Goal: Task Accomplishment & Management: Use online tool/utility

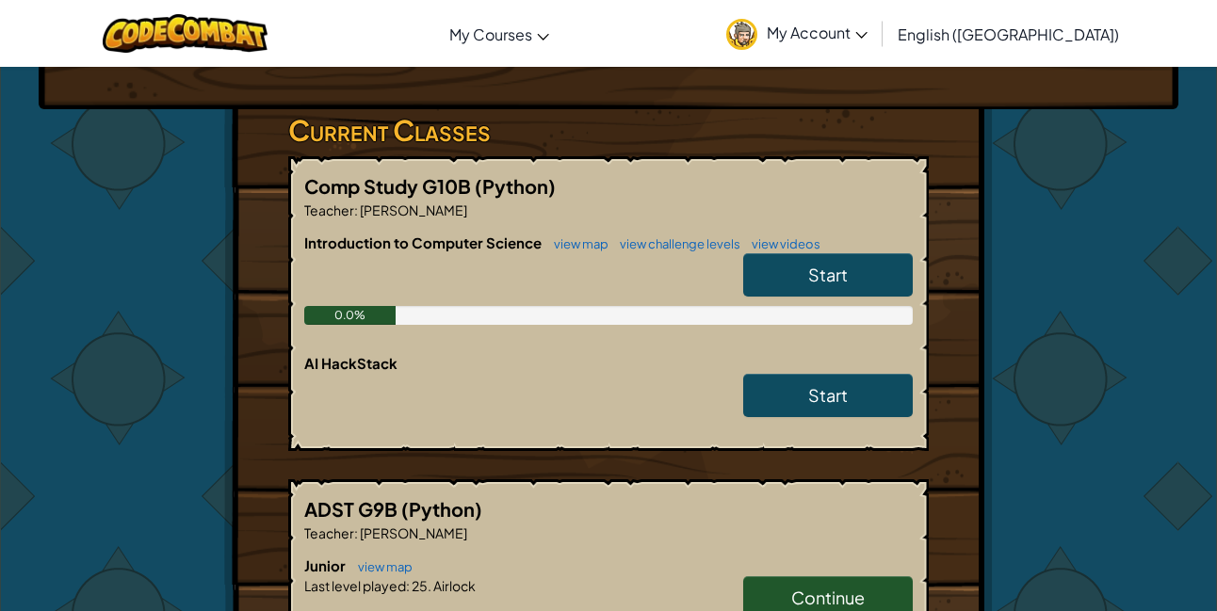
scroll to position [275, 0]
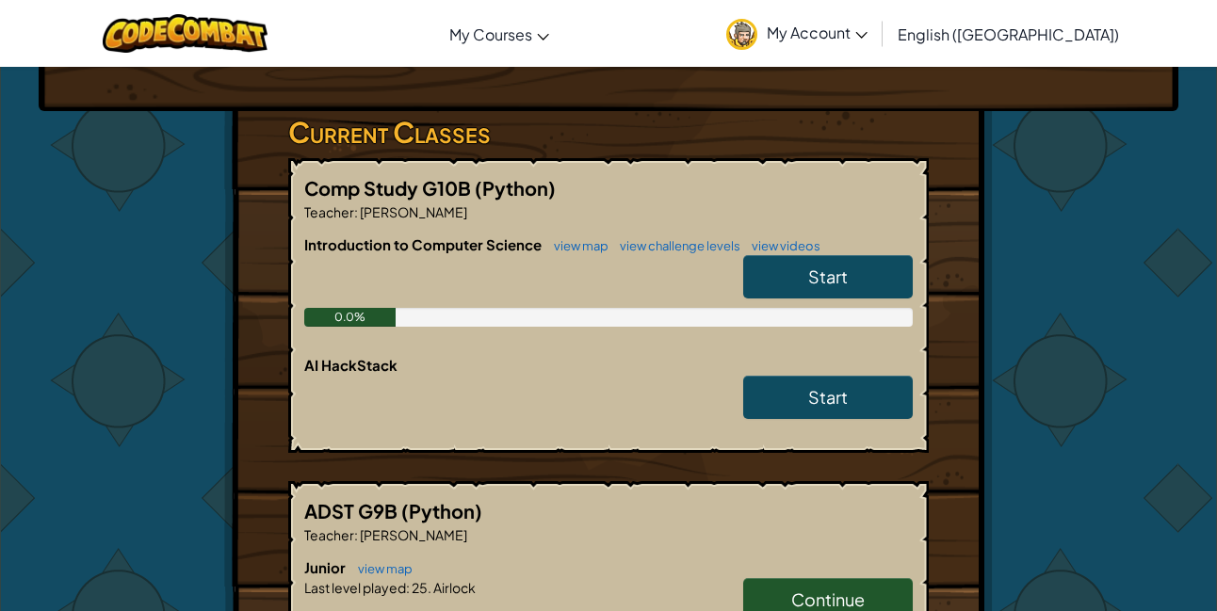
click at [872, 288] on link "Start" at bounding box center [828, 276] width 170 height 43
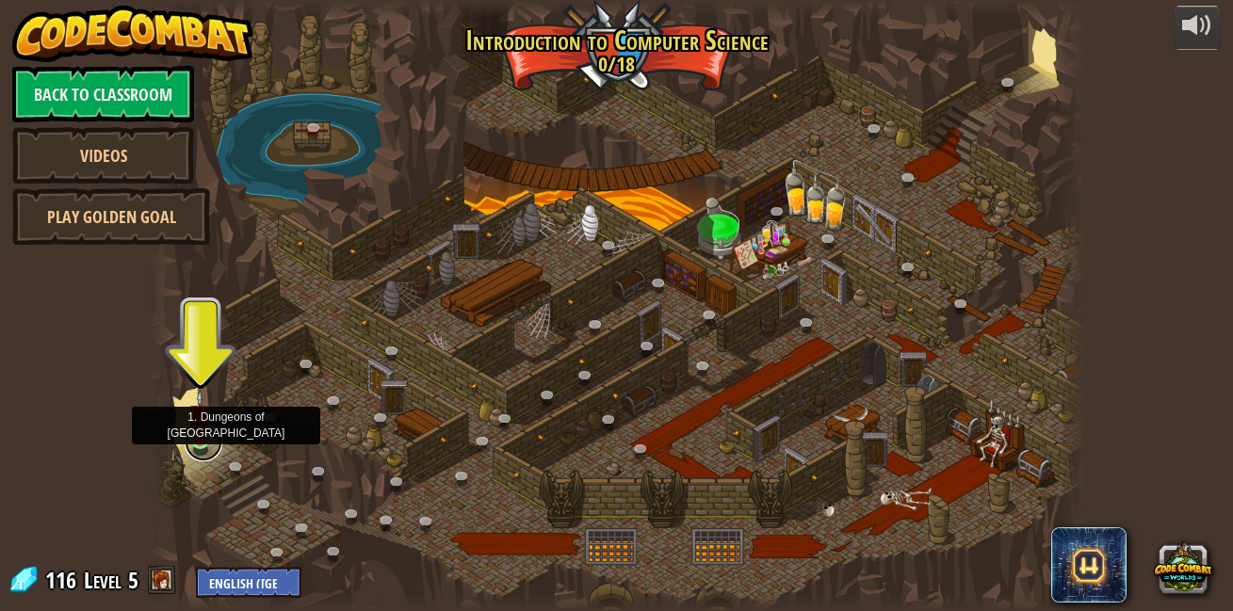
click at [205, 443] on link at bounding box center [204, 443] width 38 height 38
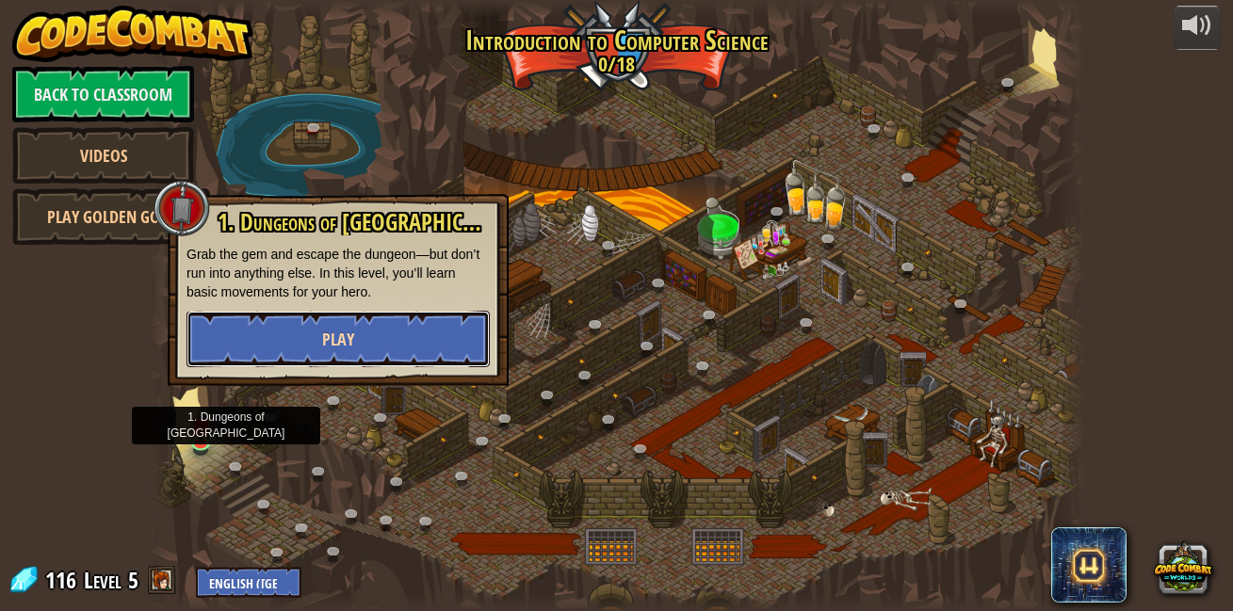
click at [291, 343] on button "Play" at bounding box center [337, 339] width 303 height 57
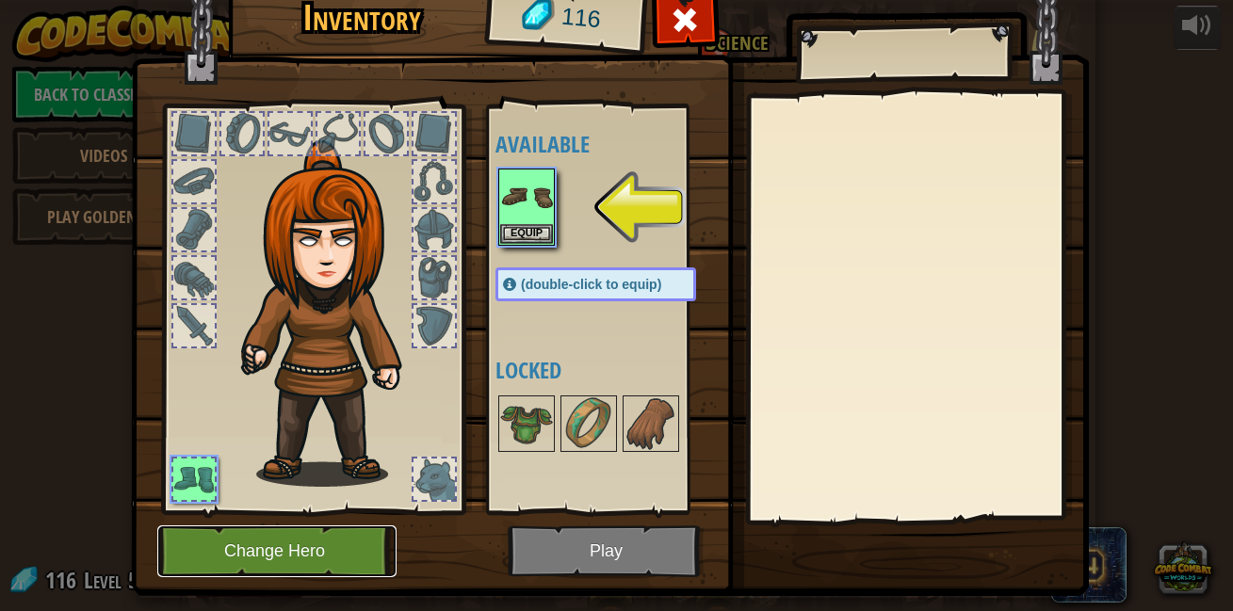
click at [322, 555] on button "Change Hero" at bounding box center [276, 552] width 239 height 52
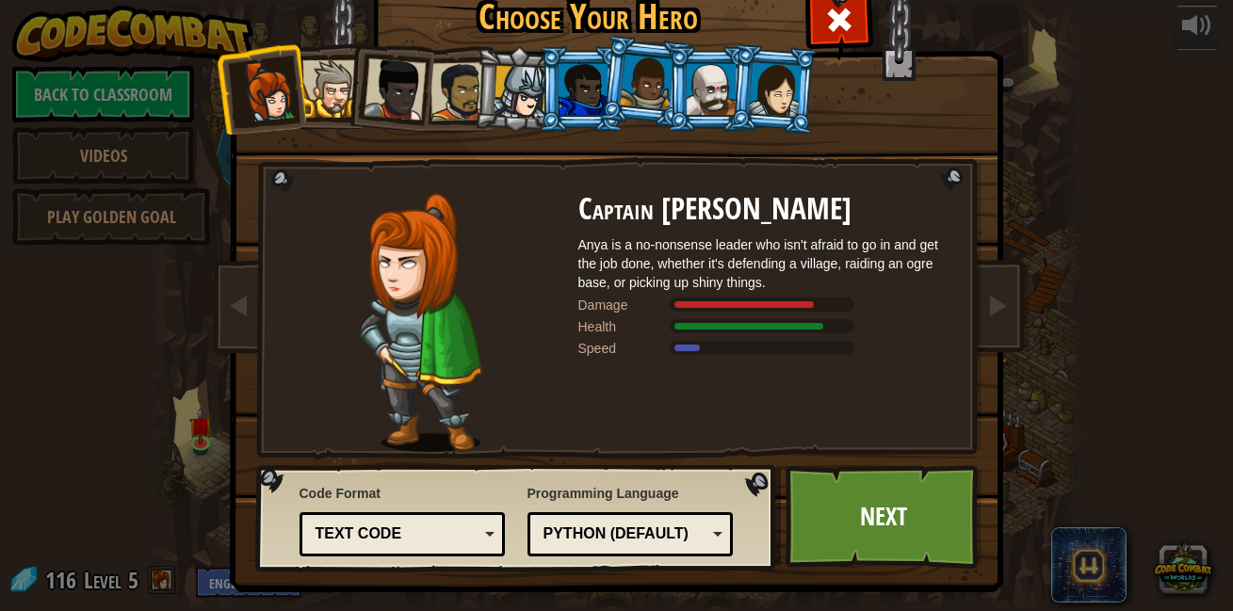
click at [347, 75] on li at bounding box center [389, 86] width 92 height 92
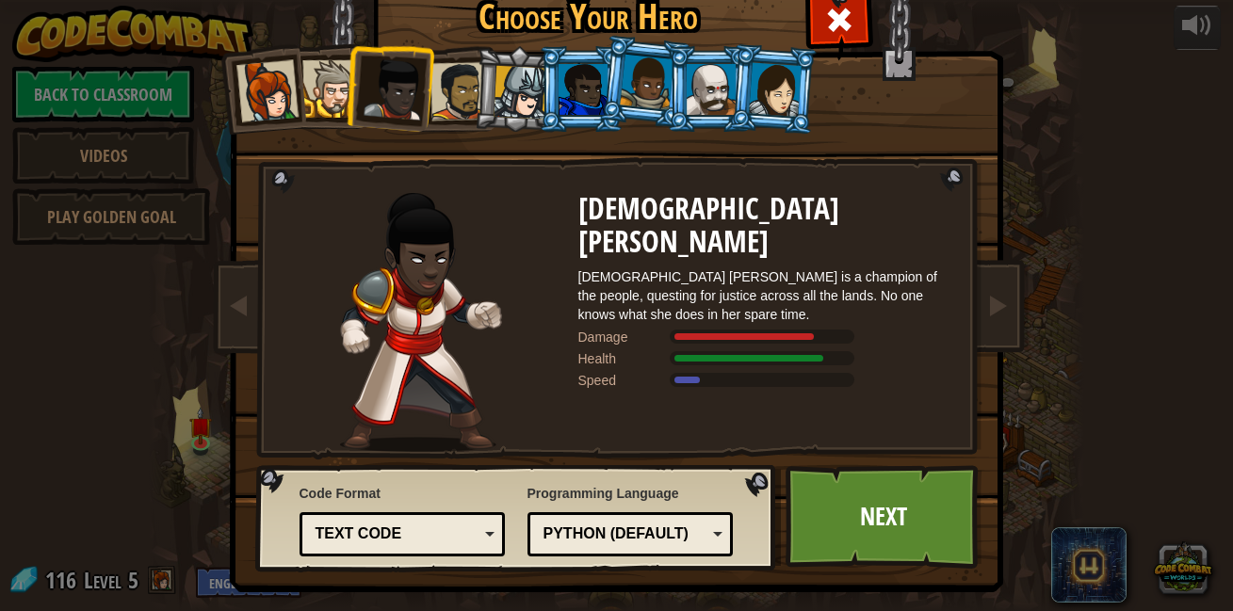
click at [302, 73] on div at bounding box center [330, 88] width 57 height 57
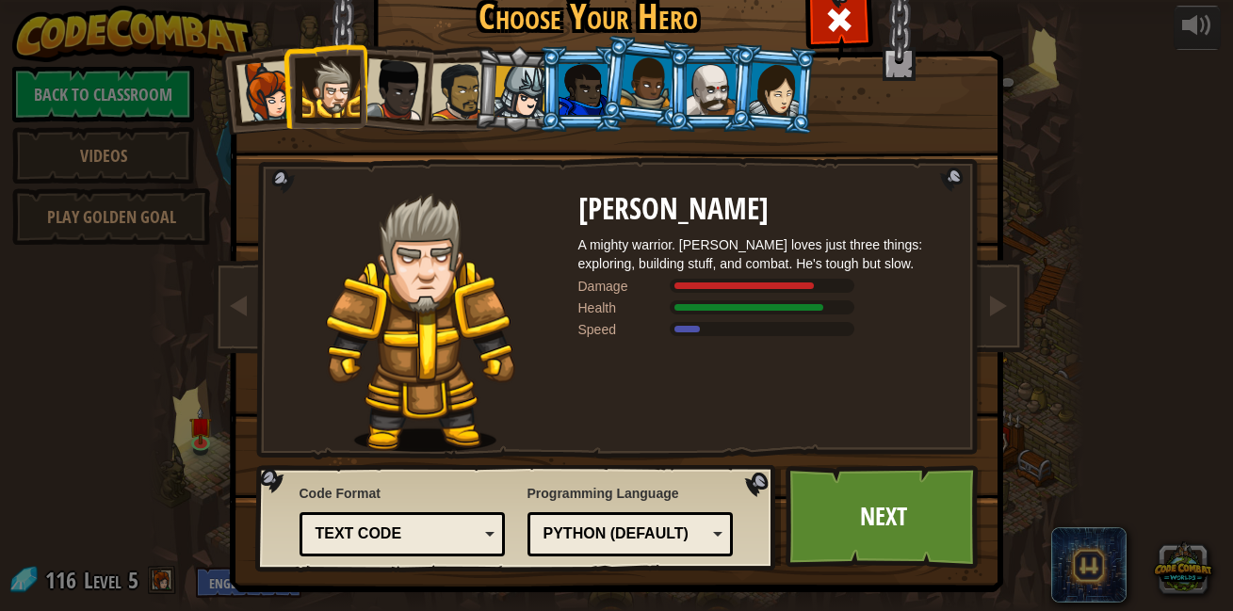
click at [501, 77] on div at bounding box center [521, 93] width 54 height 54
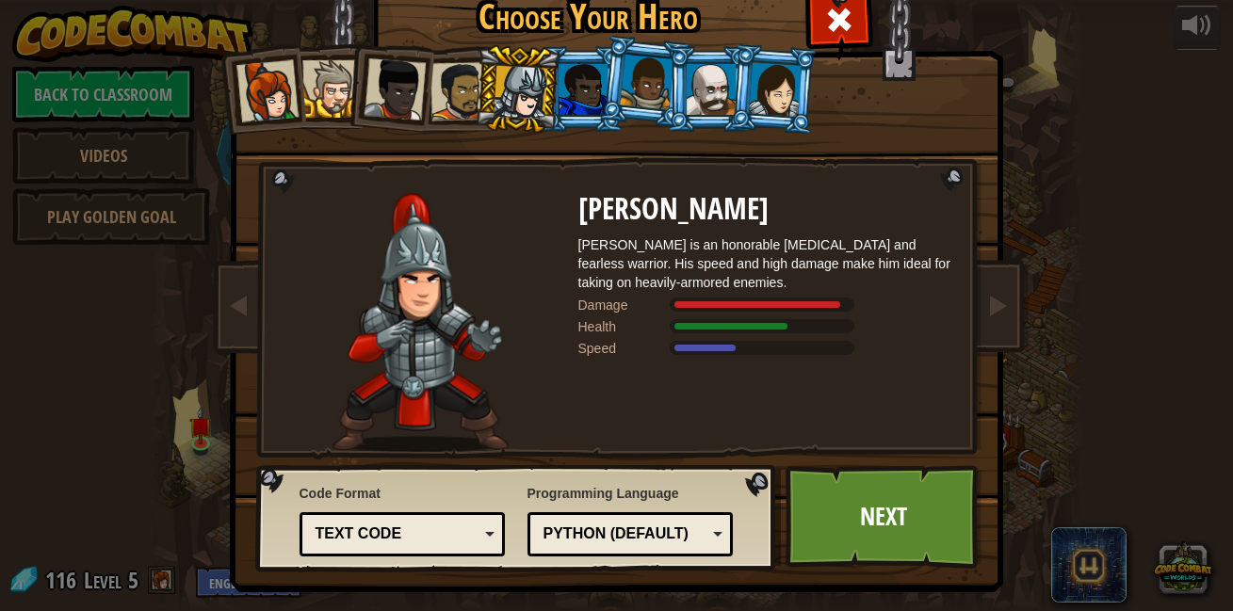
click at [675, 71] on li at bounding box center [709, 89] width 85 height 86
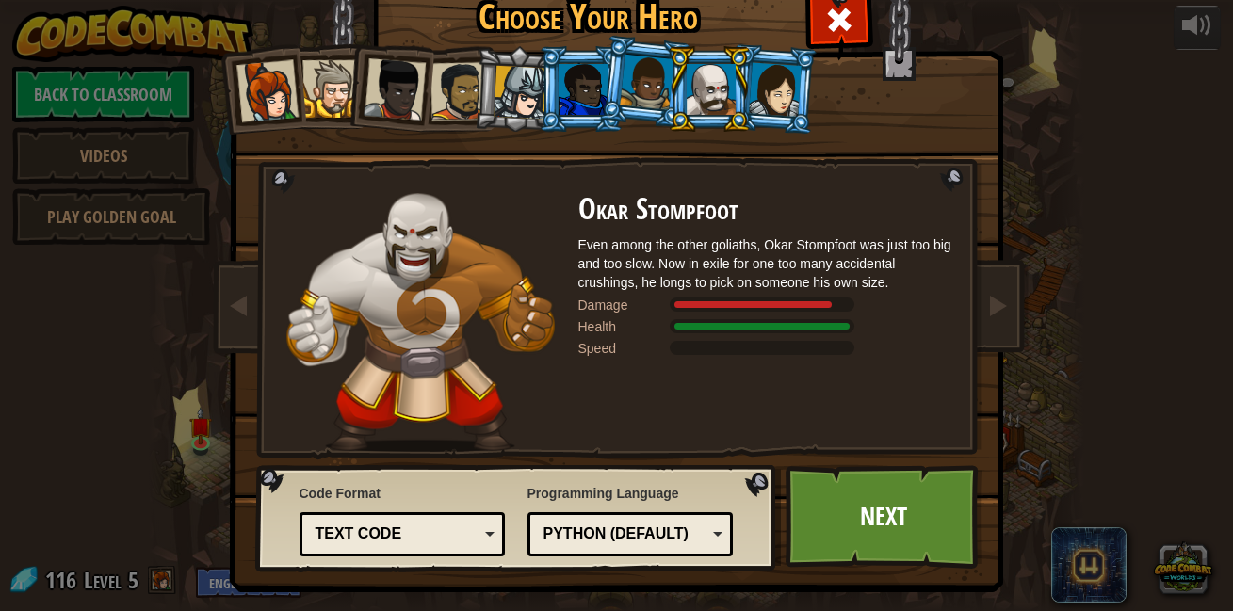
click at [639, 93] on div at bounding box center [647, 83] width 54 height 56
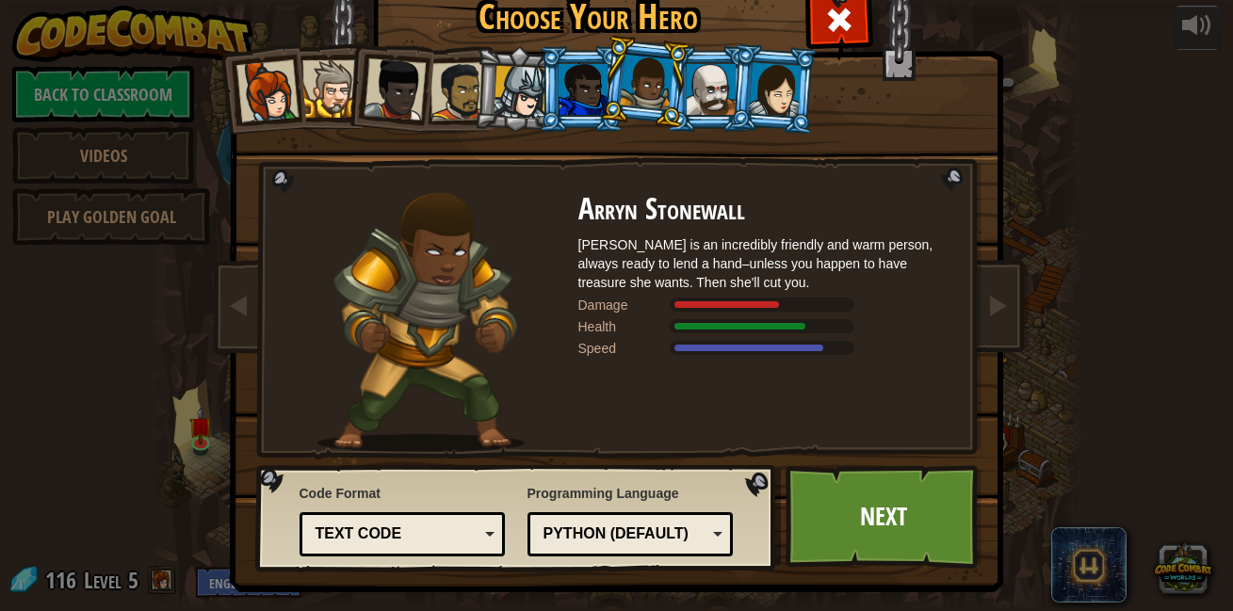
click at [322, 76] on div at bounding box center [330, 88] width 57 height 57
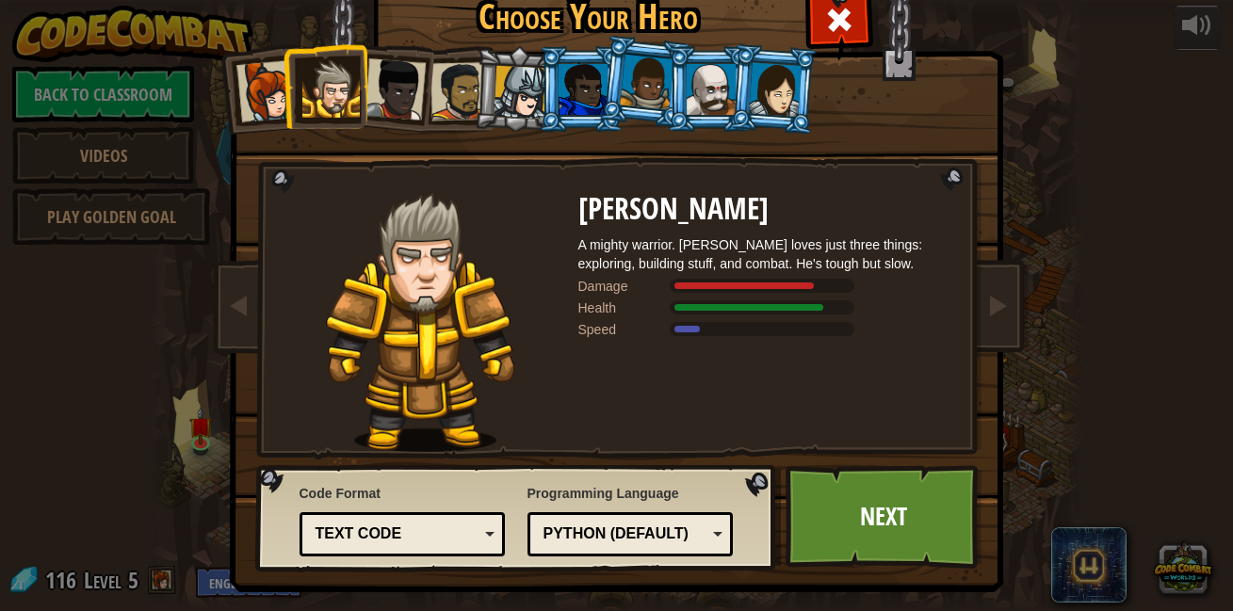
click at [617, 532] on div "Python (Default)" at bounding box center [624, 535] width 163 height 22
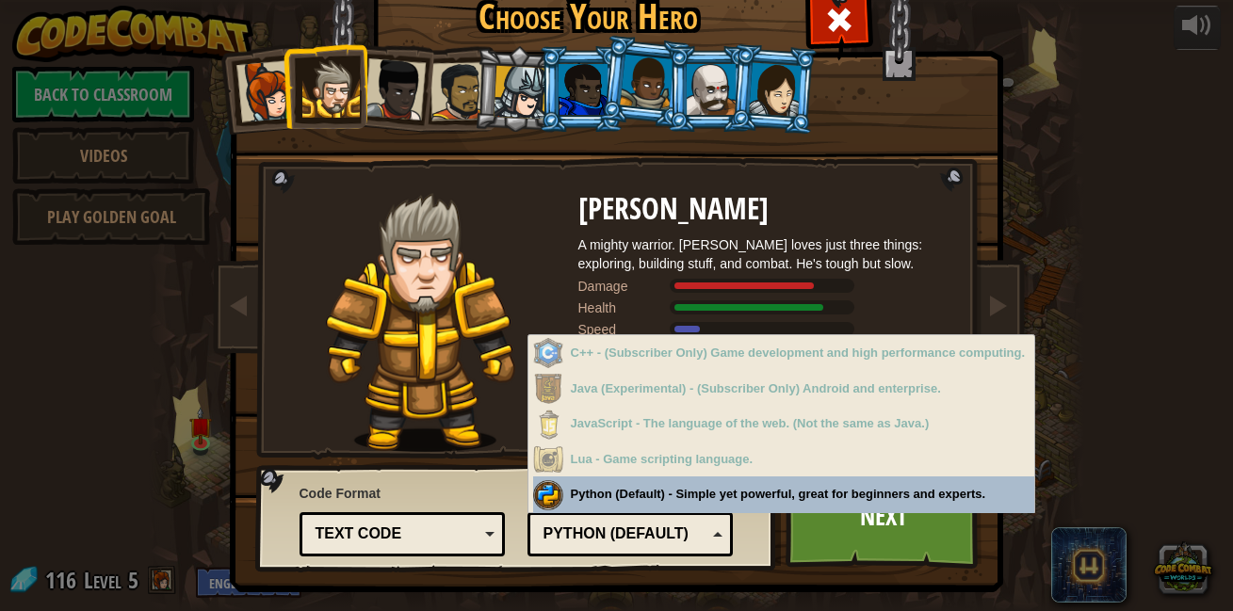
click at [617, 532] on div "Python (Default)" at bounding box center [624, 535] width 163 height 22
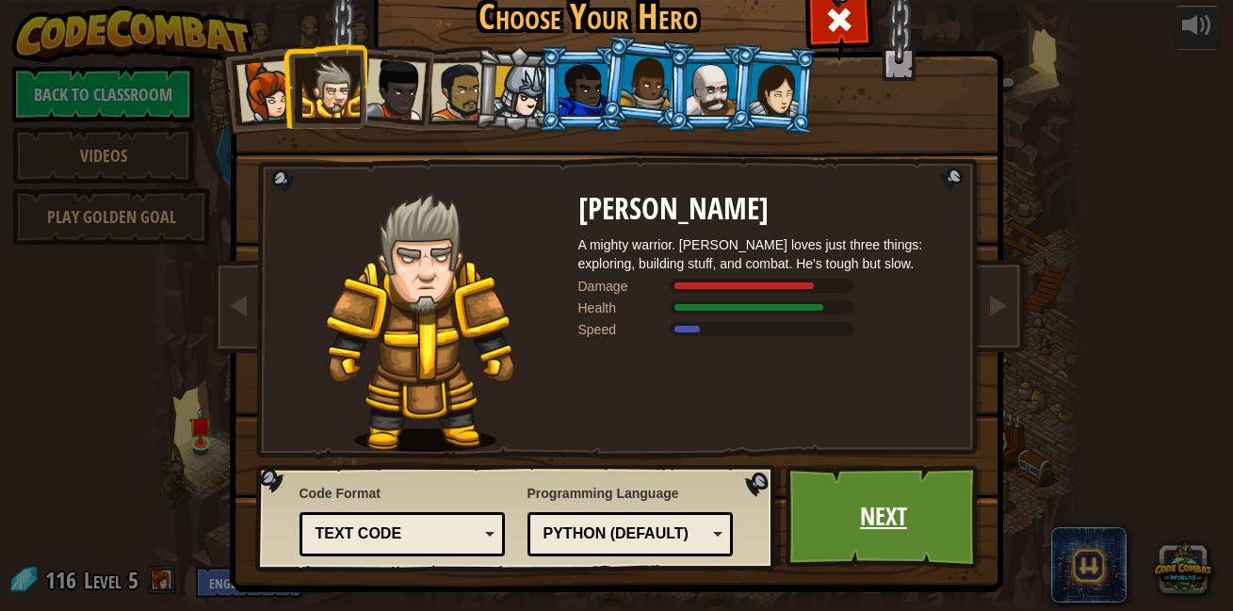
click at [809, 500] on link "Next" at bounding box center [883, 517] width 197 height 104
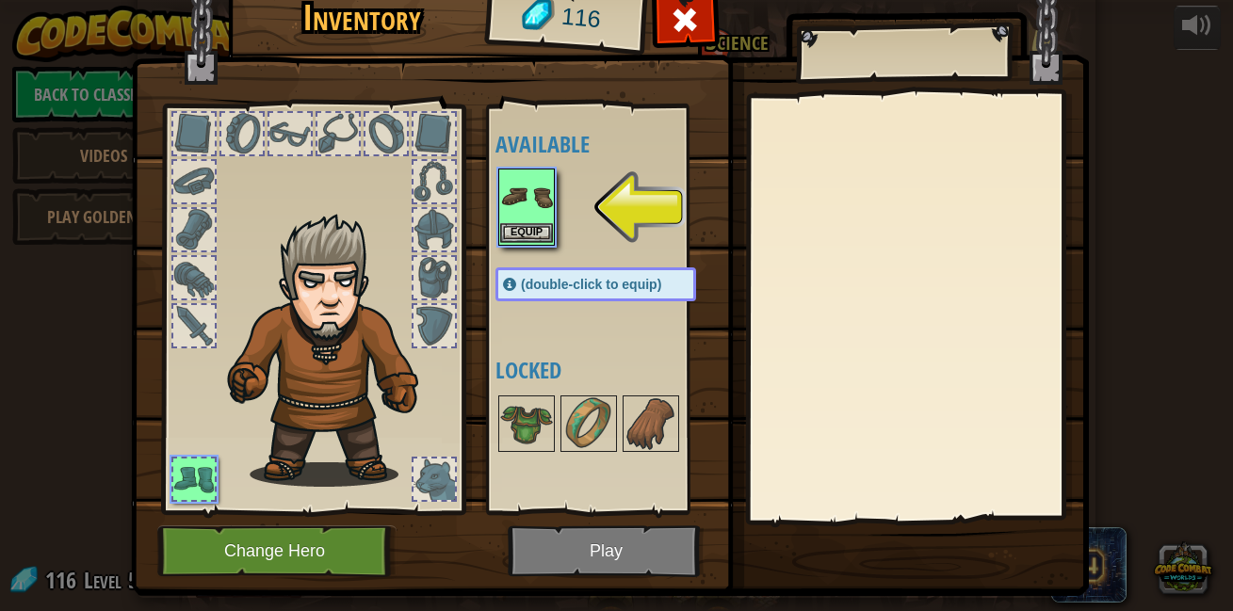
click at [515, 202] on img at bounding box center [526, 196] width 53 height 53
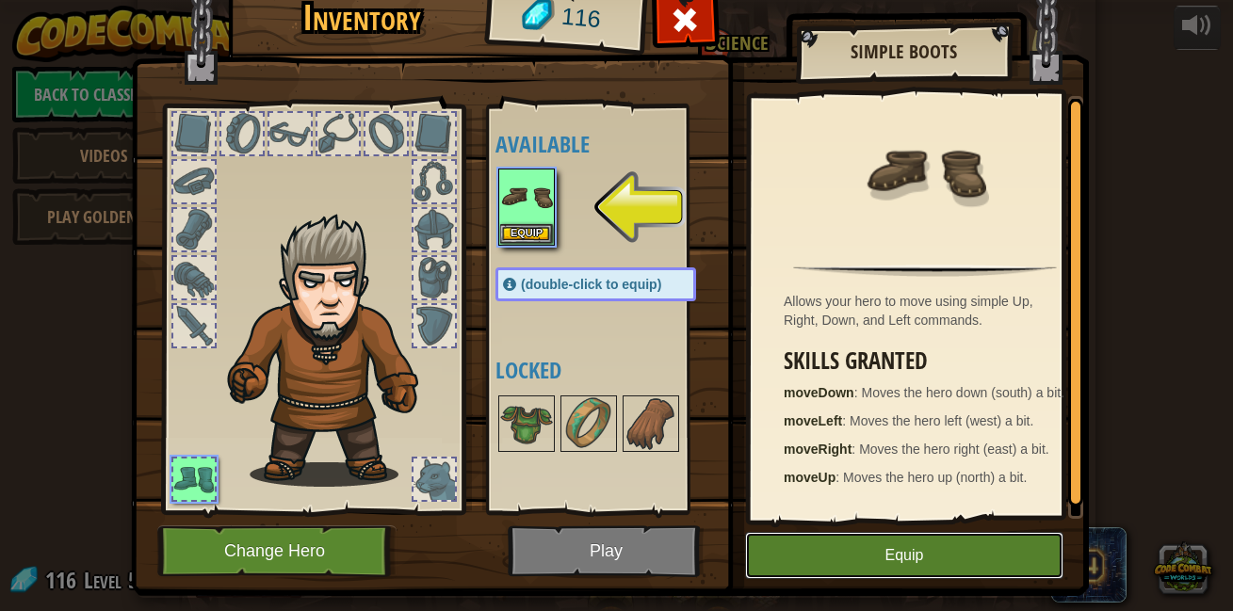
click at [803, 542] on button "Equip" at bounding box center [904, 555] width 318 height 47
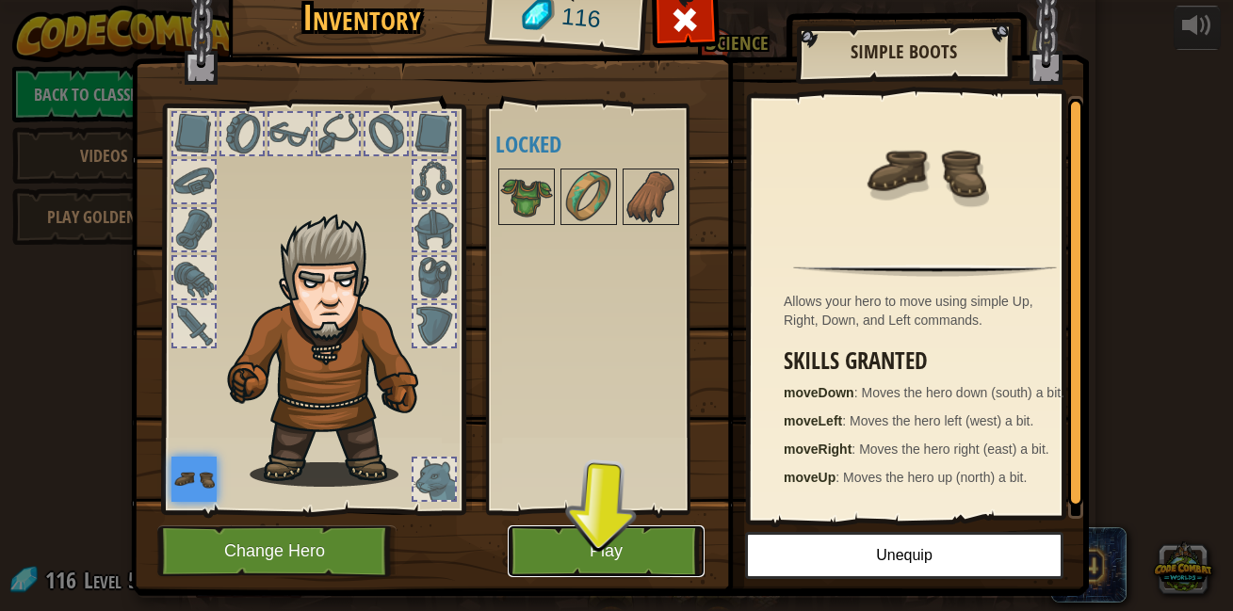
click at [577, 533] on button "Play" at bounding box center [606, 552] width 197 height 52
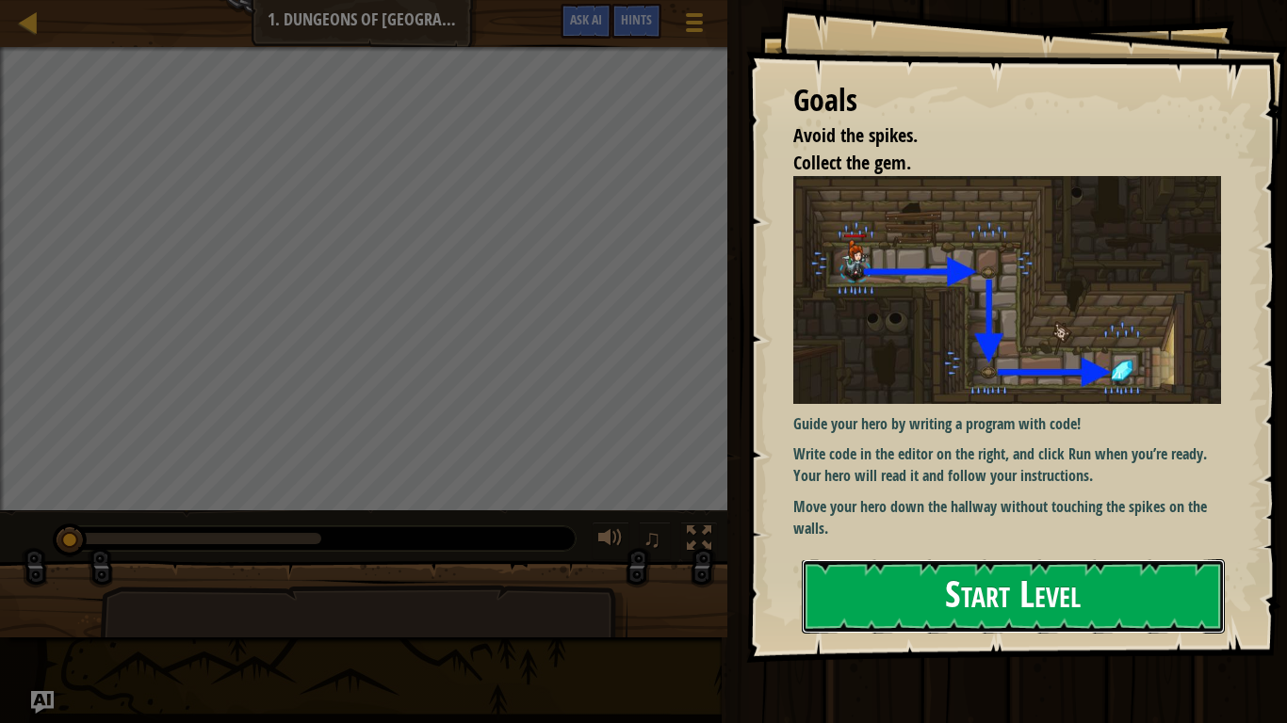
click at [921, 559] on button "Start Level" at bounding box center [1012, 596] width 423 height 74
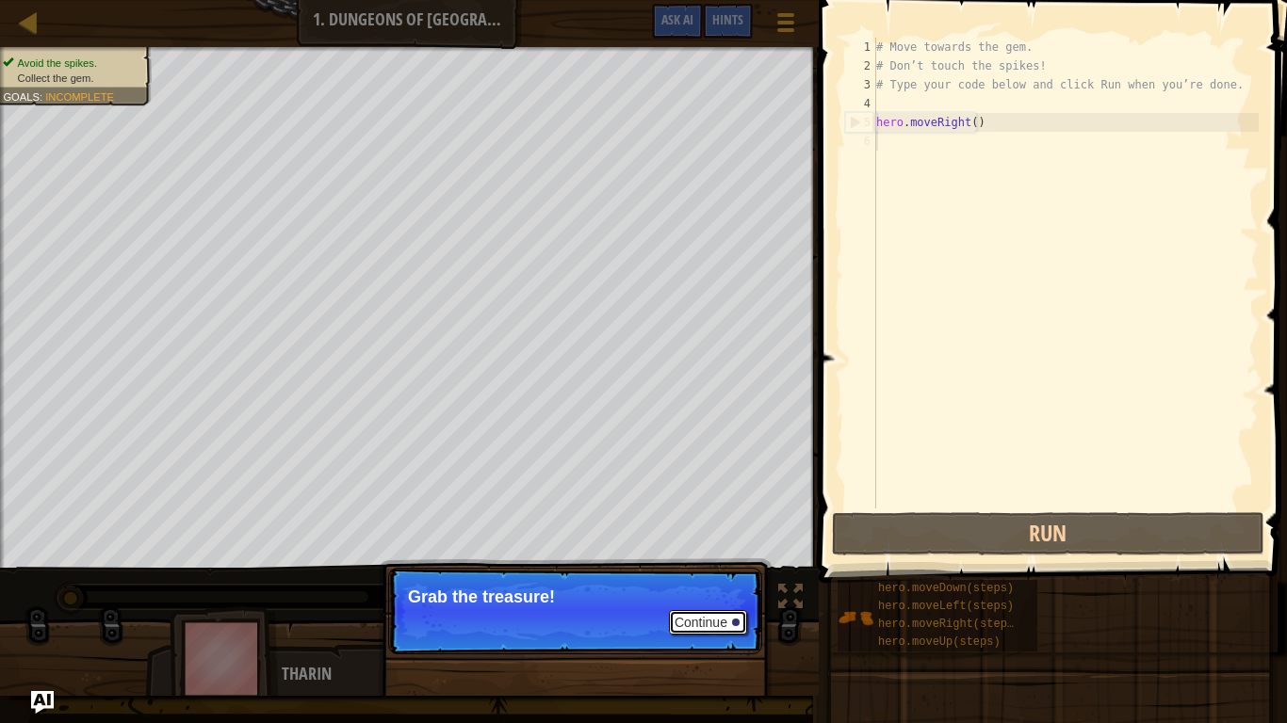
click at [681, 610] on button "Continue" at bounding box center [708, 622] width 78 height 24
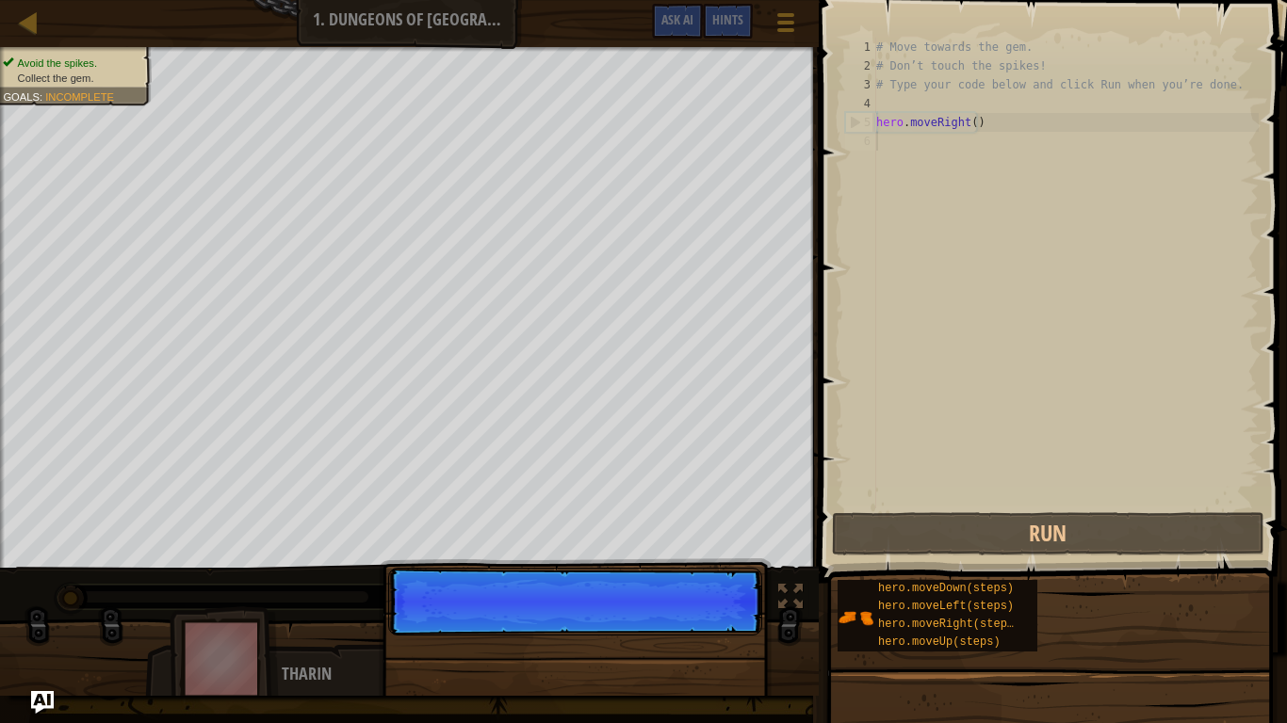
scroll to position [8, 0]
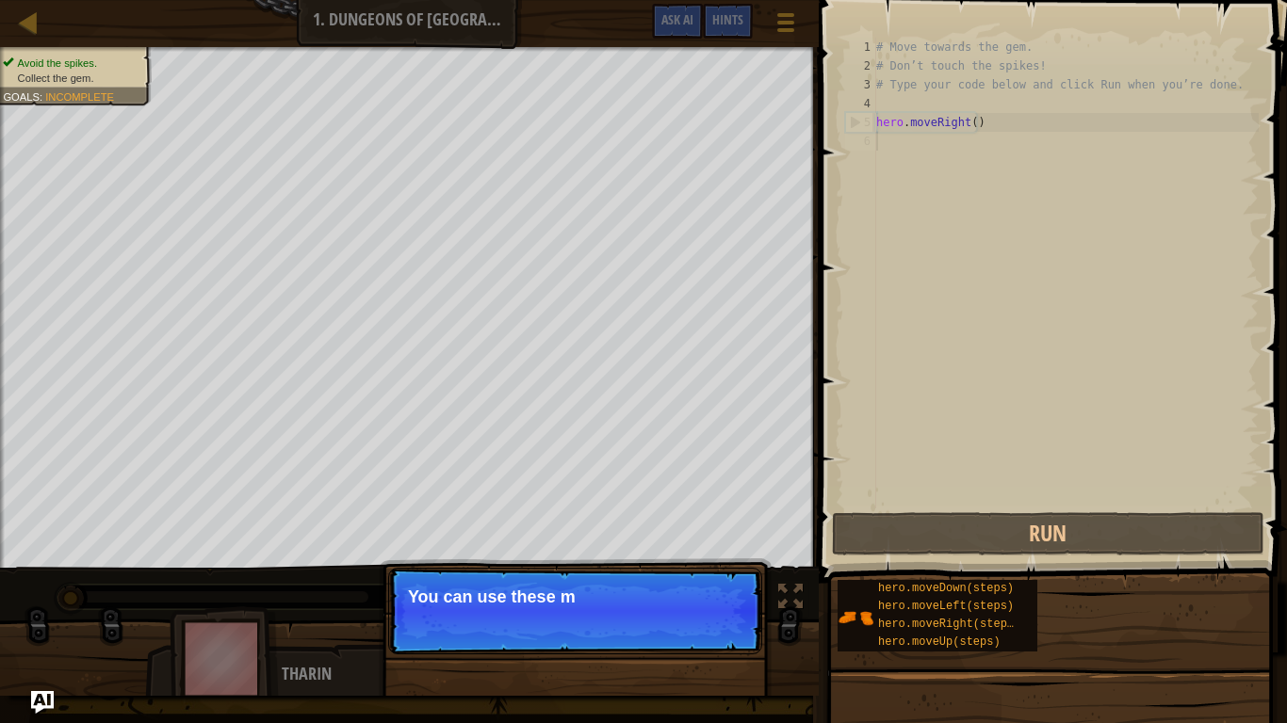
click at [682, 609] on p "Continue You can use these m" at bounding box center [575, 611] width 374 height 87
click at [687, 610] on button "Continue" at bounding box center [708, 622] width 78 height 24
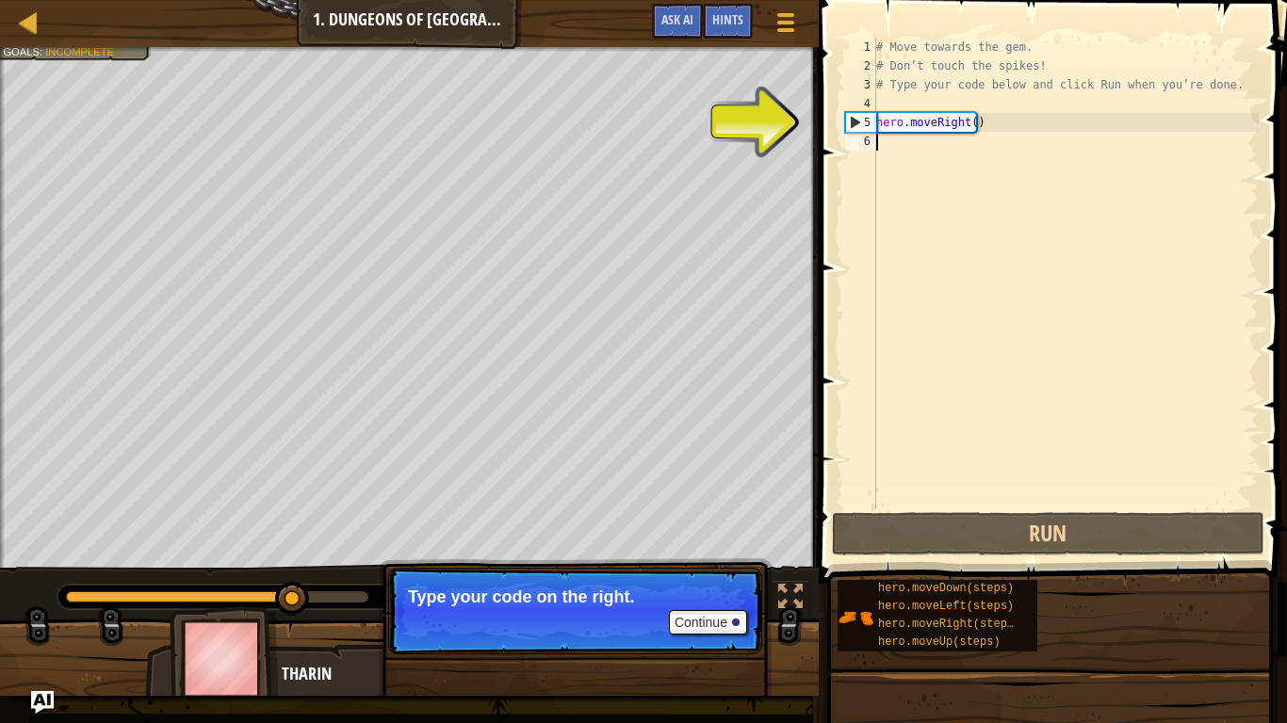
click at [955, 138] on div "# Move towards the gem. # Don’t touch the spikes! # Type your code below and cl…" at bounding box center [1065, 292] width 386 height 509
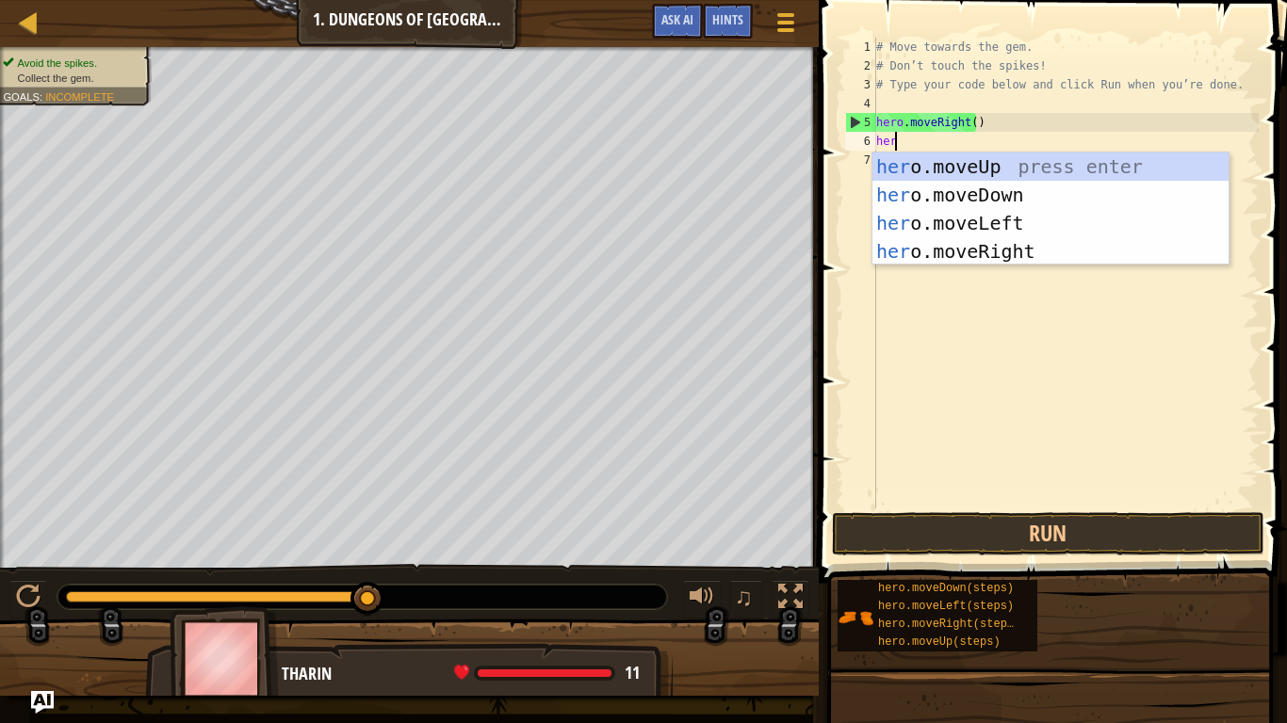
type textarea "hero"
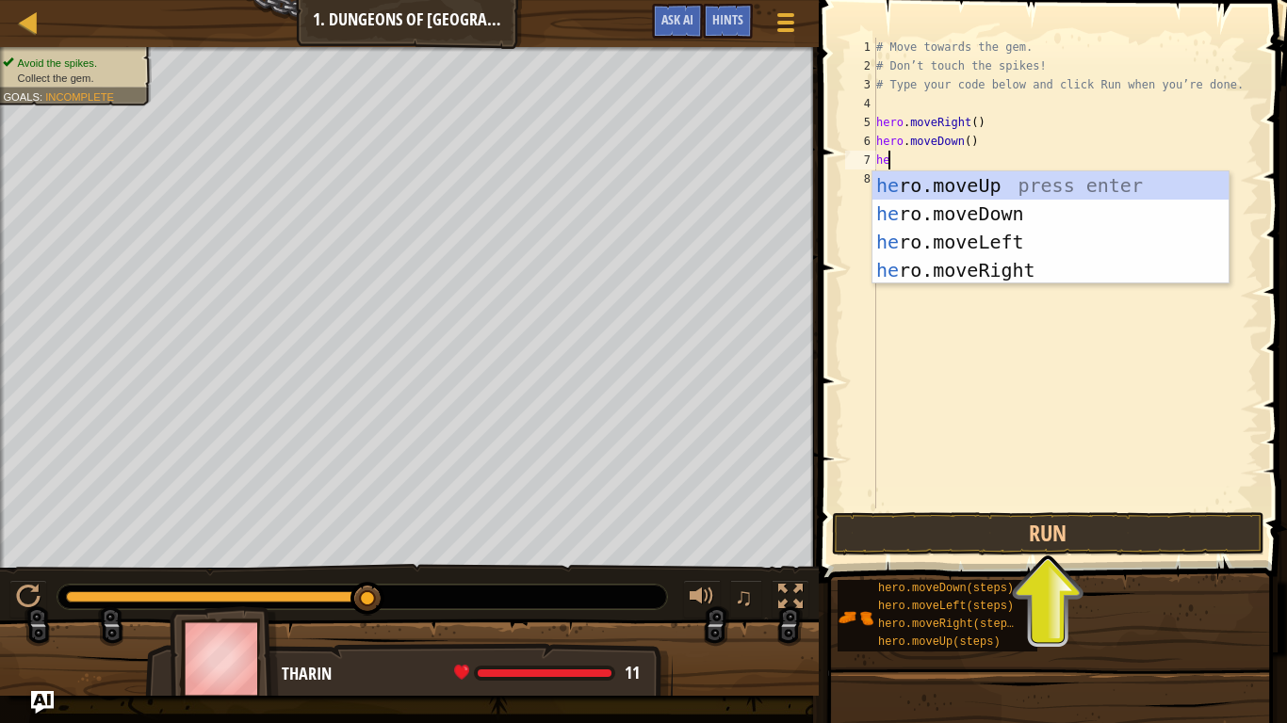
type textarea "hero"
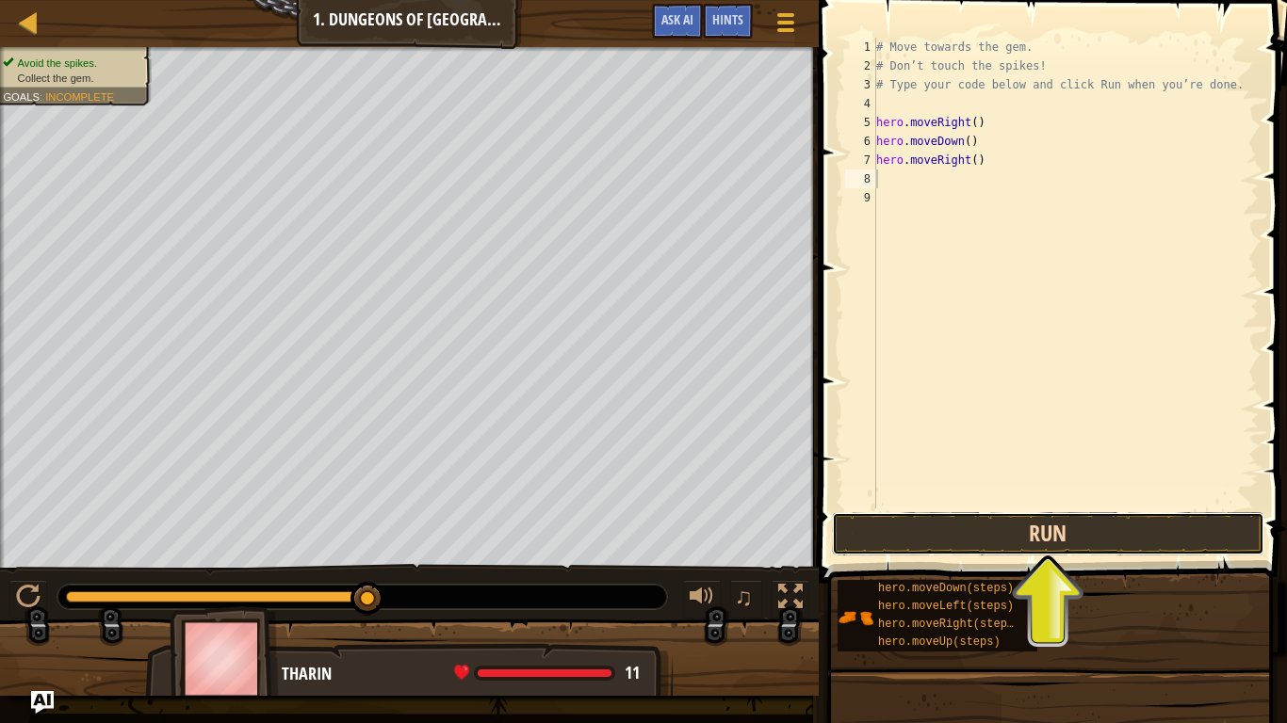
click at [1103, 522] on button "Run" at bounding box center [1048, 533] width 432 height 43
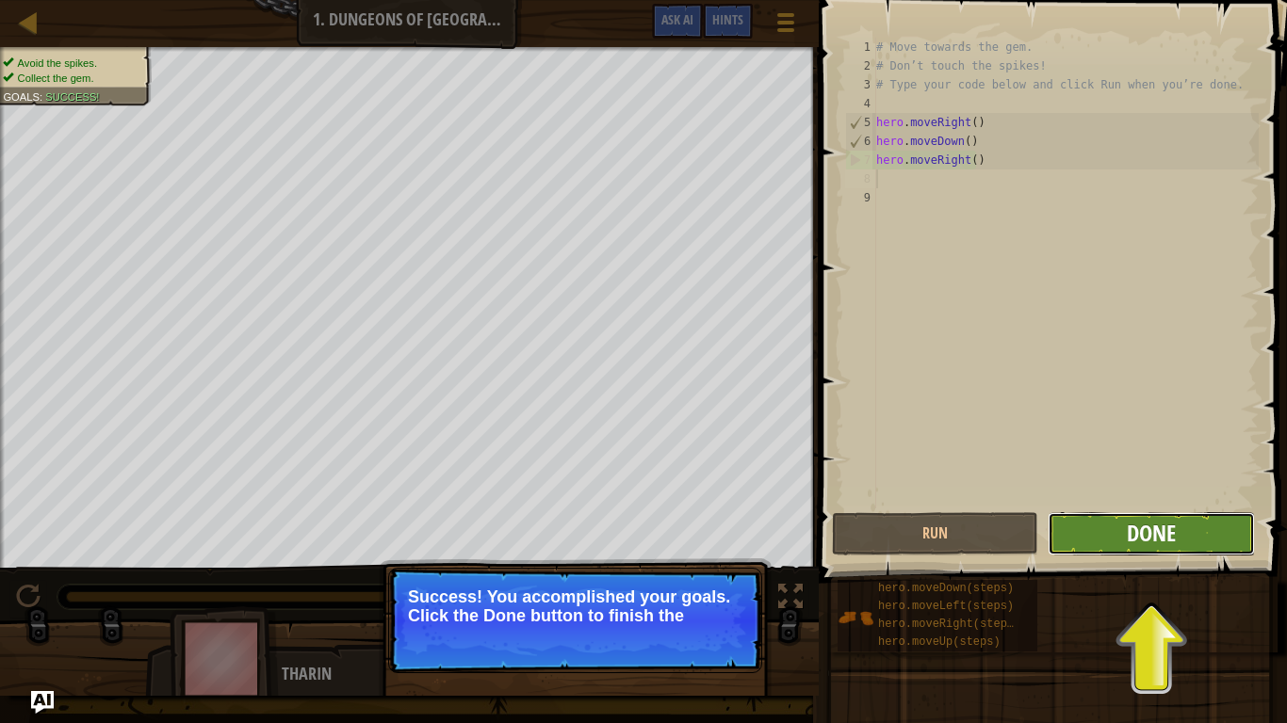
click at [1132, 532] on span "Done" at bounding box center [1150, 533] width 49 height 30
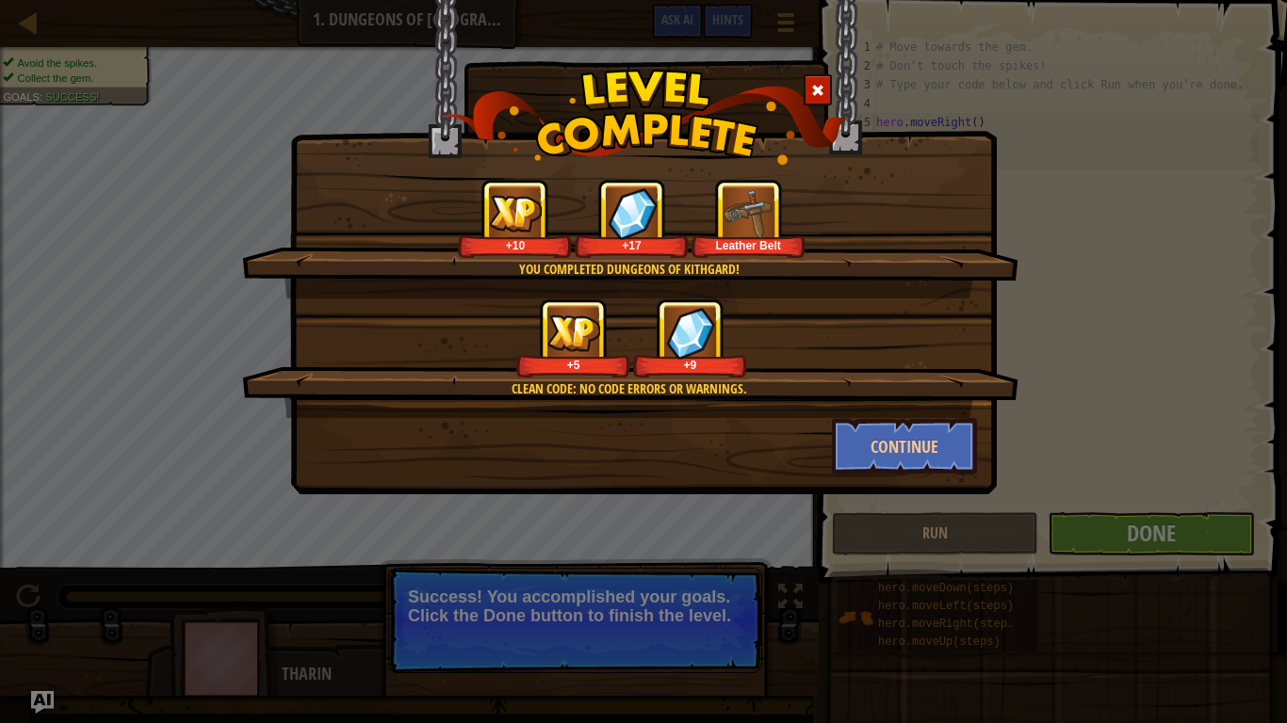
click at [938, 414] on div "Clean code: no code errors or warnings. +5 +9" at bounding box center [630, 359] width 776 height 120
click at [931, 423] on button "Continue" at bounding box center [905, 446] width 146 height 57
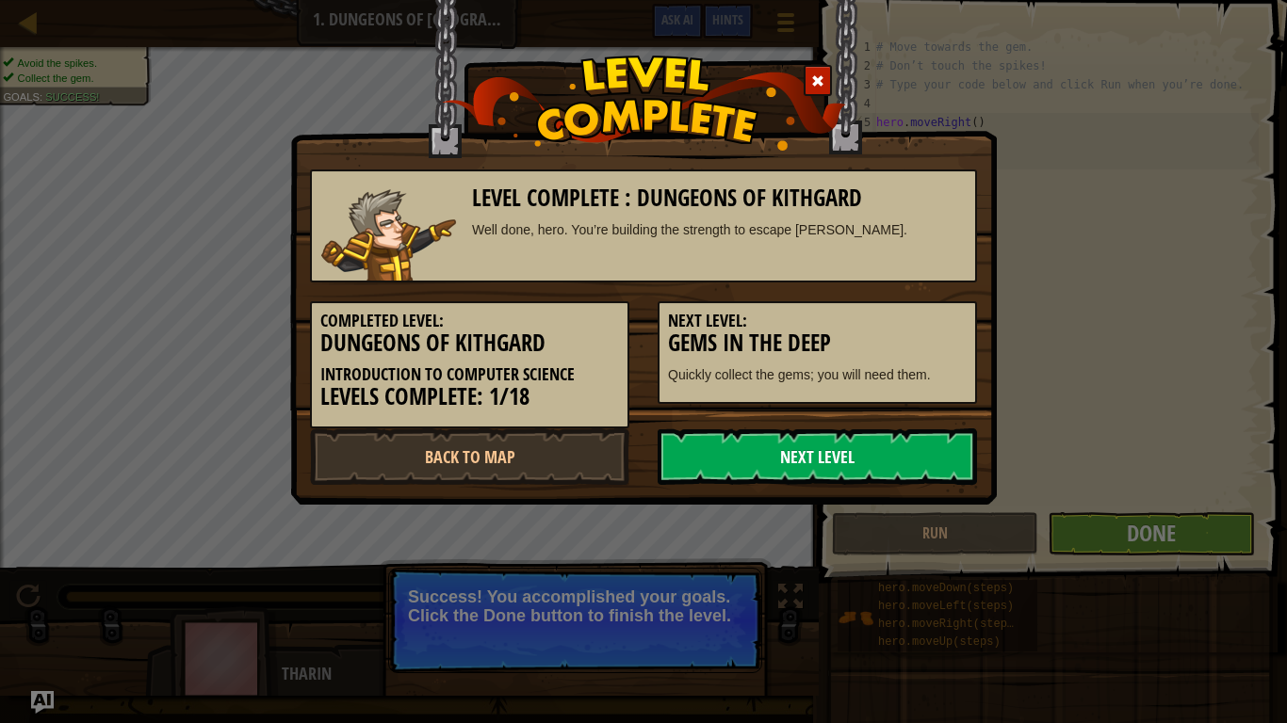
click at [910, 454] on link "Next Level" at bounding box center [816, 457] width 319 height 57
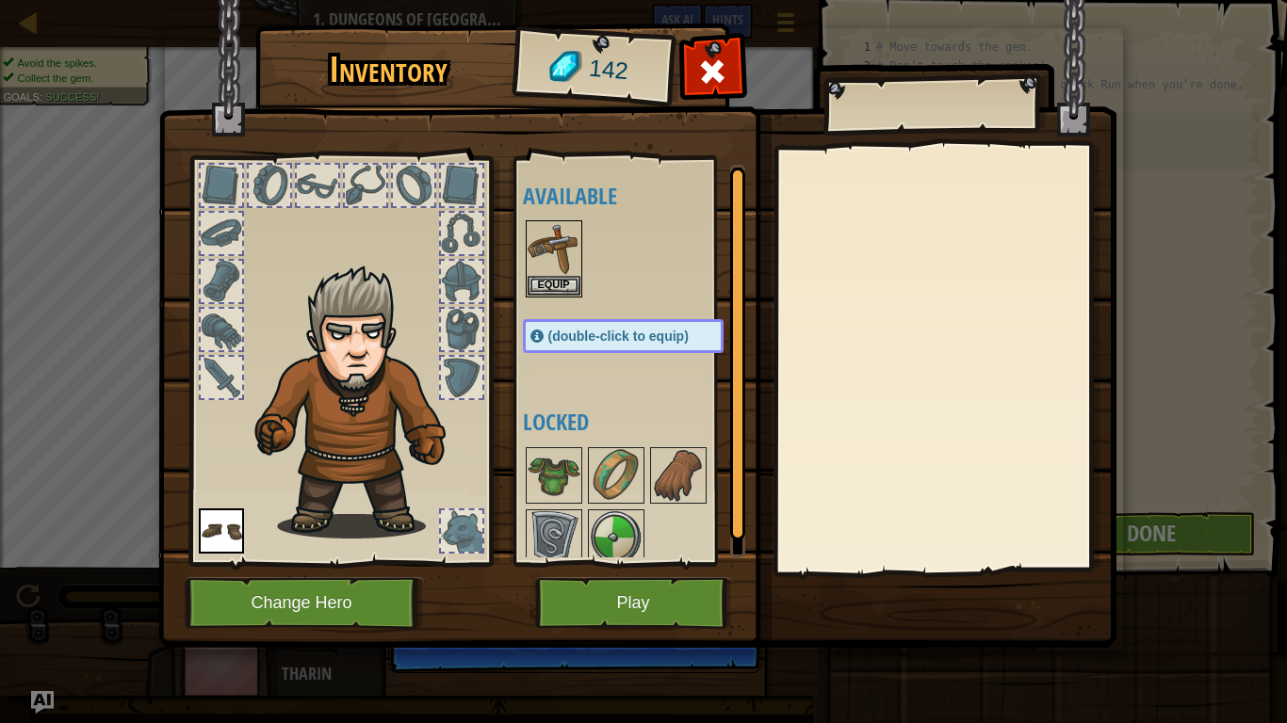
click at [277, 159] on div at bounding box center [340, 356] width 311 height 424
click at [274, 168] on div at bounding box center [269, 185] width 41 height 41
click at [289, 177] on div at bounding box center [269, 185] width 41 height 41
click at [300, 182] on div at bounding box center [317, 185] width 41 height 41
click at [381, 168] on div at bounding box center [365, 185] width 41 height 41
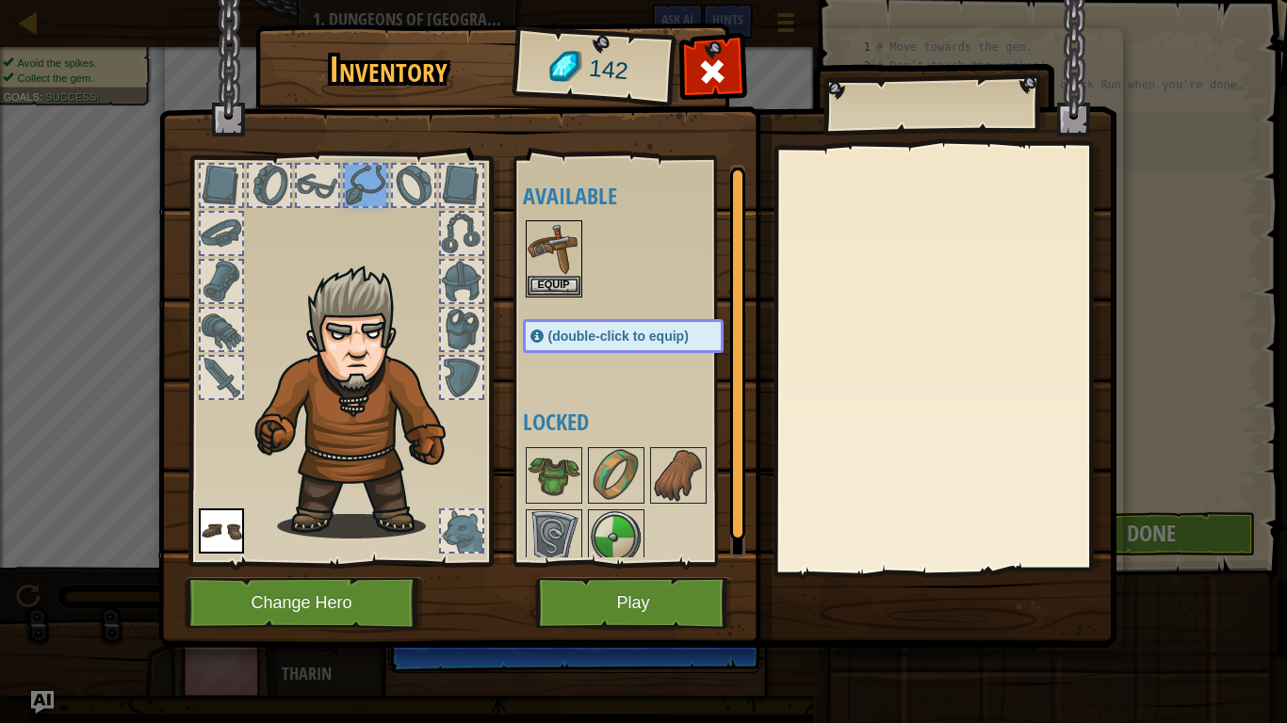
click at [487, 283] on div at bounding box center [340, 356] width 311 height 424
click at [469, 279] on div at bounding box center [461, 281] width 41 height 41
click at [460, 305] on img at bounding box center [361, 402] width 231 height 274
click at [456, 341] on div at bounding box center [461, 329] width 41 height 41
click at [535, 287] on button "Equip" at bounding box center [553, 285] width 53 height 20
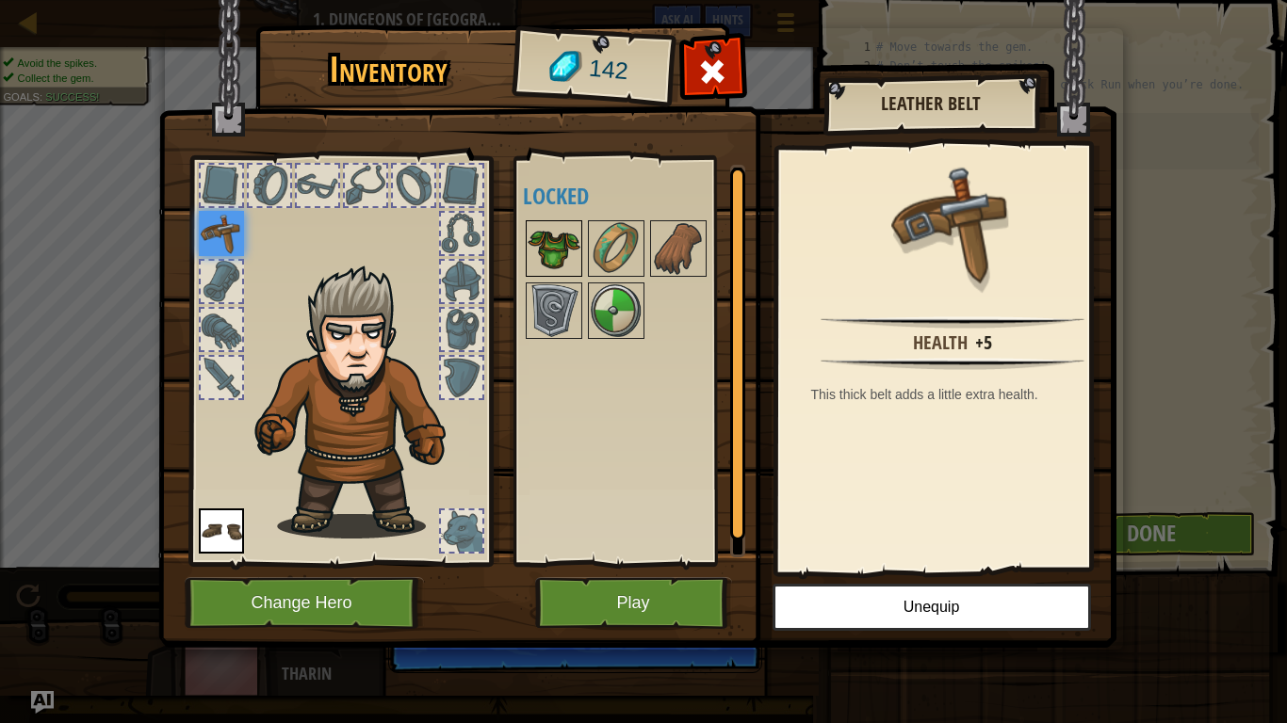
click at [555, 252] on img at bounding box center [553, 248] width 53 height 53
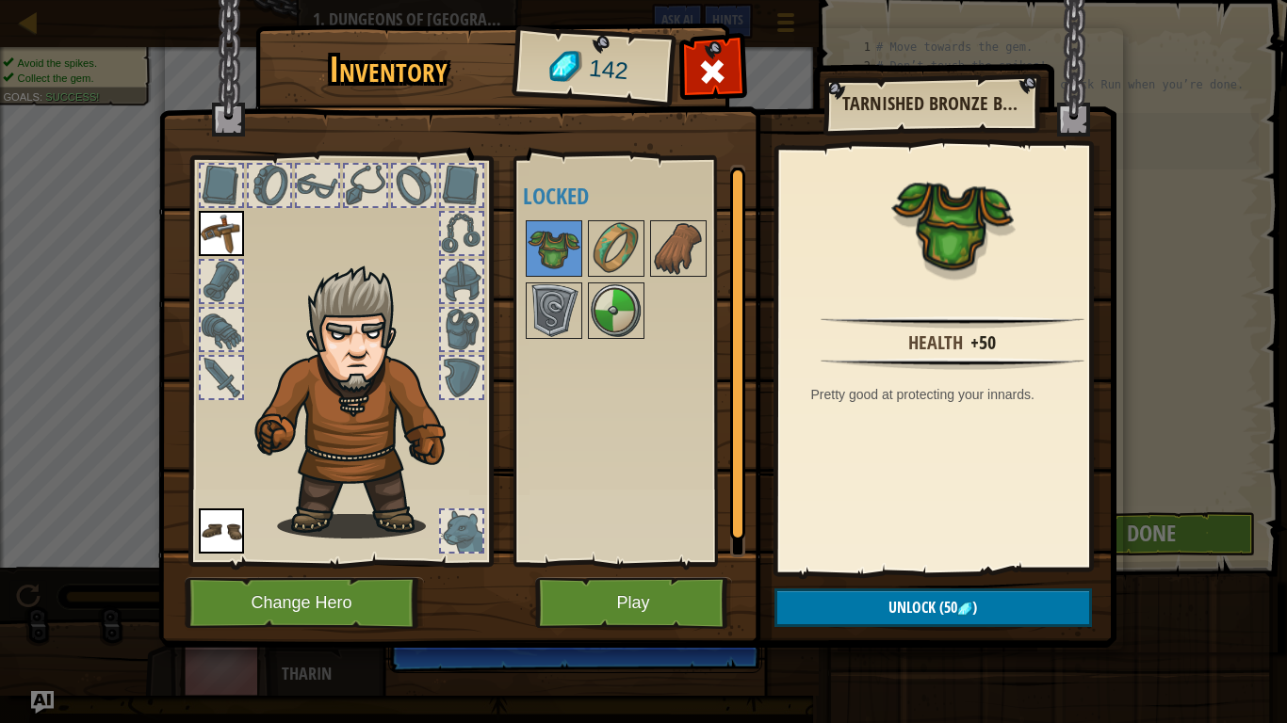
click at [225, 268] on div at bounding box center [221, 281] width 41 height 41
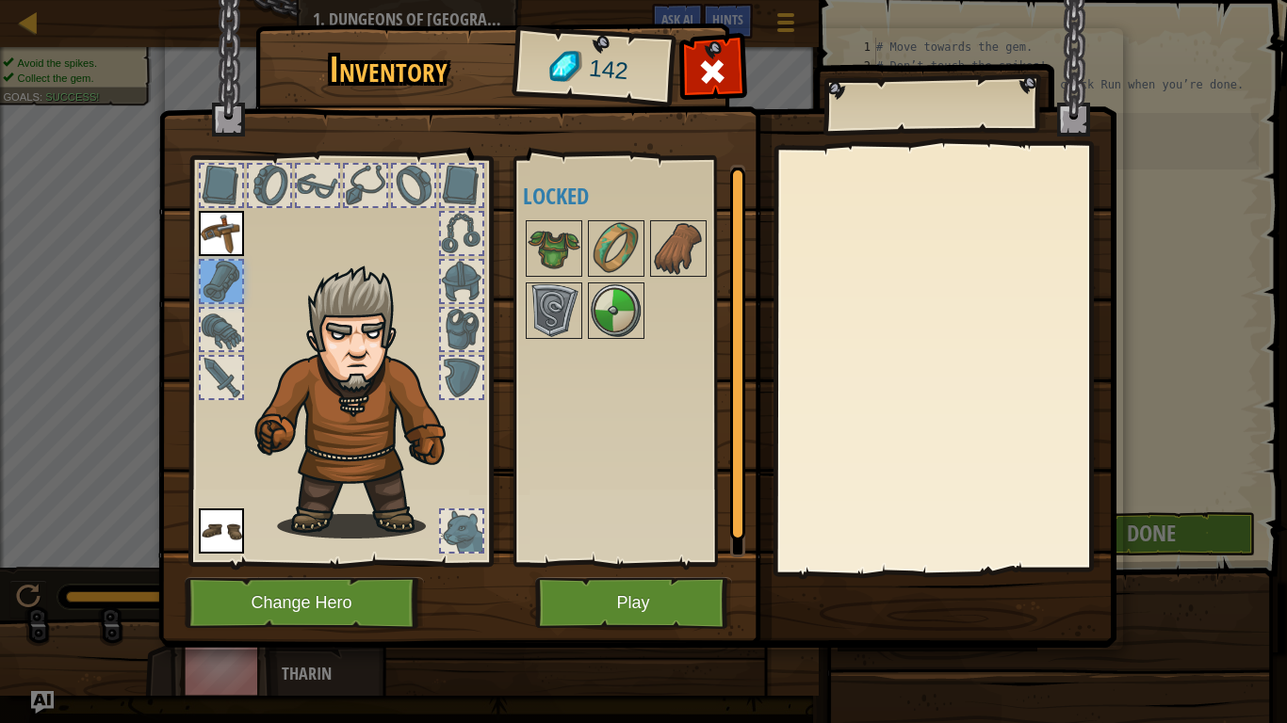
click at [430, 524] on img at bounding box center [361, 402] width 231 height 274
click at [448, 522] on div at bounding box center [461, 530] width 41 height 41
click at [705, 62] on span at bounding box center [712, 72] width 30 height 30
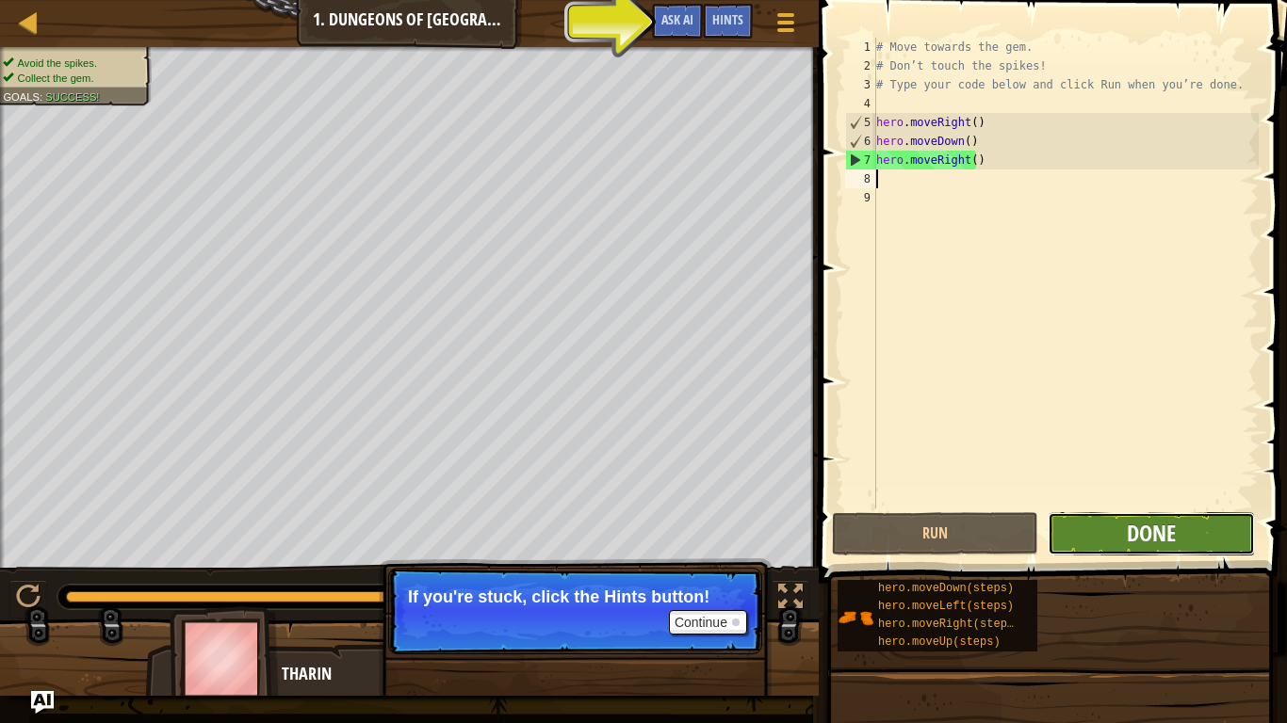
click at [1166, 537] on span "Done" at bounding box center [1150, 533] width 49 height 30
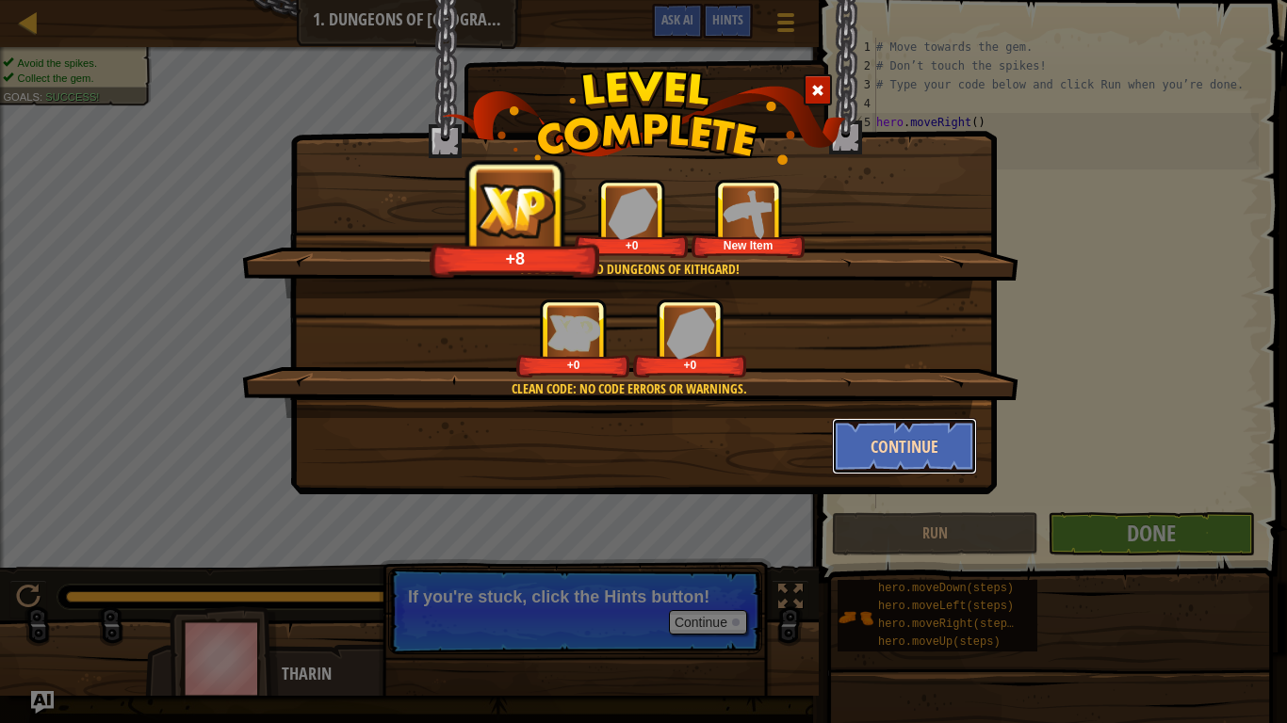
click at [945, 443] on button "Continue" at bounding box center [905, 446] width 146 height 57
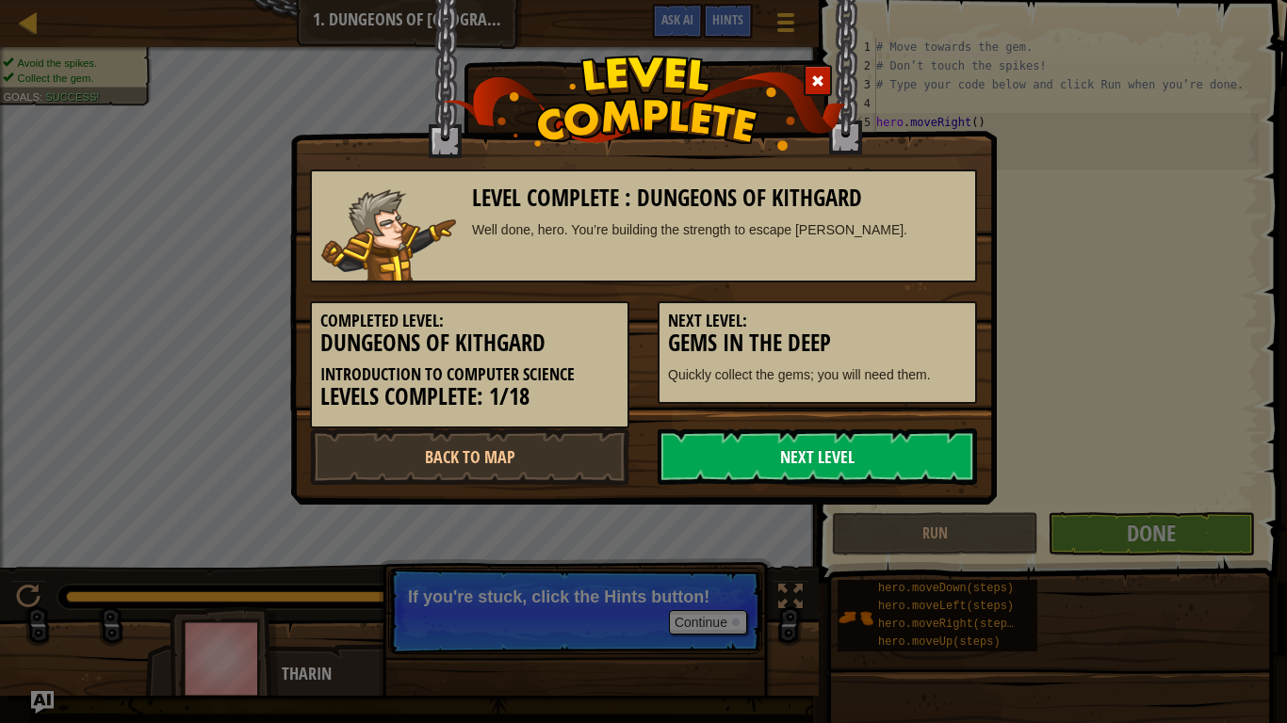
click at [932, 456] on link "Next Level" at bounding box center [816, 457] width 319 height 57
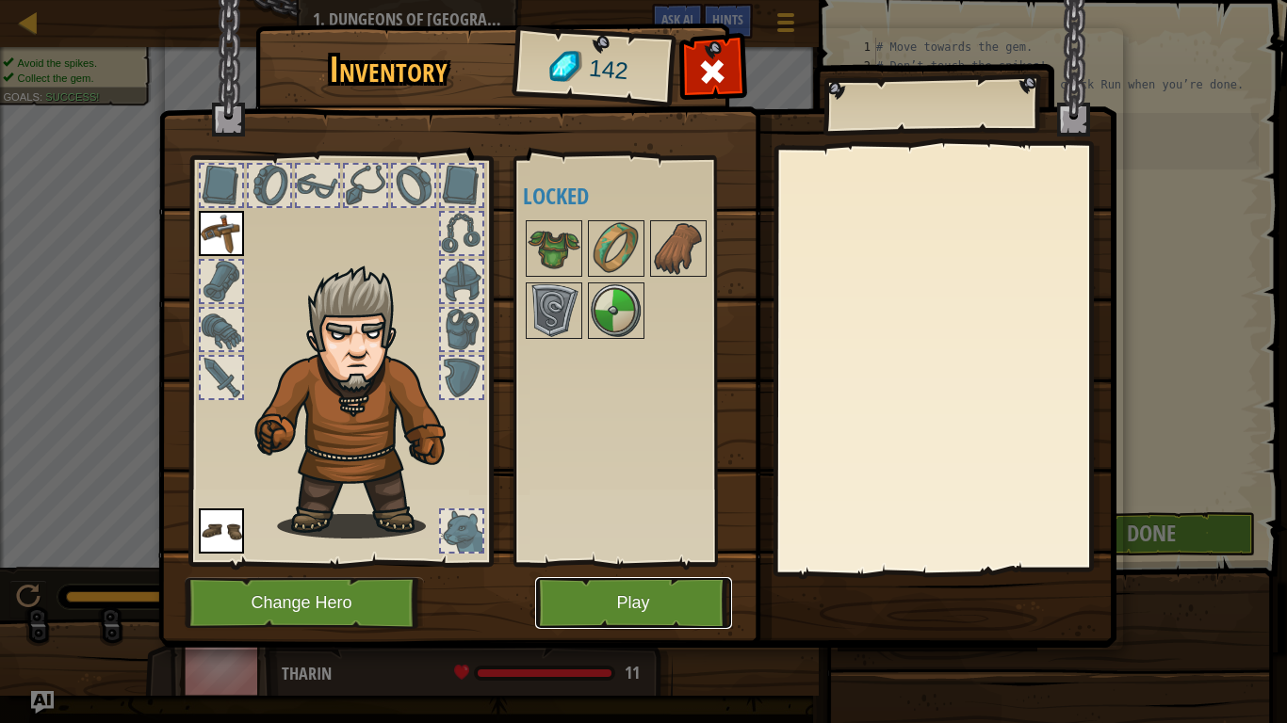
click at [599, 591] on button "Play" at bounding box center [633, 603] width 197 height 52
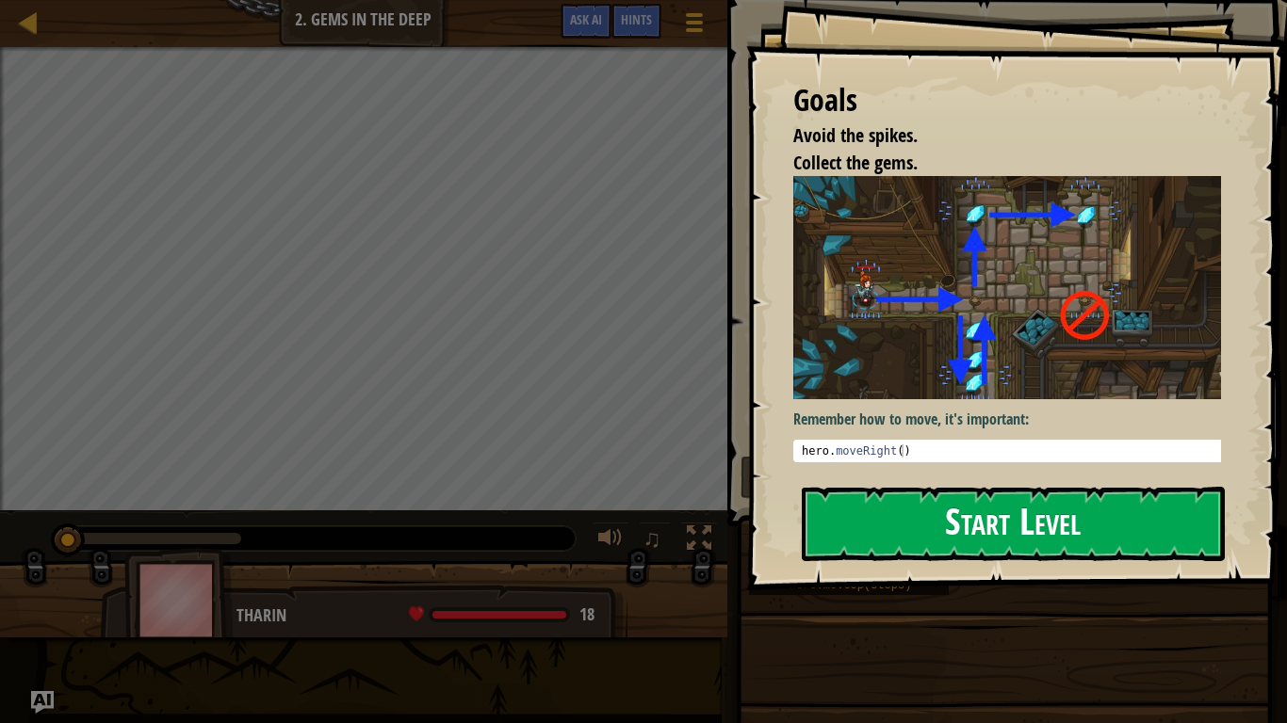
click at [837, 522] on button "Start Level" at bounding box center [1012, 524] width 423 height 74
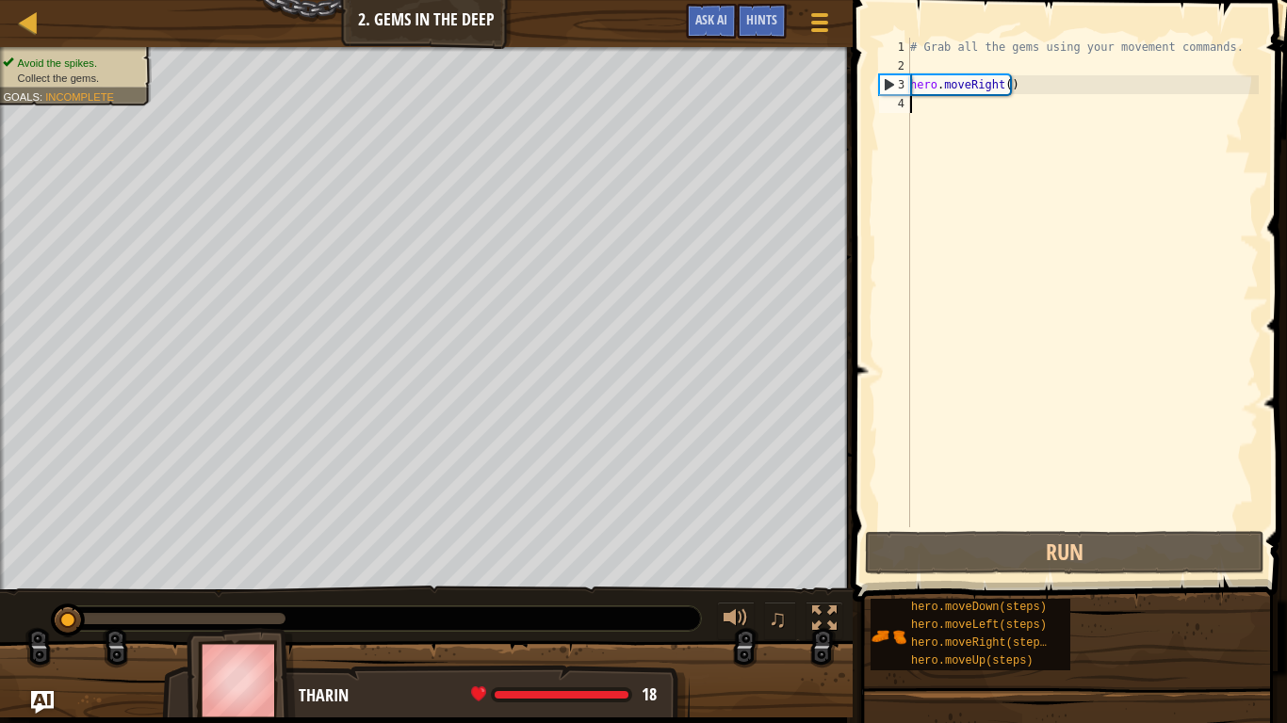
scroll to position [8, 0]
type textarea "he"
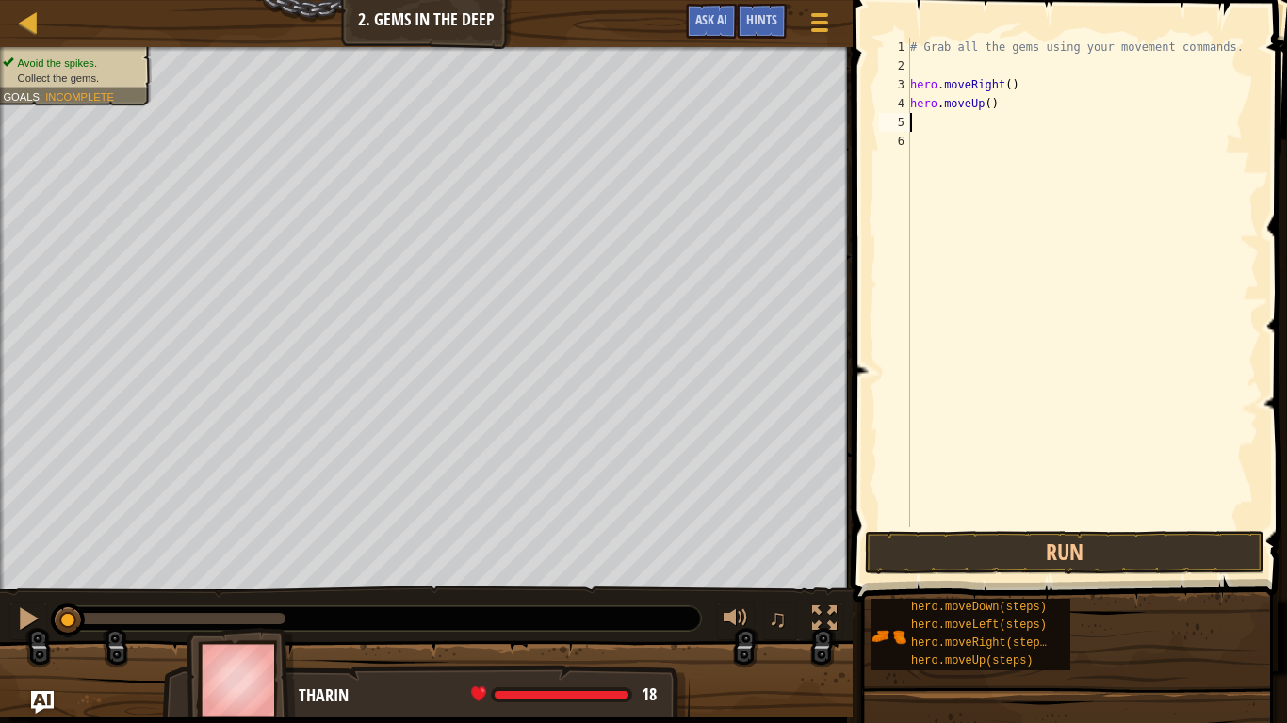
type textarea "h"
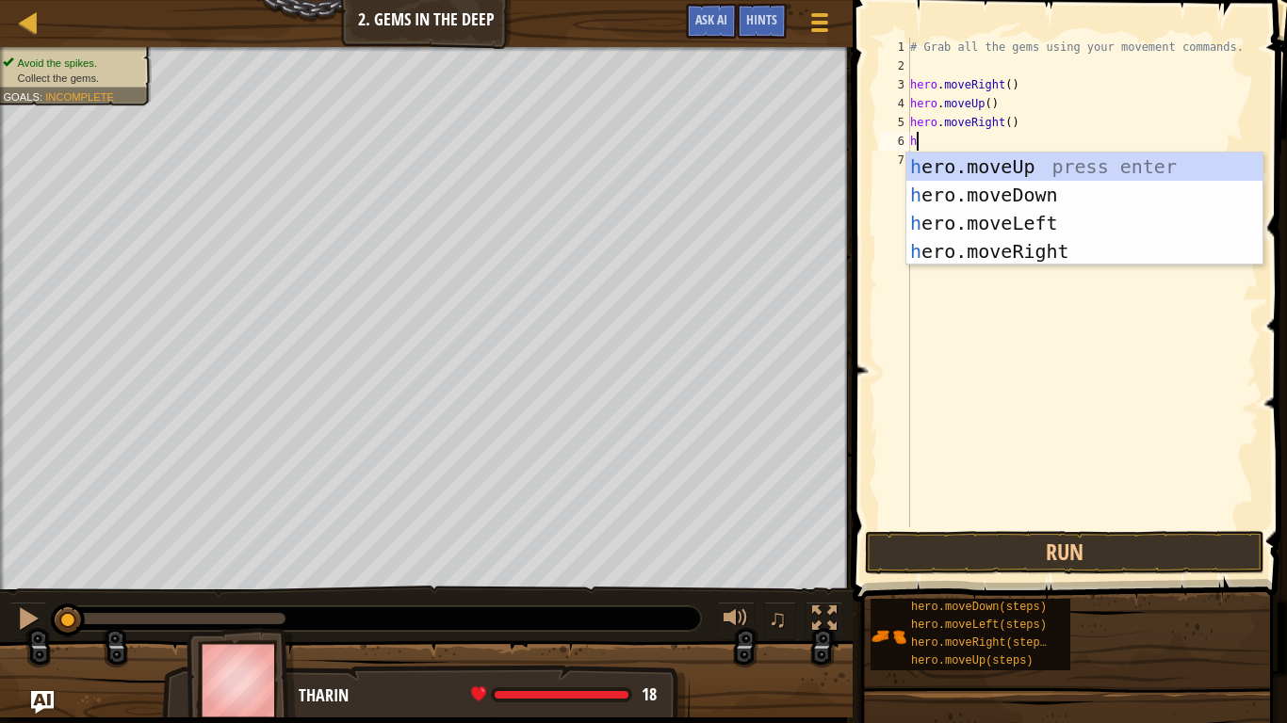
type textarea "he"
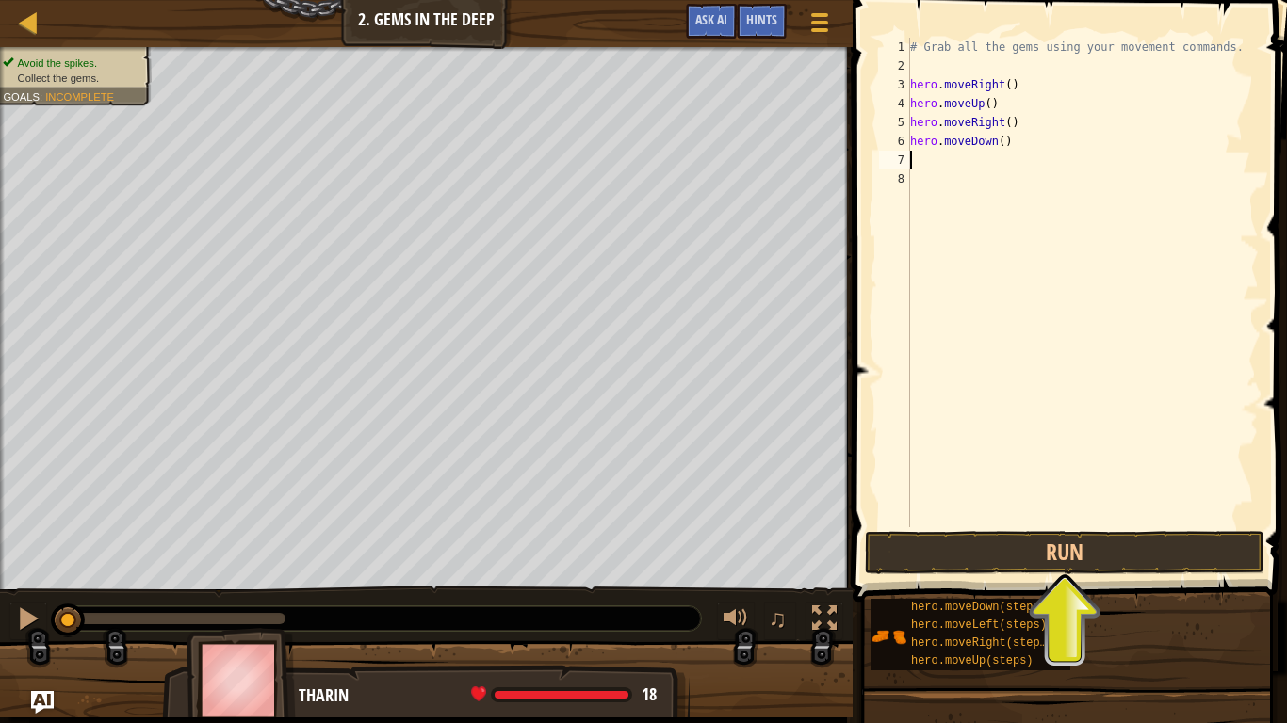
type textarea "he"
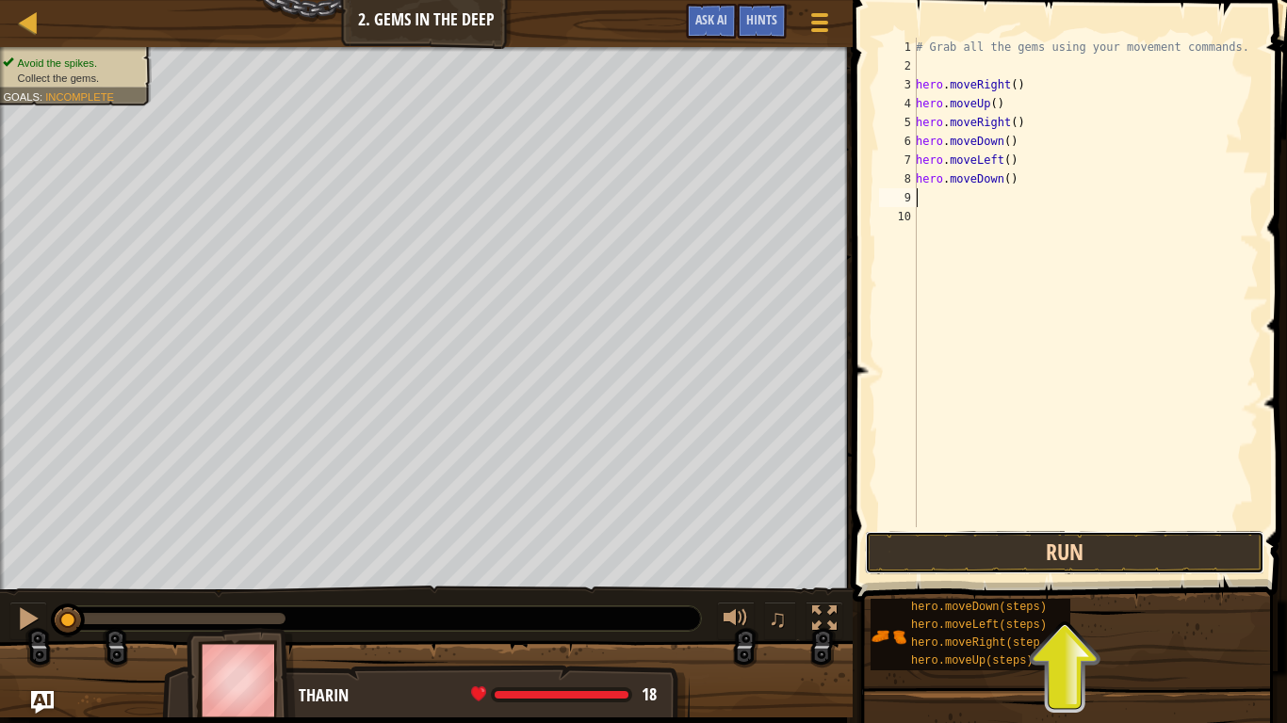
click at [1086, 551] on button "Run" at bounding box center [1064, 552] width 399 height 43
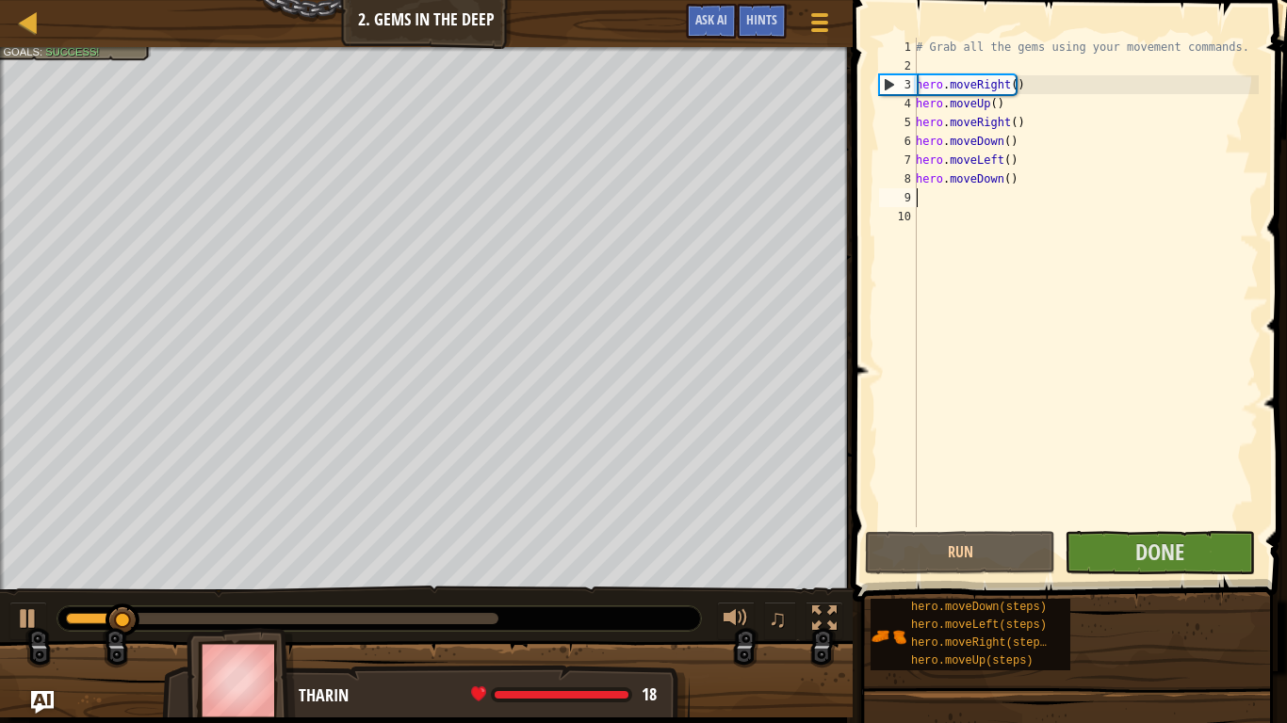
click at [223, 610] on div "0:05.0 Now: 0:01.8 Max: 0:13.7" at bounding box center [282, 618] width 432 height 11
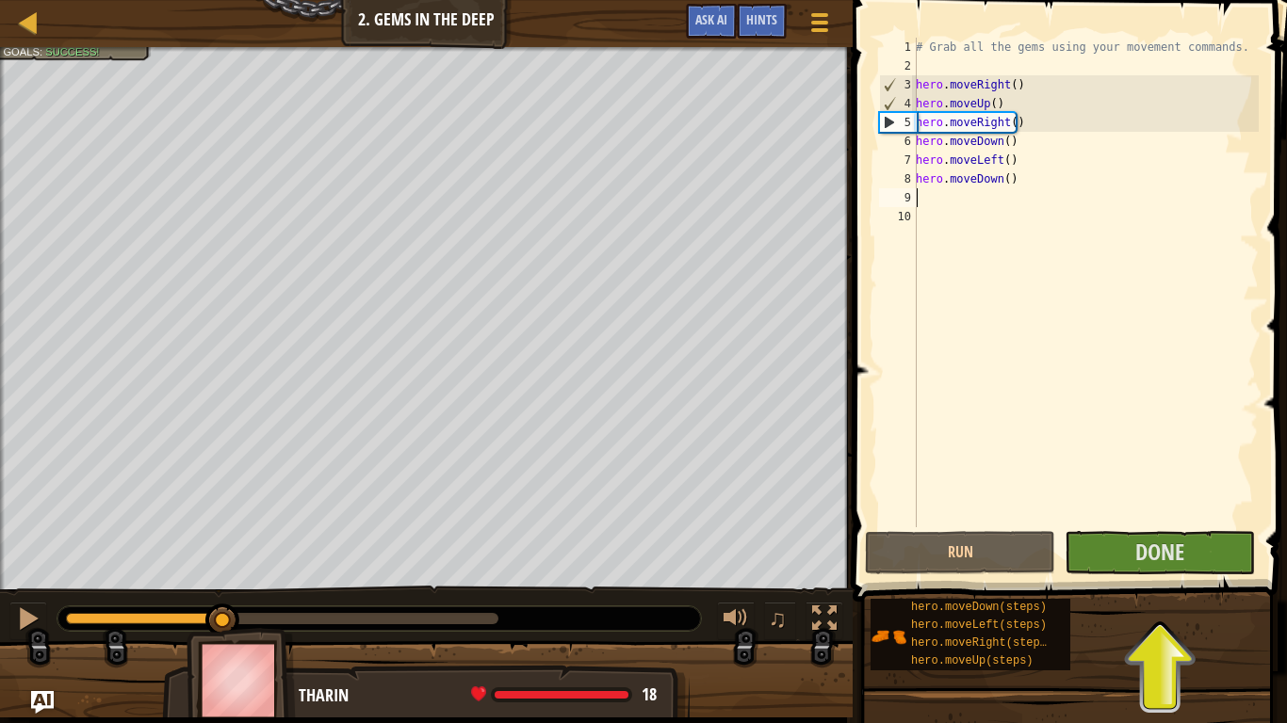
click at [472, 610] on div "♫" at bounding box center [426, 614] width 852 height 57
click at [472, 610] on div at bounding box center [378, 619] width 643 height 24
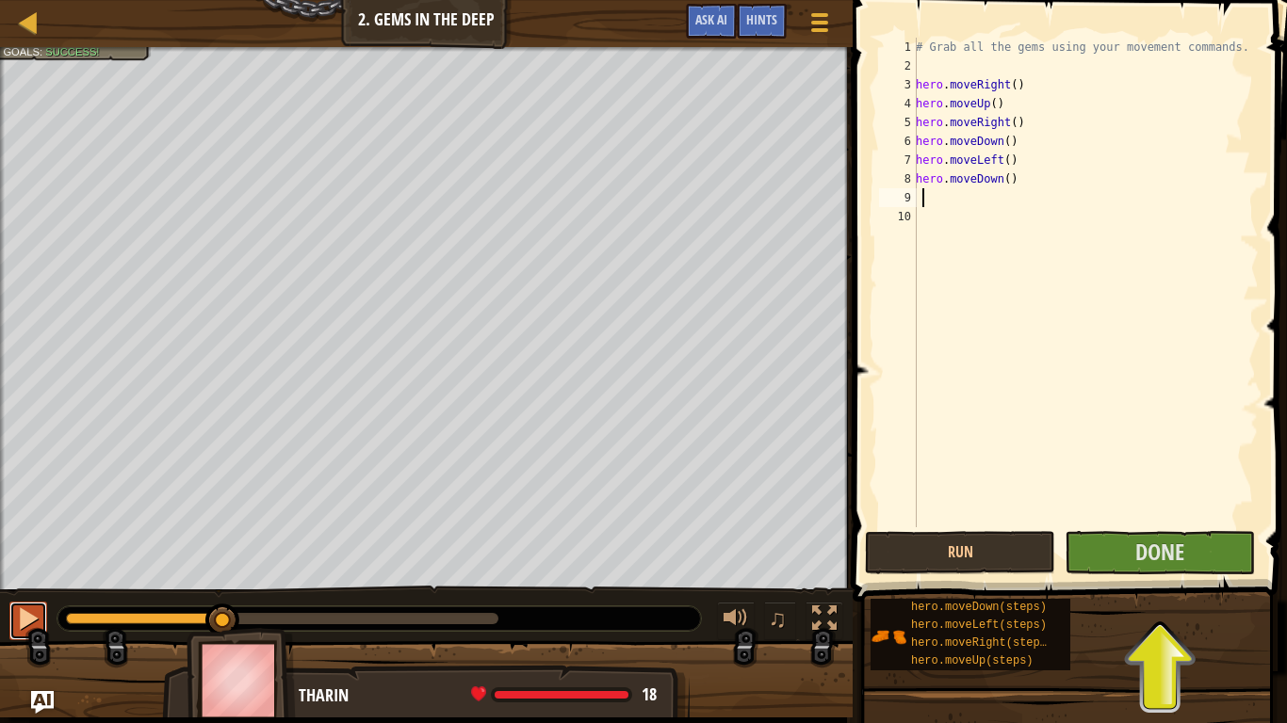
click at [19, 609] on div at bounding box center [28, 619] width 24 height 24
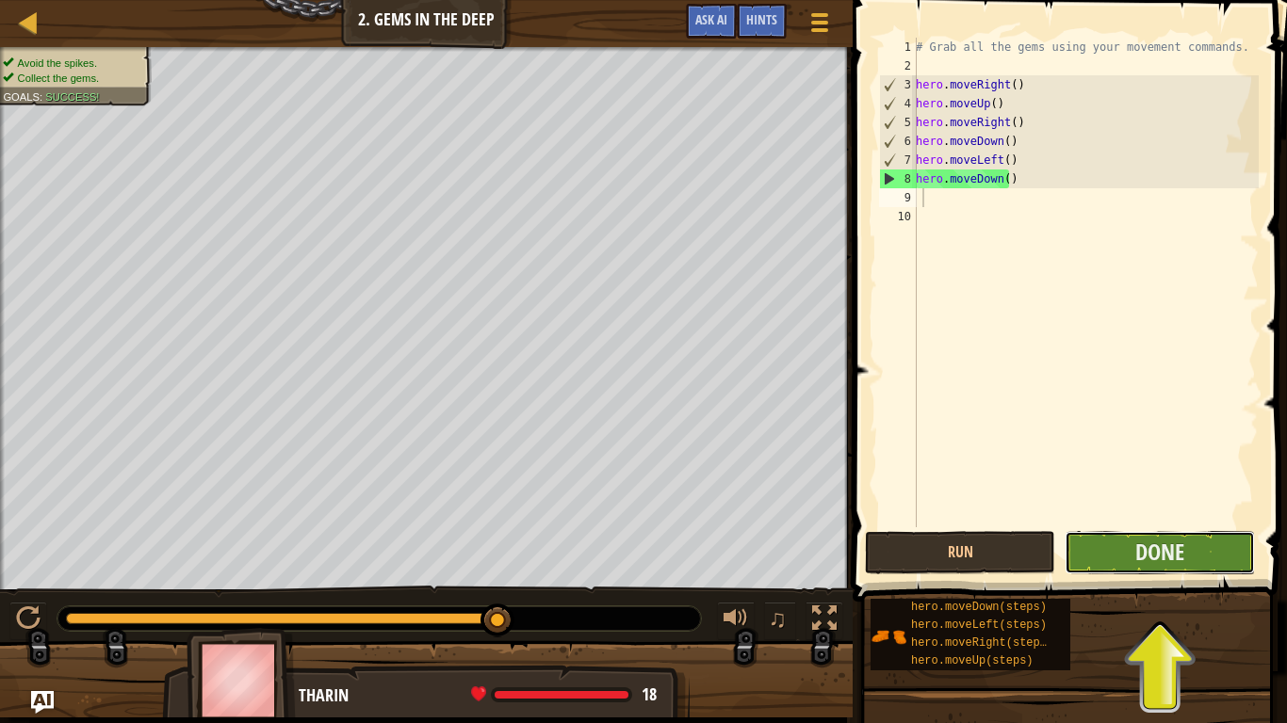
click at [1206, 558] on button "Done" at bounding box center [1159, 552] width 190 height 43
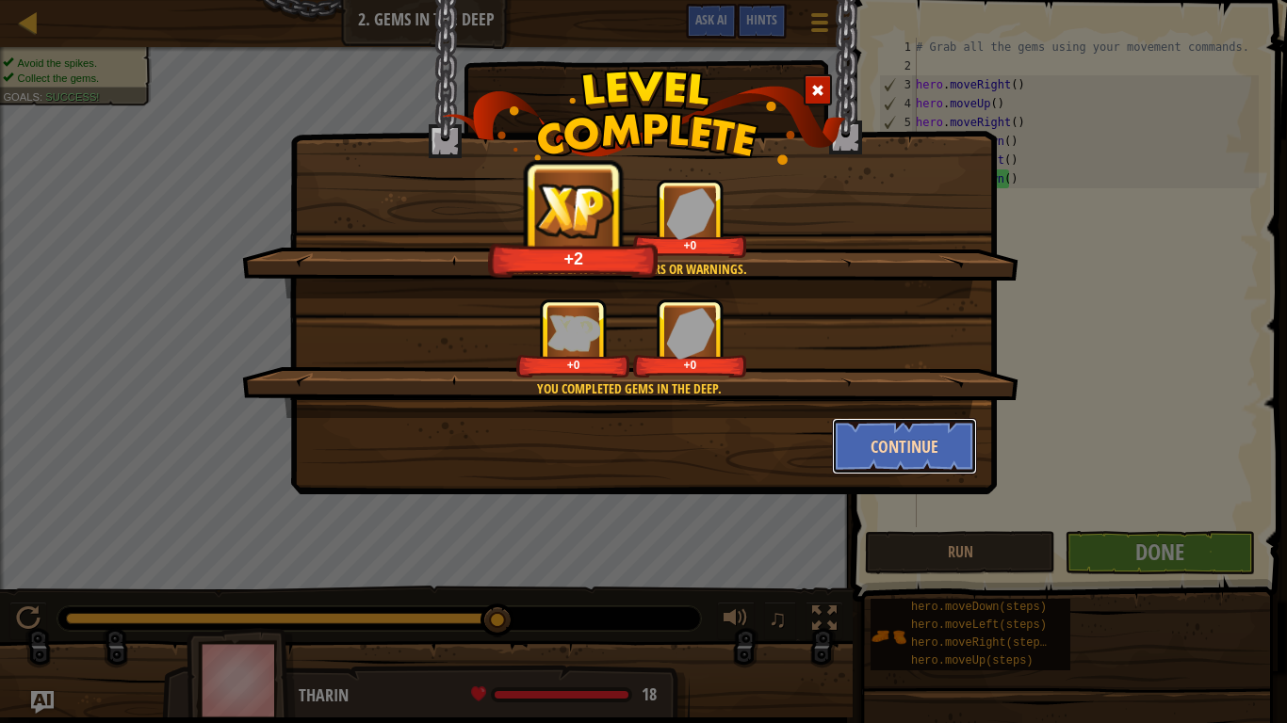
click at [883, 455] on button "Continue" at bounding box center [905, 446] width 146 height 57
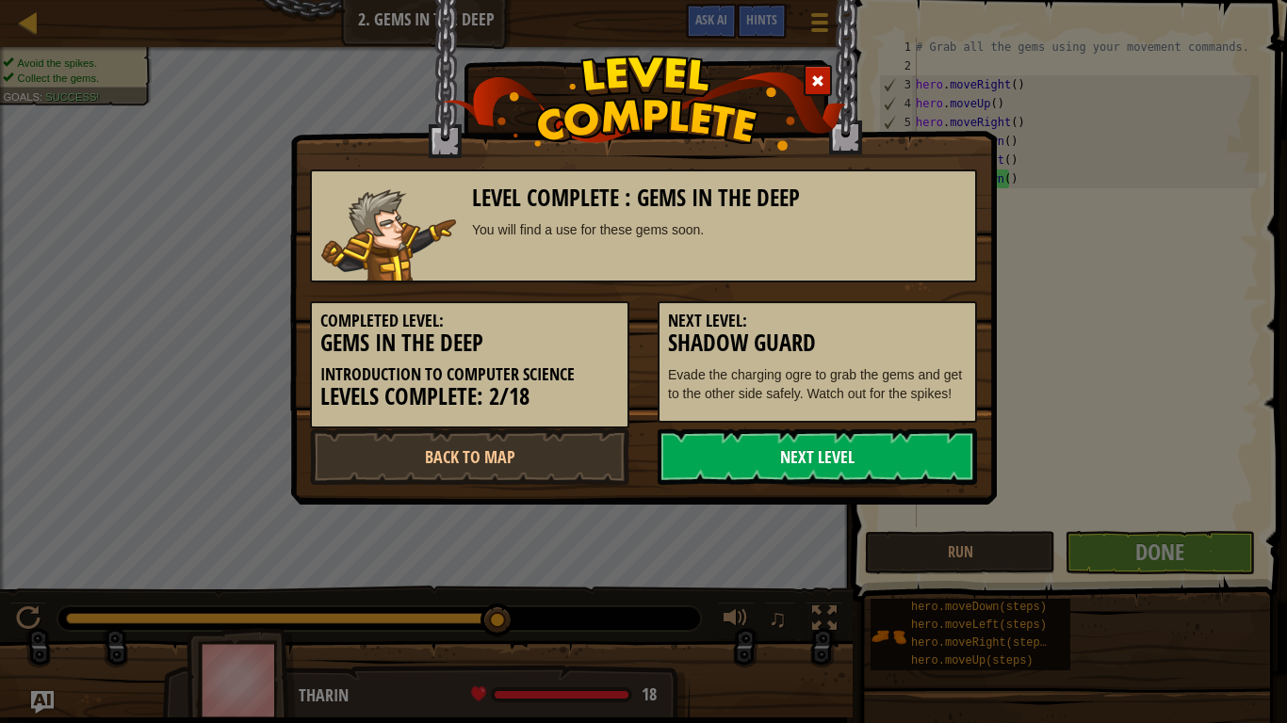
click at [880, 458] on link "Next Level" at bounding box center [816, 457] width 319 height 57
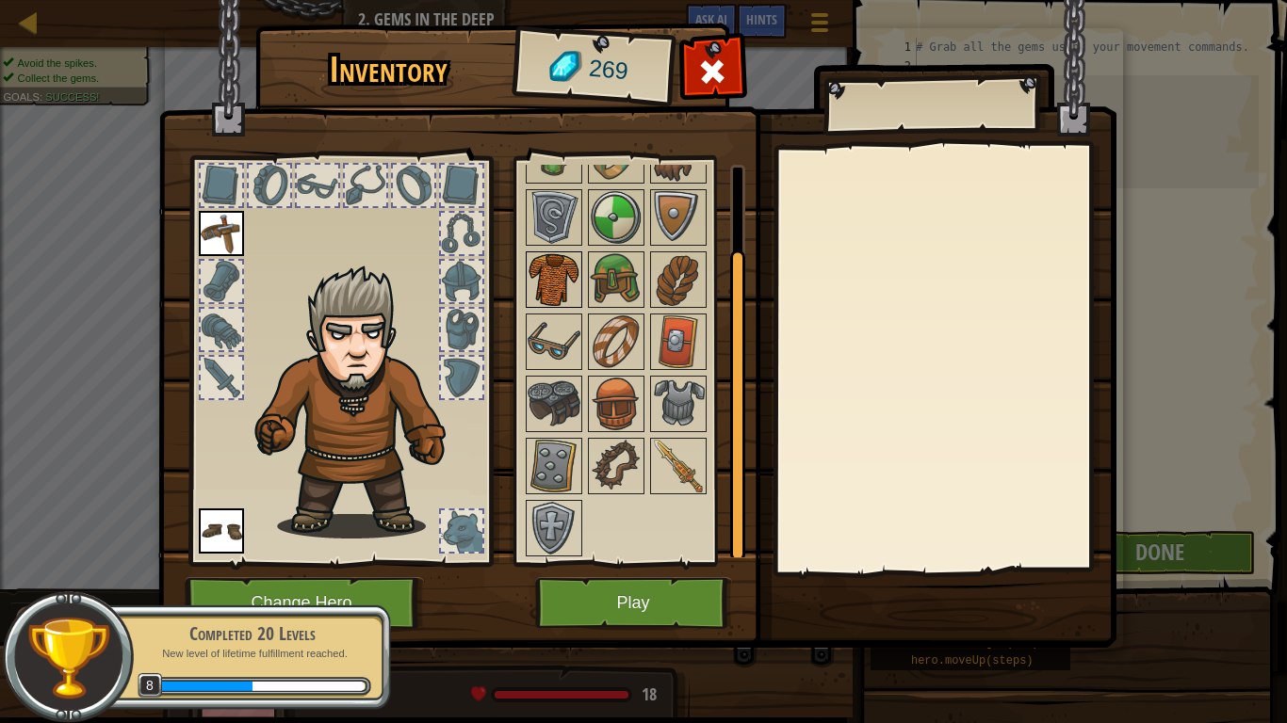
scroll to position [95, 0]
click at [591, 583] on button "Play" at bounding box center [633, 603] width 197 height 52
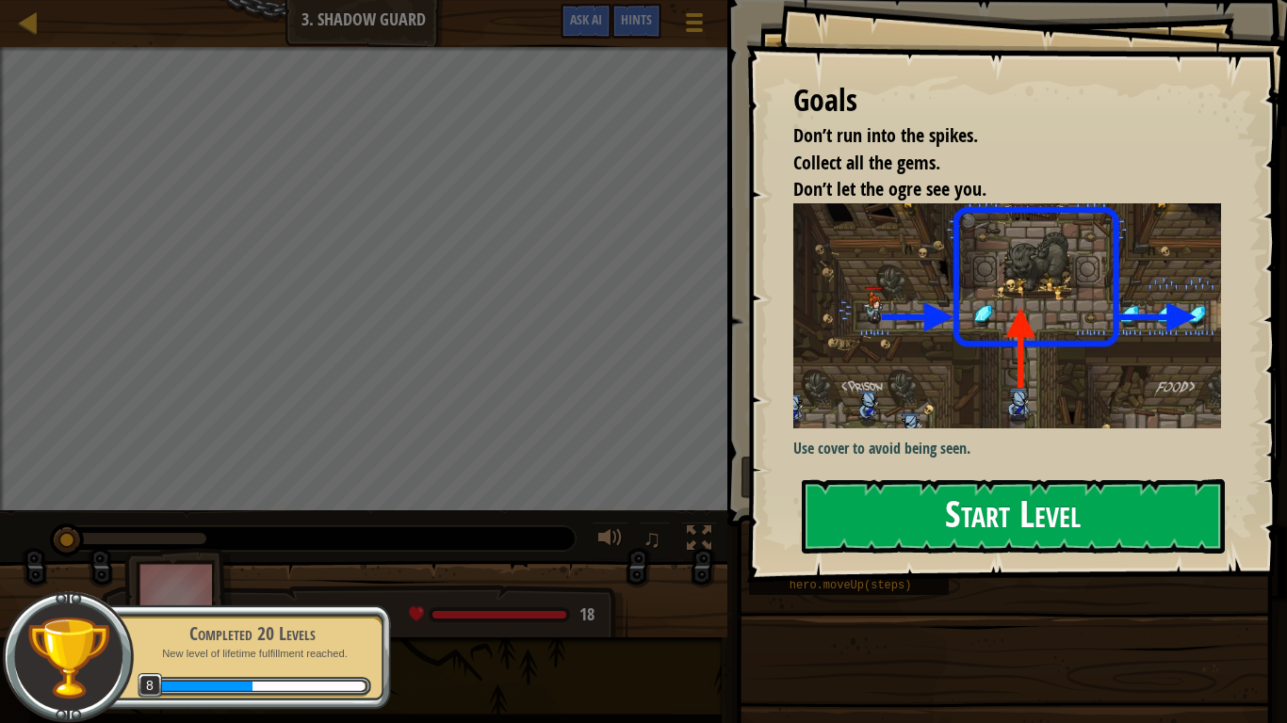
click at [988, 487] on button "Start Level" at bounding box center [1012, 516] width 423 height 74
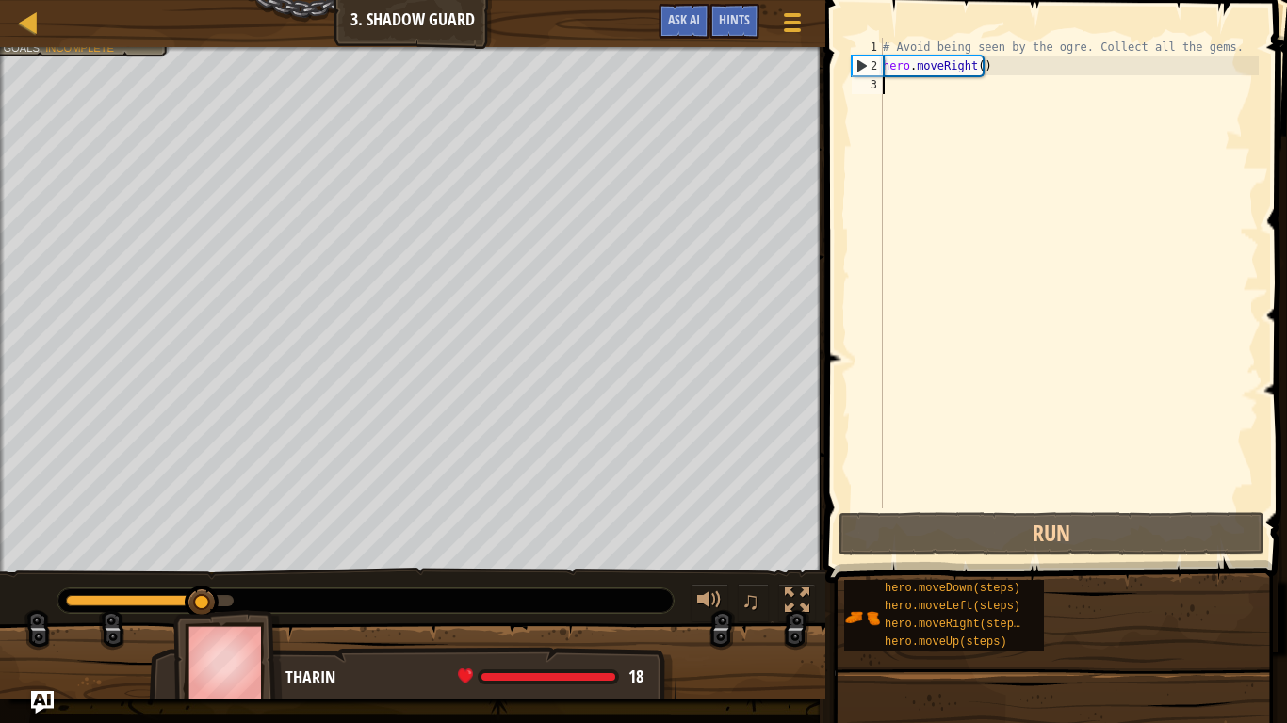
type textarea "h"
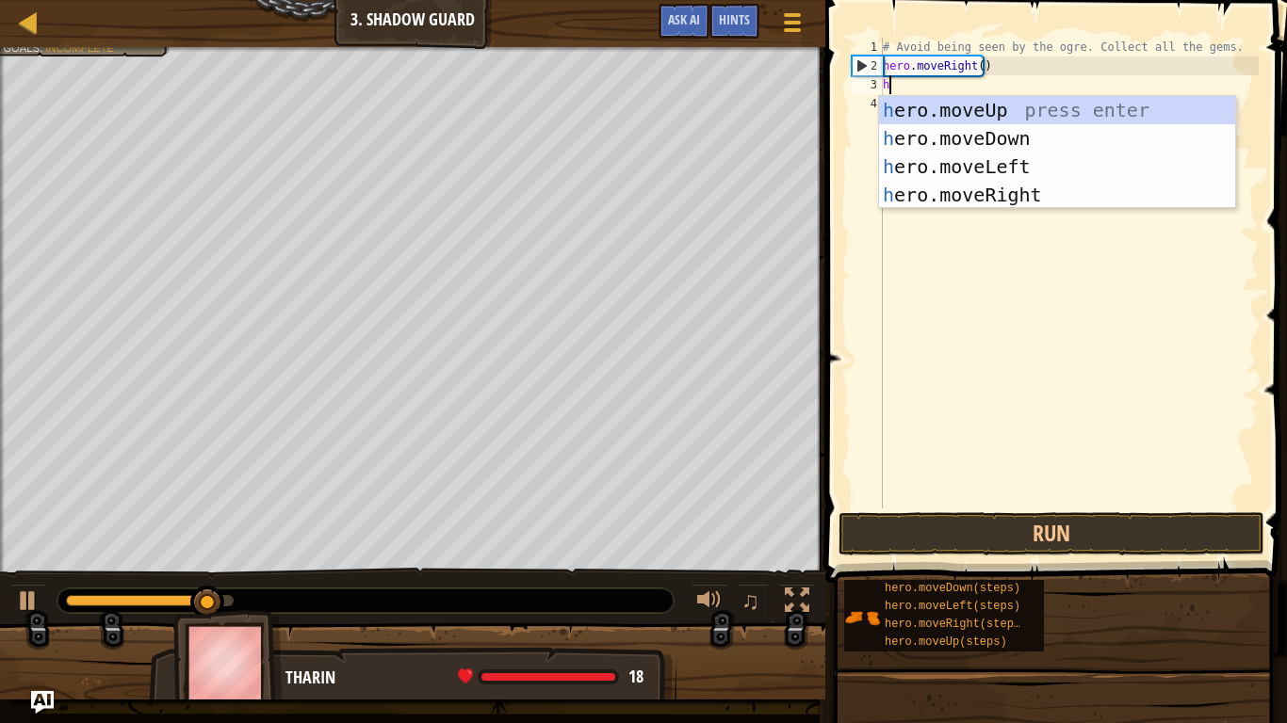
scroll to position [8, 0]
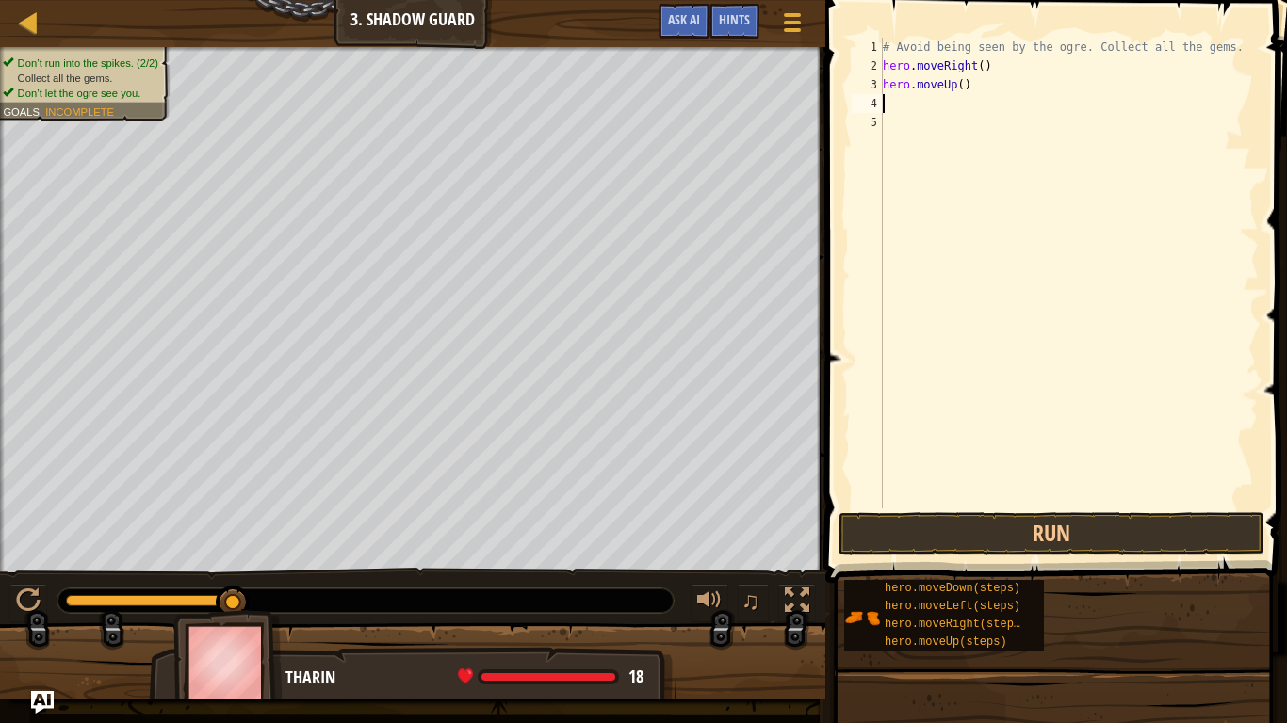
type textarea "h"
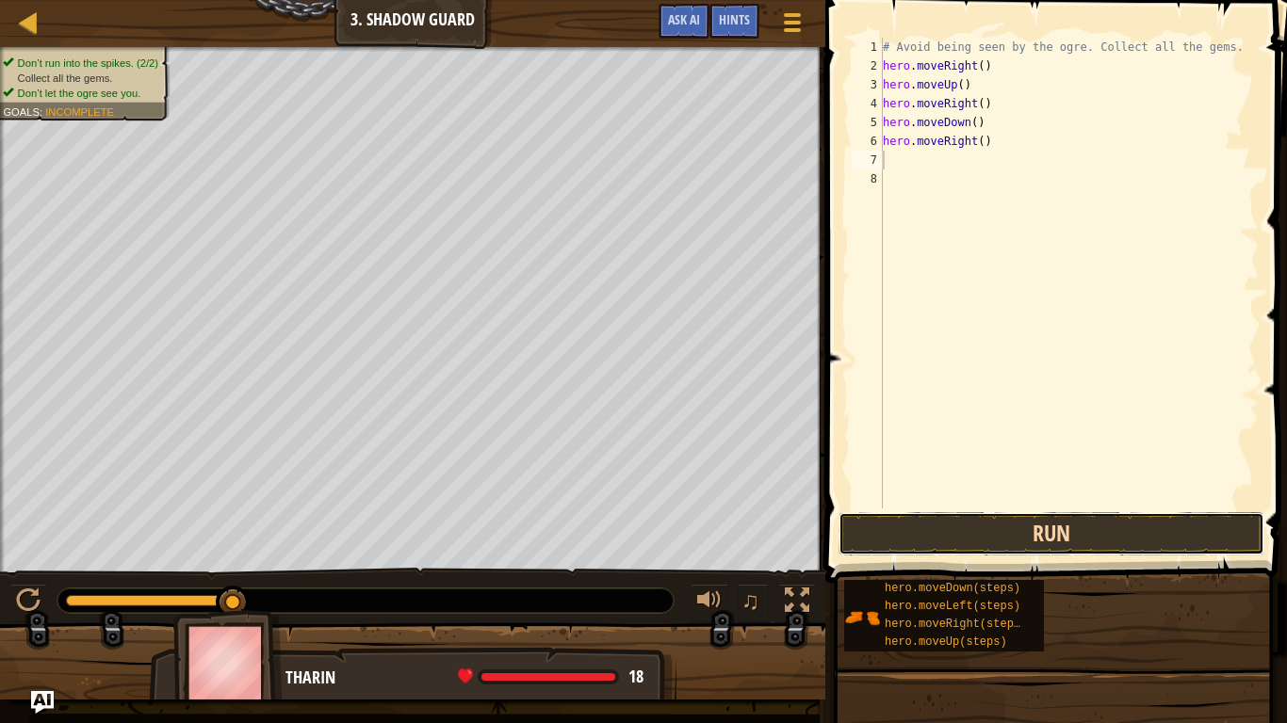
click at [910, 548] on button "Run" at bounding box center [1051, 533] width 426 height 43
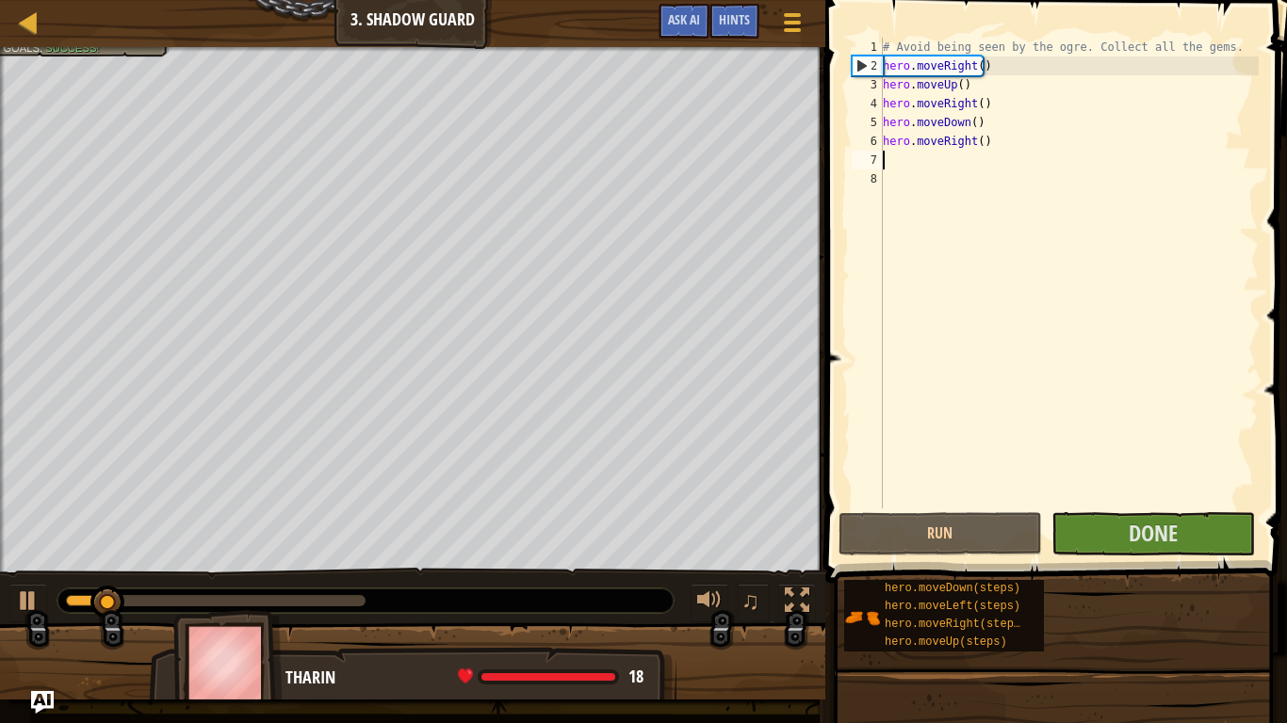
click at [362, 600] on div "0:12.2 Now: 0:01.6 Max: 0:12.4" at bounding box center [215, 600] width 299 height 11
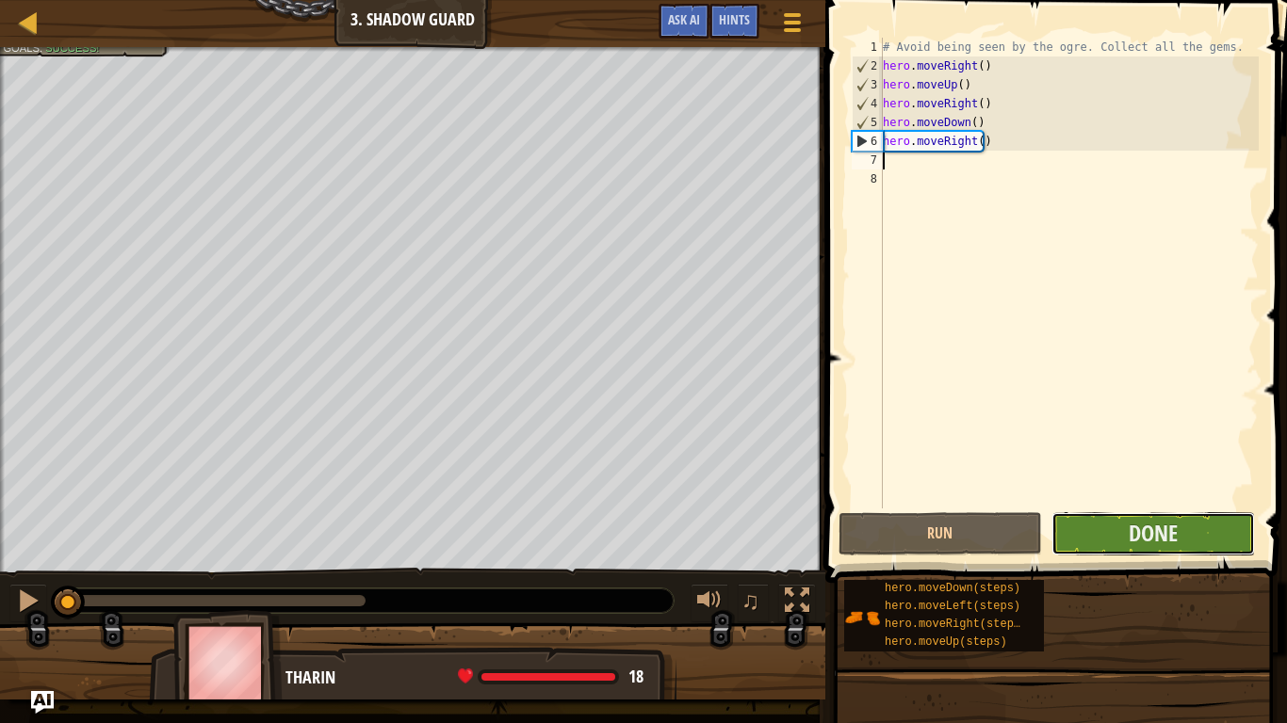
click at [1216, 535] on button "Done" at bounding box center [1152, 533] width 203 height 43
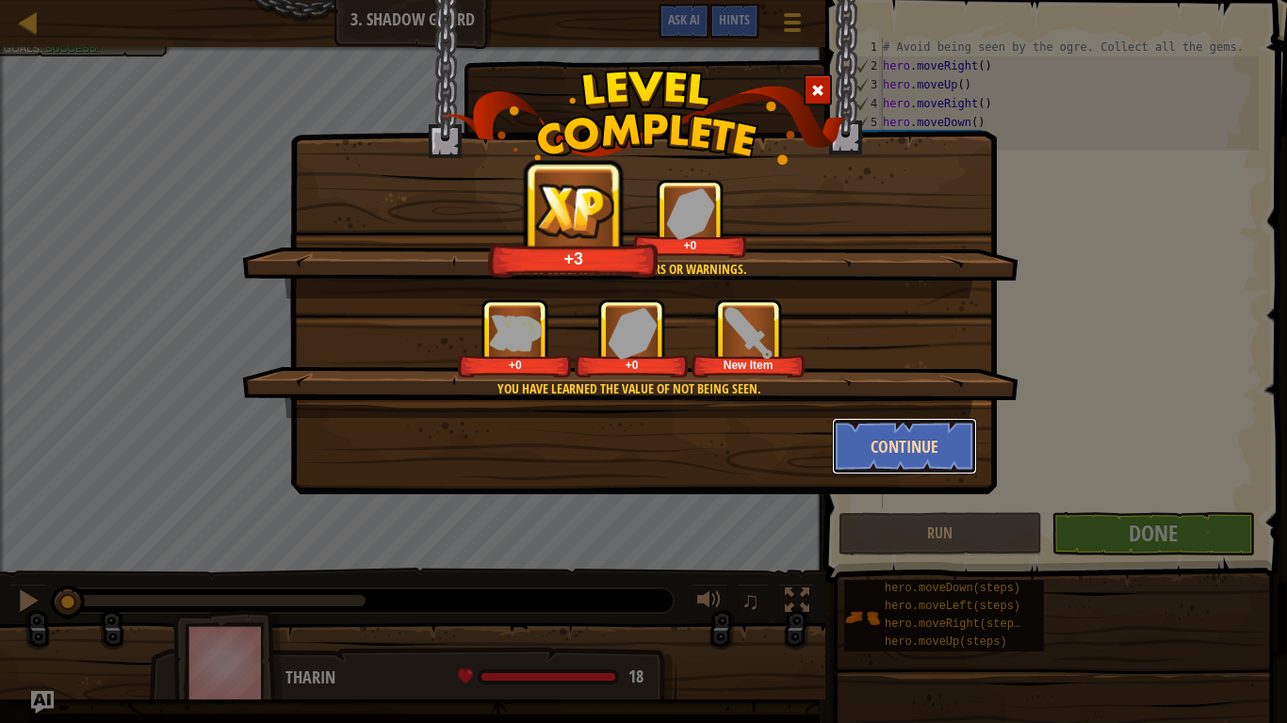
click at [925, 438] on button "Continue" at bounding box center [905, 446] width 146 height 57
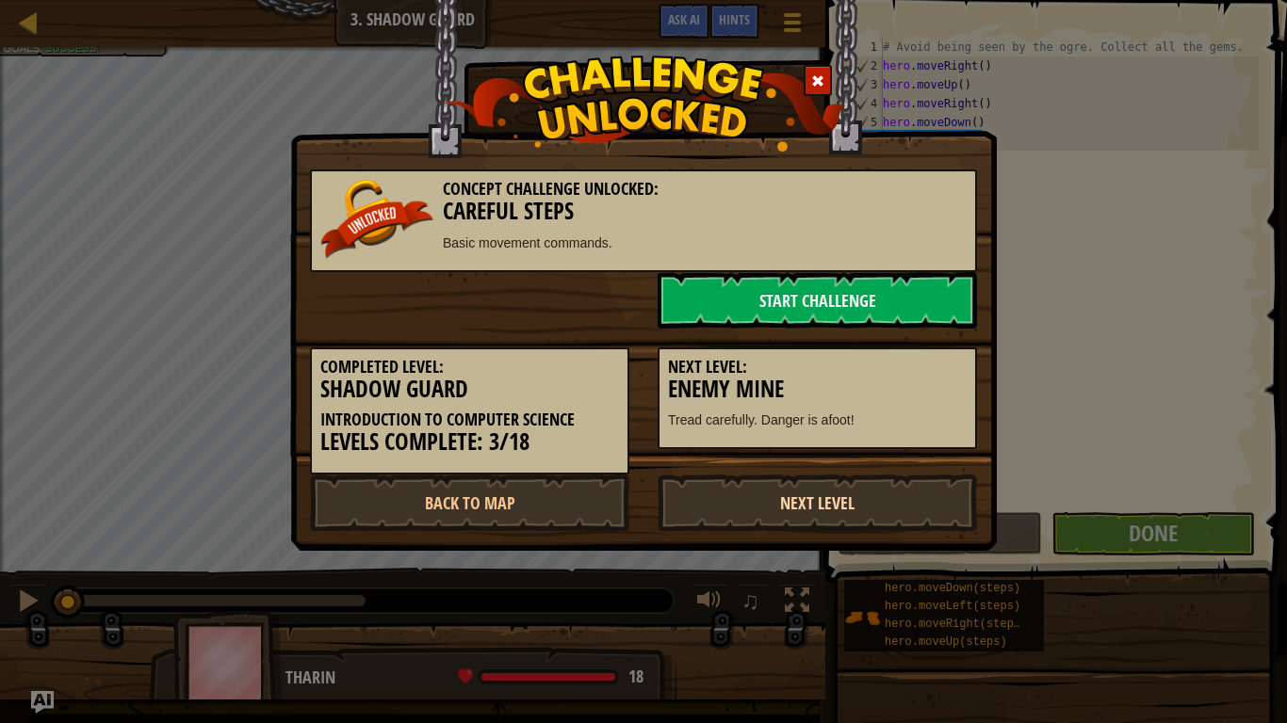
click at [789, 524] on link "Next Level" at bounding box center [816, 503] width 319 height 57
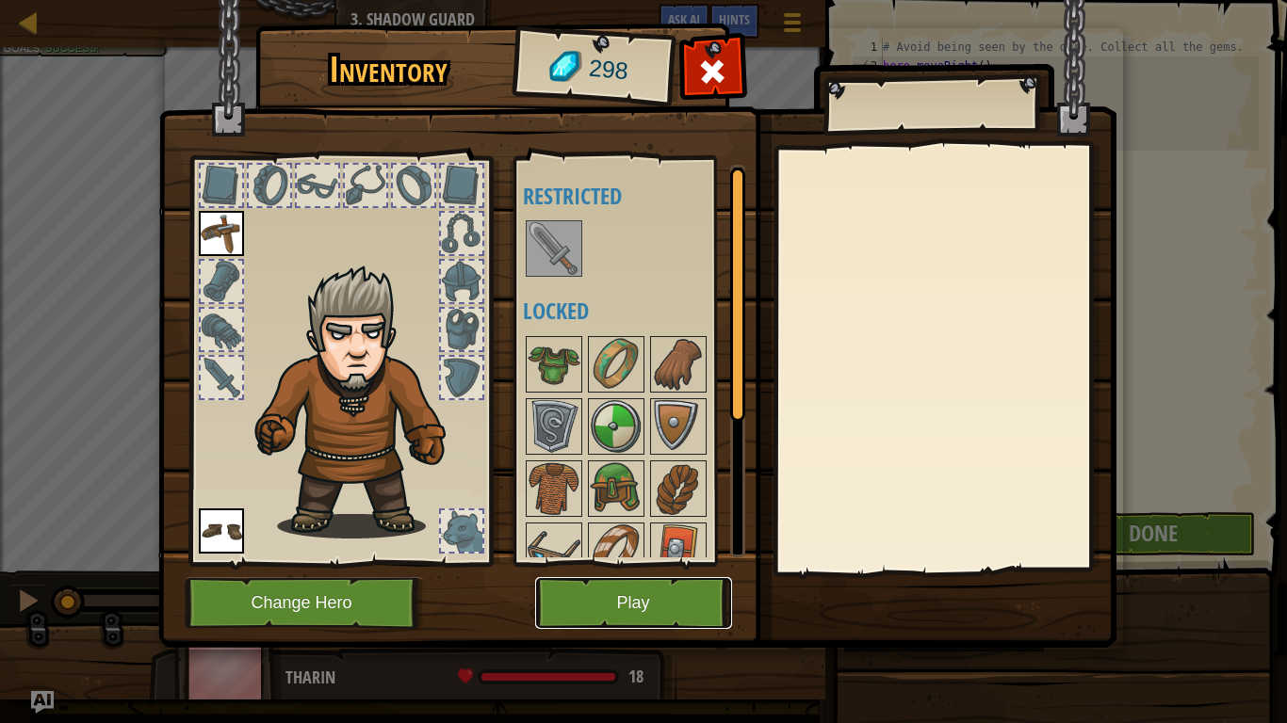
click at [552, 607] on button "Play" at bounding box center [633, 603] width 197 height 52
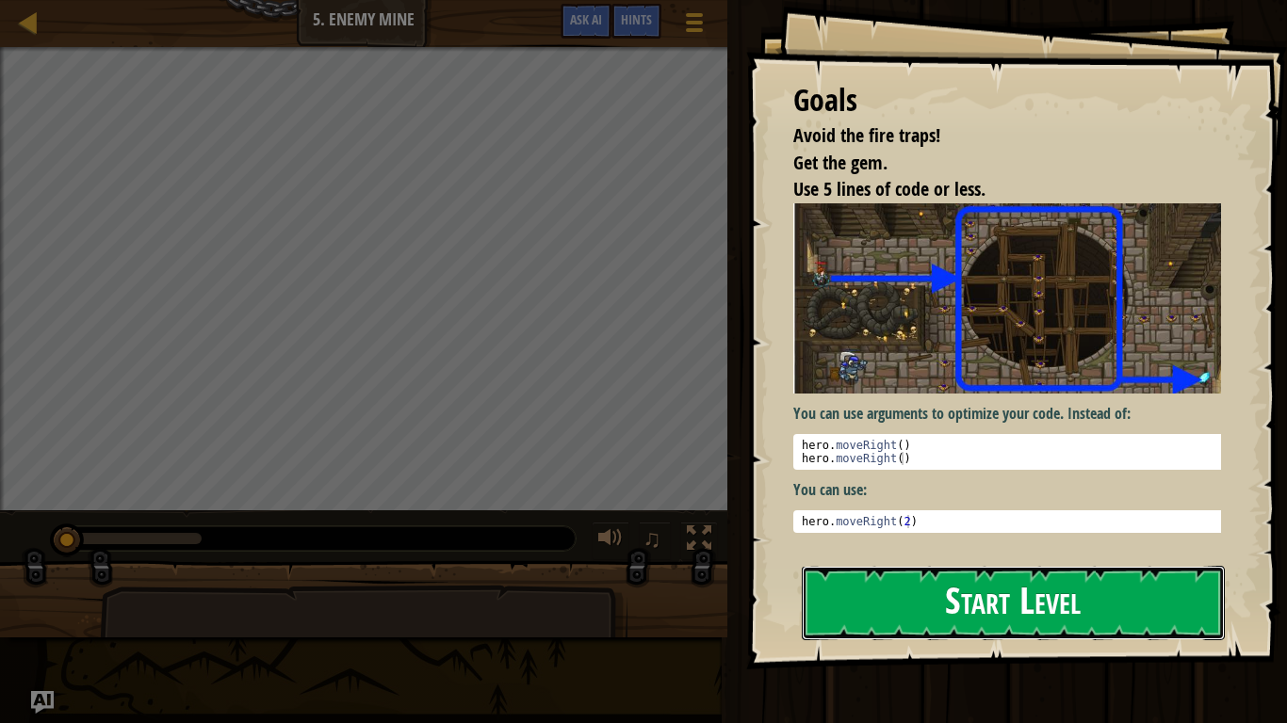
click at [906, 584] on button "Start Level" at bounding box center [1012, 603] width 423 height 74
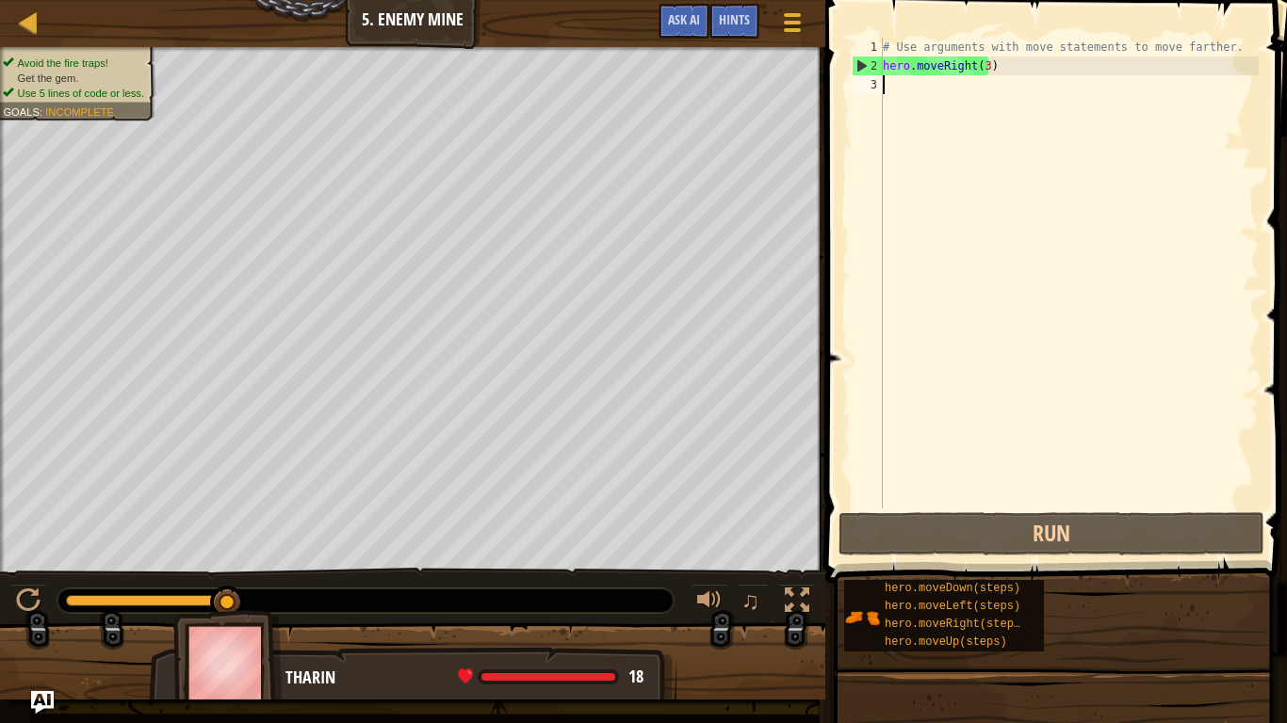
type textarea "h"
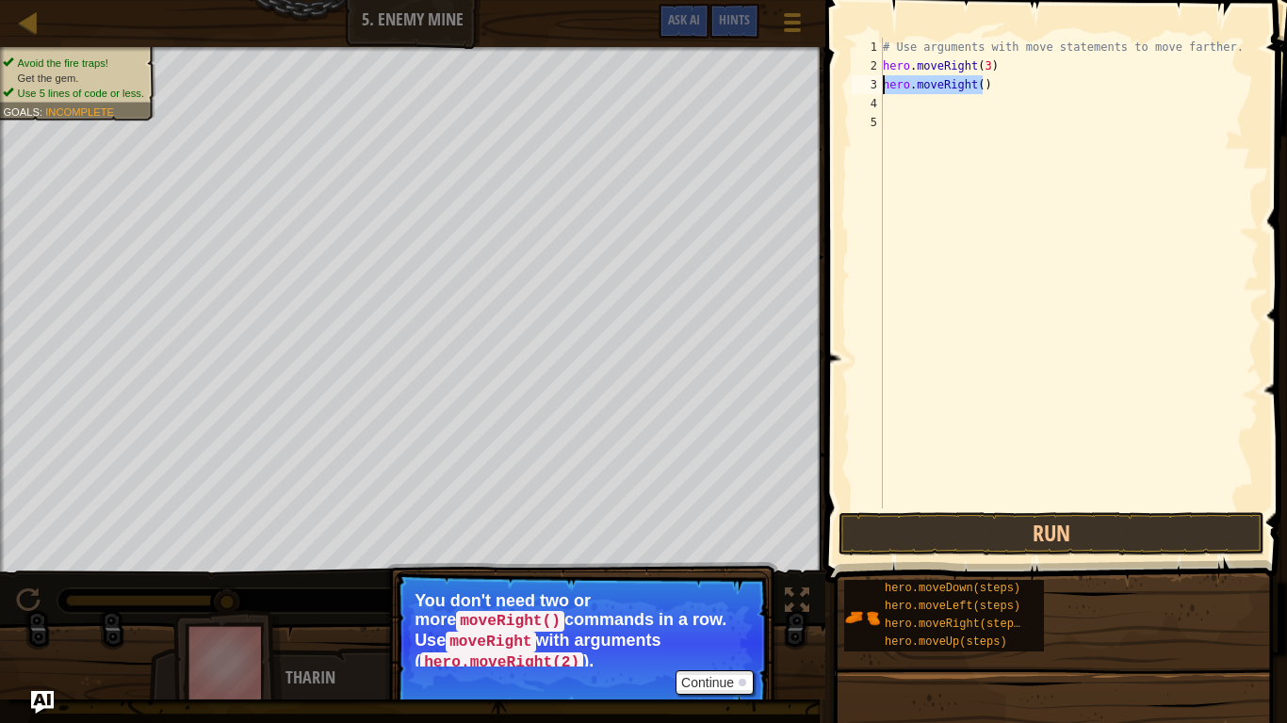
drag, startPoint x: 977, startPoint y: 85, endPoint x: 850, endPoint y: 89, distance: 127.2
click at [850, 89] on div "1 2 3 4 5 # Use arguments with move statements to move farther. hero . moveRigh…" at bounding box center [1053, 273] width 411 height 471
type textarea "hero.moveRight()"
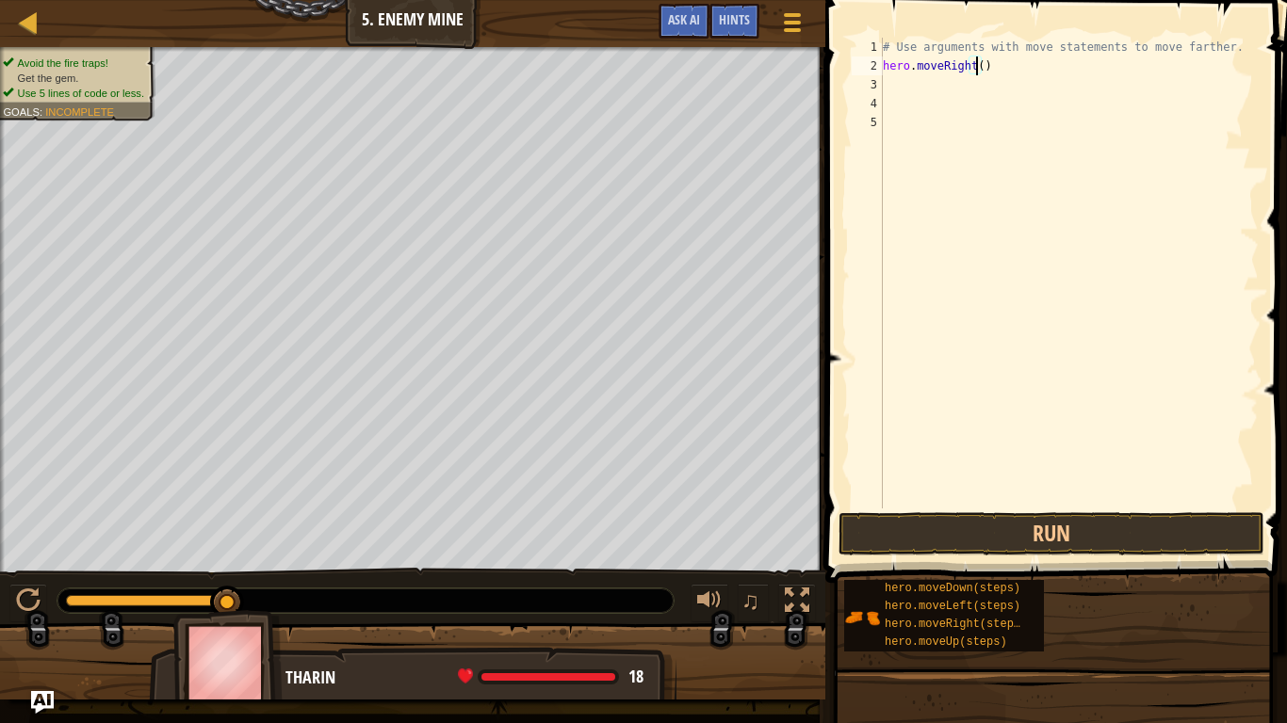
type textarea "hero.moveRight(4)"
click at [905, 536] on button "Run" at bounding box center [1051, 533] width 426 height 43
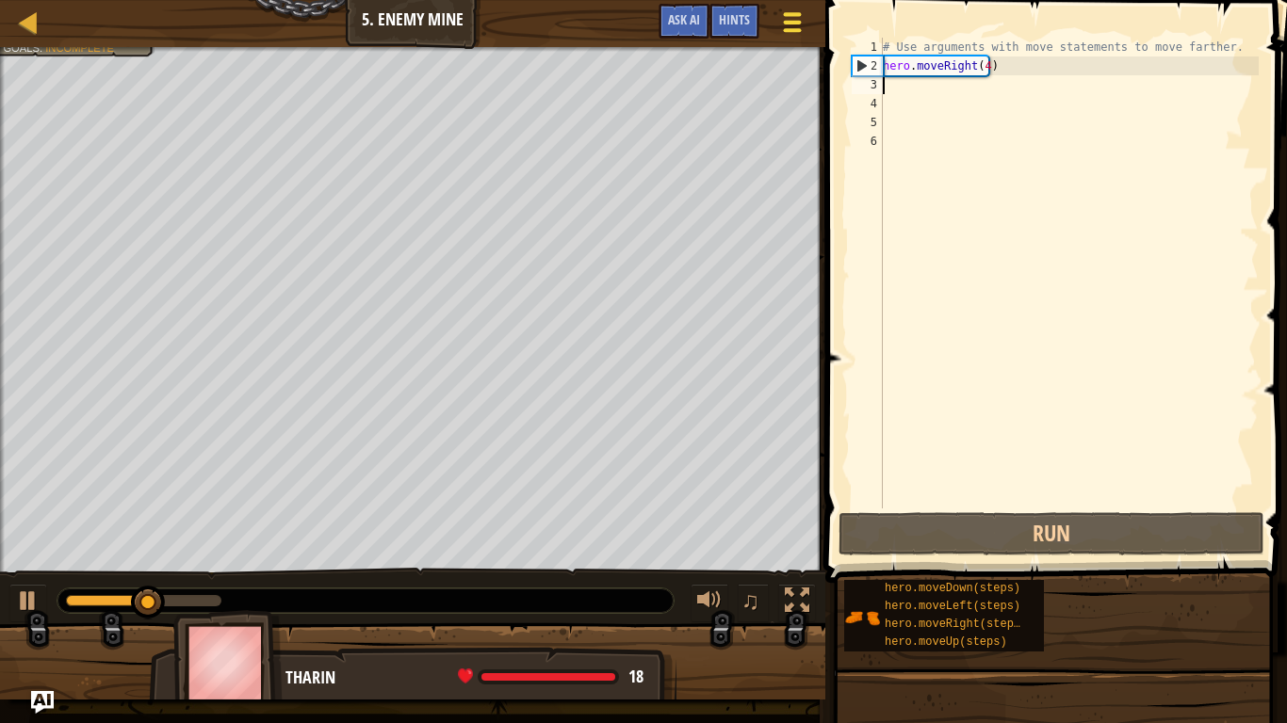
click at [785, 11] on div at bounding box center [791, 21] width 25 height 27
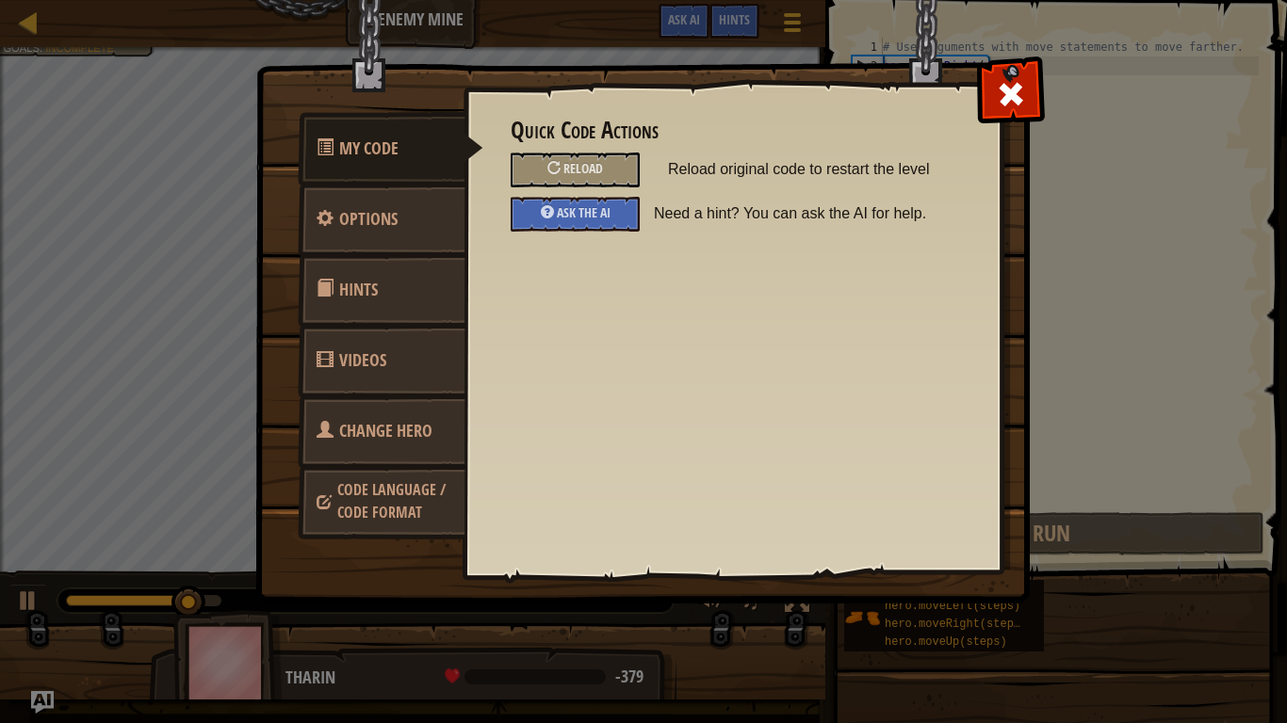
click at [372, 354] on span "Videos" at bounding box center [362, 360] width 47 height 24
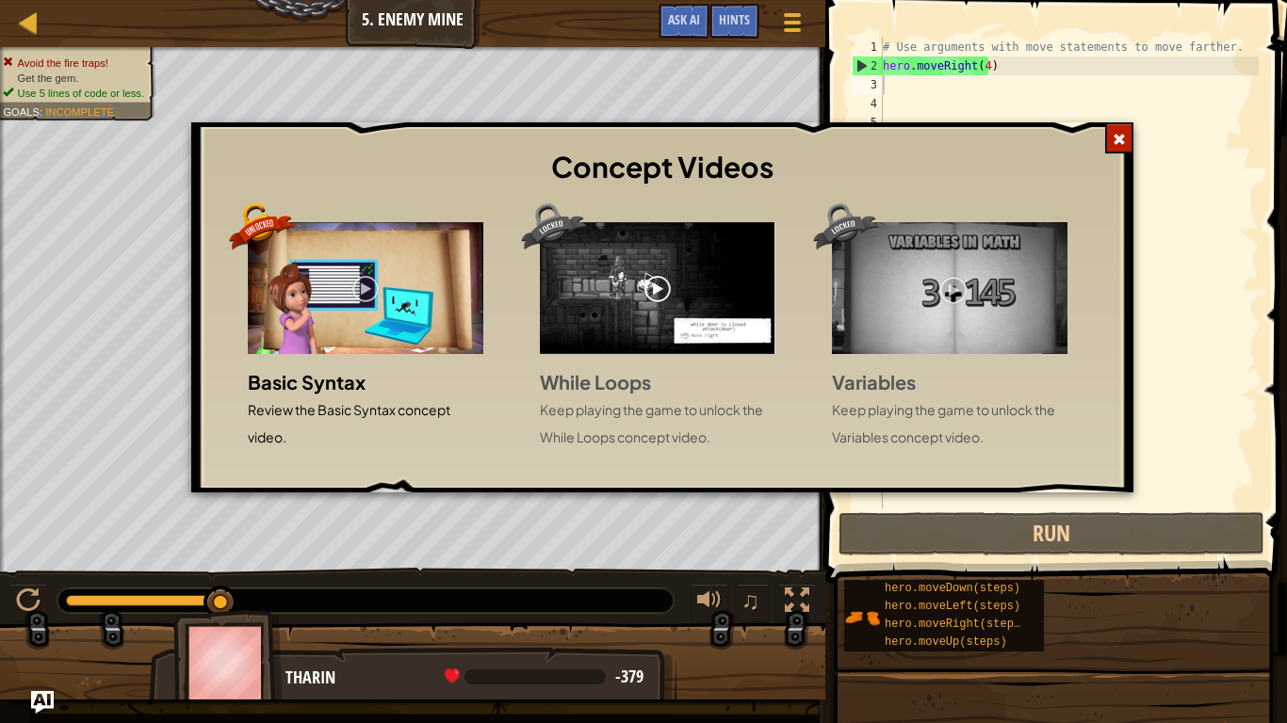
click at [1118, 144] on span at bounding box center [1118, 139] width 13 height 13
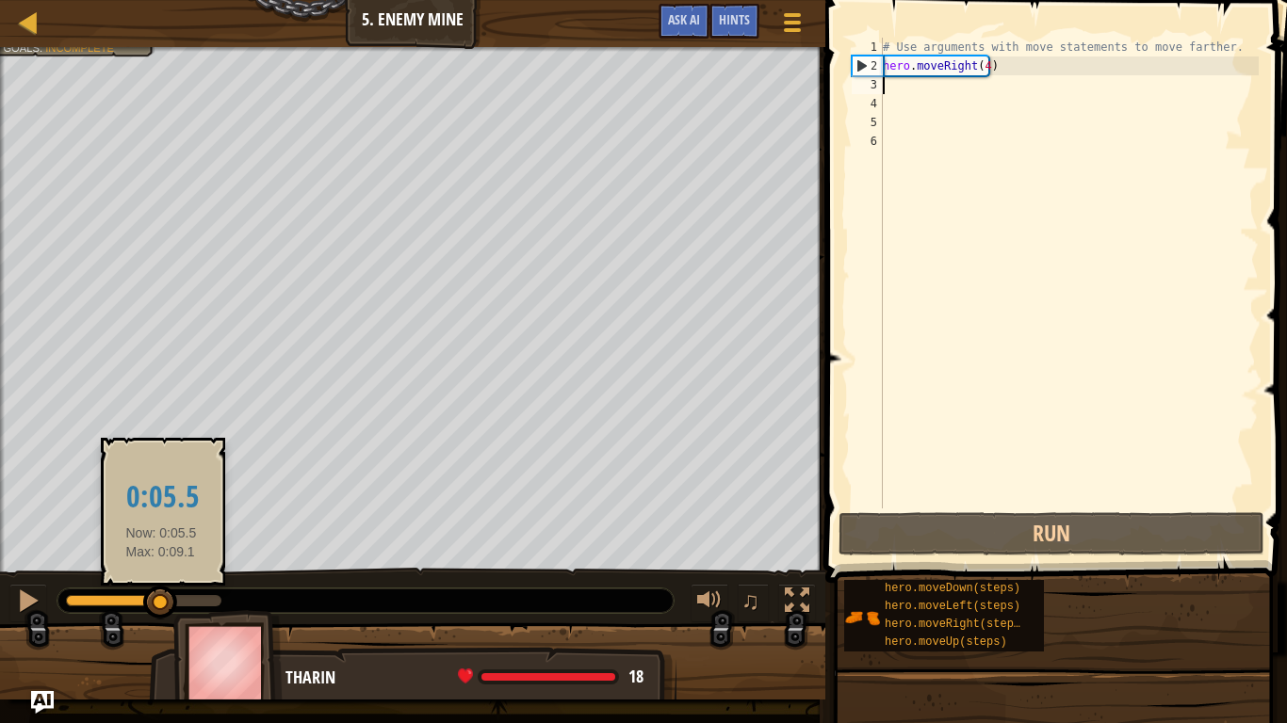
drag, startPoint x: 232, startPoint y: 604, endPoint x: 161, endPoint y: 589, distance: 72.2
click at [161, 589] on div at bounding box center [160, 603] width 34 height 34
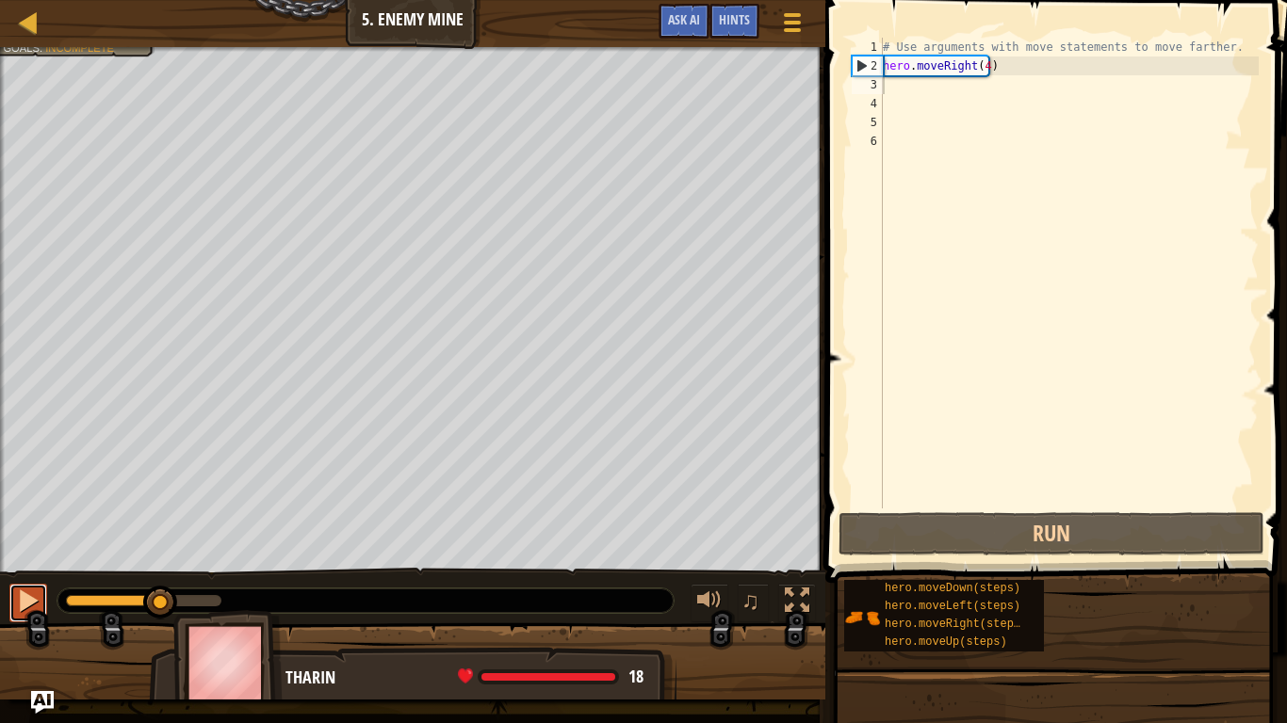
click at [33, 594] on div at bounding box center [28, 601] width 24 height 24
click at [32, 593] on div at bounding box center [28, 601] width 24 height 24
drag, startPoint x: 156, startPoint y: 599, endPoint x: 51, endPoint y: 577, distance: 107.7
click at [51, 577] on div "♫" at bounding box center [412, 596] width 825 height 57
click at [981, 62] on div "# Use arguments with move statements to move farther. hero . moveRight ( 4 )" at bounding box center [1069, 292] width 380 height 509
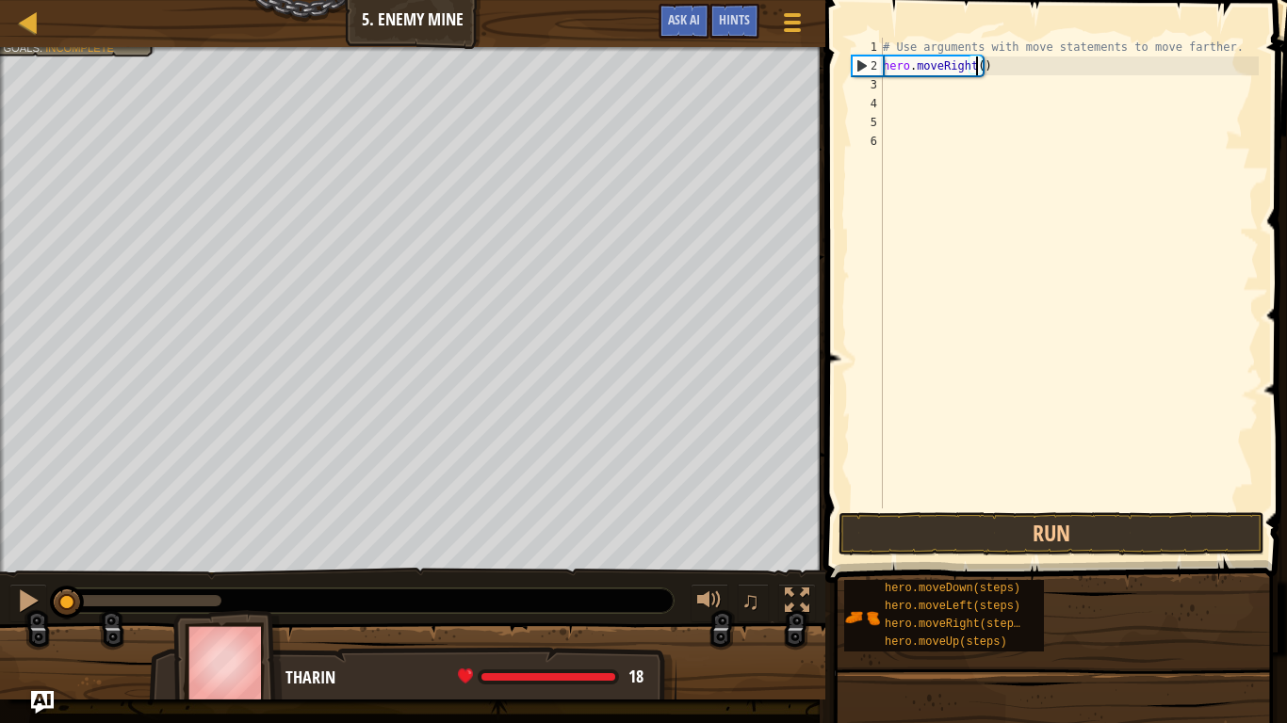
type textarea "hero.moveRight(3)"
type textarea "m"
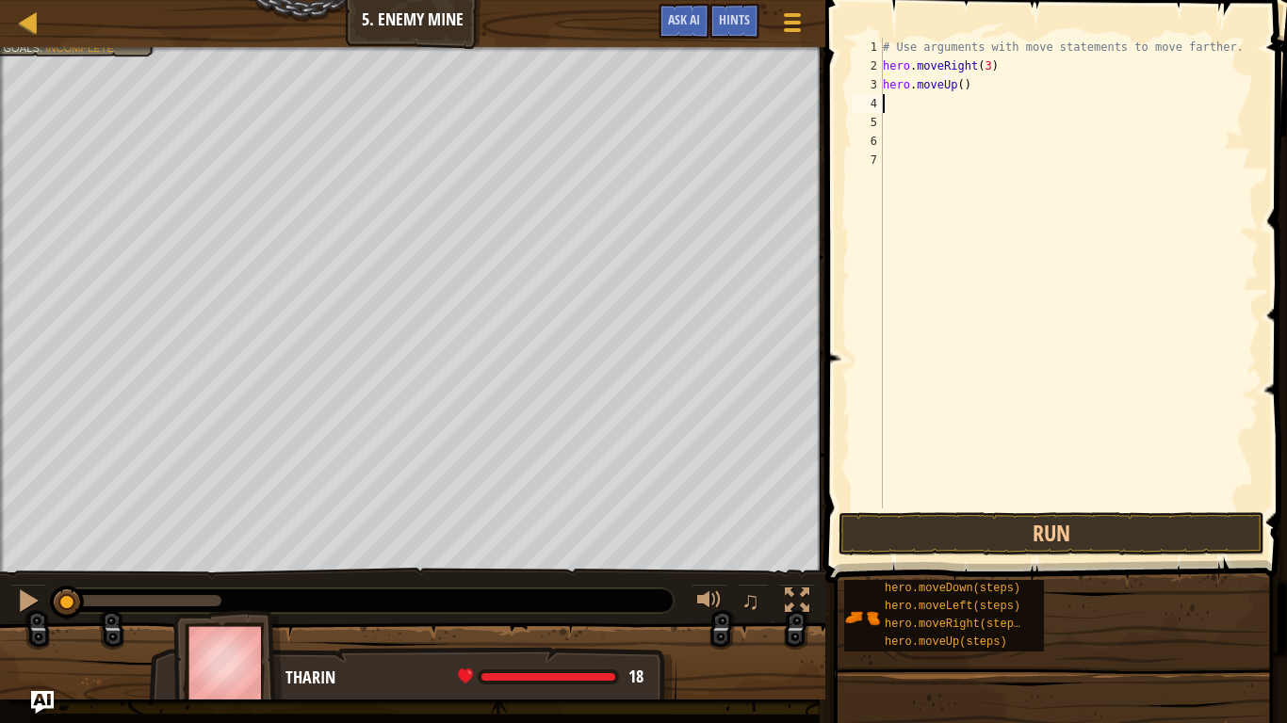
type textarea "m"
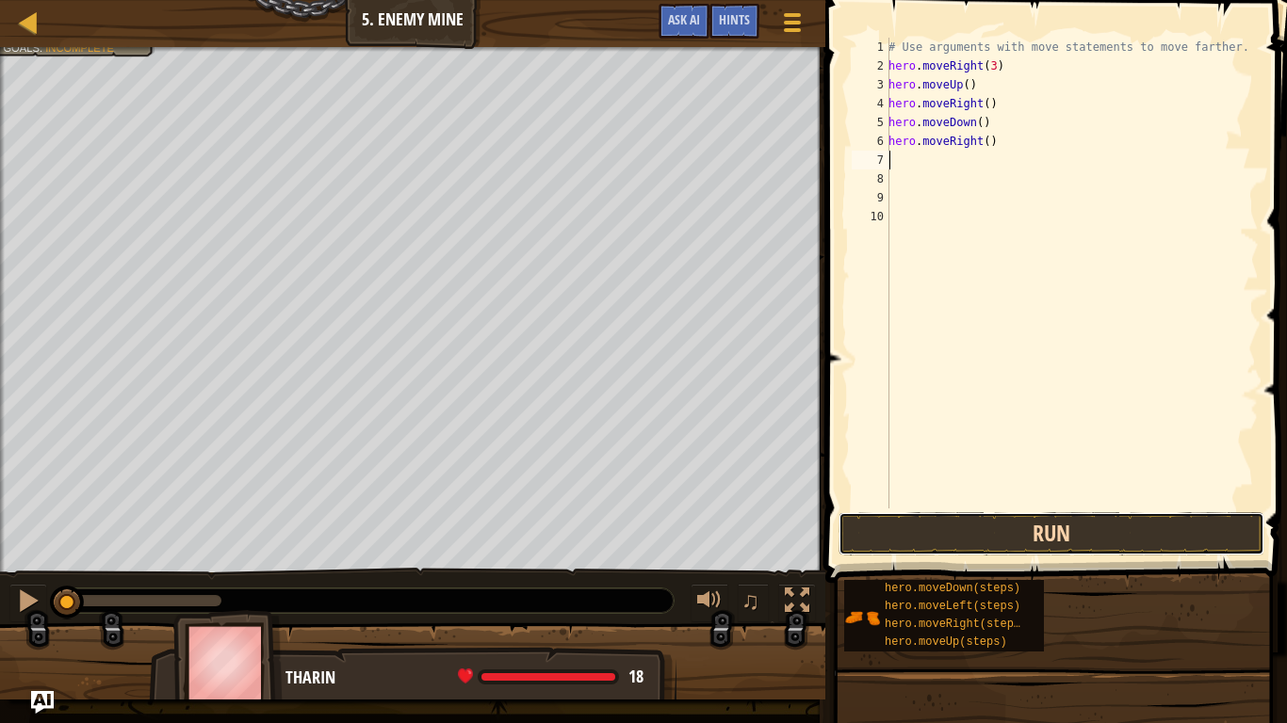
click at [1041, 527] on button "Run" at bounding box center [1051, 533] width 426 height 43
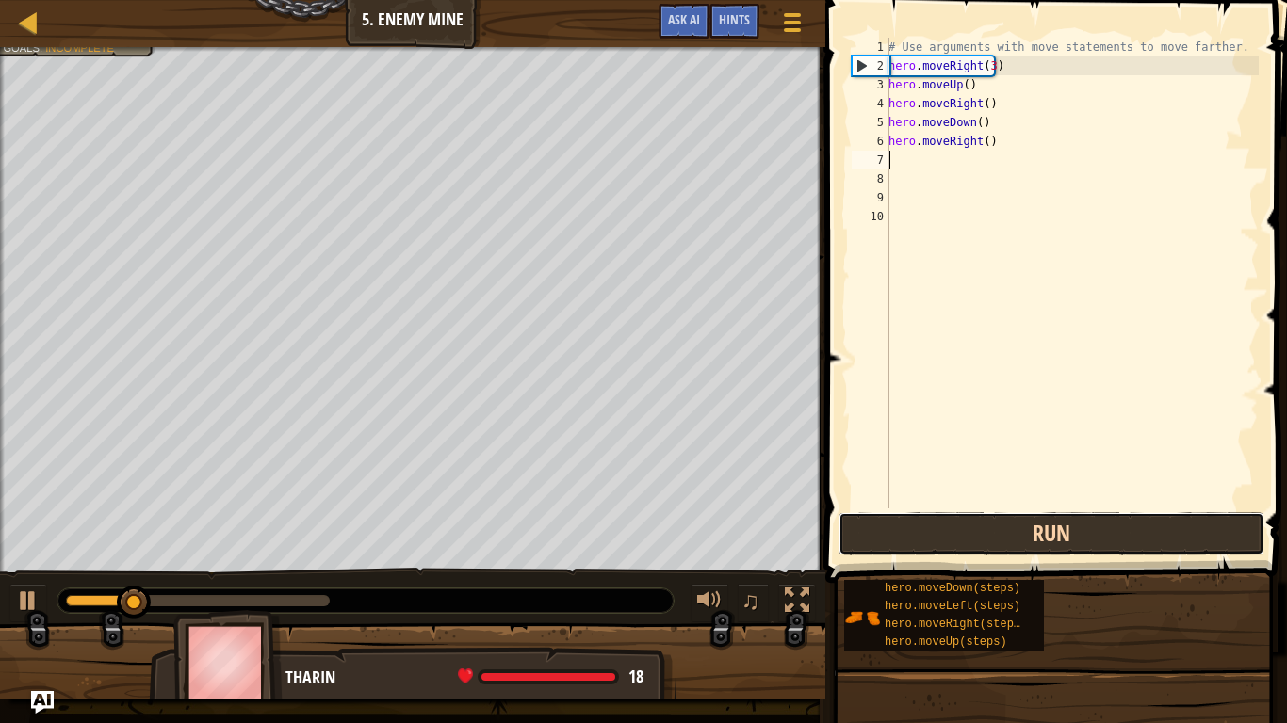
click at [987, 545] on button "Run" at bounding box center [1051, 533] width 426 height 43
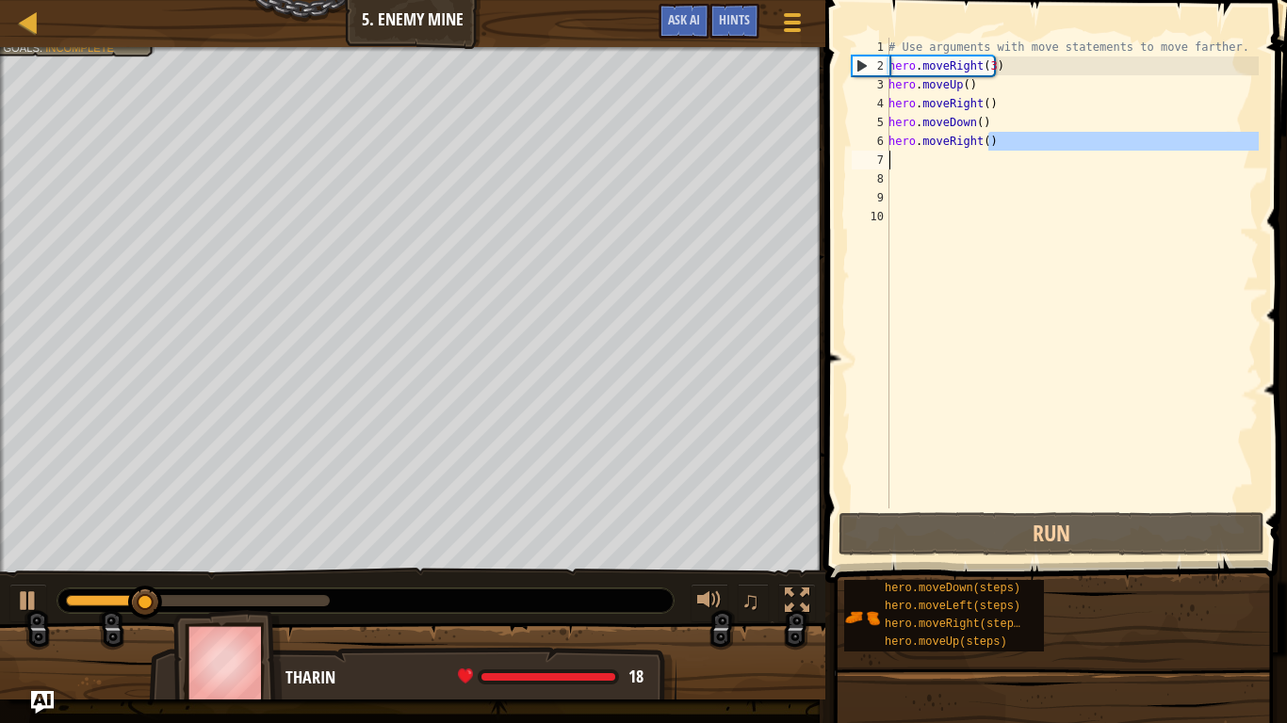
drag, startPoint x: 993, startPoint y: 140, endPoint x: 894, endPoint y: 142, distance: 98.9
click at [894, 142] on div "# Use arguments with move statements to move farther. hero . moveRight ( 3 ) he…" at bounding box center [1071, 292] width 374 height 509
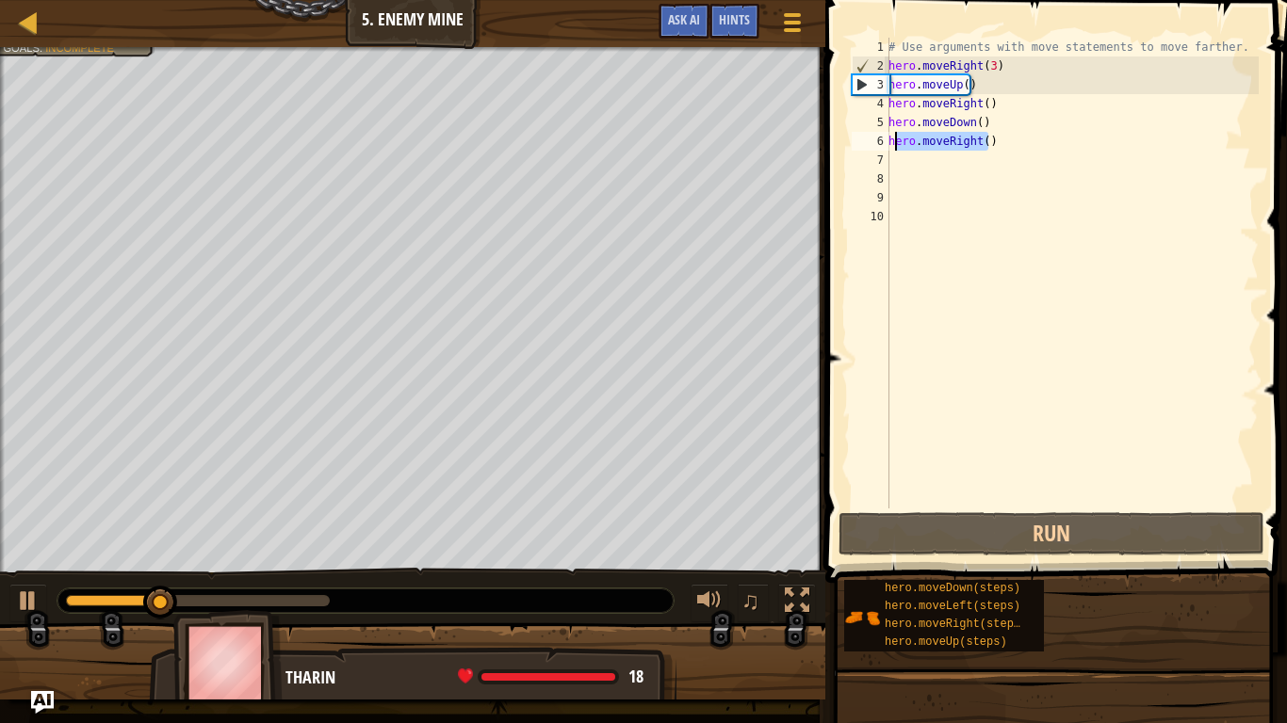
type textarea "h"
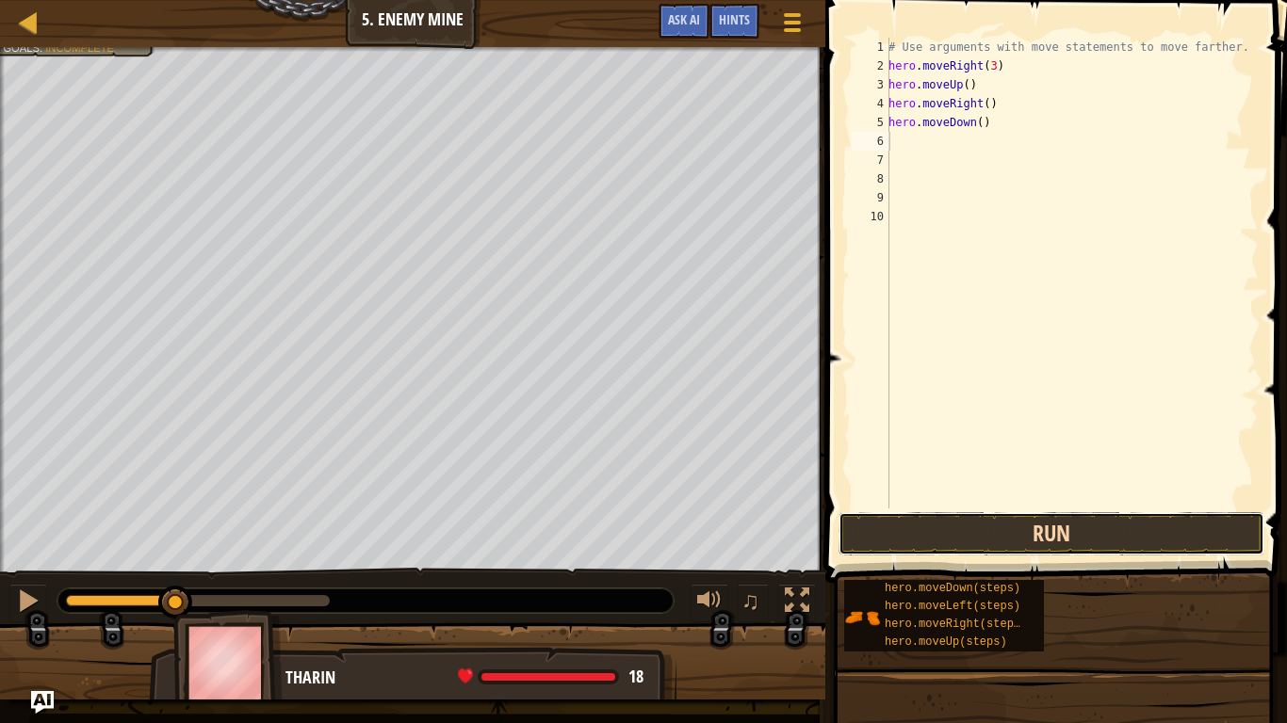
click at [1208, 530] on button "Run" at bounding box center [1051, 533] width 426 height 43
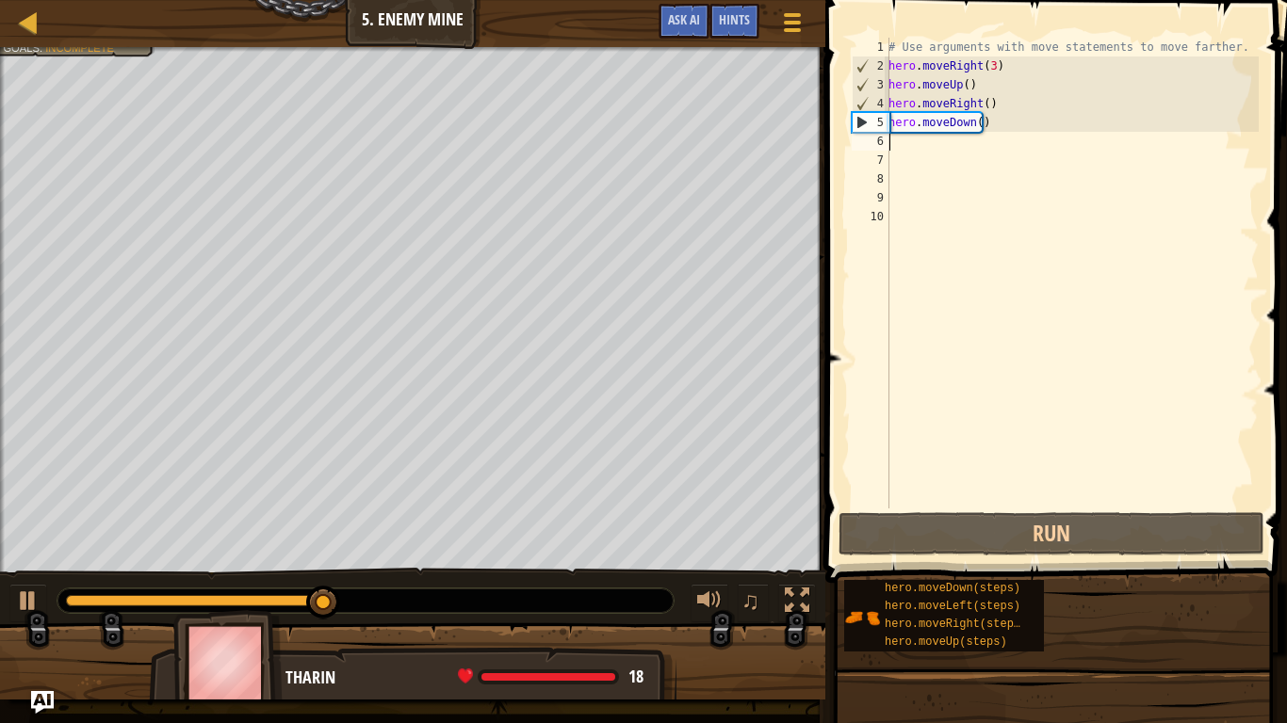
click at [973, 122] on div "# Use arguments with move statements to move farther. hero . moveRight ( 3 ) he…" at bounding box center [1071, 292] width 374 height 509
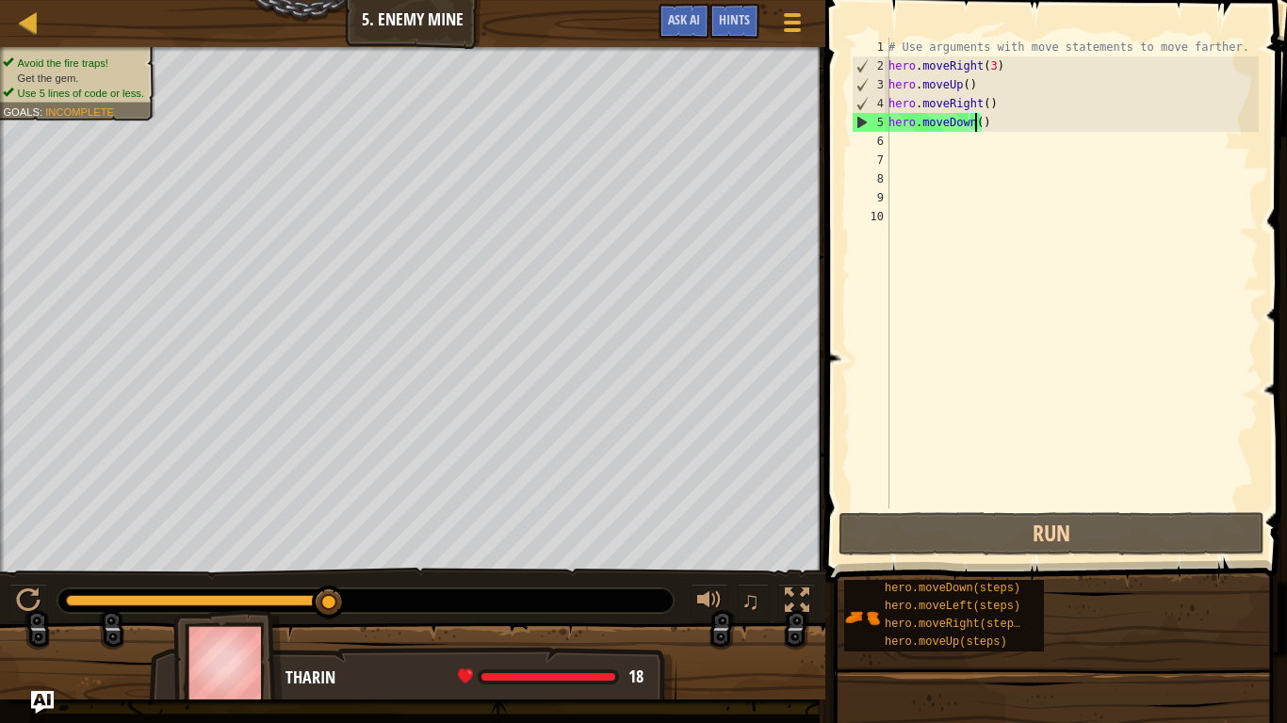
type textarea "hero.moveDown(3)"
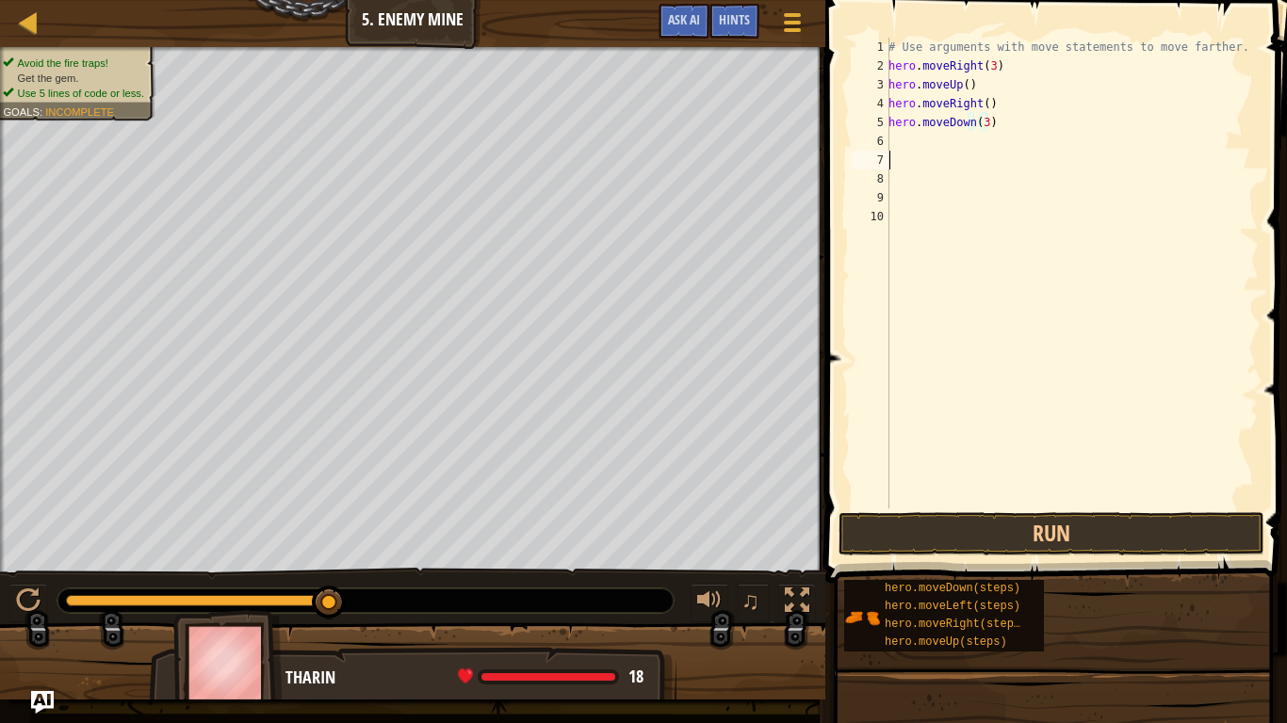
click at [1040, 161] on div "# Use arguments with move statements to move farther. hero . moveRight ( 3 ) he…" at bounding box center [1071, 292] width 374 height 509
click at [1039, 143] on div "# Use arguments with move statements to move farther. hero . moveRight ( 3 ) he…" at bounding box center [1071, 292] width 374 height 509
type textarea "m"
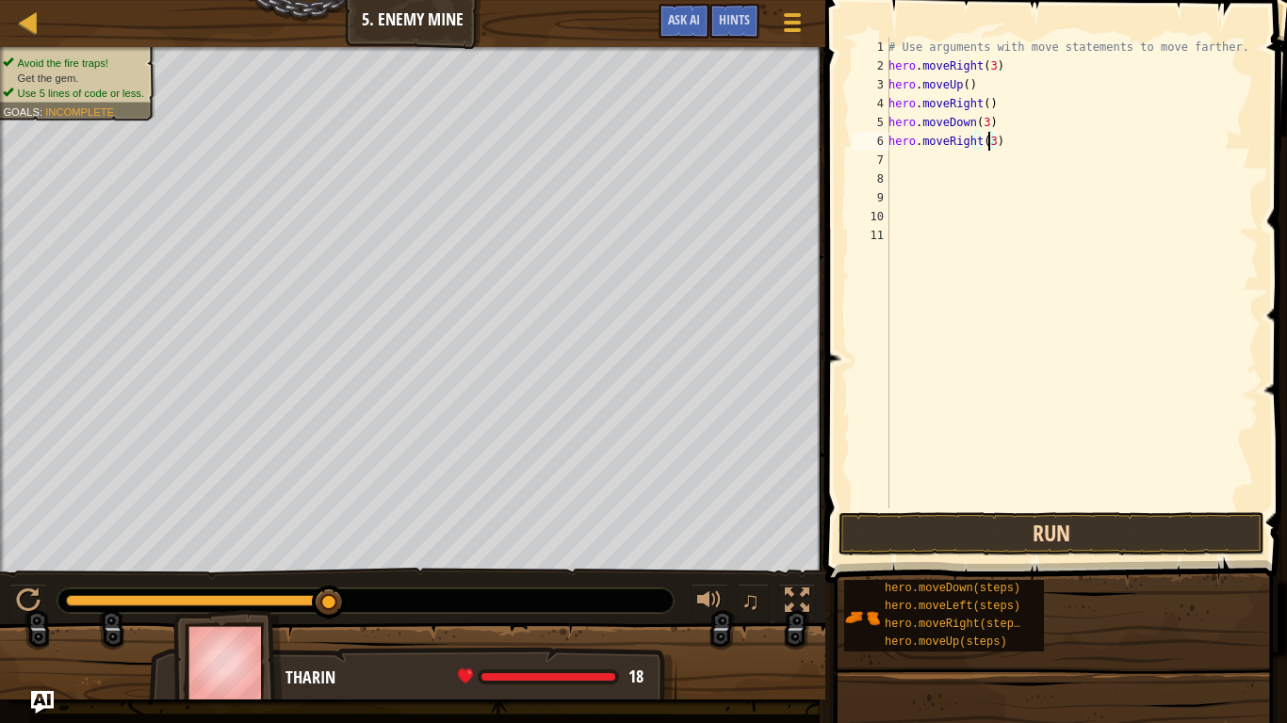
type textarea "hero.moveRight(3)"
click at [952, 547] on button "Run" at bounding box center [1051, 533] width 426 height 43
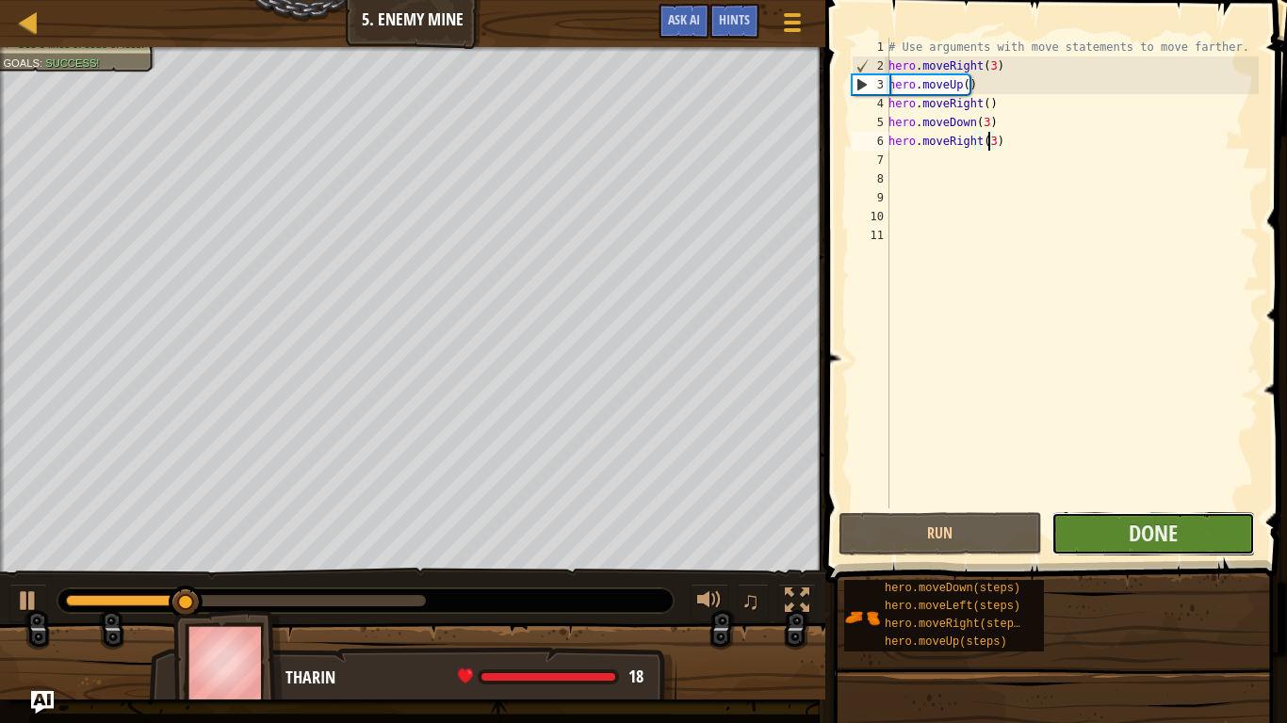
click at [1099, 537] on button "Done" at bounding box center [1152, 533] width 203 height 43
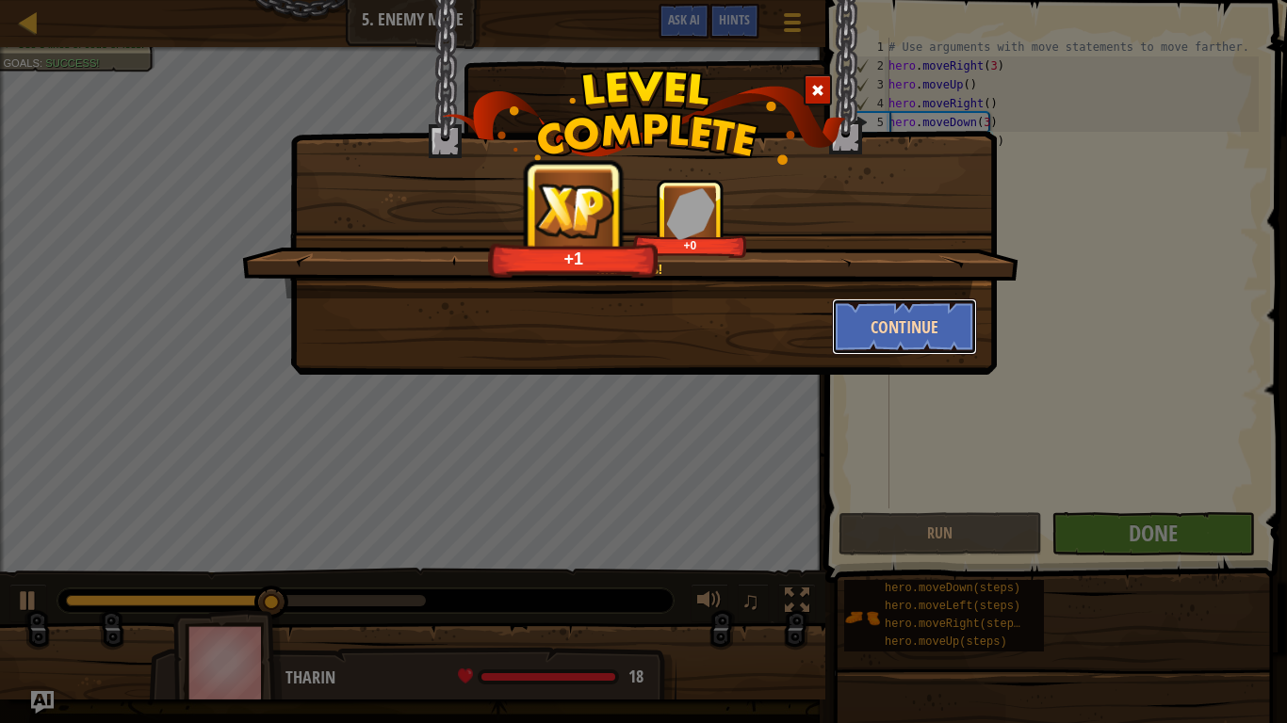
click at [859, 320] on button "Continue" at bounding box center [905, 327] width 146 height 57
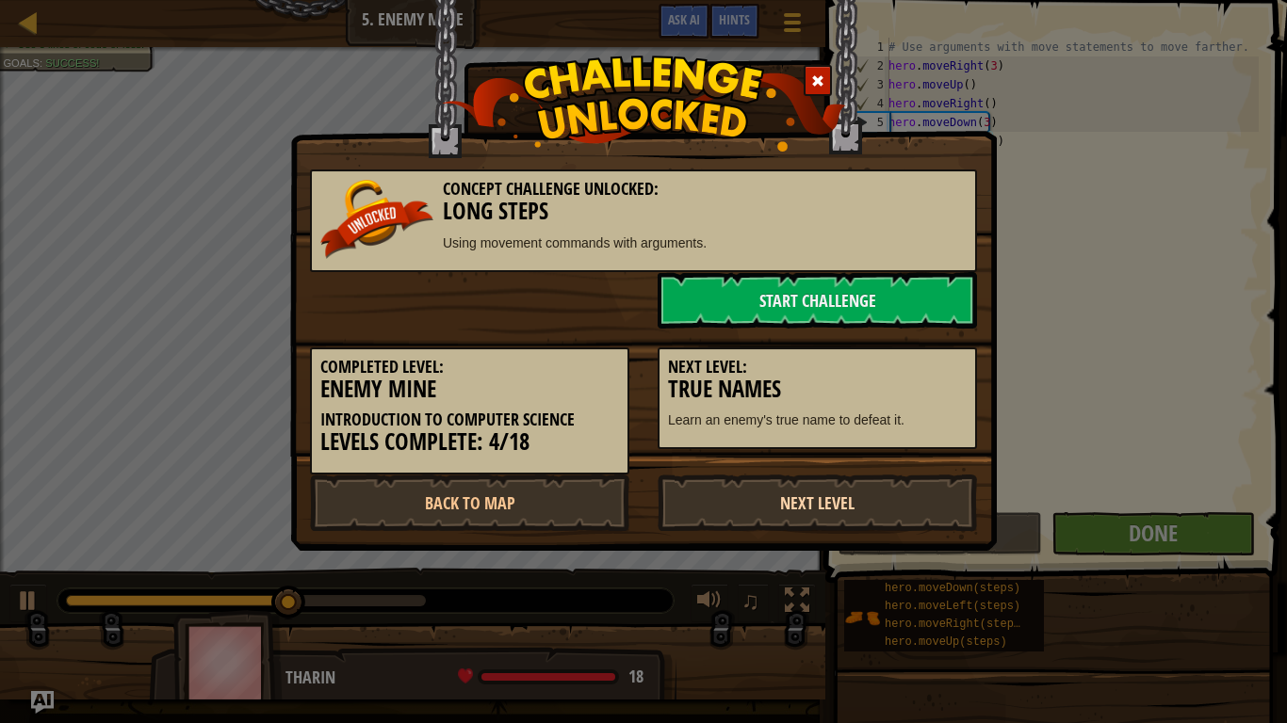
click at [809, 497] on link "Next Level" at bounding box center [816, 503] width 319 height 57
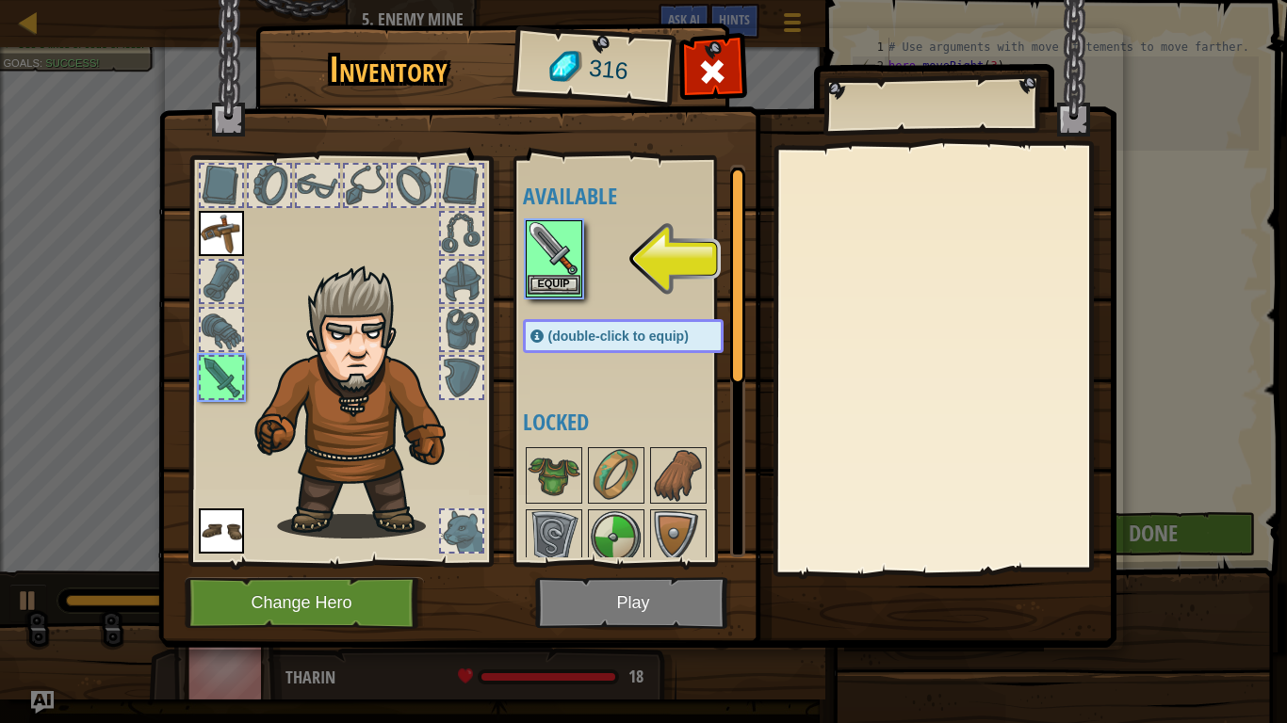
click at [569, 263] on img at bounding box center [553, 248] width 53 height 53
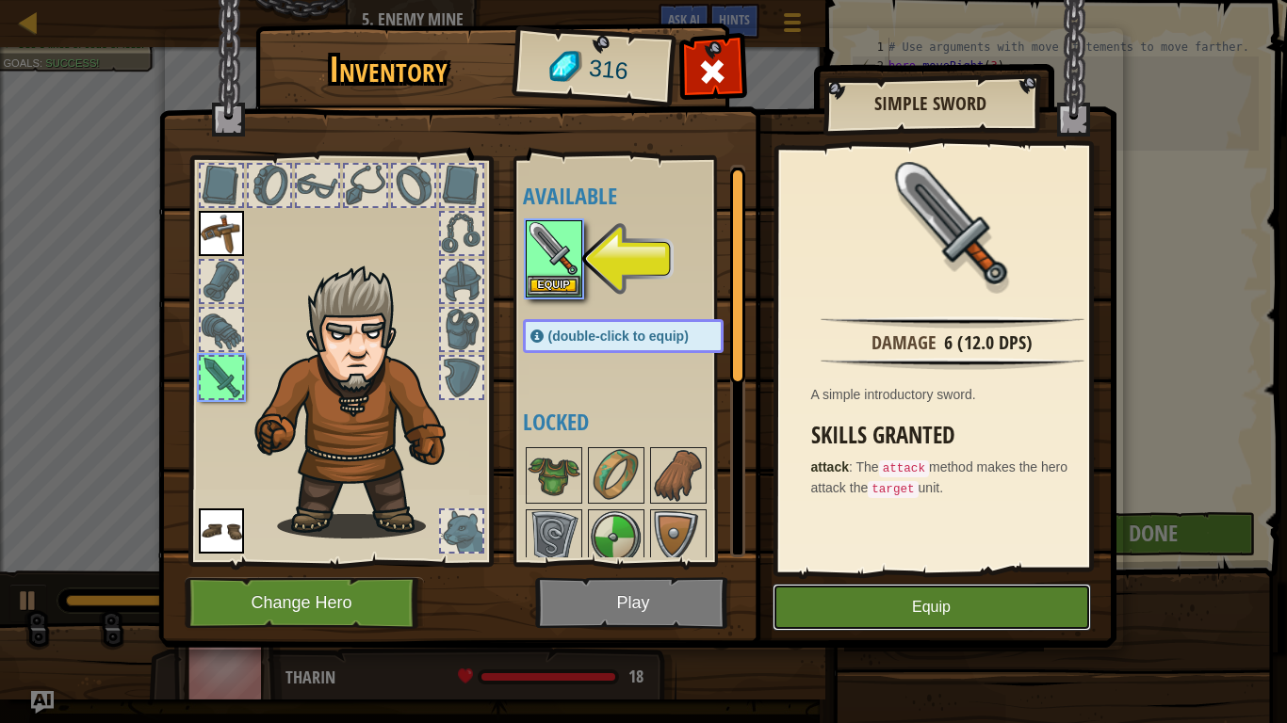
click at [846, 610] on button "Equip" at bounding box center [931, 607] width 318 height 47
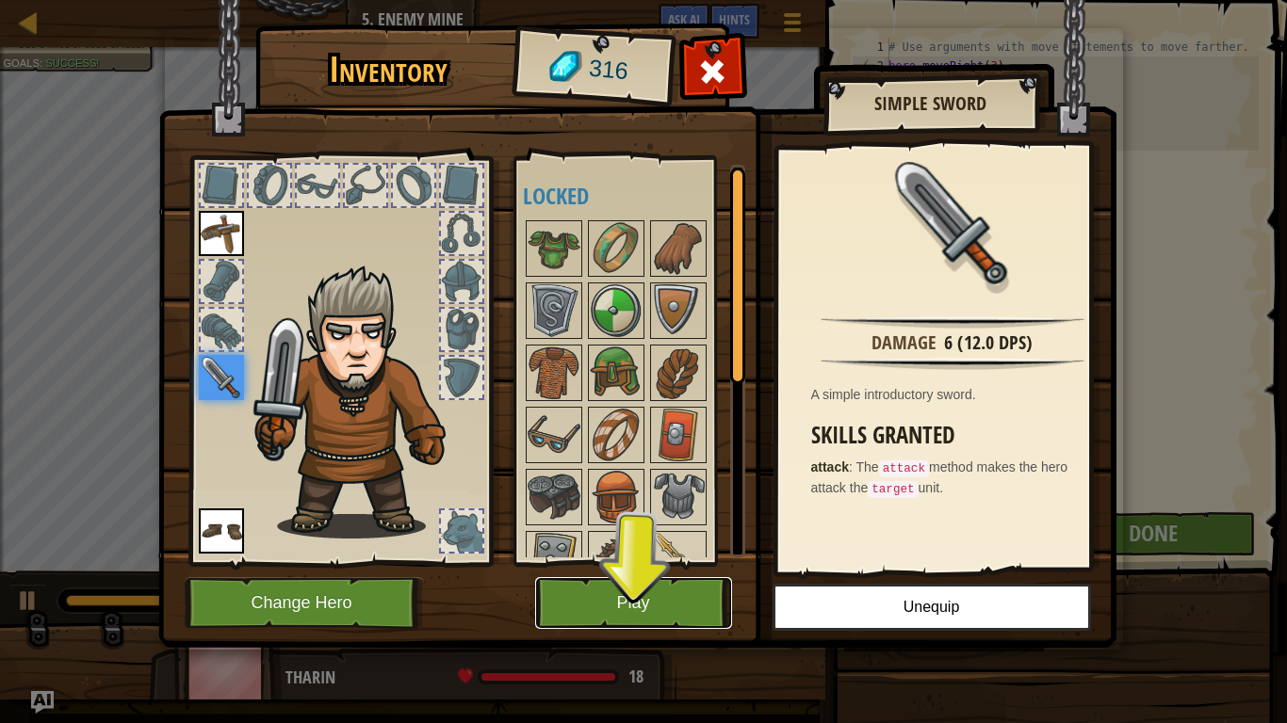
click at [689, 610] on button "Play" at bounding box center [633, 603] width 197 height 52
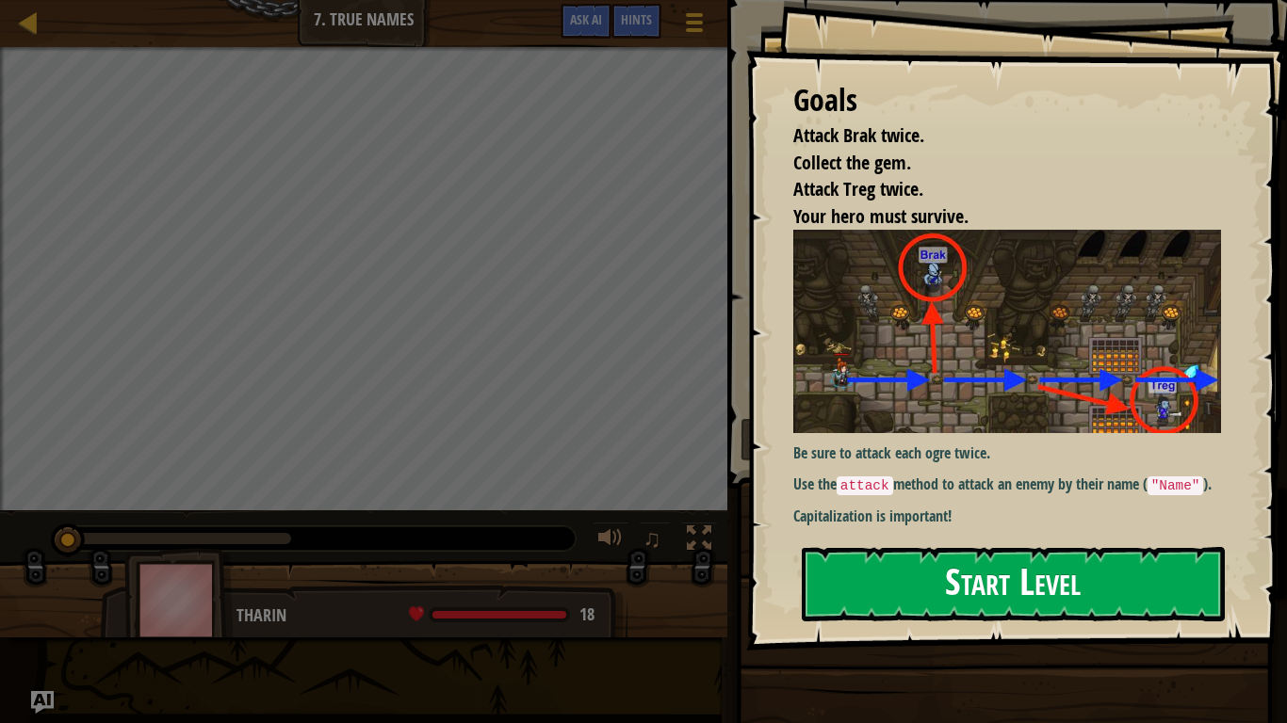
click at [825, 575] on button "Start Level" at bounding box center [1012, 584] width 423 height 74
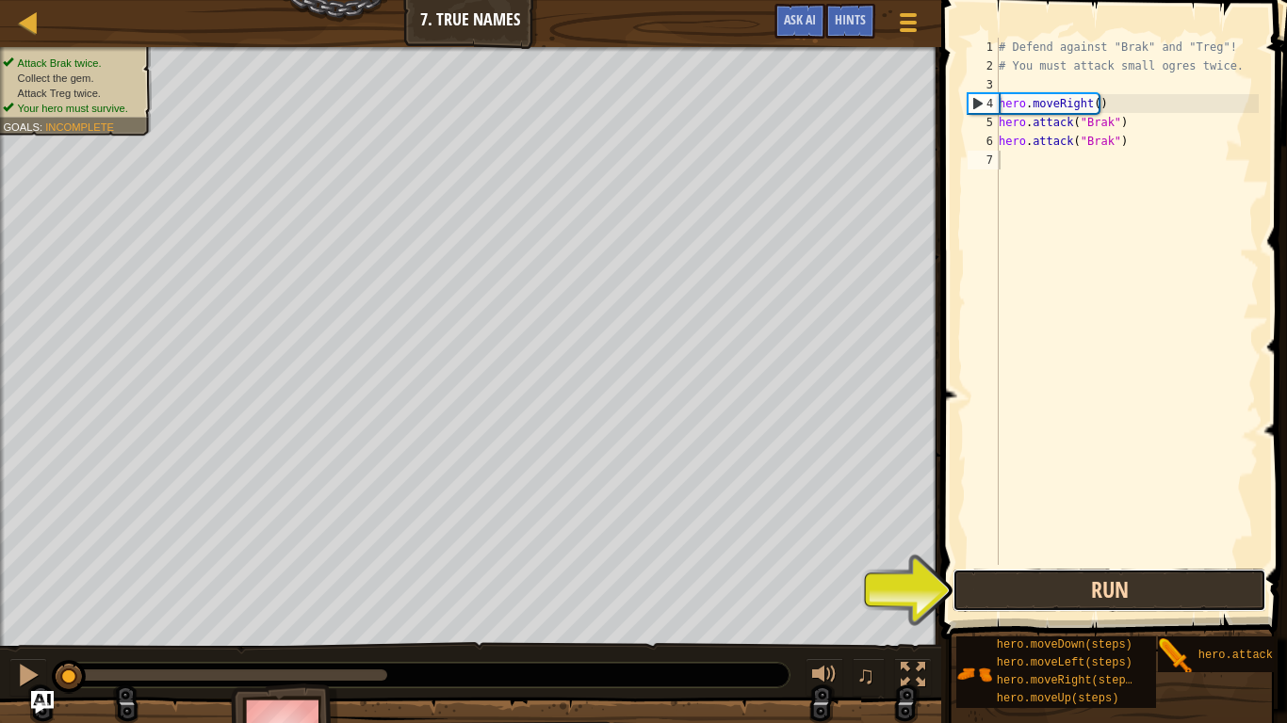
click at [1125, 606] on button "Run" at bounding box center [1109, 590] width 314 height 43
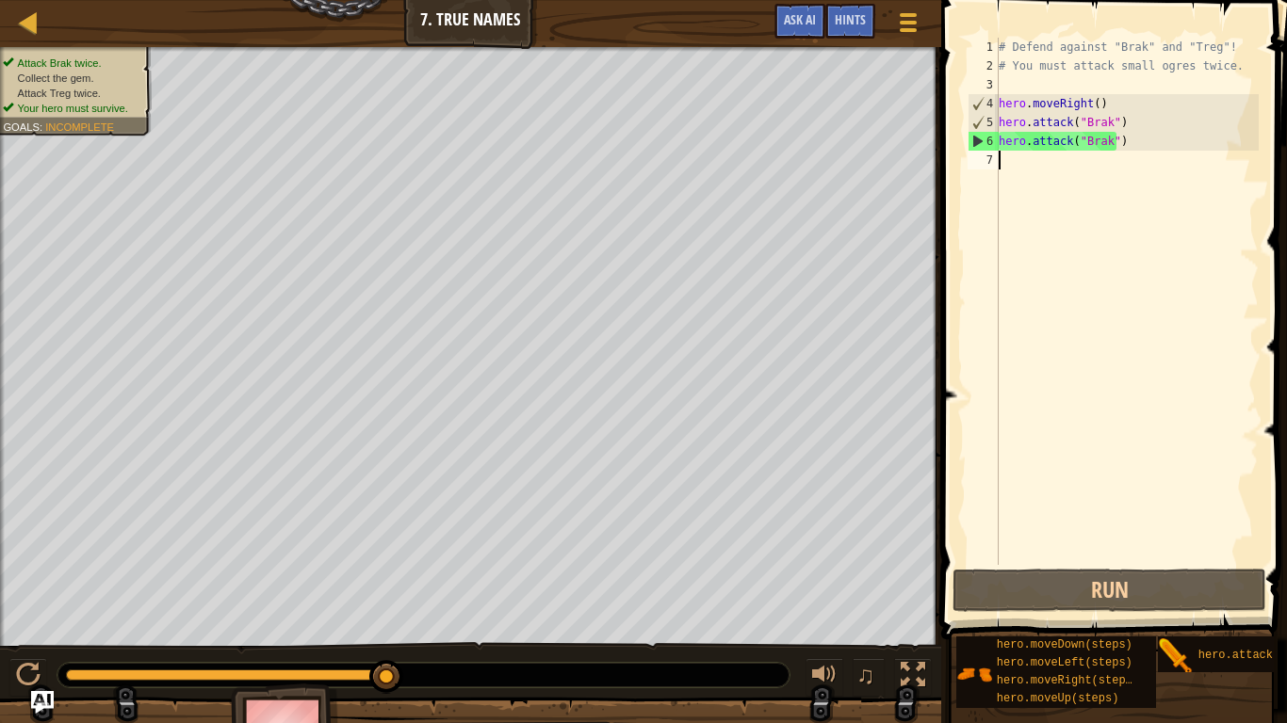
scroll to position [8, 0]
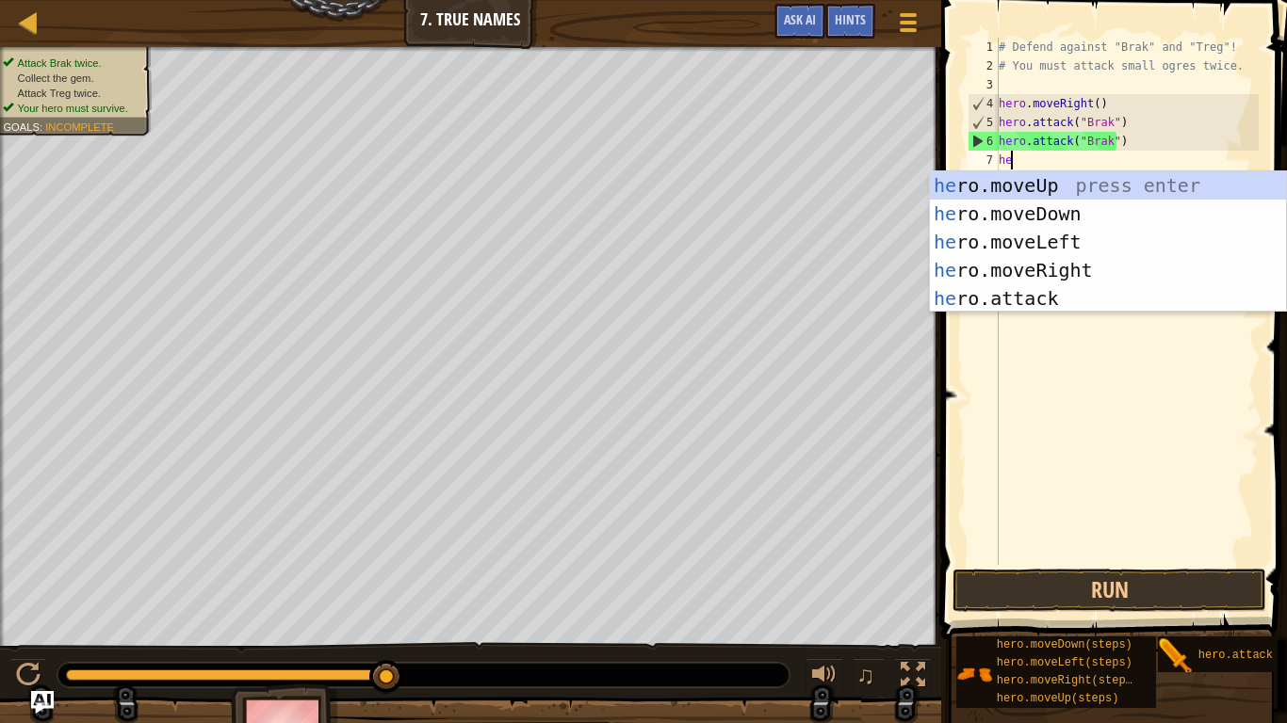
type textarea "hero"
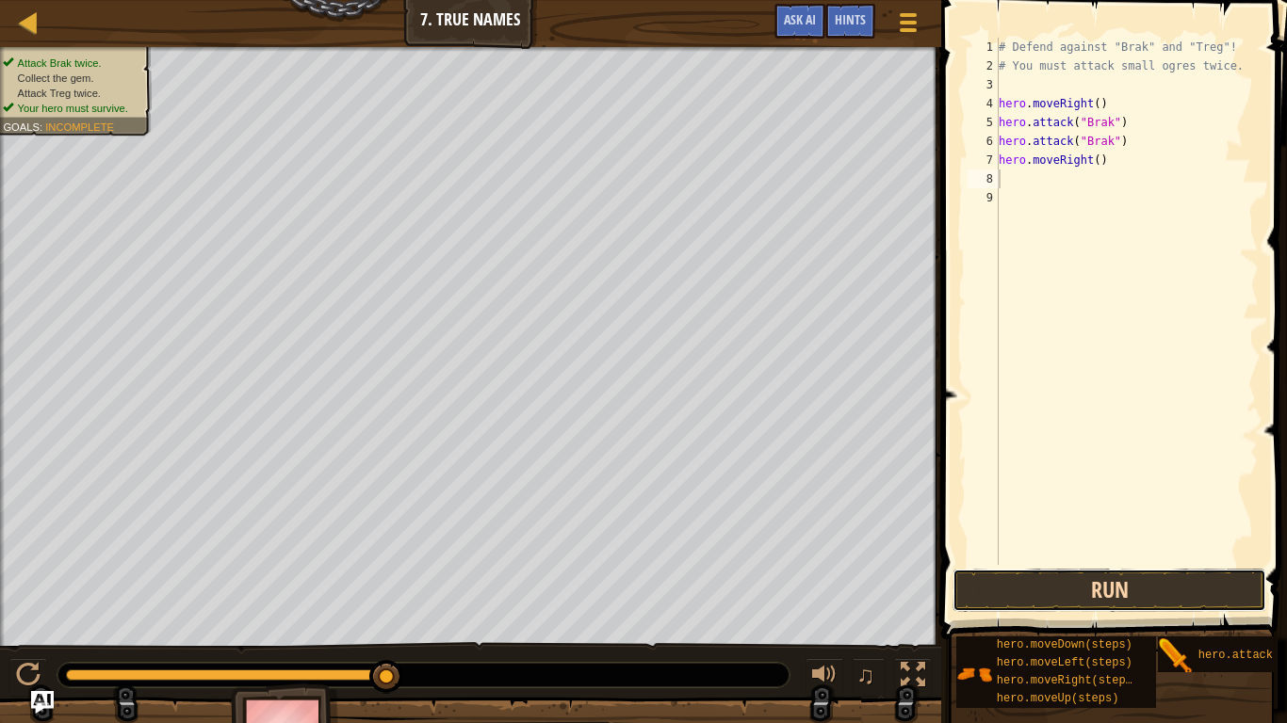
click at [987, 570] on button "Run" at bounding box center [1109, 590] width 314 height 43
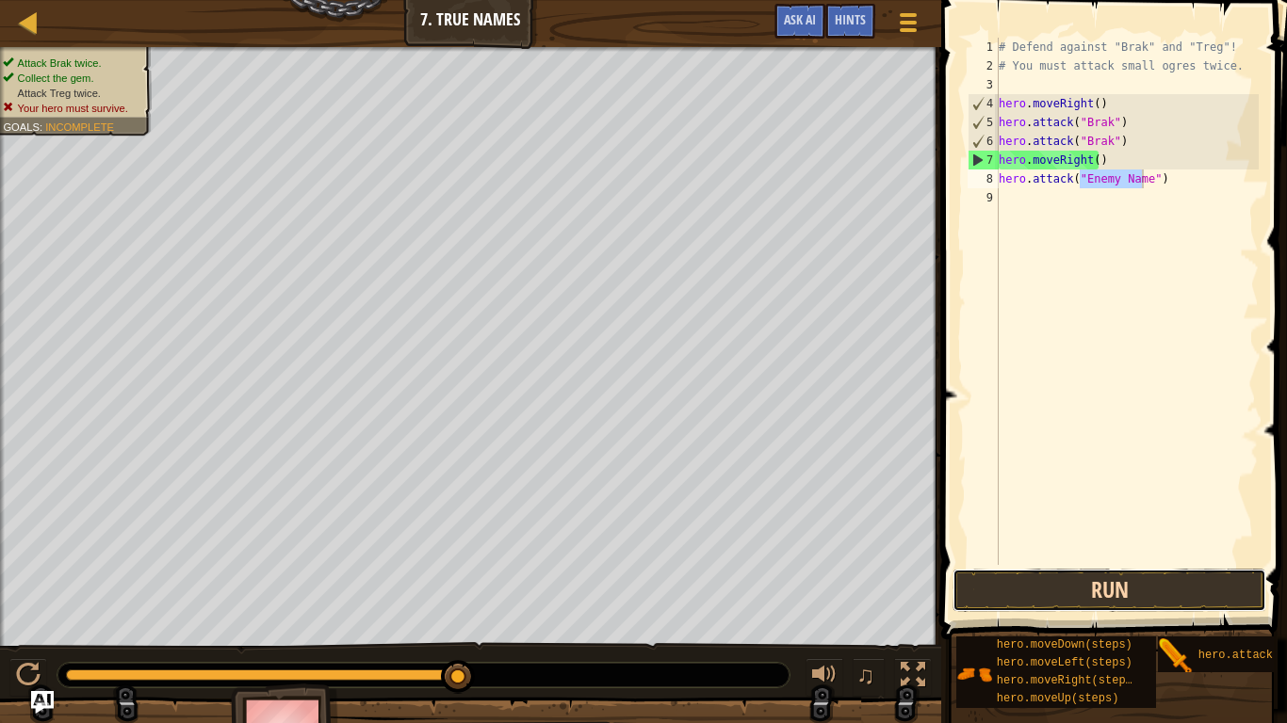
click at [1000, 581] on button "Run" at bounding box center [1109, 590] width 314 height 43
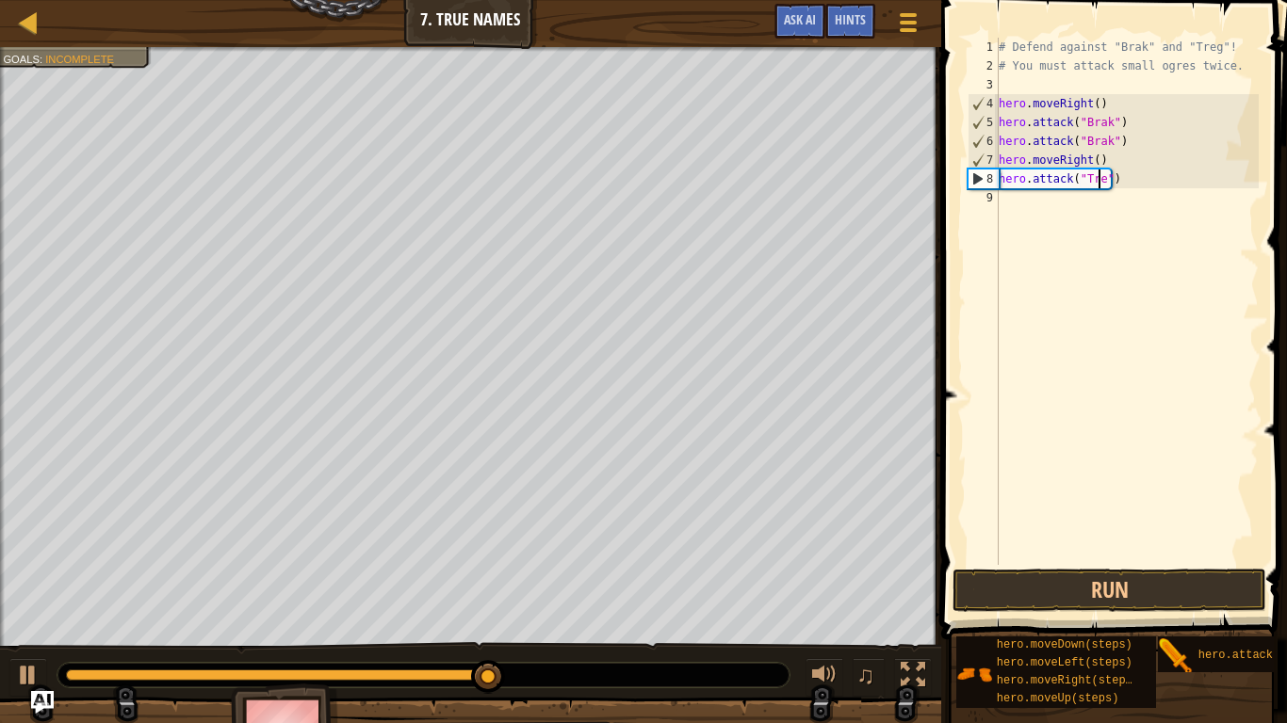
scroll to position [8, 8]
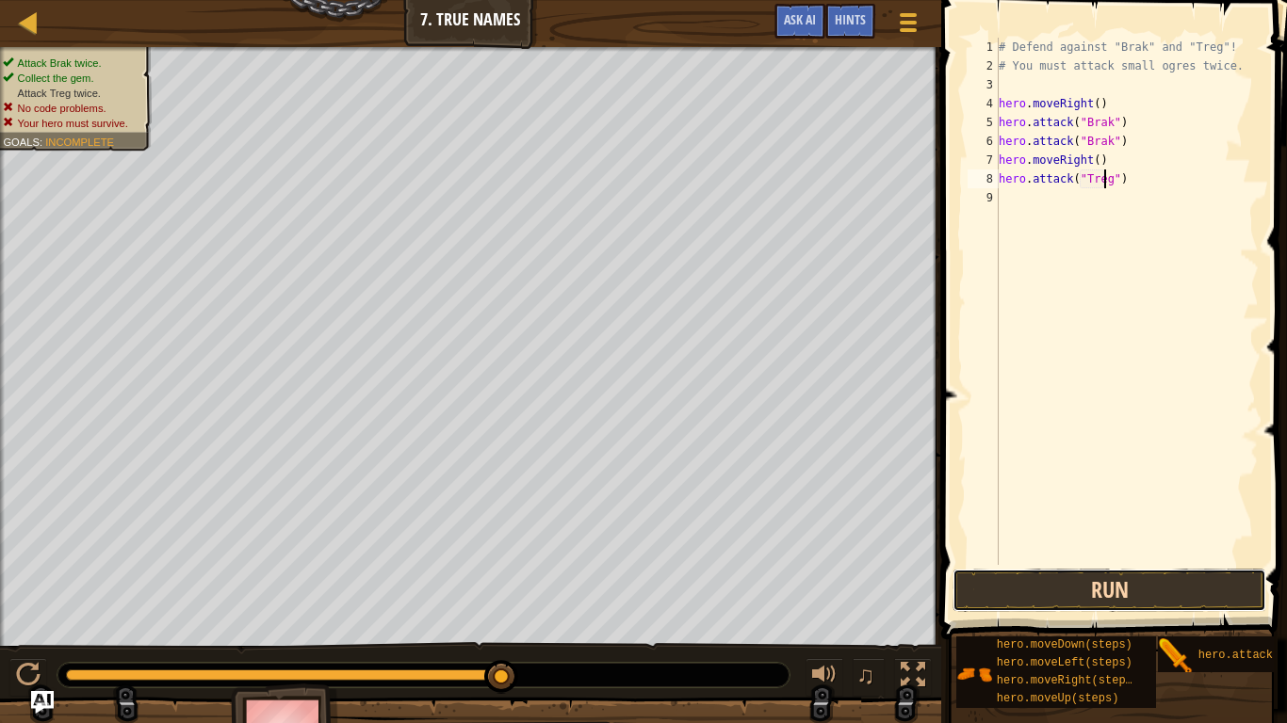
click at [1216, 594] on button "Run" at bounding box center [1109, 590] width 314 height 43
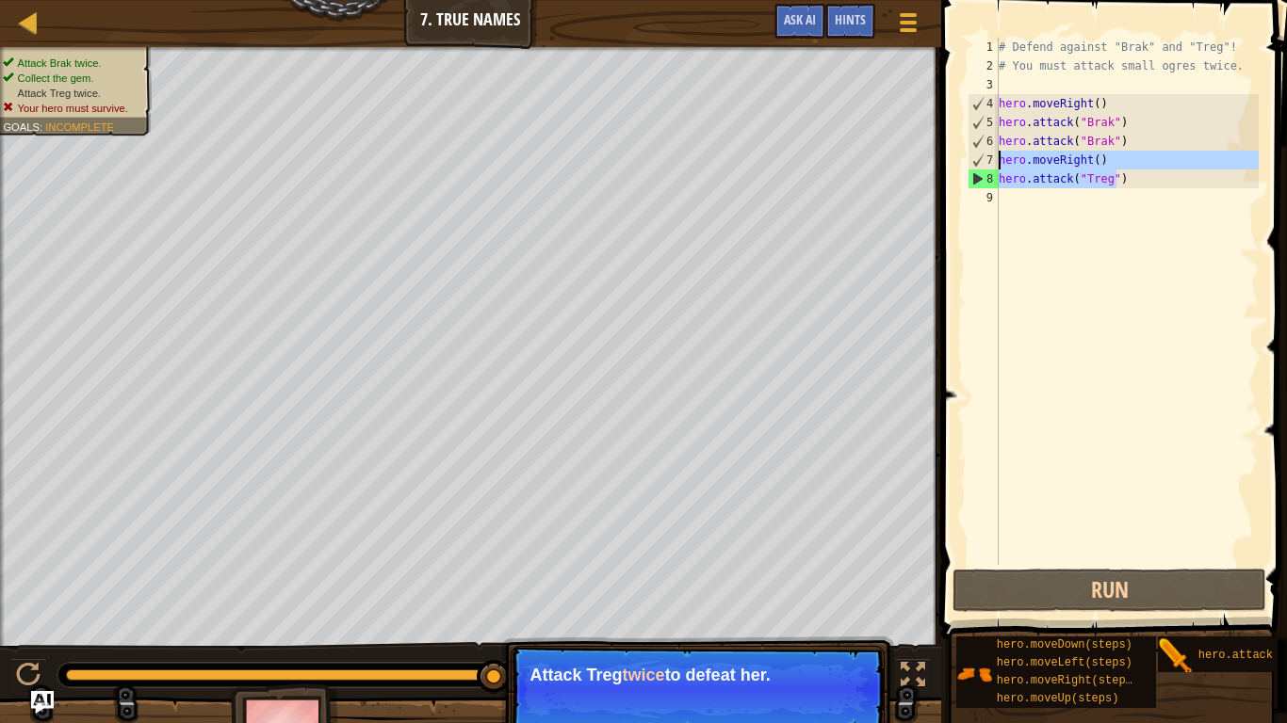
click at [890, 169] on div "Map Introduction to Computer Science 7. True Names Game Menu Done Hints Ask AI …" at bounding box center [643, 361] width 1287 height 723
type textarea "hero.attack("Treg")"
drag, startPoint x: 1121, startPoint y: 180, endPoint x: 998, endPoint y: 177, distance: 122.5
click at [998, 177] on div "# Defend against "Brak" and "Treg"! # You must attack small ogres twice. hero .…" at bounding box center [1127, 320] width 264 height 565
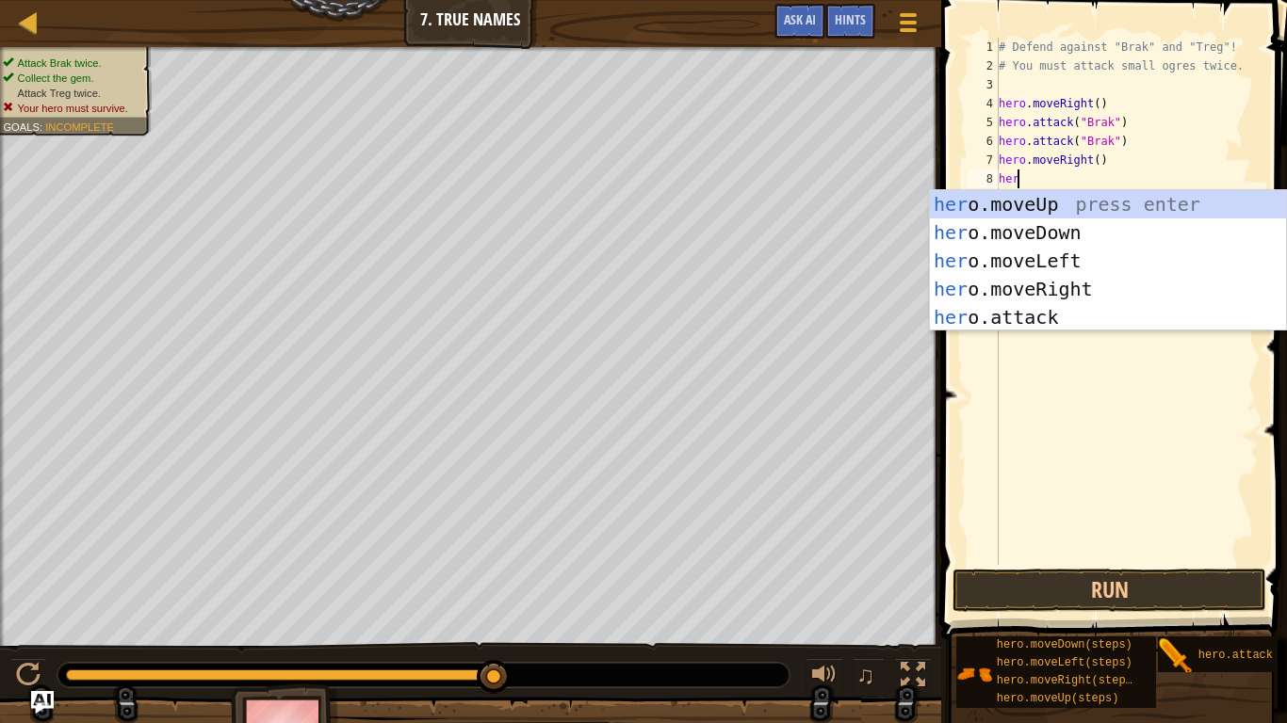
type textarea "hero"
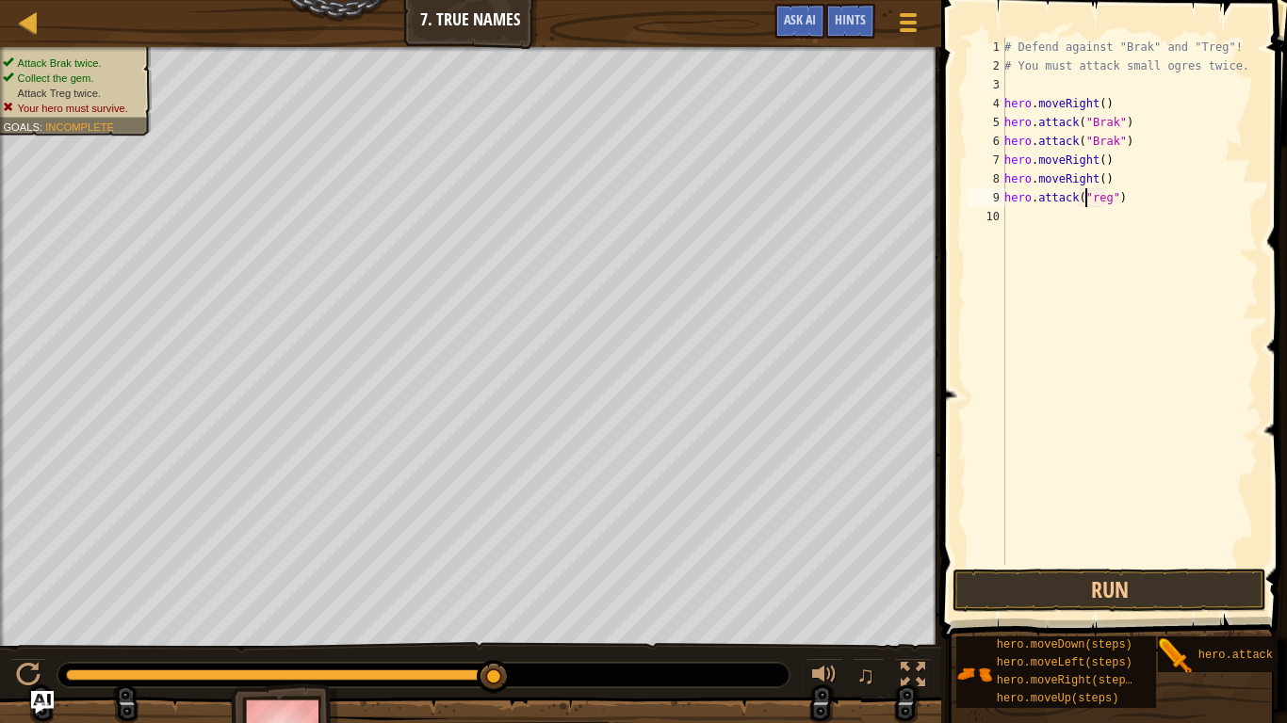
scroll to position [8, 7]
type textarea "hero.attack("Treg")"
click at [1056, 591] on button "Run" at bounding box center [1109, 590] width 314 height 43
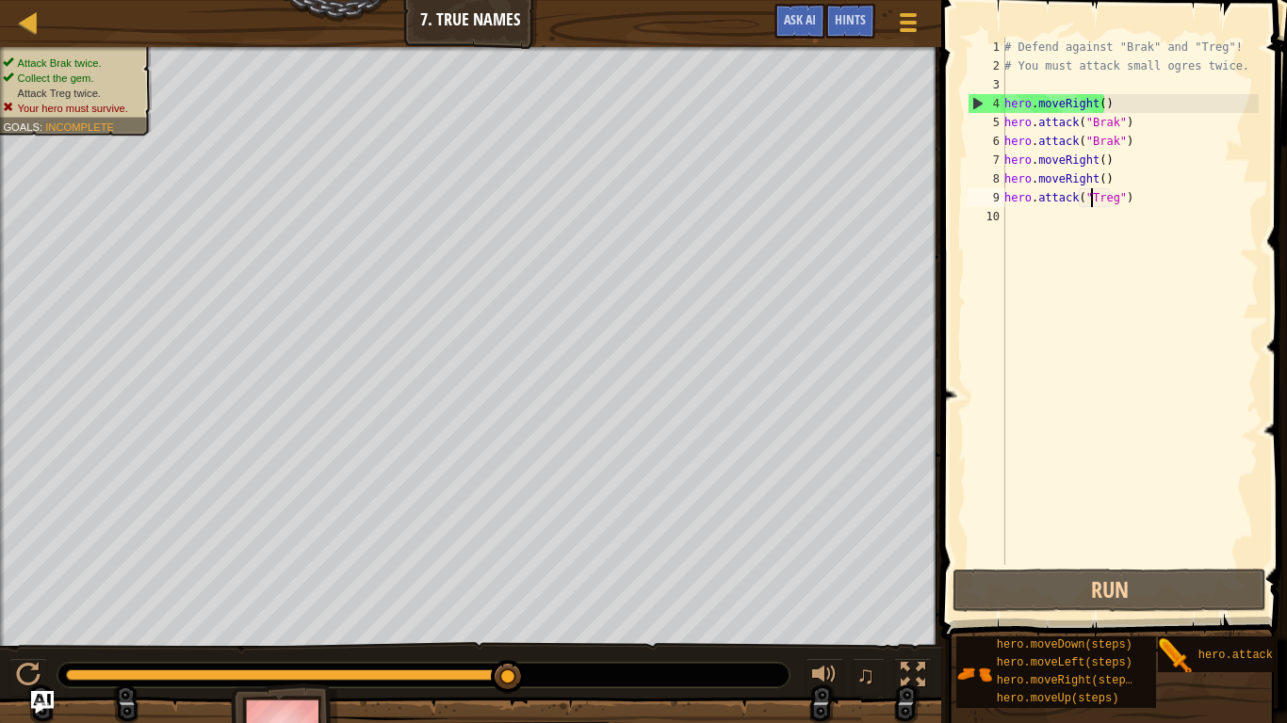
click at [1163, 242] on div "# Defend against "Brak" and "Treg"! # You must attack small ogres twice. hero .…" at bounding box center [1129, 320] width 258 height 565
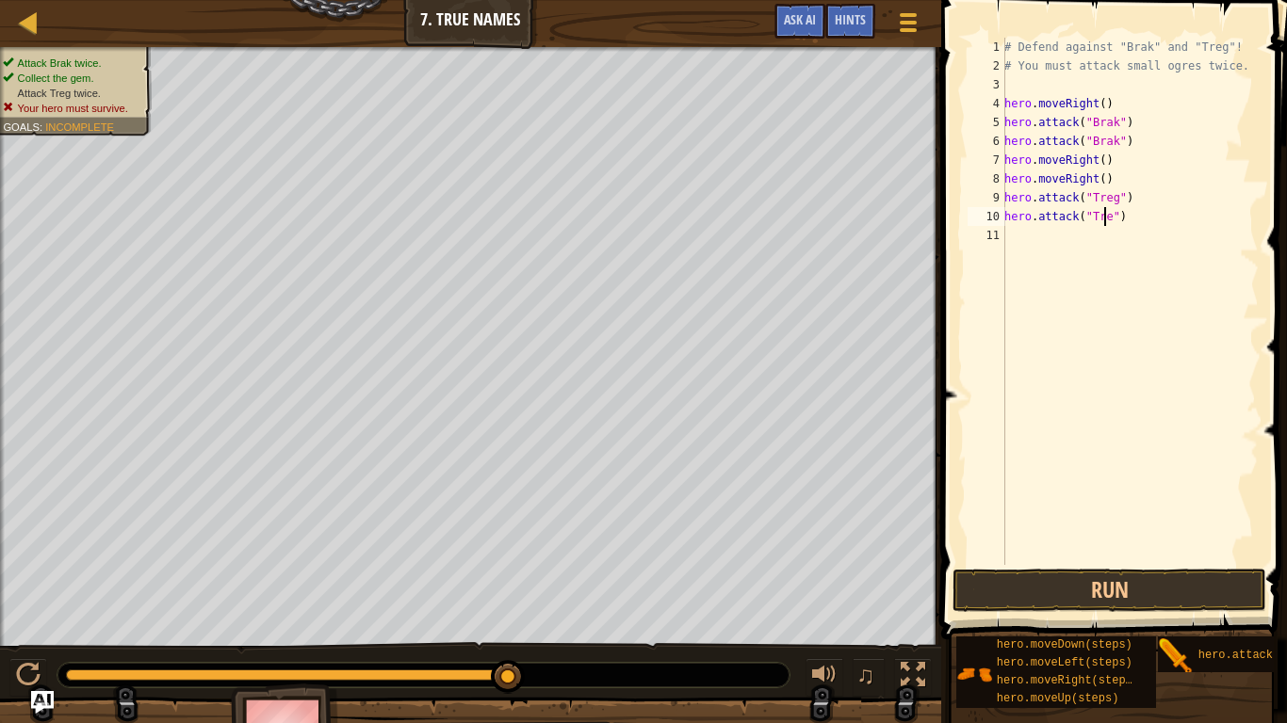
scroll to position [8, 8]
type textarea "hero.attack("Treg")"
click at [980, 594] on button "Run" at bounding box center [1109, 590] width 314 height 43
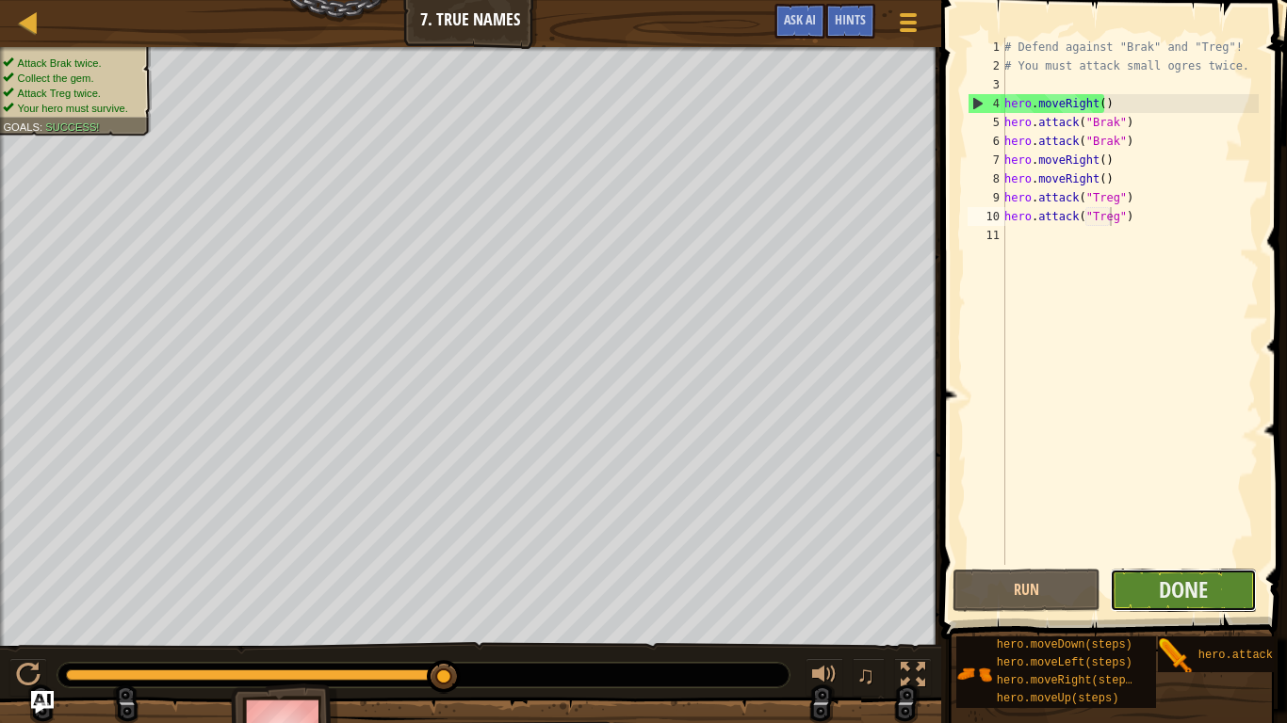
click at [1140, 595] on button "Done" at bounding box center [1183, 590] width 148 height 43
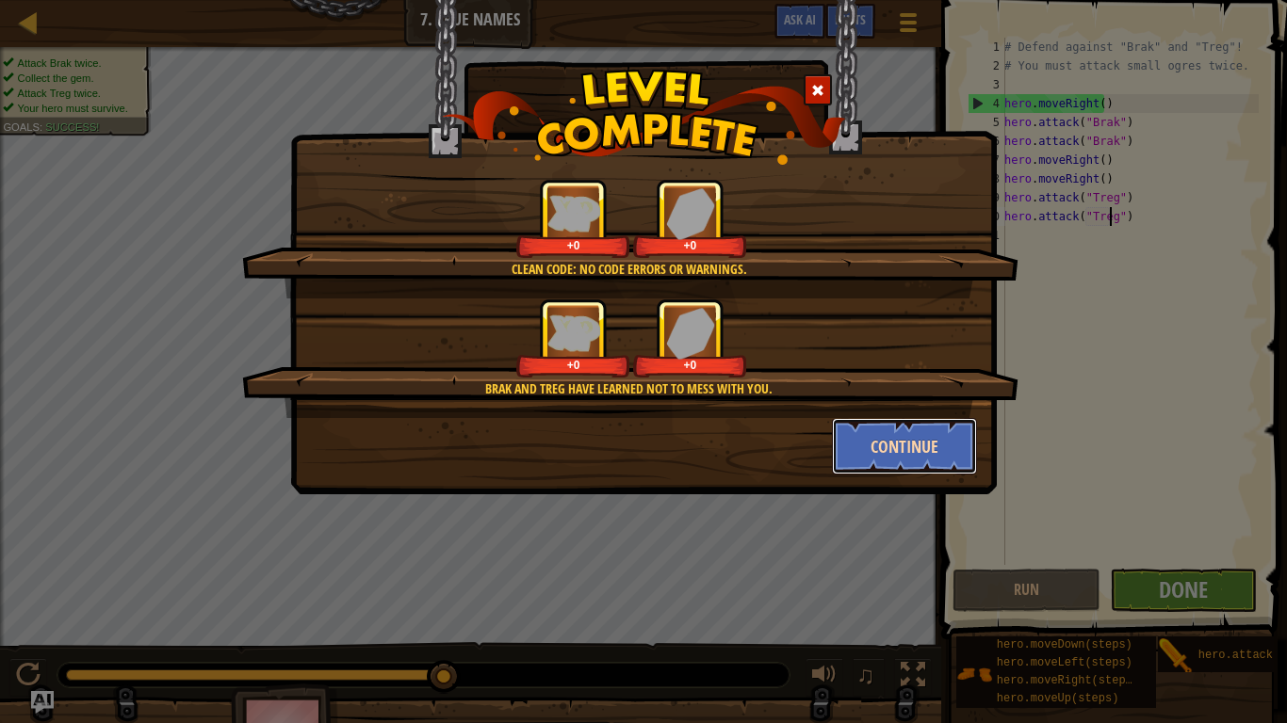
click at [858, 454] on button "Continue" at bounding box center [905, 446] width 146 height 57
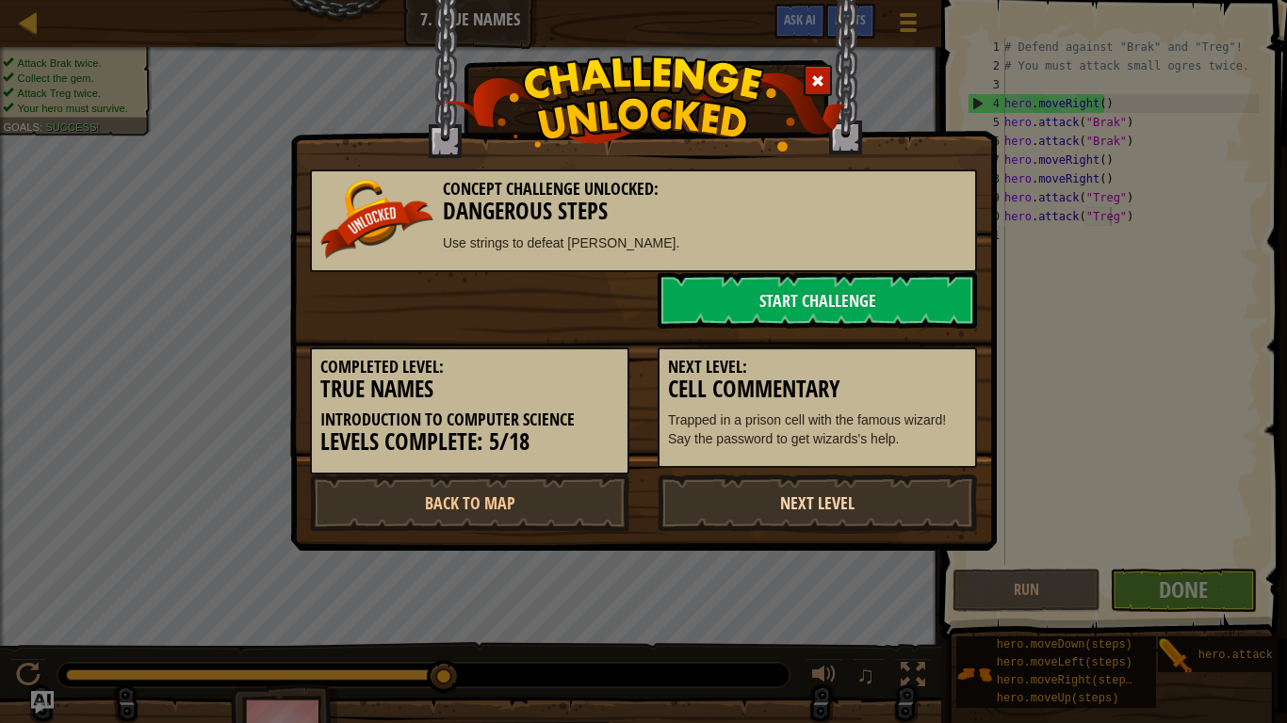
click at [830, 507] on link "Next Level" at bounding box center [816, 503] width 319 height 57
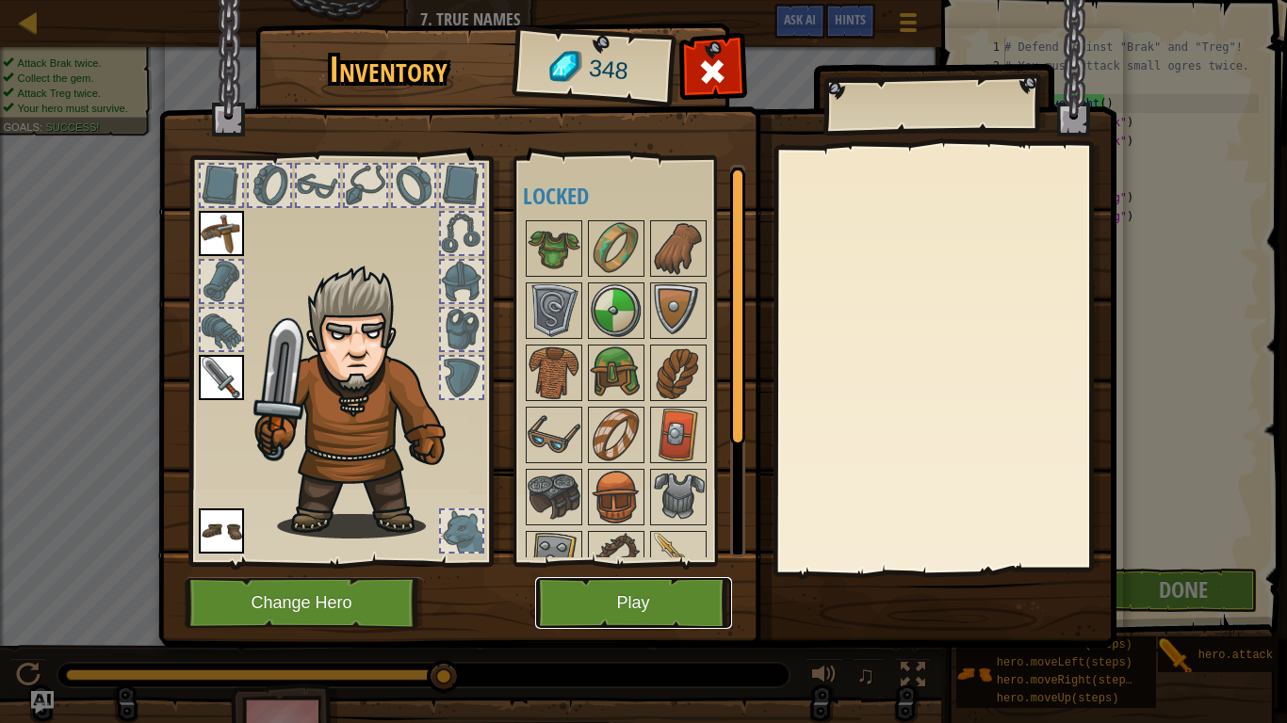
click at [700, 590] on button "Play" at bounding box center [633, 603] width 197 height 52
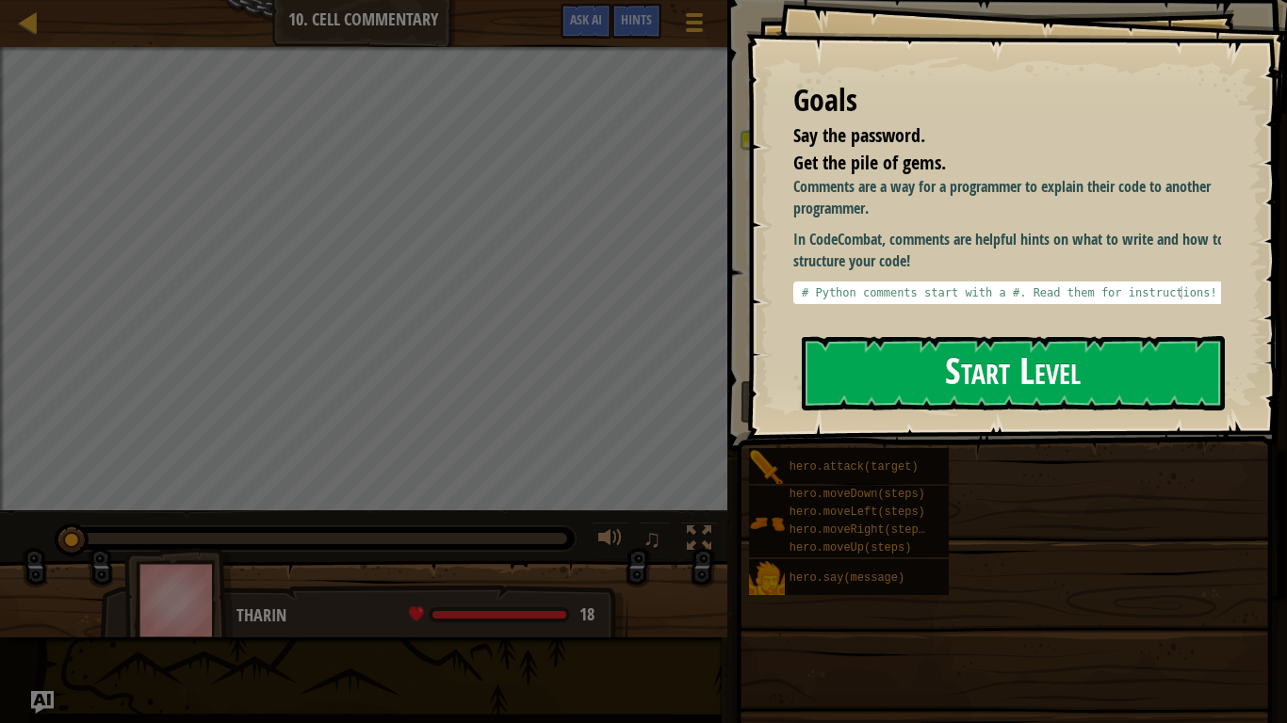
click at [887, 368] on button "Start Level" at bounding box center [1012, 373] width 423 height 74
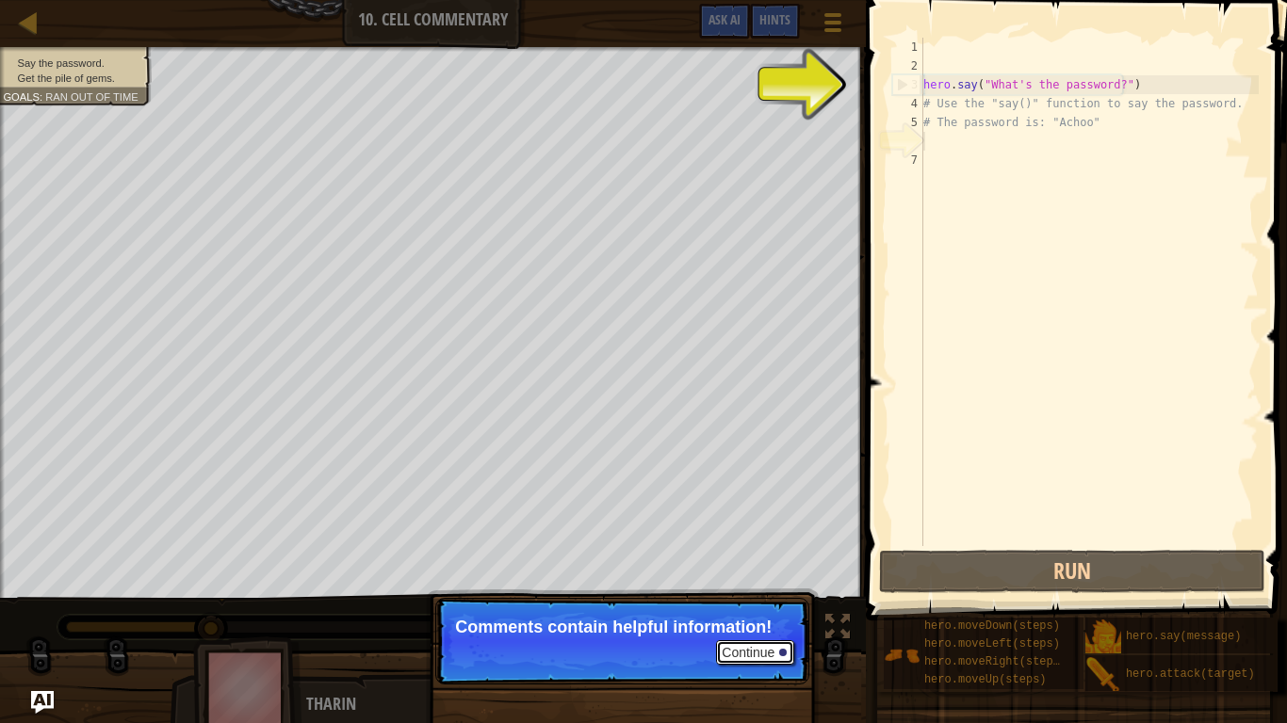
click at [758, 610] on button "Continue" at bounding box center [755, 652] width 78 height 24
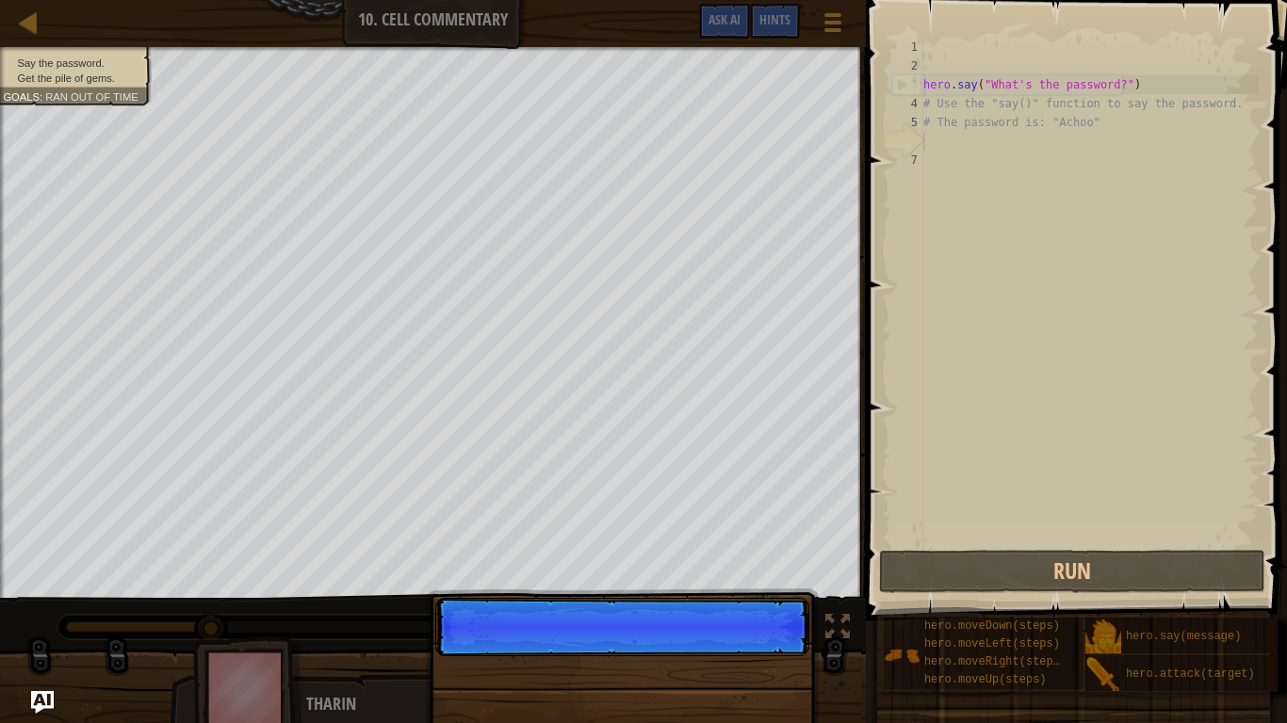
scroll to position [8, 0]
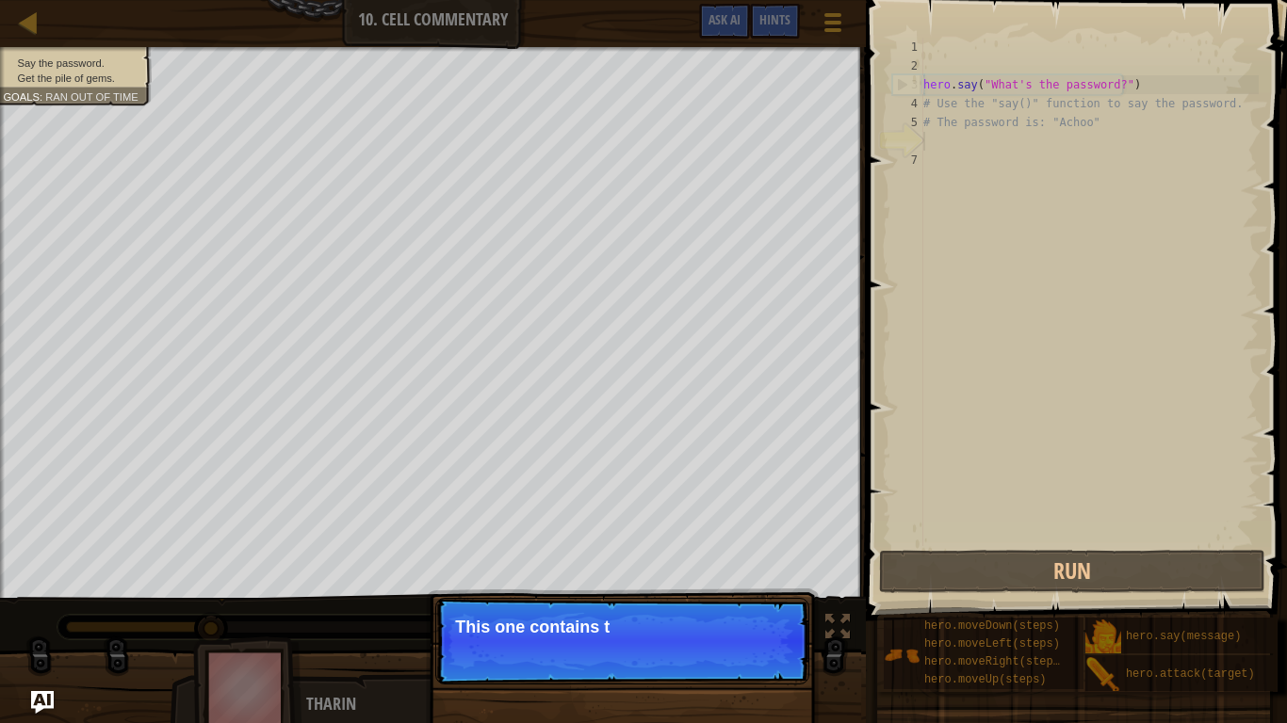
click at [758, 610] on p "Continue This one contains t" at bounding box center [622, 641] width 374 height 87
click at [758, 610] on p "Continue This one contains the pass" at bounding box center [622, 641] width 374 height 87
click at [758, 610] on p "Continue This one contains the password f" at bounding box center [622, 641] width 374 height 87
click at [758, 610] on p "Continue This one contains the password for the w" at bounding box center [622, 641] width 374 height 87
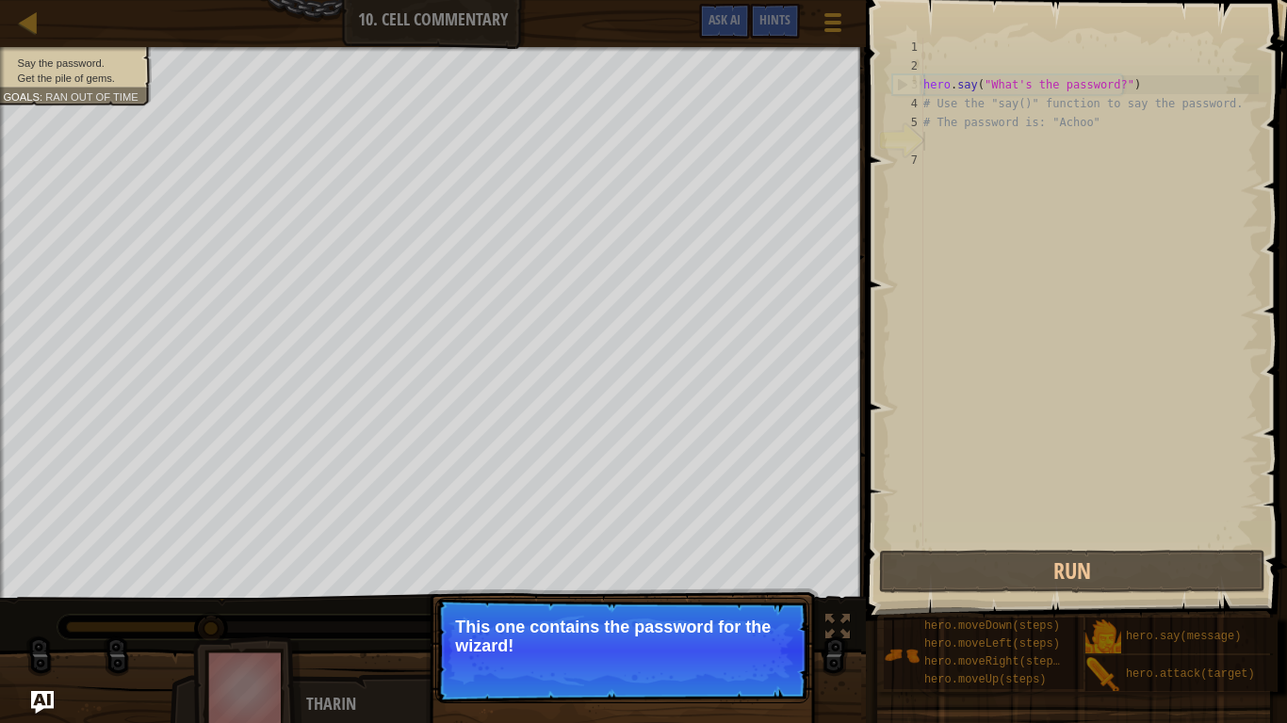
click at [758, 610] on p "Continue This one contains the password for the wizard!" at bounding box center [622, 650] width 374 height 105
click at [1000, 346] on div "hero . say ( "What's the password?" ) # Use the "say()" function to say the pas…" at bounding box center [1088, 311] width 339 height 546
click at [737, 610] on button "Continue" at bounding box center [755, 671] width 78 height 24
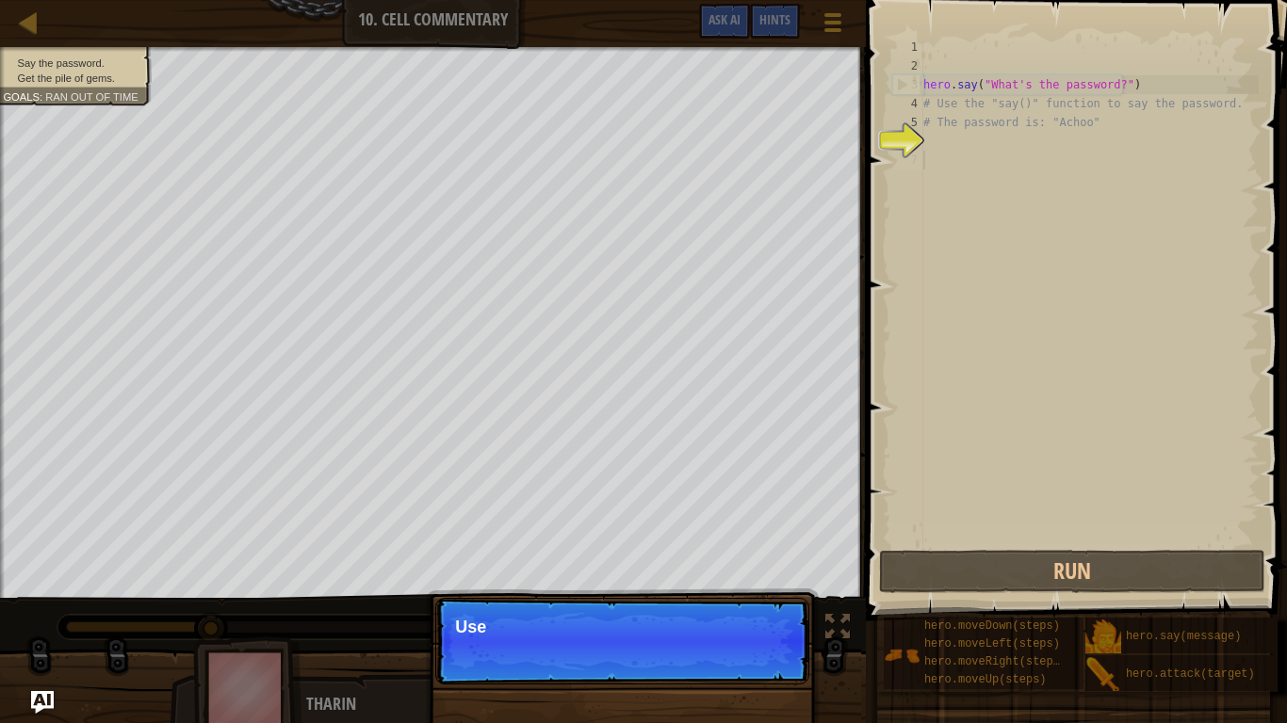
click at [746, 610] on p "Continue Use" at bounding box center [622, 641] width 374 height 87
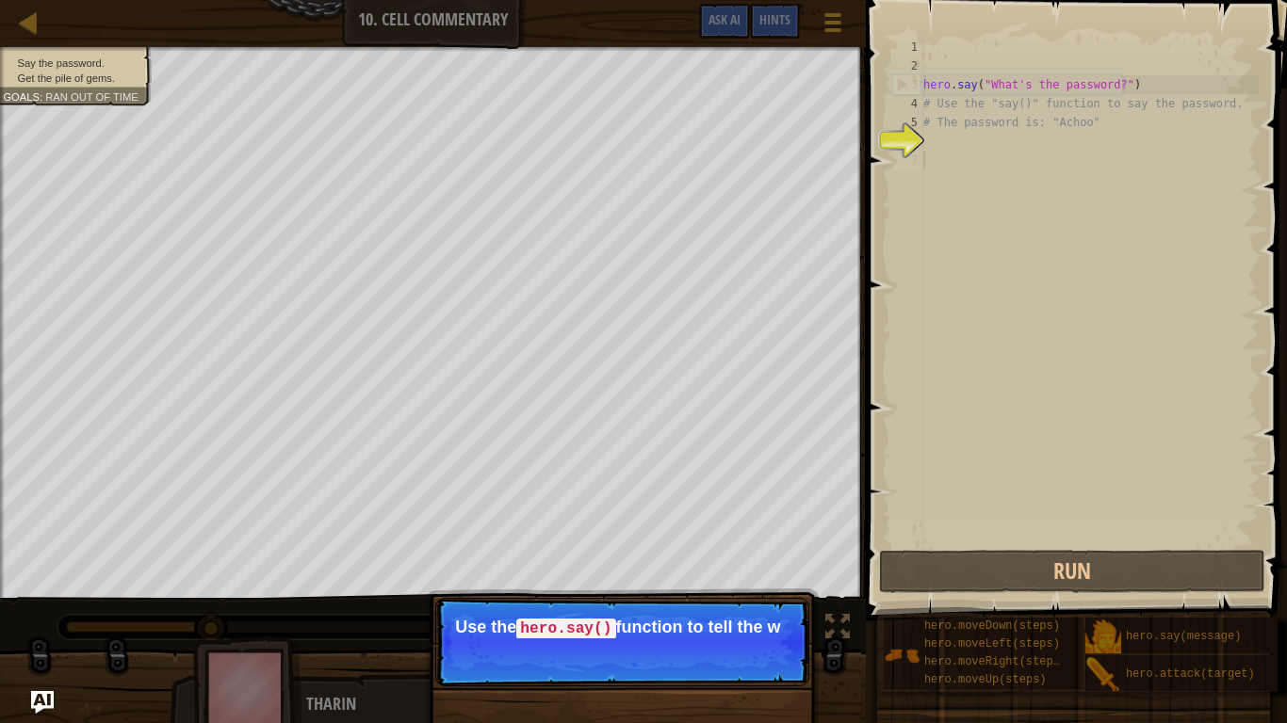
click at [746, 610] on p "Continue Use the hero.say() function to tell the w" at bounding box center [622, 642] width 374 height 89
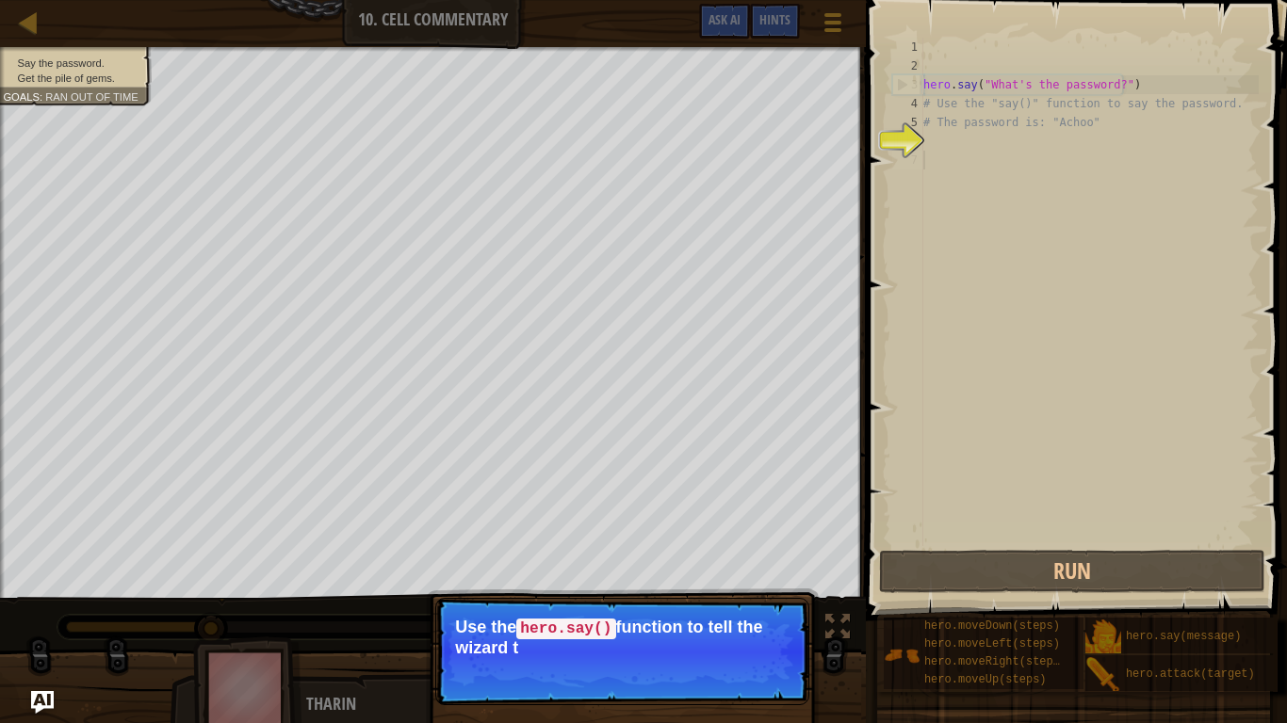
click at [746, 610] on p "Continue Use the hero.say() function to tell the wizard t" at bounding box center [622, 651] width 374 height 107
click at [746, 610] on p "Continue Use the hero.say() function to tell the wizard the pass" at bounding box center [622, 651] width 374 height 107
click at [746, 610] on p "Continue Use the hero.say() function to tell the wizard the password he" at bounding box center [622, 651] width 374 height 107
click at [746, 610] on button "Continue" at bounding box center [755, 673] width 78 height 24
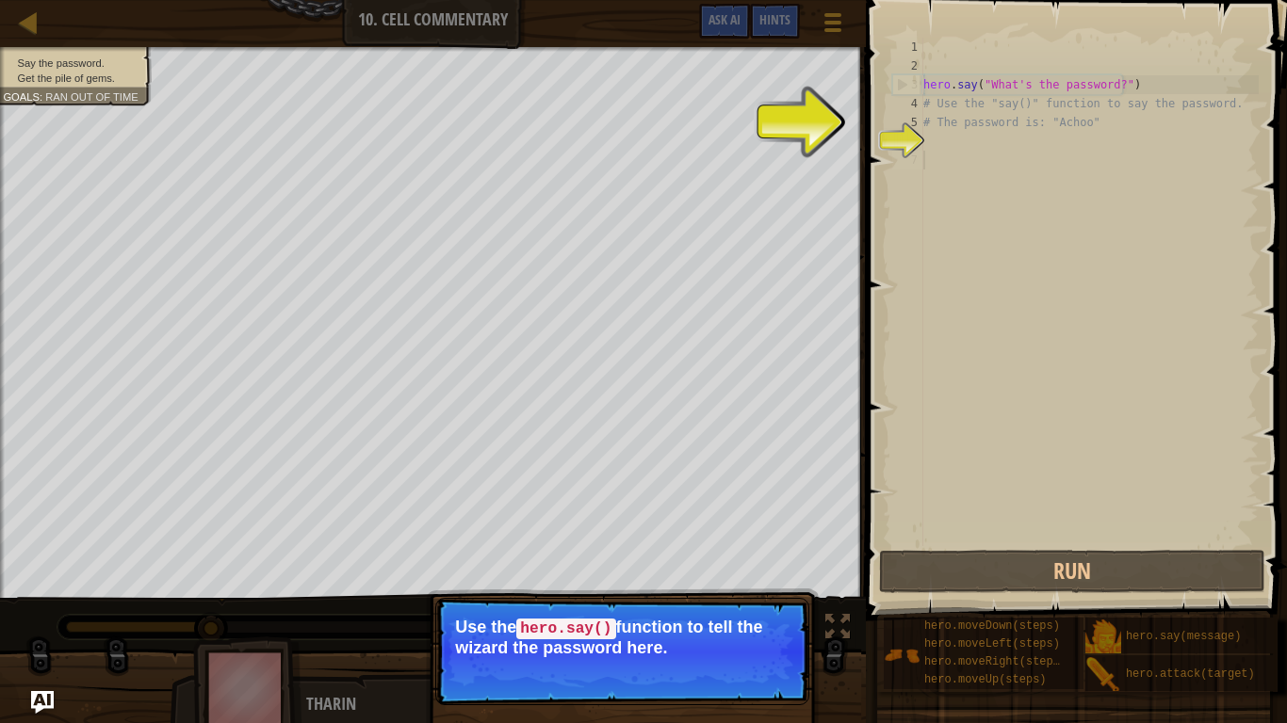
click at [746, 610] on div "Say the password. Get the pile of gems. Goals : Ran out of time ♫ [PERSON_NAME]…" at bounding box center [643, 386] width 1287 height 679
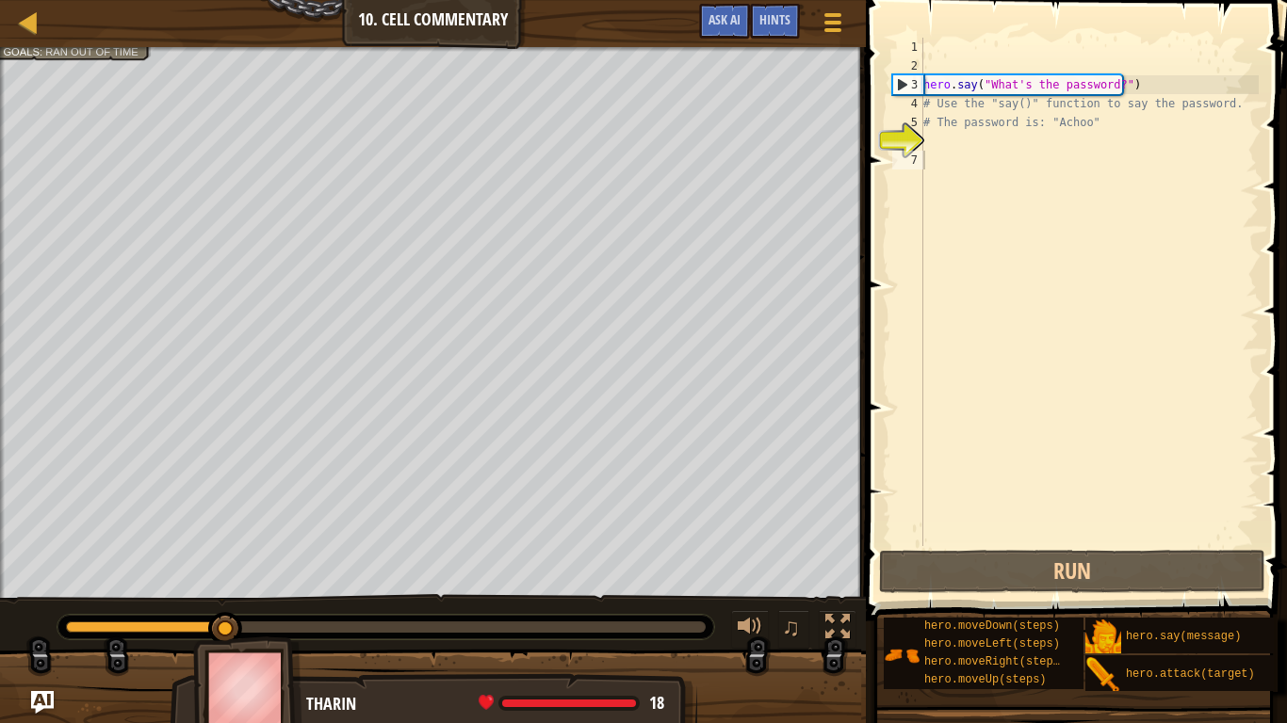
click at [746, 610] on div at bounding box center [433, 696] width 866 height 94
click at [1002, 197] on div "hero . say ( "What's the password?" ) # Use the "say()" function to say the pas…" at bounding box center [1088, 311] width 339 height 546
type textarea "m"
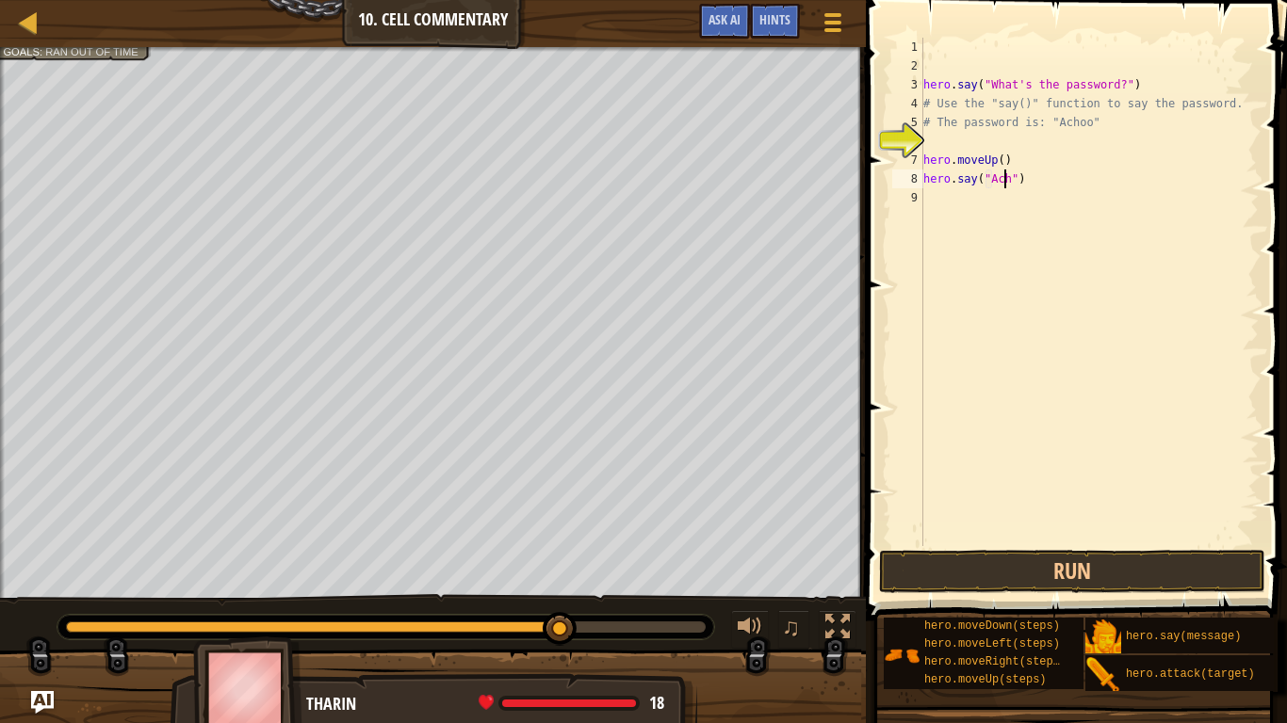
scroll to position [8, 8]
type textarea "hero.say("Achoo")"
click at [946, 570] on button "Run" at bounding box center [1072, 571] width 386 height 43
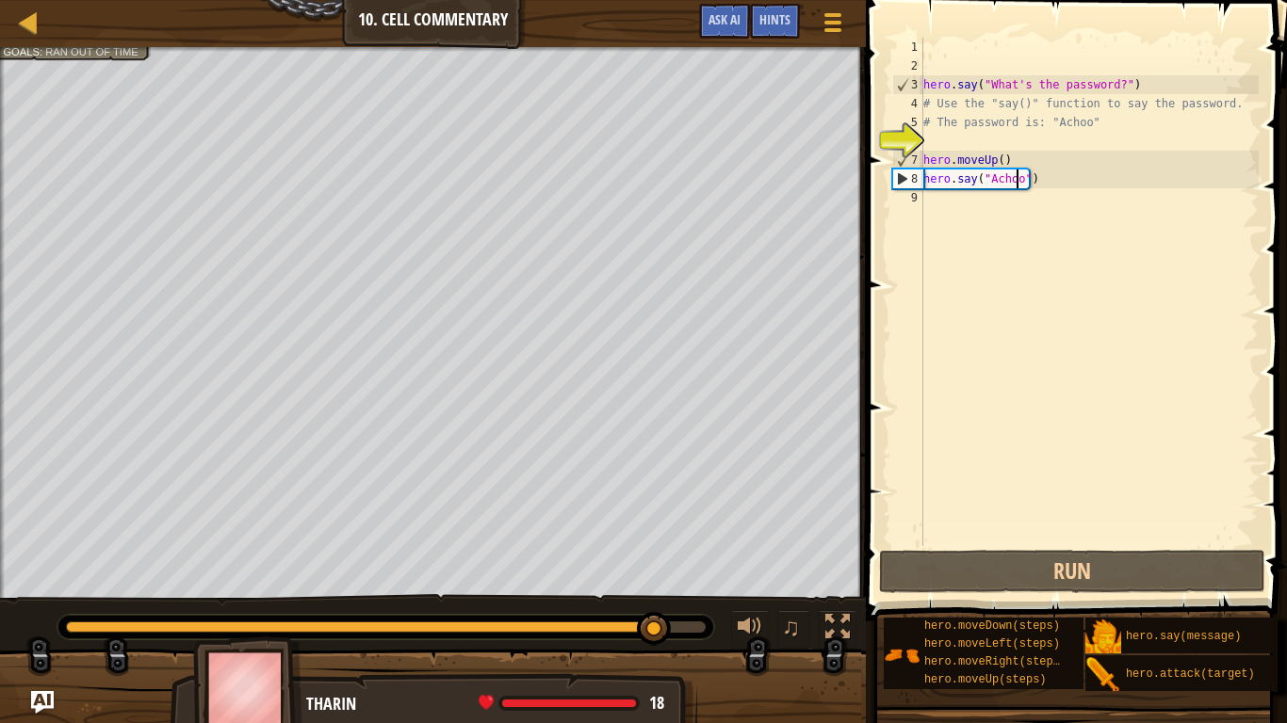
click at [1025, 242] on div "hero . say ( "What's the password?" ) # Use the "say()" function to say the pas…" at bounding box center [1088, 311] width 339 height 546
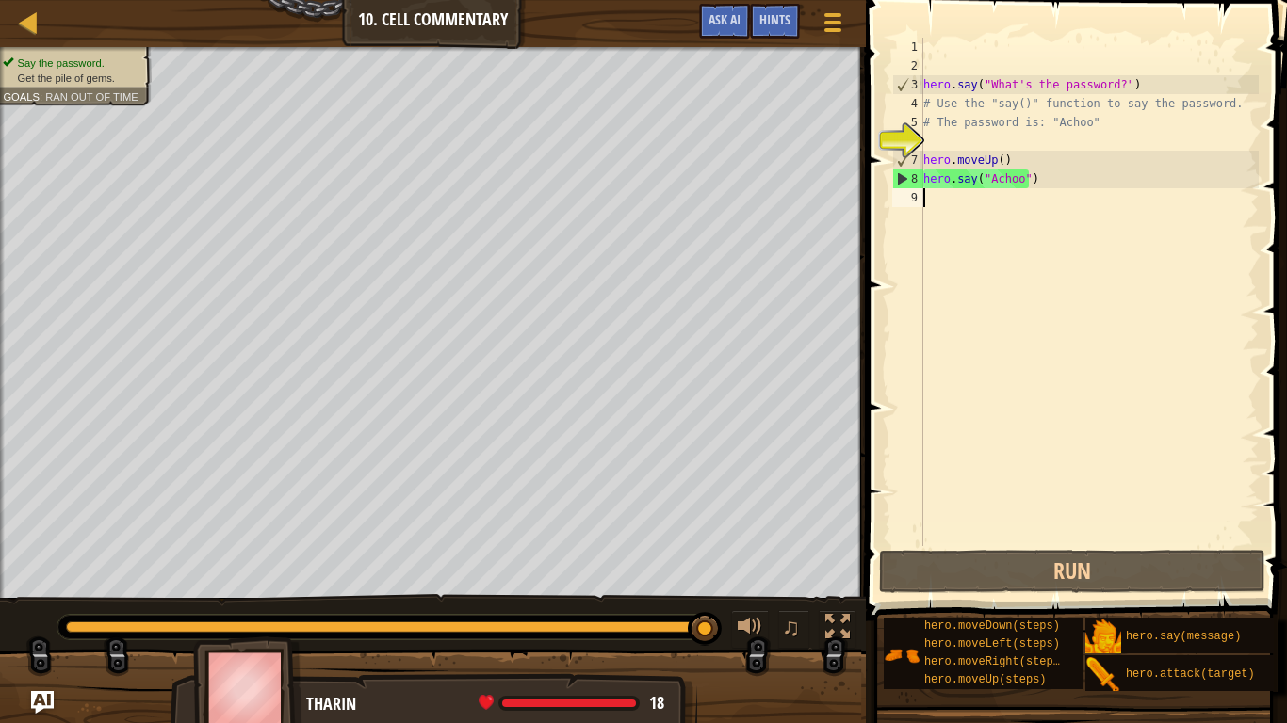
type textarea "m"
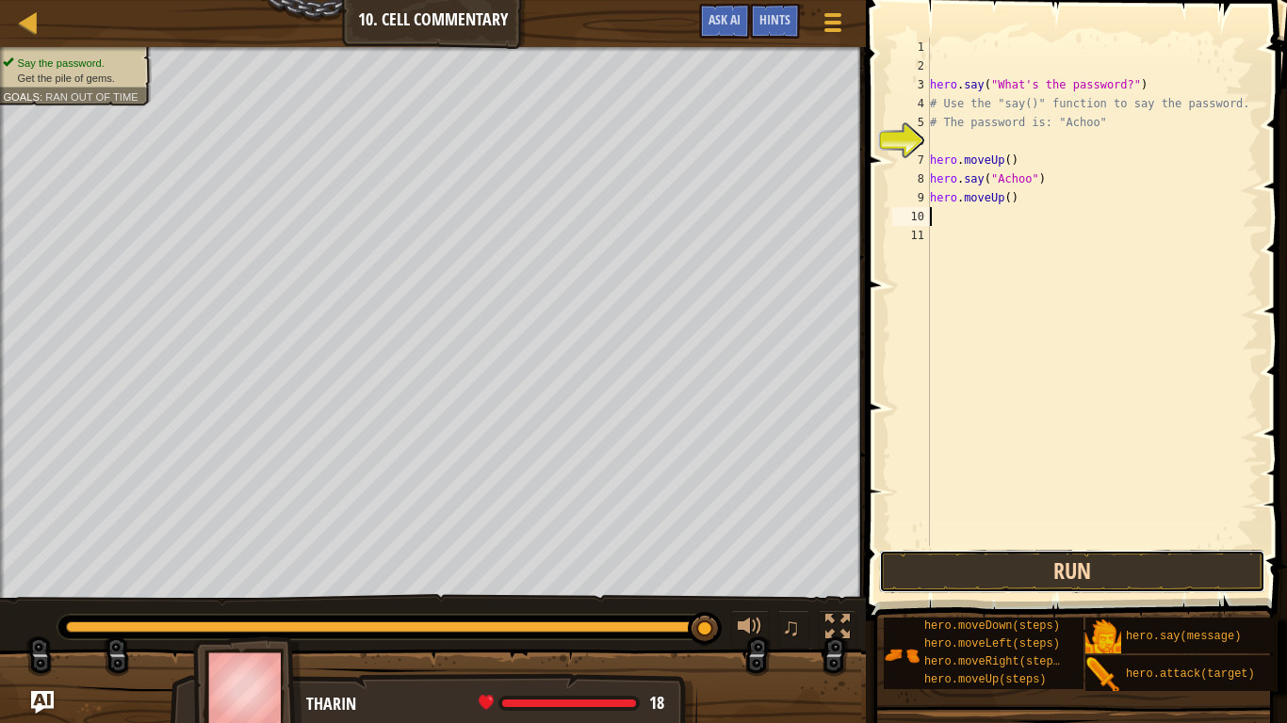
click at [936, 560] on button "Run" at bounding box center [1072, 571] width 386 height 43
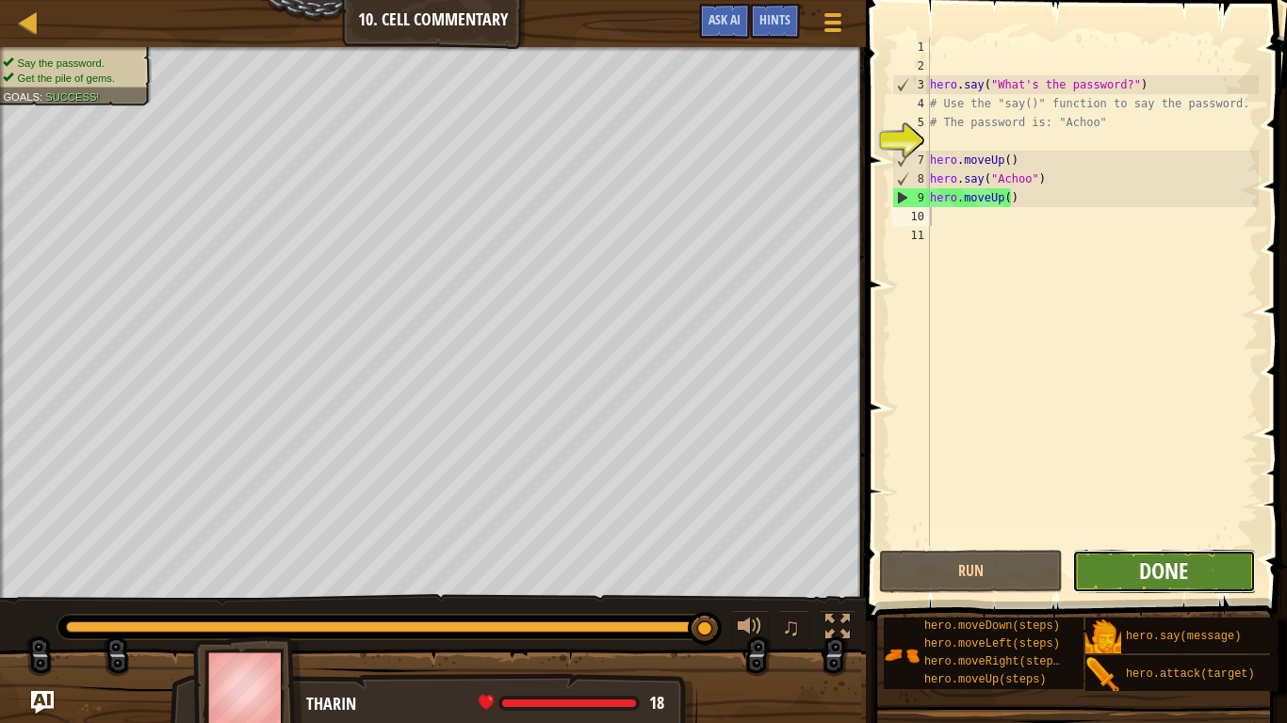
click at [1164, 573] on span "Done" at bounding box center [1163, 571] width 49 height 30
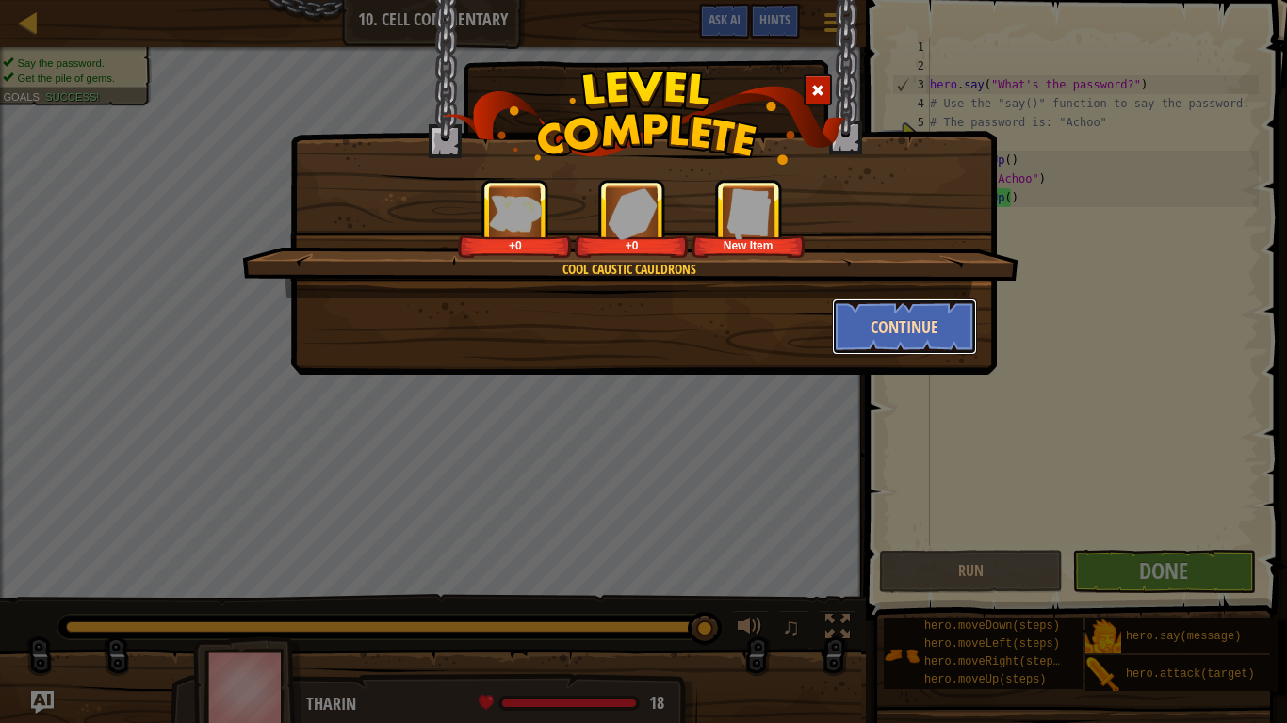
click at [942, 330] on button "Continue" at bounding box center [905, 327] width 146 height 57
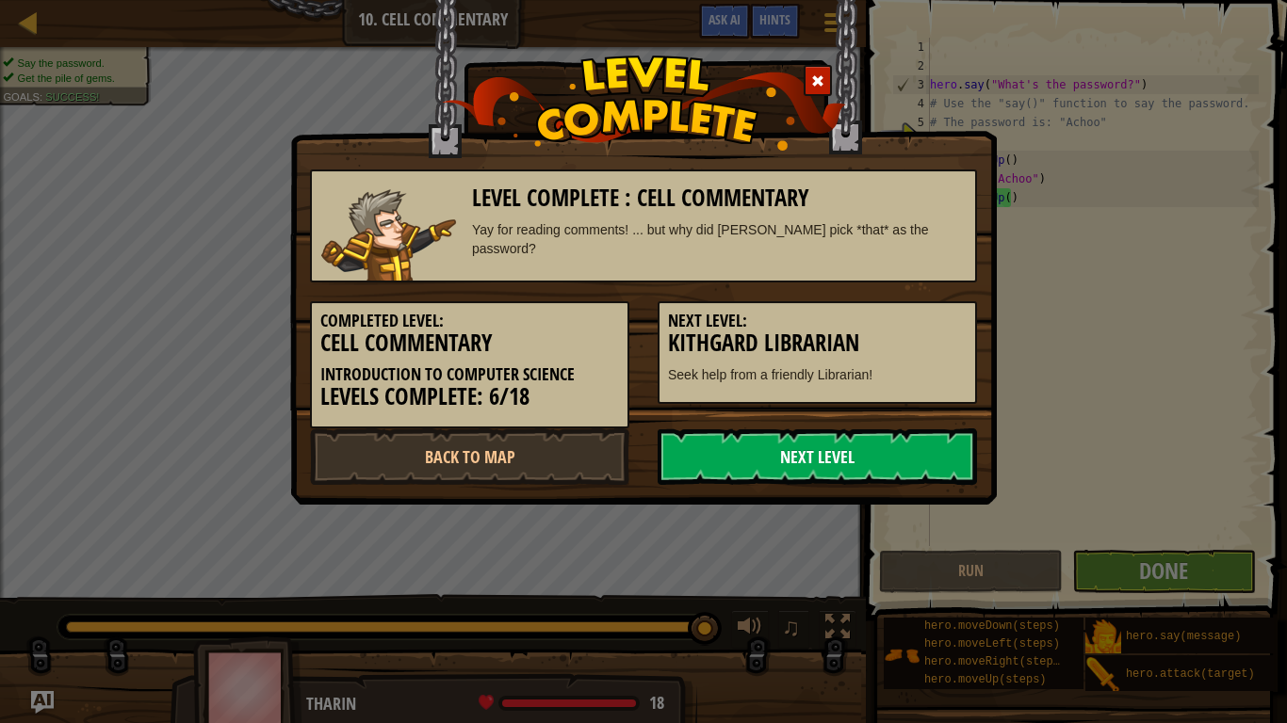
click at [856, 437] on link "Next Level" at bounding box center [816, 457] width 319 height 57
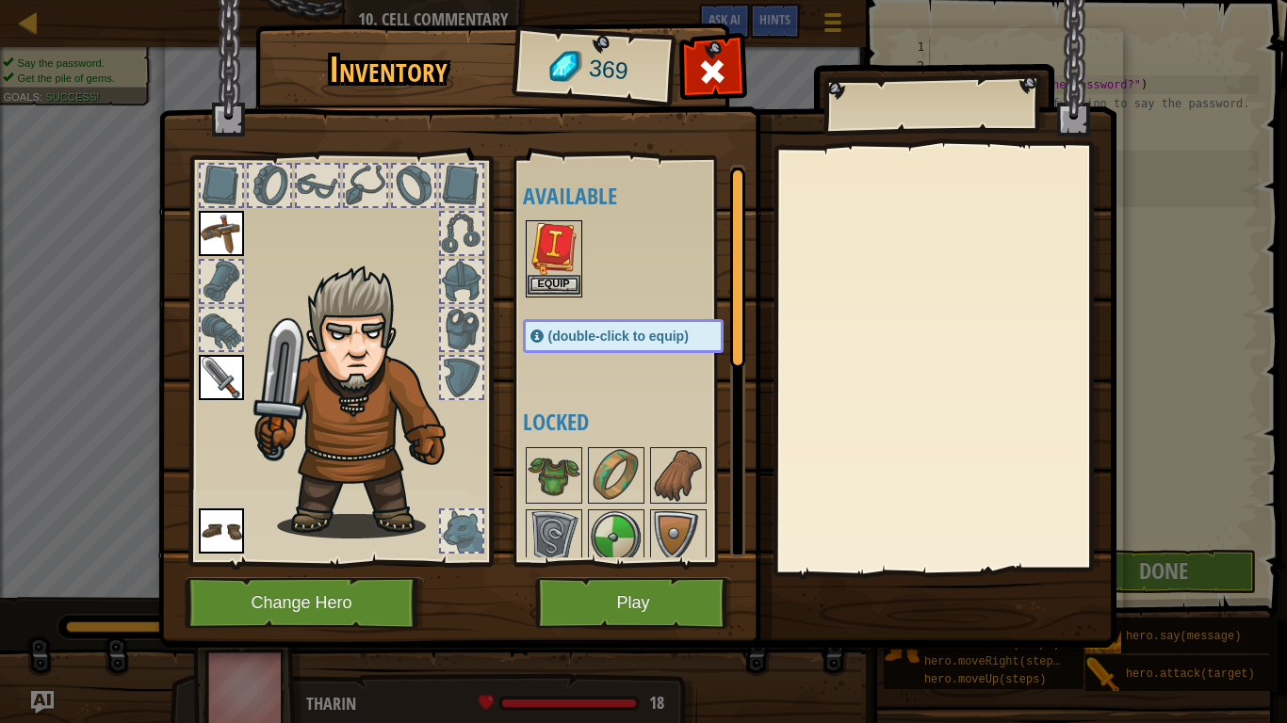
click at [532, 248] on img at bounding box center [553, 248] width 53 height 53
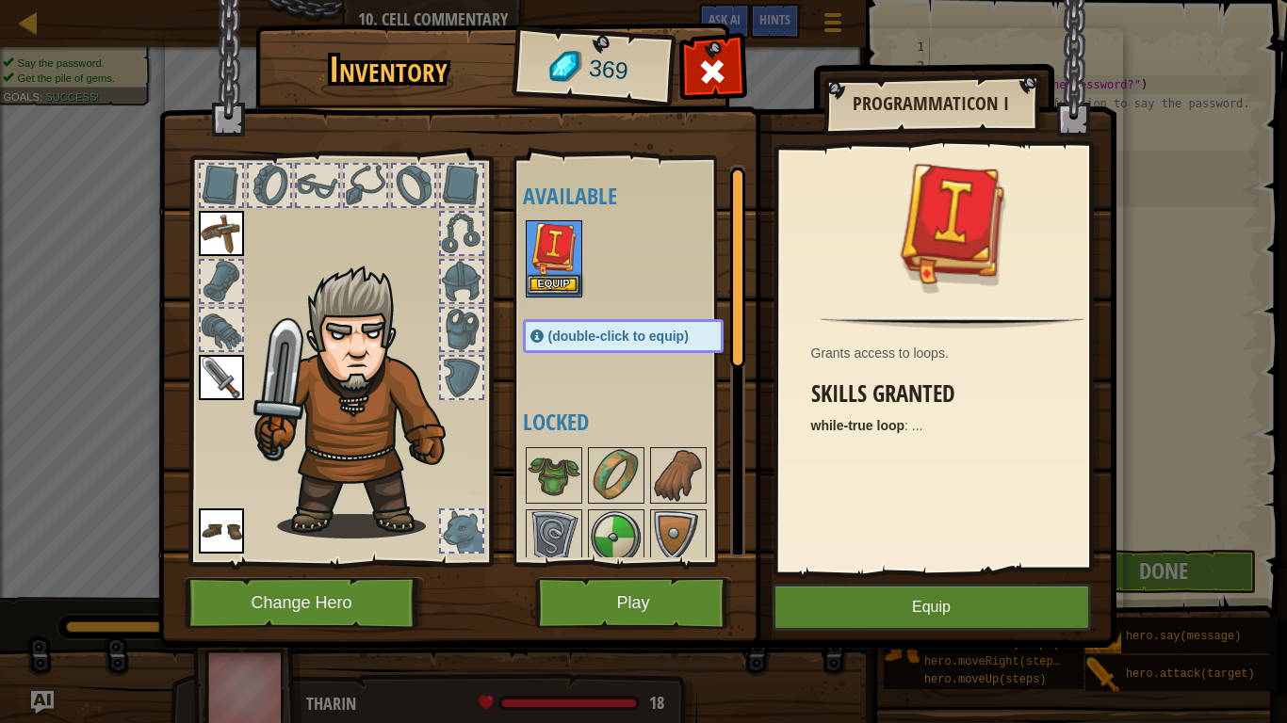
click at [532, 248] on img at bounding box center [553, 248] width 53 height 53
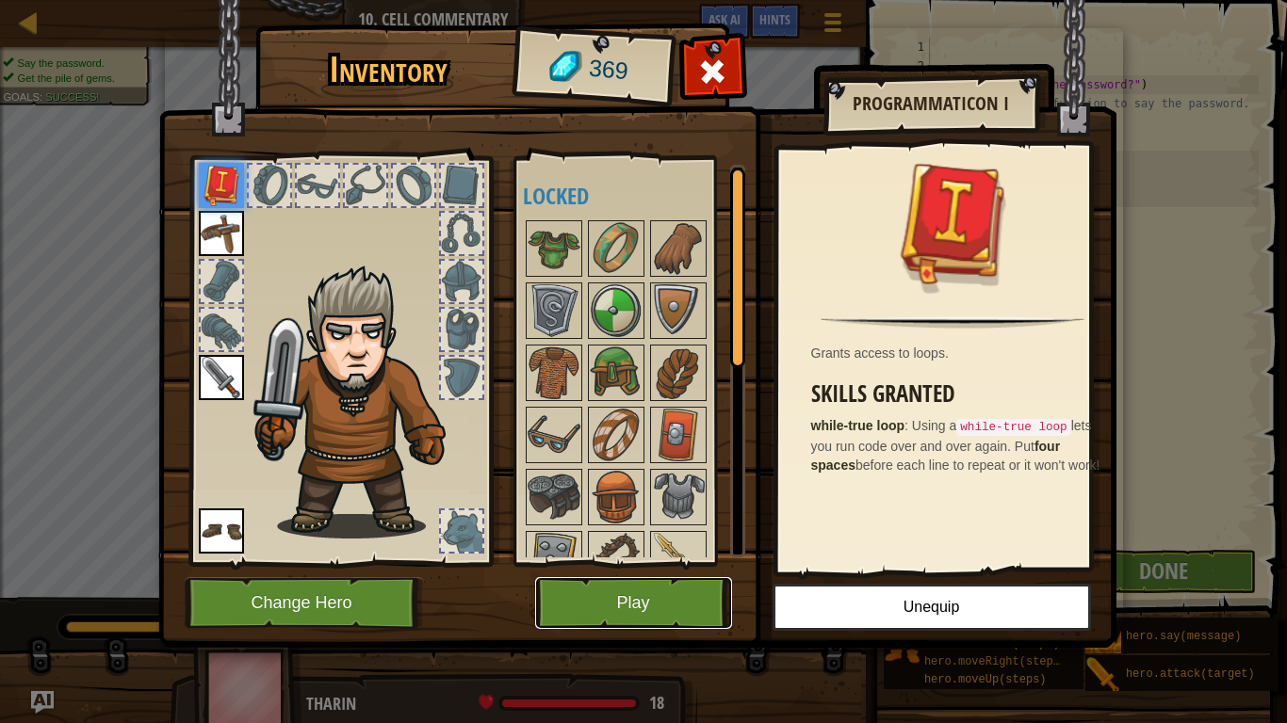
click at [618, 588] on button "Play" at bounding box center [633, 603] width 197 height 52
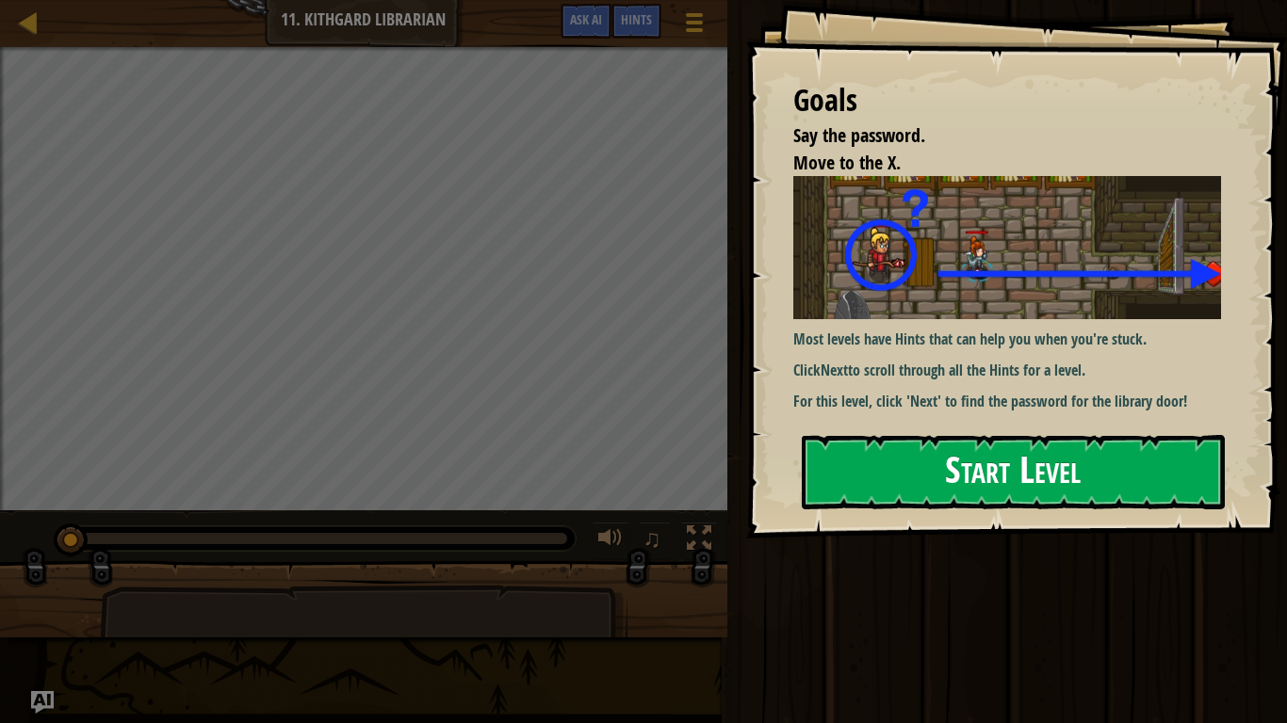
click at [850, 464] on button "Start Level" at bounding box center [1012, 472] width 423 height 74
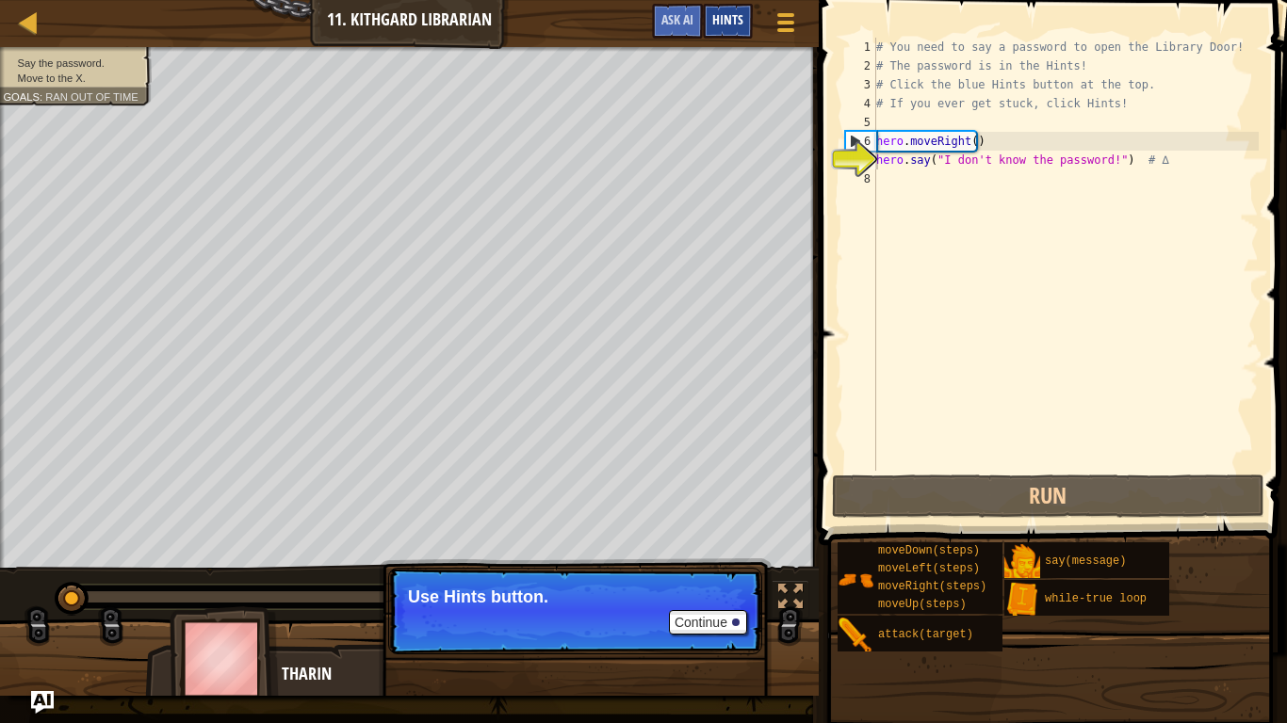
click at [713, 19] on span "Hints" at bounding box center [727, 19] width 31 height 18
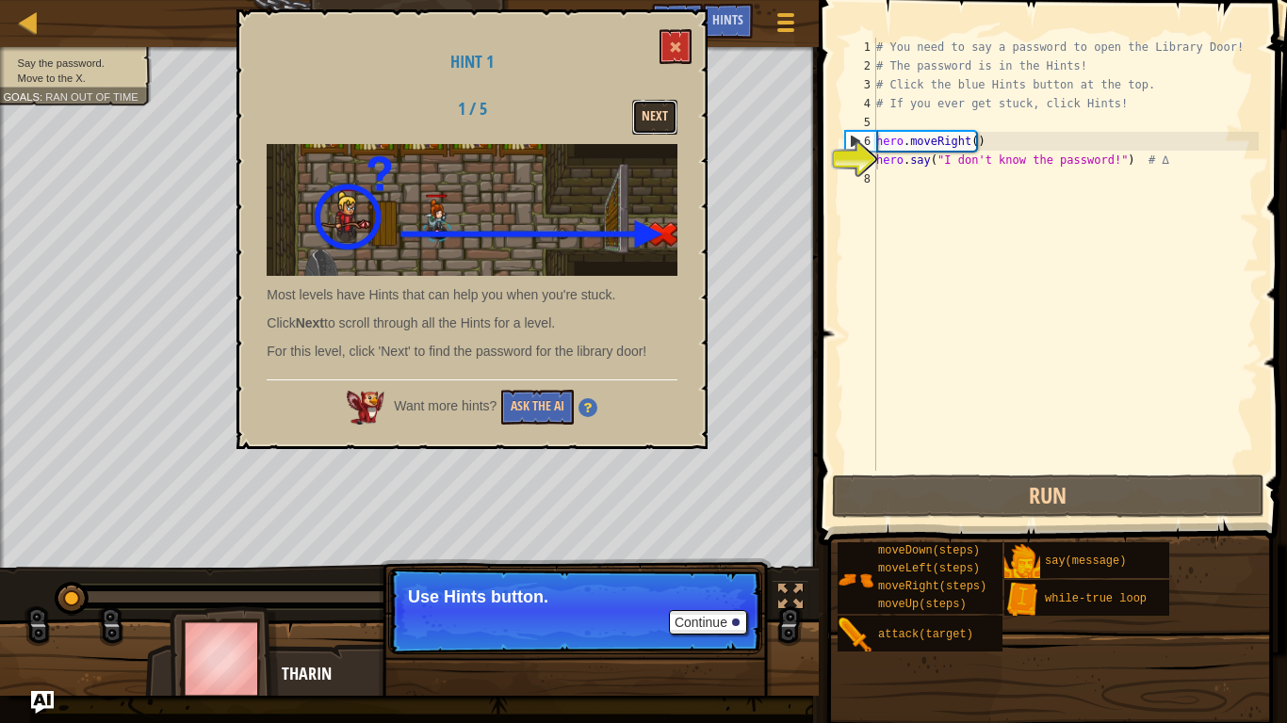
click at [668, 114] on button "Next" at bounding box center [654, 117] width 45 height 35
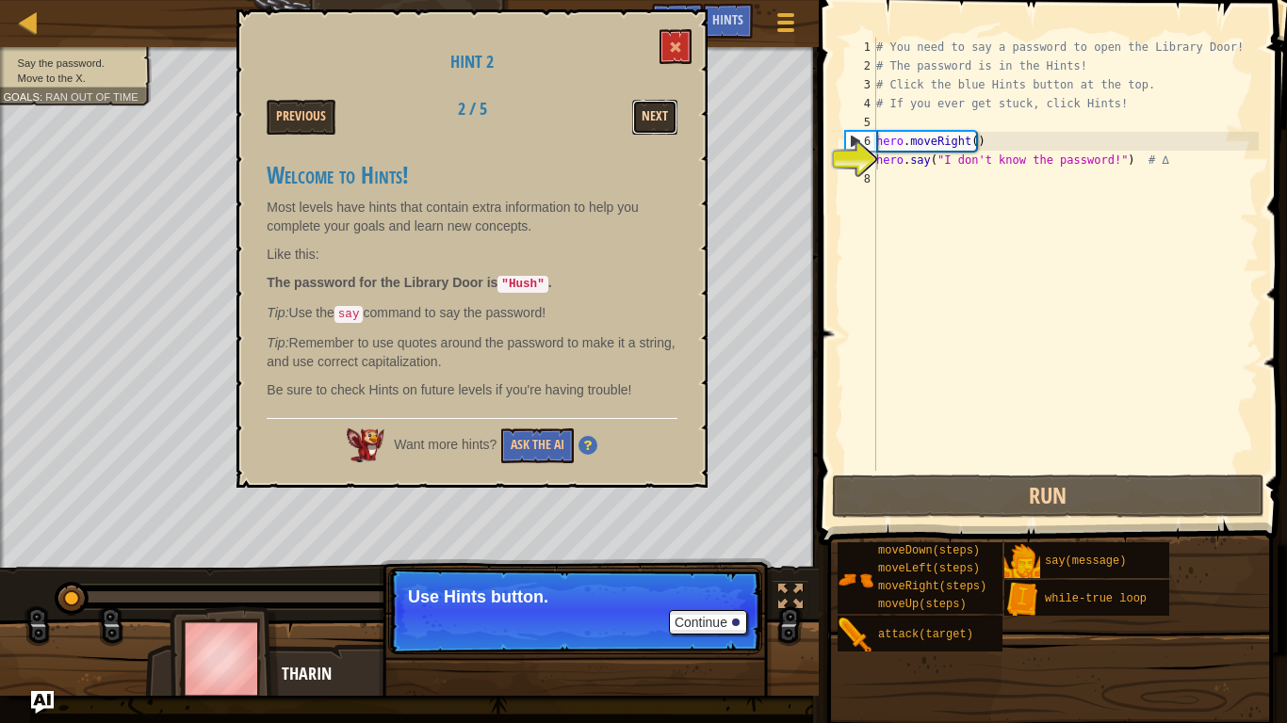
click at [667, 113] on button "Next" at bounding box center [654, 117] width 45 height 35
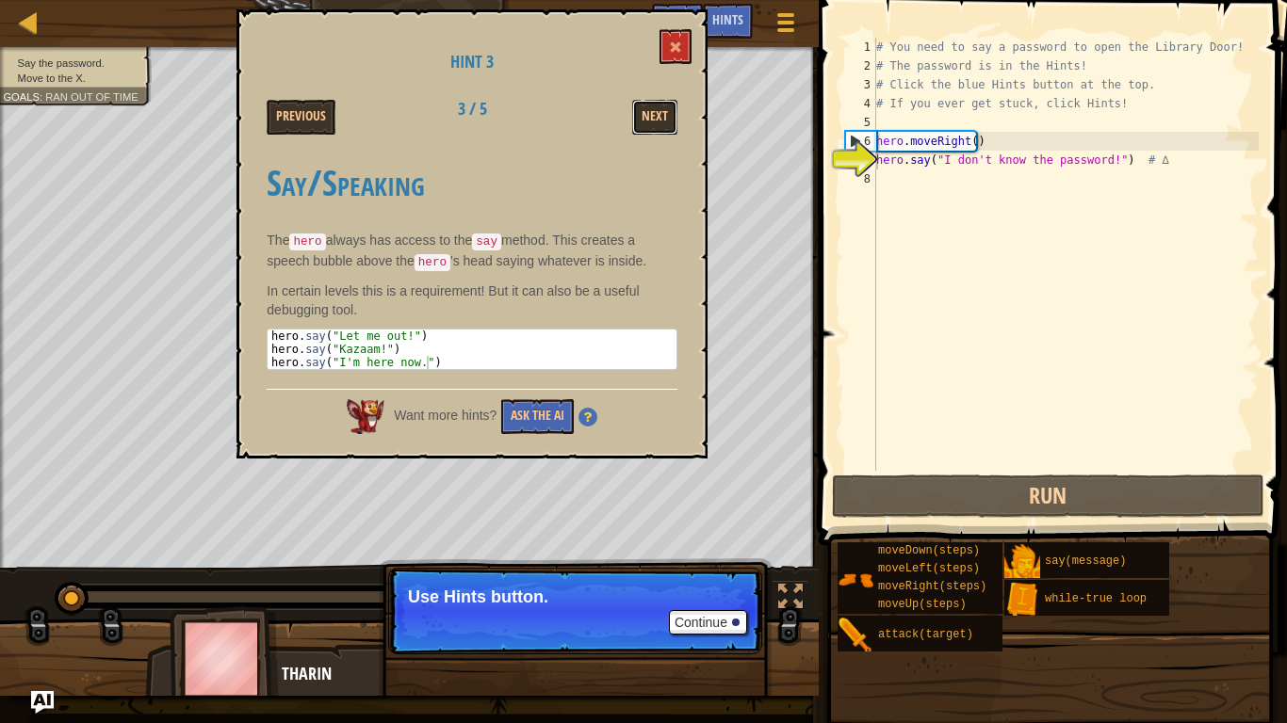
click at [667, 113] on button "Next" at bounding box center [654, 117] width 45 height 35
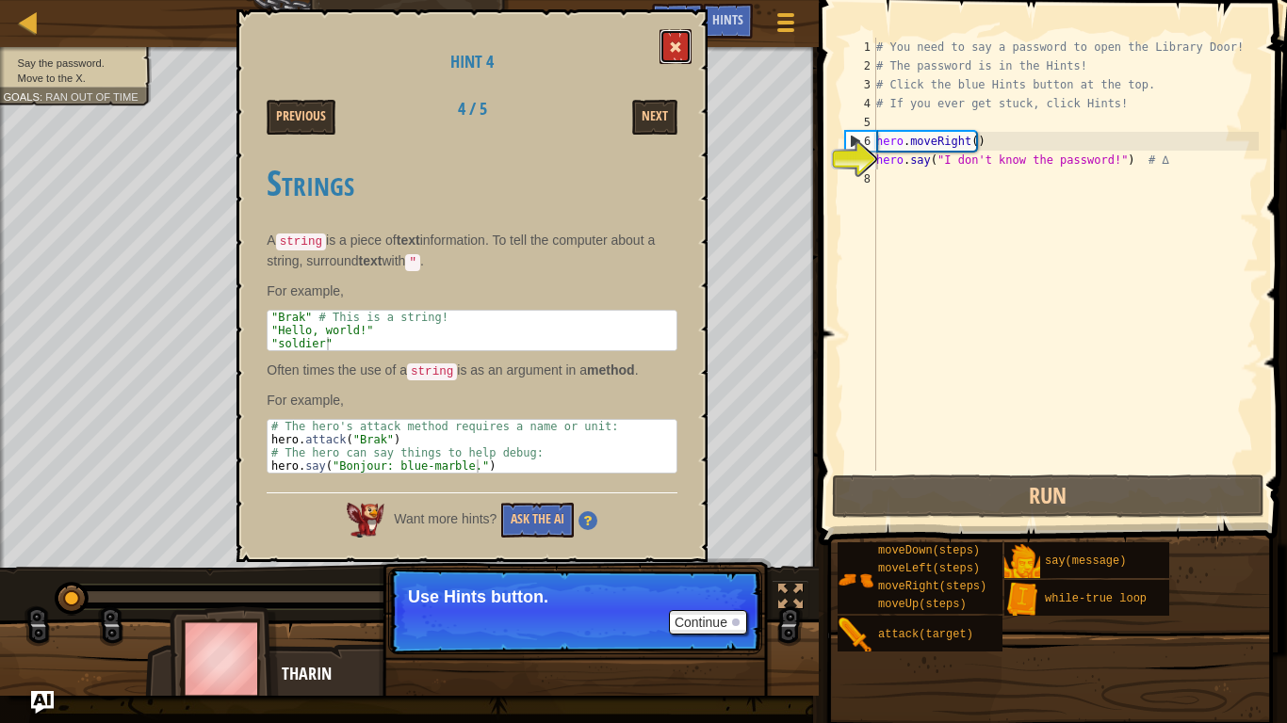
click at [688, 30] on button at bounding box center [675, 46] width 32 height 35
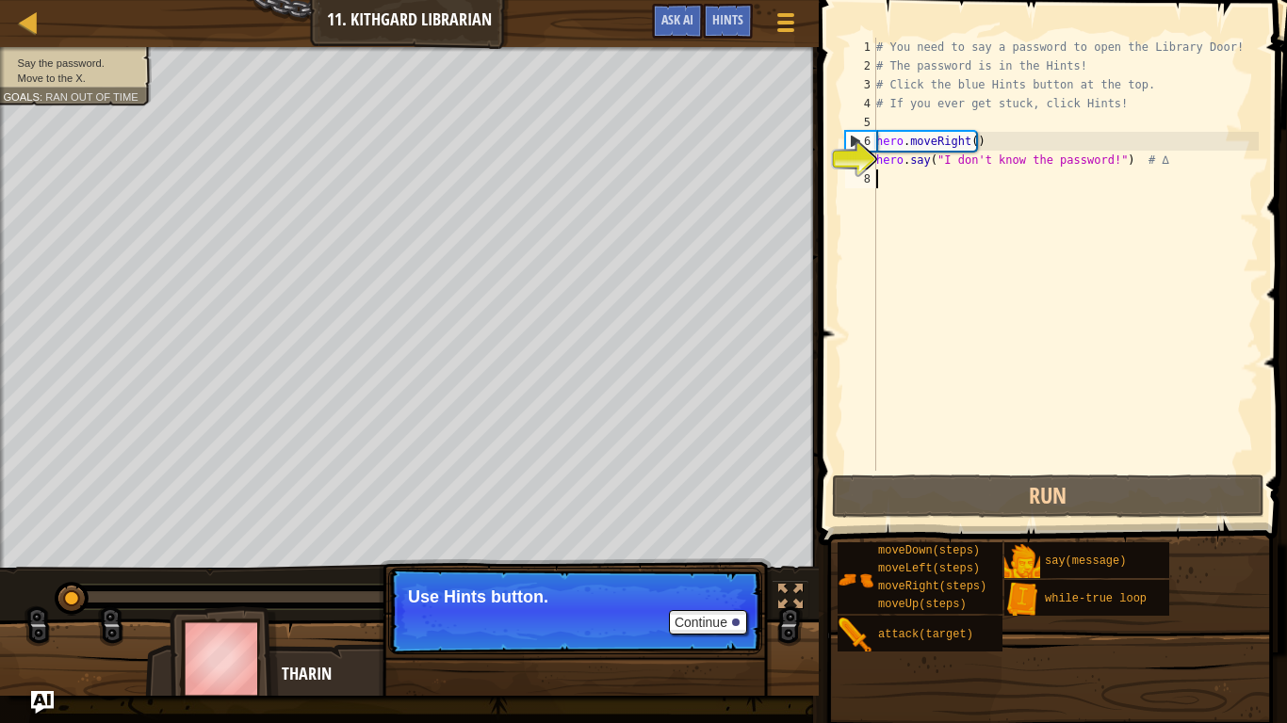
click at [942, 197] on div "# You need to say a password to open the Library Door! # The password is in the…" at bounding box center [1065, 273] width 386 height 471
drag, startPoint x: 1100, startPoint y: 162, endPoint x: 940, endPoint y: 164, distance: 160.1
click at [940, 164] on div "# You need to say a password to open the Library Door! # The password is in the…" at bounding box center [1065, 273] width 386 height 471
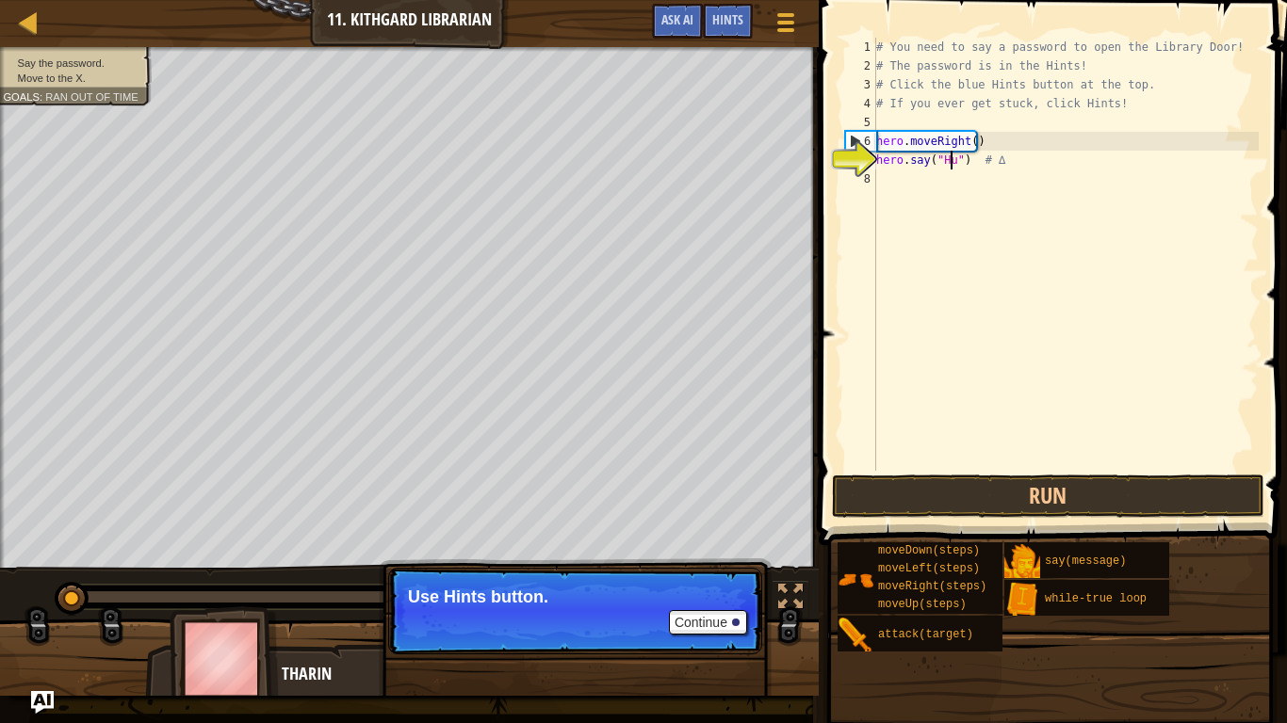
scroll to position [8, 7]
type textarea "hero.say("Hush") # ∆"
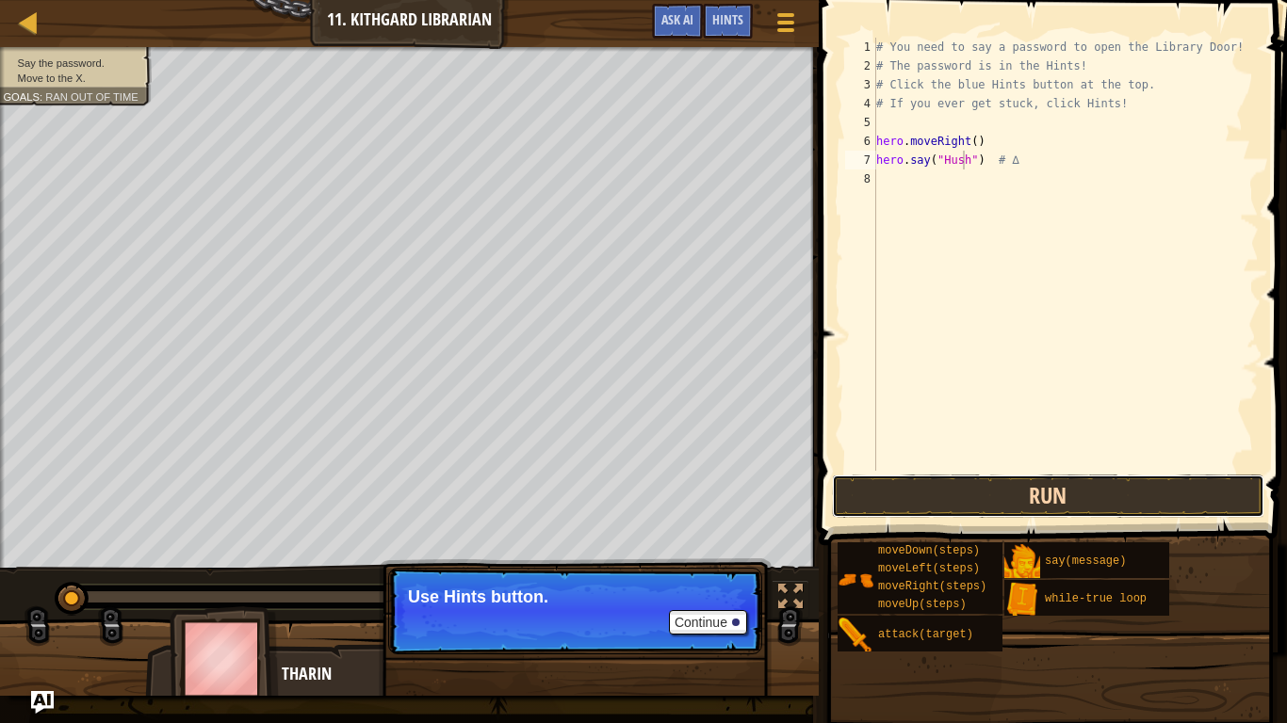
click at [1063, 496] on button "Run" at bounding box center [1048, 496] width 432 height 43
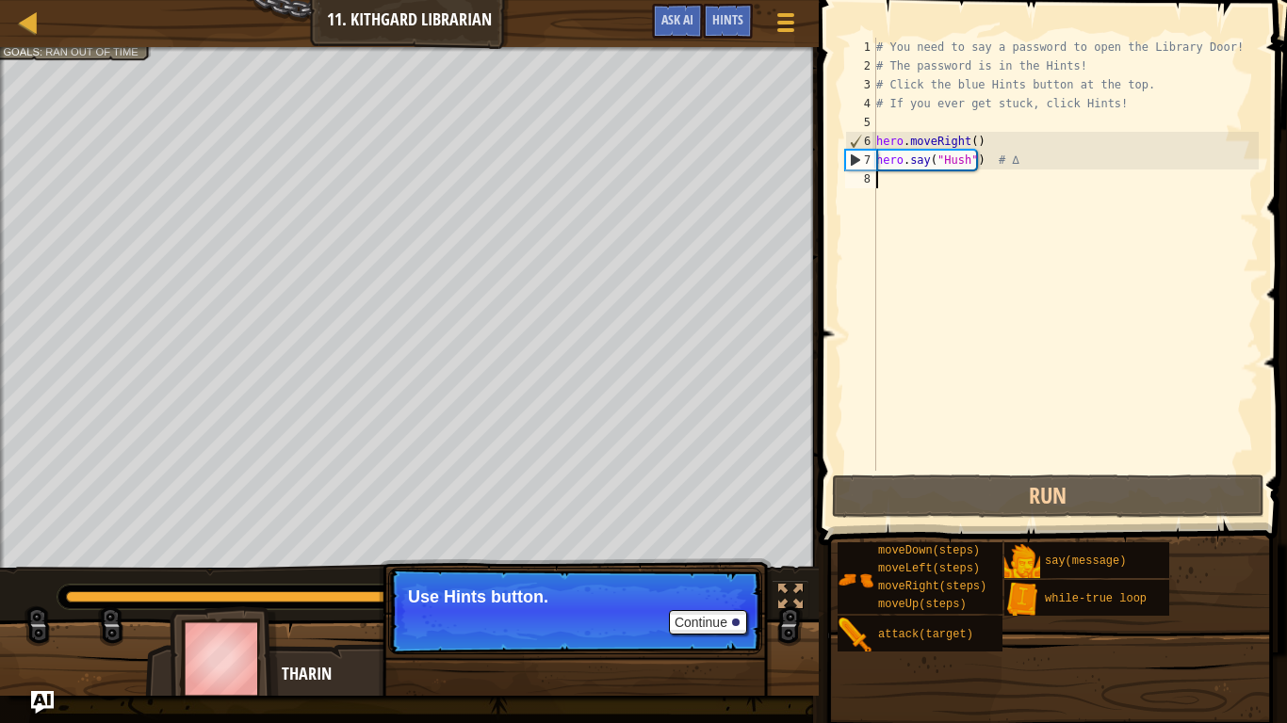
click at [1050, 237] on div "# You need to say a password to open the Library Door! # The password is in the…" at bounding box center [1065, 273] width 386 height 471
type textarea "m"
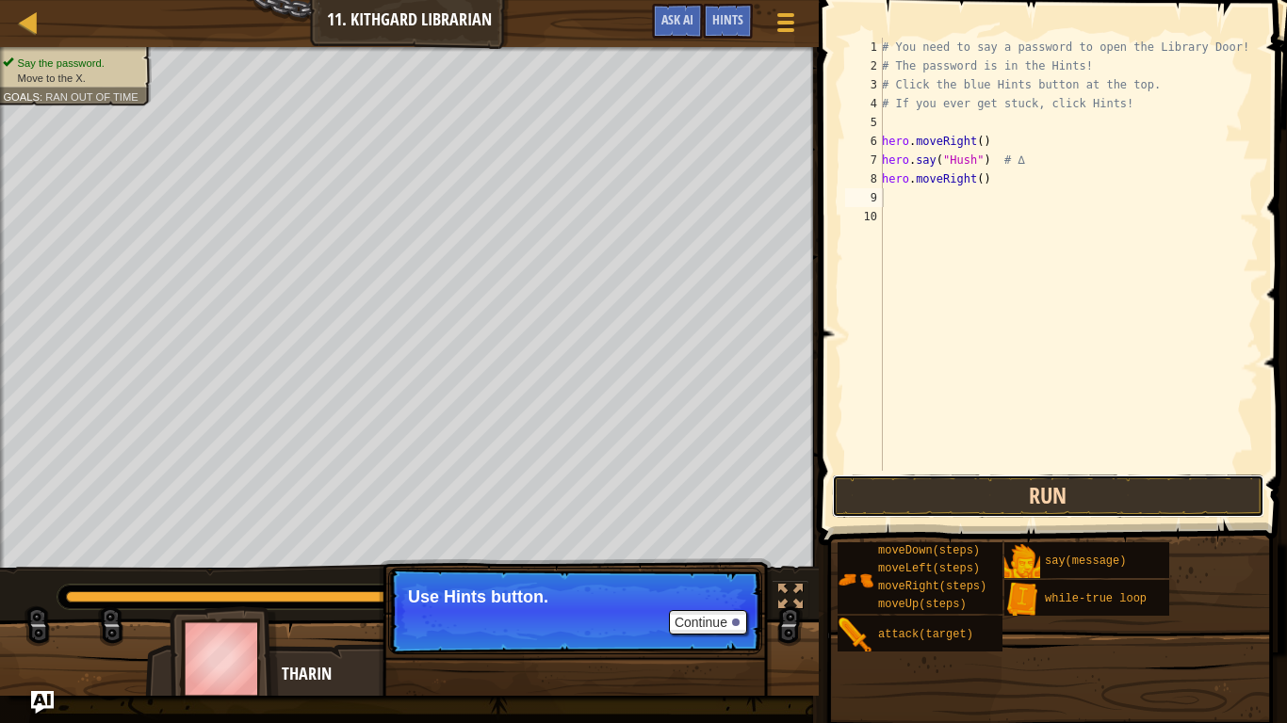
click at [1158, 495] on button "Run" at bounding box center [1048, 496] width 432 height 43
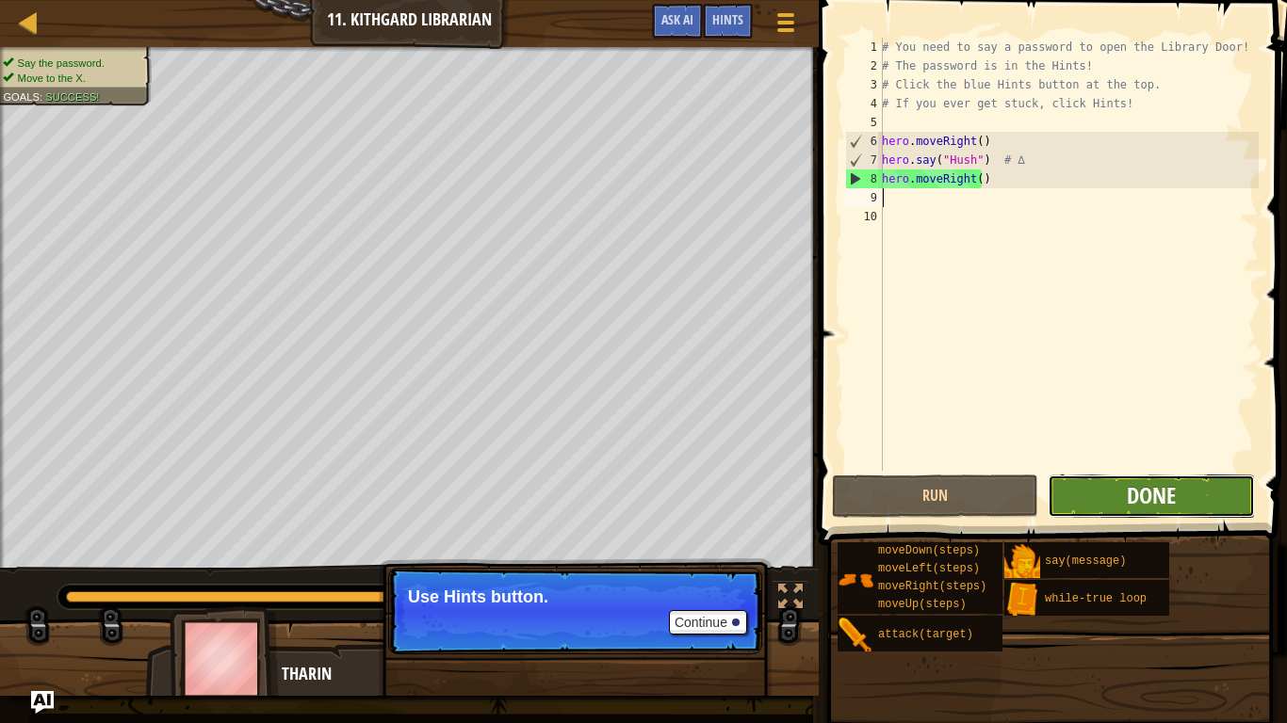
click at [1168, 498] on span "Done" at bounding box center [1150, 495] width 49 height 30
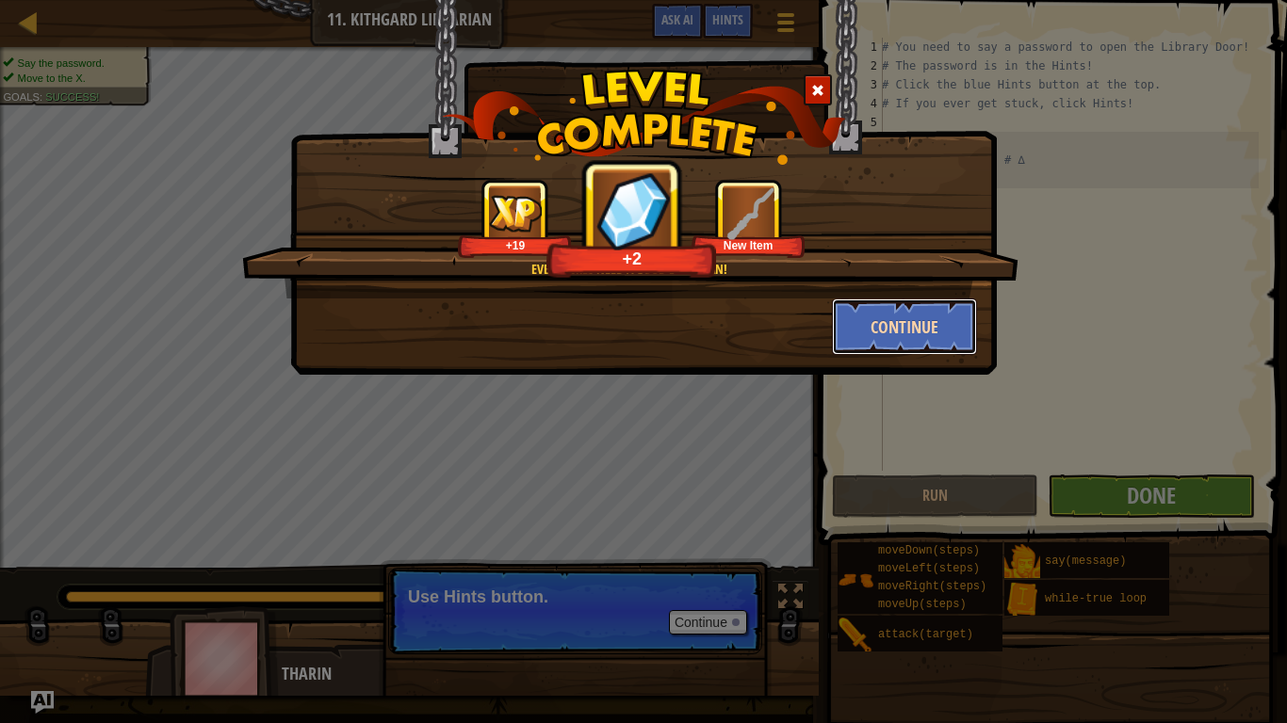
click at [923, 318] on button "Continue" at bounding box center [905, 327] width 146 height 57
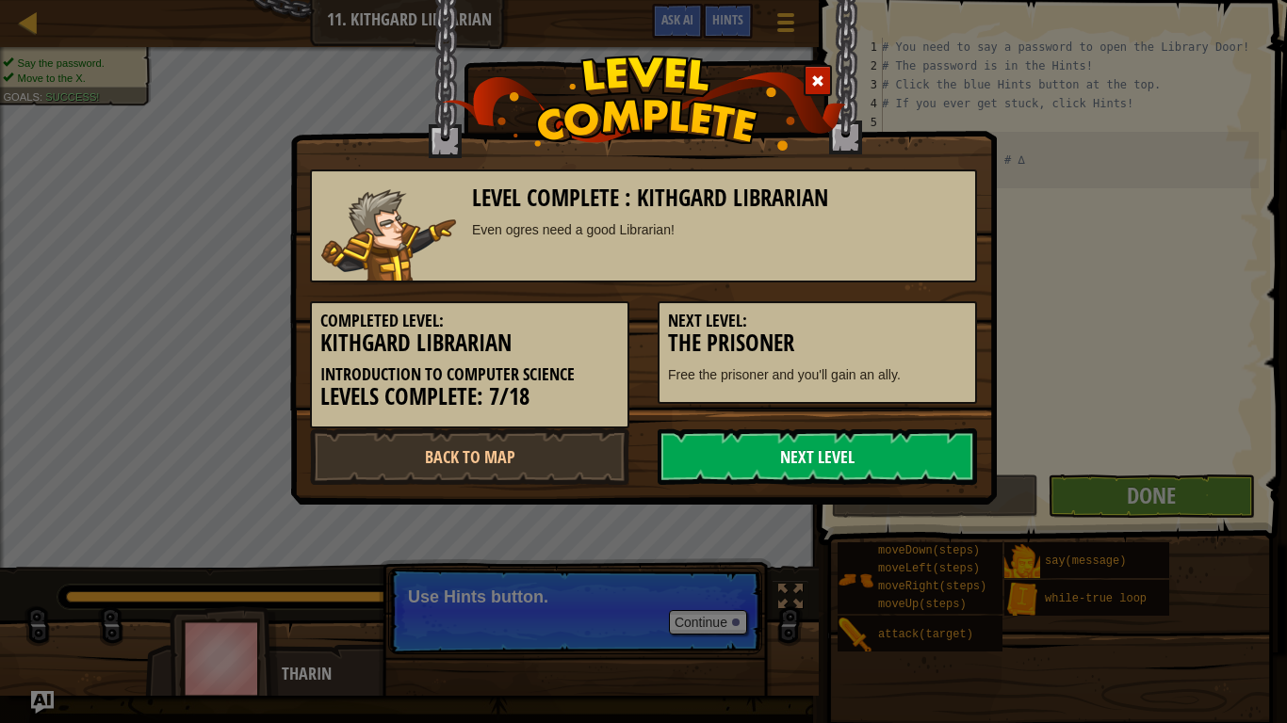
click at [764, 458] on link "Next Level" at bounding box center [816, 457] width 319 height 57
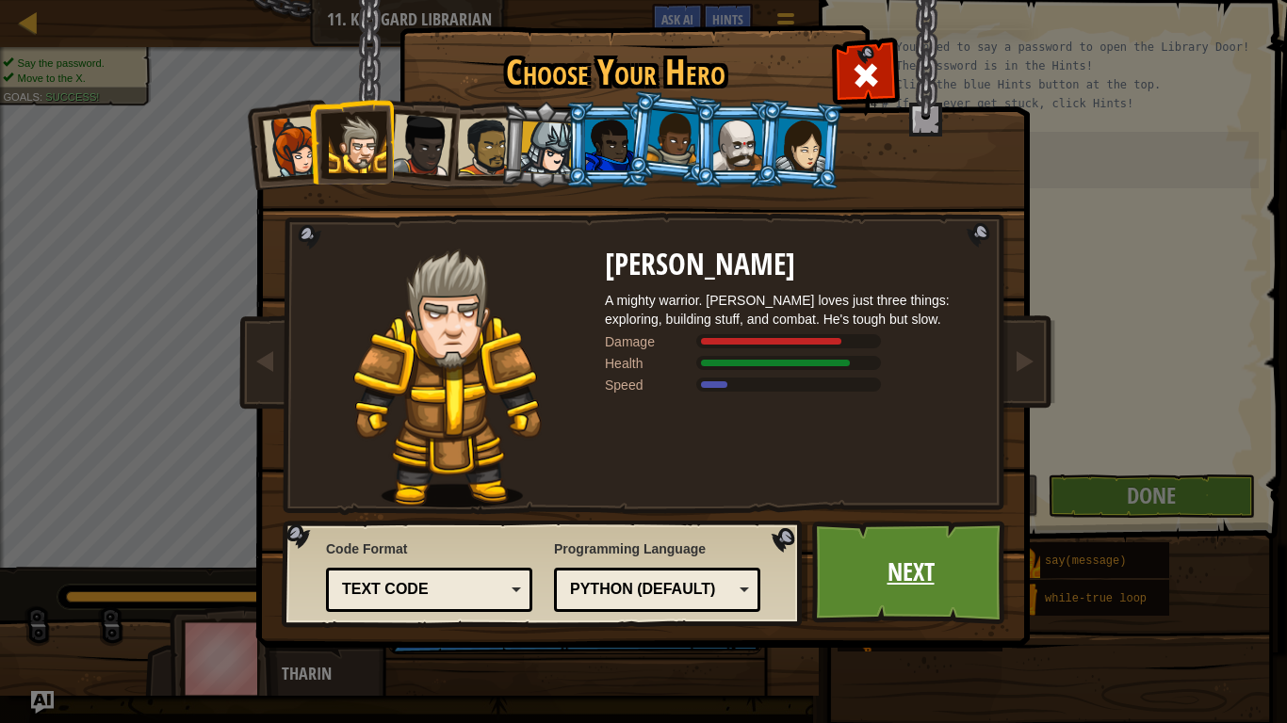
click at [911, 577] on link "Next" at bounding box center [910, 573] width 197 height 104
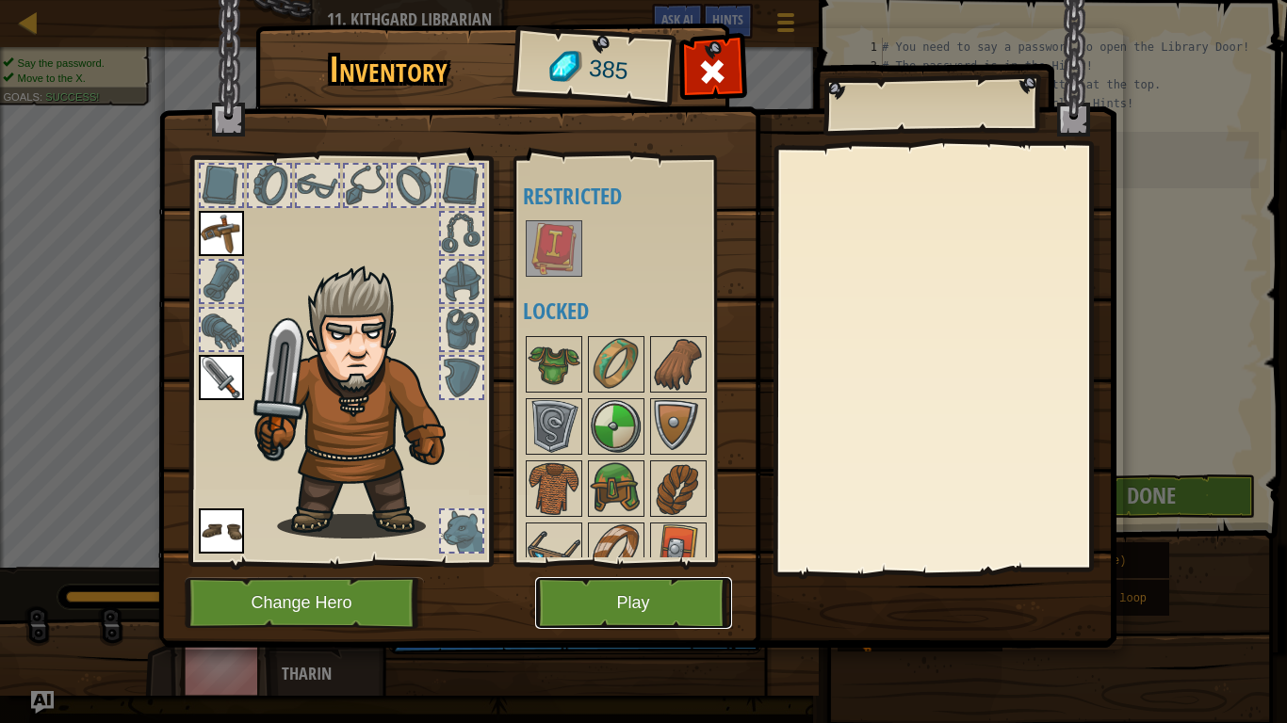
click at [697, 587] on button "Play" at bounding box center [633, 603] width 197 height 52
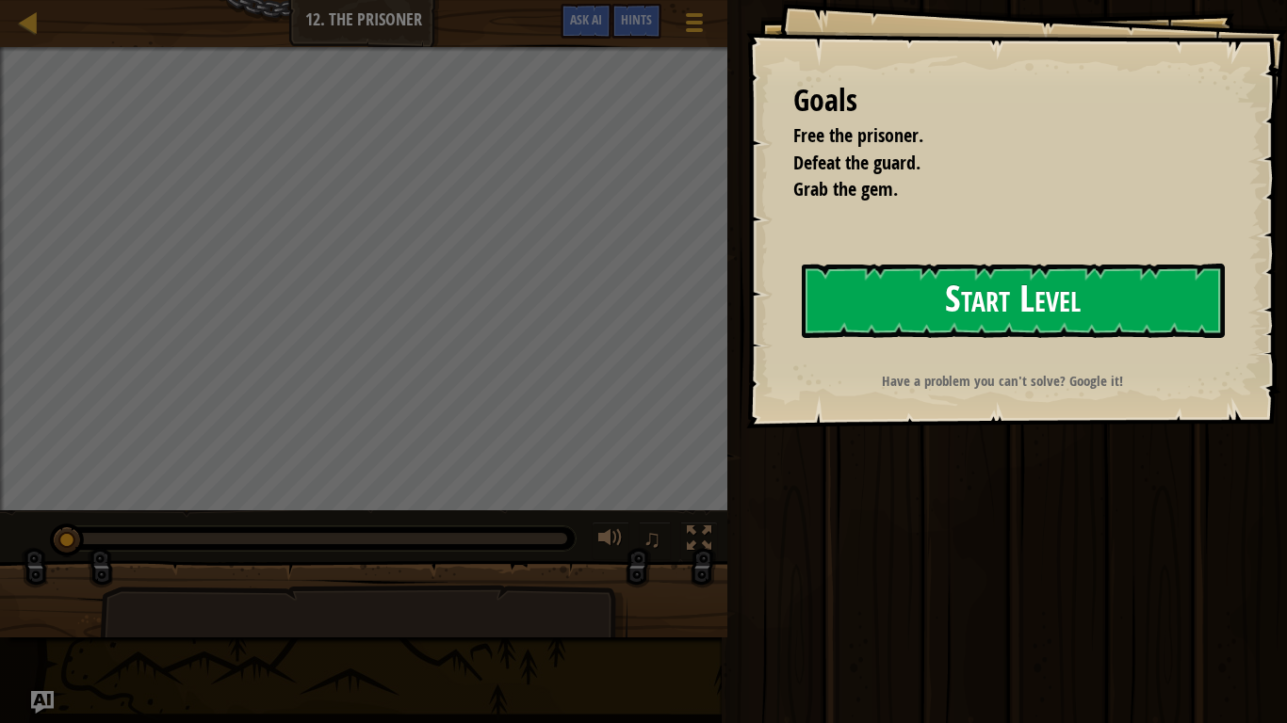
click at [977, 297] on button "Start Level" at bounding box center [1012, 301] width 423 height 74
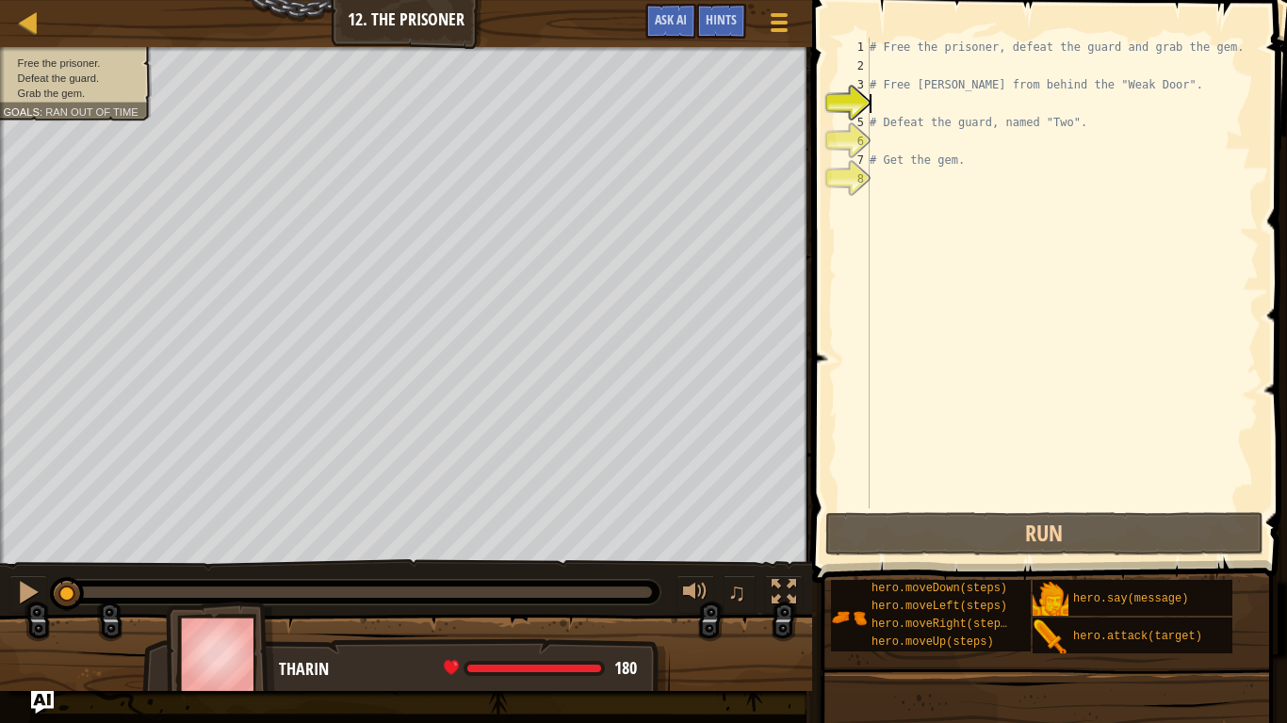
click at [916, 189] on div "# Free the prisoner, defeat the guard and grab the gem. # Free [PERSON_NAME] fr…" at bounding box center [1062, 292] width 393 height 509
type textarea "m"
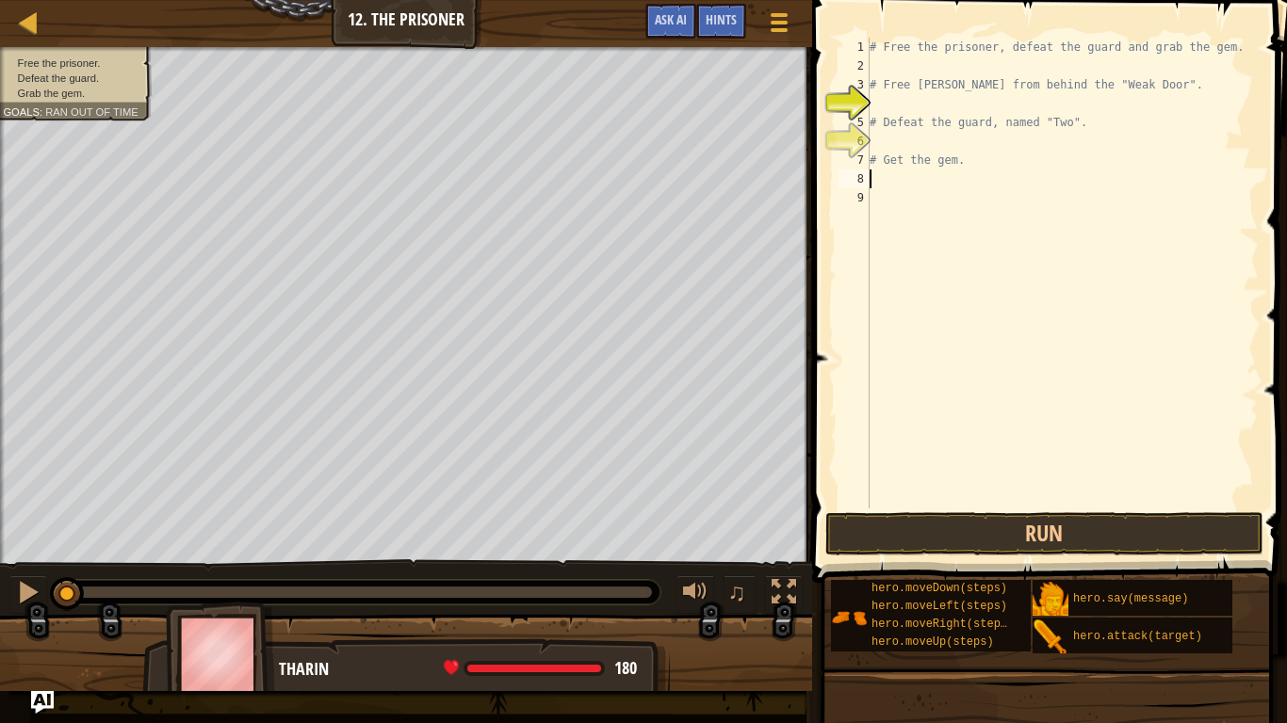
type textarea "h"
type textarea "m"
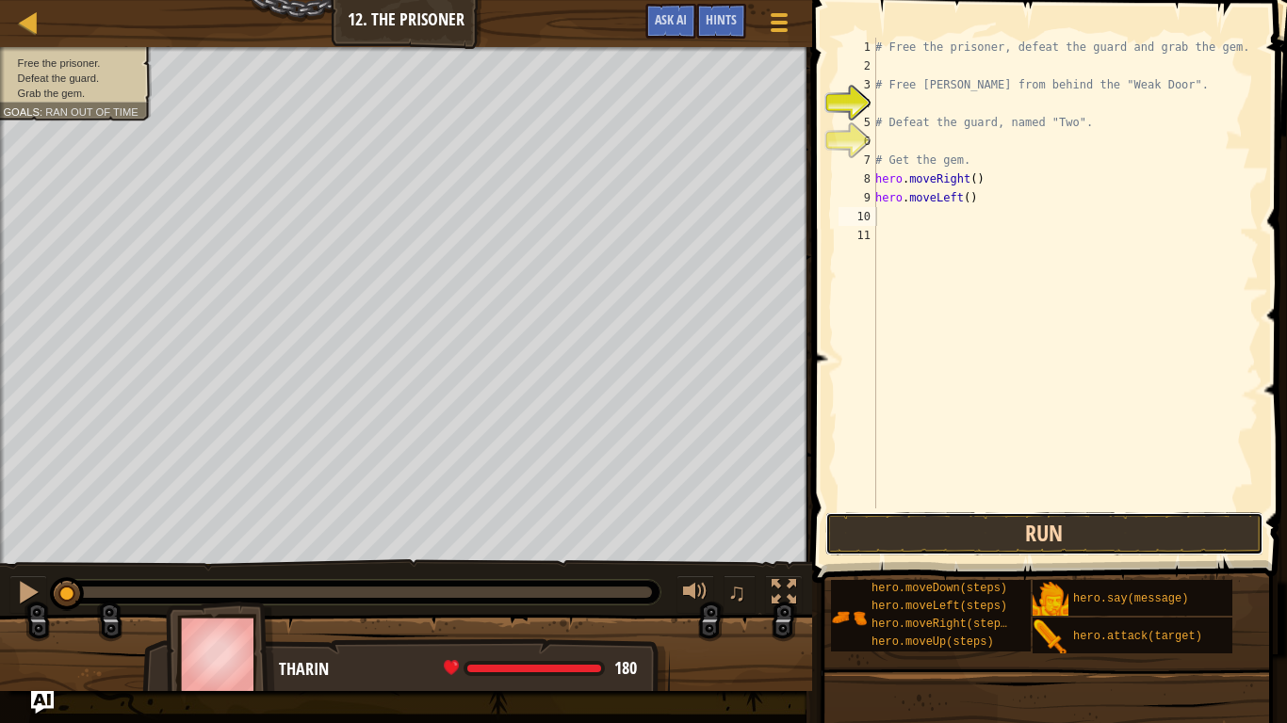
click at [995, 519] on button "Run" at bounding box center [1044, 533] width 439 height 43
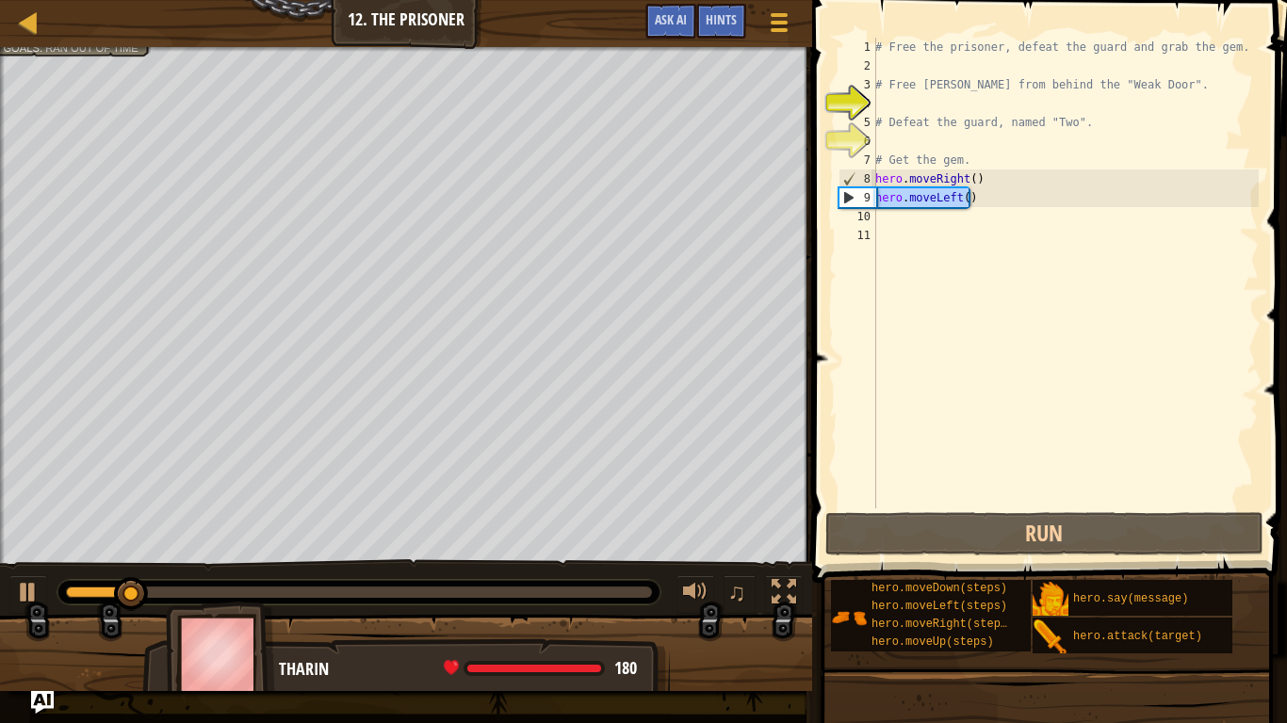
drag, startPoint x: 974, startPoint y: 198, endPoint x: 850, endPoint y: 195, distance: 124.4
click at [850, 195] on div "1 2 3 4 5 6 7 8 9 10 11 # Free the prisoner, defeat the guard and grab the gem.…" at bounding box center [1046, 273] width 424 height 471
type textarea "m"
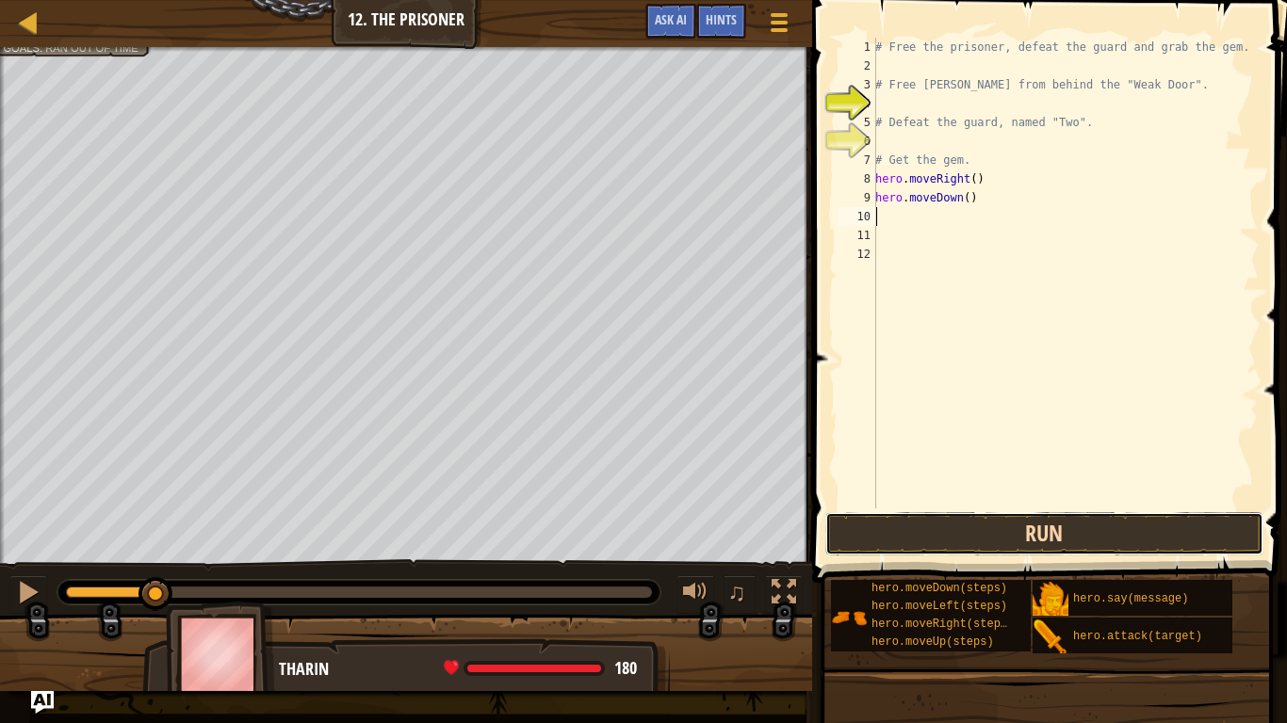
click at [857, 517] on button "Run" at bounding box center [1044, 533] width 439 height 43
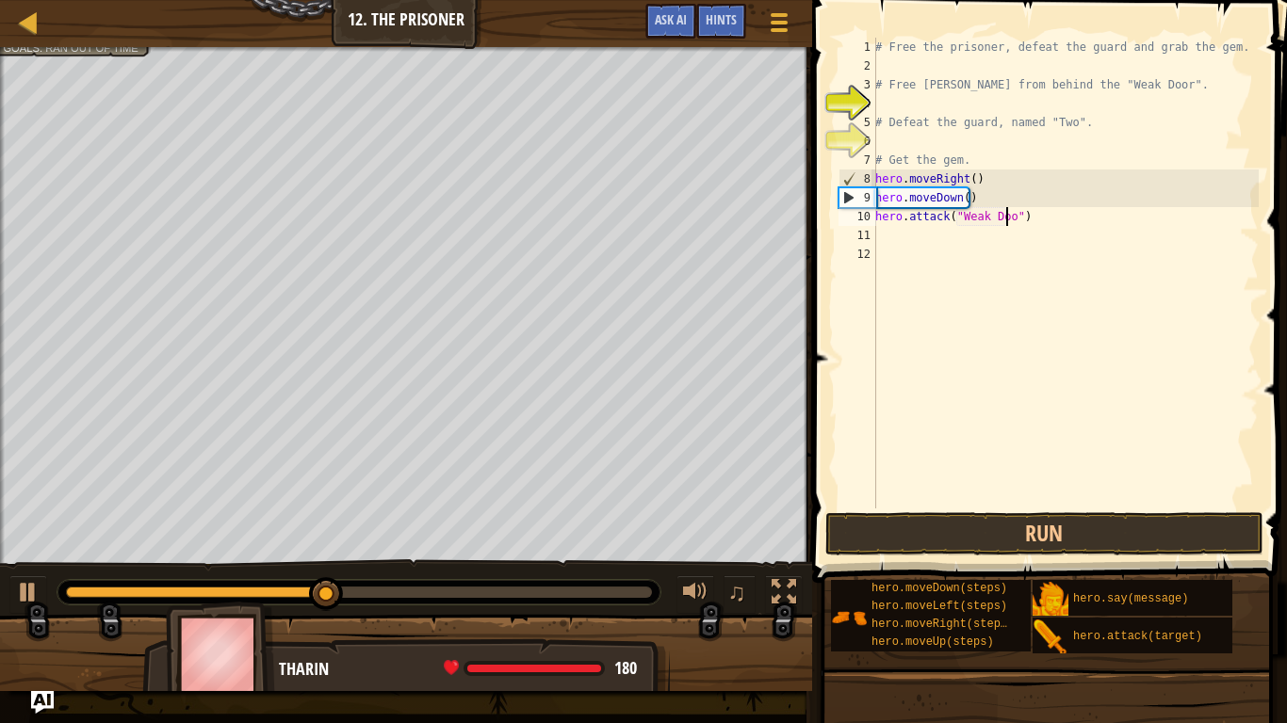
scroll to position [8, 11]
type textarea "hero.attack("Weak Door")"
click at [1076, 534] on button "Run" at bounding box center [1044, 533] width 439 height 43
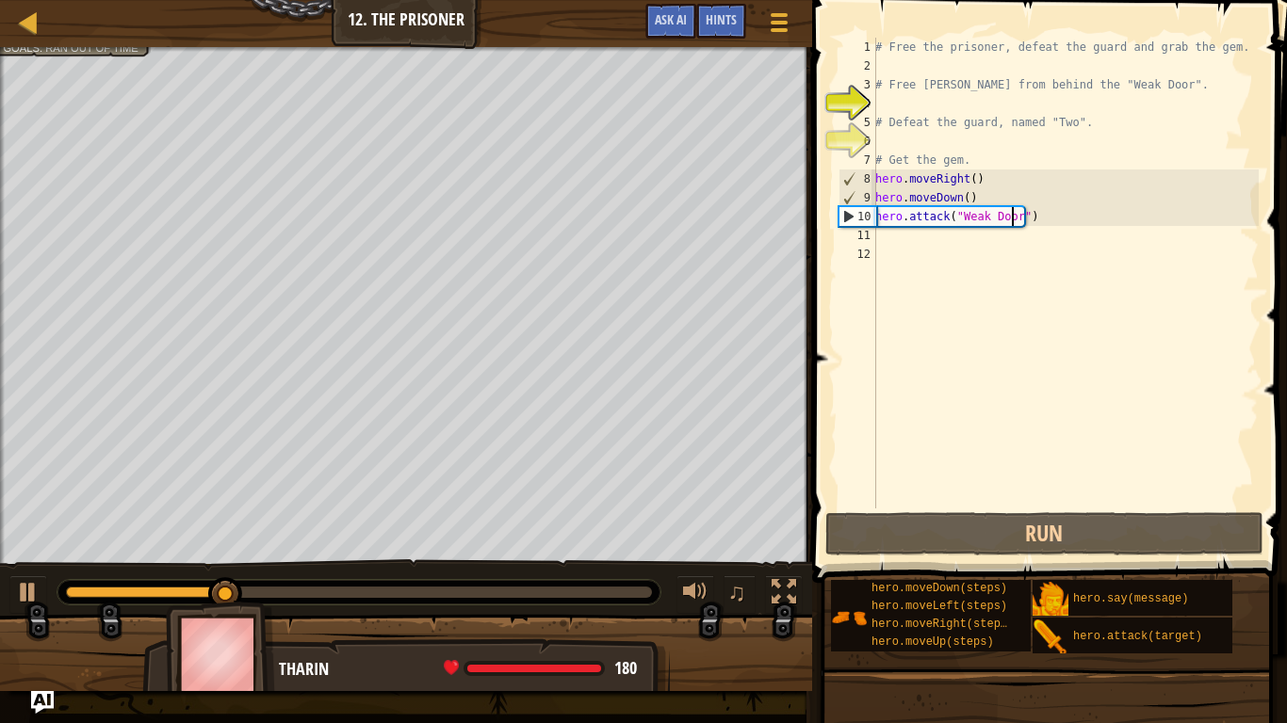
click at [1118, 251] on div "# Free the prisoner, defeat the guard and grab the gem. # Free [PERSON_NAME] fr…" at bounding box center [1064, 292] width 387 height 509
click at [1111, 236] on div "# Free the prisoner, defeat the guard and grab the gem. # Free [PERSON_NAME] fr…" at bounding box center [1064, 292] width 387 height 509
type textarea "H"
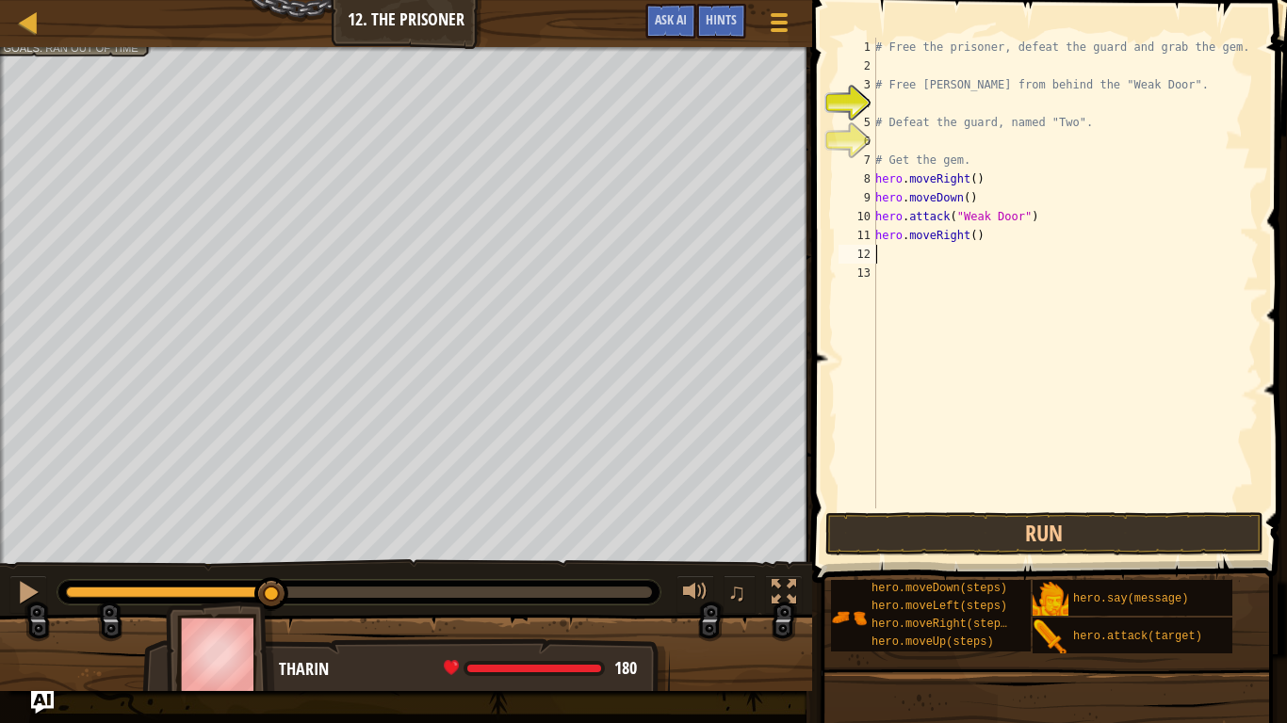
type textarea "m"
click at [947, 528] on button "Run" at bounding box center [1044, 533] width 439 height 43
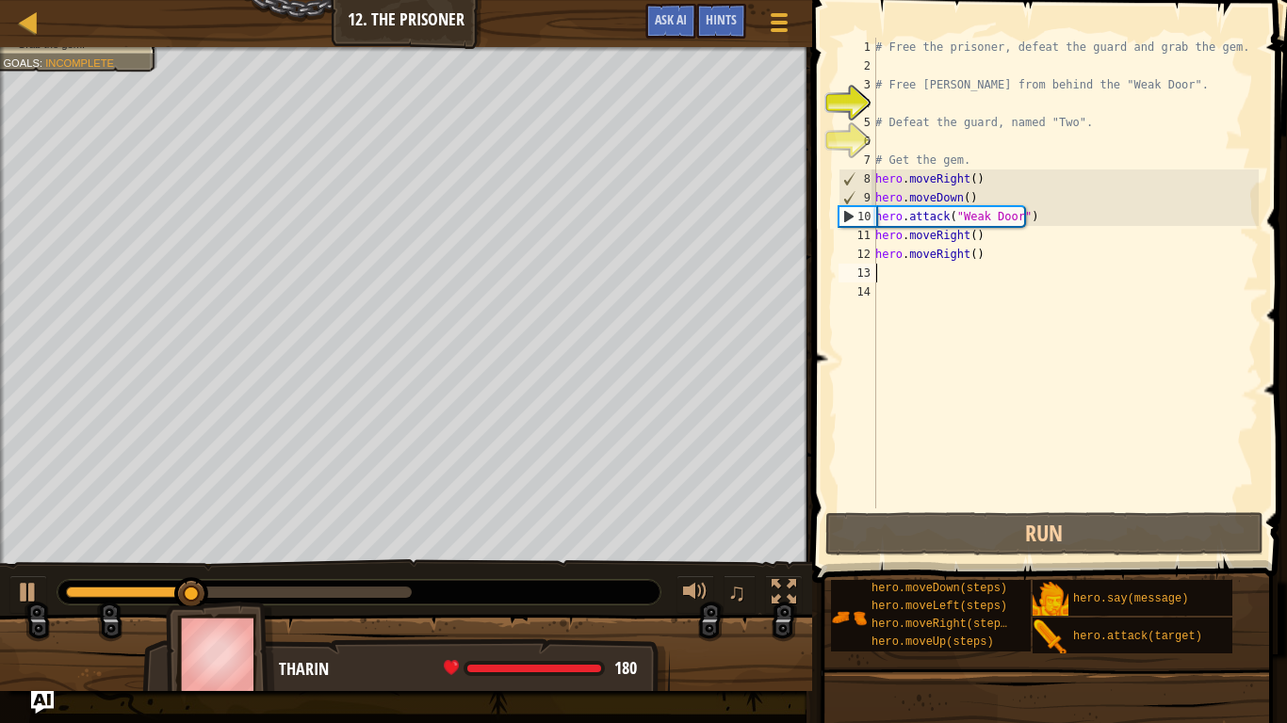
click at [897, 279] on div "# Free the prisoner, defeat the guard and grab the gem. # Free [PERSON_NAME] fr…" at bounding box center [1064, 292] width 387 height 509
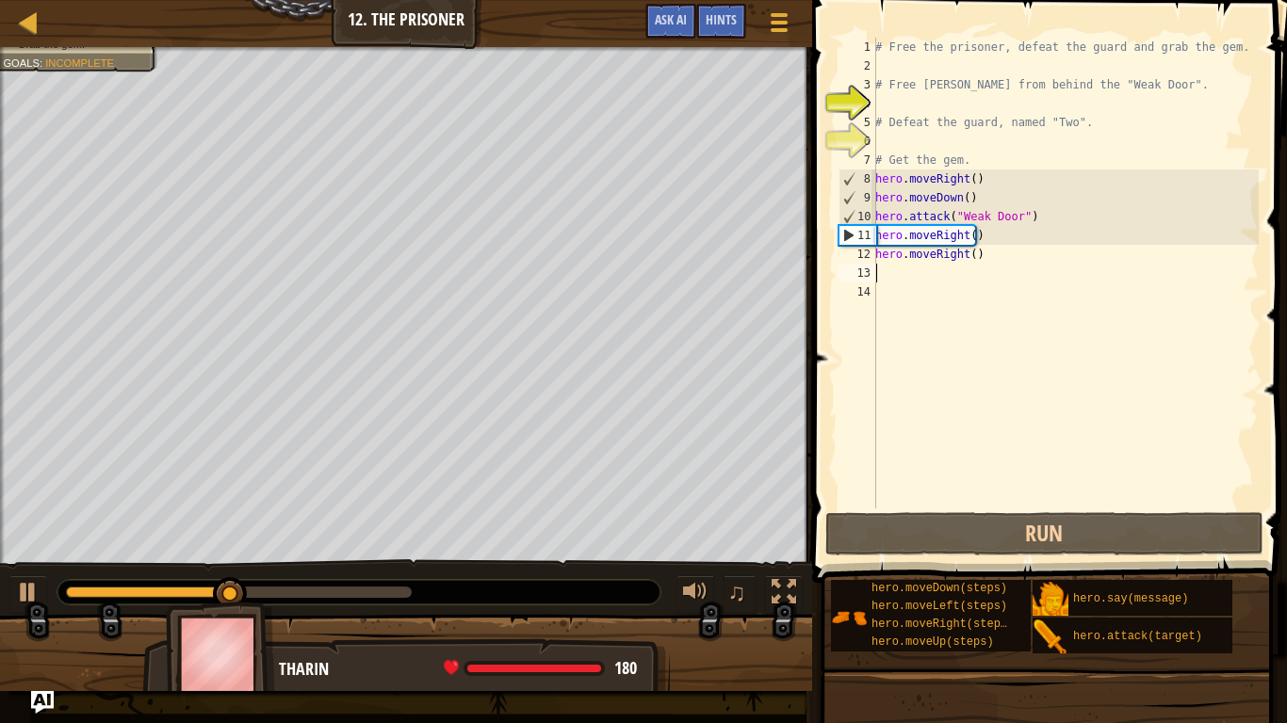
type textarea "m"
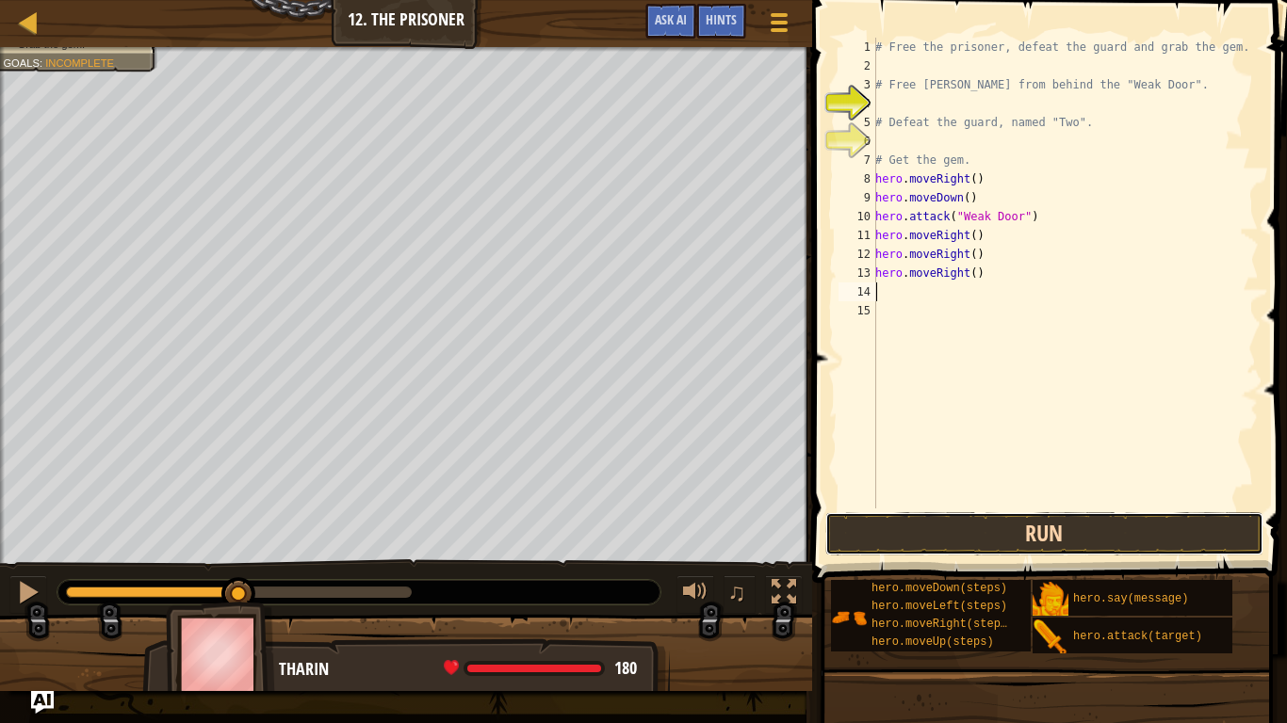
click at [977, 527] on button "Run" at bounding box center [1044, 533] width 439 height 43
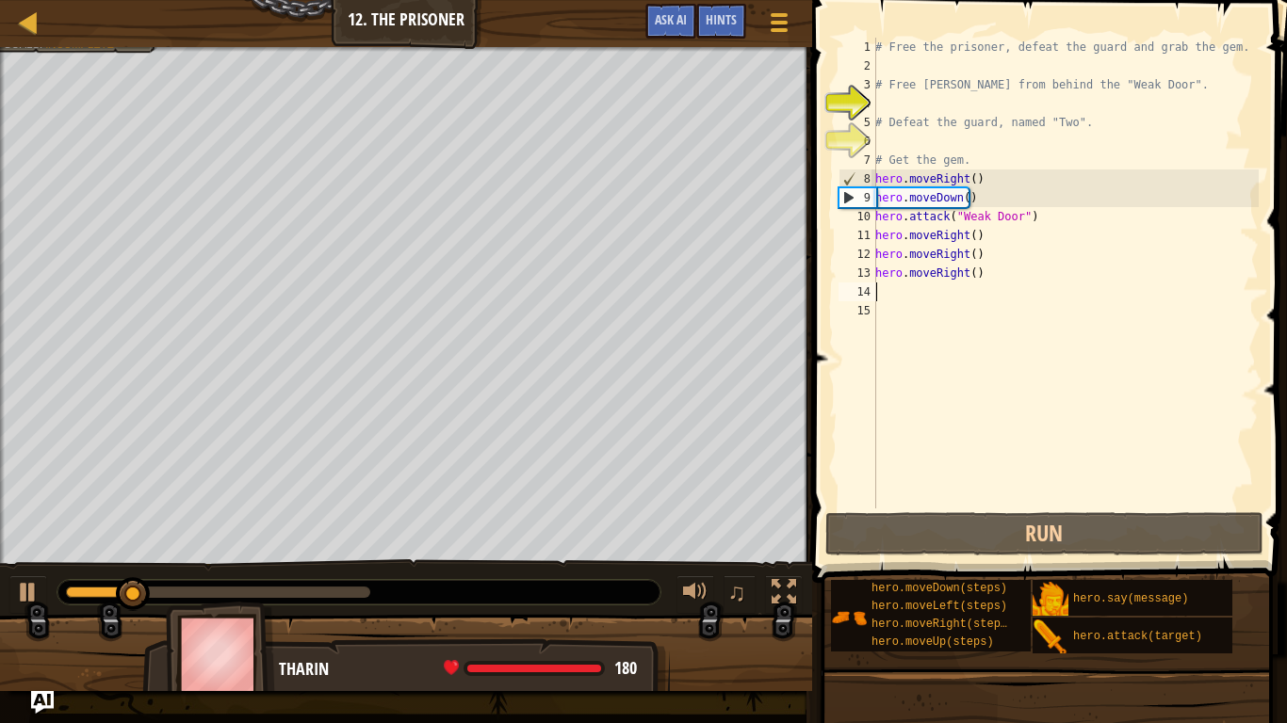
type textarea "m"
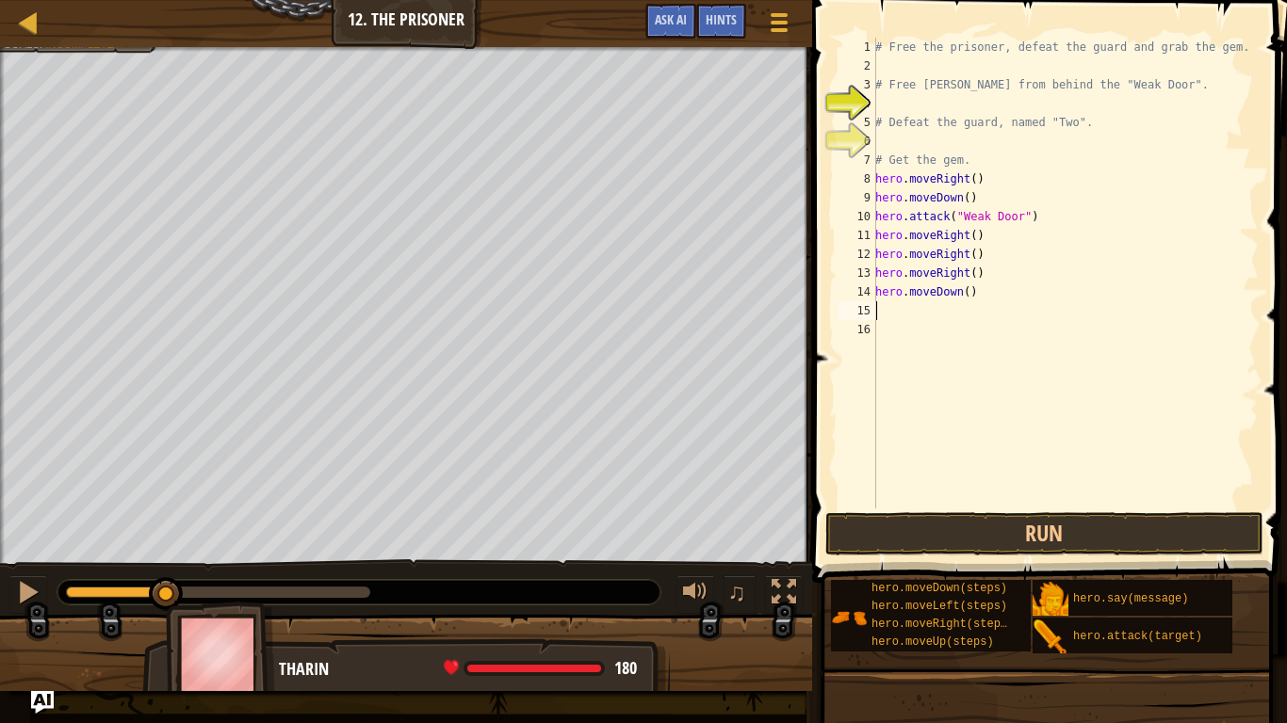
click at [959, 292] on div "# Free the prisoner, defeat the guard and grab the gem. # Free [PERSON_NAME] fr…" at bounding box center [1064, 292] width 387 height 509
type textarea "hero.moveDown(3)"
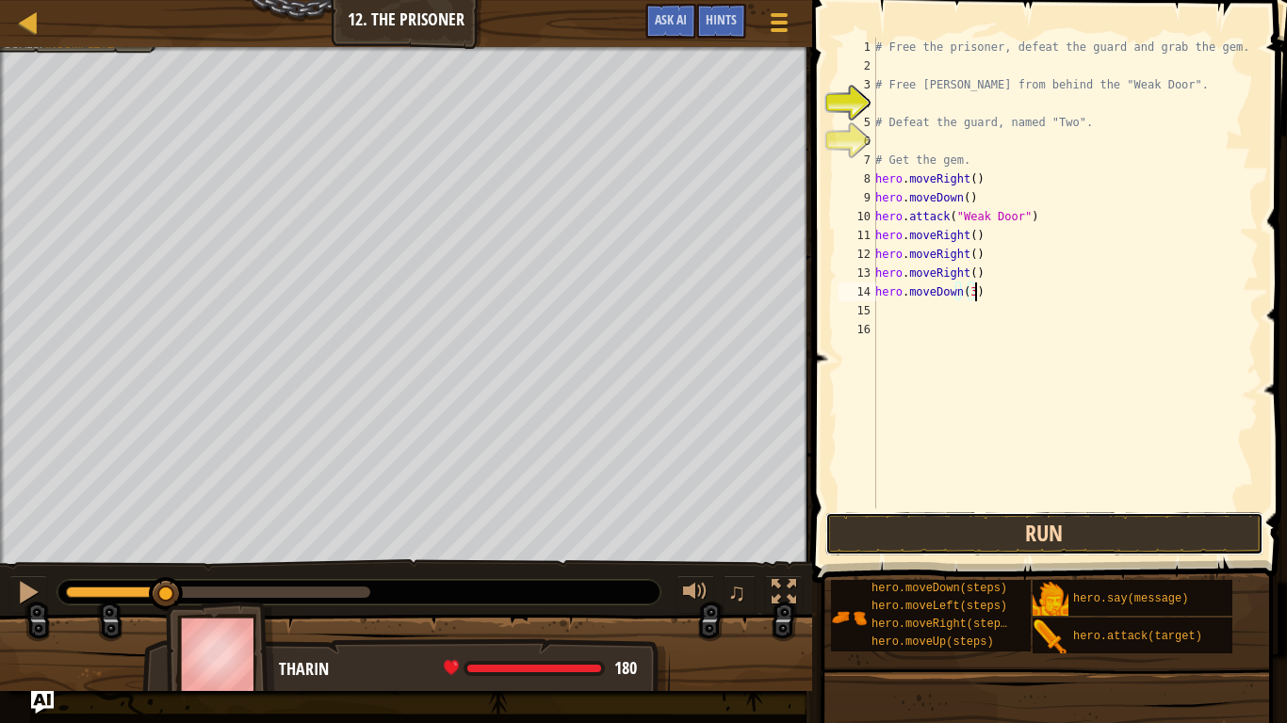
click at [1086, 521] on button "Run" at bounding box center [1044, 533] width 439 height 43
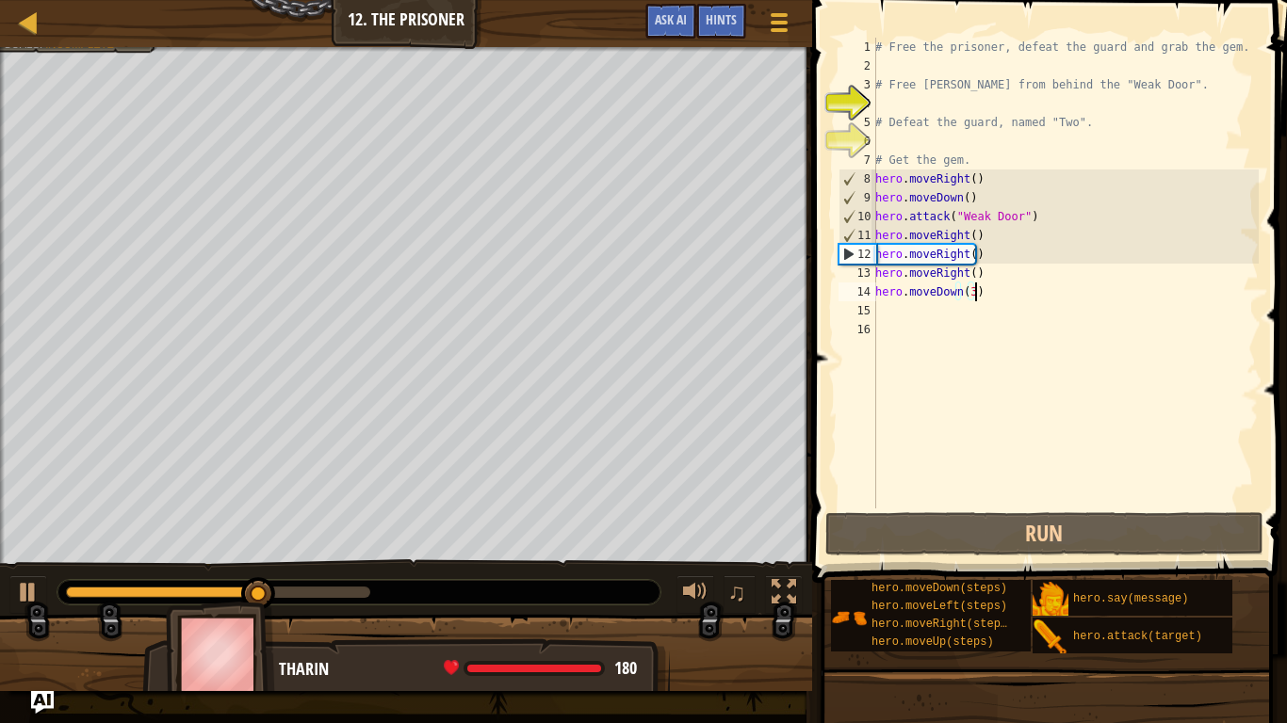
click at [947, 316] on div "# Free the prisoner, defeat the guard and grab the gem. # Free [PERSON_NAME] fr…" at bounding box center [1064, 292] width 387 height 509
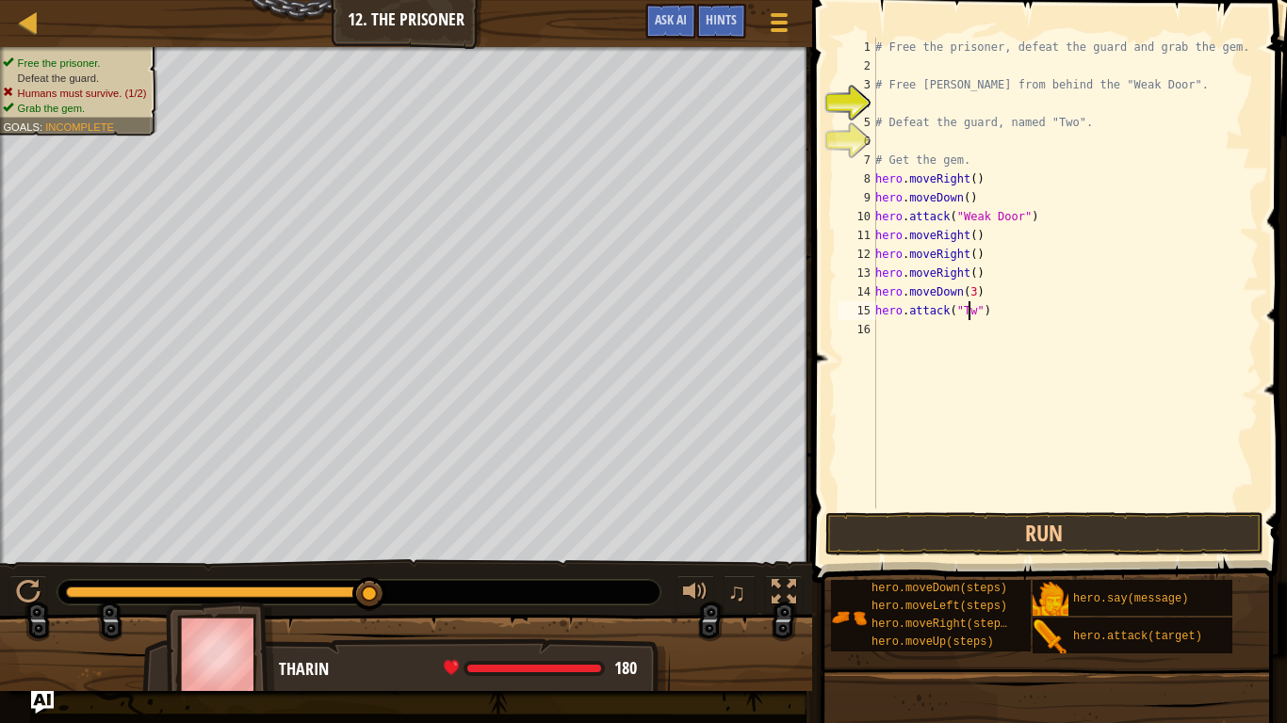
scroll to position [8, 8]
click at [1016, 520] on button "Run" at bounding box center [1044, 533] width 439 height 43
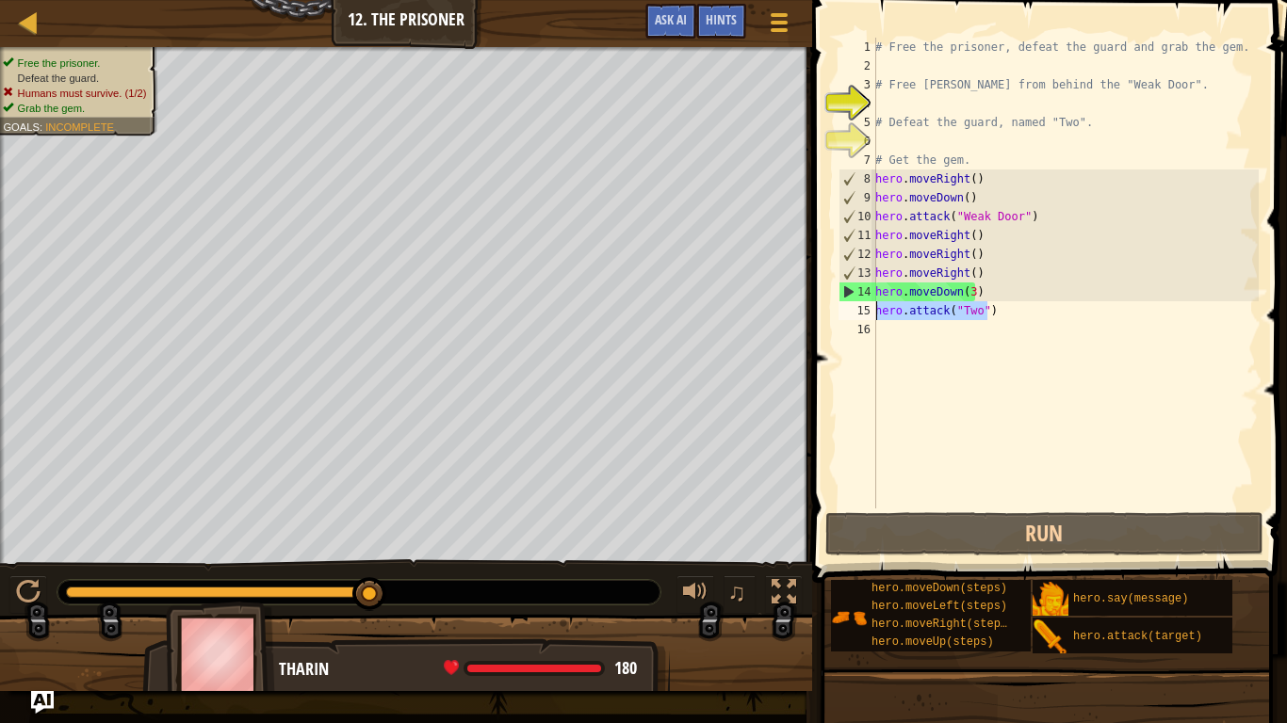
drag, startPoint x: 988, startPoint y: 306, endPoint x: 872, endPoint y: 314, distance: 116.1
click at [872, 314] on div "hero.attack("Two") 1 2 3 4 5 6 7 8 9 10 11 12 13 14 15 16 # Free the prisoner, …" at bounding box center [1046, 273] width 424 height 471
click at [979, 256] on div "# Free the prisoner, defeat the guard and grab the gem. # Free [PERSON_NAME] fr…" at bounding box center [1064, 292] width 387 height 509
type textarea "hero.moveRight()"
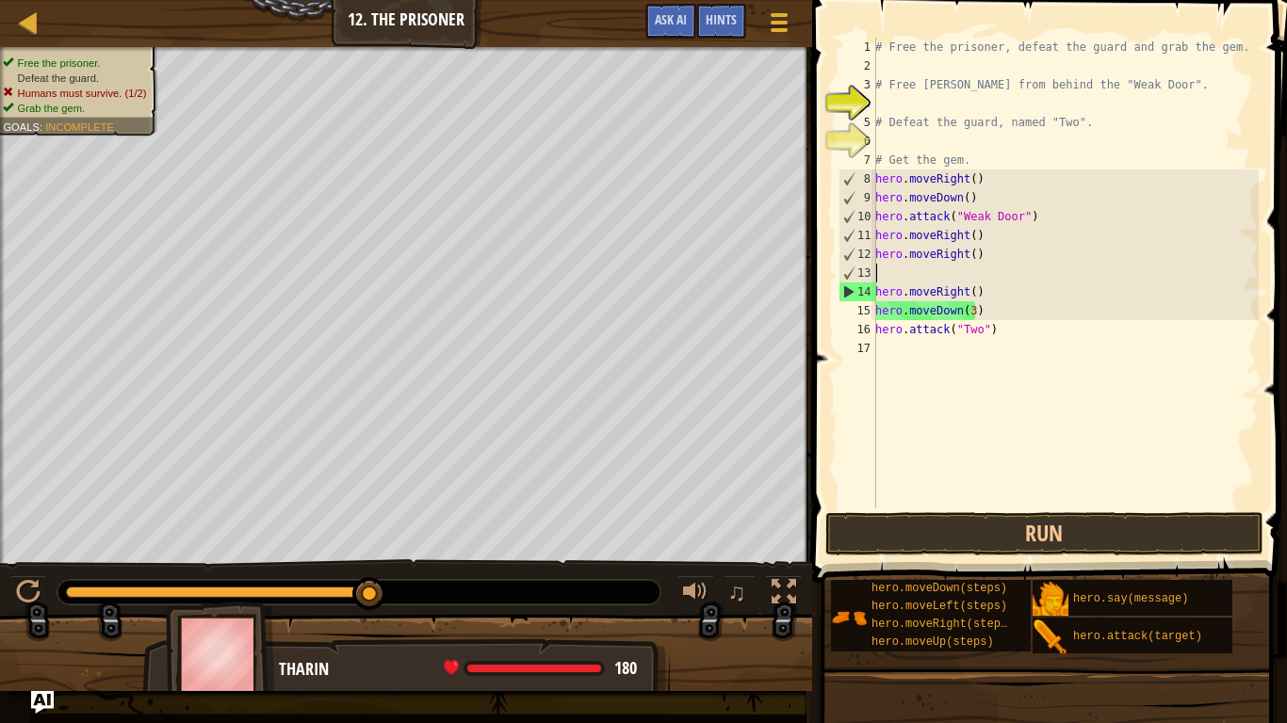
scroll to position [8, 0]
paste textarea "hero.attack("Two")"
type textarea "hero.attack("Two")"
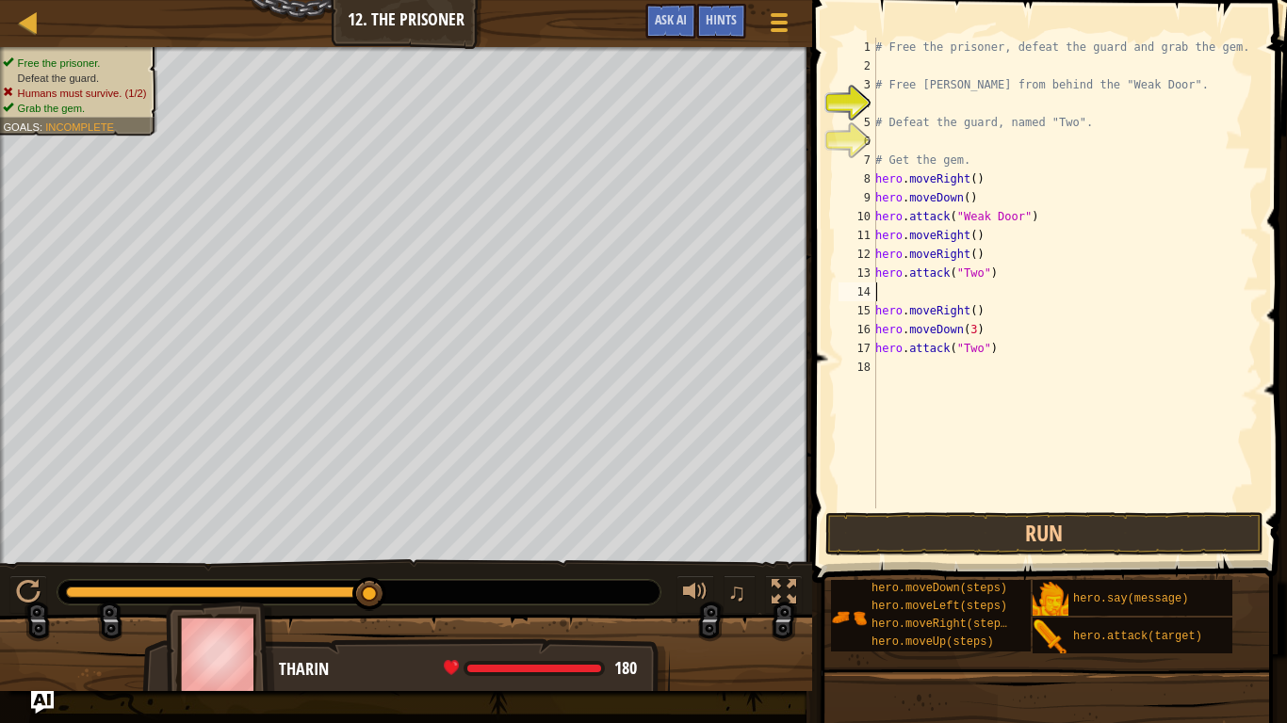
paste textarea "hero.attack("Two")"
type textarea "hero.attack("Two")"
paste textarea "hero.attack("Two")"
type textarea "hero.attack("Two")"
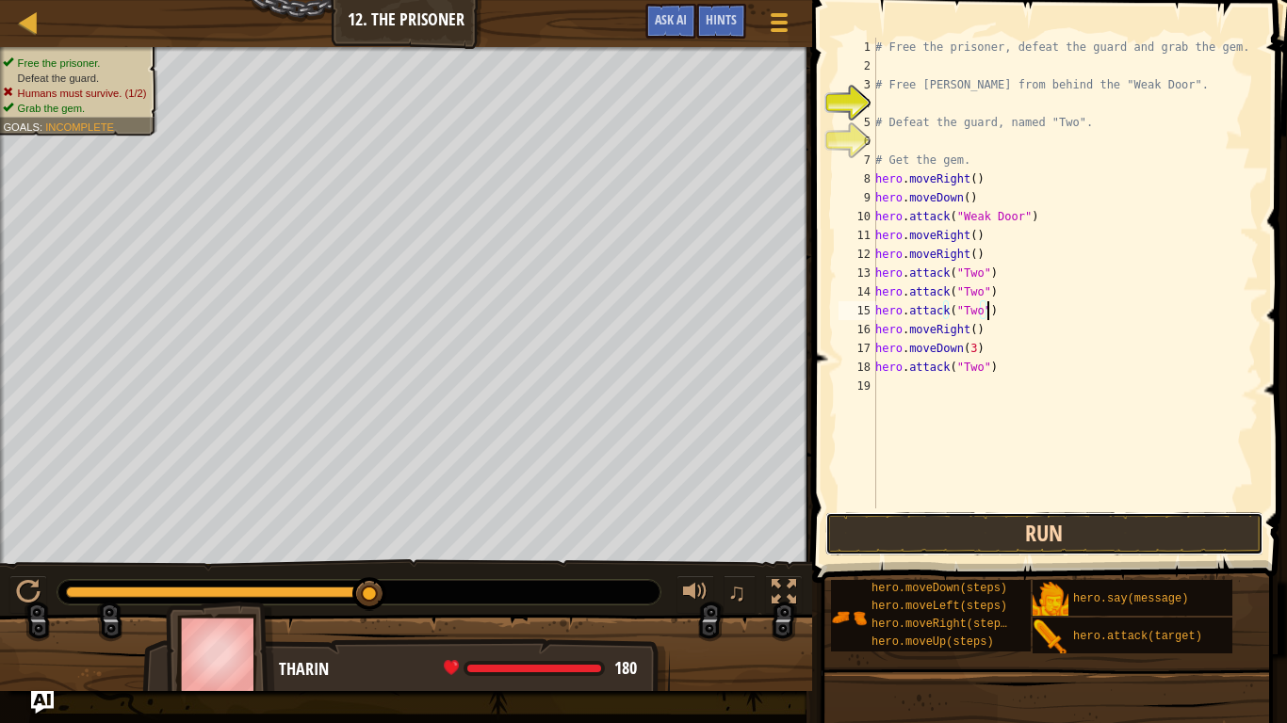
click at [1022, 523] on button "Run" at bounding box center [1044, 533] width 439 height 43
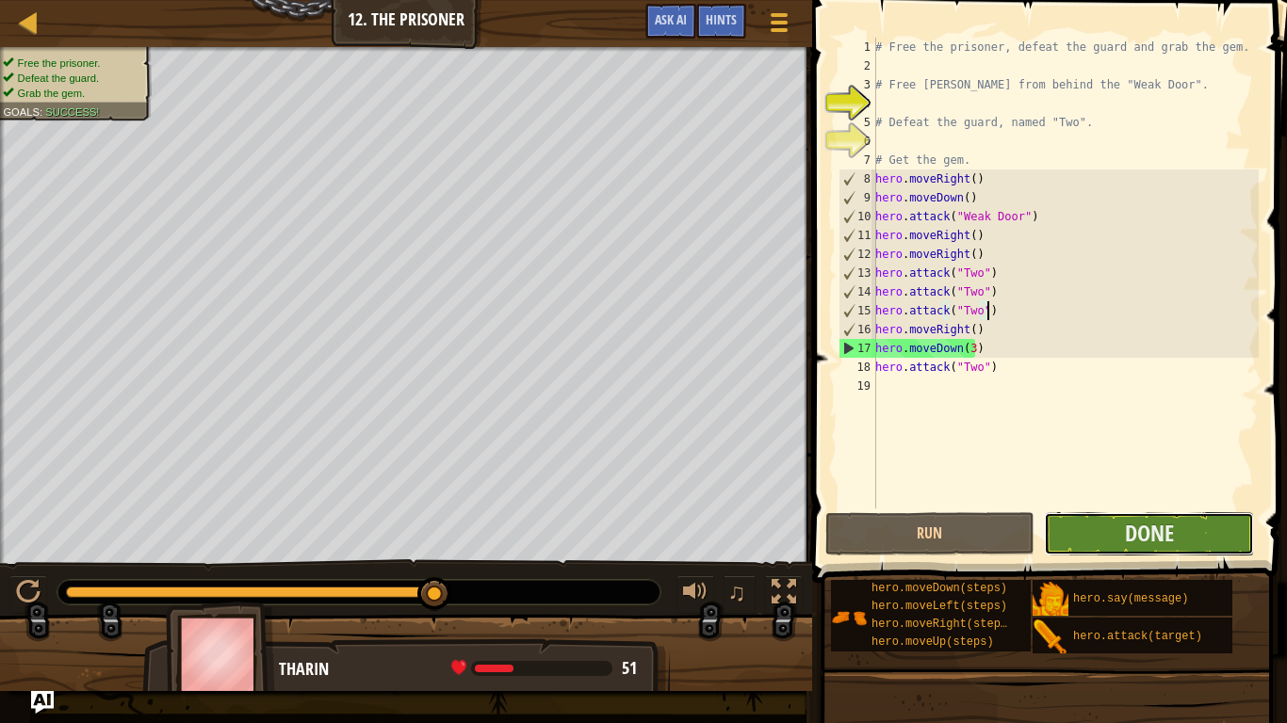
click at [1090, 518] on button "Done" at bounding box center [1149, 533] width 210 height 43
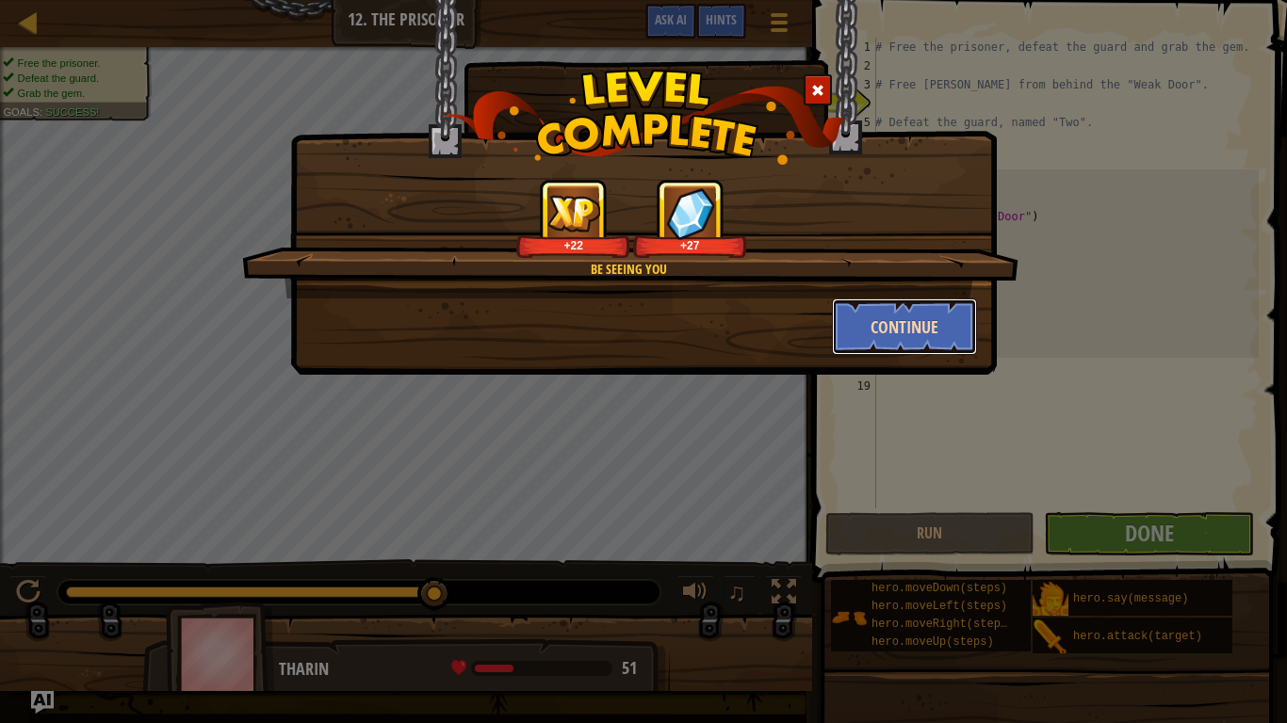
click at [900, 303] on button "Continue" at bounding box center [905, 327] width 146 height 57
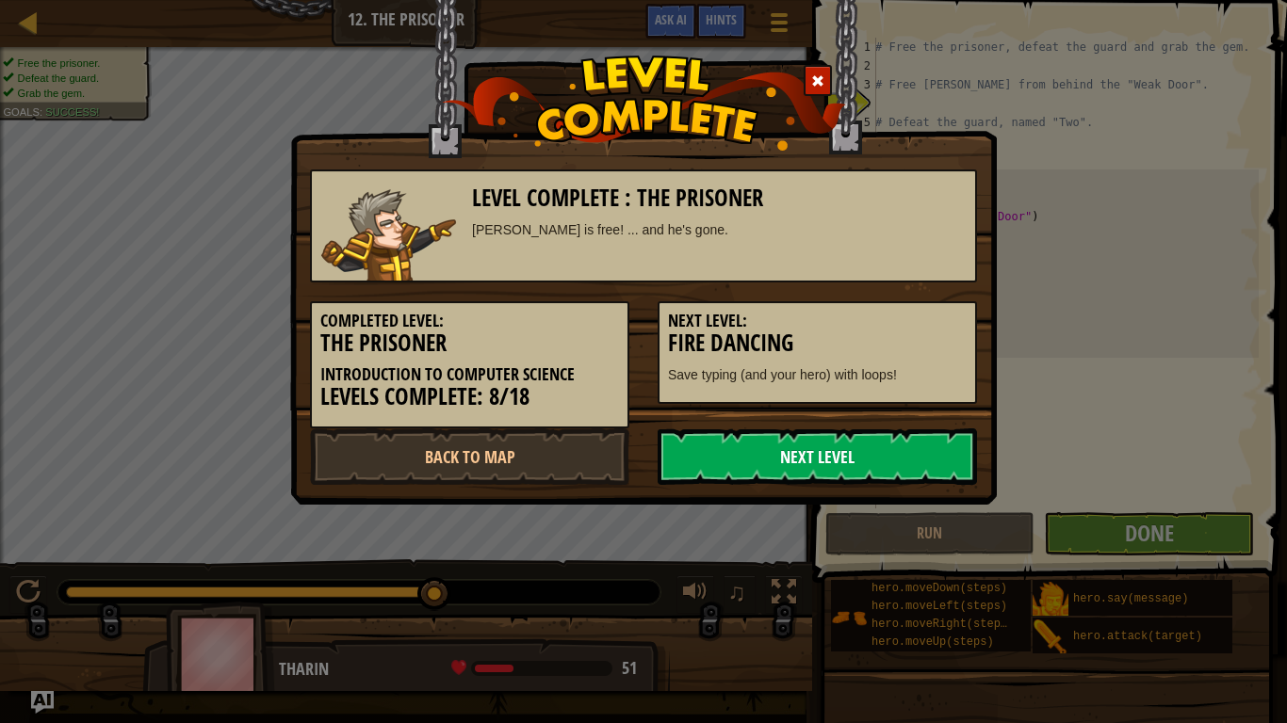
click at [815, 443] on link "Next Level" at bounding box center [816, 457] width 319 height 57
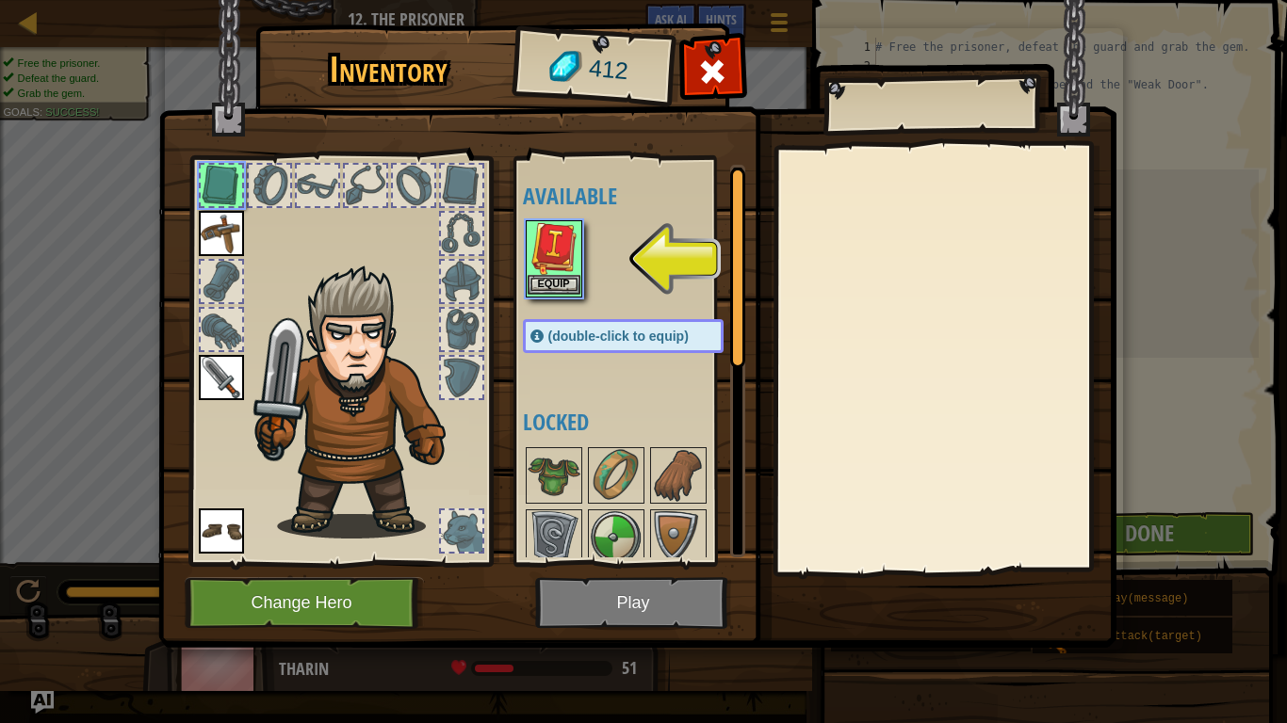
click at [526, 261] on div "Equip" at bounding box center [554, 258] width 57 height 77
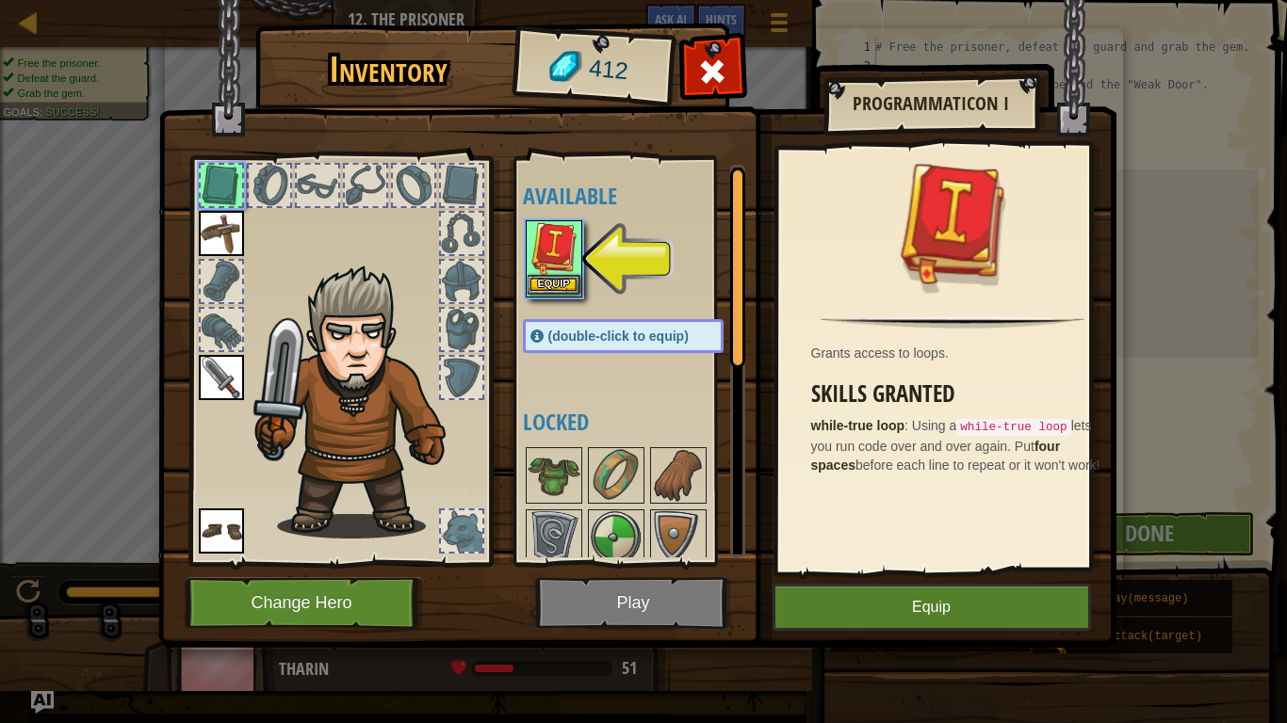
click at [572, 251] on img at bounding box center [553, 248] width 53 height 53
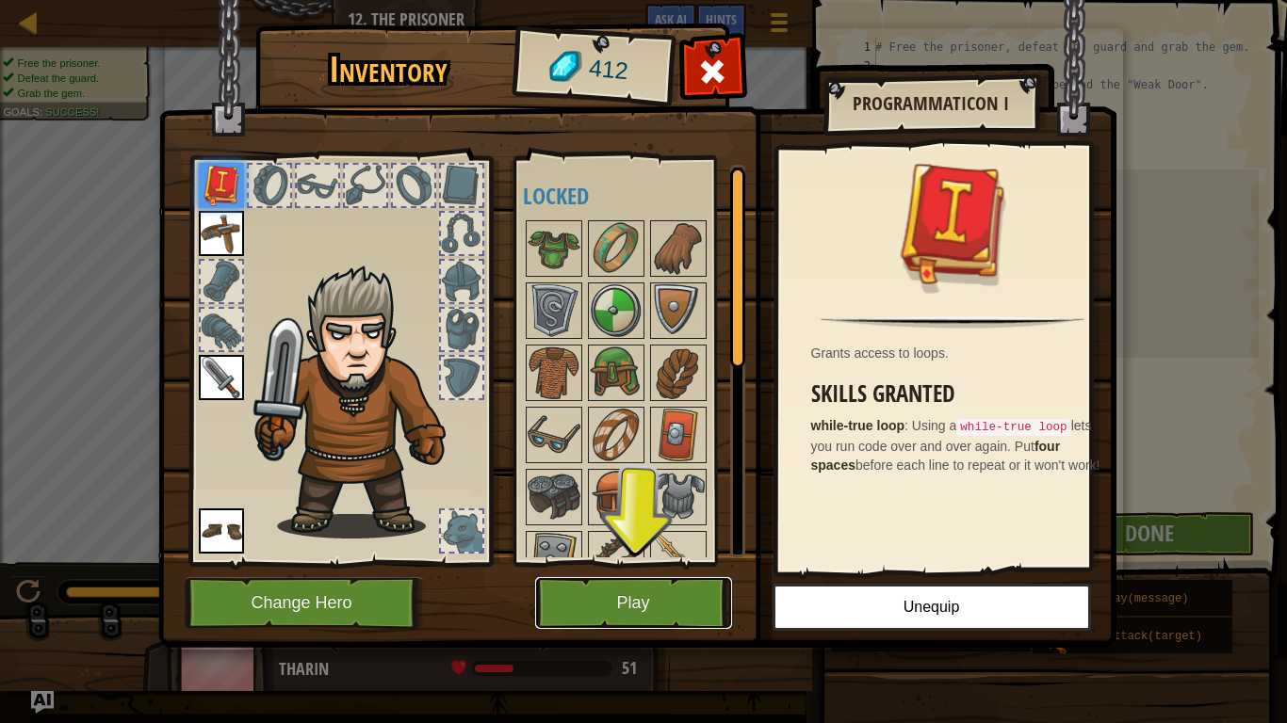
click at [681, 591] on button "Play" at bounding box center [633, 603] width 197 height 52
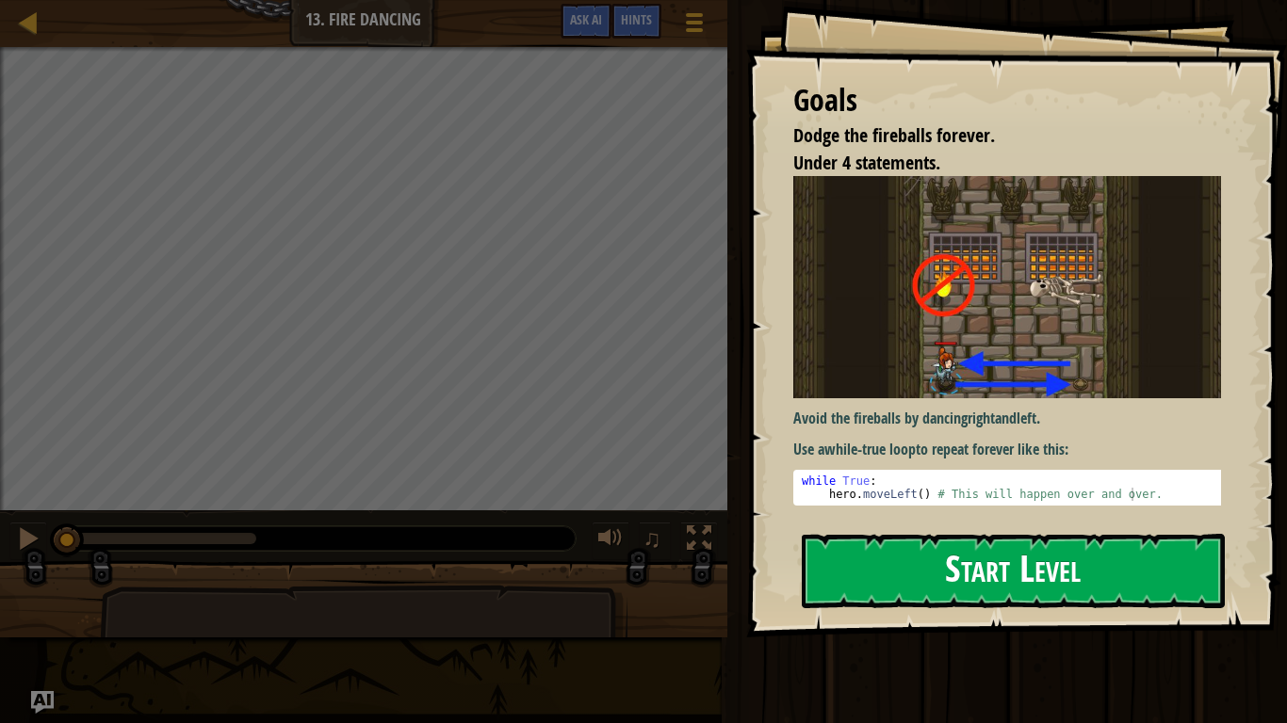
click at [1036, 559] on button "Start Level" at bounding box center [1012, 571] width 423 height 74
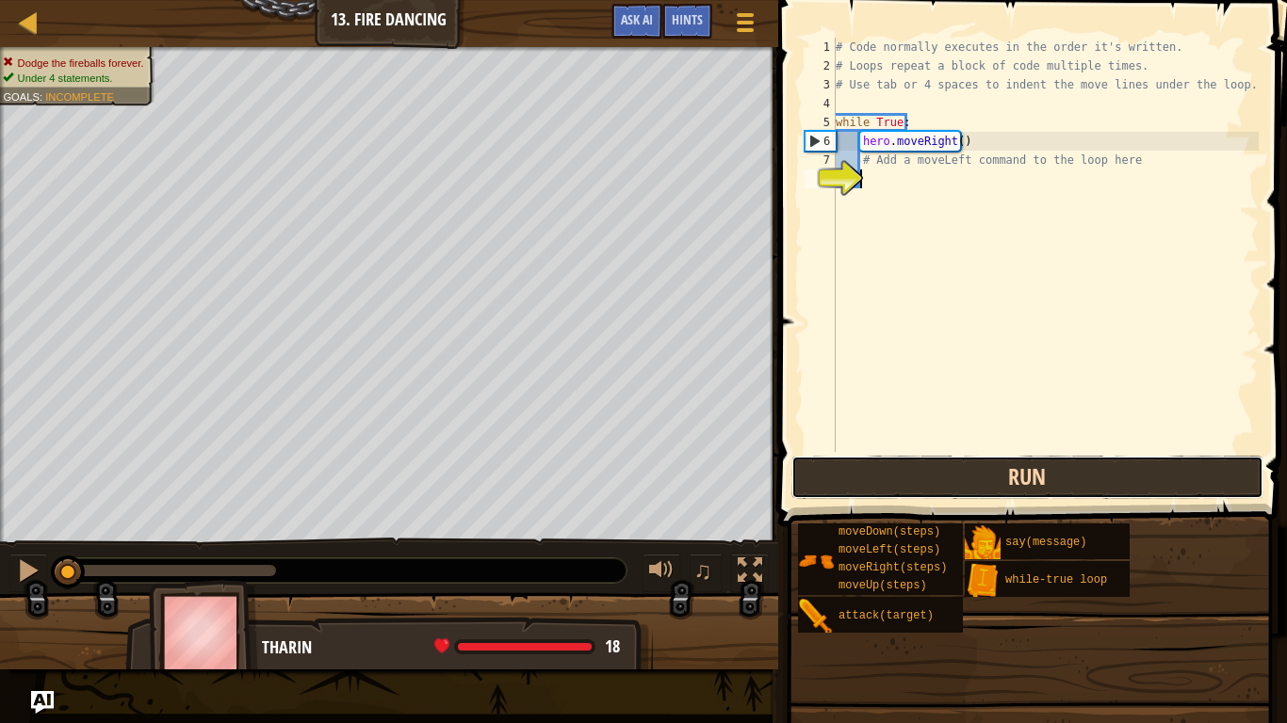
click at [1043, 480] on button "Run" at bounding box center [1027, 477] width 472 height 43
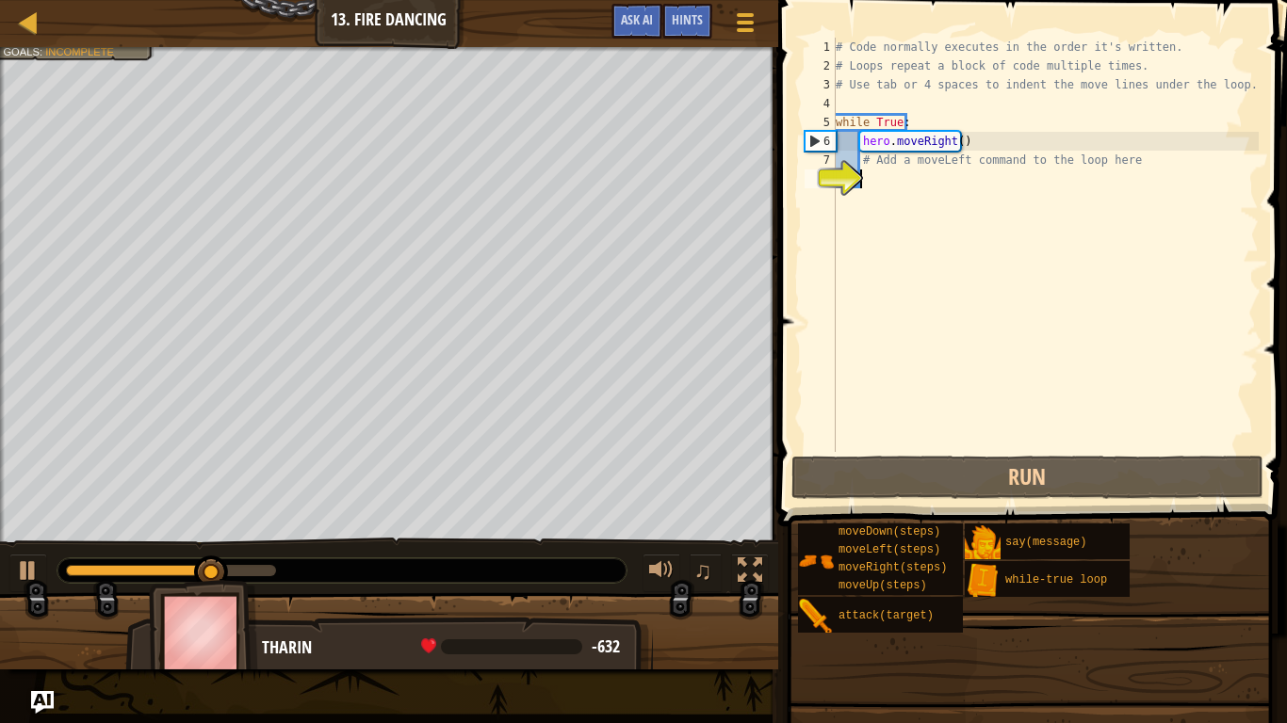
click at [846, 154] on div "# Code normally executes in the order it's written. # Loops repeat a block of c…" at bounding box center [1045, 264] width 427 height 452
type textarea "# Add a moveLeft command to the loop here"
click at [864, 178] on div "# Code normally executes in the order it's written. # Loops repeat a block of c…" at bounding box center [1045, 264] width 427 height 452
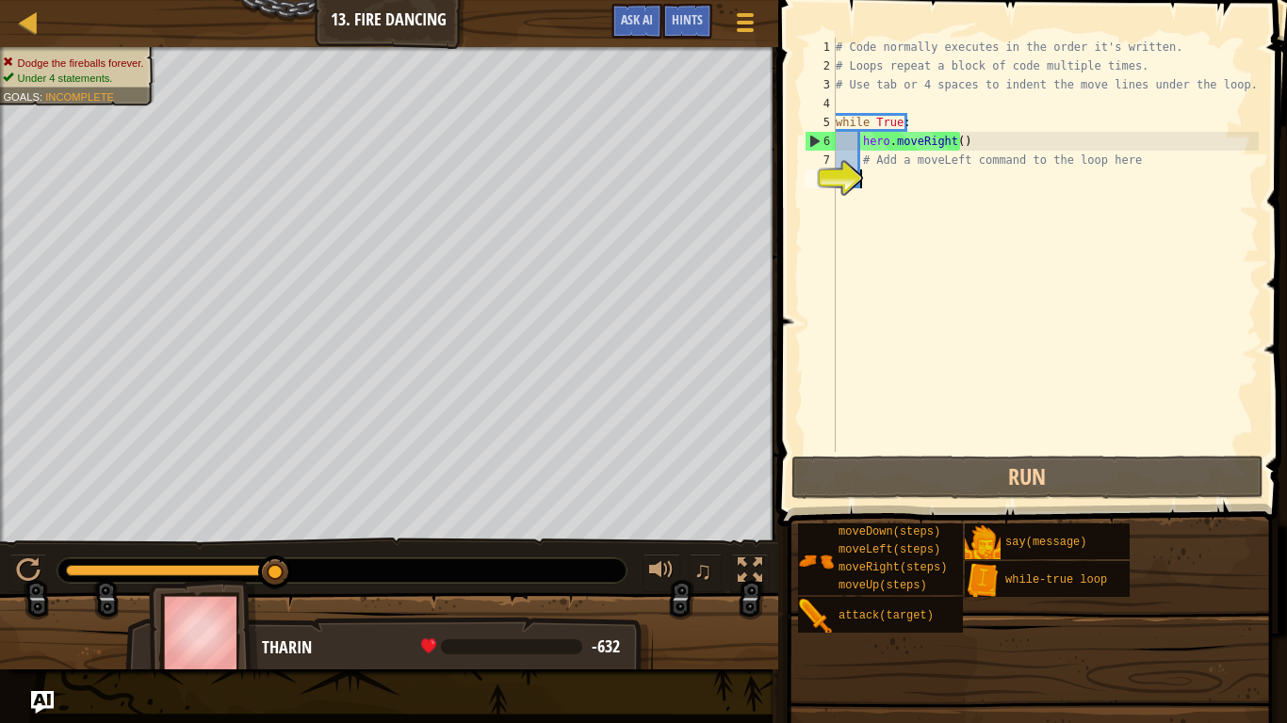
type textarea "m"
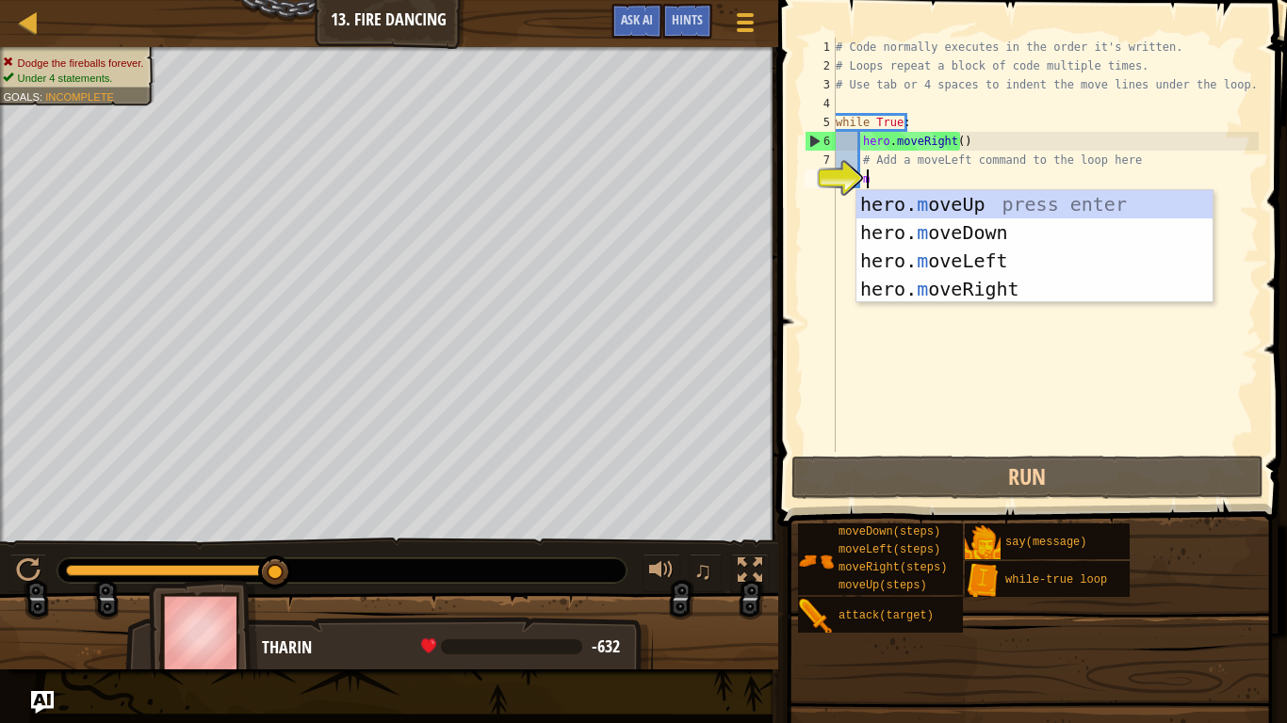
scroll to position [8, 1]
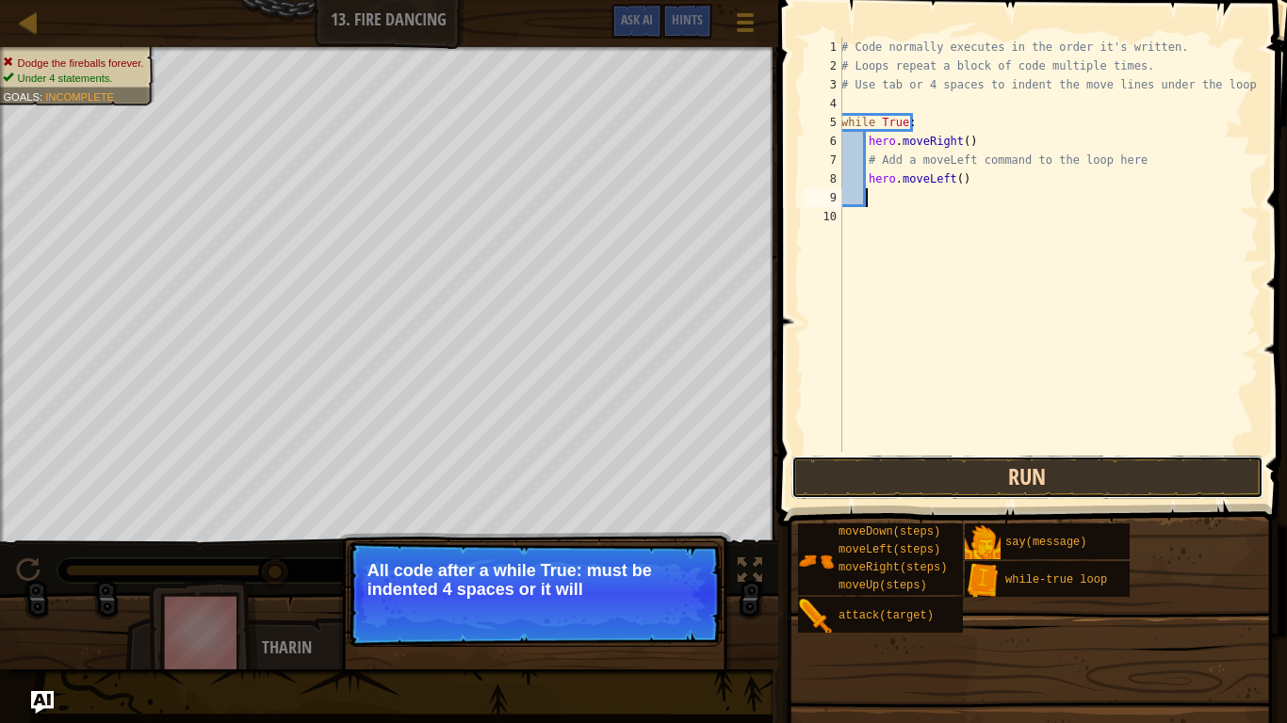
click at [1027, 485] on button "Run" at bounding box center [1027, 477] width 472 height 43
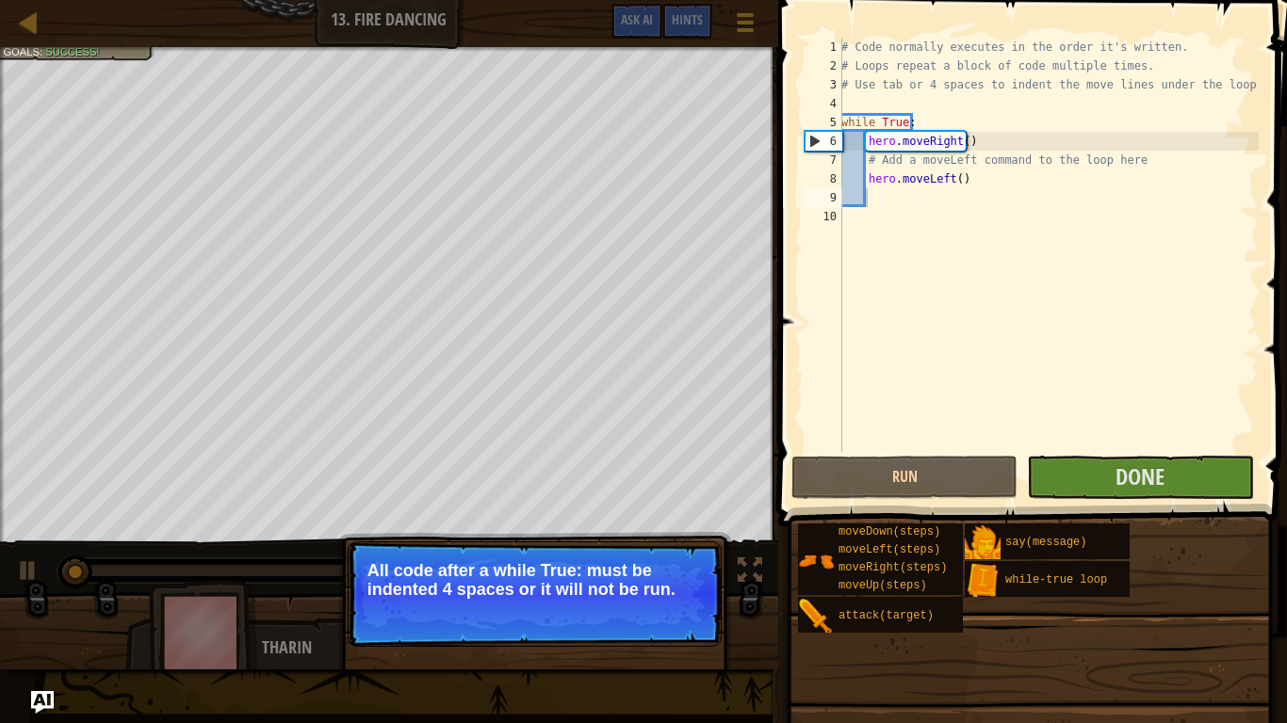
click at [1023, 480] on div "Run Submit Done" at bounding box center [1027, 477] width 472 height 43
click at [677, 610] on button "Continue" at bounding box center [667, 615] width 78 height 24
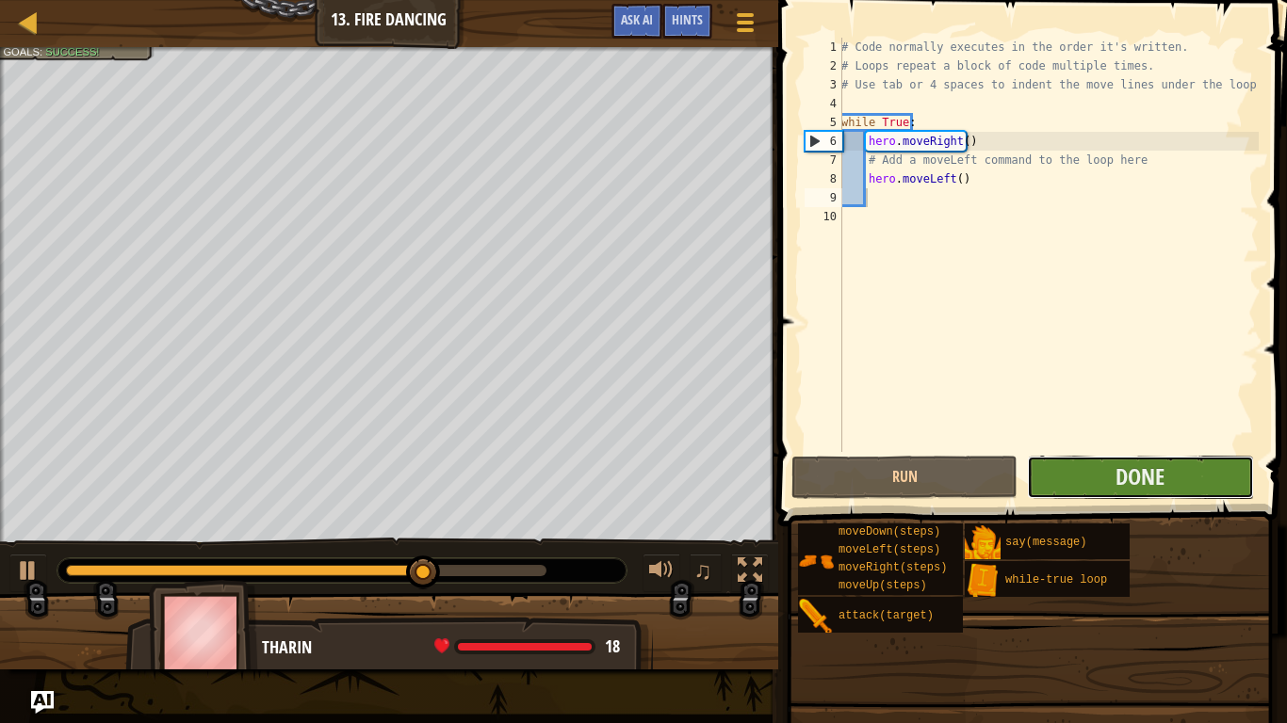
click at [1084, 465] on button "Done" at bounding box center [1140, 477] width 226 height 43
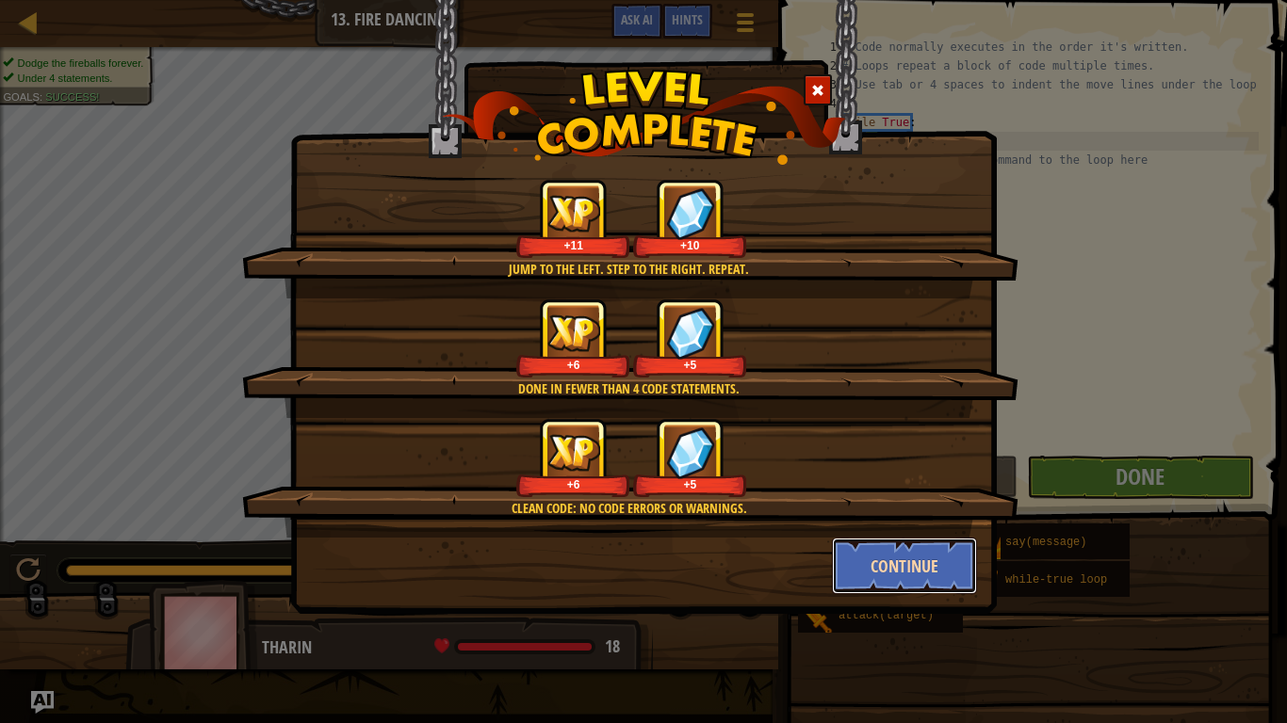
click at [889, 569] on button "Continue" at bounding box center [905, 566] width 146 height 57
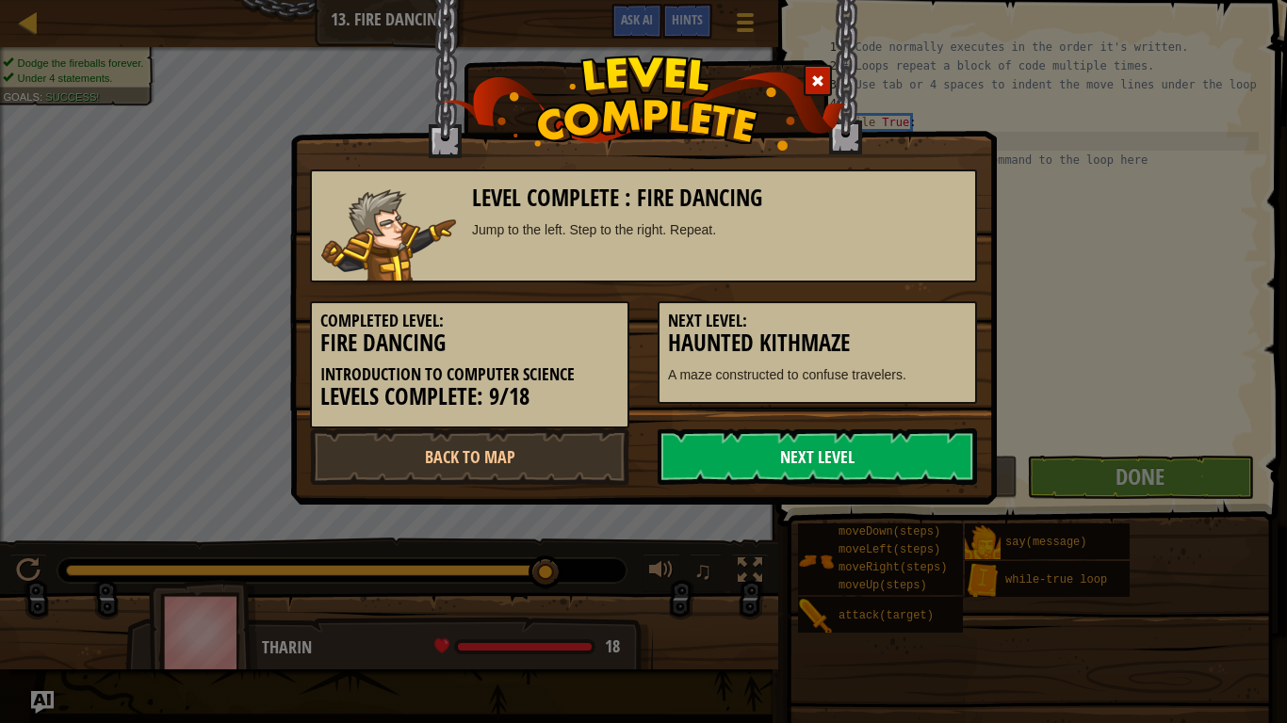
click at [833, 450] on link "Next Level" at bounding box center [816, 457] width 319 height 57
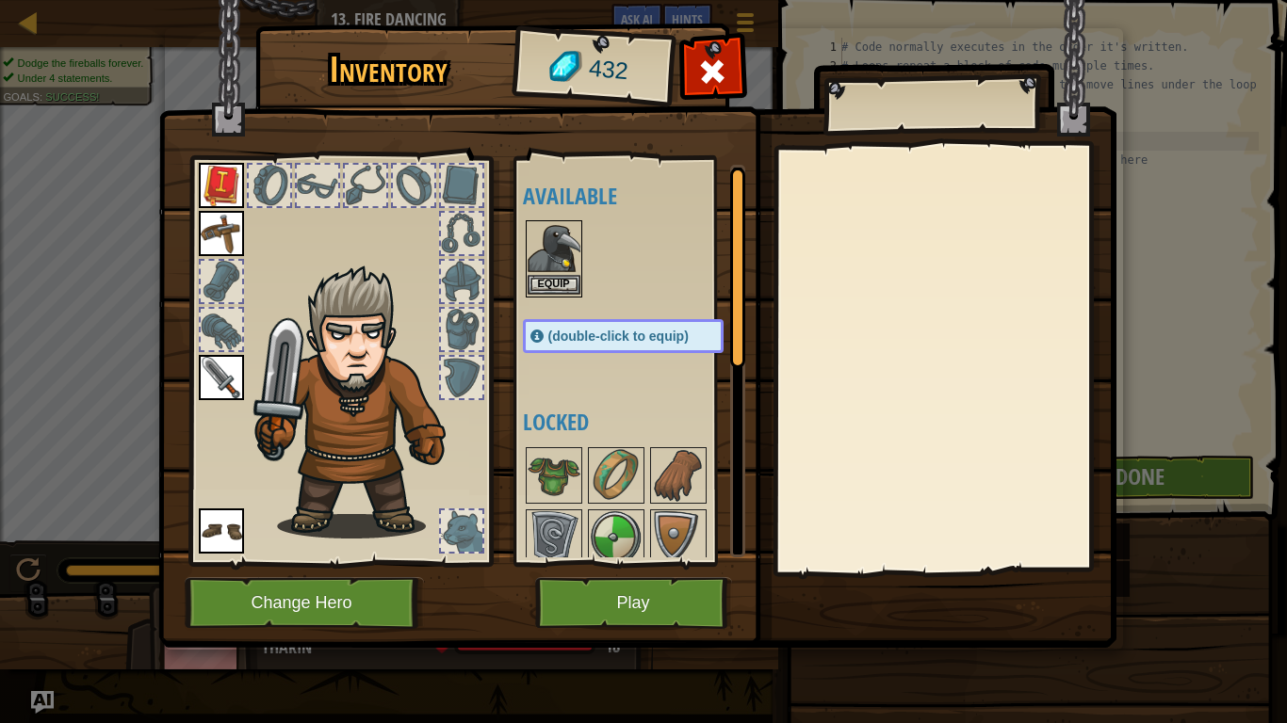
click at [575, 243] on img at bounding box center [553, 248] width 53 height 53
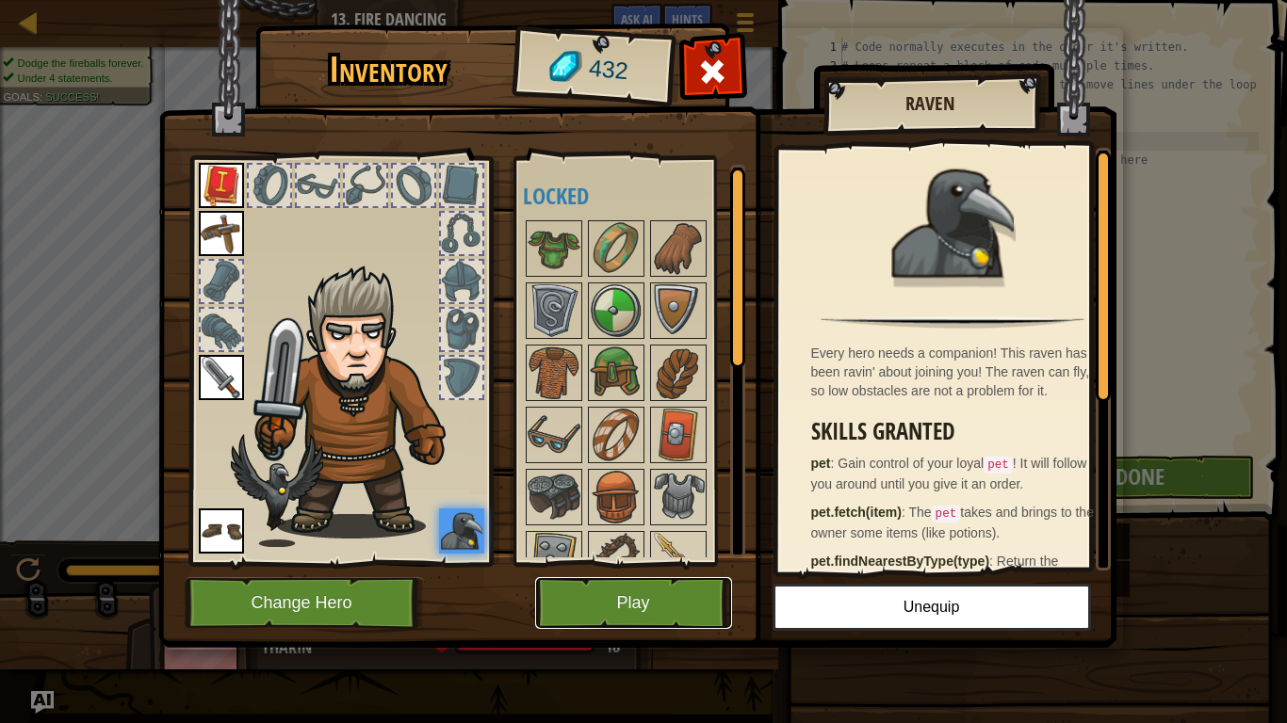
click at [710, 605] on button "Play" at bounding box center [633, 603] width 197 height 52
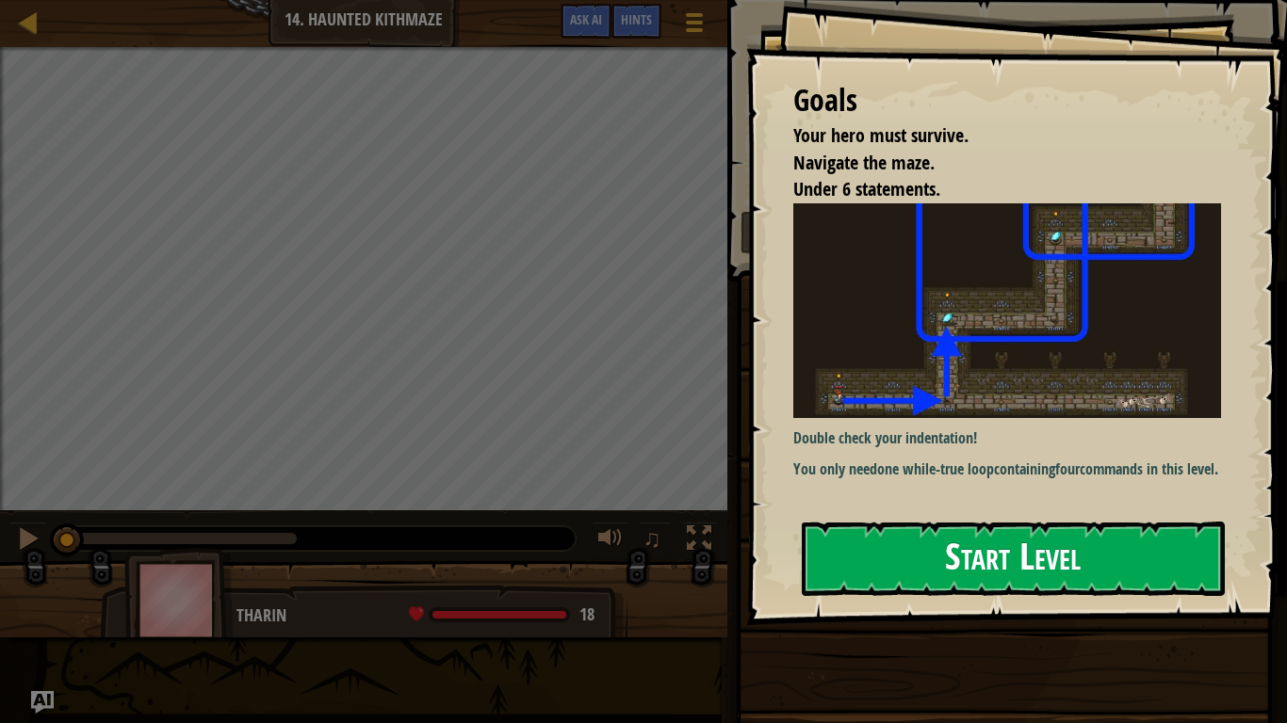
click at [1022, 577] on button "Start Level" at bounding box center [1012, 559] width 423 height 74
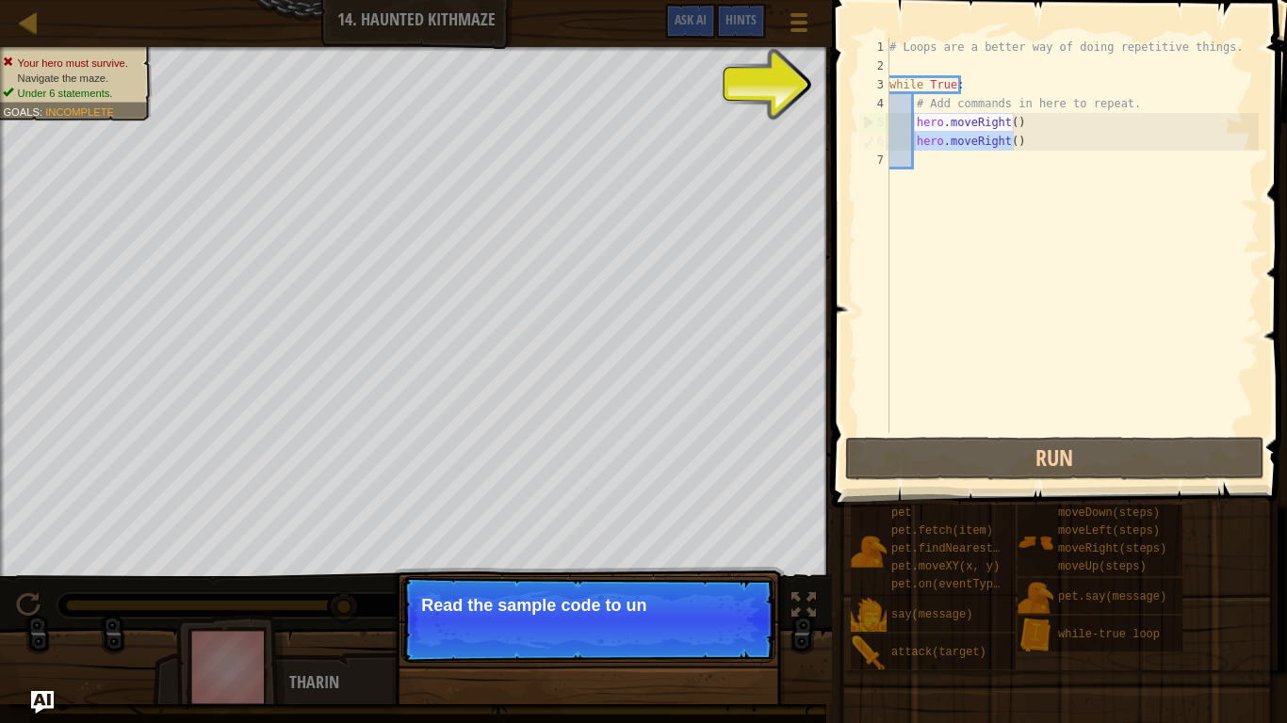
drag, startPoint x: 1037, startPoint y: 141, endPoint x: 913, endPoint y: 144, distance: 124.4
click at [913, 144] on div "# Loops are a better way of doing repetitive things. while True : # Add command…" at bounding box center [1071, 254] width 373 height 433
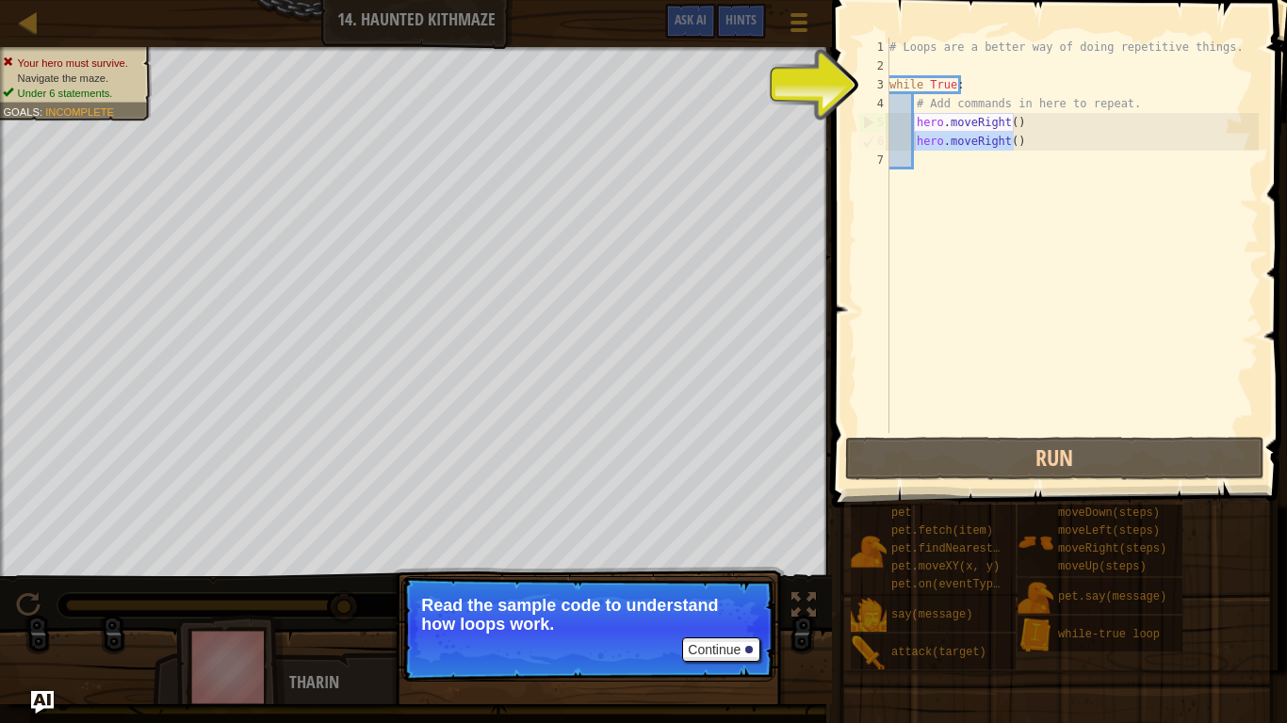
click at [1016, 141] on div "# Loops are a better way of doing repetitive things. while True : # Add command…" at bounding box center [1071, 236] width 373 height 396
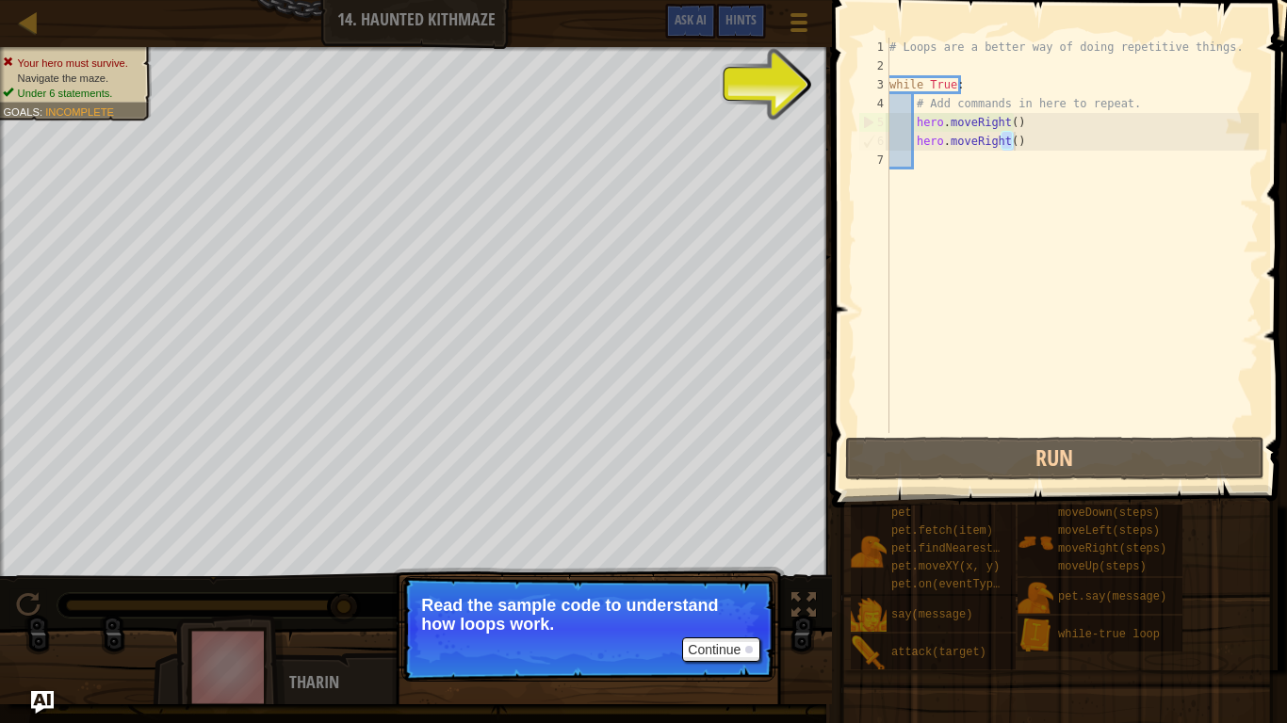
click at [1016, 140] on div "# Loops are a better way of doing repetitive things. while True : # Add command…" at bounding box center [1071, 254] width 373 height 433
click at [1013, 139] on div "# Loops are a better way of doing repetitive things. while True : # Add command…" at bounding box center [1071, 236] width 373 height 396
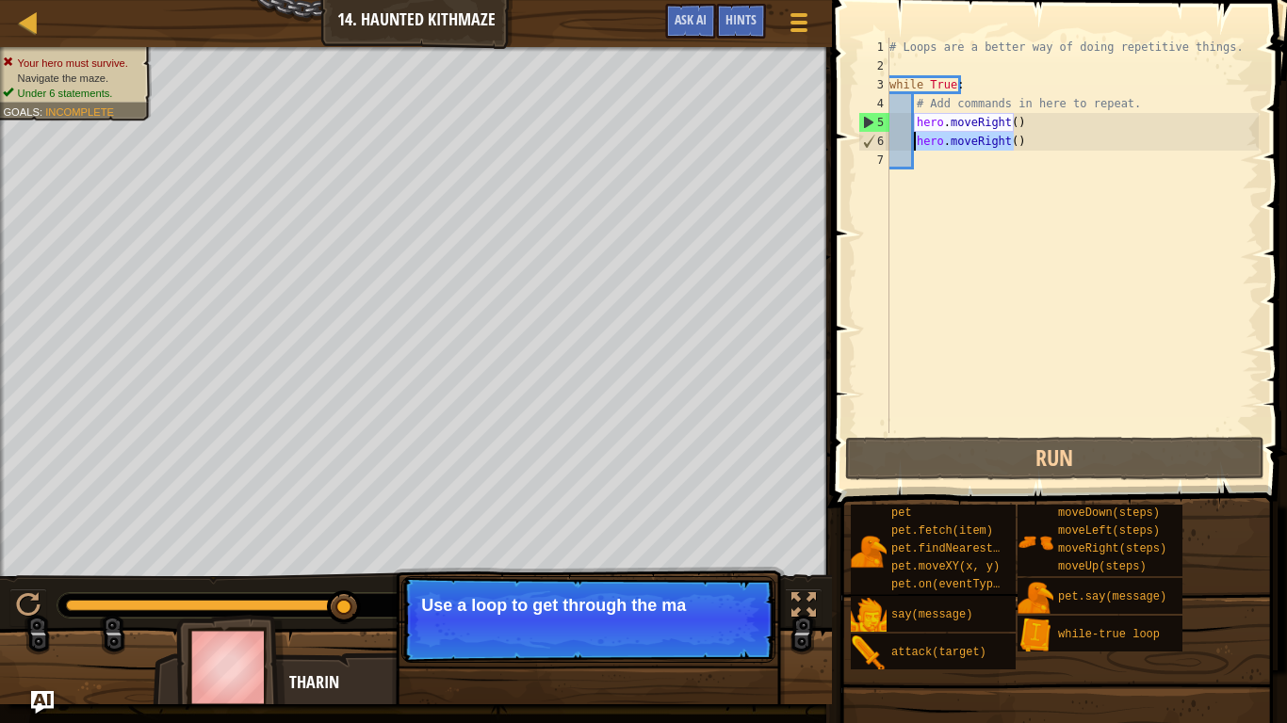
drag, startPoint x: 1013, startPoint y: 139, endPoint x: 915, endPoint y: 138, distance: 98.0
click at [915, 138] on div "# Loops are a better way of doing repetitive things. while True : # Add command…" at bounding box center [1071, 254] width 373 height 433
type textarea "m"
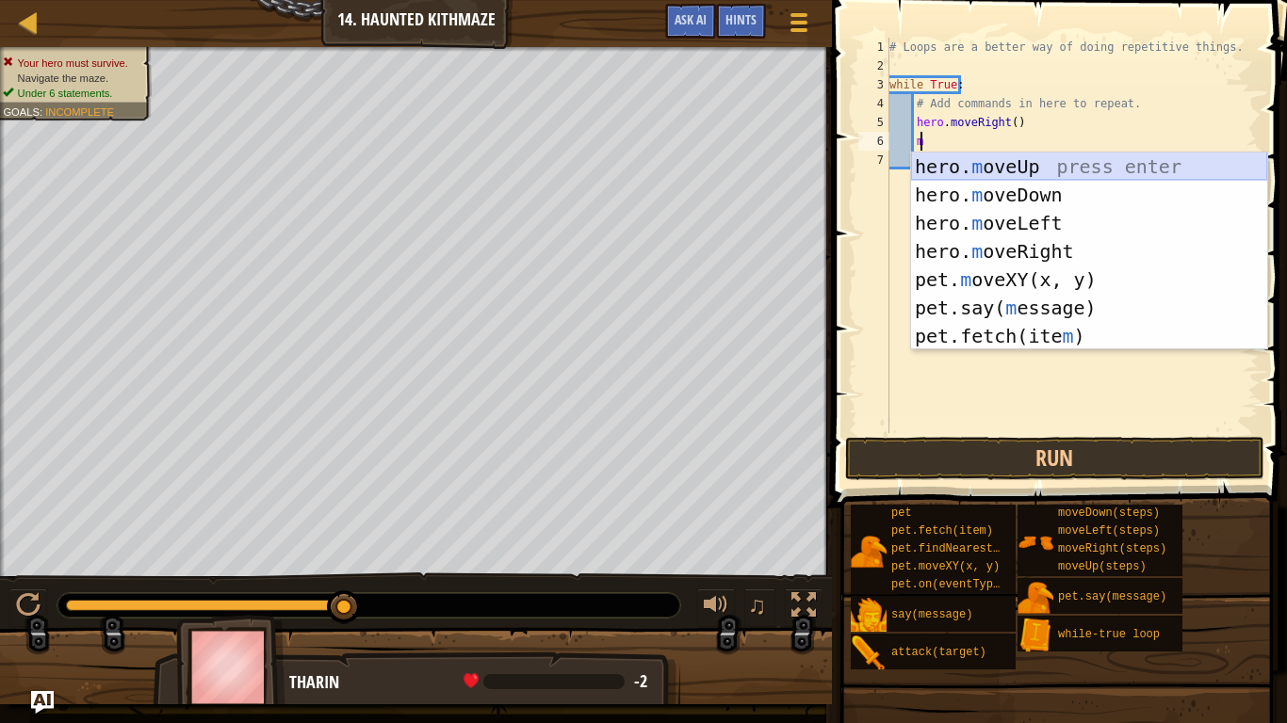
click at [955, 165] on div "hero. m oveUp press enter hero. m oveDown press enter hero. m oveLeft press ent…" at bounding box center [1089, 280] width 356 height 254
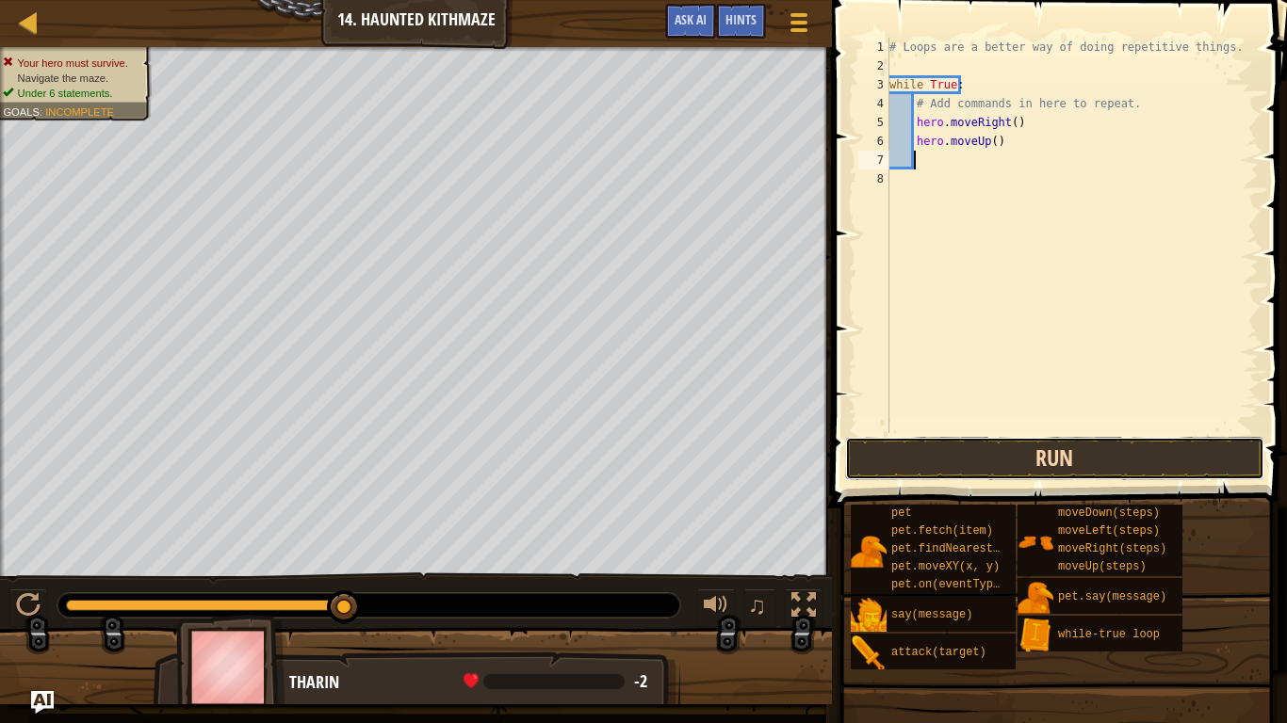
click at [1018, 451] on button "Run" at bounding box center [1054, 458] width 419 height 43
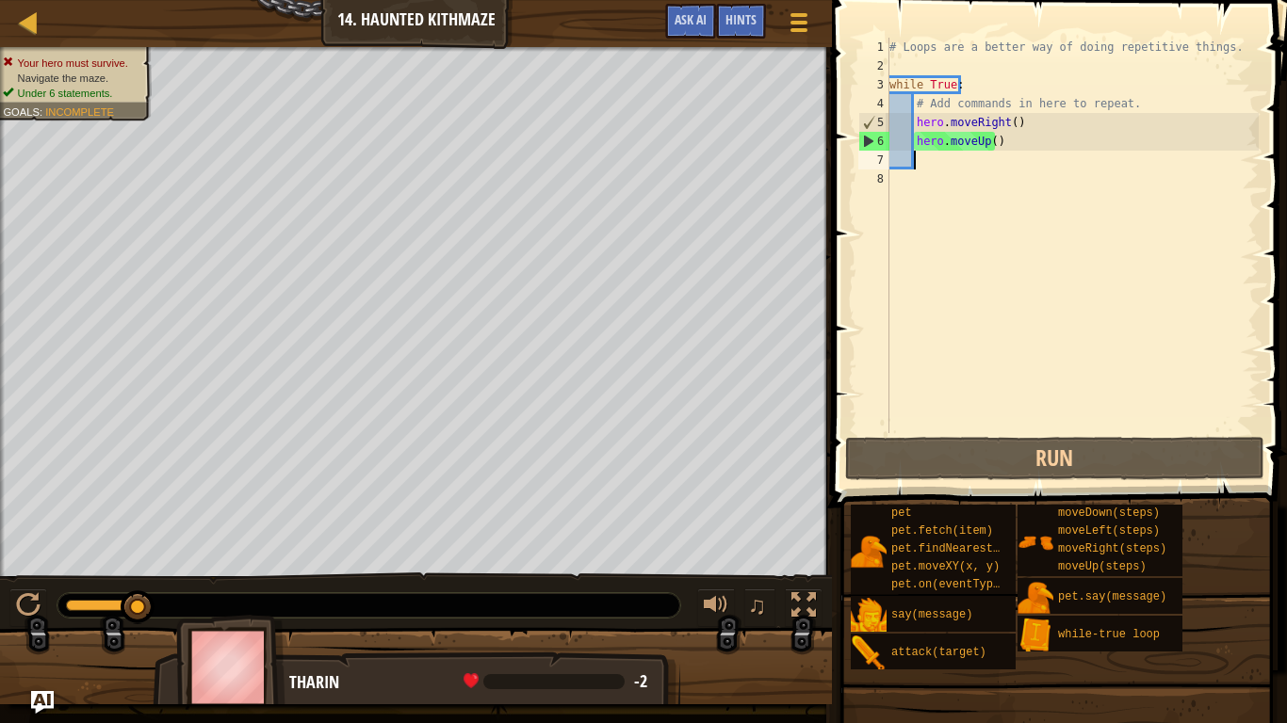
click at [1018, 127] on div "# Loops are a better way of doing repetitive things. while True : # Add command…" at bounding box center [1071, 254] width 373 height 433
click at [1005, 118] on div "# Loops are a better way of doing repetitive things. while True : # Add command…" at bounding box center [1071, 254] width 373 height 433
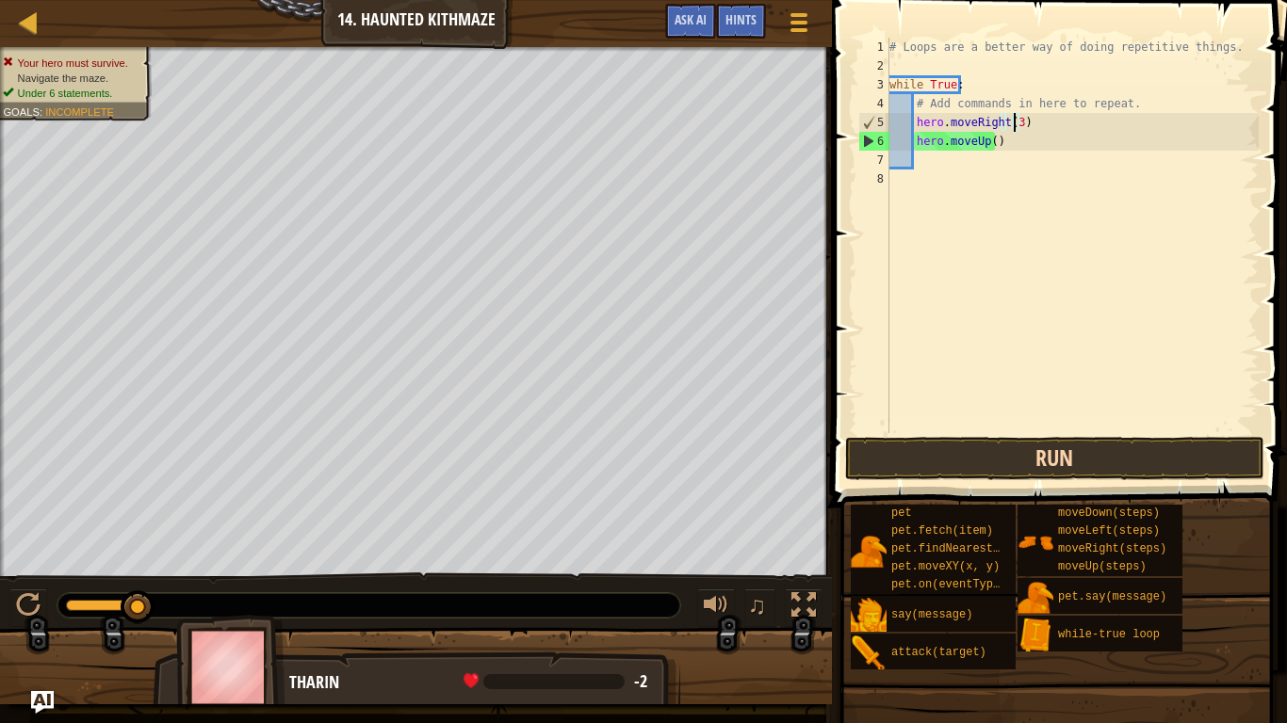
scroll to position [8, 10]
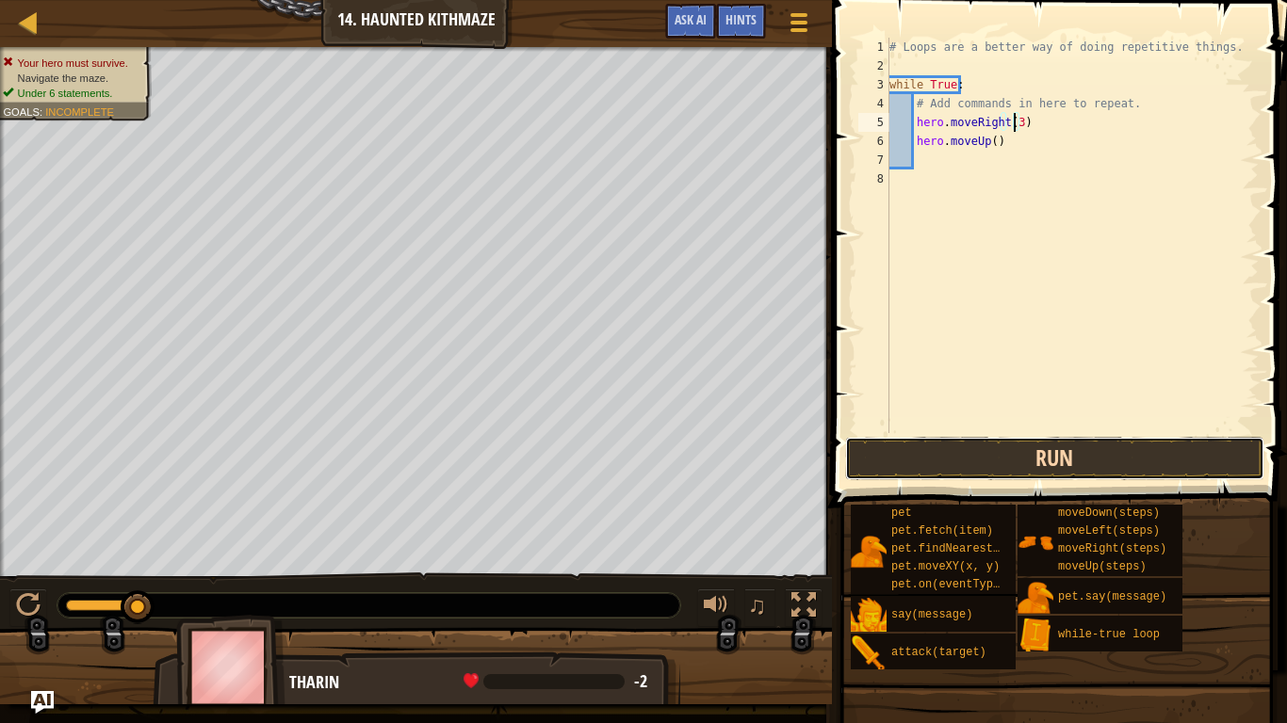
click at [989, 441] on button "Run" at bounding box center [1054, 458] width 419 height 43
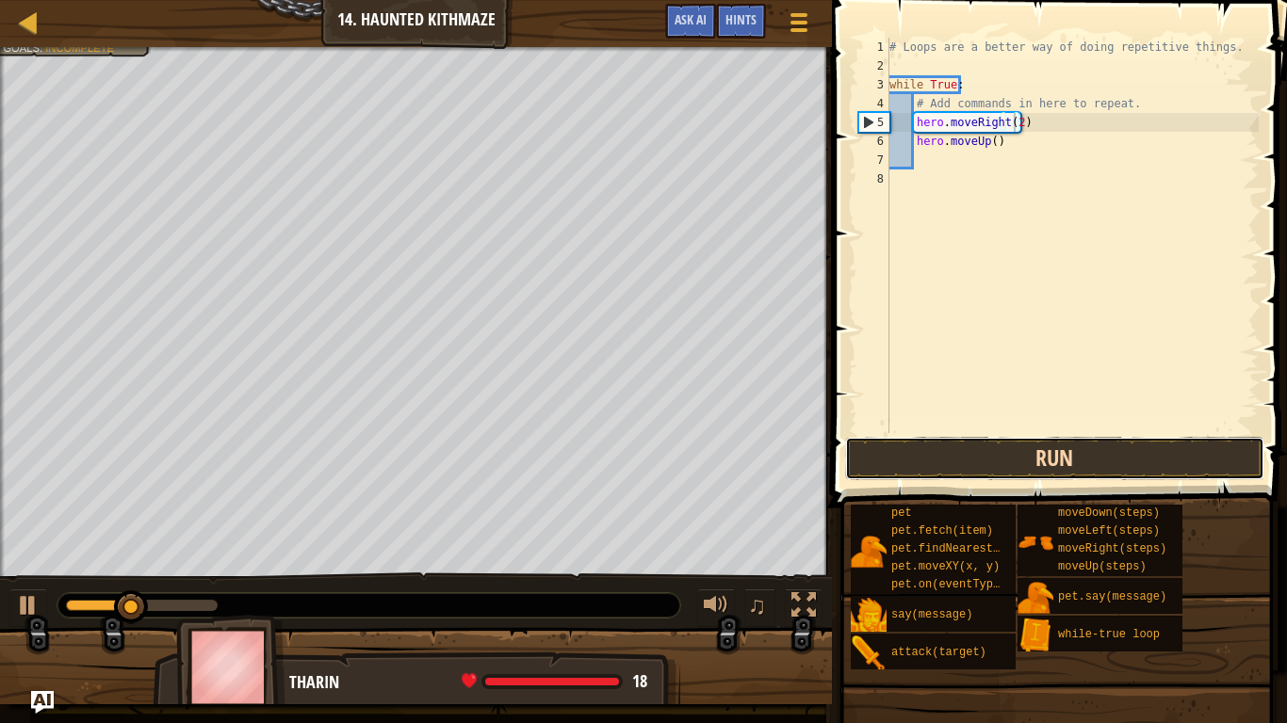
click at [1079, 453] on button "Run" at bounding box center [1054, 458] width 419 height 43
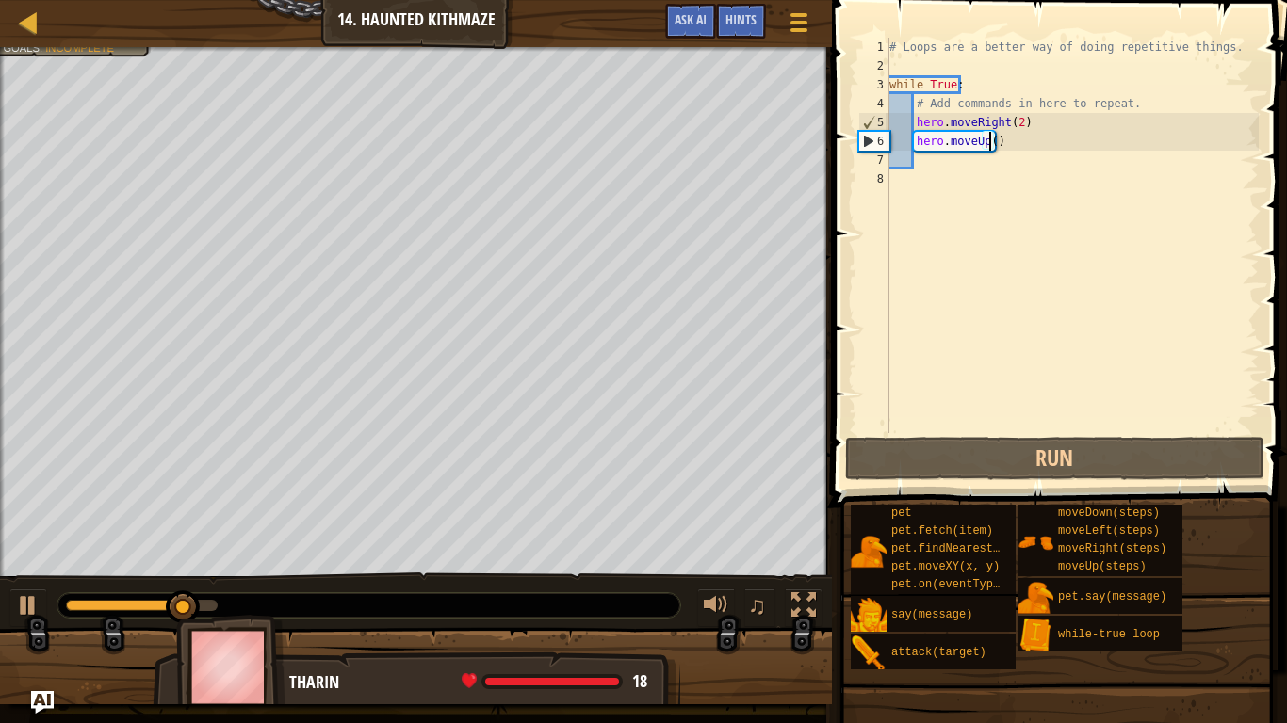
click at [986, 139] on div "# Loops are a better way of doing repetitive things. while True : # Add command…" at bounding box center [1071, 254] width 373 height 433
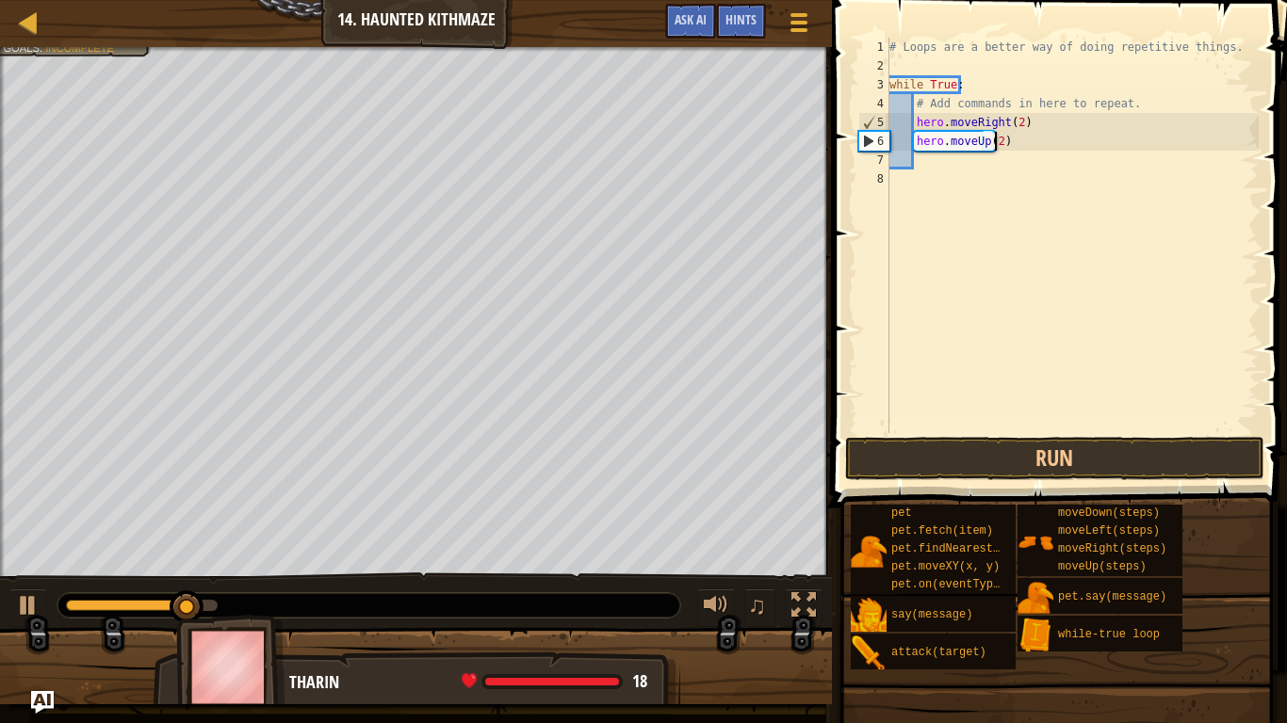
scroll to position [8, 8]
type textarea "hero.moveUp(2)"
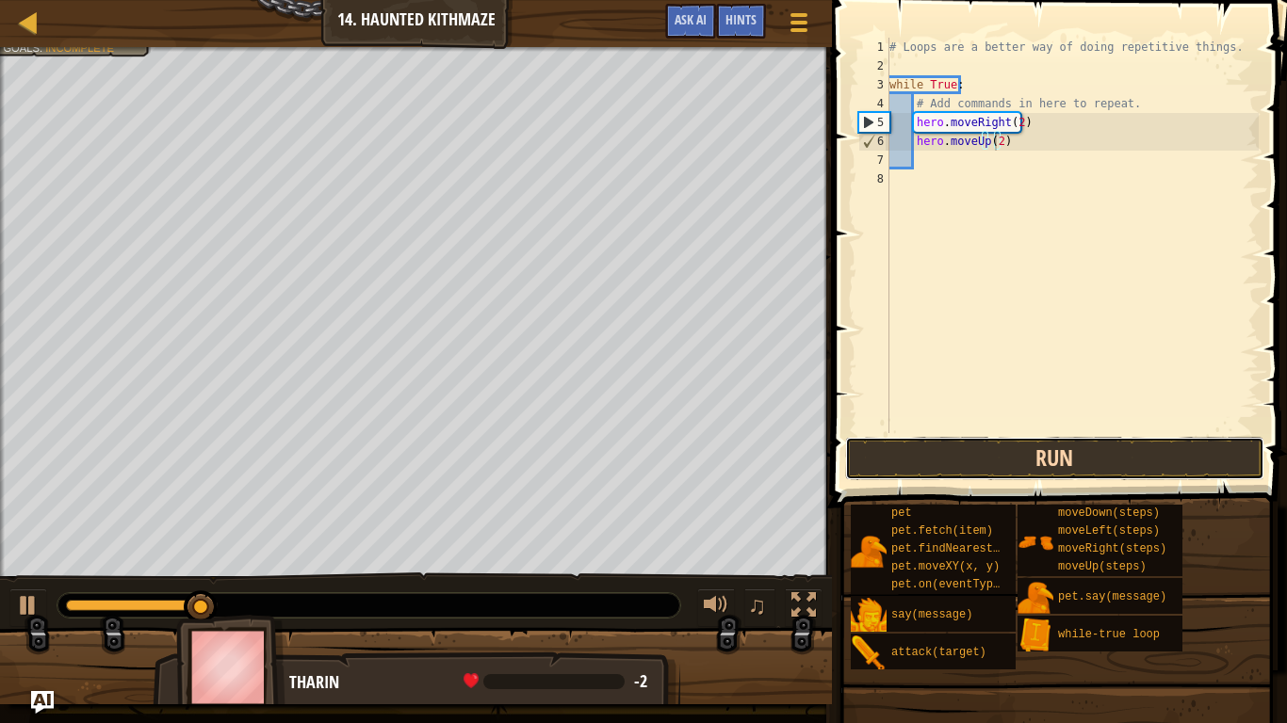
click at [1043, 450] on button "Run" at bounding box center [1054, 458] width 419 height 43
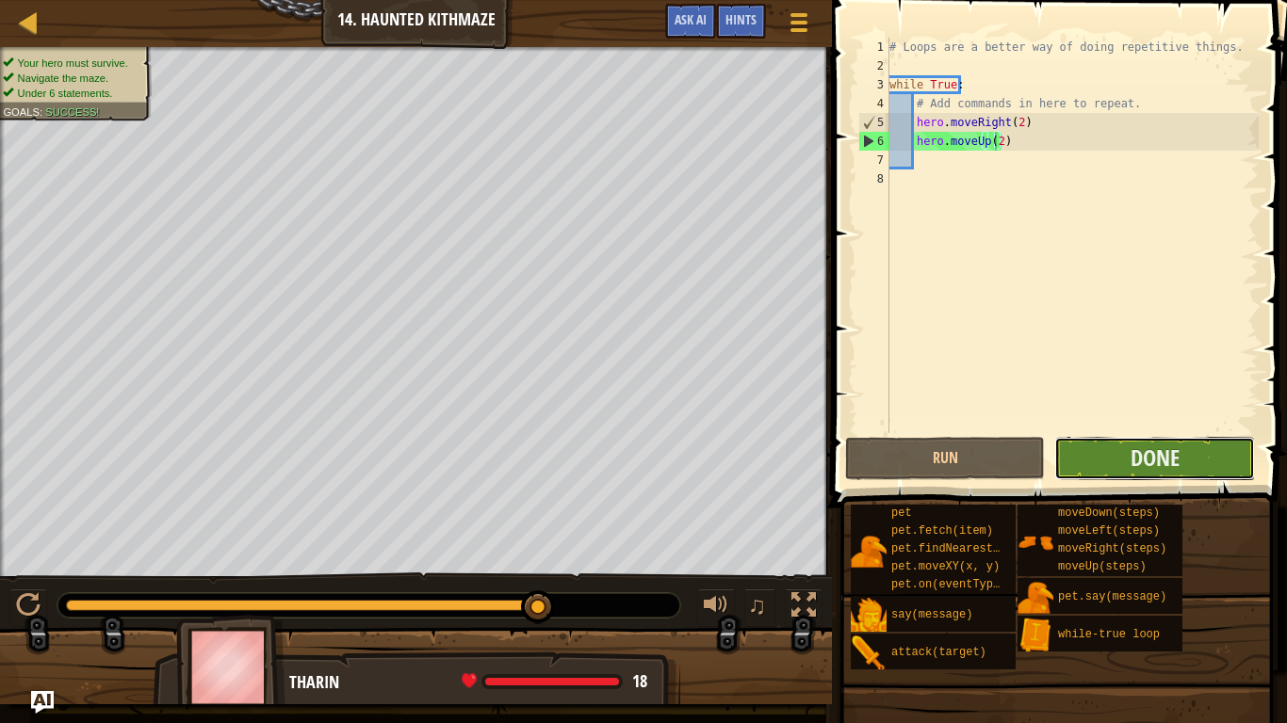
click at [1094, 442] on button "Done" at bounding box center [1154, 458] width 200 height 43
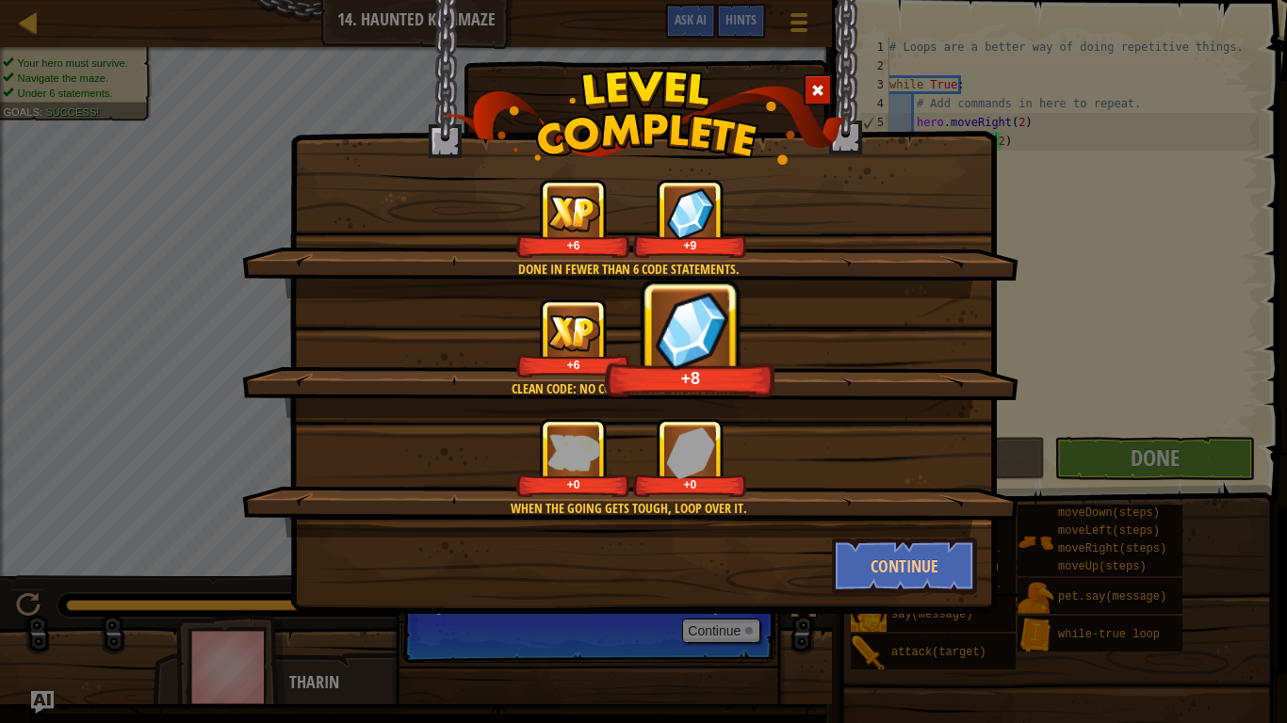
click at [932, 536] on div "When the going gets tough, loop over it. +0 +0" at bounding box center [630, 478] width 776 height 120
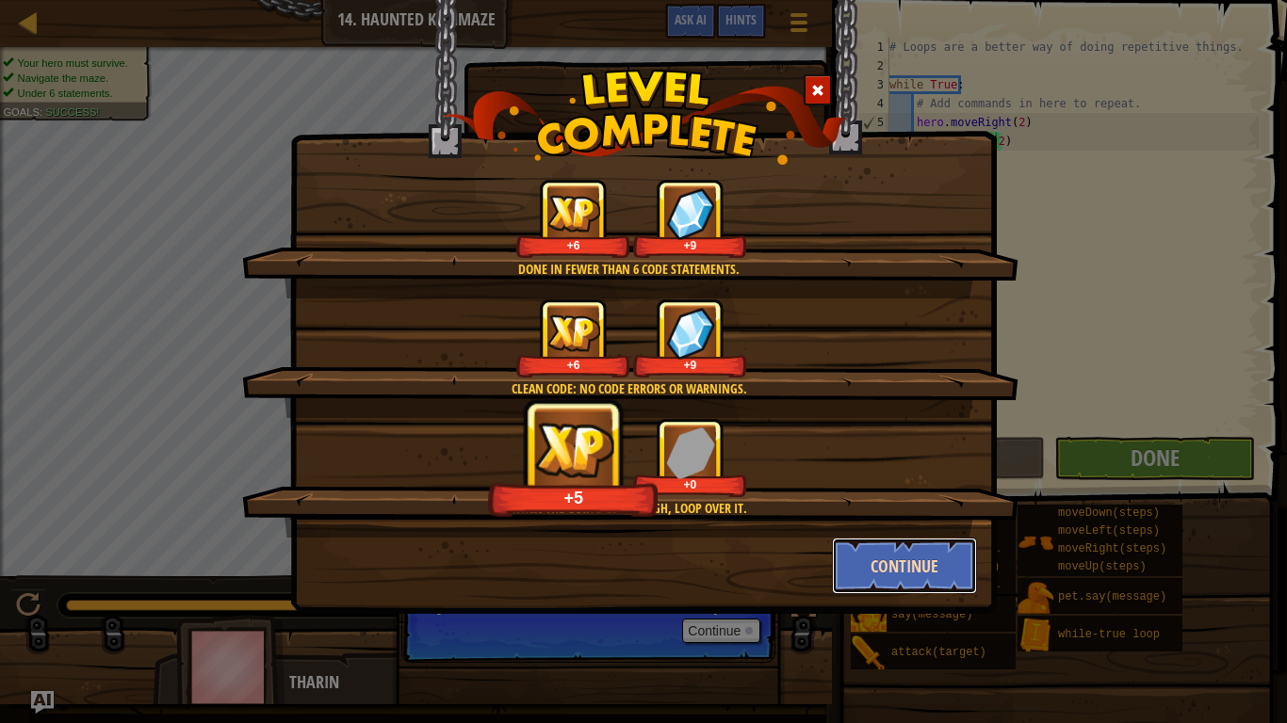
click at [927, 547] on button "Continue" at bounding box center [905, 566] width 146 height 57
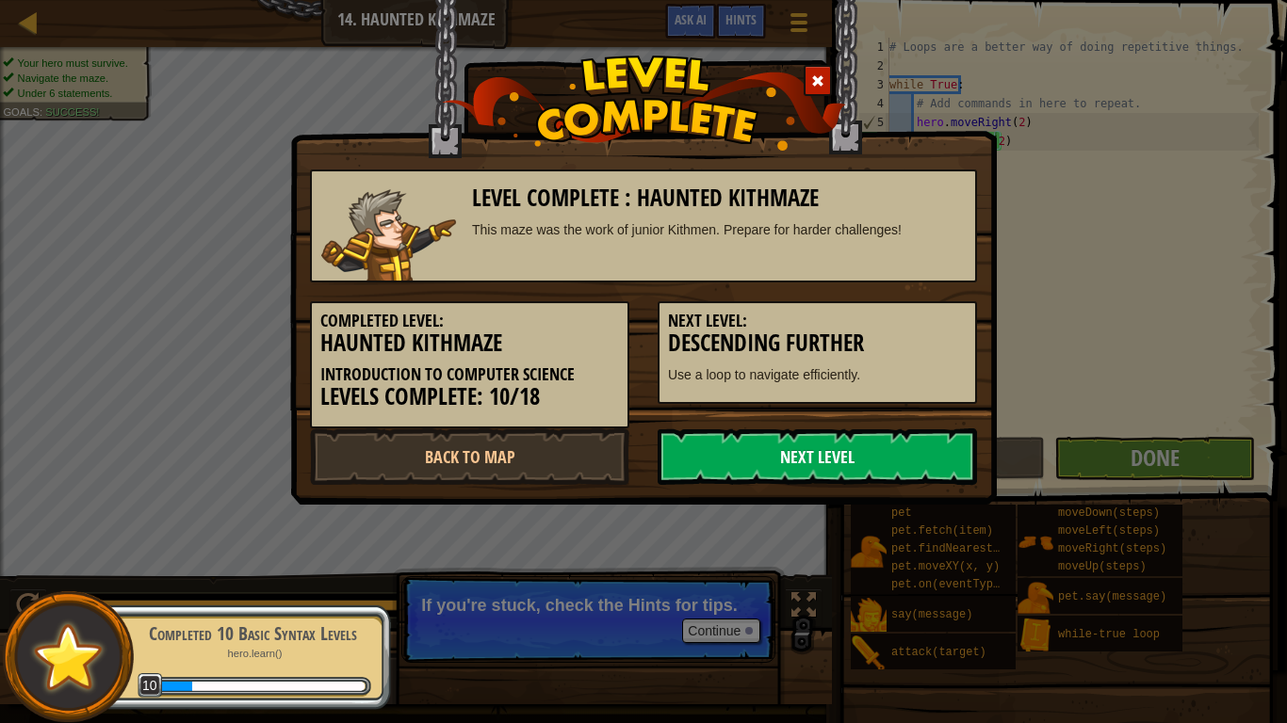
click at [827, 465] on link "Next Level" at bounding box center [816, 457] width 319 height 57
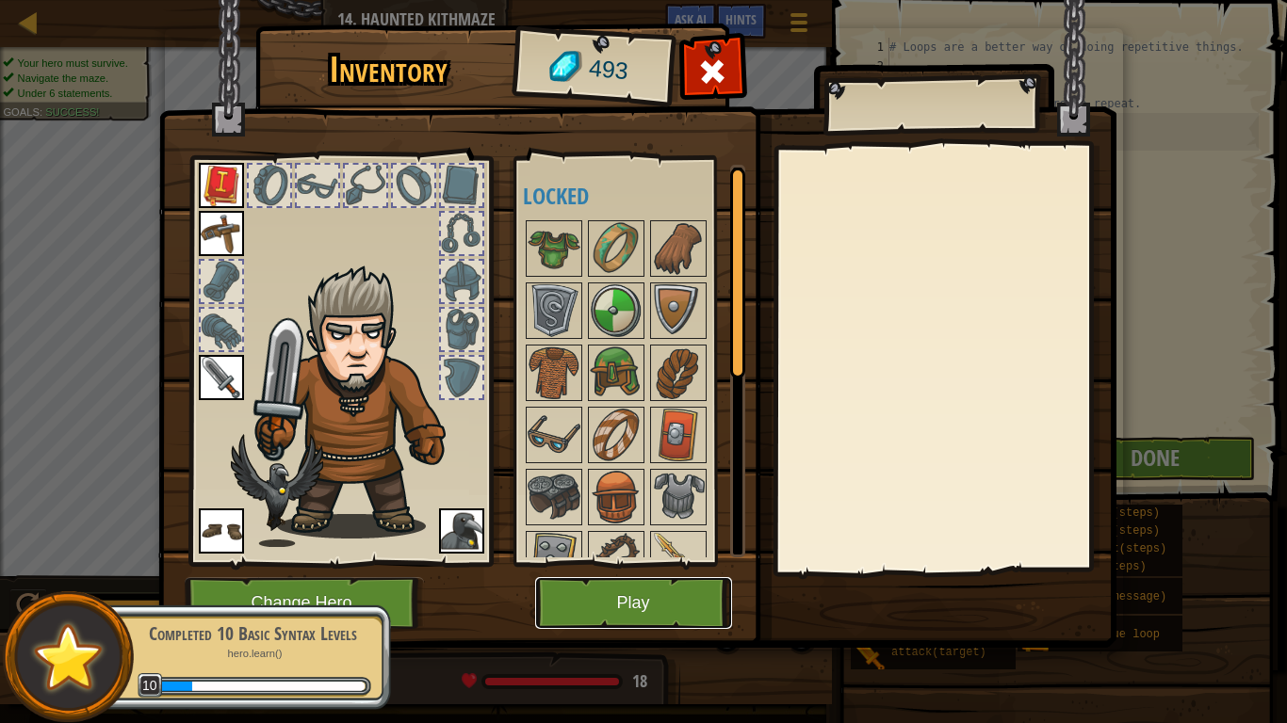
click at [694, 597] on button "Play" at bounding box center [633, 603] width 197 height 52
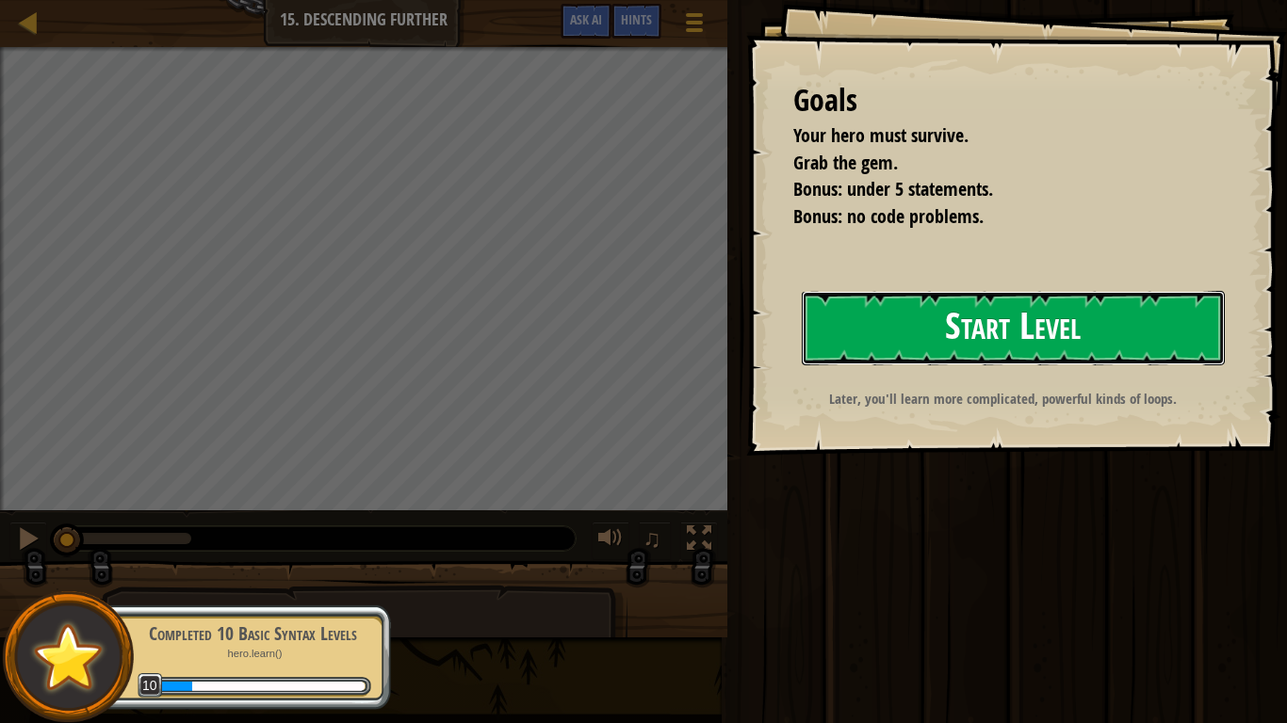
click at [1025, 340] on button "Start Level" at bounding box center [1012, 328] width 423 height 74
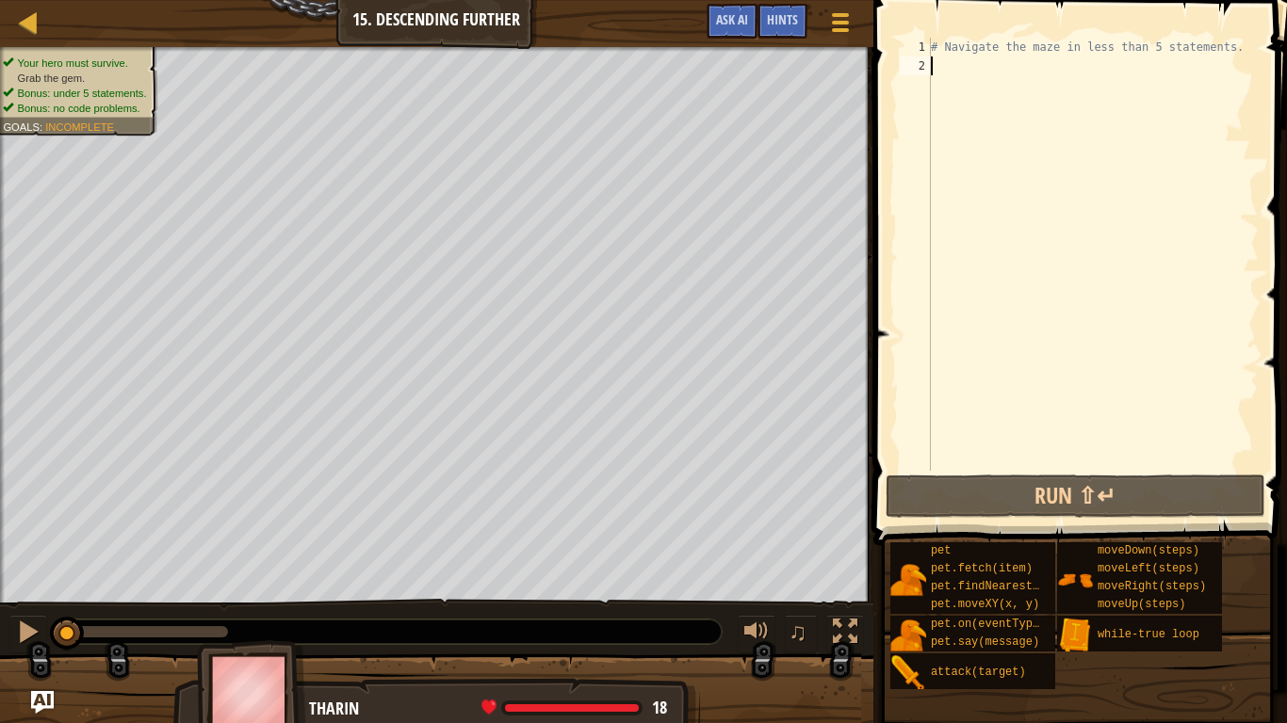
type textarea "m"
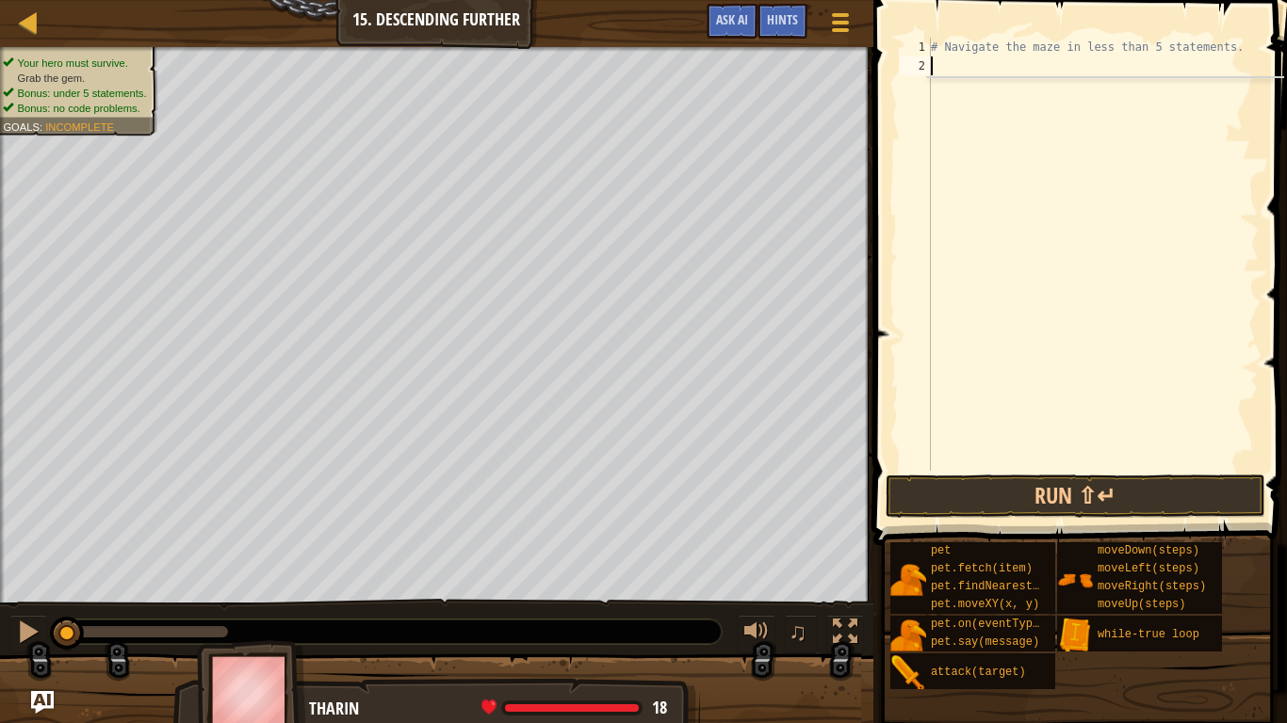
scroll to position [8, 0]
type textarea "m"
click at [956, 63] on div "# Navigate the maze in less than 5 statements. hero . moveRight ( )" at bounding box center [1093, 273] width 332 height 471
type textarea "hero.moveRight()"
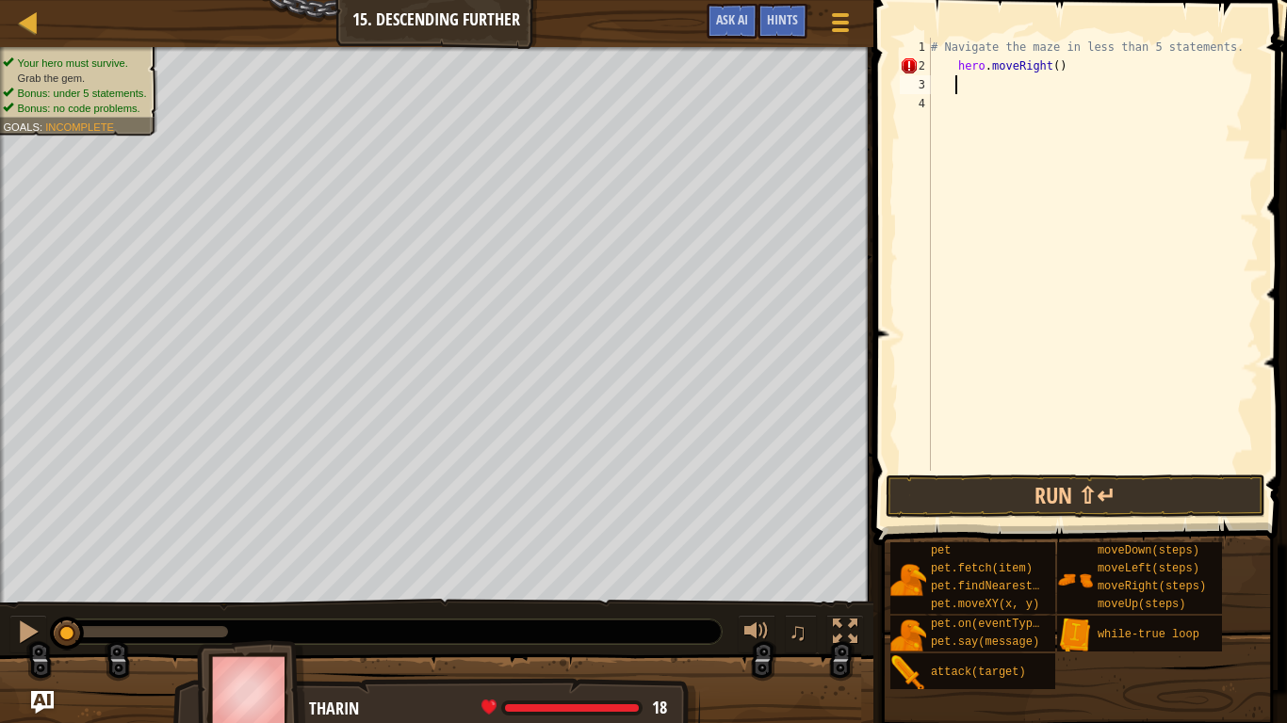
click at [980, 84] on div "# Navigate the maze in less than 5 statements. hero . moveRight ( )" at bounding box center [1093, 273] width 332 height 471
type textarea "m"
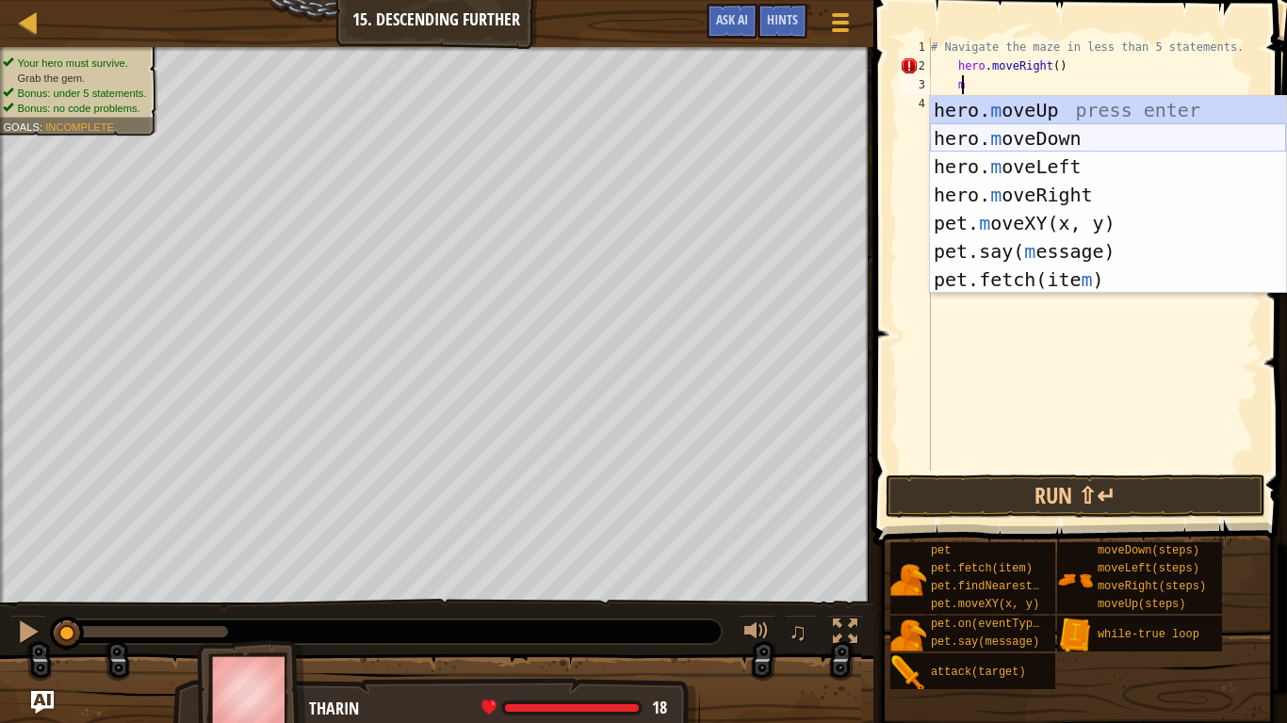
click at [1042, 136] on div "hero. m oveUp press enter hero. m oveDown press enter hero. m oveLeft press ent…" at bounding box center [1108, 223] width 356 height 254
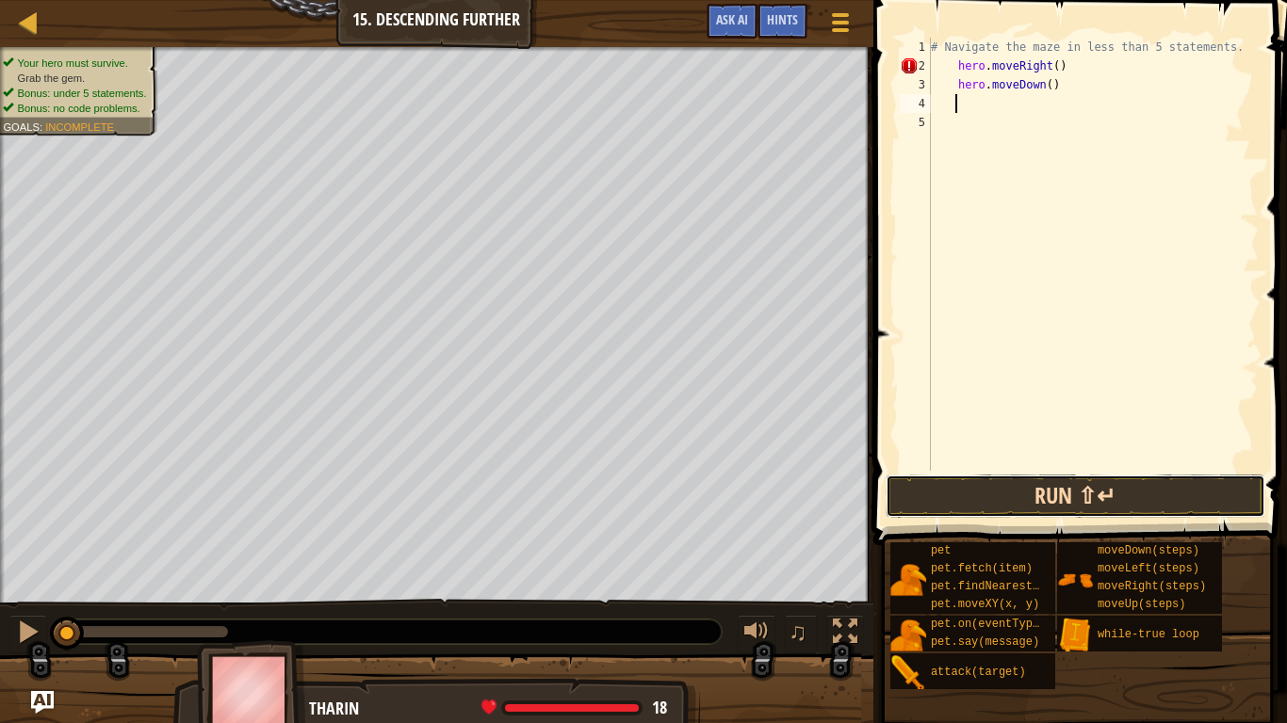
click at [1113, 495] on button "Run ⇧↵" at bounding box center [1075, 496] width 380 height 43
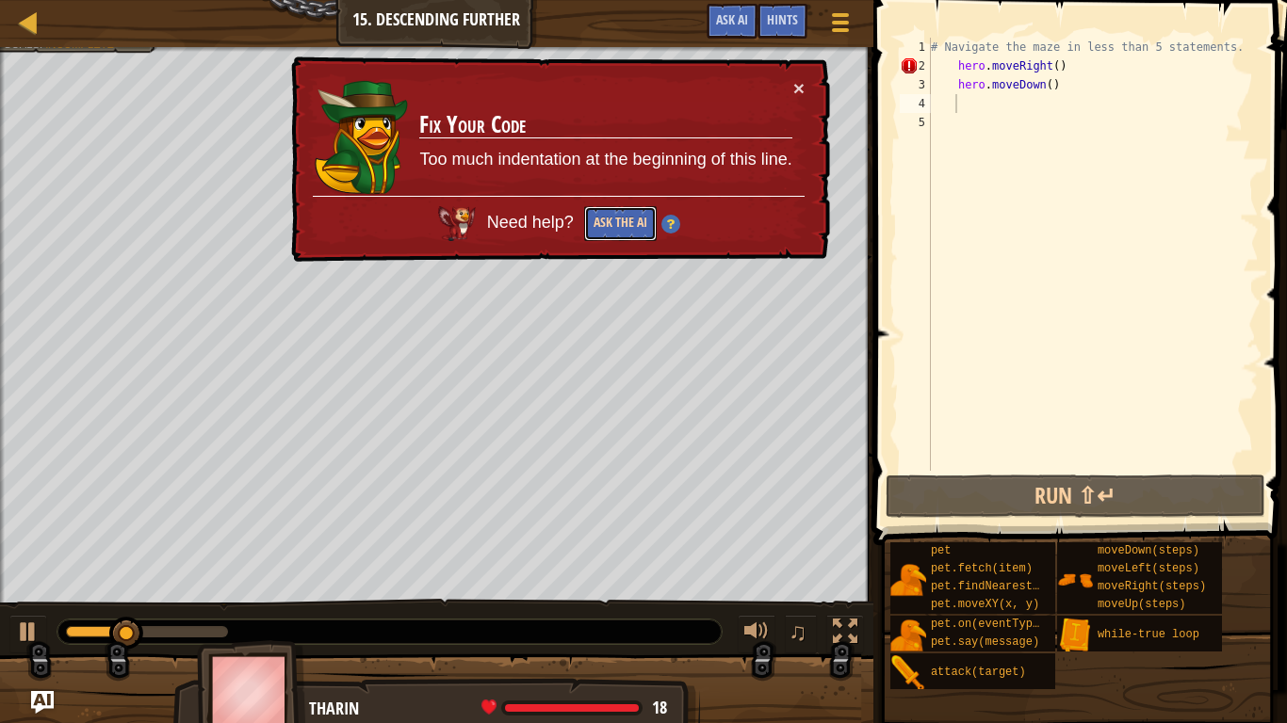
click at [632, 224] on button "Ask the AI" at bounding box center [620, 223] width 73 height 35
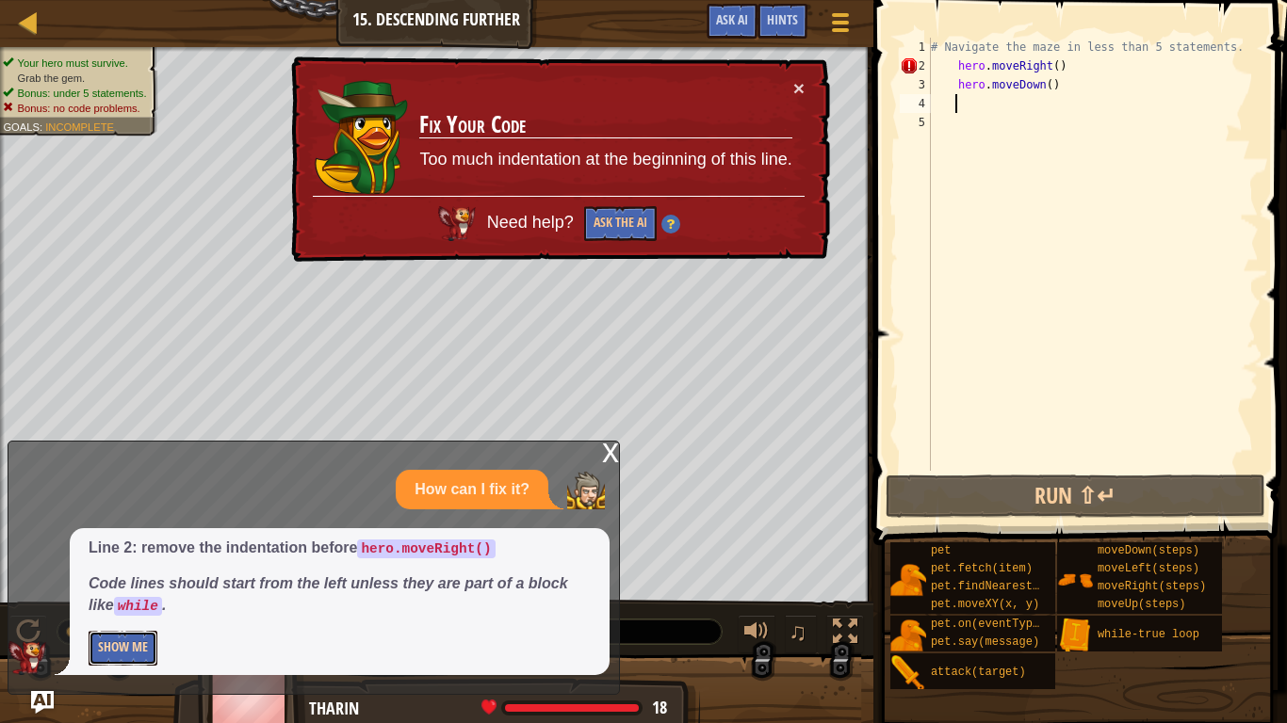
click at [152, 610] on button "Show Me" at bounding box center [123, 648] width 69 height 35
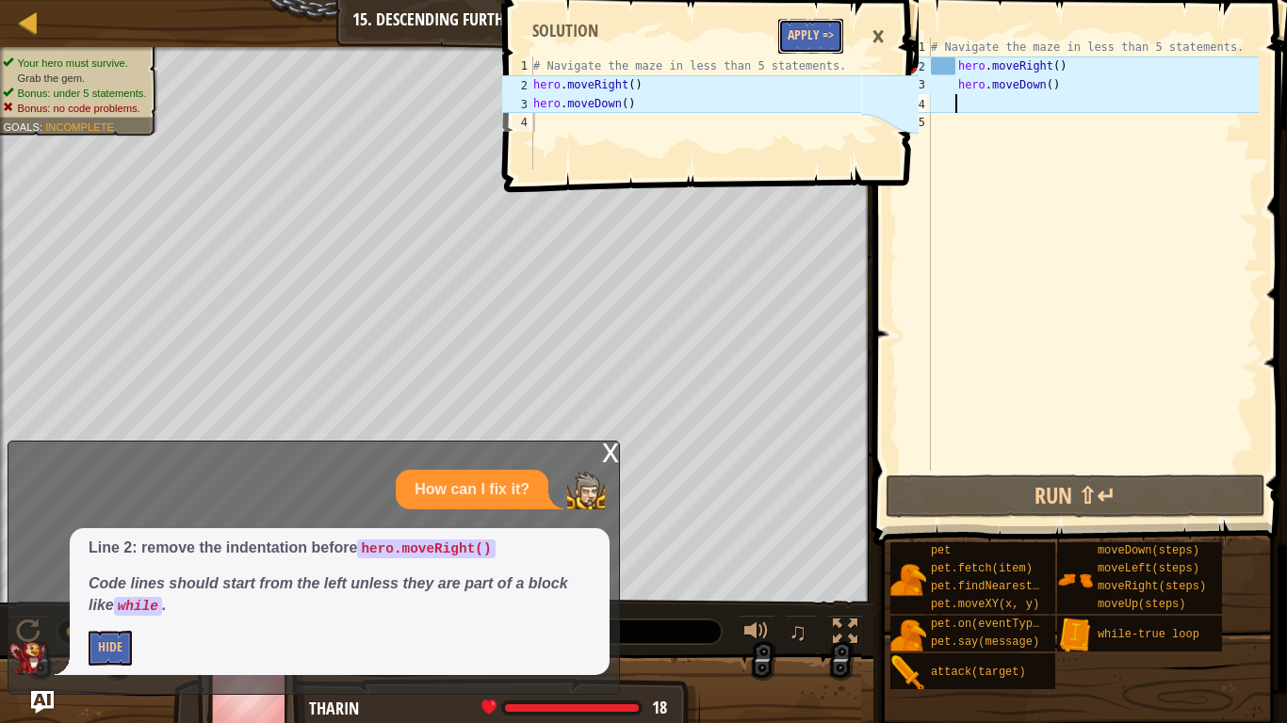
click at [809, 26] on button "Apply =>" at bounding box center [810, 36] width 65 height 35
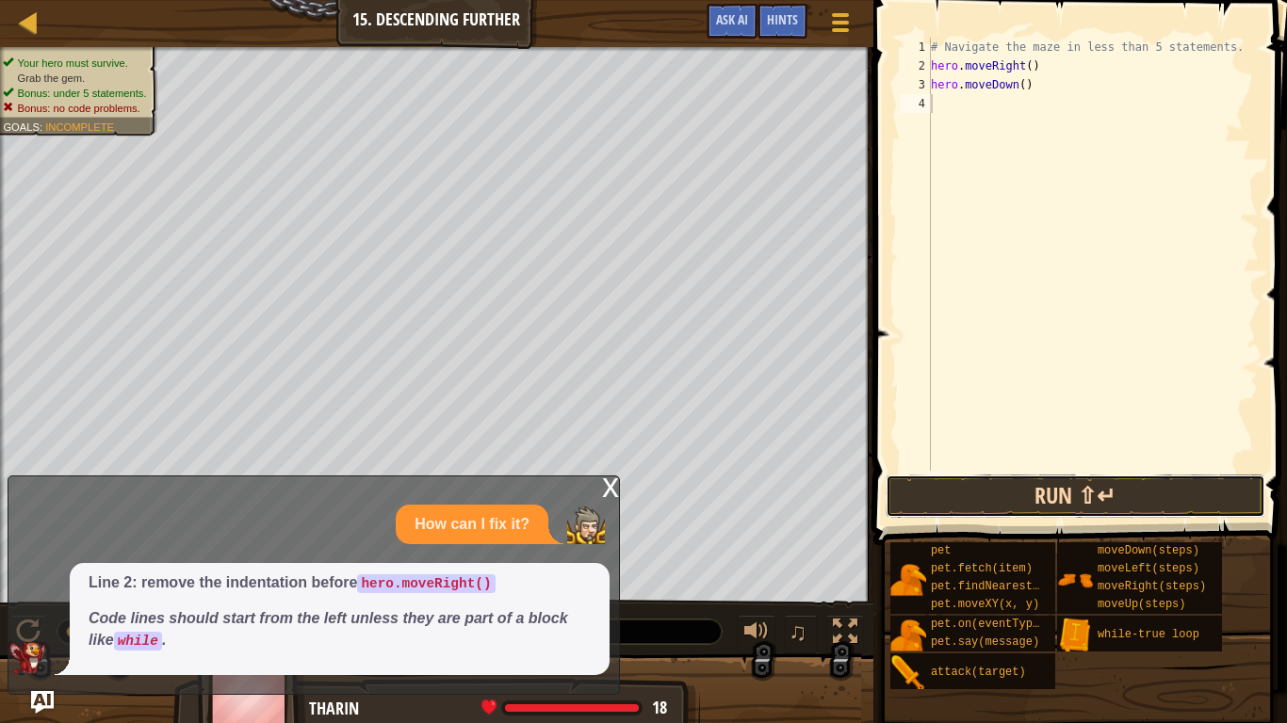
click at [1043, 495] on button "Run ⇧↵" at bounding box center [1075, 496] width 380 height 43
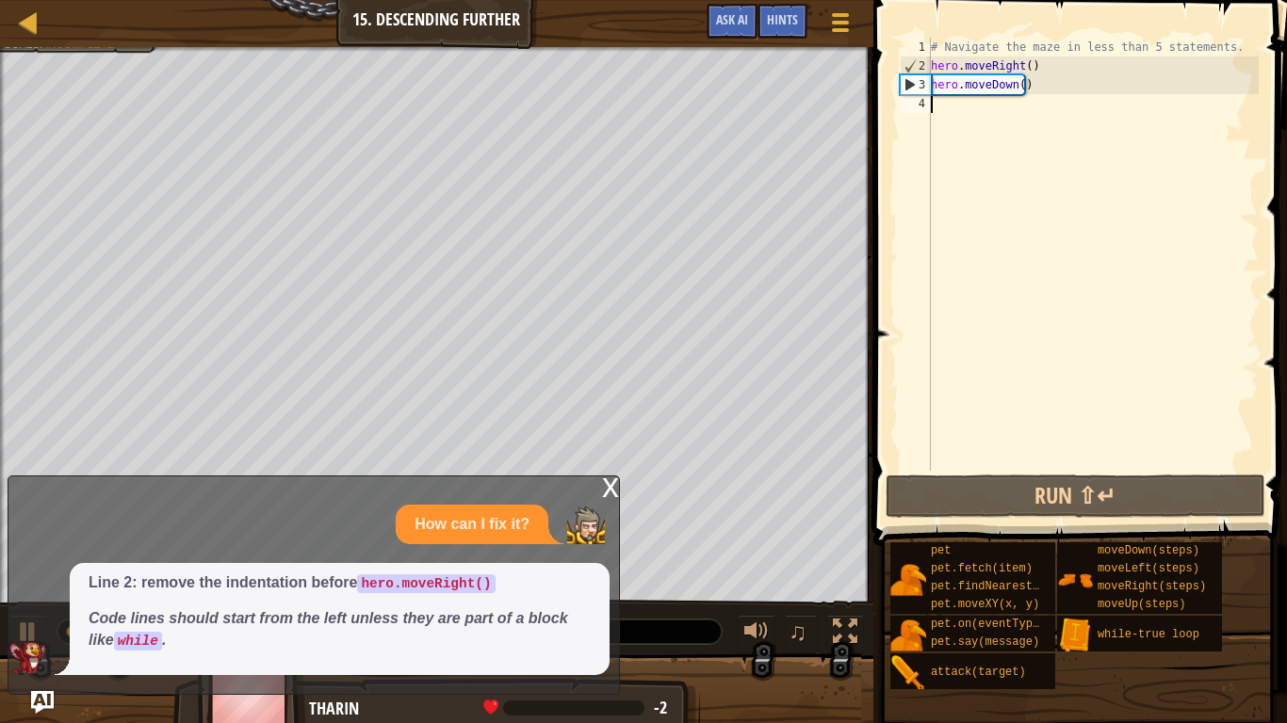
click at [1024, 67] on div "# Navigate the maze in less than 5 statements. hero . moveRight ( ) hero . move…" at bounding box center [1093, 273] width 332 height 471
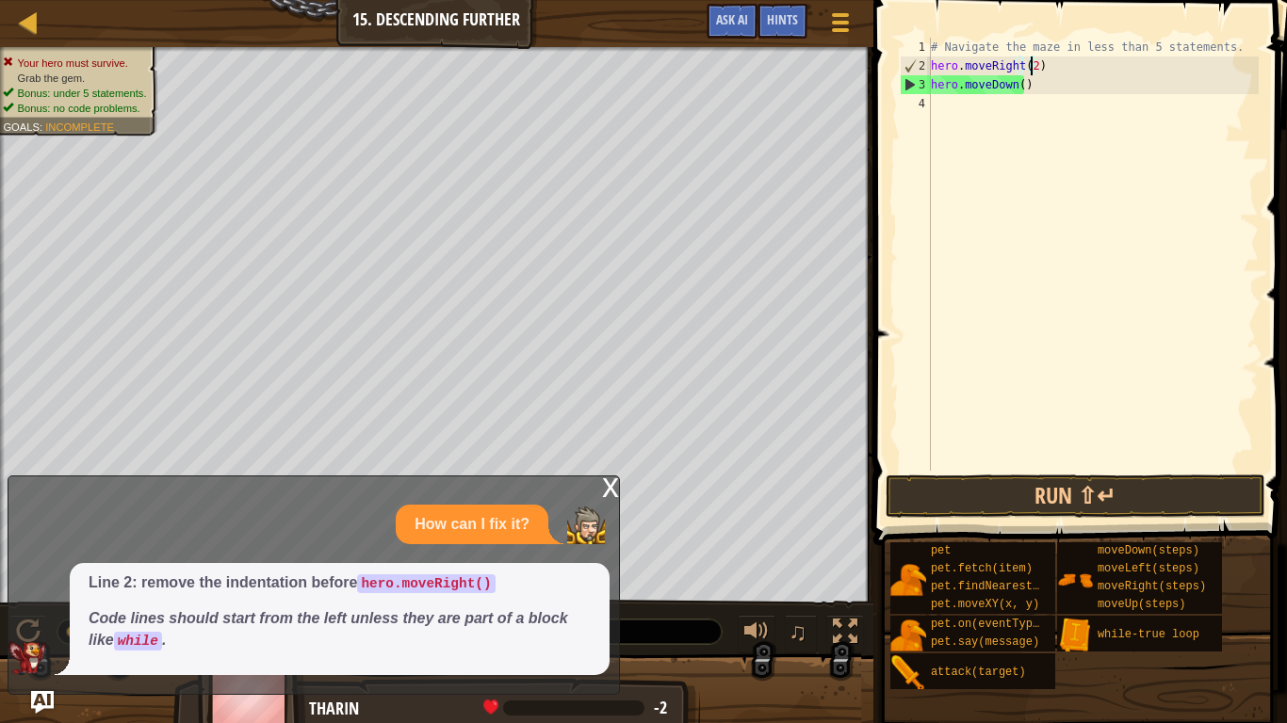
scroll to position [8, 8]
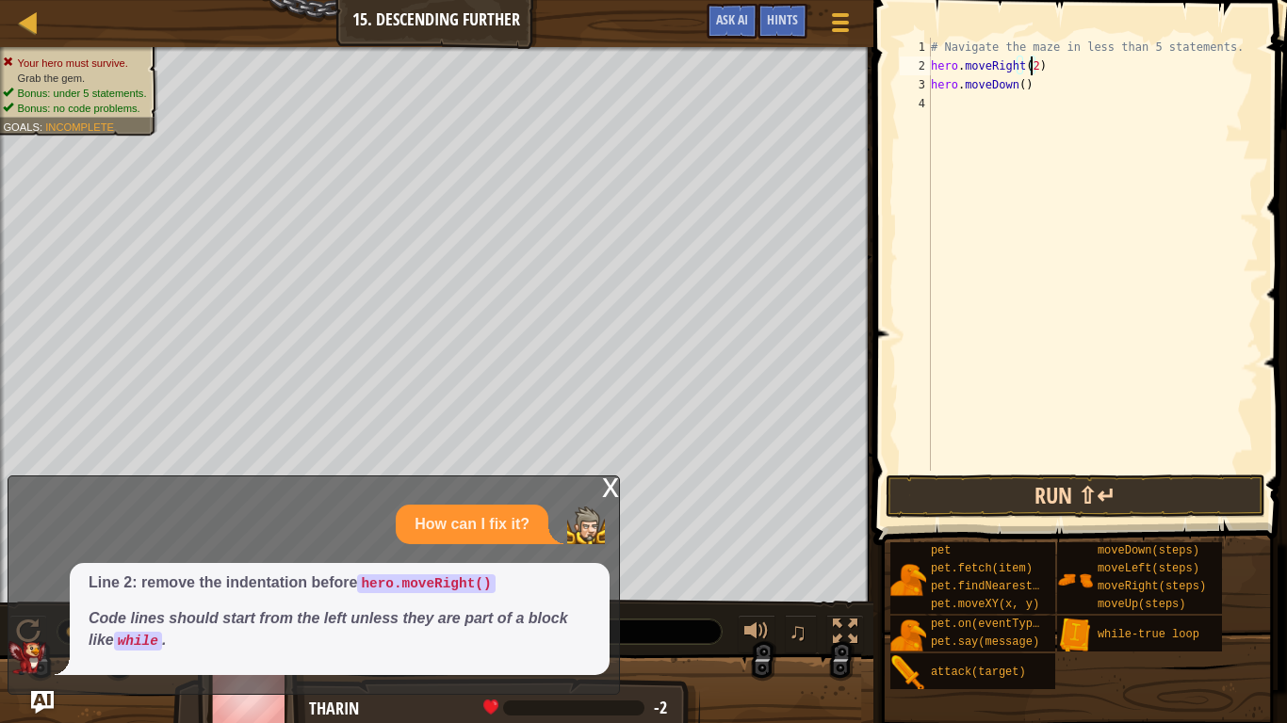
type textarea "hero.moveRight(2)"
click at [1117, 506] on button "Run ⇧↵" at bounding box center [1075, 496] width 380 height 43
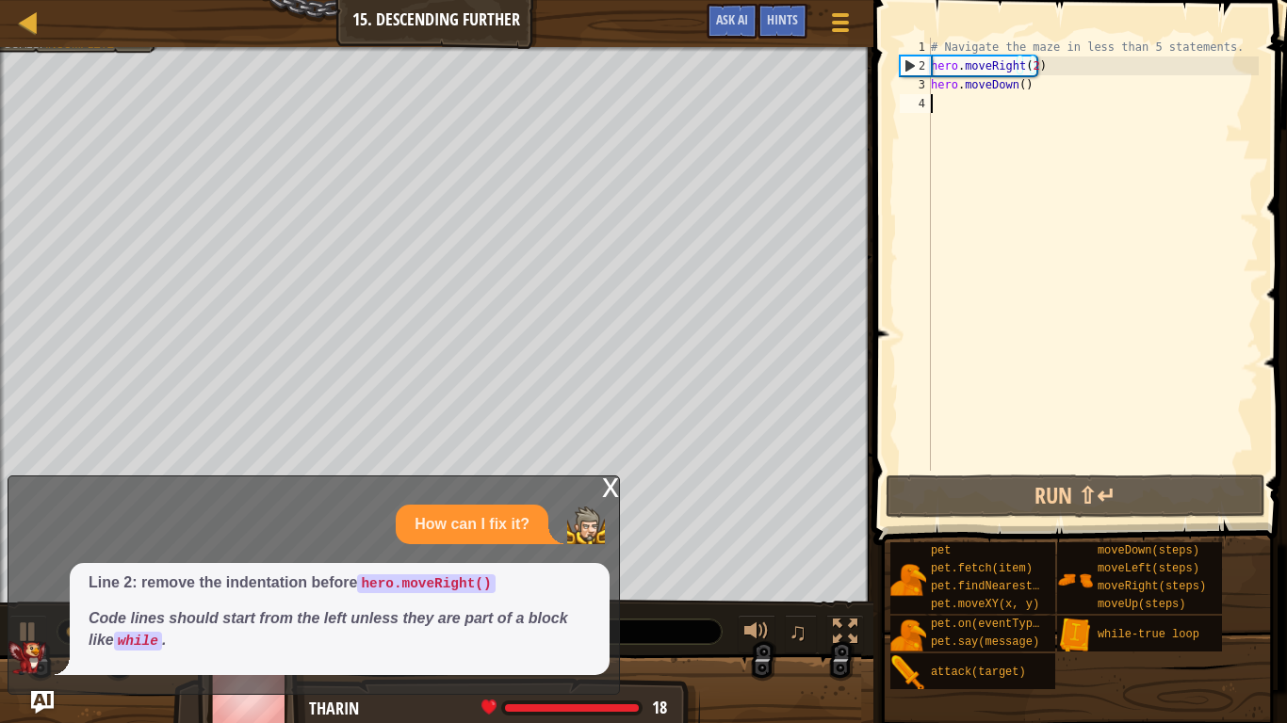
click at [999, 110] on div "# Navigate the maze in less than 5 statements. hero . moveRight ( 2 ) hero . mo…" at bounding box center [1093, 273] width 332 height 471
type textarea "m"
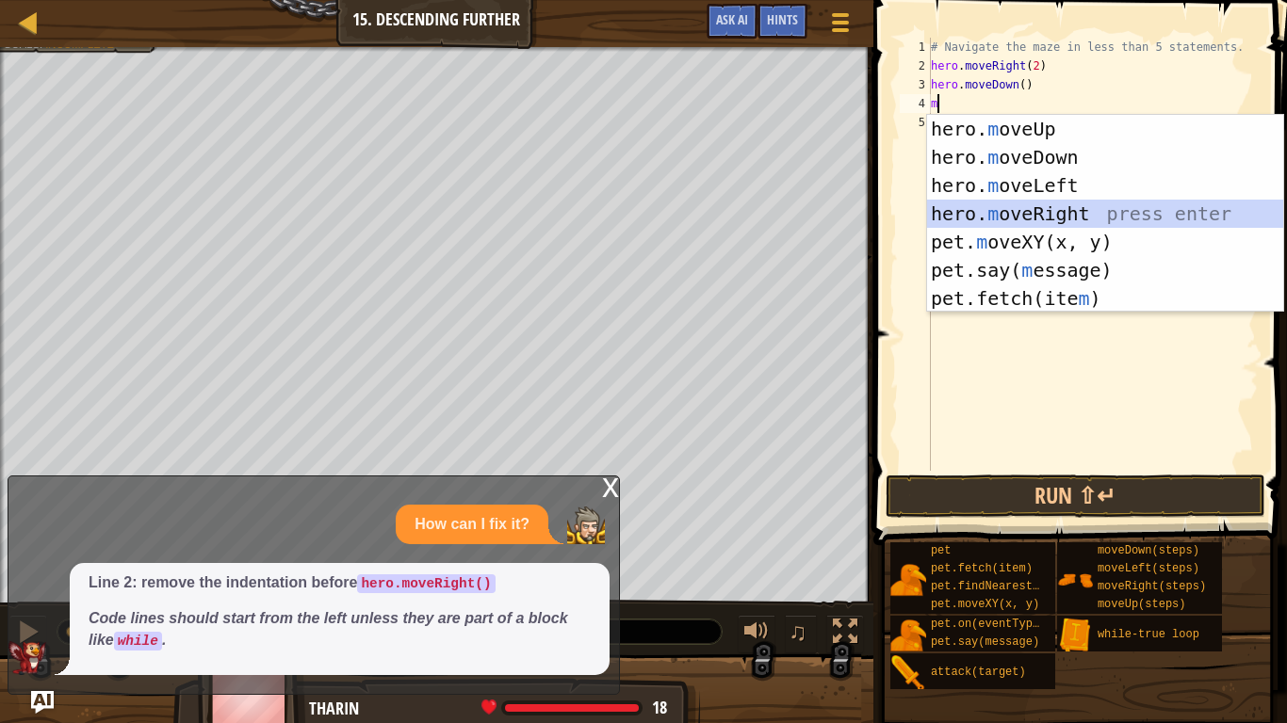
click at [1002, 206] on div "hero. m oveUp press enter hero. m oveDown press enter hero. m oveLeft press ent…" at bounding box center [1105, 242] width 356 height 254
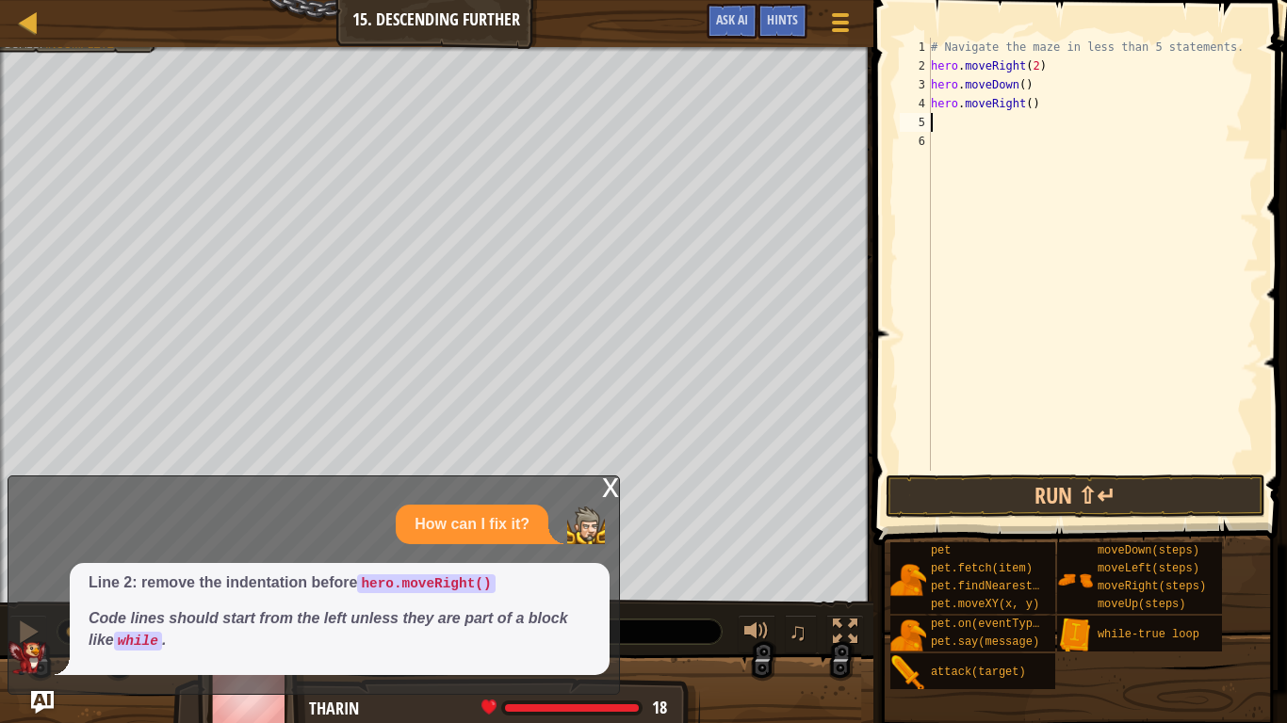
click at [1022, 101] on div "# Navigate the maze in less than 5 statements. hero . moveRight ( 2 ) hero . mo…" at bounding box center [1093, 273] width 332 height 471
type textarea "hero.moveRight(2)"
click at [1001, 126] on div "# Navigate the maze in less than 5 statements. hero . moveRight ( 2 ) hero . mo…" at bounding box center [1093, 273] width 332 height 471
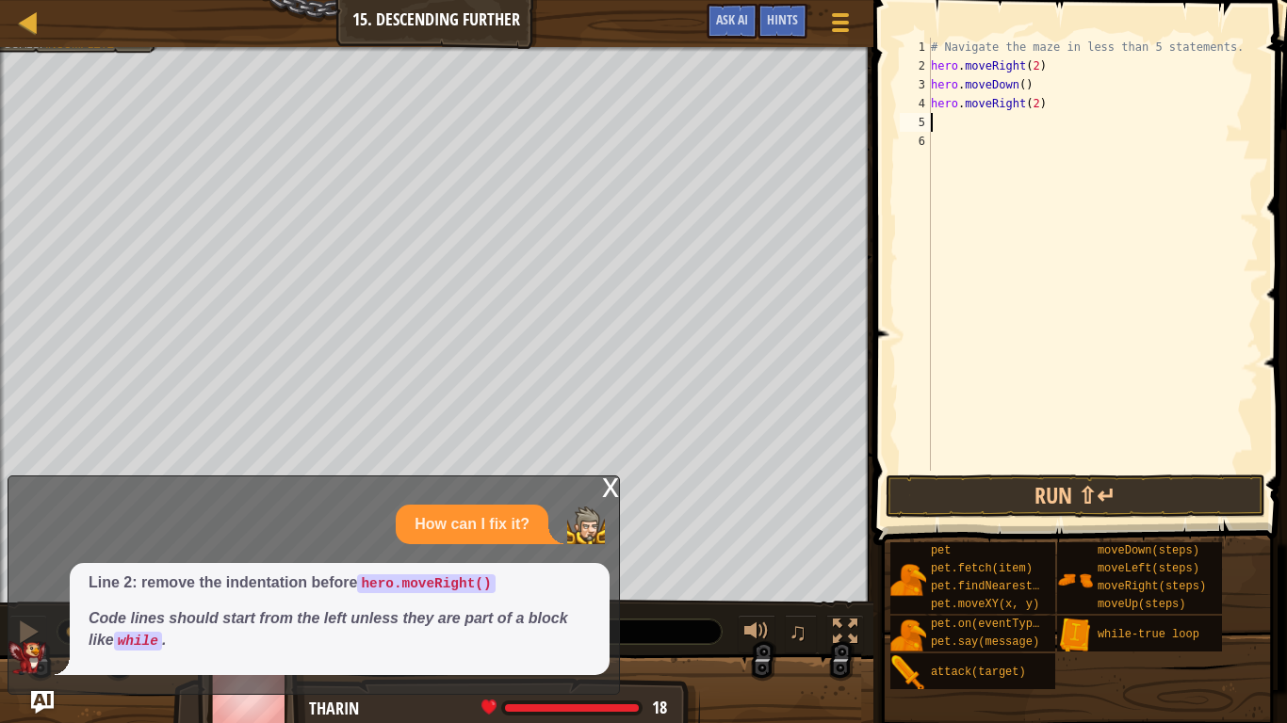
type textarea "d"
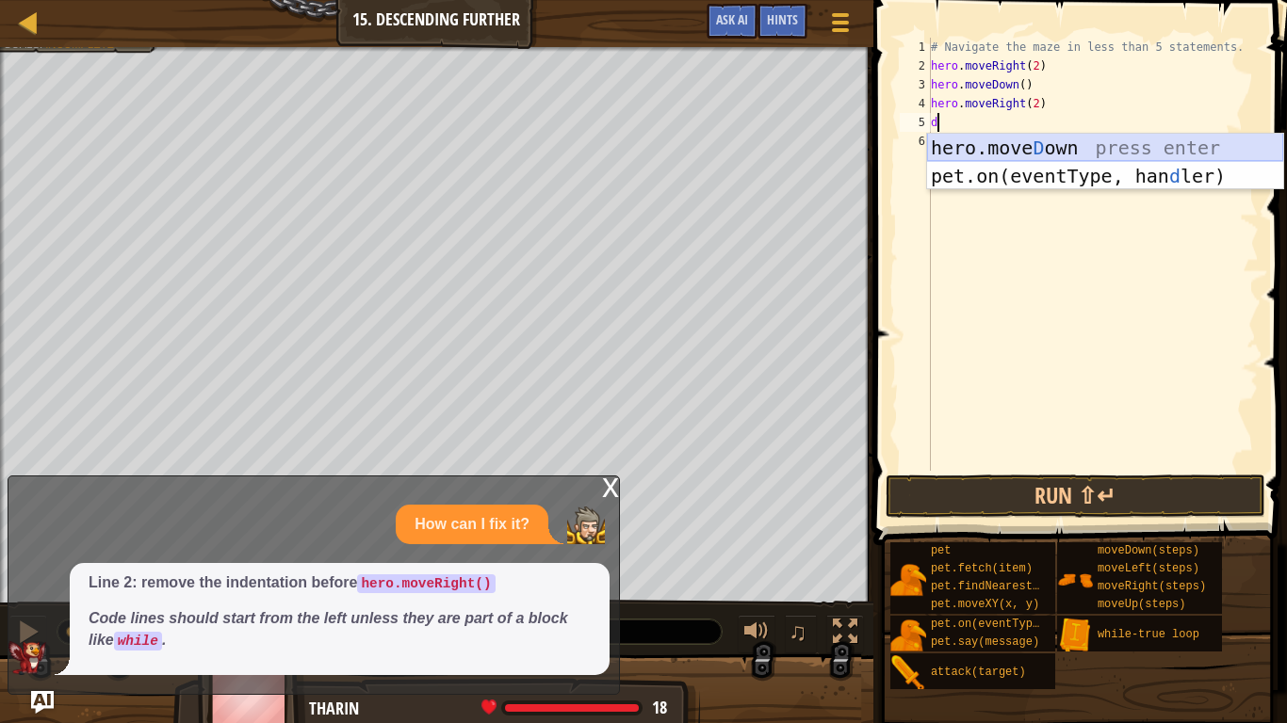
click at [1007, 148] on div "hero.[PERSON_NAME] own press enter pet.on(eventType, han d ler) press enter" at bounding box center [1105, 190] width 356 height 113
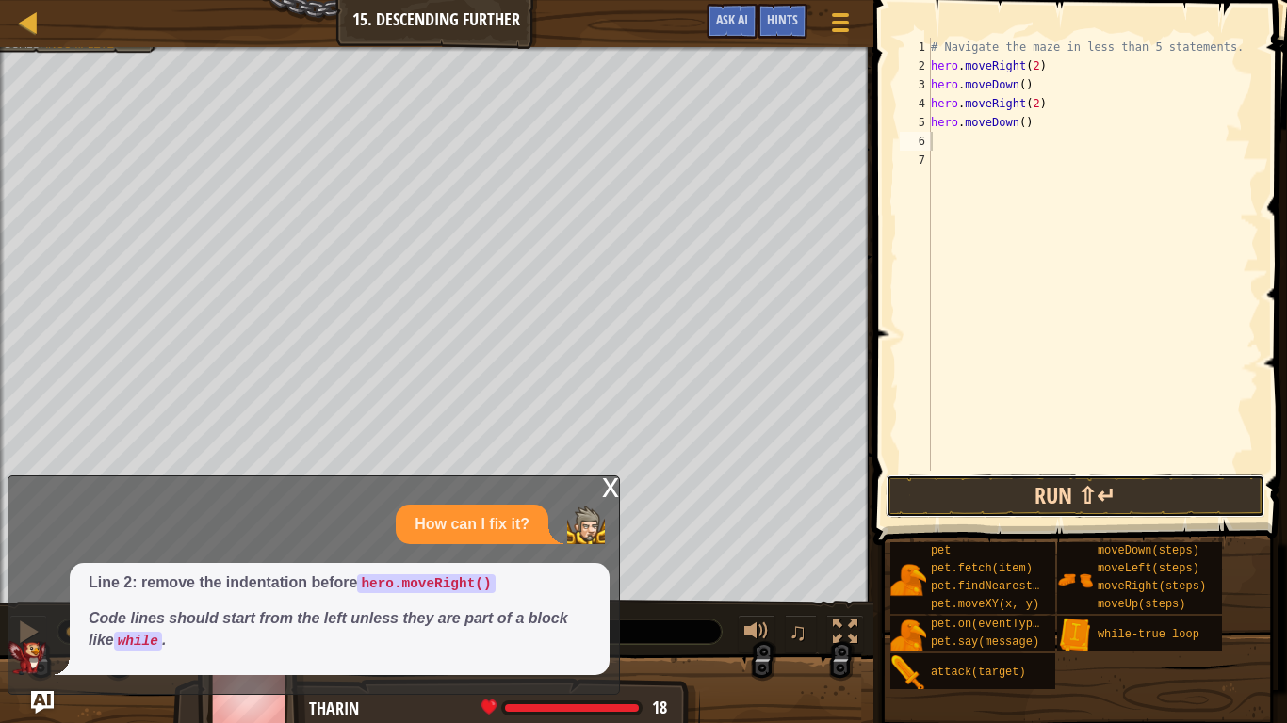
click at [1141, 483] on button "Run ⇧↵" at bounding box center [1075, 496] width 380 height 43
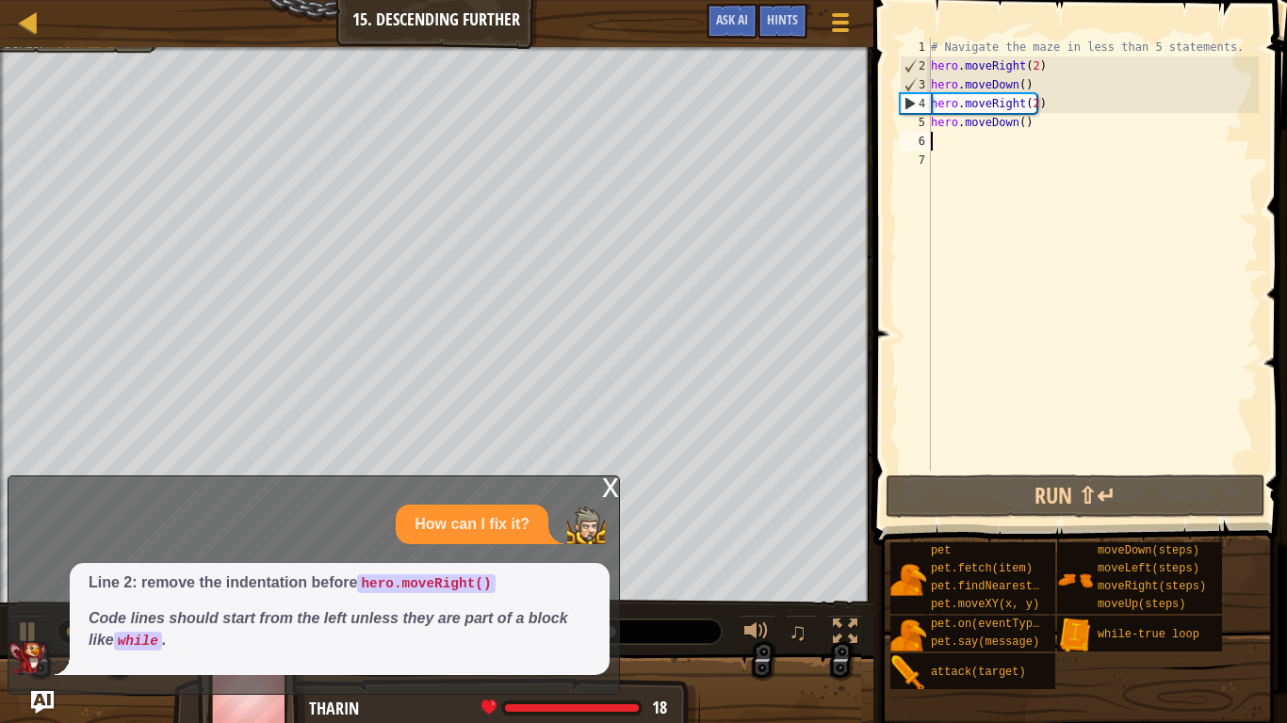
type textarea "r"
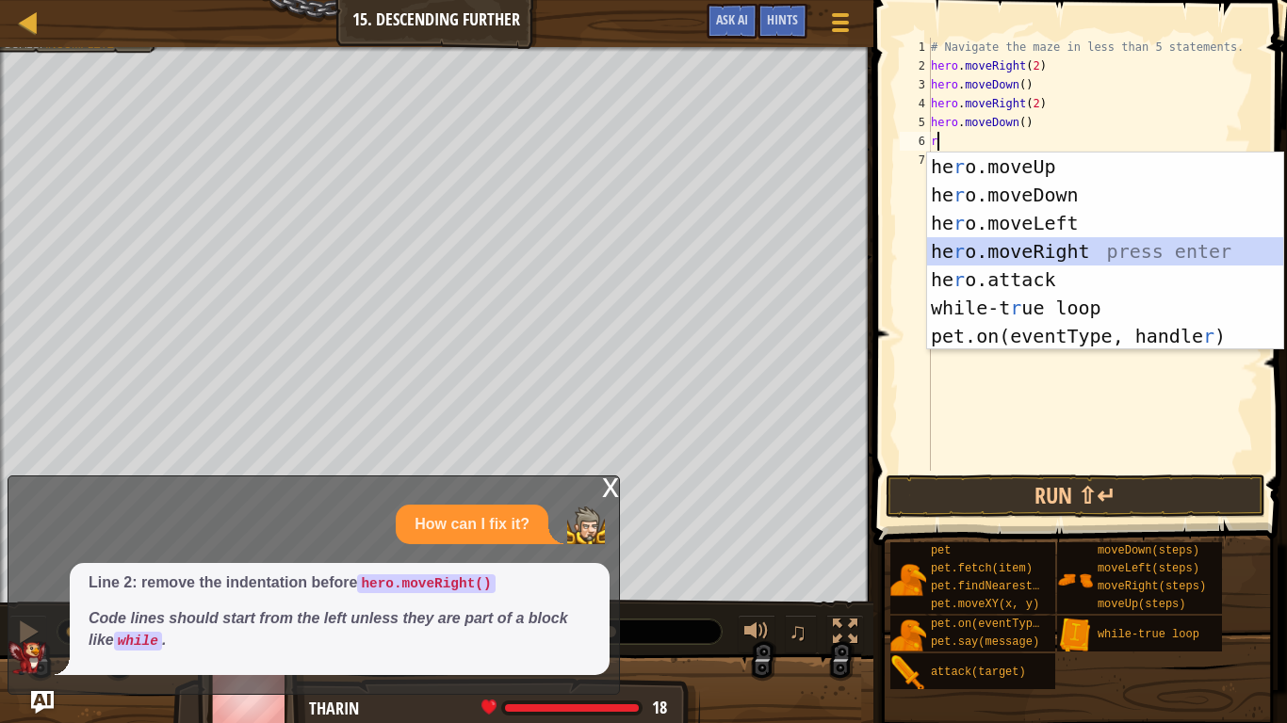
click at [1076, 258] on div "he r o.moveUp press enter he r o.moveDown press enter he r o.moveLeft press ent…" at bounding box center [1105, 280] width 356 height 254
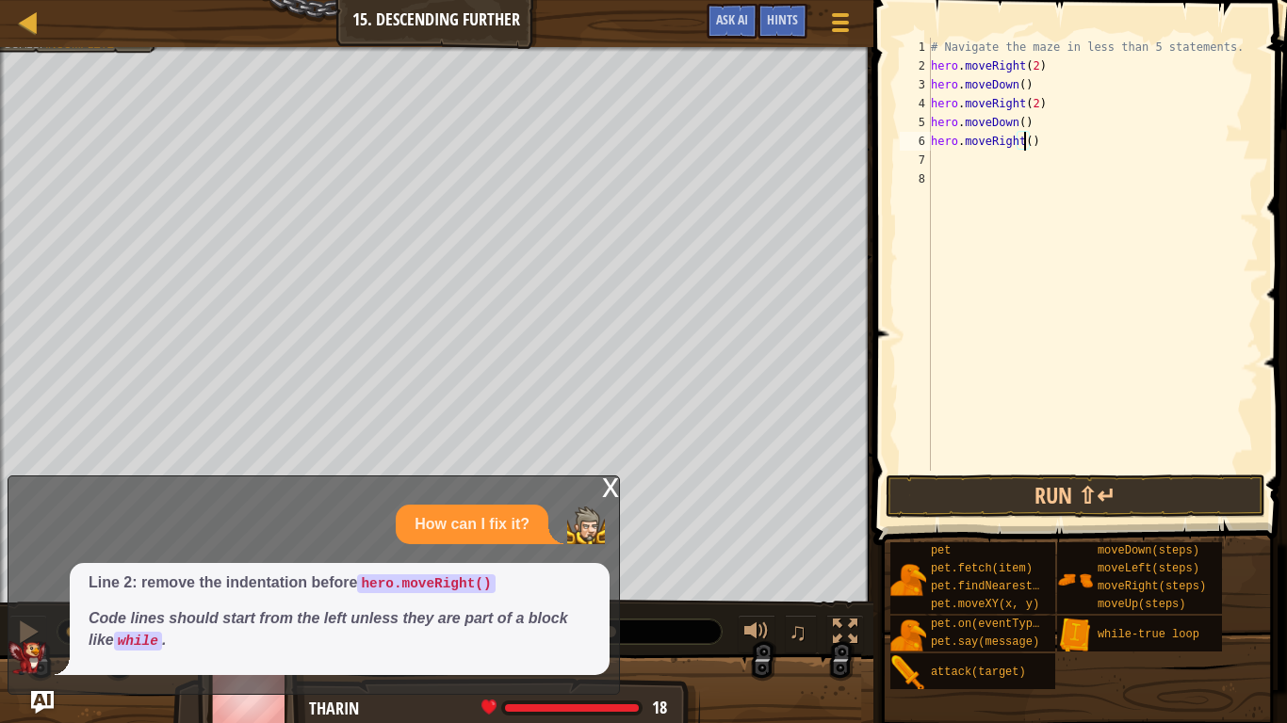
click at [1025, 135] on div "# Navigate the maze in less than 5 statements. hero . moveRight ( 2 ) hero . mo…" at bounding box center [1093, 273] width 332 height 471
type textarea "hero.moveRight(2)"
click at [1117, 501] on button "Run ⇧↵" at bounding box center [1075, 496] width 380 height 43
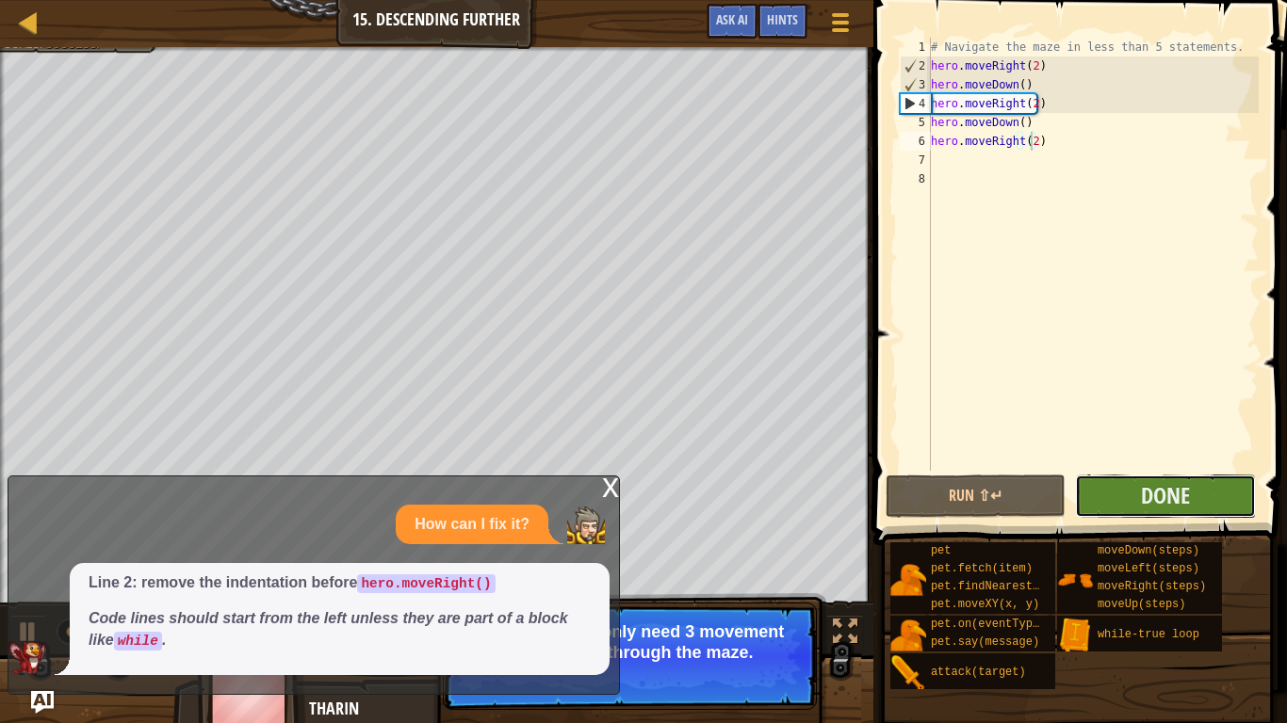
click at [1126, 495] on button "Done" at bounding box center [1165, 496] width 180 height 43
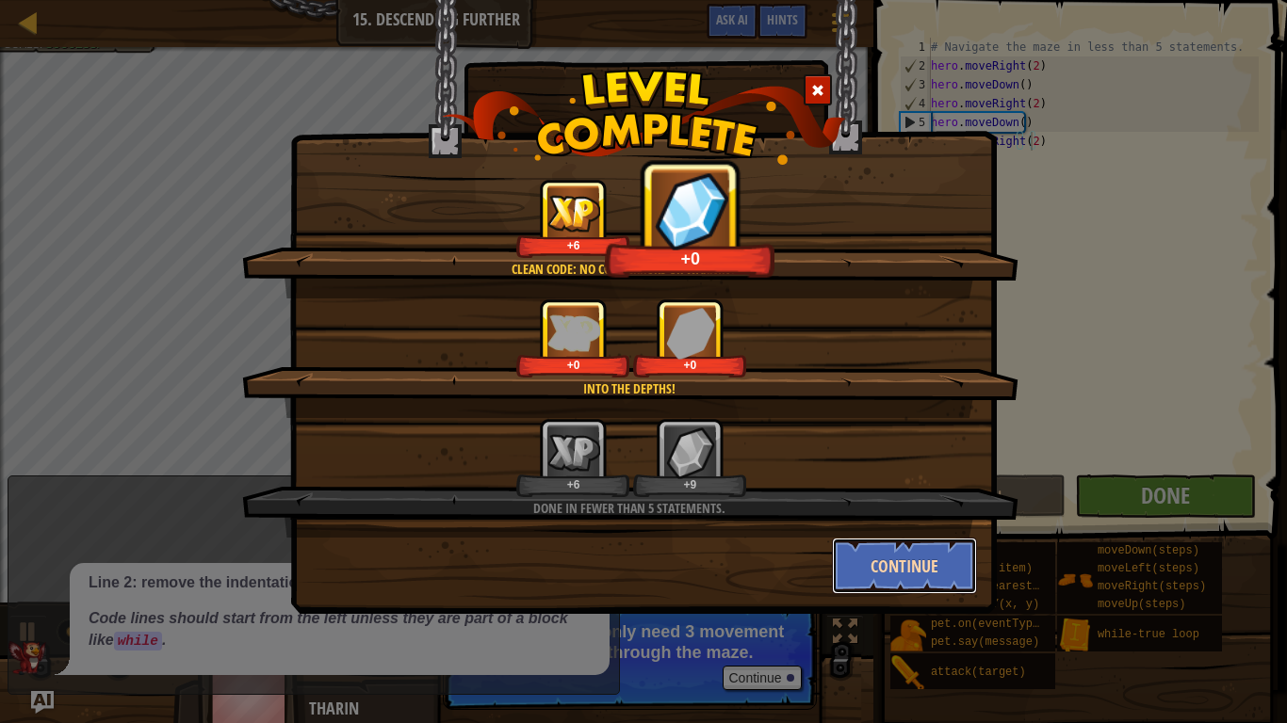
click at [880, 552] on button "Continue" at bounding box center [905, 566] width 146 height 57
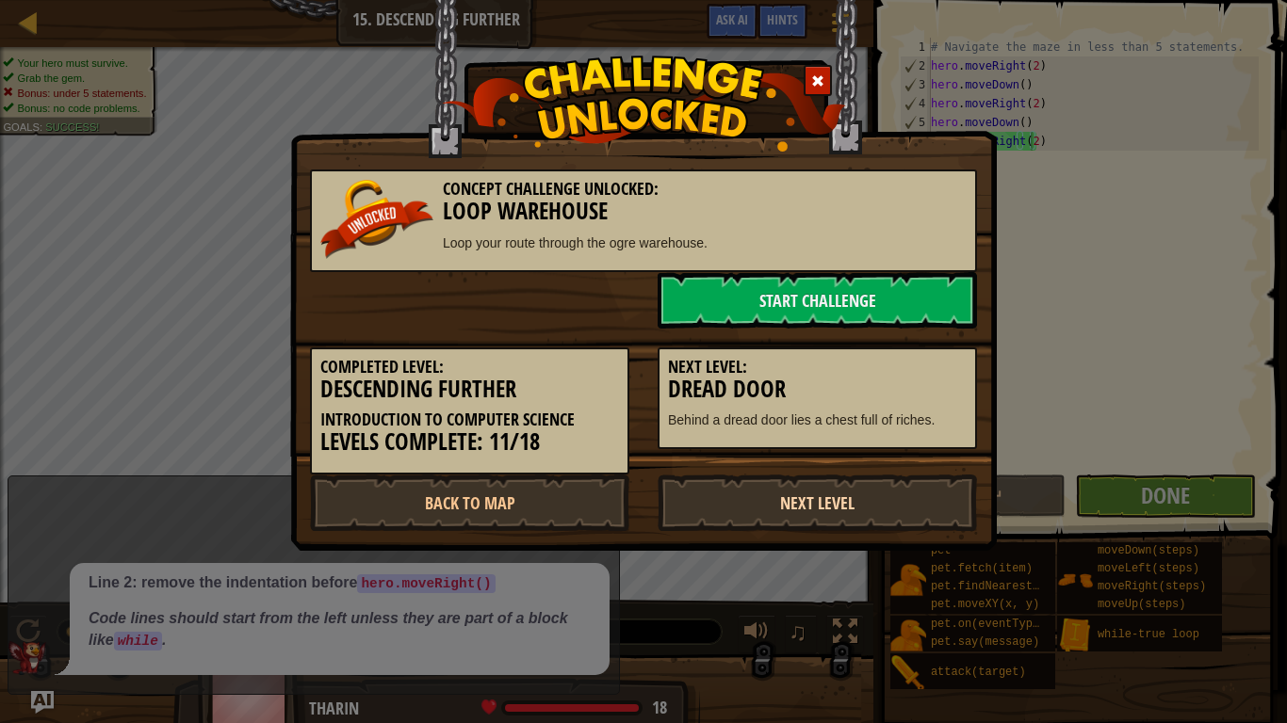
click at [867, 495] on link "Next Level" at bounding box center [816, 503] width 319 height 57
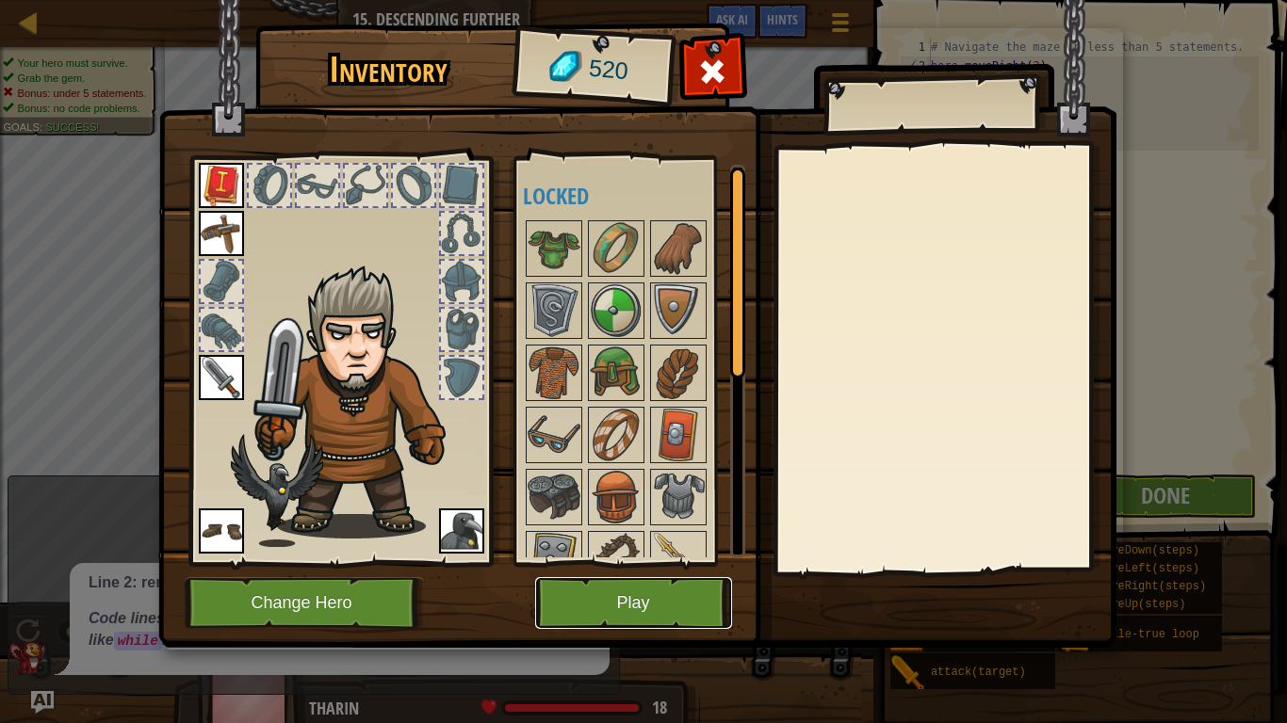
click at [581, 599] on button "Play" at bounding box center [633, 603] width 197 height 52
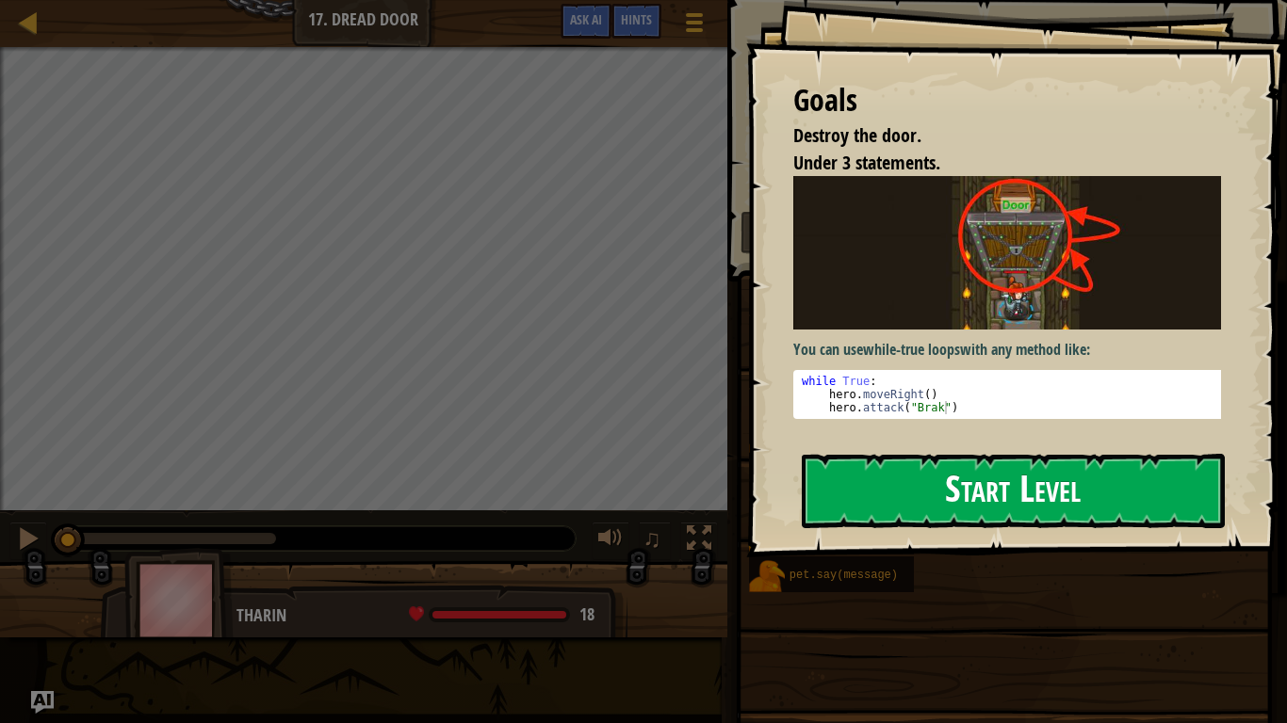
click at [959, 496] on button "Start Level" at bounding box center [1012, 491] width 423 height 74
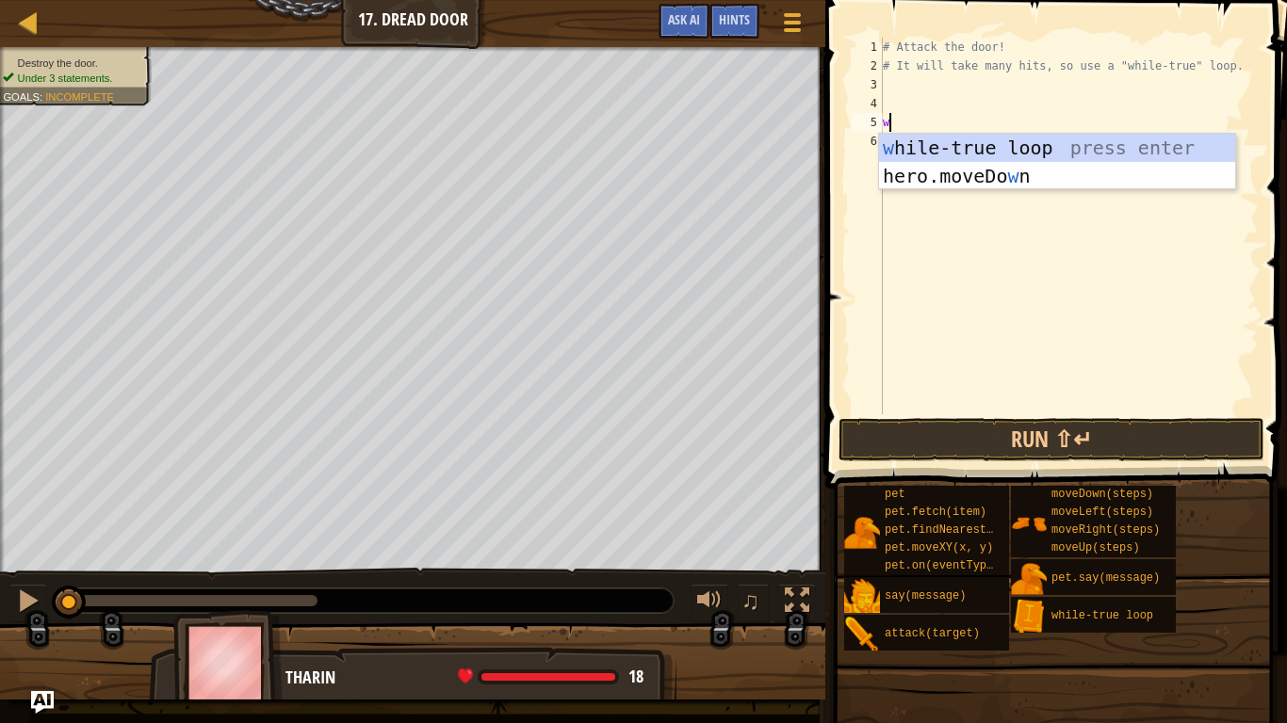
scroll to position [8, 0]
type textarea "wh"
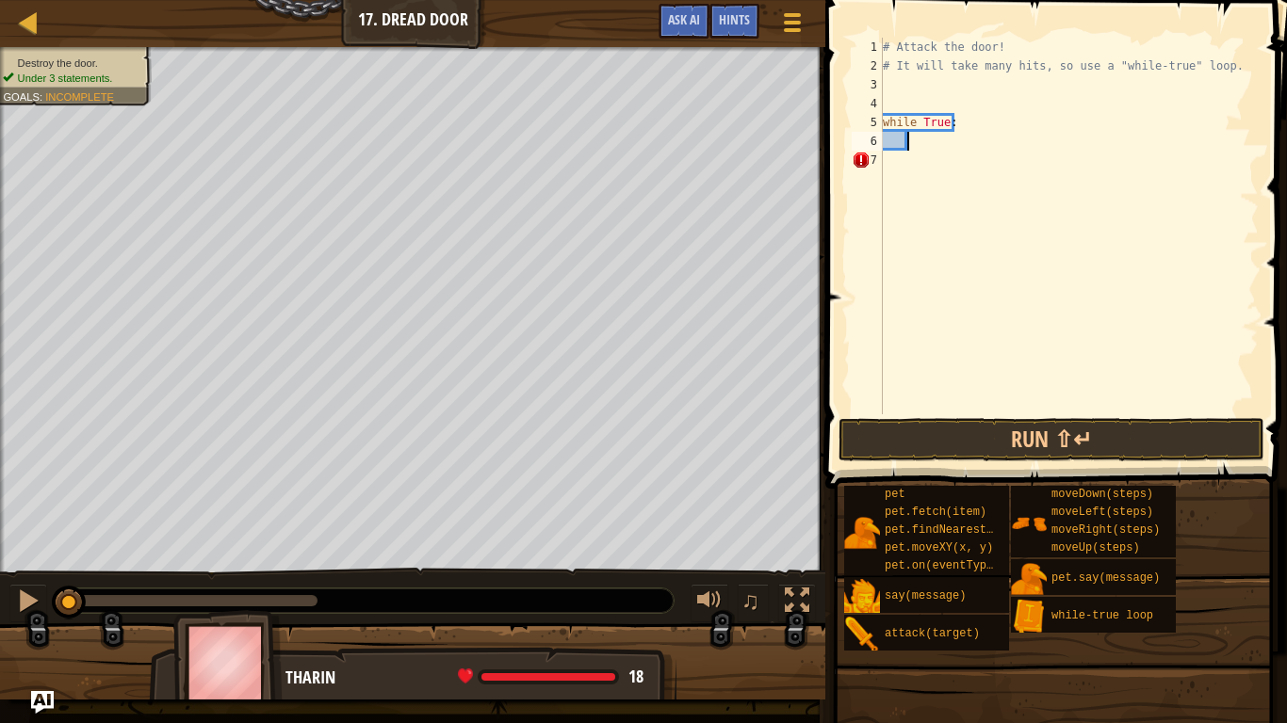
type textarea "m"
type textarea "hero.attack("Door")"
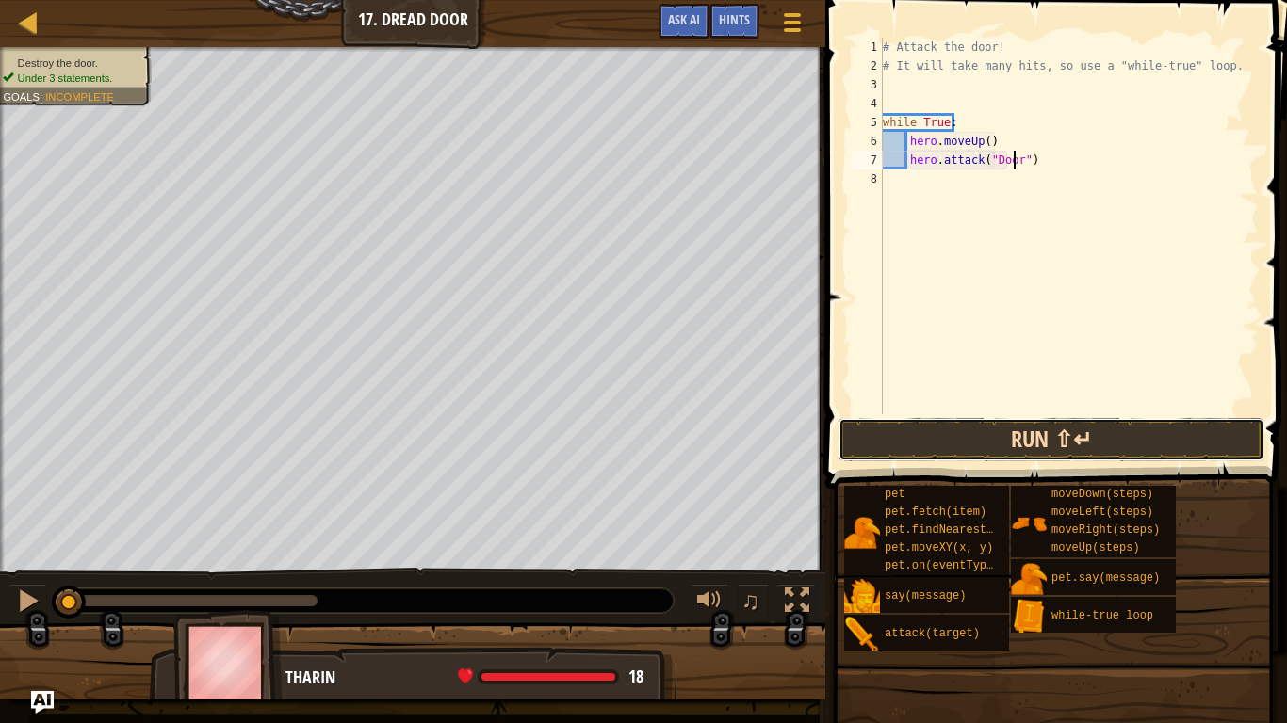
click at [1065, 439] on button "Run ⇧↵" at bounding box center [1051, 439] width 426 height 43
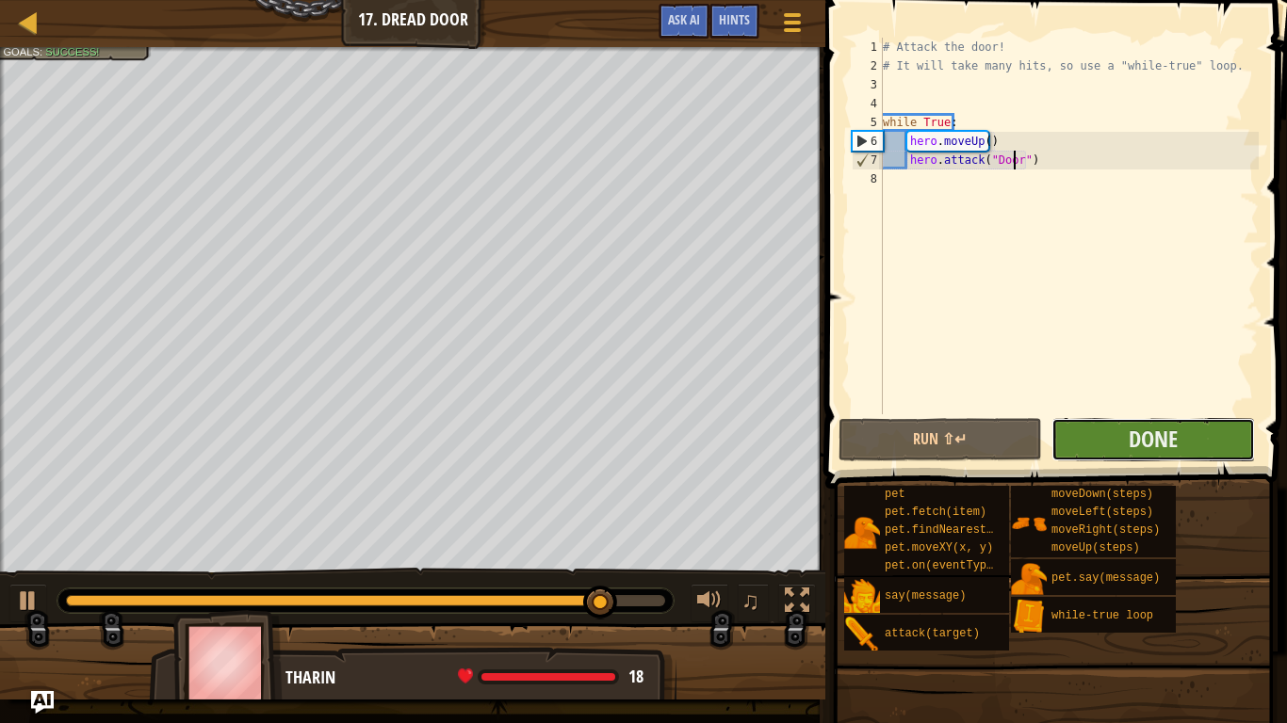
click at [1080, 445] on button "Done" at bounding box center [1152, 439] width 203 height 43
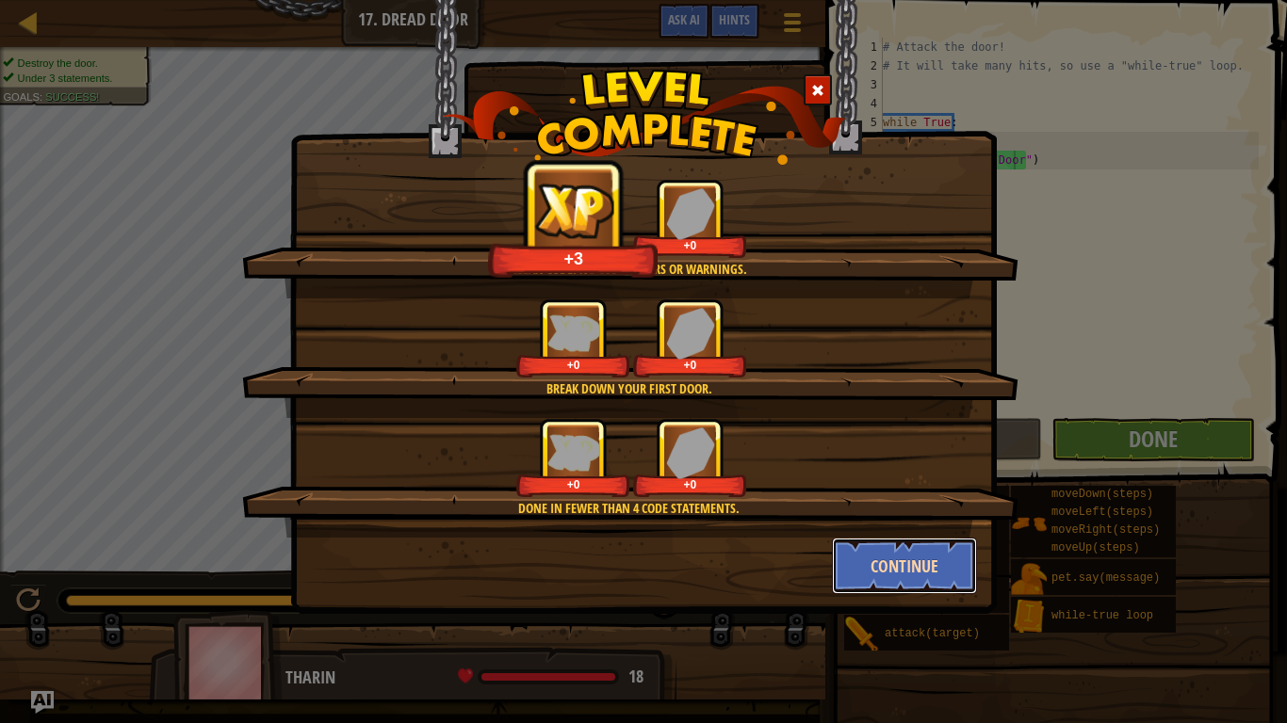
click at [869, 548] on button "Continue" at bounding box center [905, 566] width 146 height 57
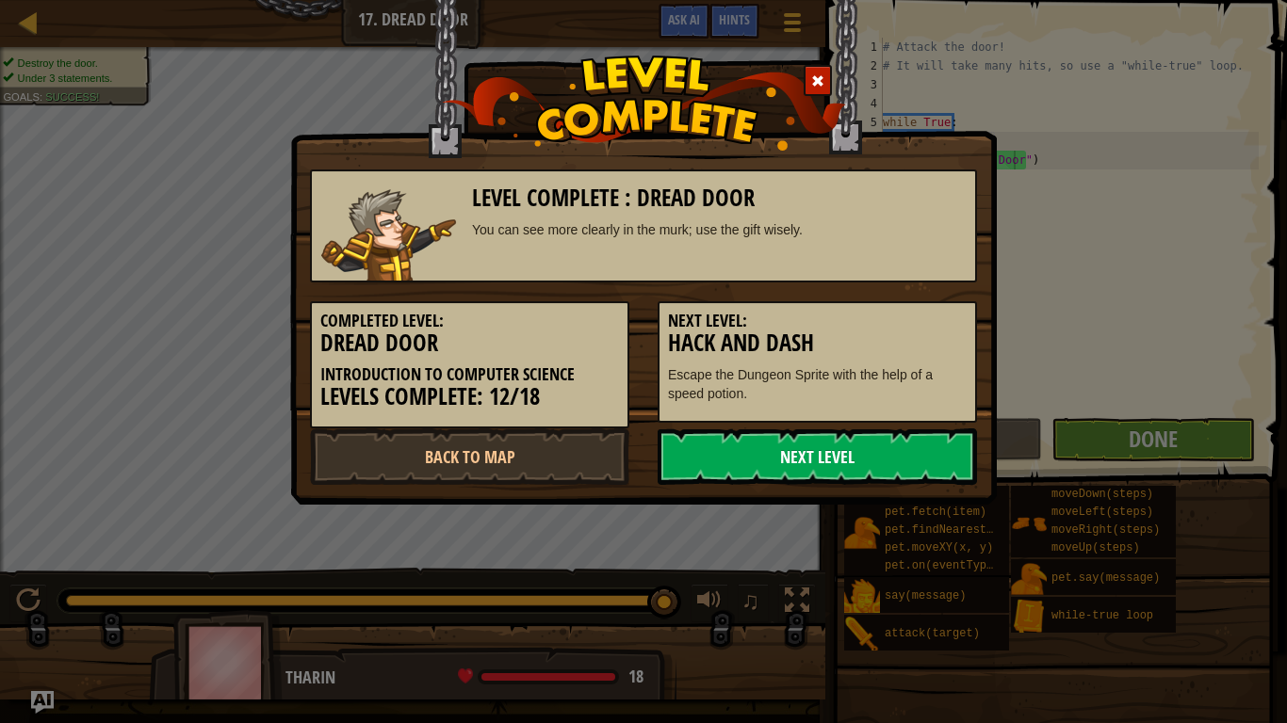
click at [857, 466] on link "Next Level" at bounding box center [816, 457] width 319 height 57
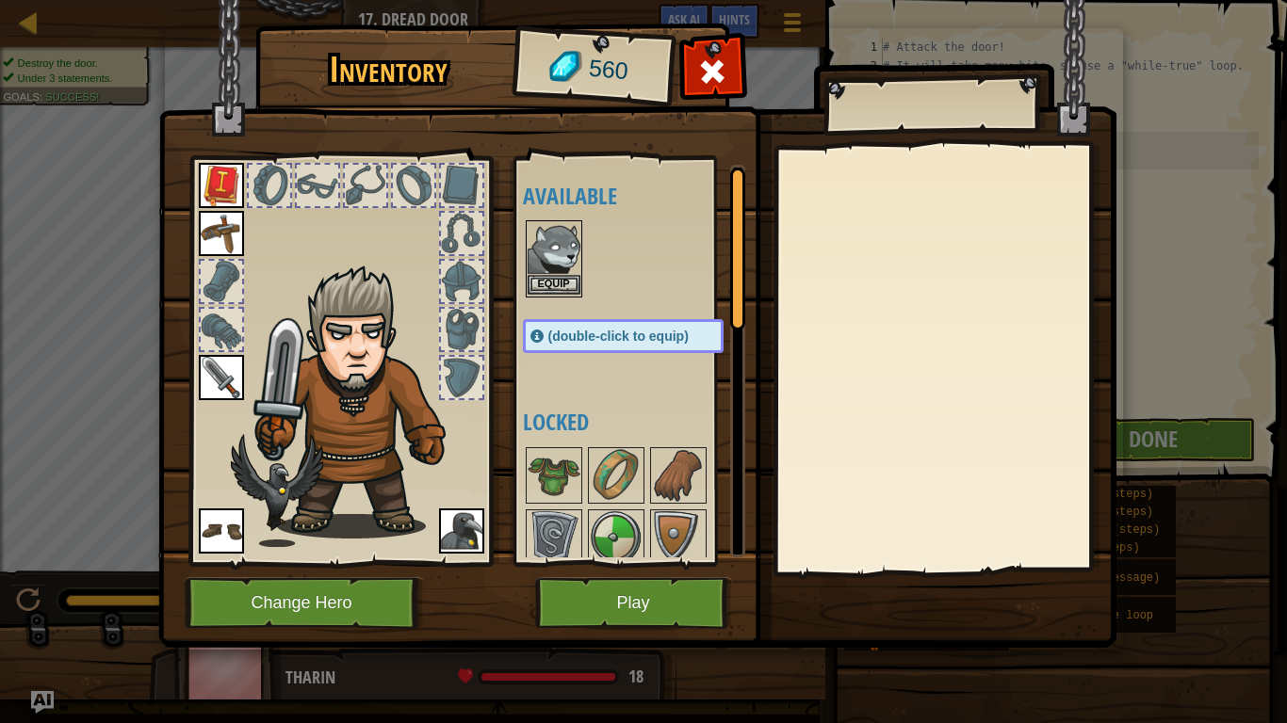
click at [571, 267] on img at bounding box center [553, 248] width 53 height 53
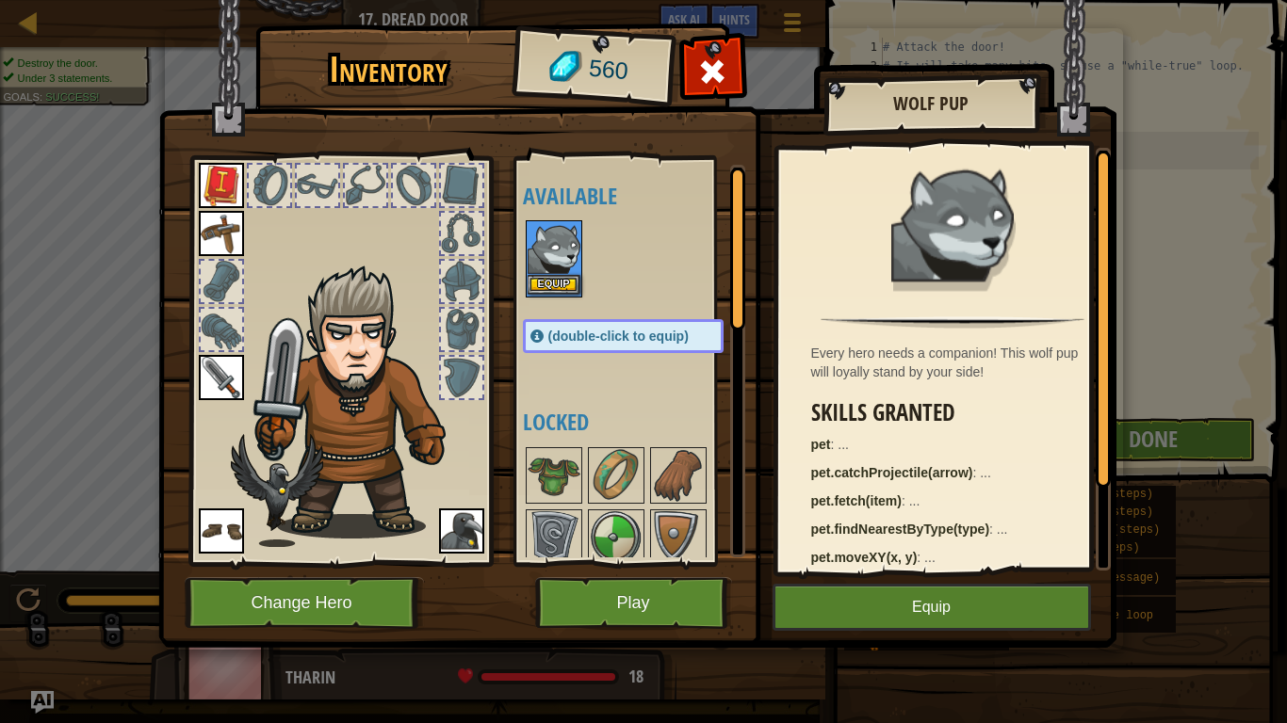
click at [571, 266] on img at bounding box center [553, 248] width 53 height 53
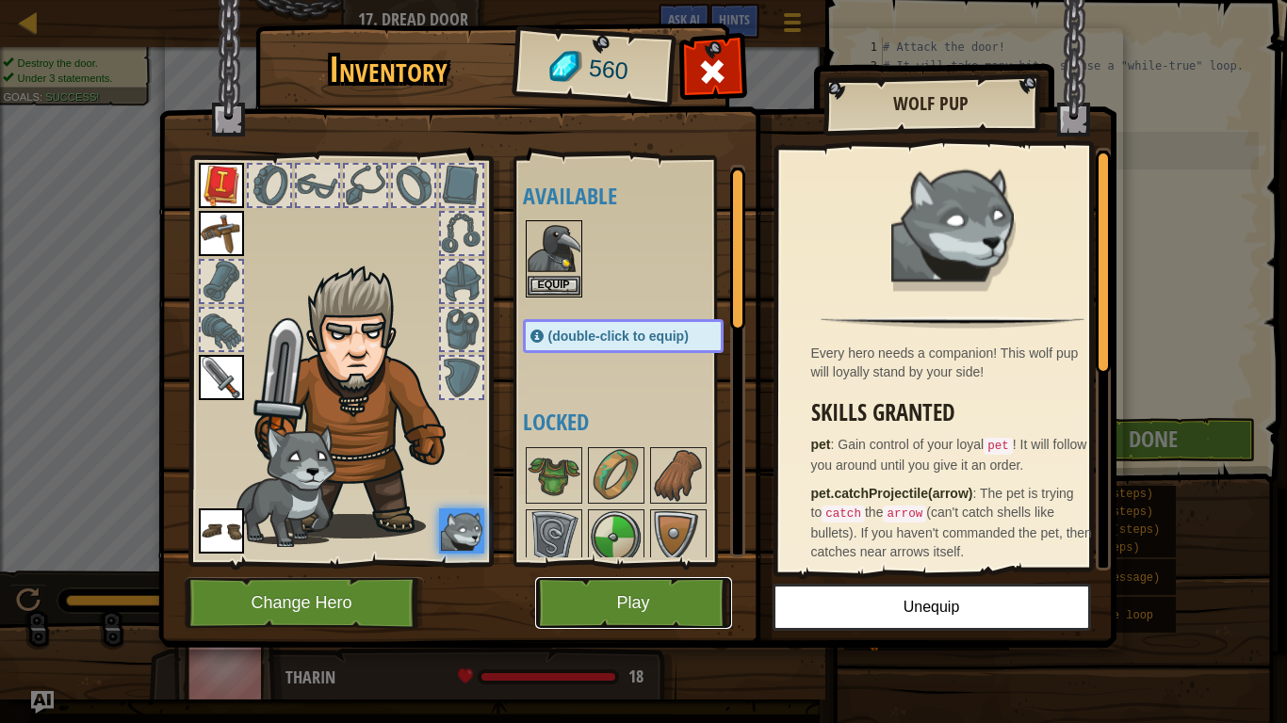
click at [714, 600] on button "Play" at bounding box center [633, 603] width 197 height 52
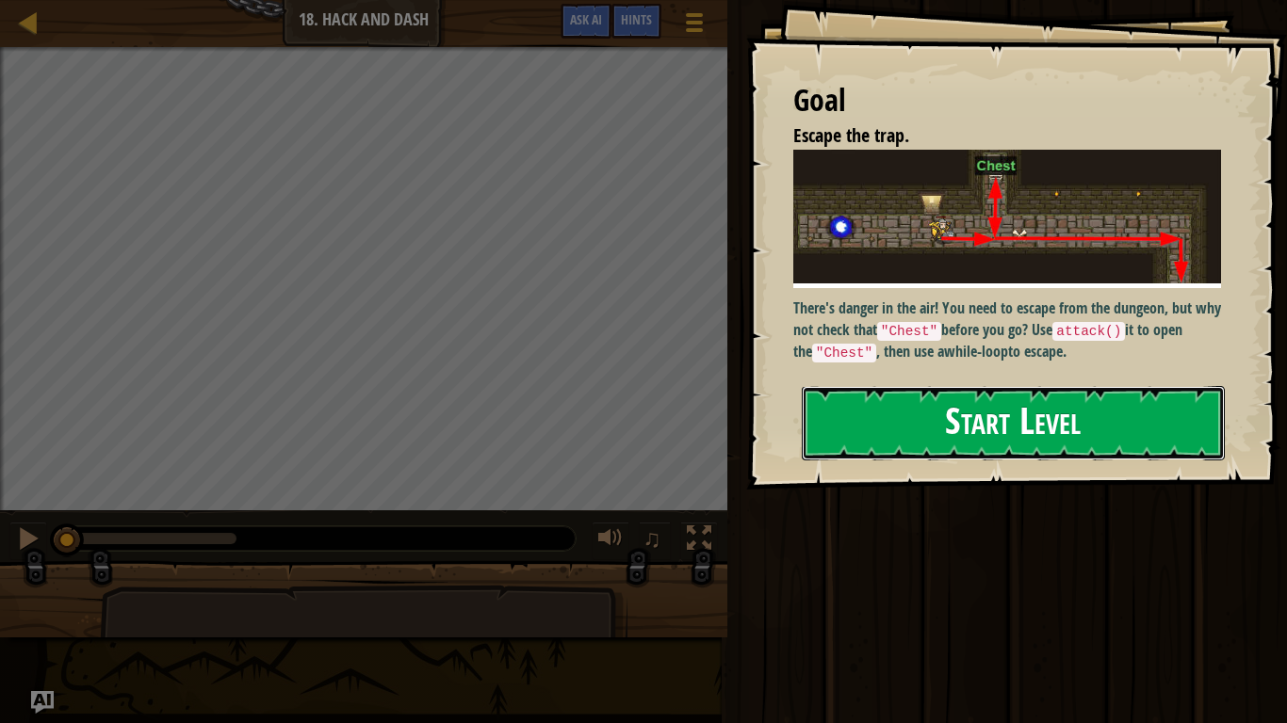
click at [969, 423] on button "Start Level" at bounding box center [1012, 423] width 423 height 74
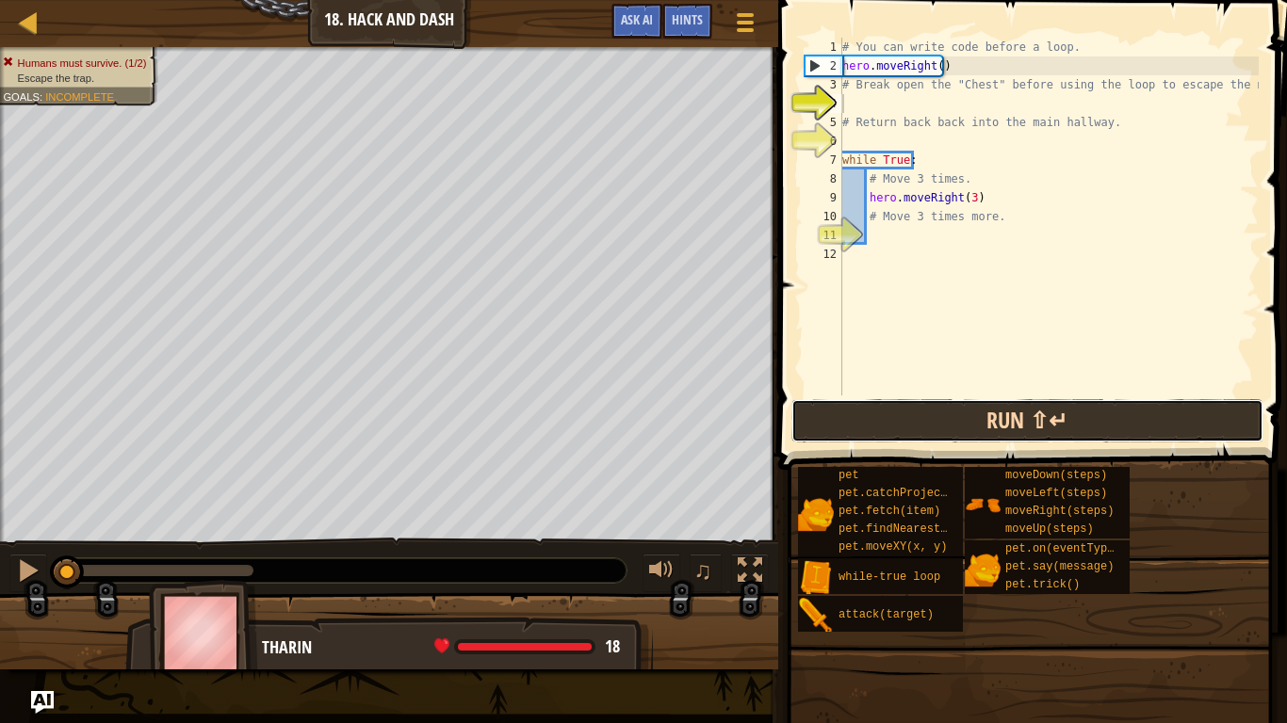
click at [1085, 416] on button "Run ⇧↵" at bounding box center [1027, 420] width 472 height 43
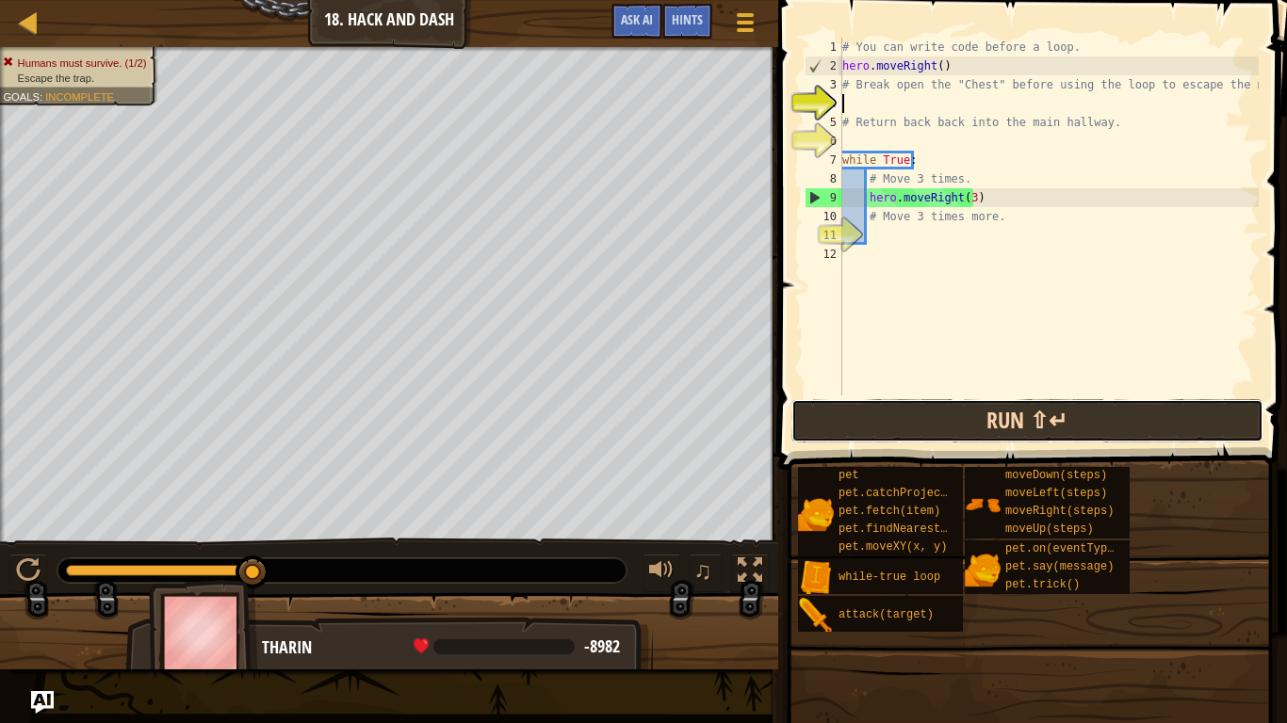
click at [1075, 413] on button "Run ⇧↵" at bounding box center [1027, 420] width 472 height 43
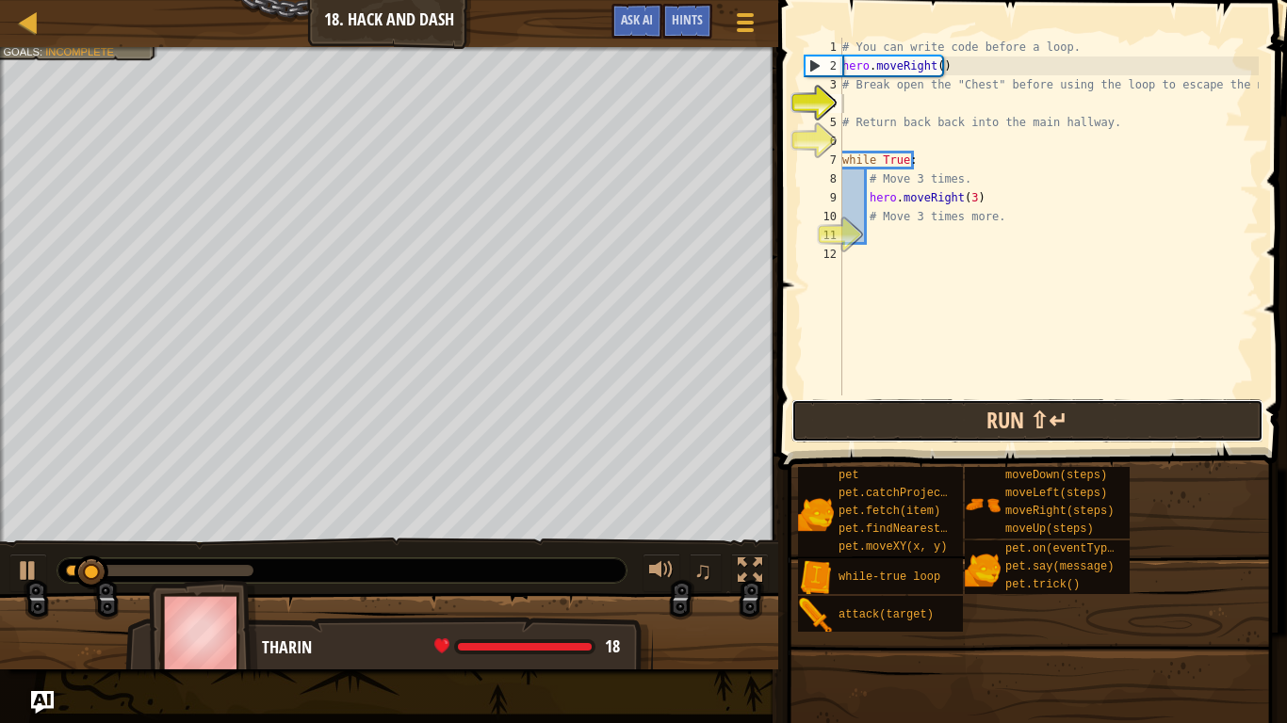
click at [1074, 413] on button "Run ⇧↵" at bounding box center [1027, 420] width 472 height 43
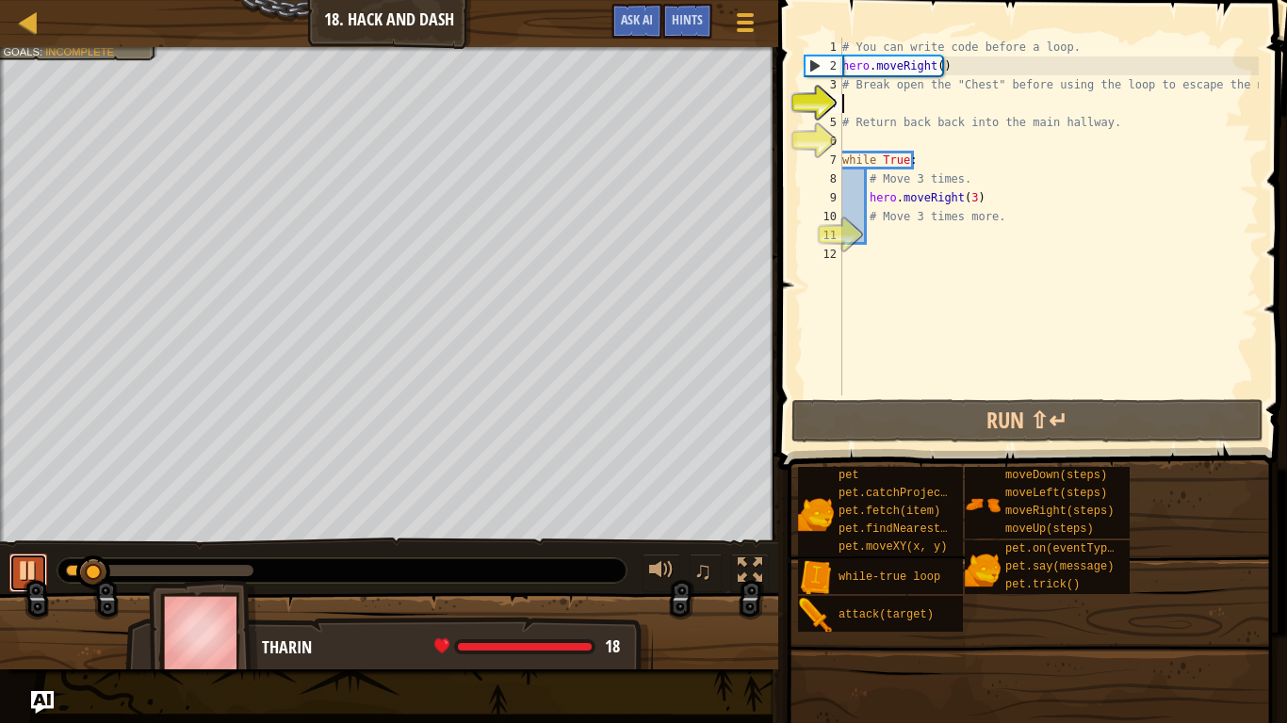
click at [17, 566] on div at bounding box center [28, 570] width 24 height 24
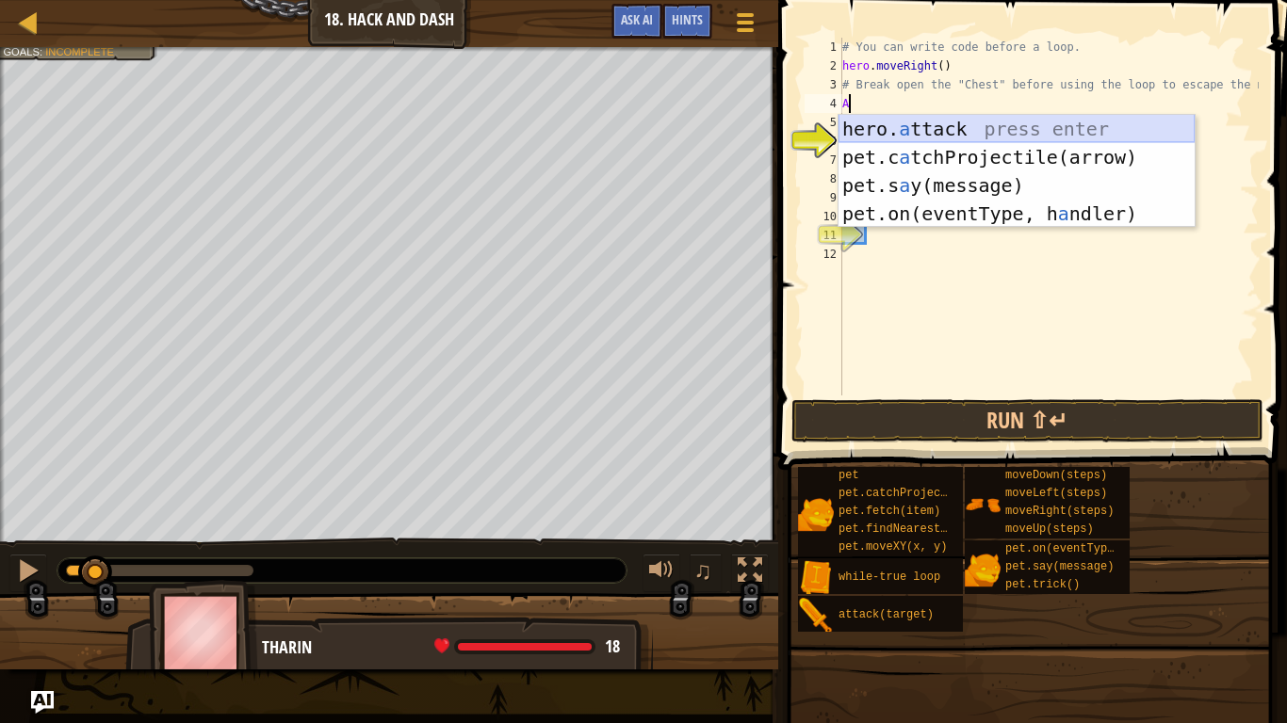
click at [881, 124] on div "hero. a ttack press enter pet.c a tchProjectile(arrow) press enter pet.s a y(me…" at bounding box center [1016, 200] width 356 height 170
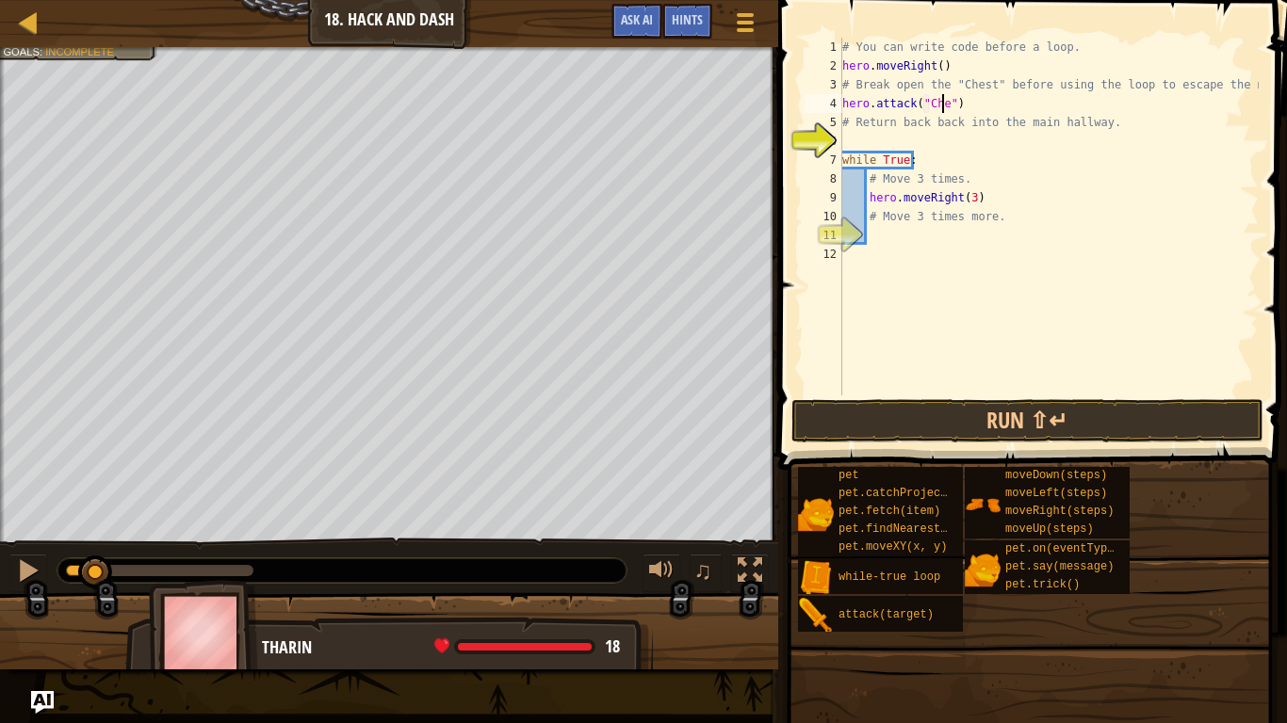
scroll to position [8, 8]
type textarea "hero.attack("Chest")"
click at [946, 409] on button "Run ⇧↵" at bounding box center [1027, 420] width 472 height 43
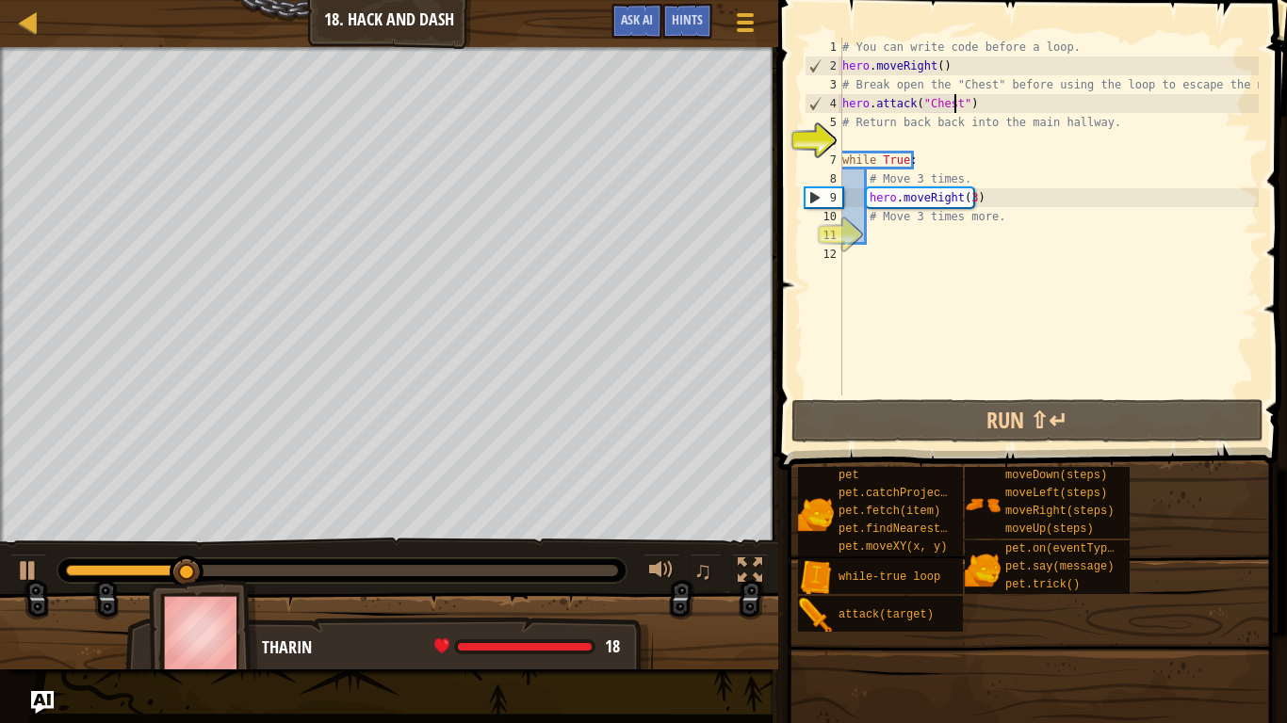
click at [988, 112] on div "# You can write code before a loop. hero . moveRight ( ) # Break open the "Ches…" at bounding box center [1048, 236] width 420 height 396
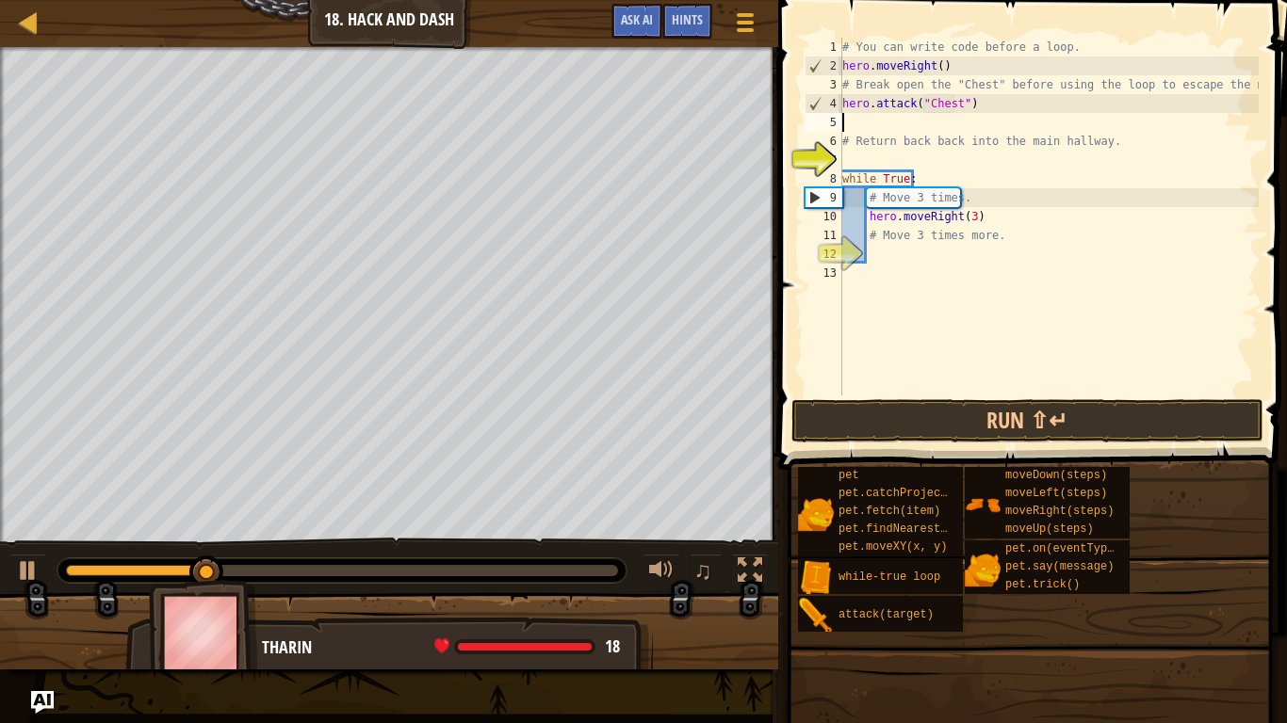
type textarea "m"
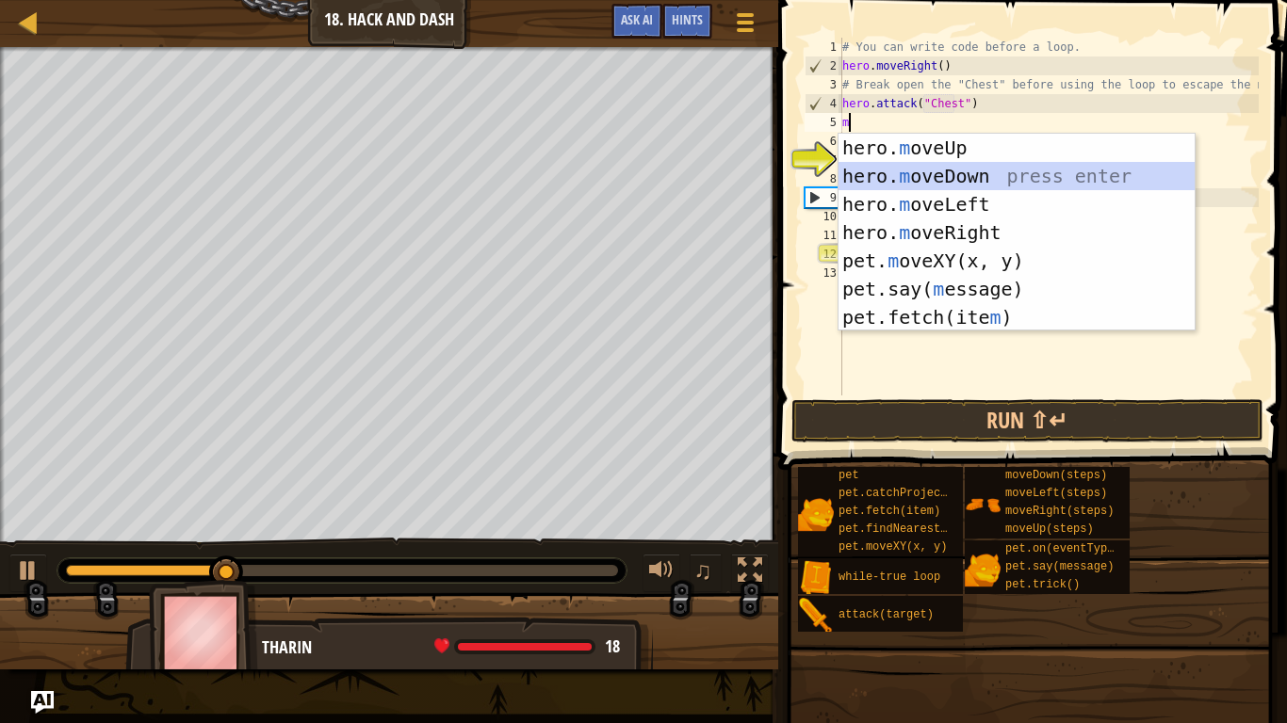
click at [972, 166] on div "hero. m oveUp press enter hero. m oveDown press enter hero. m oveLeft press ent…" at bounding box center [1016, 261] width 356 height 254
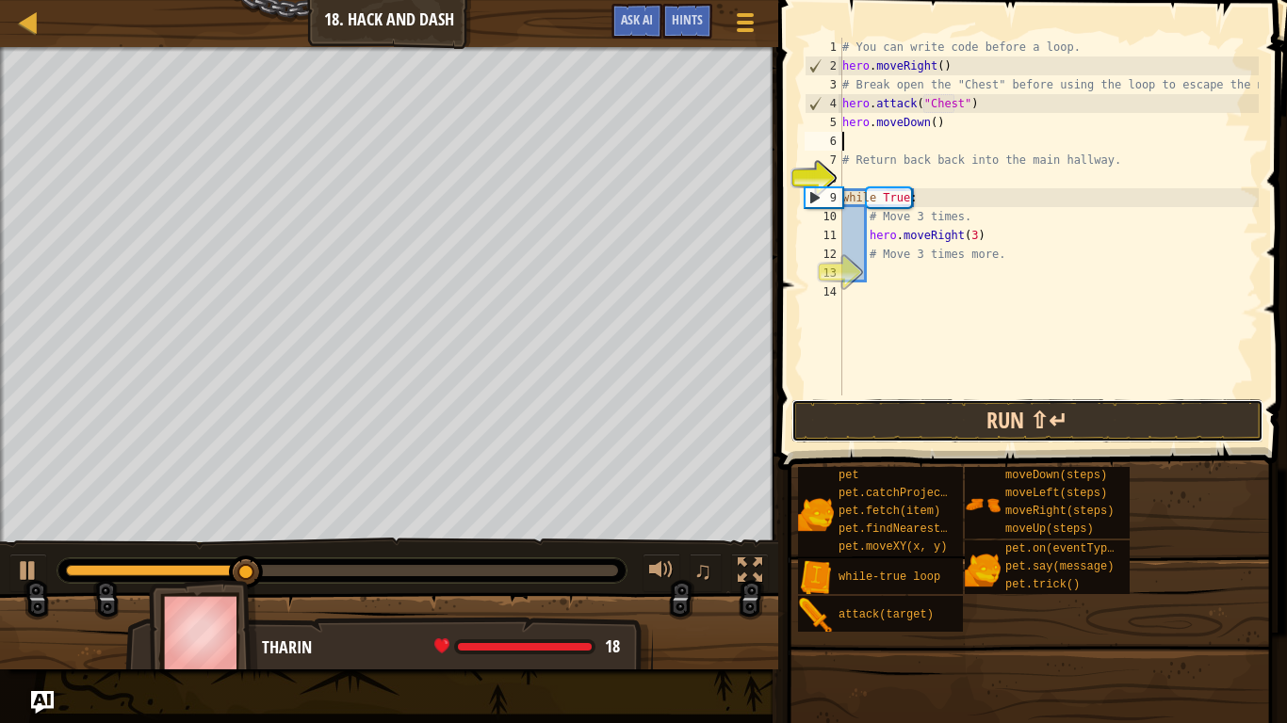
click at [971, 409] on button "Run ⇧↵" at bounding box center [1027, 420] width 472 height 43
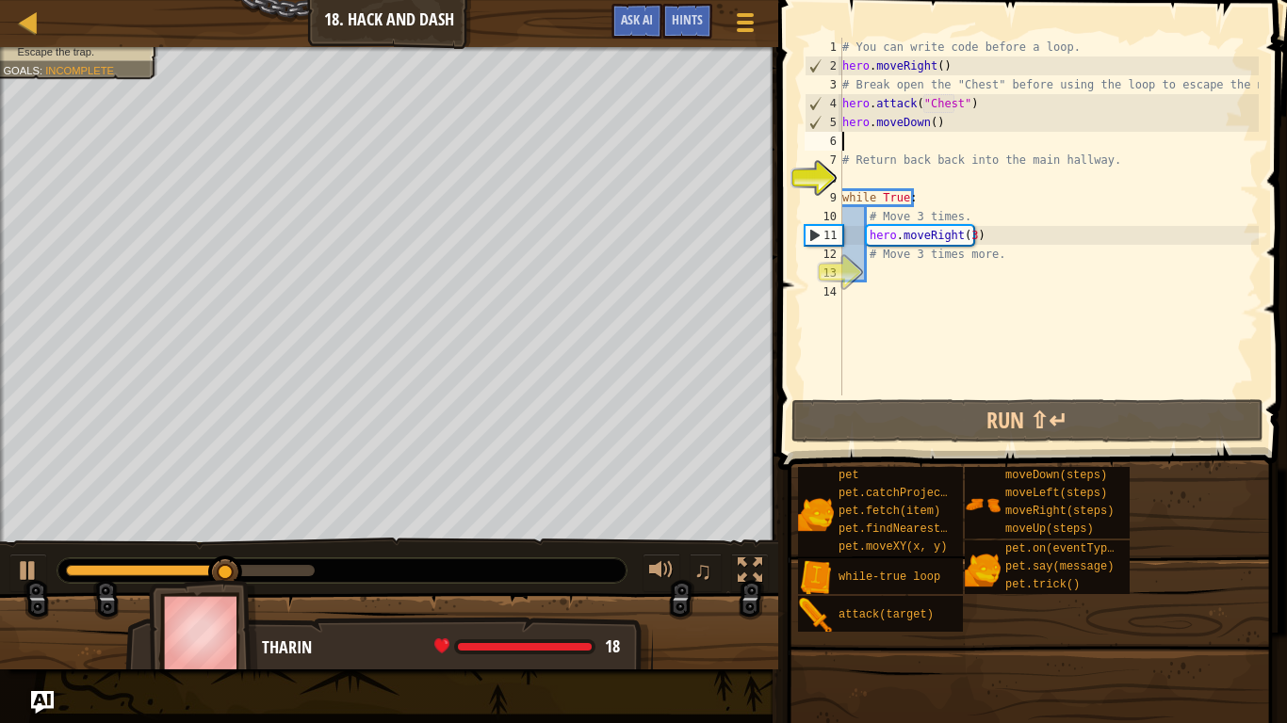
click at [931, 264] on div "# You can write code before a loop. hero . moveRight ( ) # Break open the "Ches…" at bounding box center [1048, 236] width 420 height 396
type textarea "m"
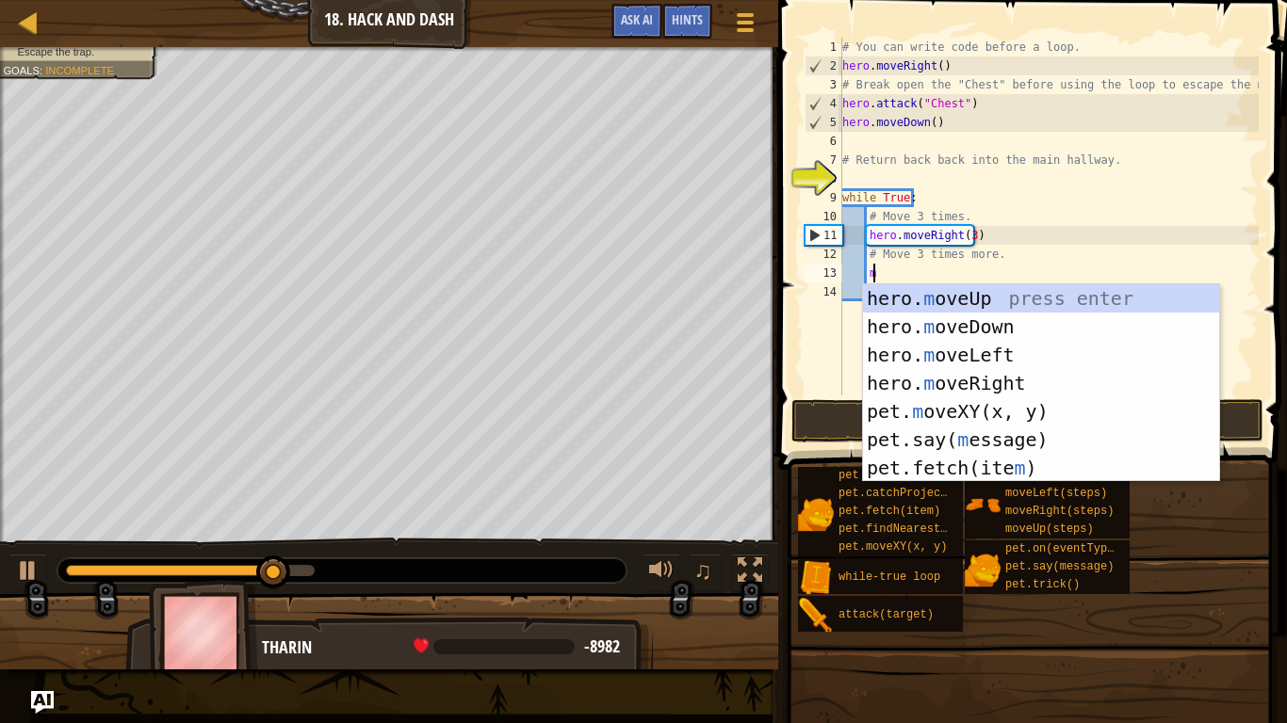
scroll to position [8, 1]
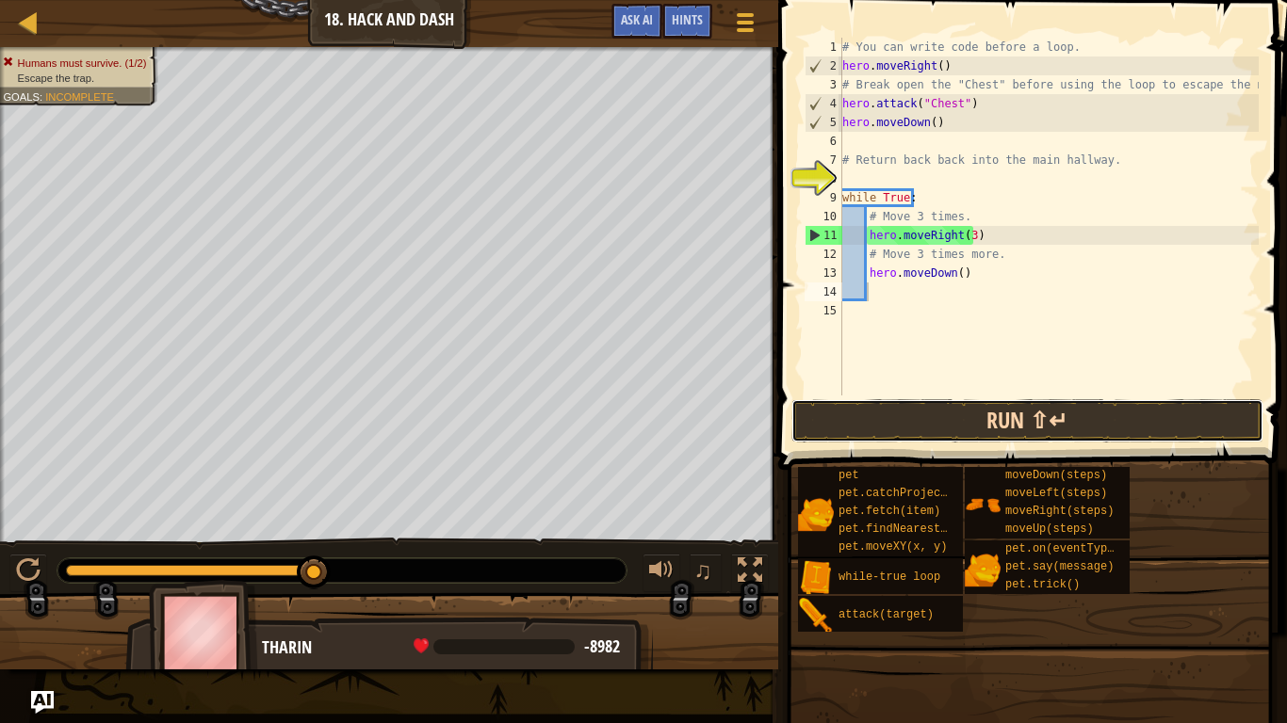
click at [1076, 412] on button "Run ⇧↵" at bounding box center [1027, 420] width 472 height 43
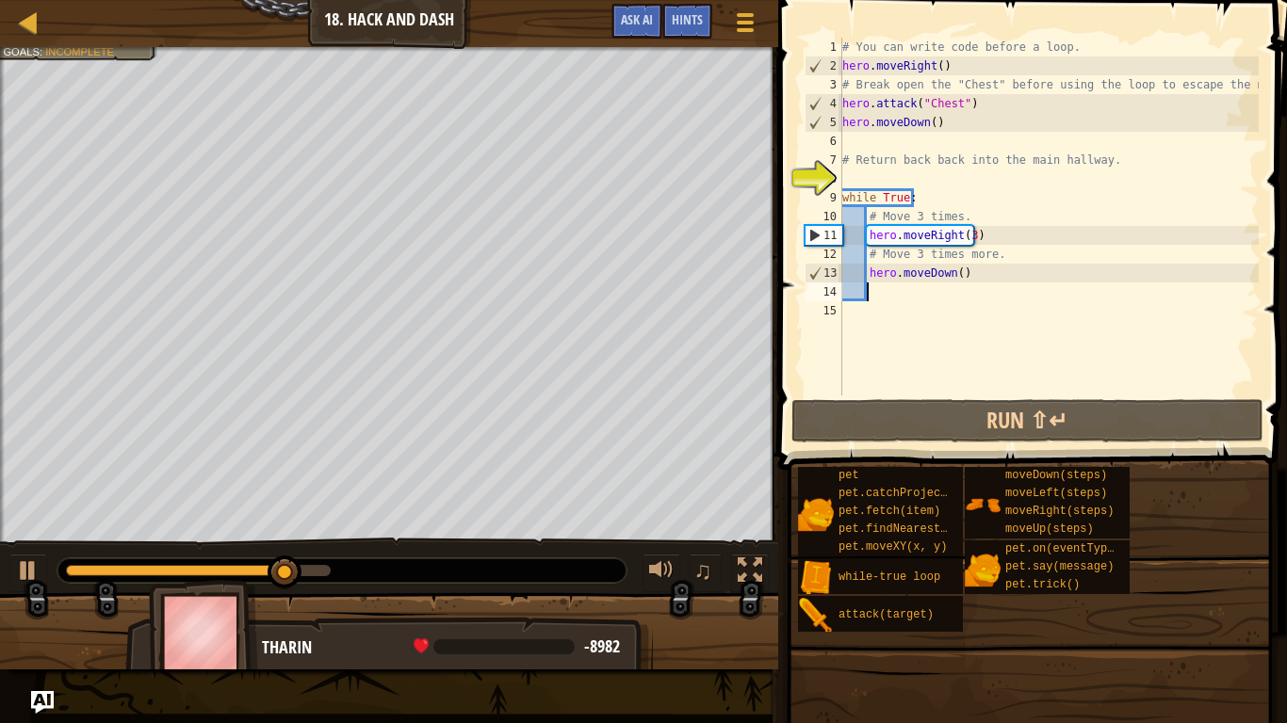
click at [954, 273] on div "# You can write code before a loop. hero . moveRight ( ) # Break open the "Ches…" at bounding box center [1048, 236] width 420 height 396
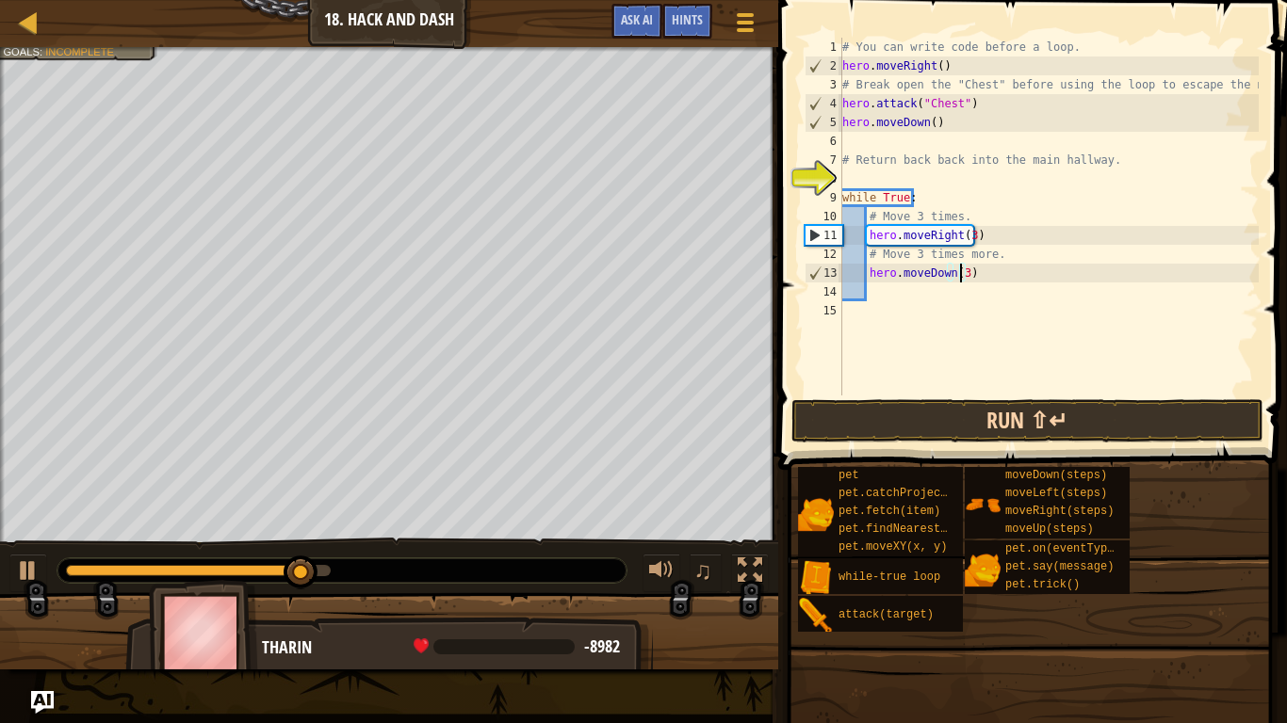
type textarea "hero.moveDown(3)"
click at [993, 425] on button "Run ⇧↵" at bounding box center [1027, 420] width 472 height 43
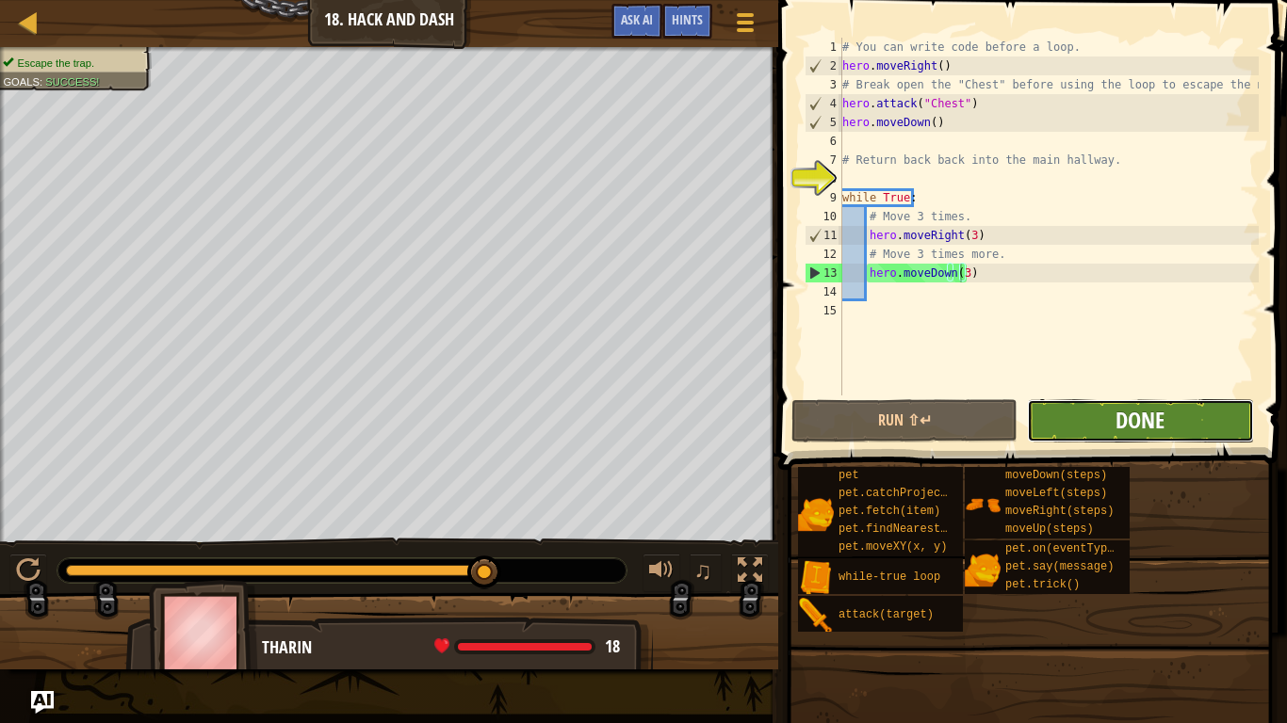
click at [1155, 426] on span "Done" at bounding box center [1139, 420] width 49 height 30
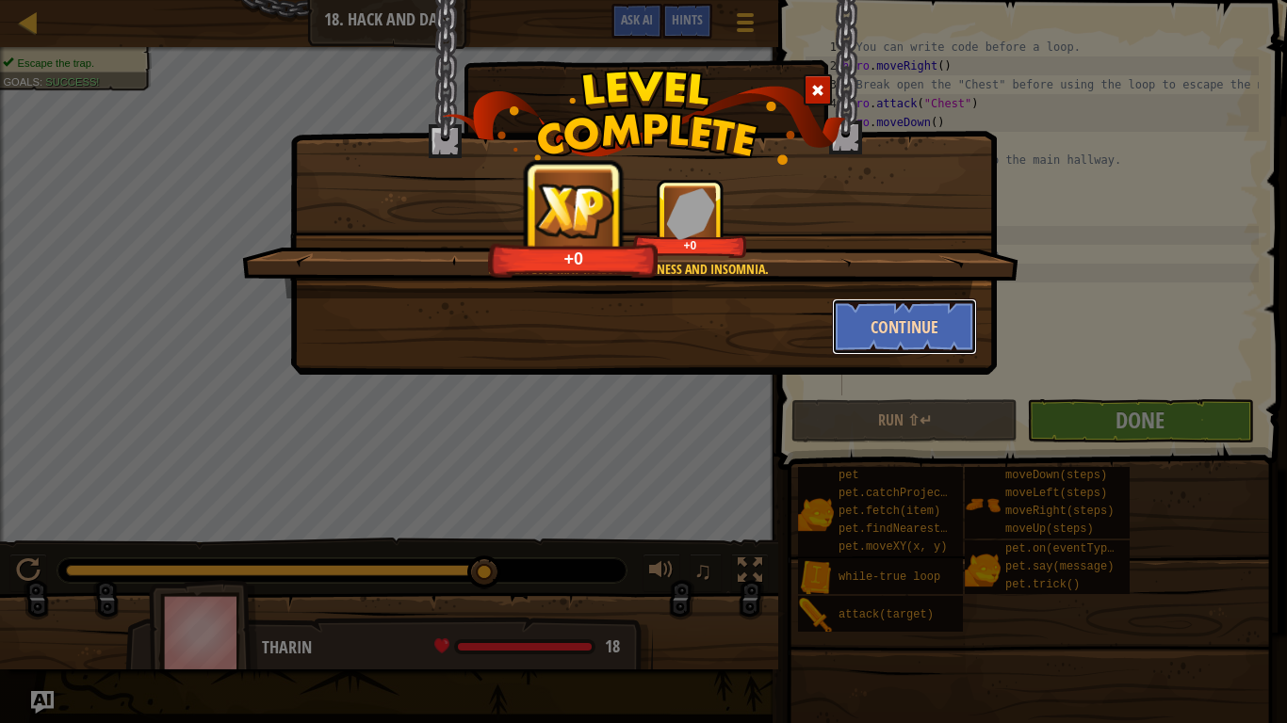
click at [869, 312] on button "Continue" at bounding box center [905, 327] width 146 height 57
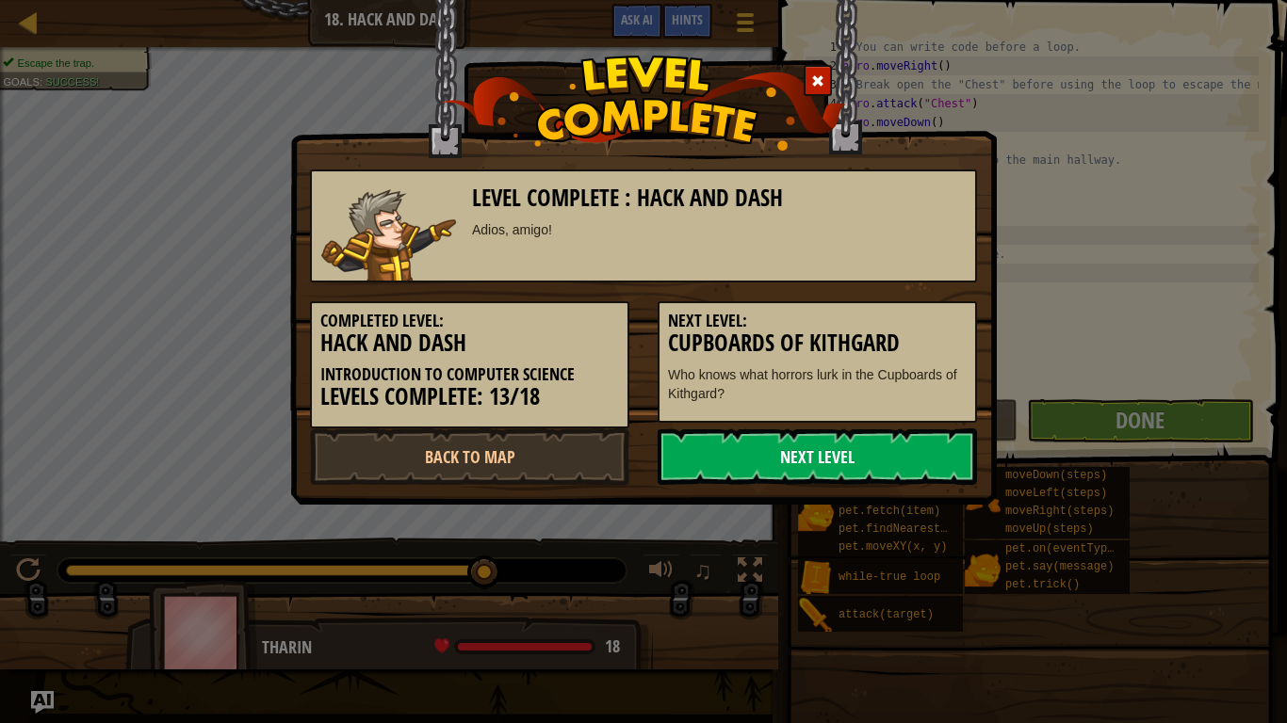
click at [858, 444] on link "Next Level" at bounding box center [816, 457] width 319 height 57
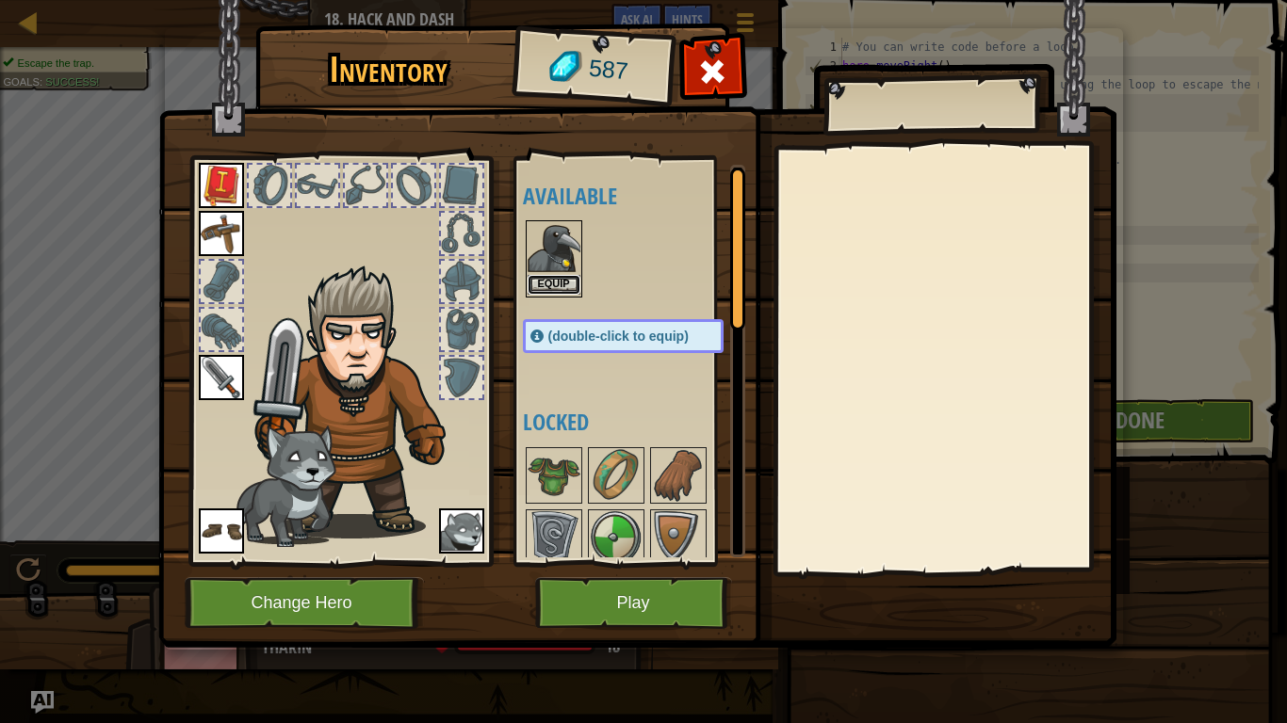
click at [562, 281] on button "Equip" at bounding box center [553, 285] width 53 height 20
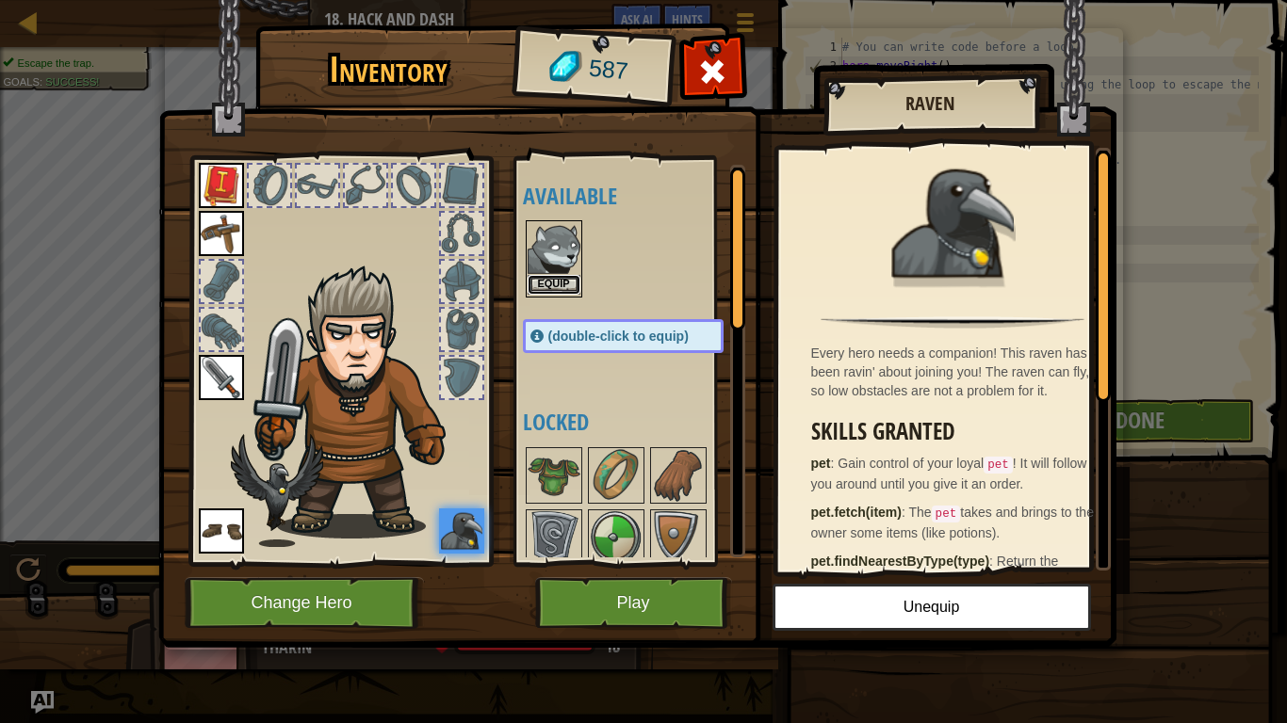
click at [562, 283] on button "Equip" at bounding box center [553, 285] width 53 height 20
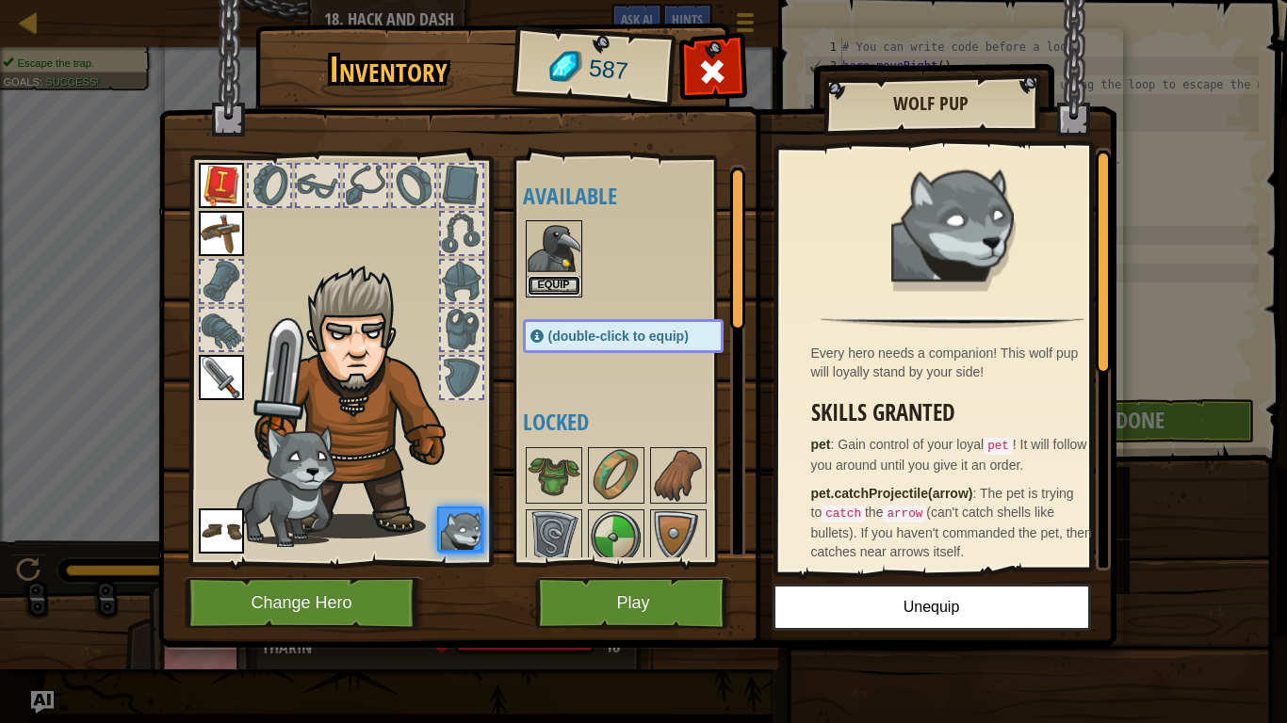
click at [562, 283] on button "Equip" at bounding box center [553, 286] width 53 height 20
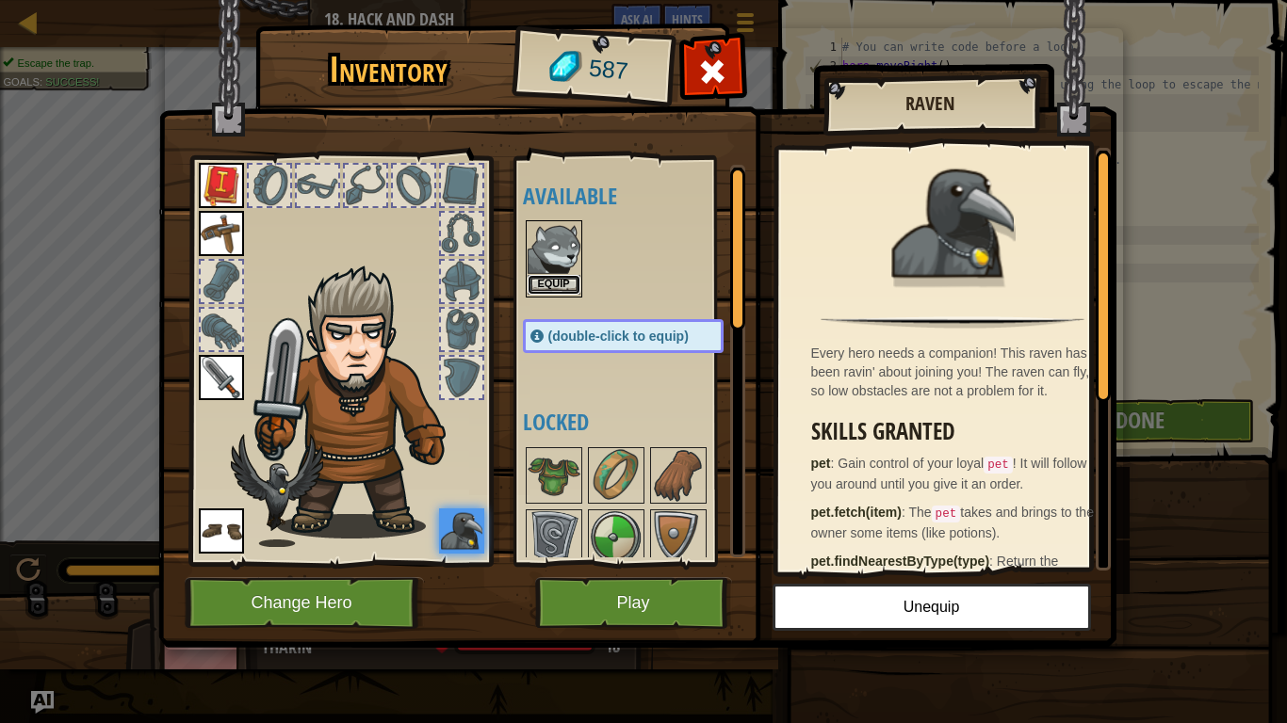
click at [566, 279] on button "Equip" at bounding box center [553, 285] width 53 height 20
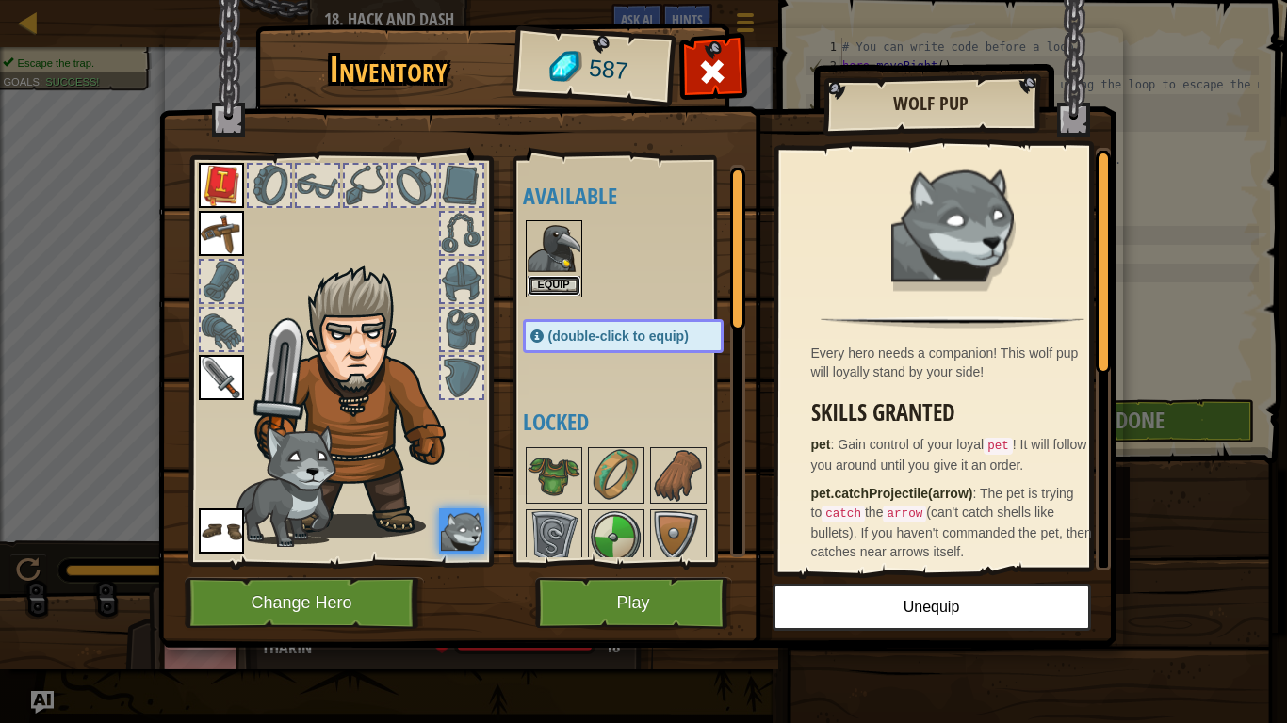
click at [566, 279] on button "Equip" at bounding box center [553, 286] width 53 height 20
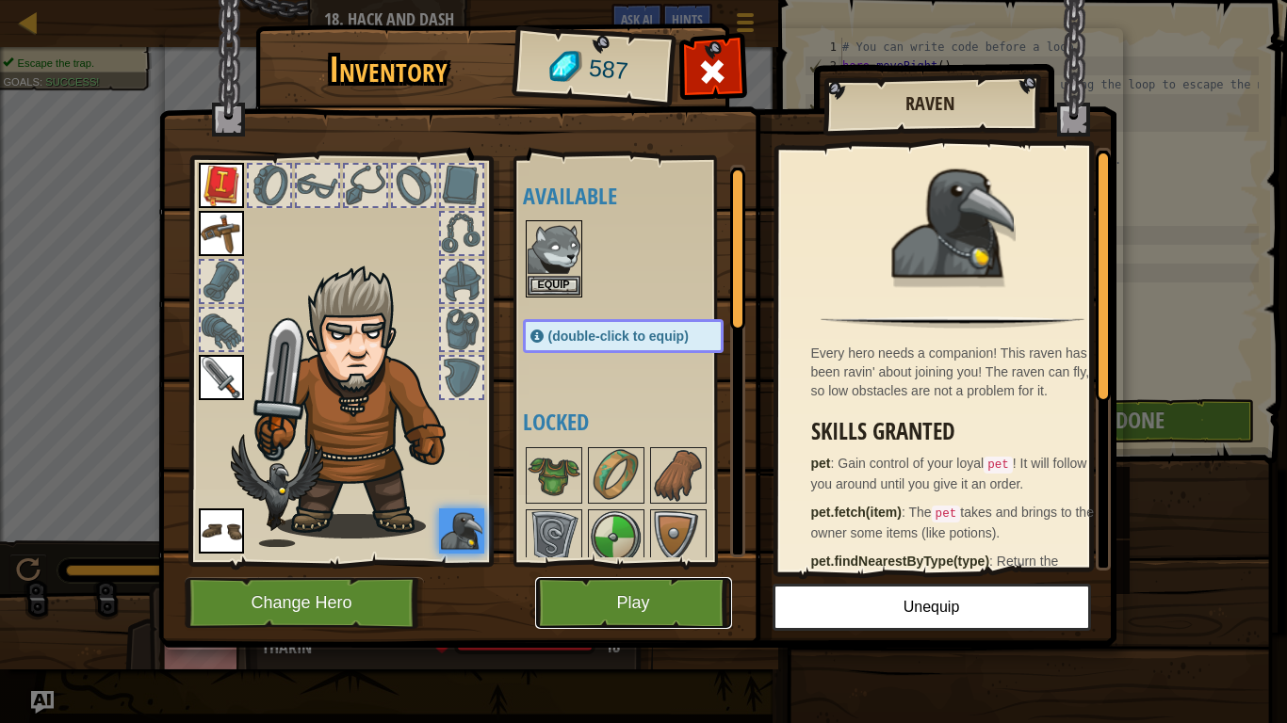
click at [677, 601] on button "Play" at bounding box center [633, 603] width 197 height 52
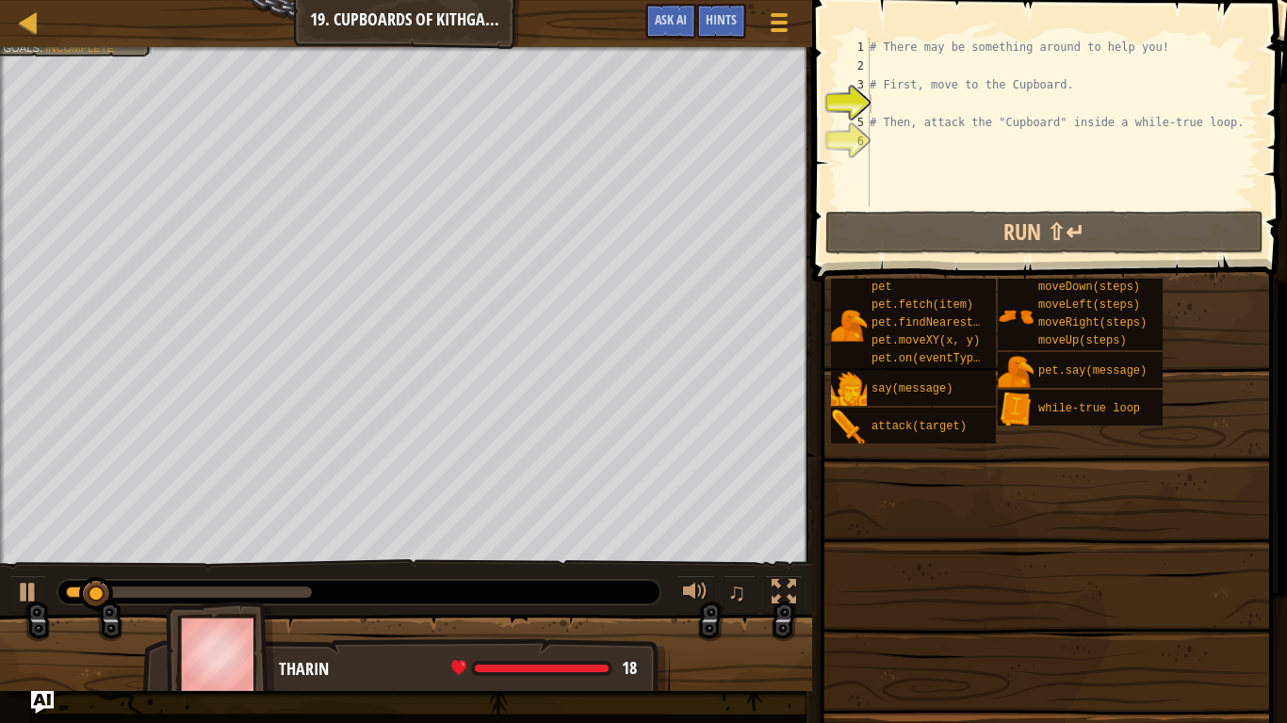
click at [1043, 489] on div "pet pet.fetch(item) pet.findNearestByType(type) pet.moveXY(x, y) pet.on(eventTy…" at bounding box center [1052, 436] width 444 height 316
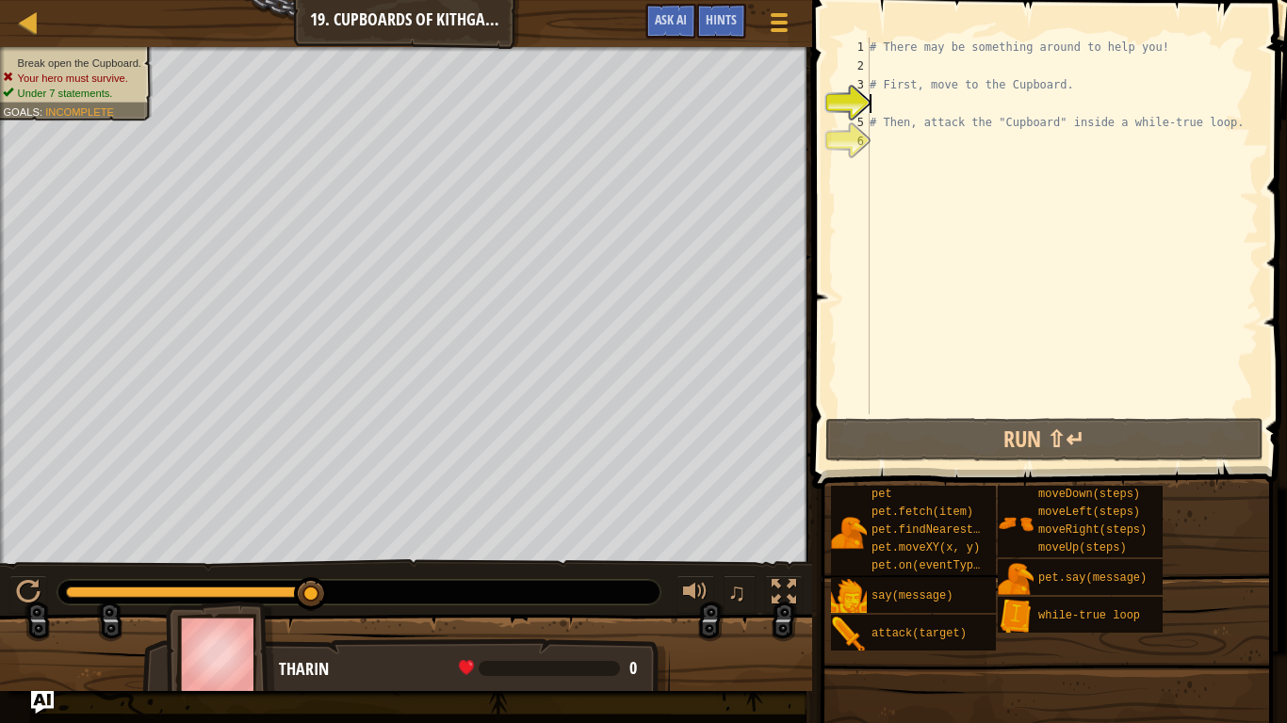
type textarea "# Then, attack the "Cupboard" inside a while-true loop."
type textarea "# First, move to the Cupboard."
type textarea "# There may be something around to help you!"
type textarea "# First, move to the Cupboard."
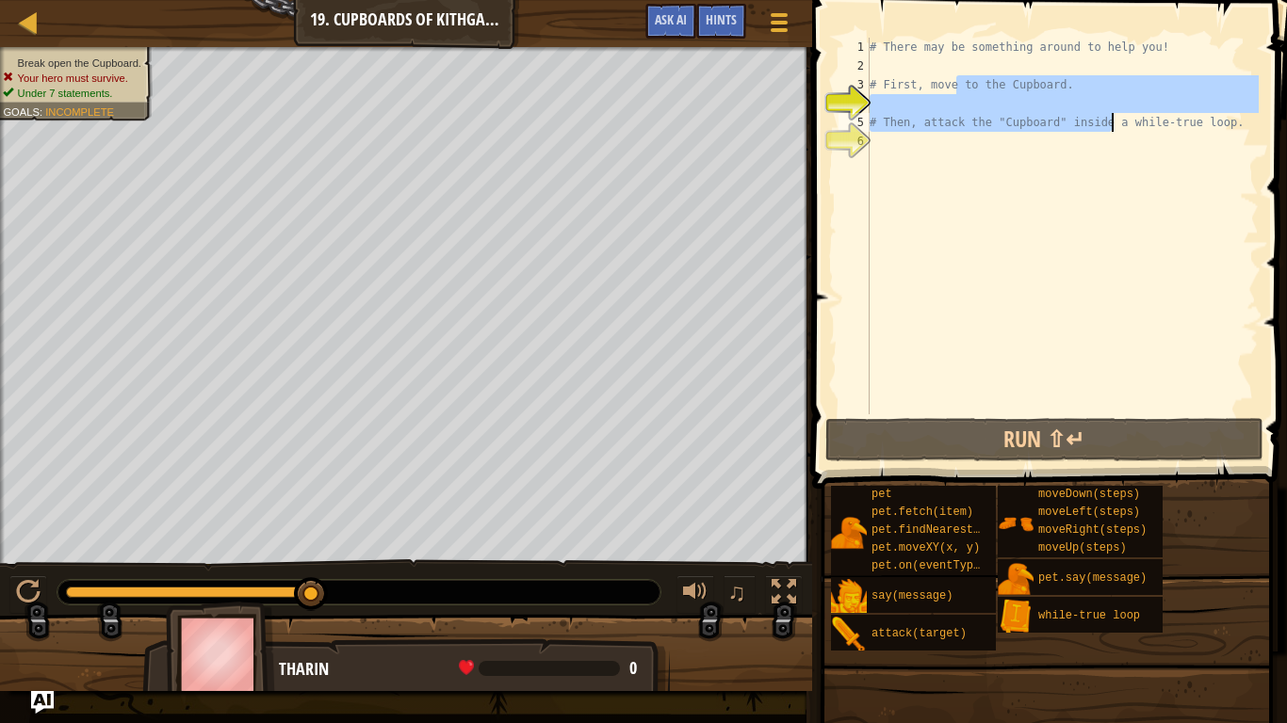
type textarea "# Then, attack the "Cupboard" inside a while-true loop."
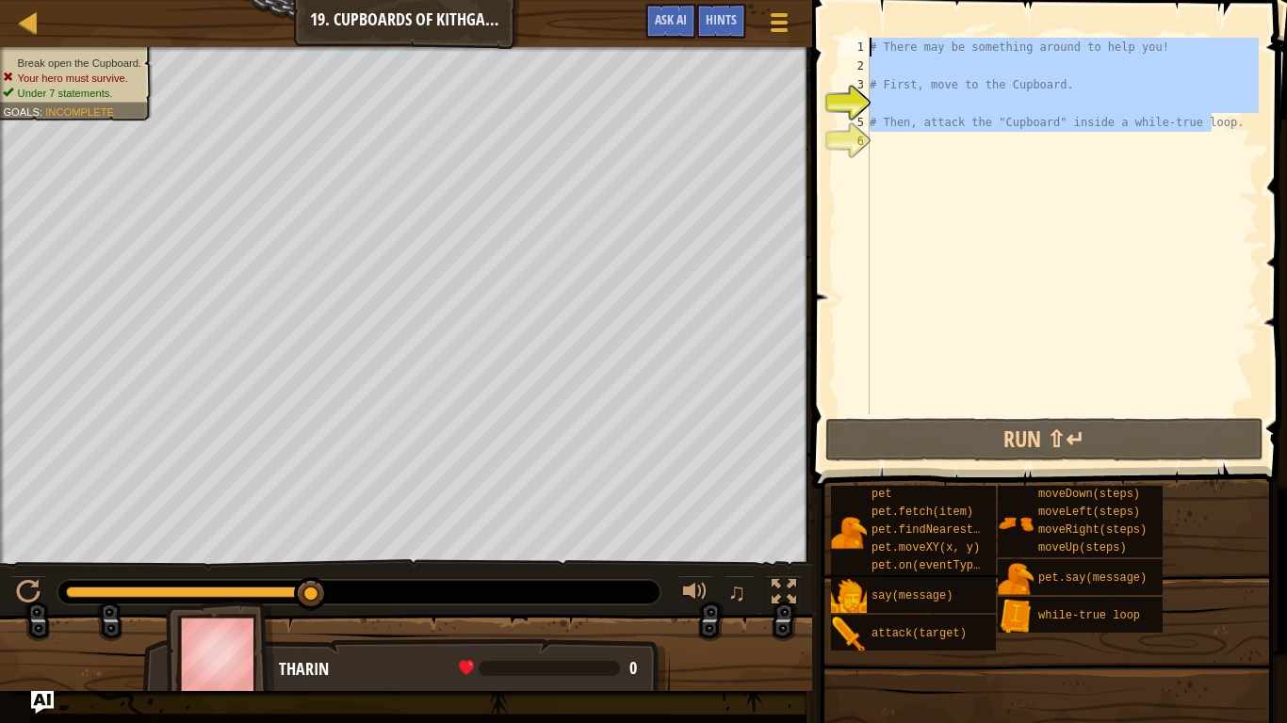
type textarea "# Then, attack the "Cupboard" inside a while-true loop."
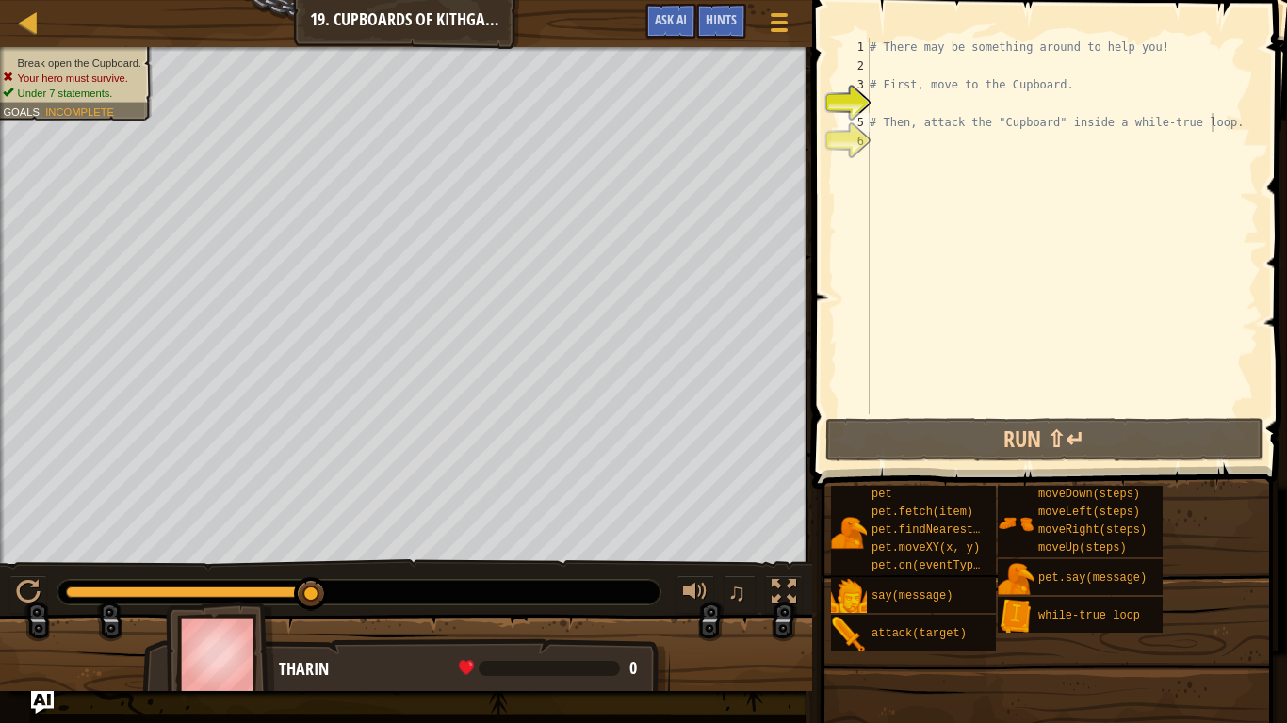
drag, startPoint x: 766, startPoint y: 46, endPoint x: 850, endPoint y: 101, distance: 100.8
click at [808, 95] on div "Map Introduction to Computer Science 19. Cupboards of Kithgard Game Menu Done H…" at bounding box center [643, 361] width 1287 height 723
click at [663, 19] on span "Ask AI" at bounding box center [671, 19] width 32 height 18
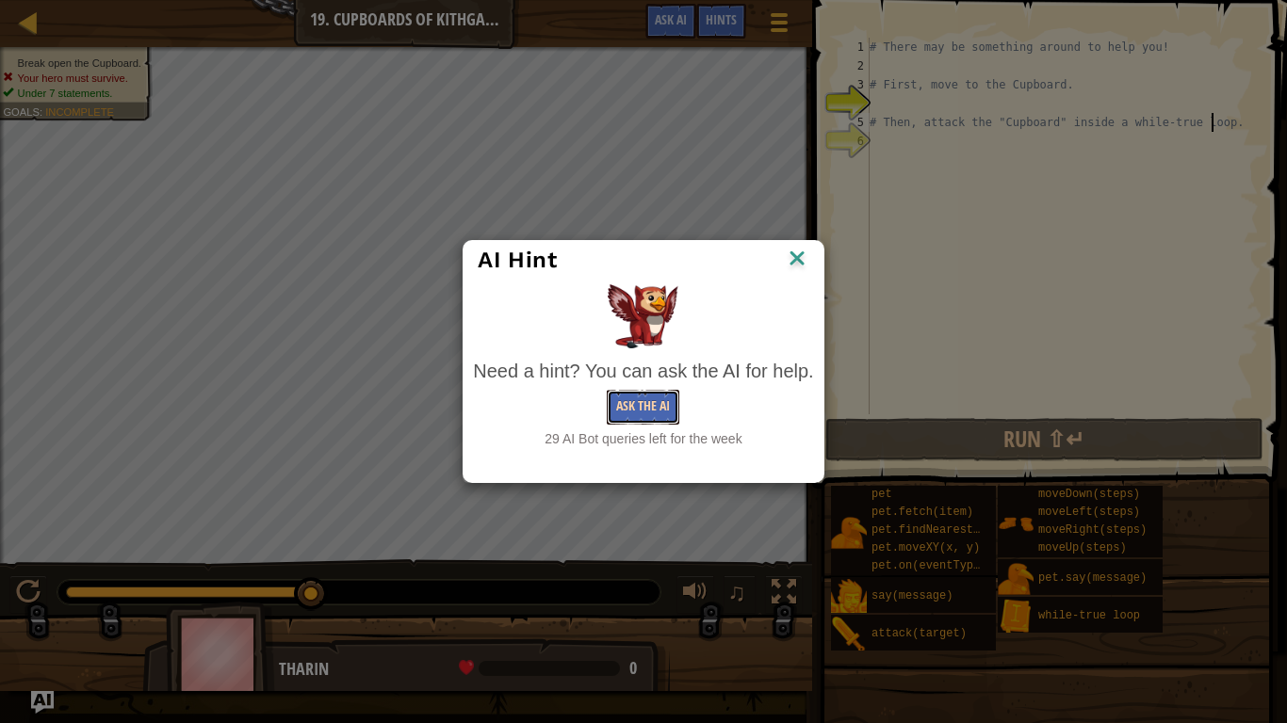
click at [658, 394] on button "Ask the AI" at bounding box center [643, 407] width 73 height 35
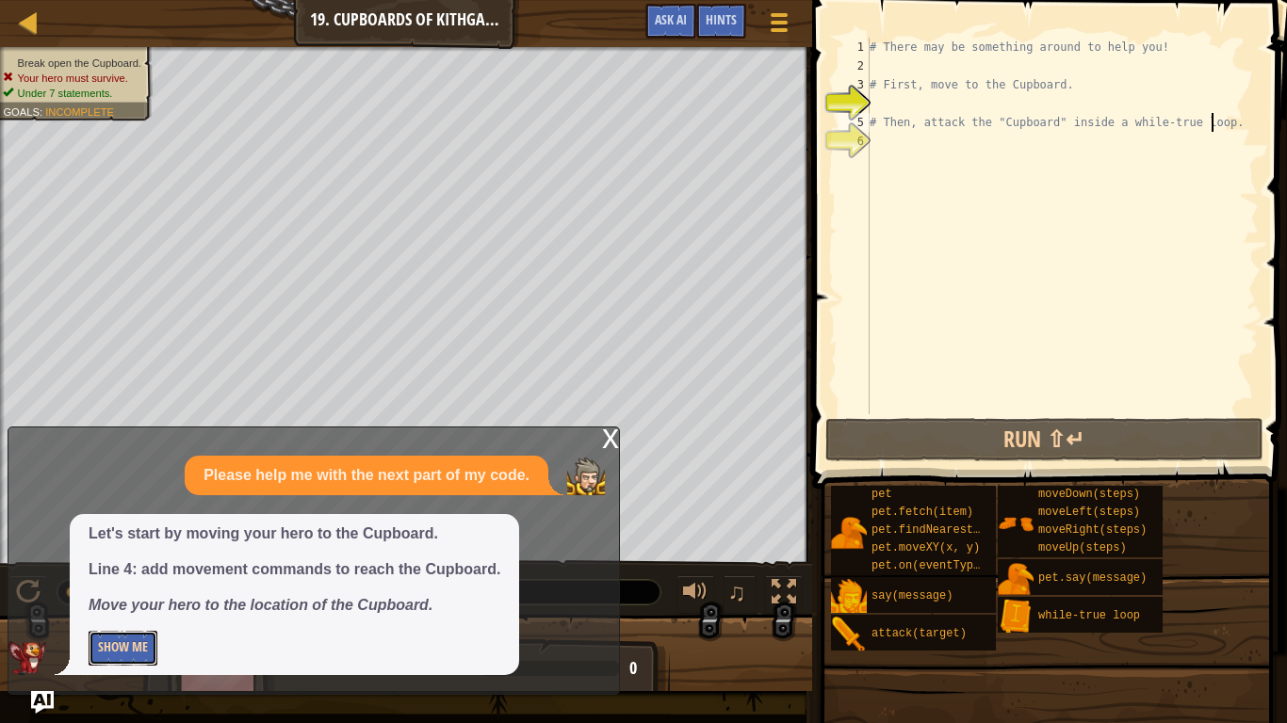
click at [146, 610] on button "Show Me" at bounding box center [123, 648] width 69 height 35
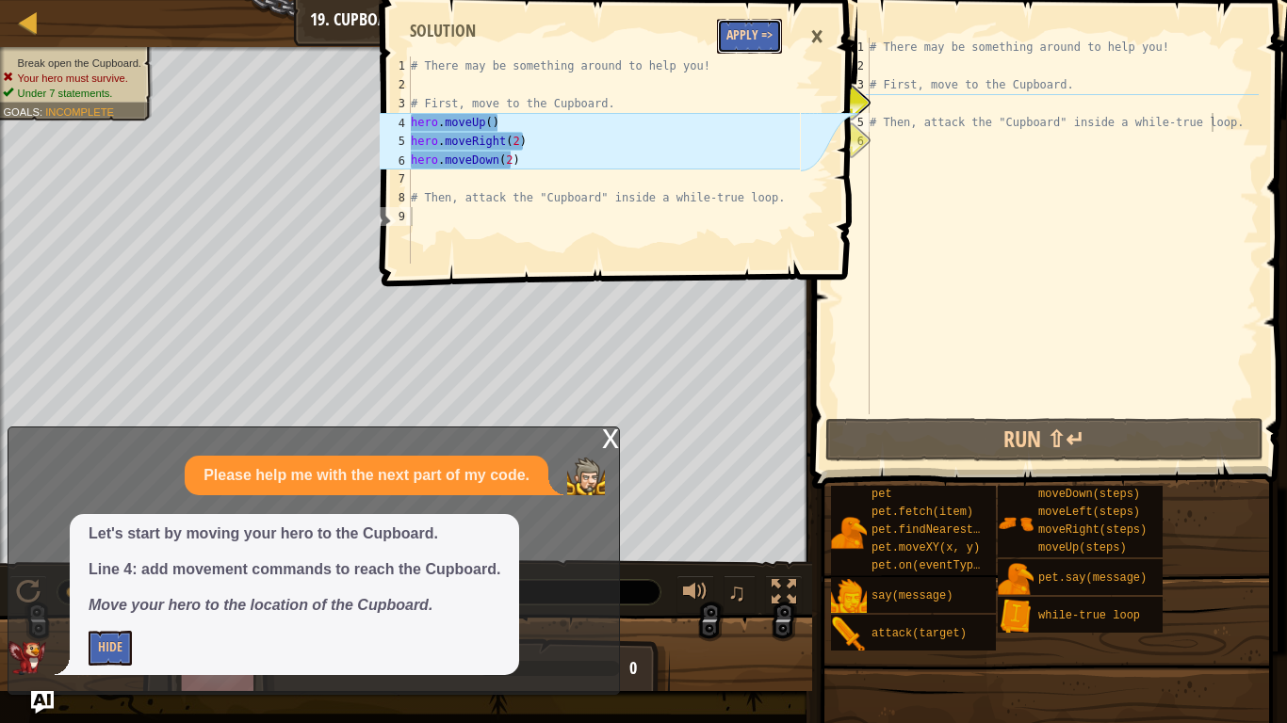
click at [749, 24] on button "Apply =>" at bounding box center [749, 36] width 65 height 35
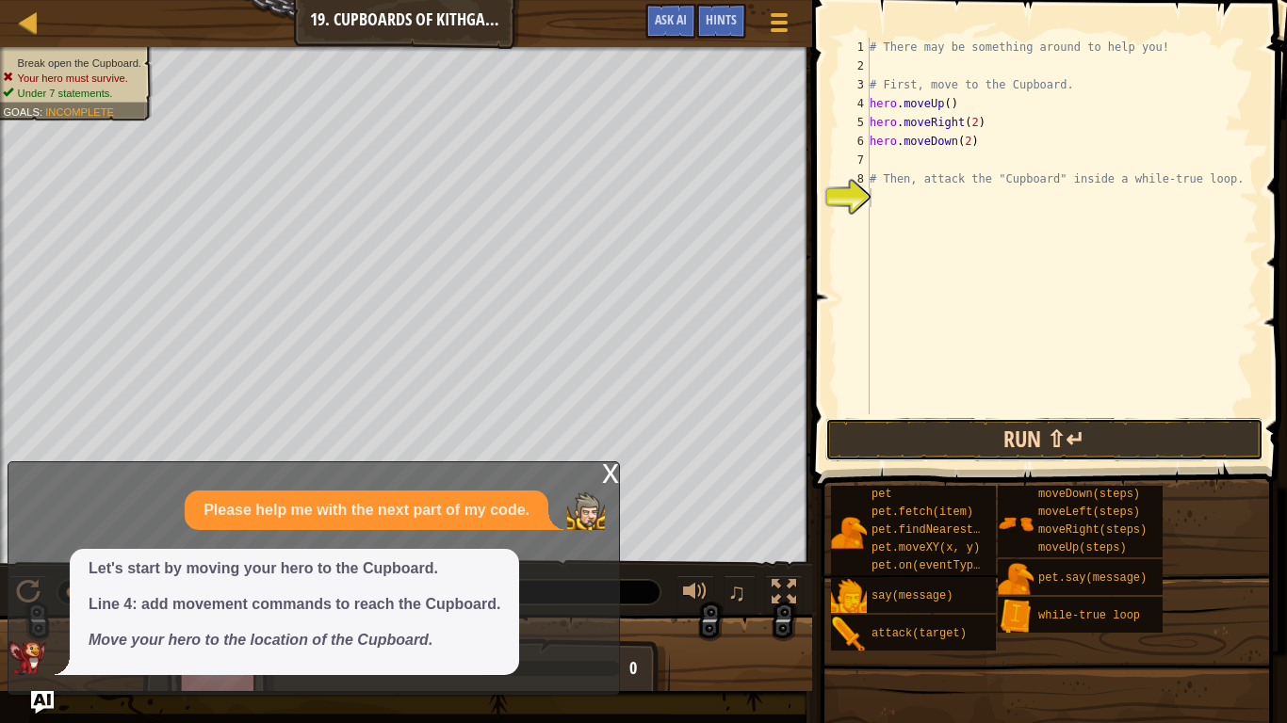
click at [977, 433] on button "Run ⇧↵" at bounding box center [1044, 439] width 439 height 43
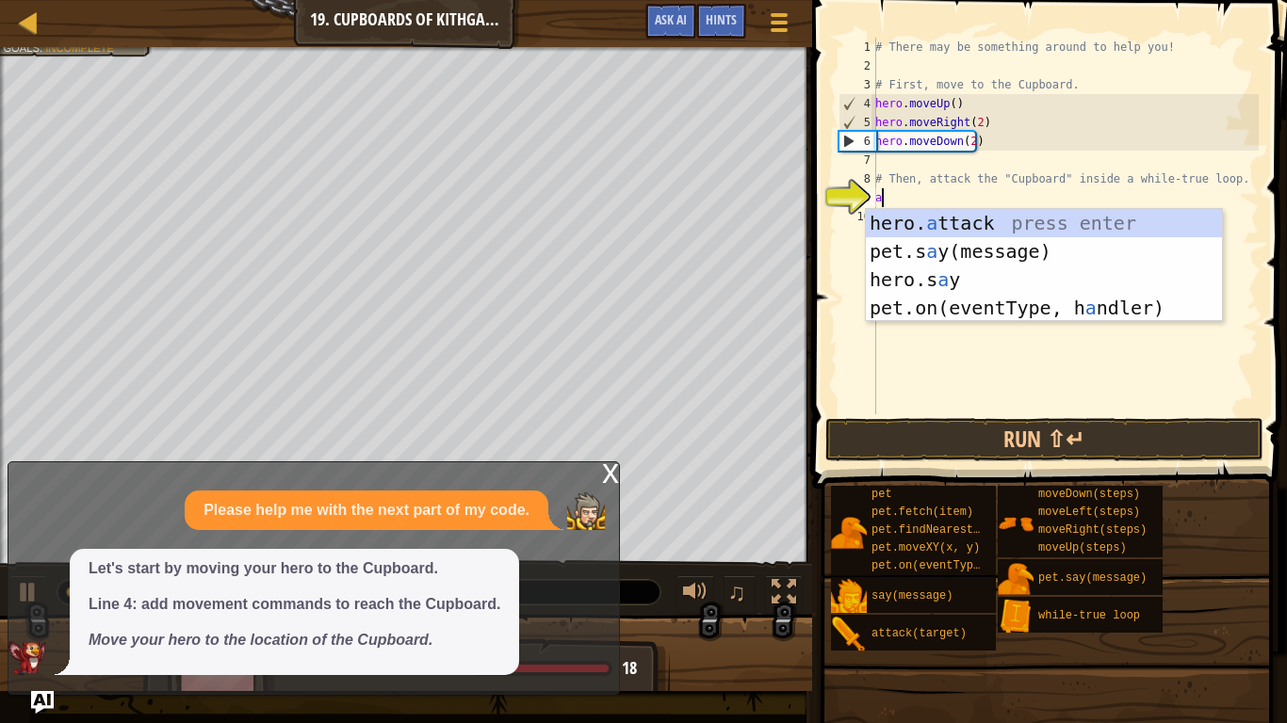
scroll to position [8, 0]
click at [912, 224] on div "hero. a ttack press enter pet.s a y(message) press enter hero.s a y press enter…" at bounding box center [1044, 294] width 356 height 170
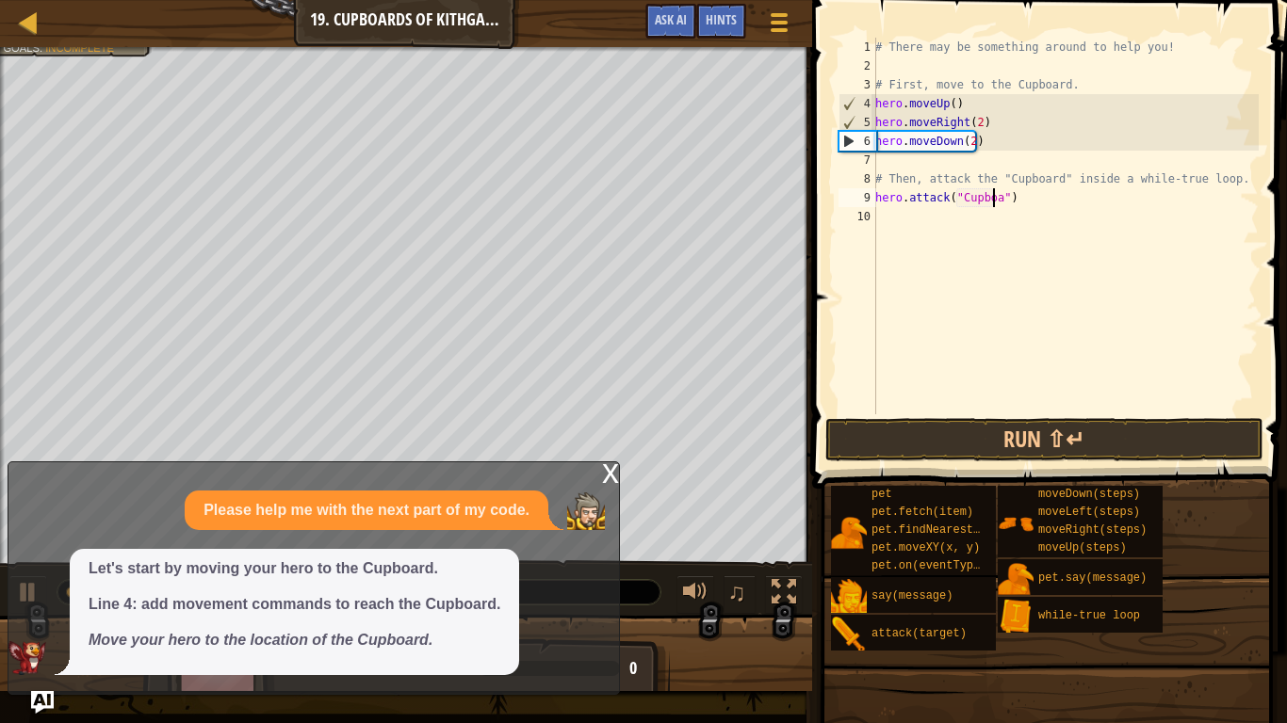
scroll to position [8, 10]
type textarea "hero.attack("Cupboard")"
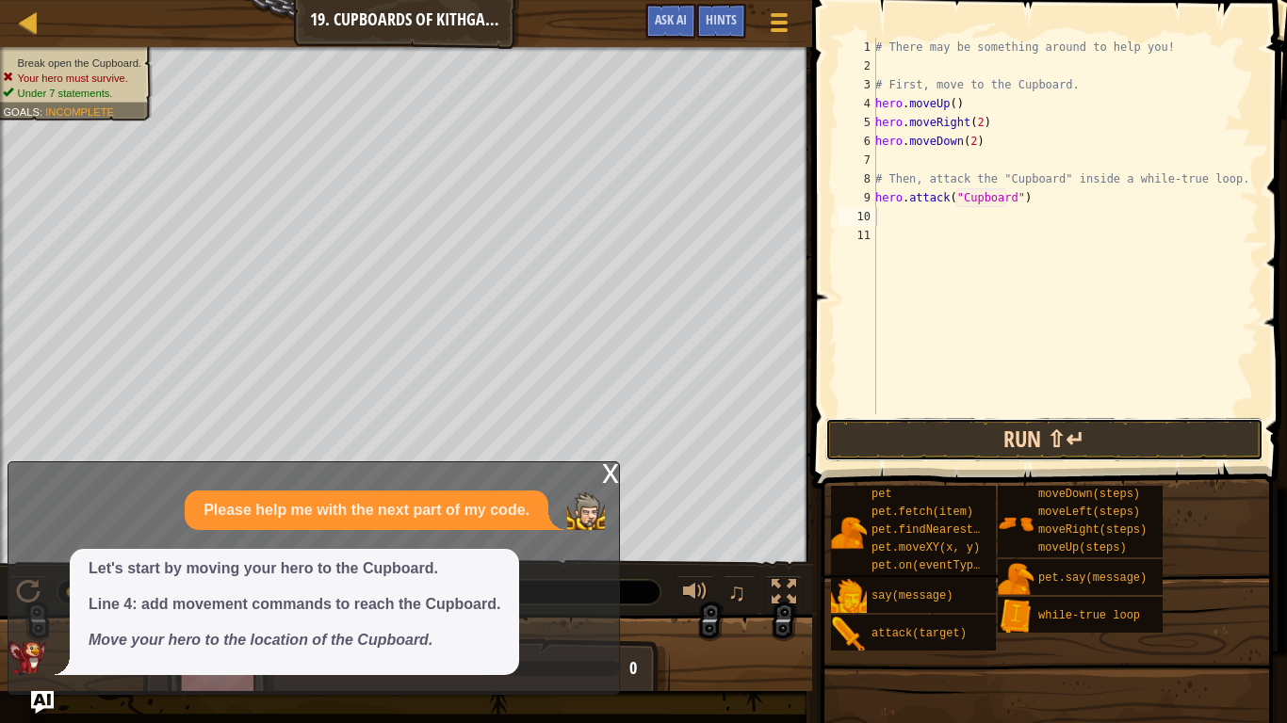
click at [1004, 424] on button "Run ⇧↵" at bounding box center [1044, 439] width 439 height 43
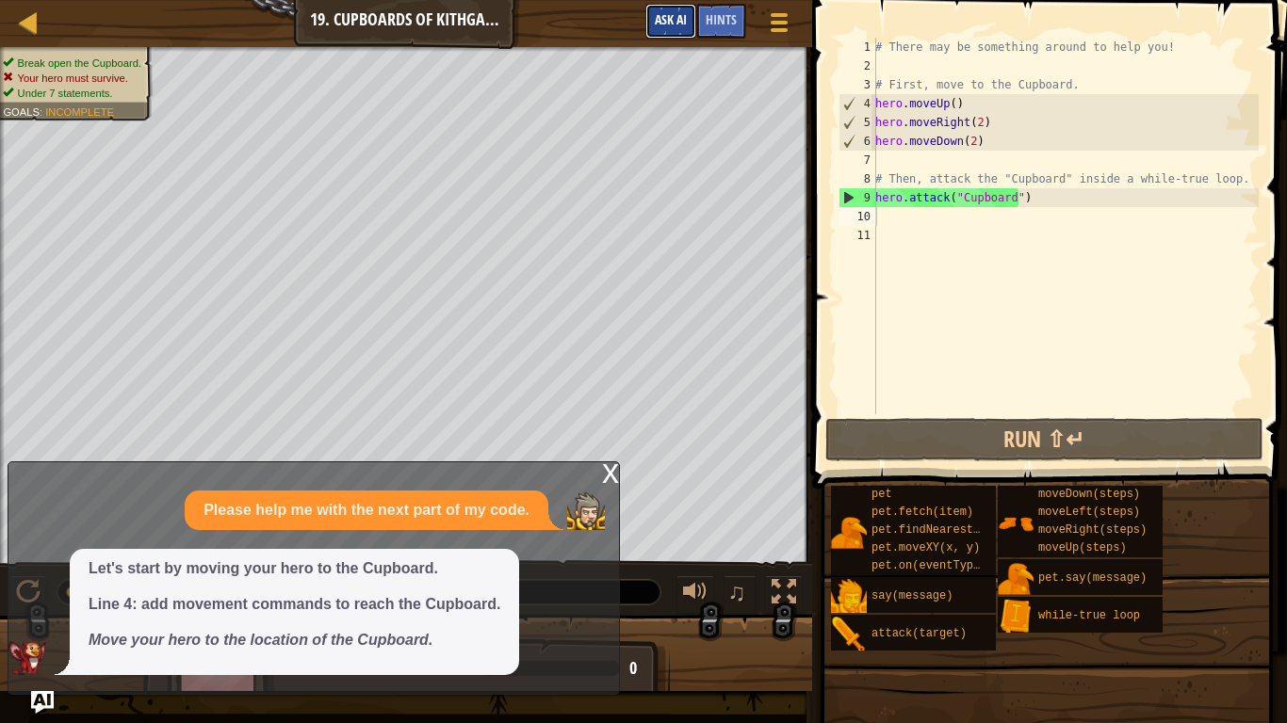
click at [672, 24] on span "Ask AI" at bounding box center [671, 19] width 32 height 18
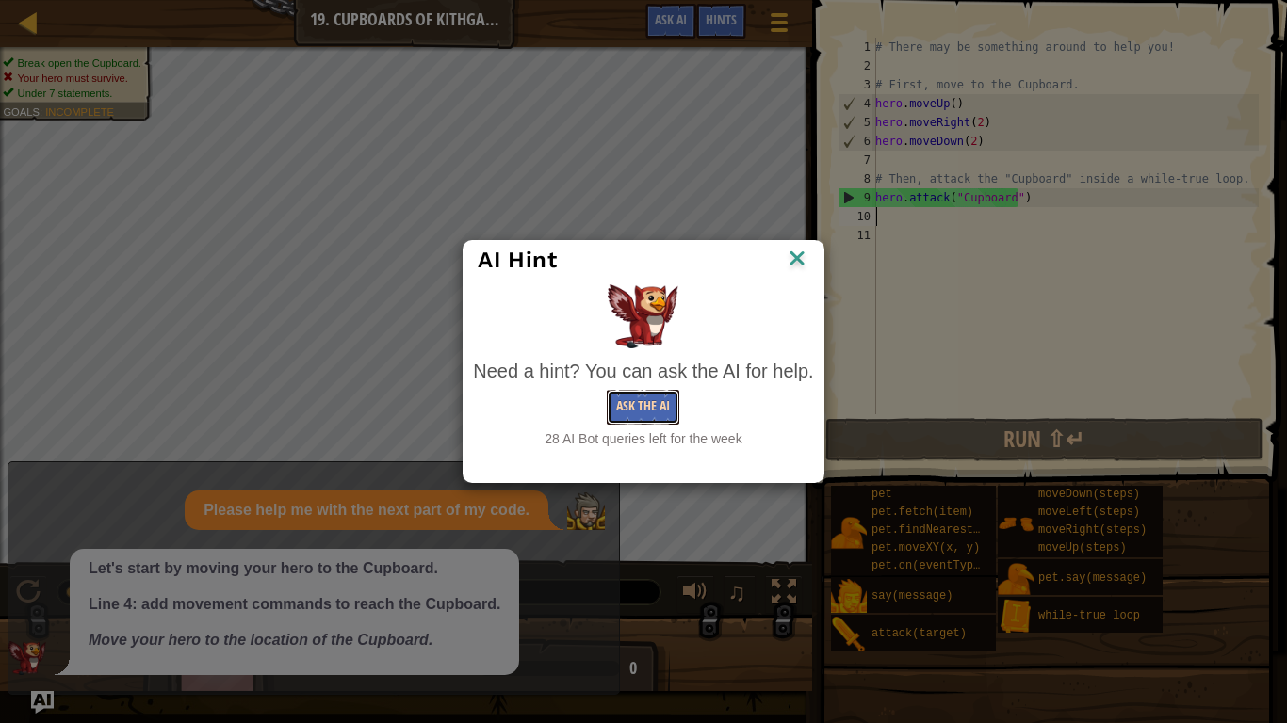
click at [620, 407] on button "Ask the AI" at bounding box center [643, 407] width 73 height 35
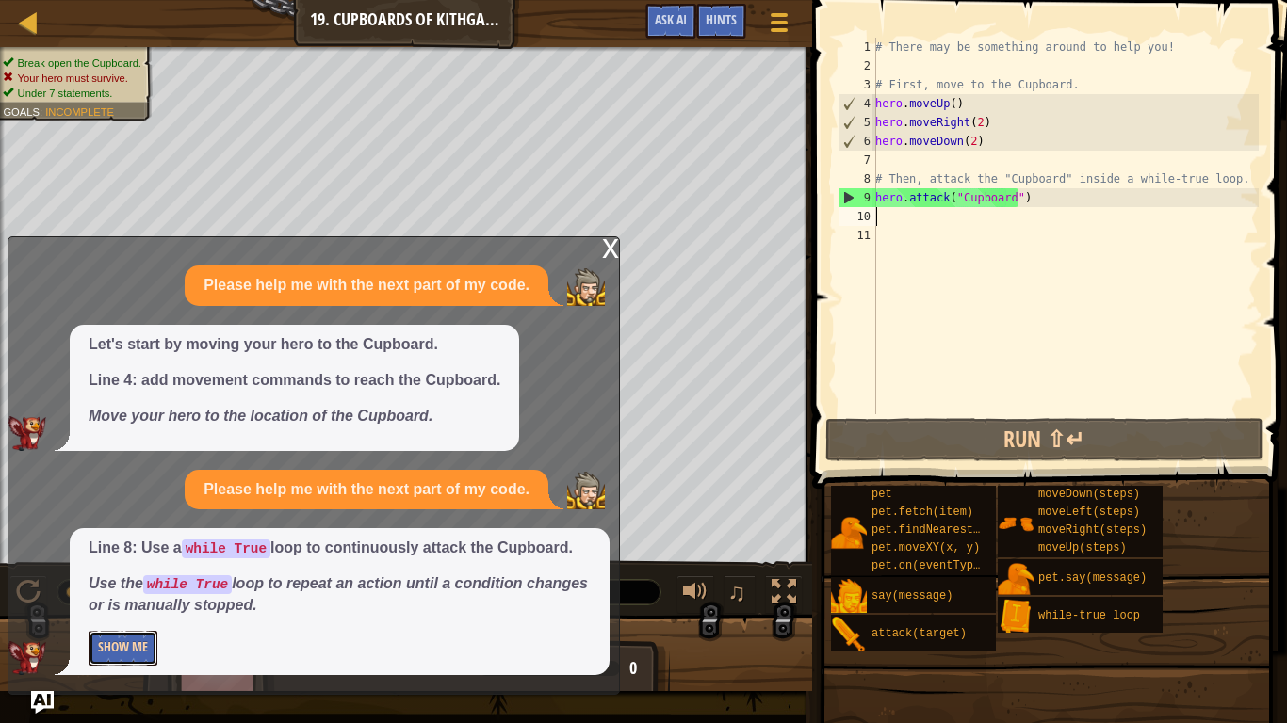
click at [152, 610] on button "Show Me" at bounding box center [123, 648] width 69 height 35
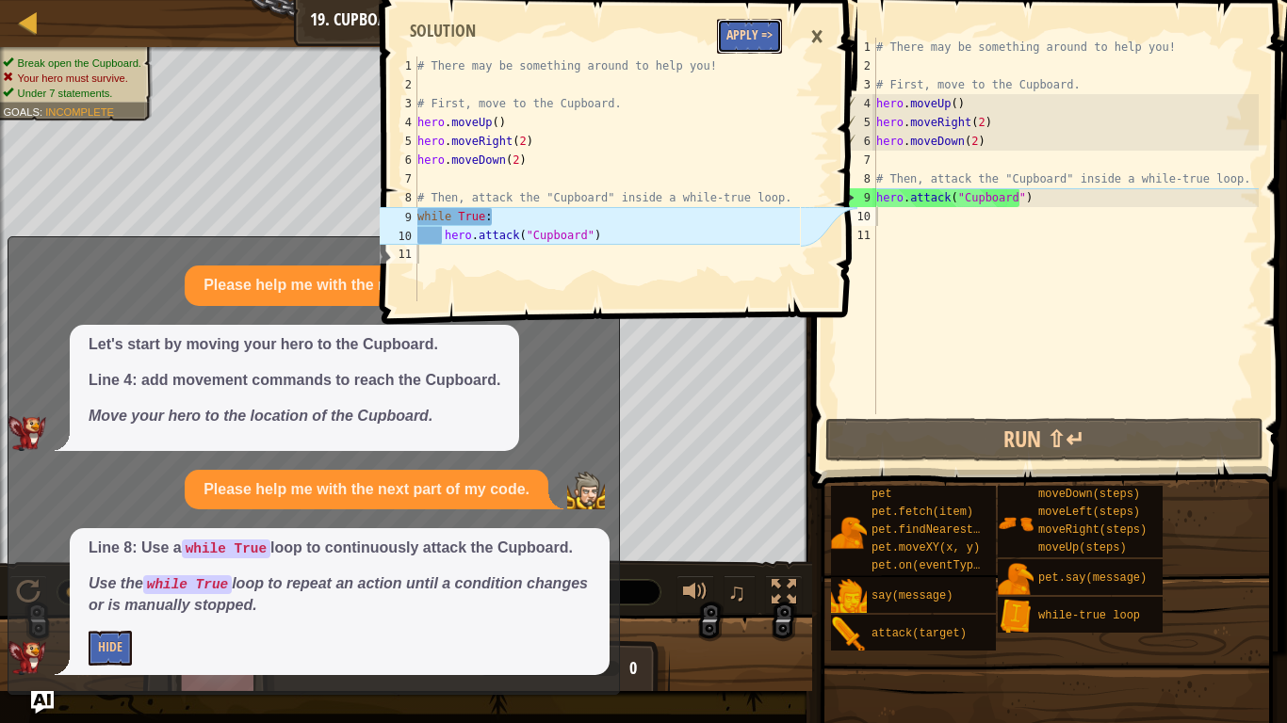
click at [743, 42] on button "Apply =>" at bounding box center [749, 36] width 65 height 35
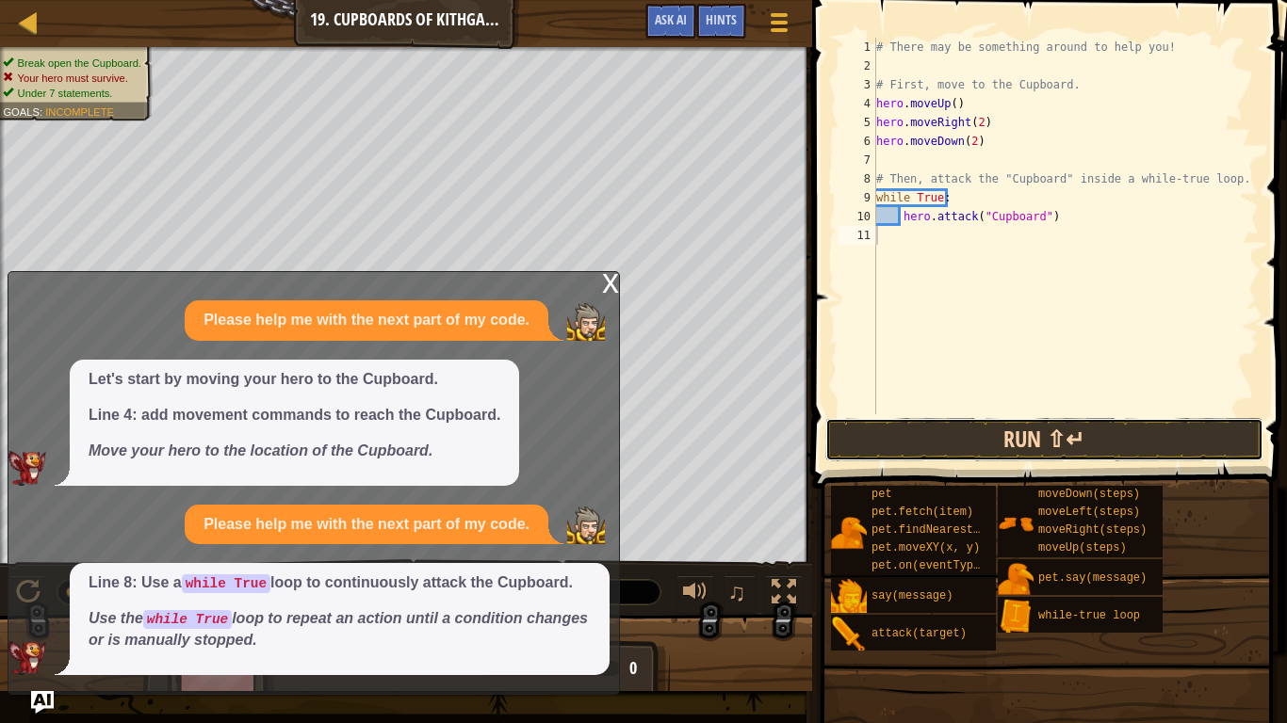
click at [1025, 422] on button "Run ⇧↵" at bounding box center [1044, 439] width 439 height 43
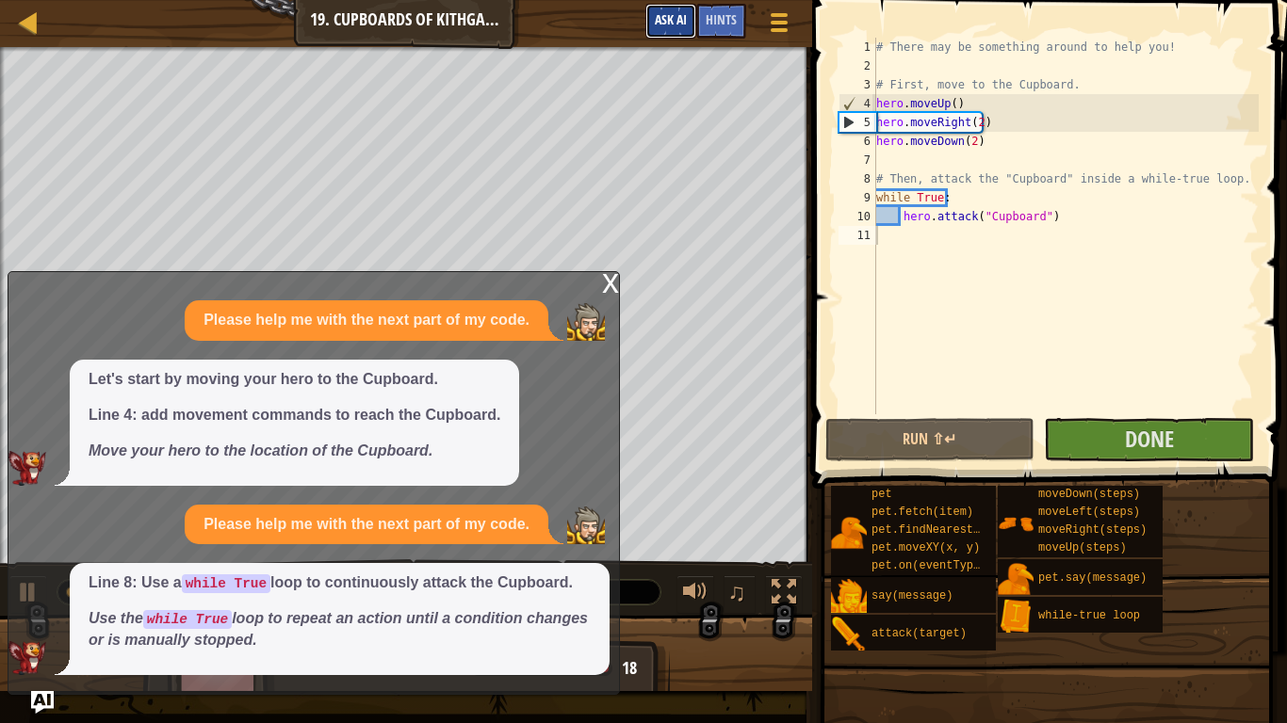
click at [676, 9] on button "Ask AI" at bounding box center [670, 21] width 51 height 35
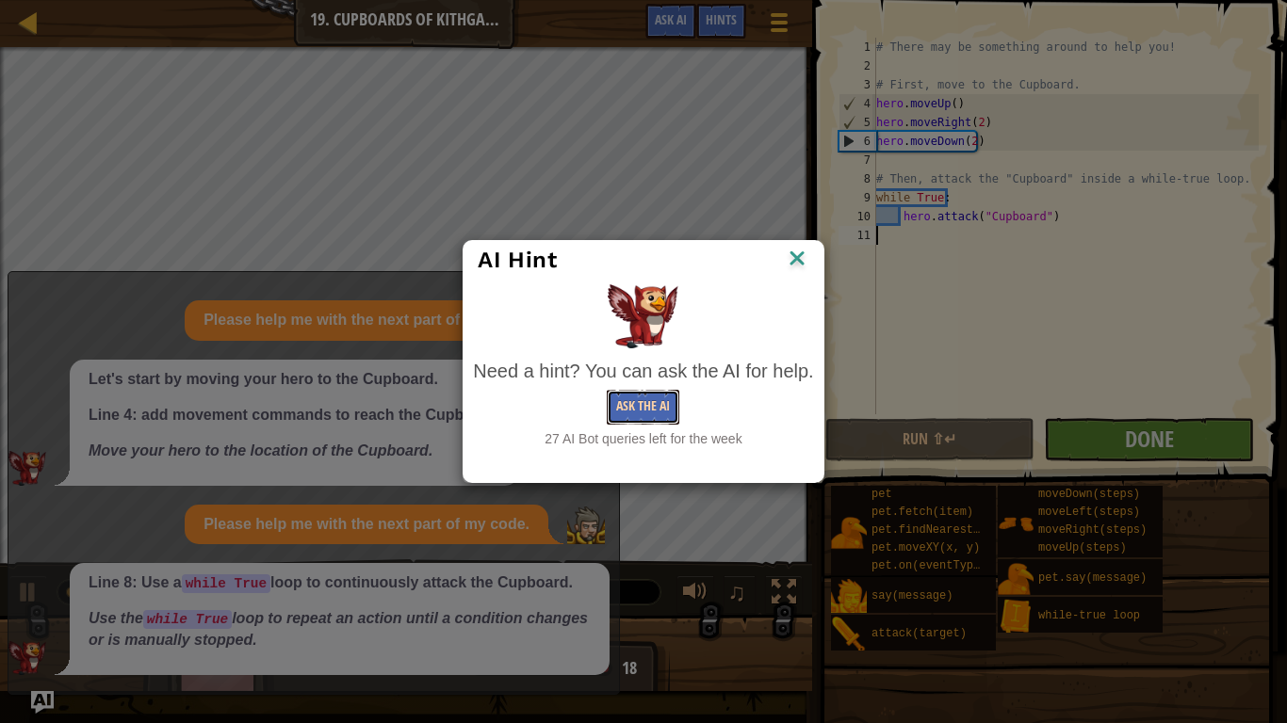
click at [654, 412] on button "Ask the AI" at bounding box center [643, 407] width 73 height 35
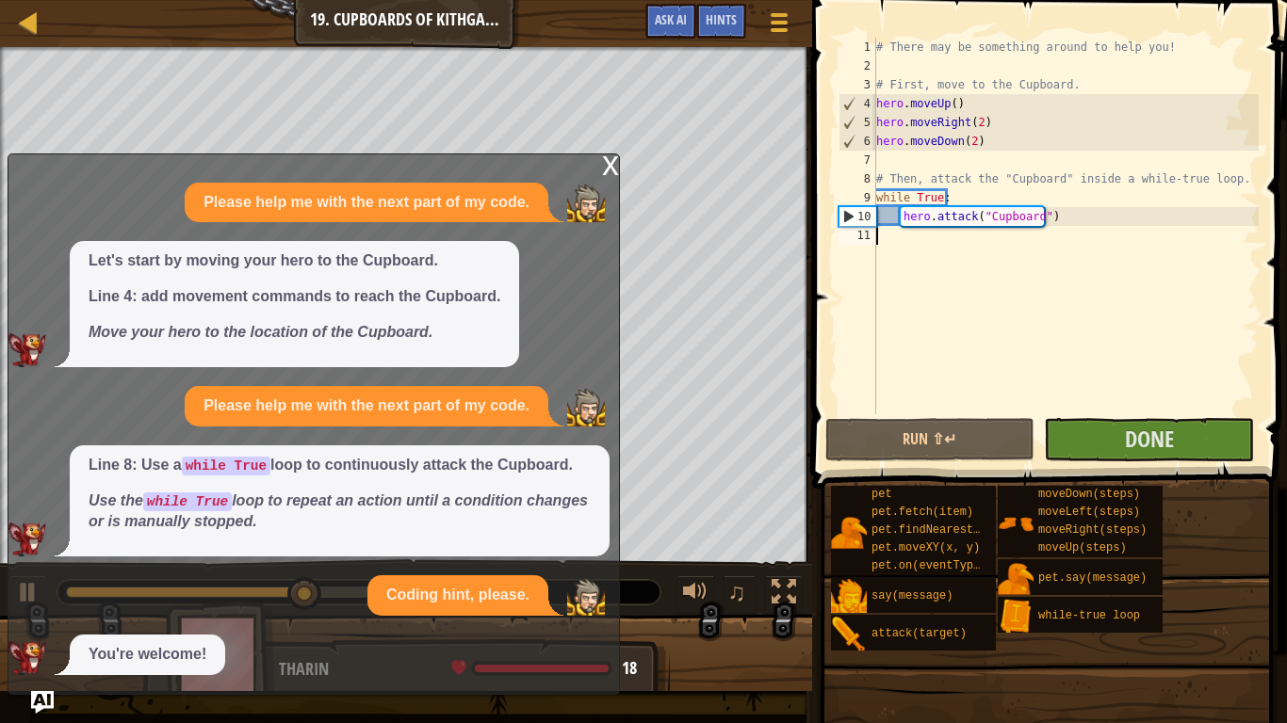
click at [602, 160] on div "x" at bounding box center [610, 163] width 17 height 19
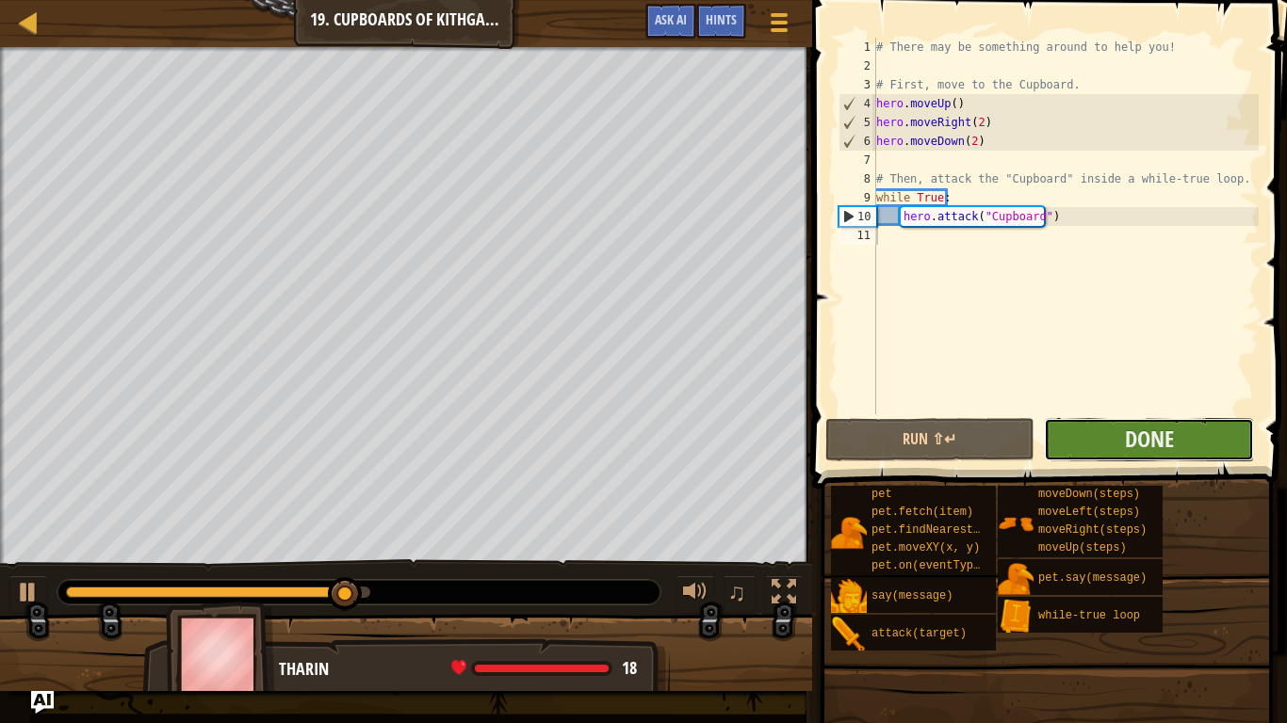
click at [1076, 440] on button "Done" at bounding box center [1149, 439] width 210 height 43
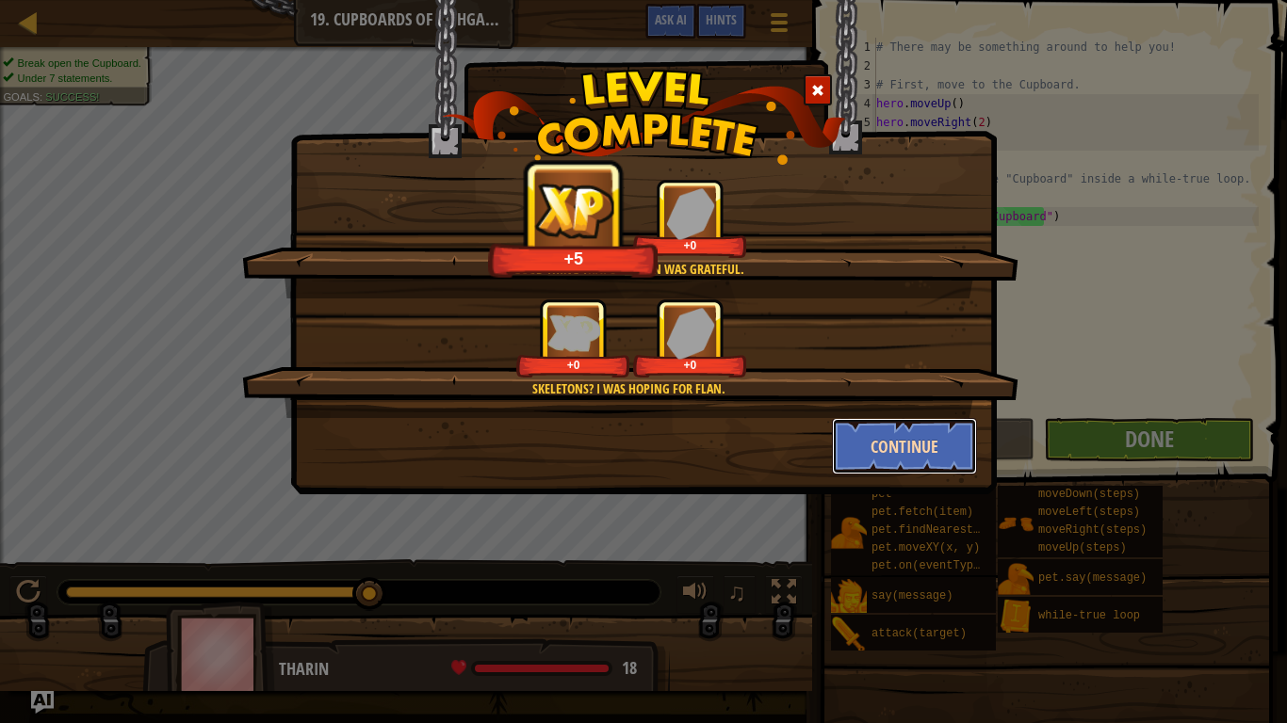
click at [878, 431] on button "Continue" at bounding box center [905, 446] width 146 height 57
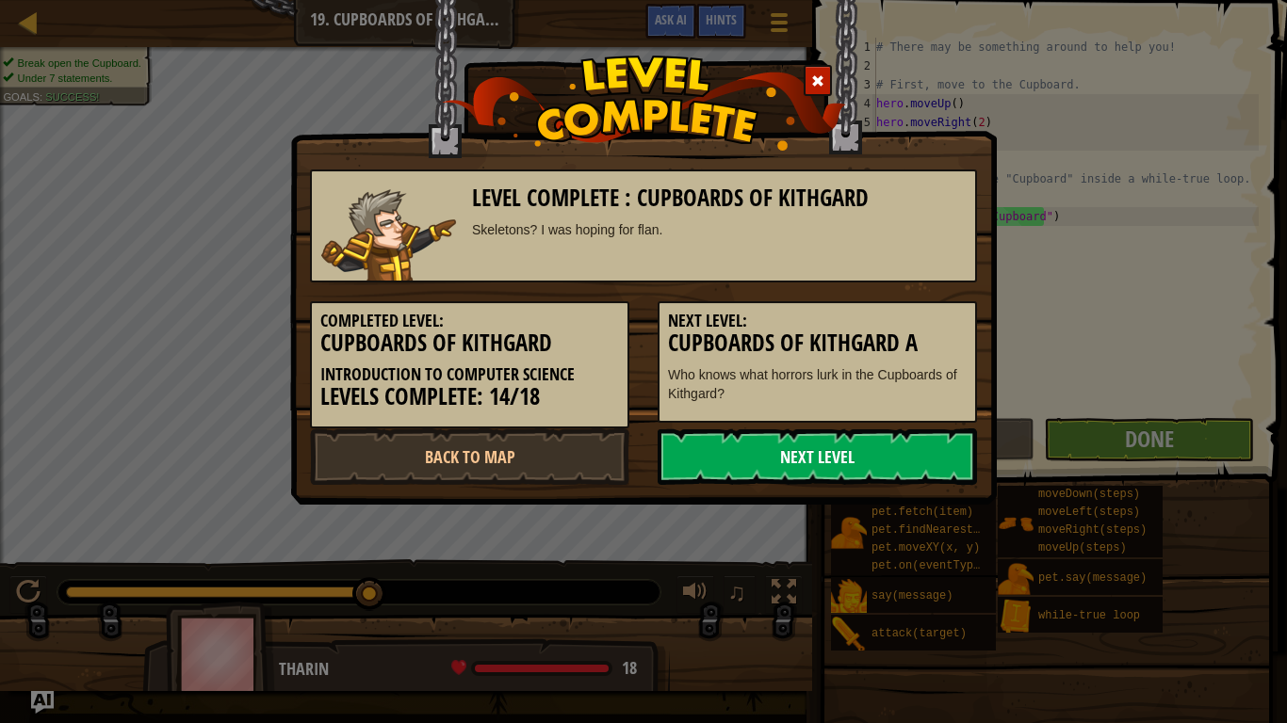
click at [797, 445] on link "Next Level" at bounding box center [816, 457] width 319 height 57
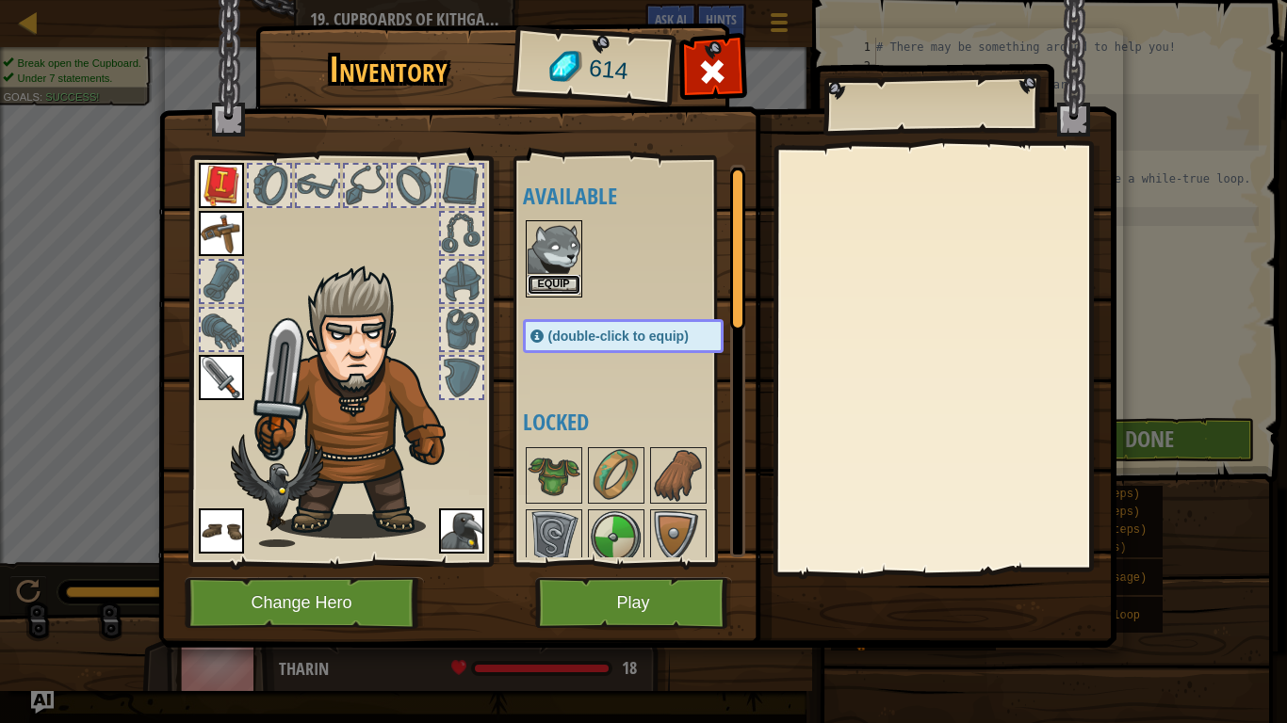
click at [577, 284] on button "Equip" at bounding box center [553, 285] width 53 height 20
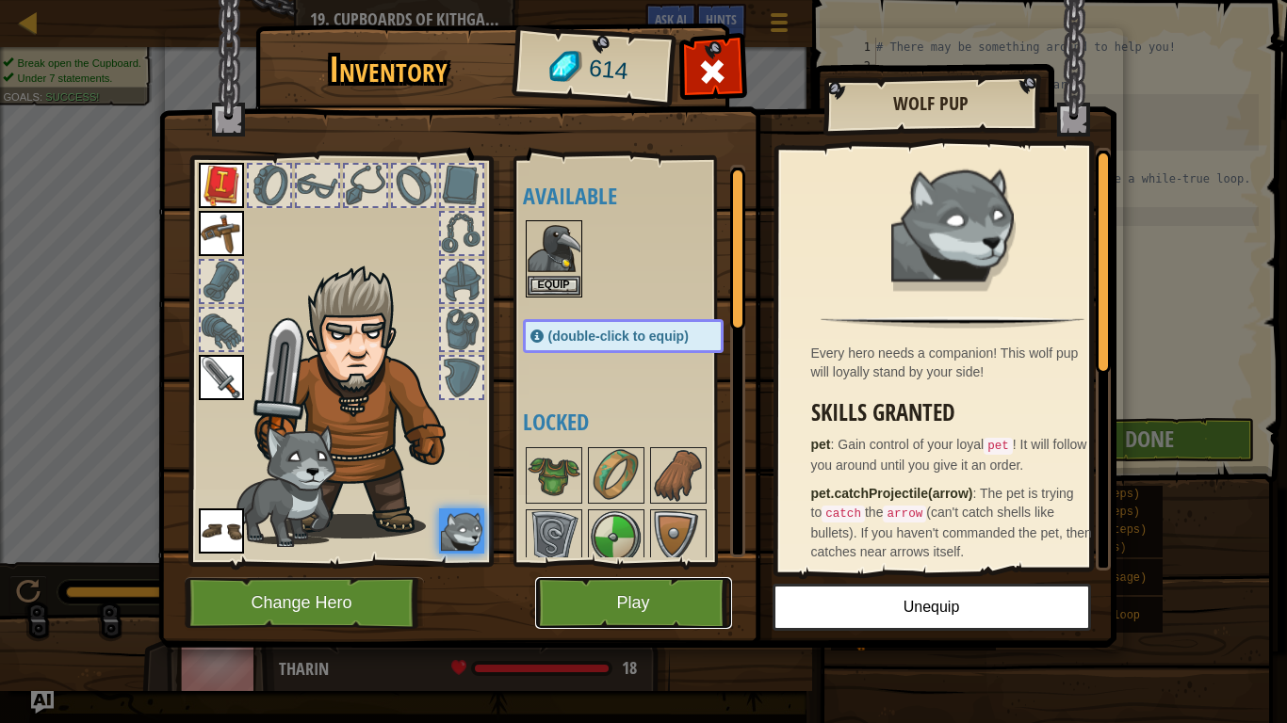
click at [649, 582] on button "Play" at bounding box center [633, 603] width 197 height 52
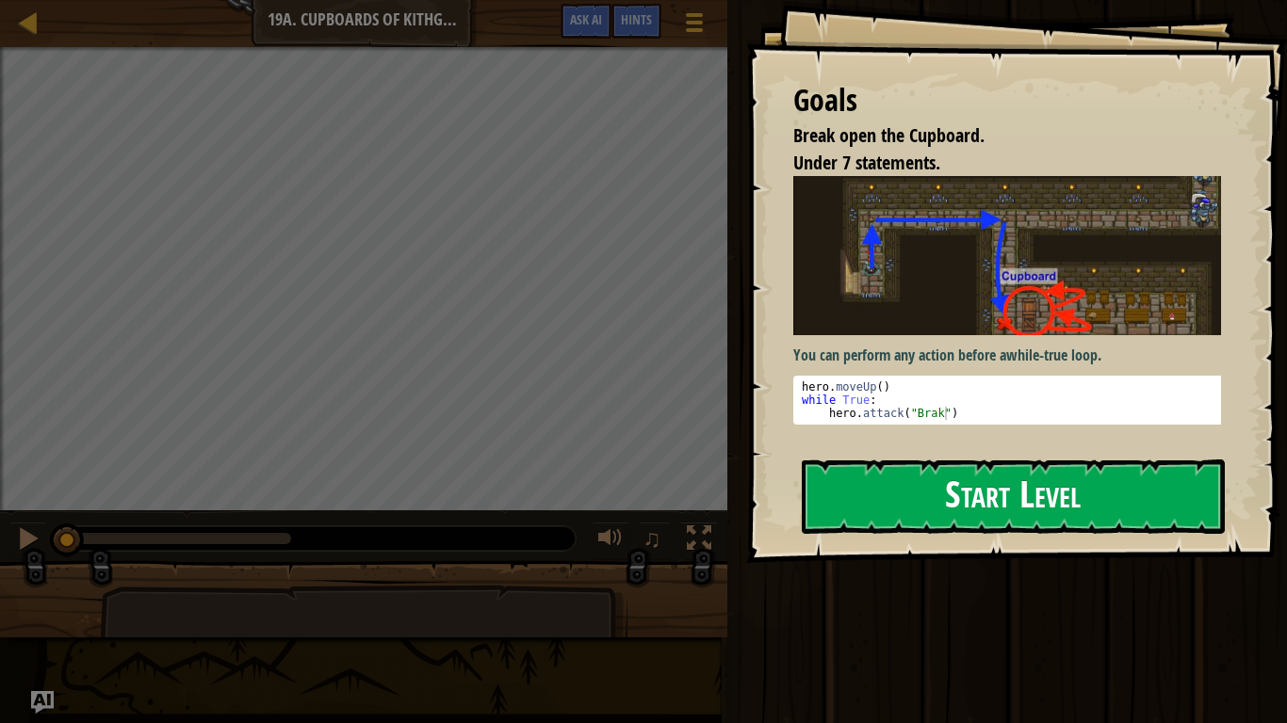
click at [893, 464] on button "Start Level" at bounding box center [1012, 497] width 423 height 74
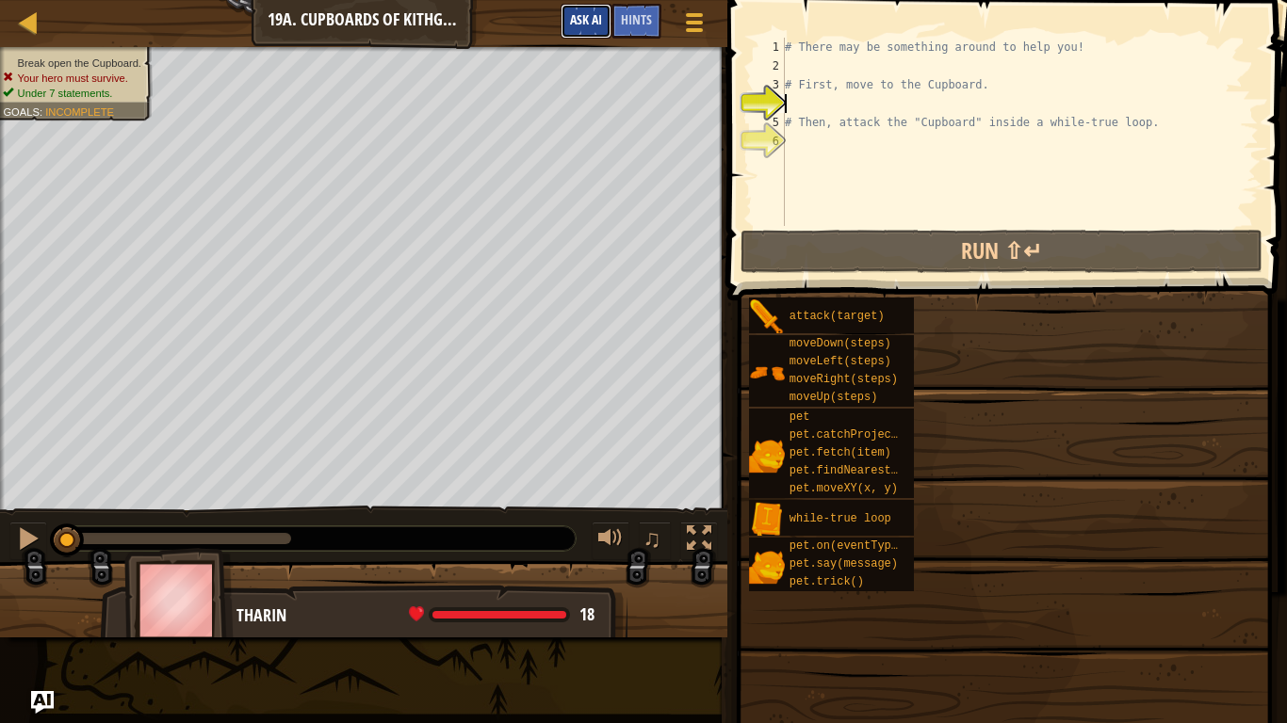
click at [599, 13] on span "Ask AI" at bounding box center [586, 19] width 32 height 18
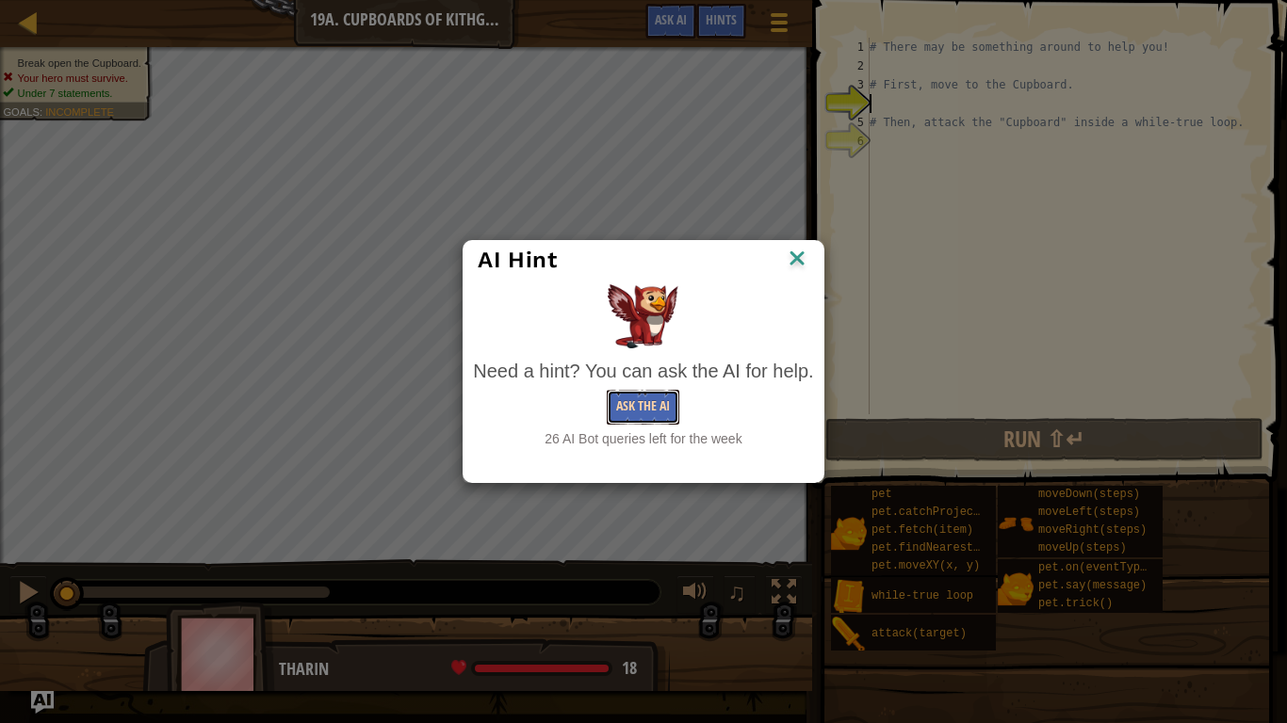
click at [661, 405] on button "Ask the AI" at bounding box center [643, 407] width 73 height 35
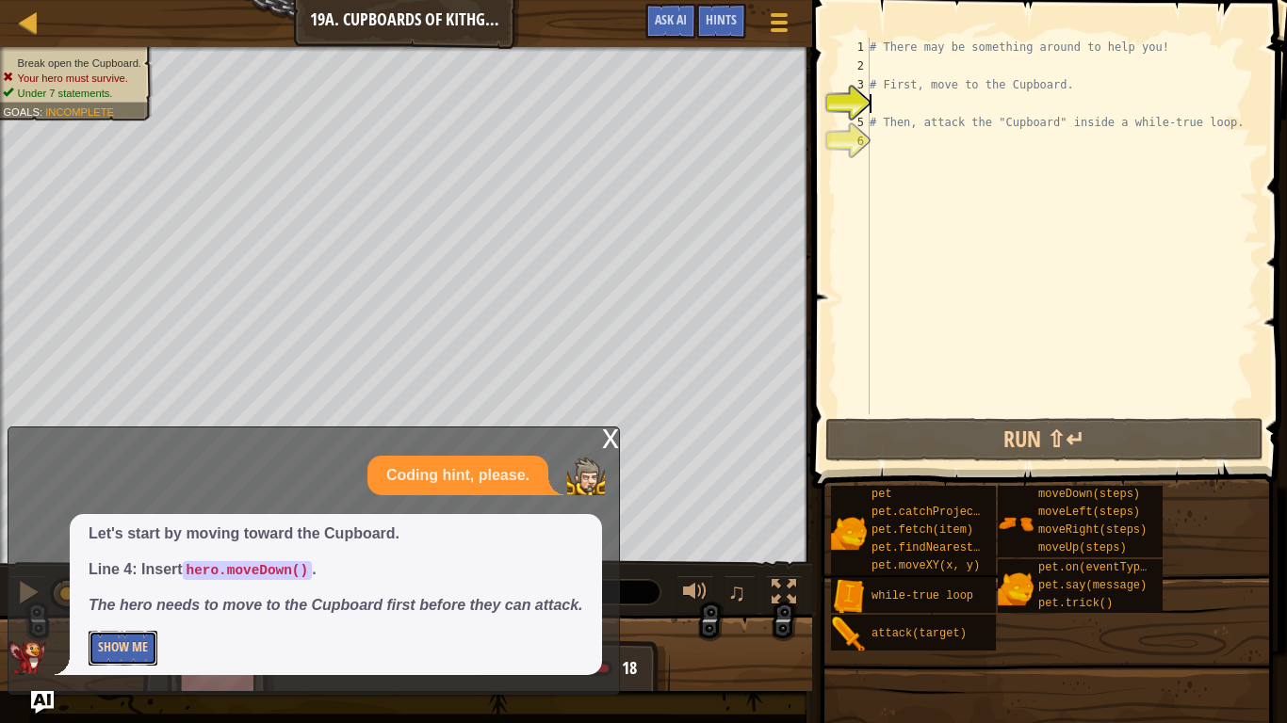
click at [124, 610] on button "Show Me" at bounding box center [123, 648] width 69 height 35
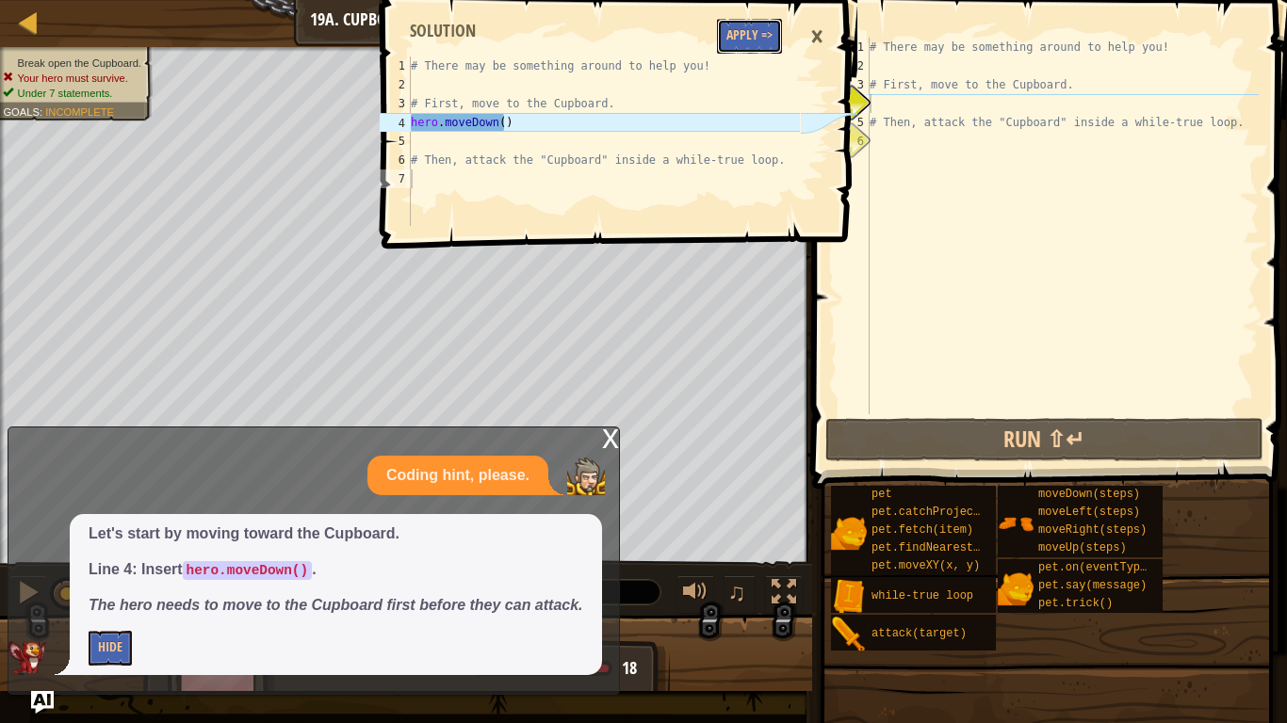
click at [729, 45] on button "Apply =>" at bounding box center [749, 36] width 65 height 35
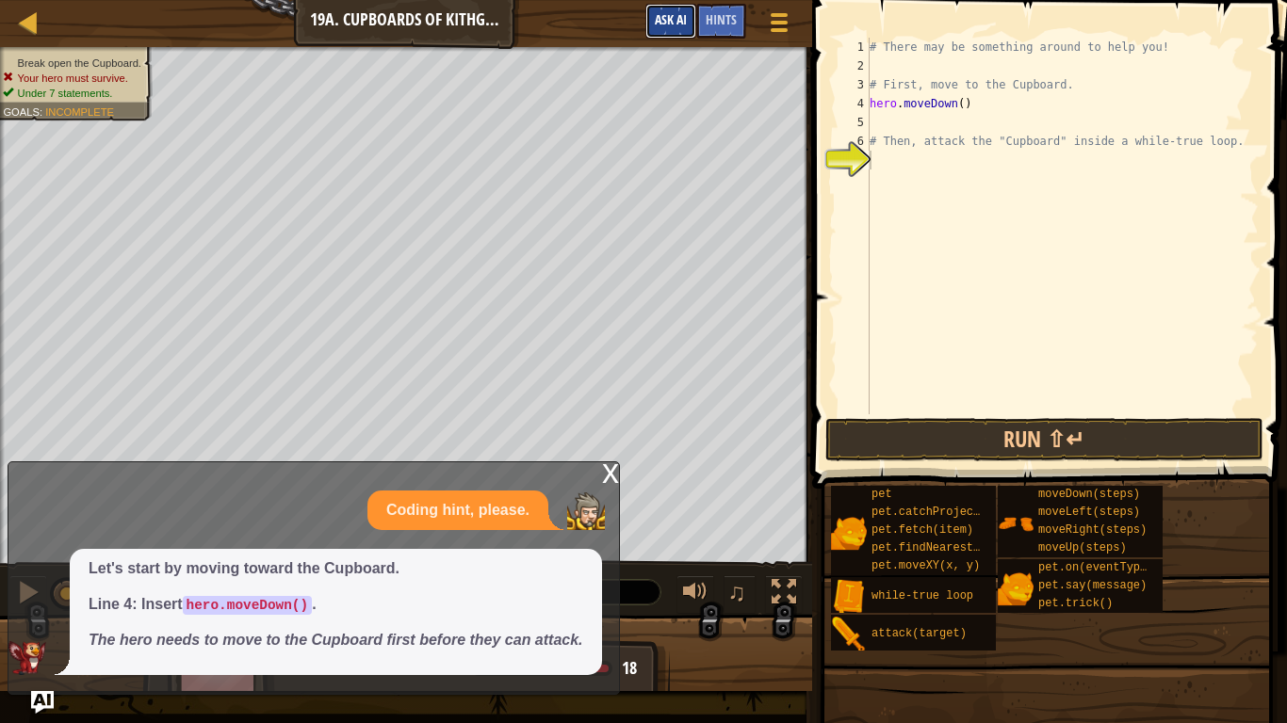
click at [686, 19] on span "Ask AI" at bounding box center [671, 19] width 32 height 18
click at [686, 2] on body "Map Introduction to Computer Science 19a. Cupboards of Kithgard A Game Menu Don…" at bounding box center [643, 1] width 1287 height 2
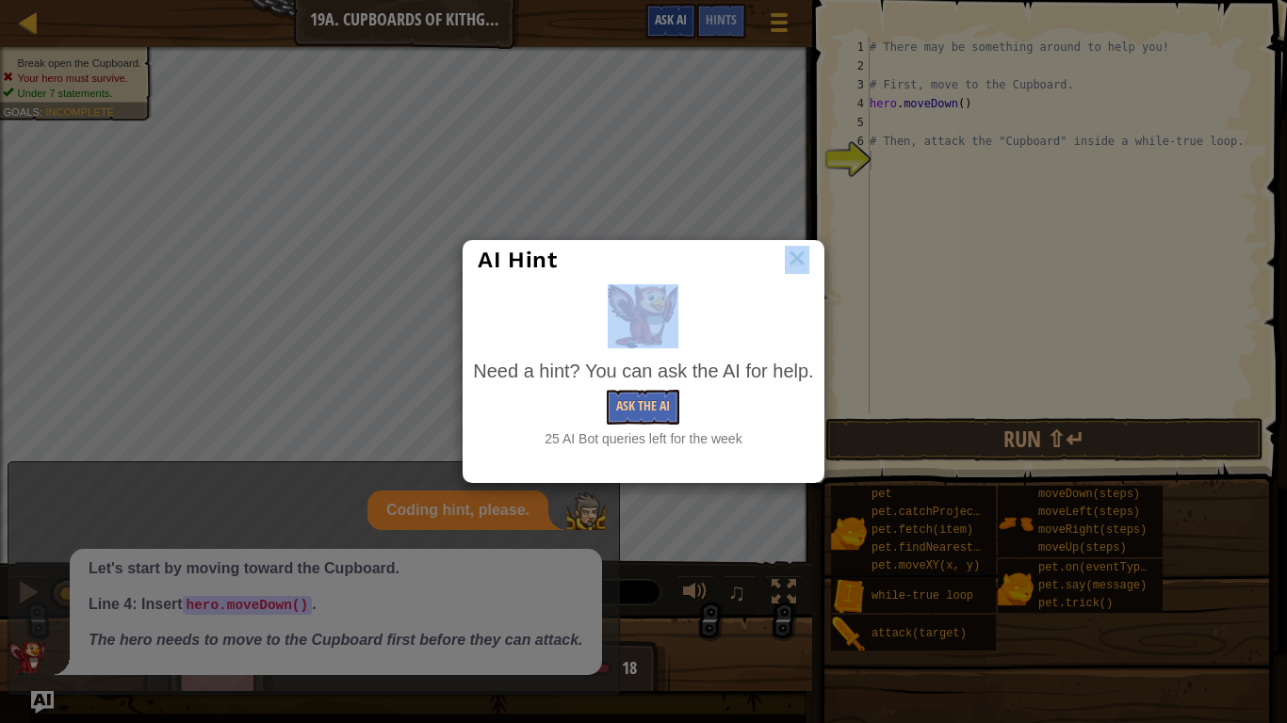
click at [686, 19] on div "AI Hint Need a hint? You can ask the AI for help. Ask the AI 25 AI Bot queries …" at bounding box center [643, 361] width 1287 height 723
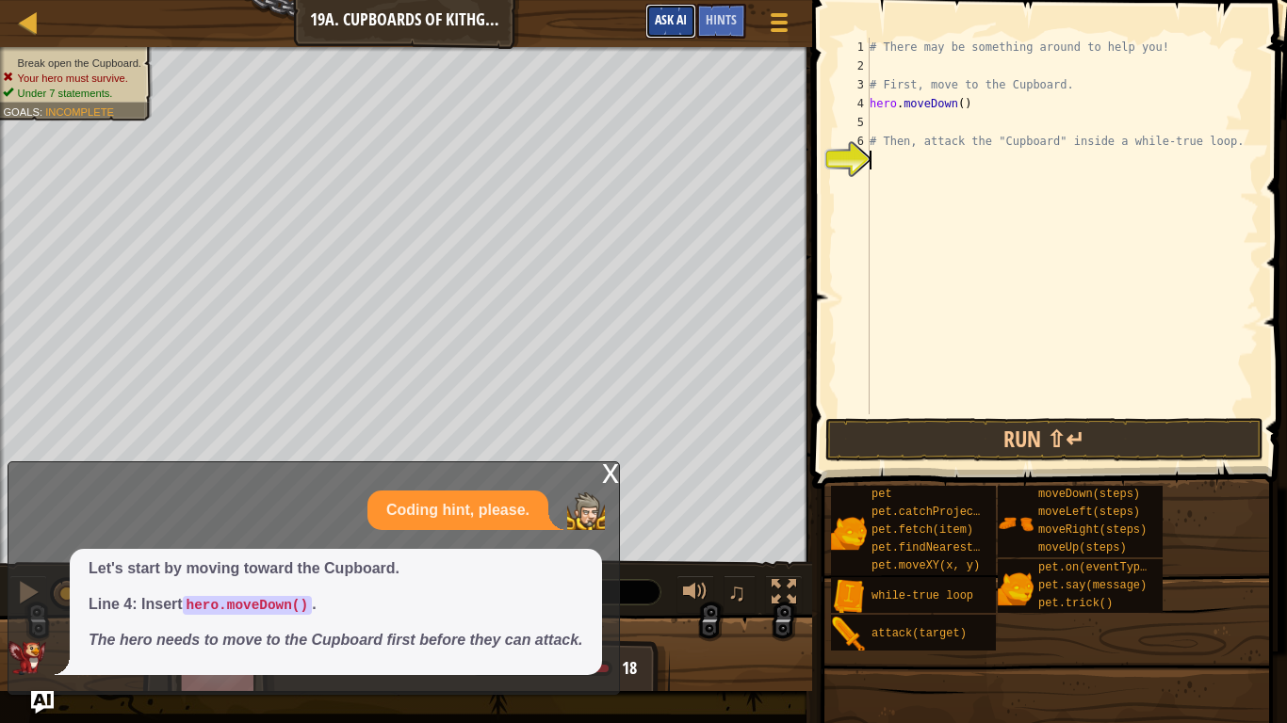
click at [669, 27] on button "Ask AI" at bounding box center [670, 21] width 51 height 35
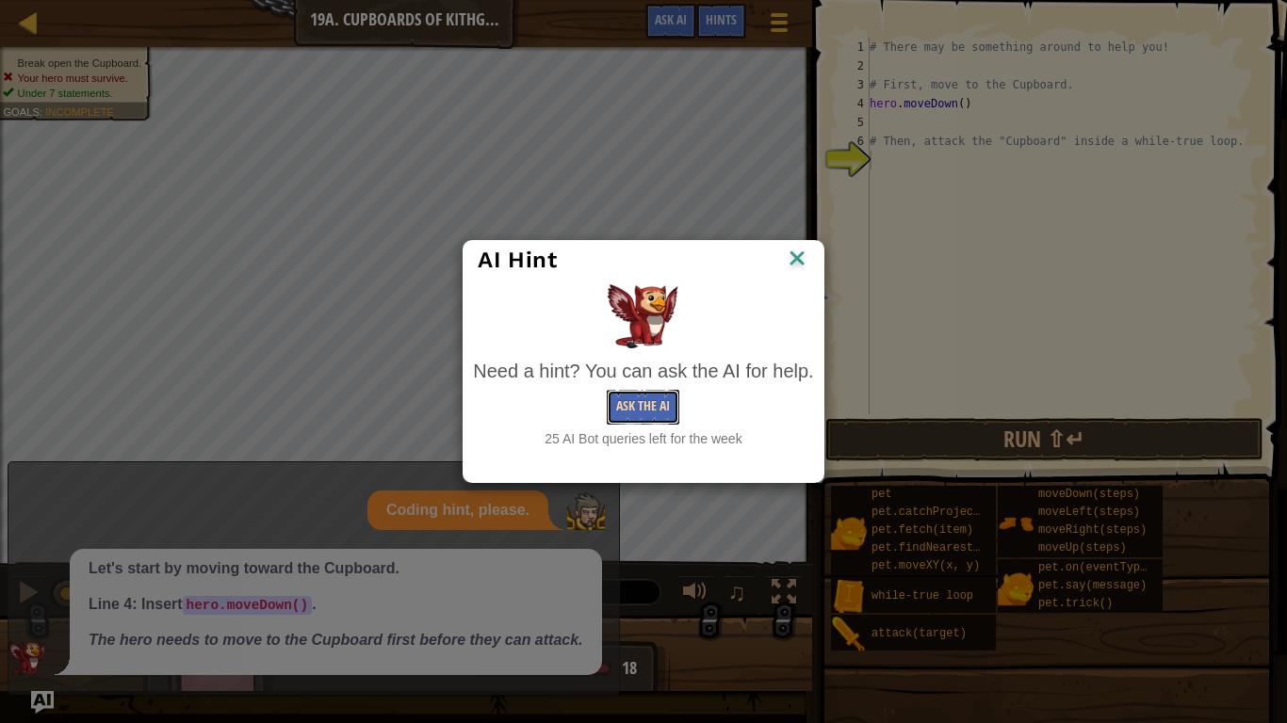
click at [643, 413] on button "Ask the AI" at bounding box center [643, 407] width 73 height 35
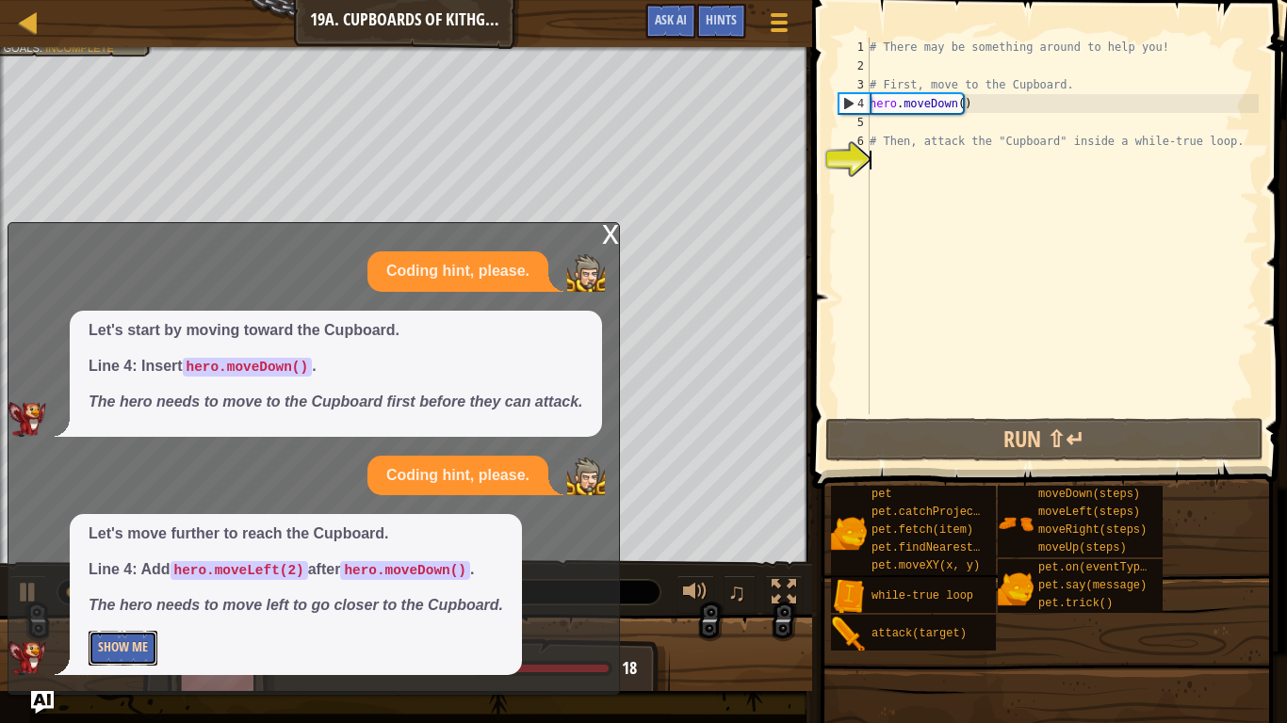
click at [134, 610] on button "Show Me" at bounding box center [123, 648] width 69 height 35
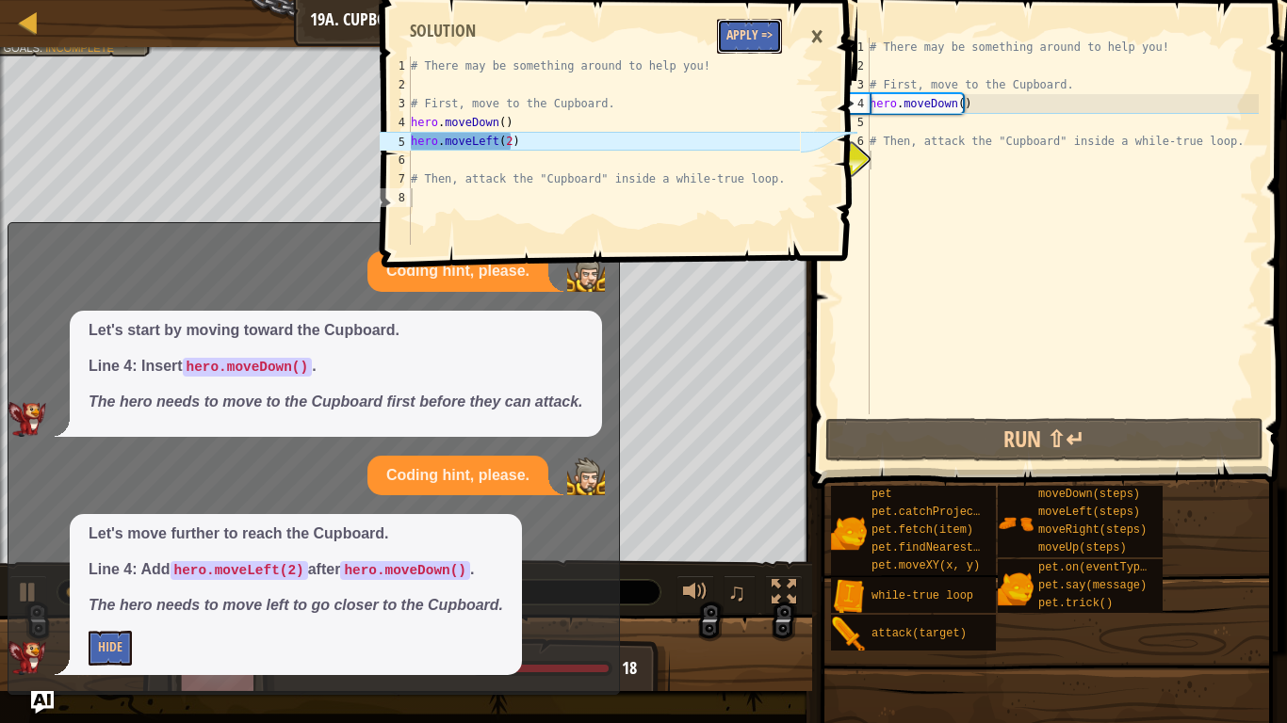
click at [753, 38] on button "Apply =>" at bounding box center [749, 36] width 65 height 35
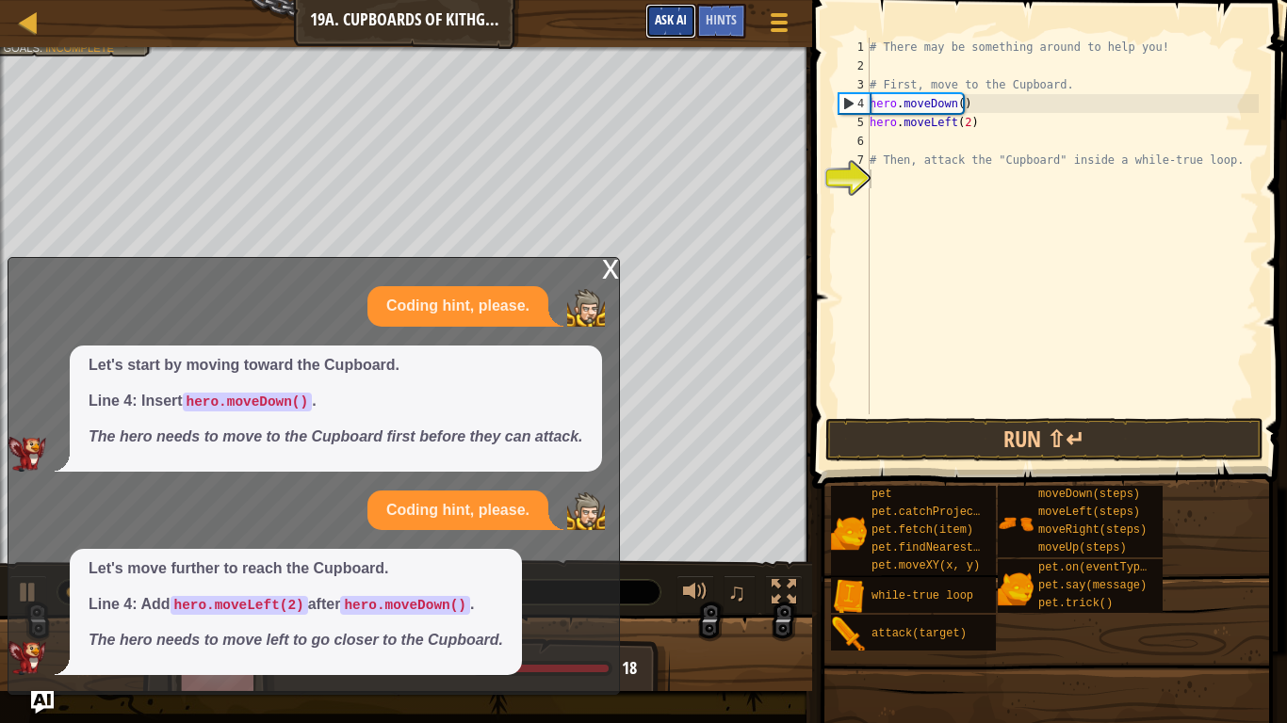
click at [679, 19] on span "Ask AI" at bounding box center [671, 19] width 32 height 18
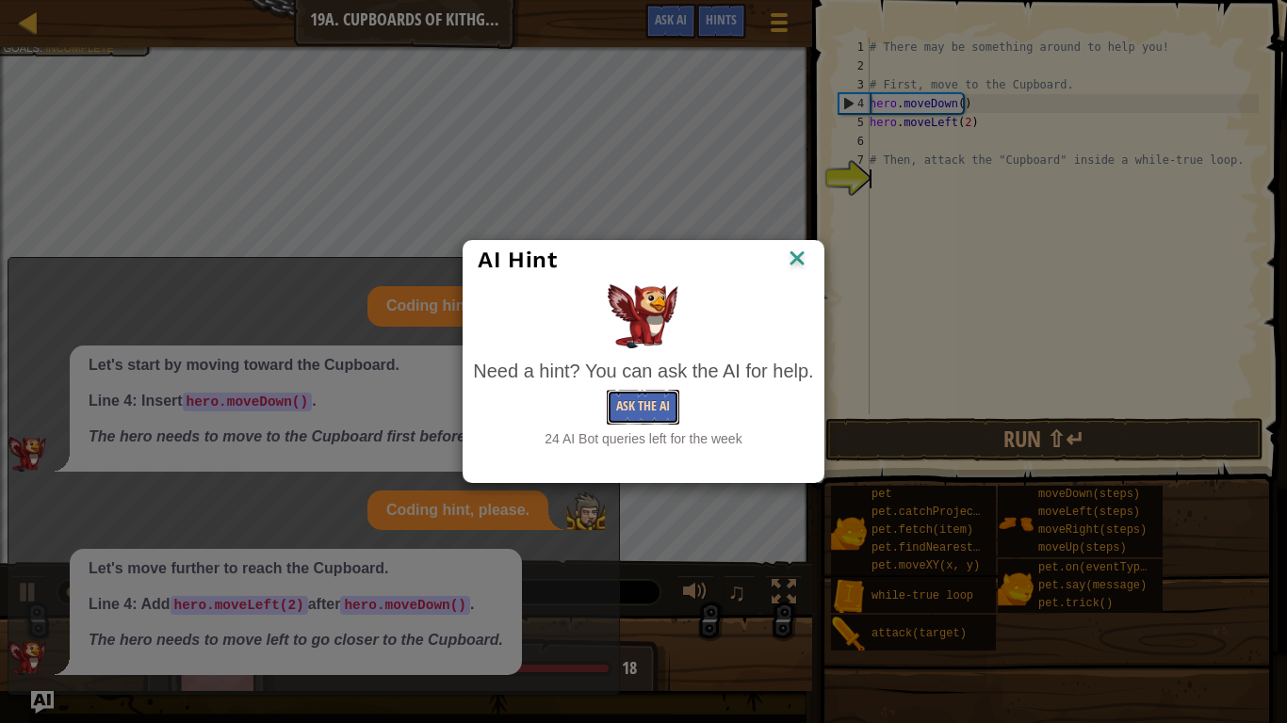
click at [627, 421] on button "Ask the AI" at bounding box center [643, 407] width 73 height 35
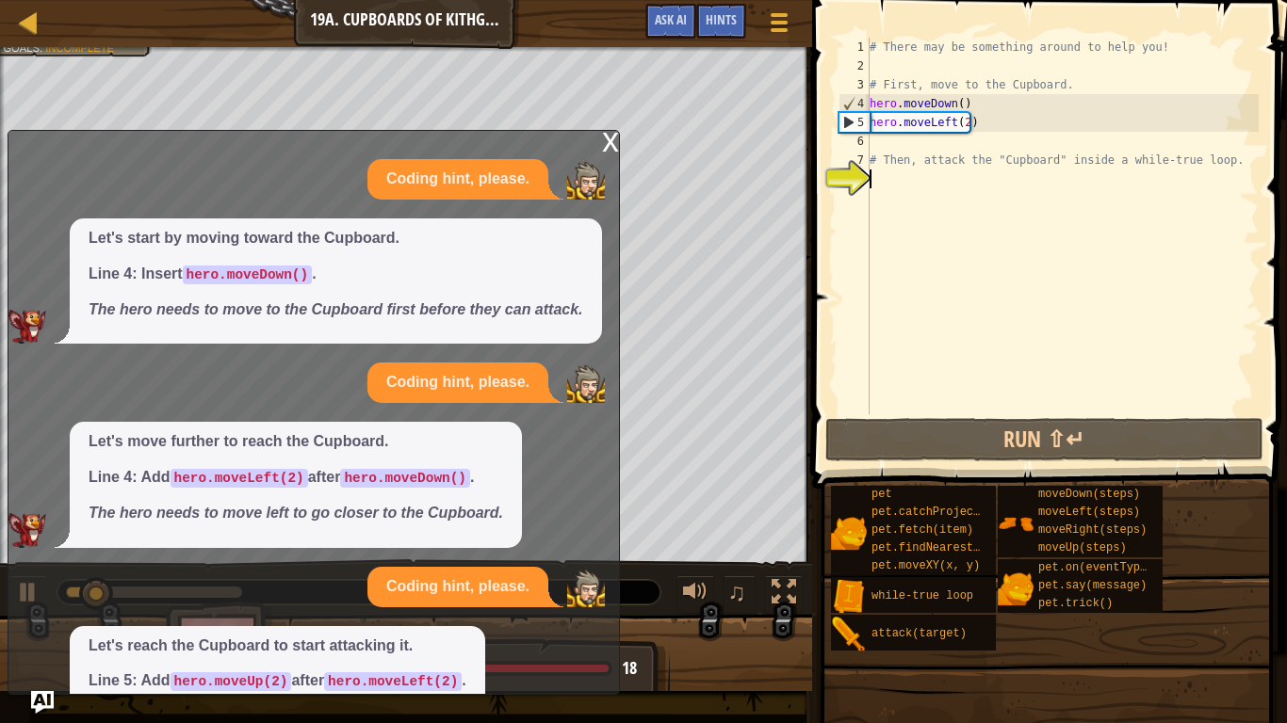
scroll to position [111, 0]
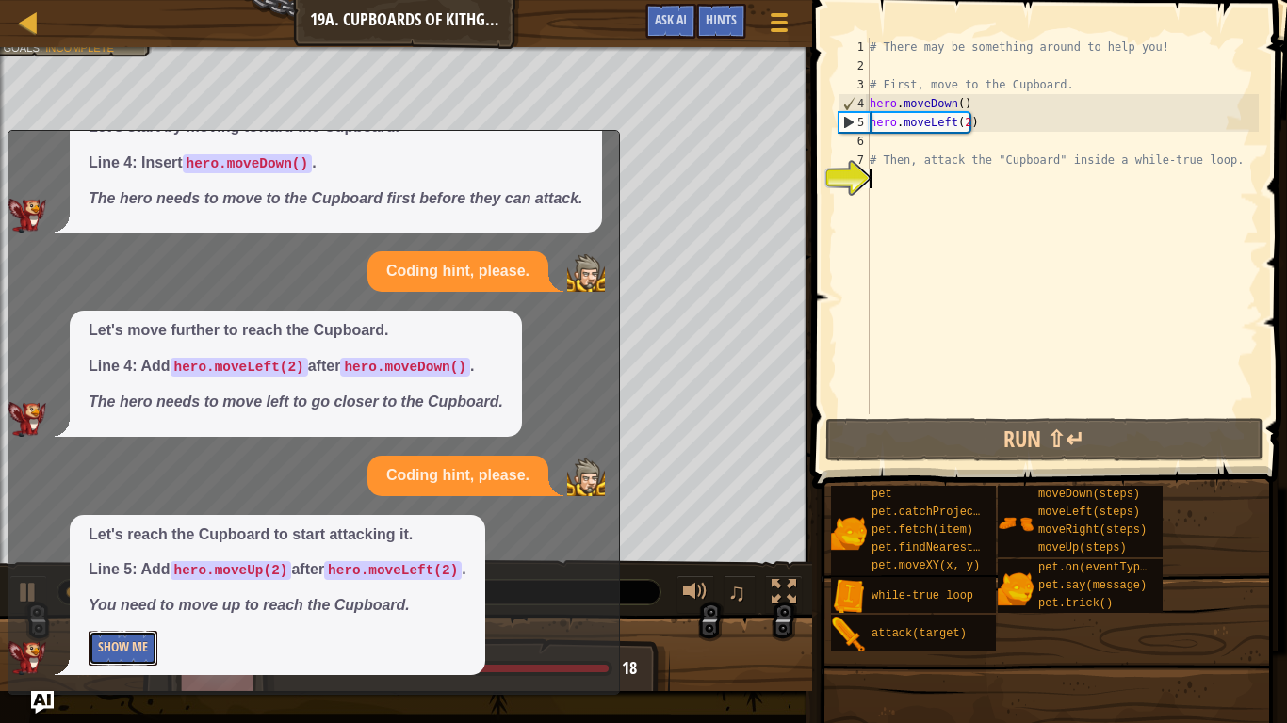
click at [134, 610] on button "Show Me" at bounding box center [123, 648] width 69 height 35
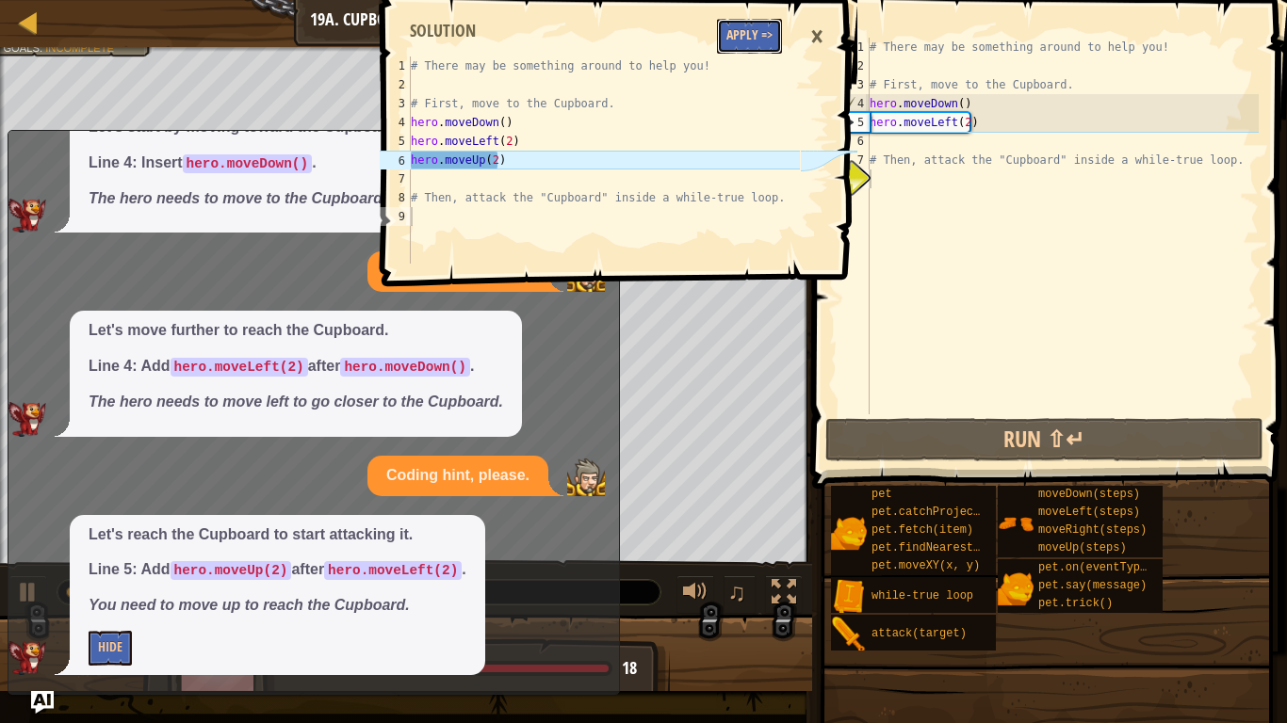
click at [774, 37] on button "Apply =>" at bounding box center [749, 36] width 65 height 35
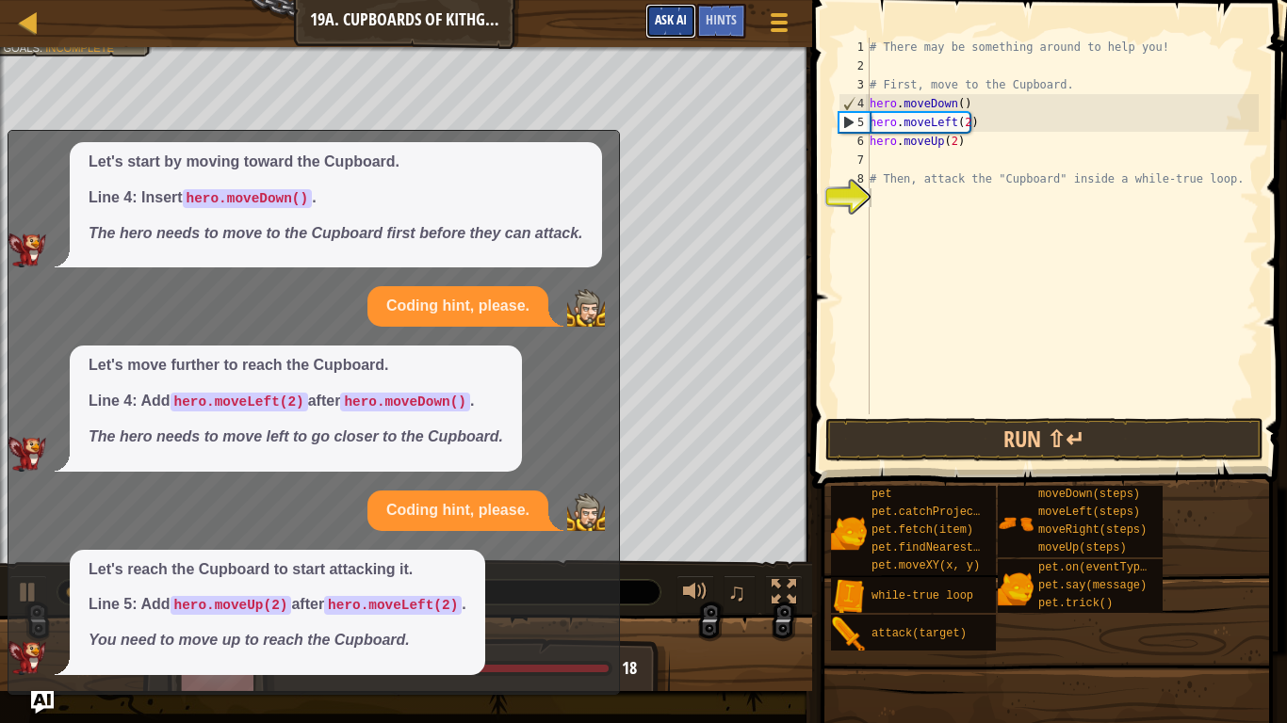
click at [666, 29] on button "Ask AI" at bounding box center [670, 21] width 51 height 35
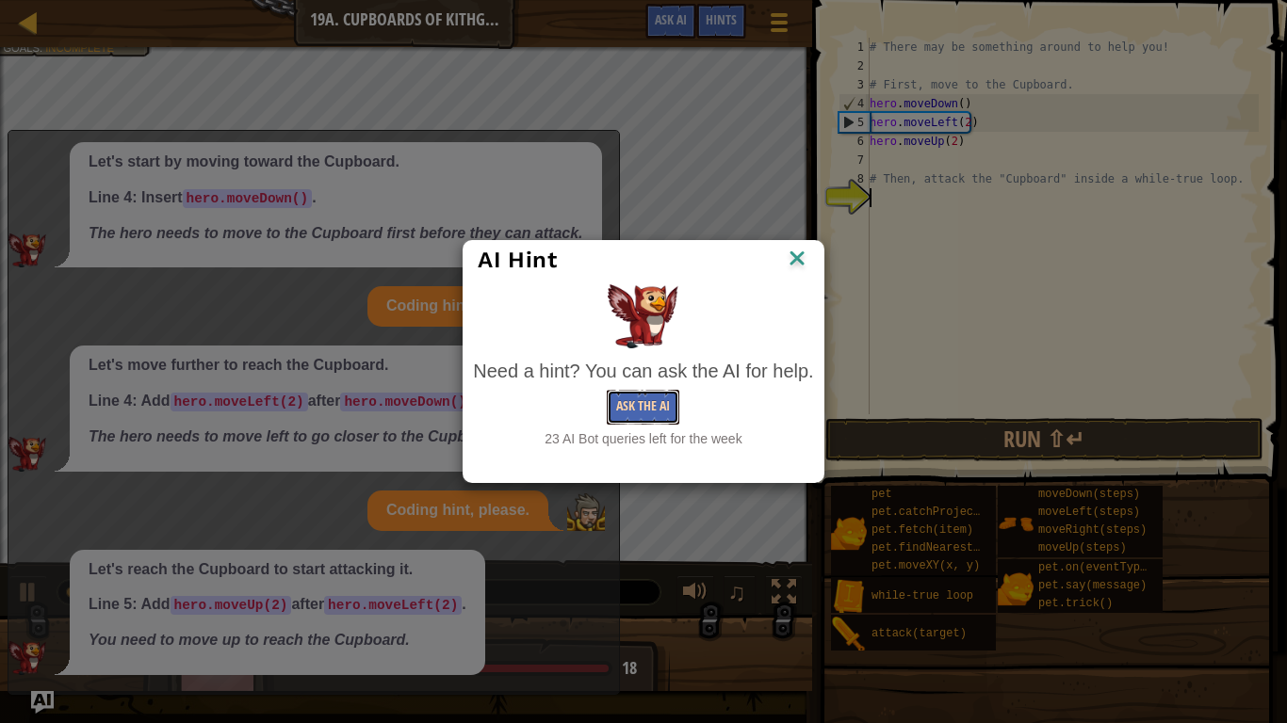
click at [626, 394] on button "Ask the AI" at bounding box center [643, 407] width 73 height 35
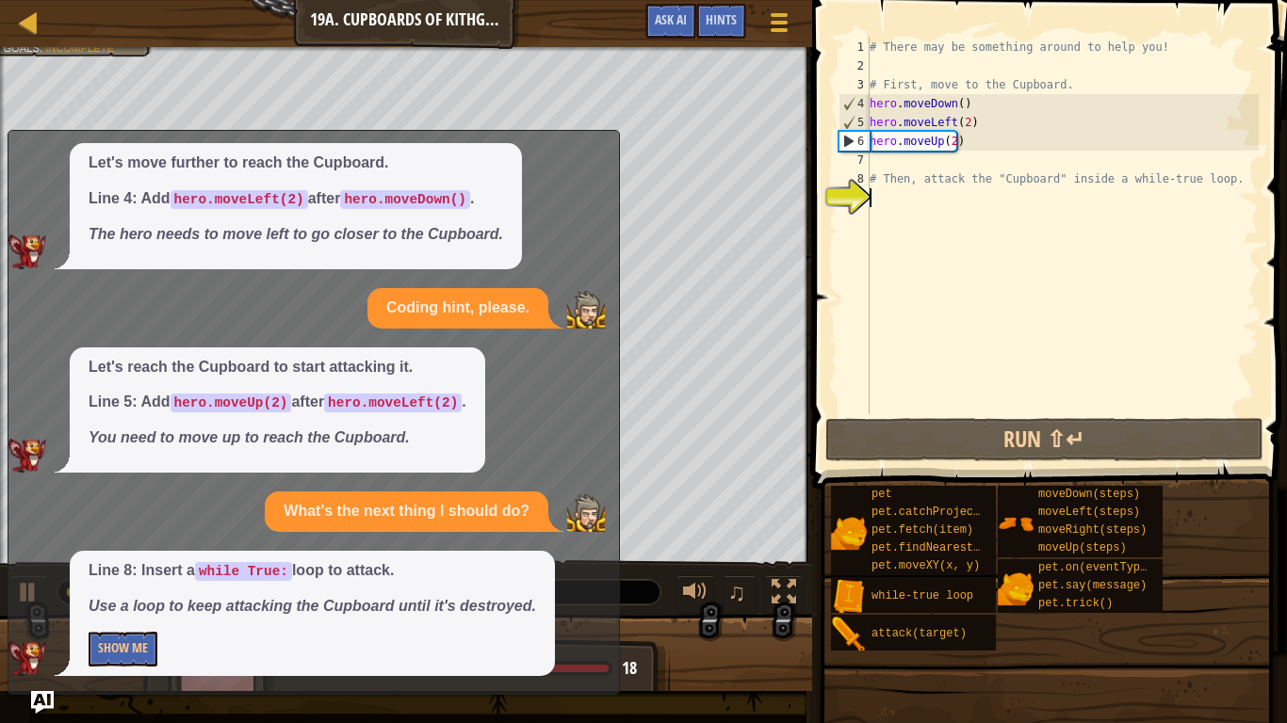
scroll to position [280, 0]
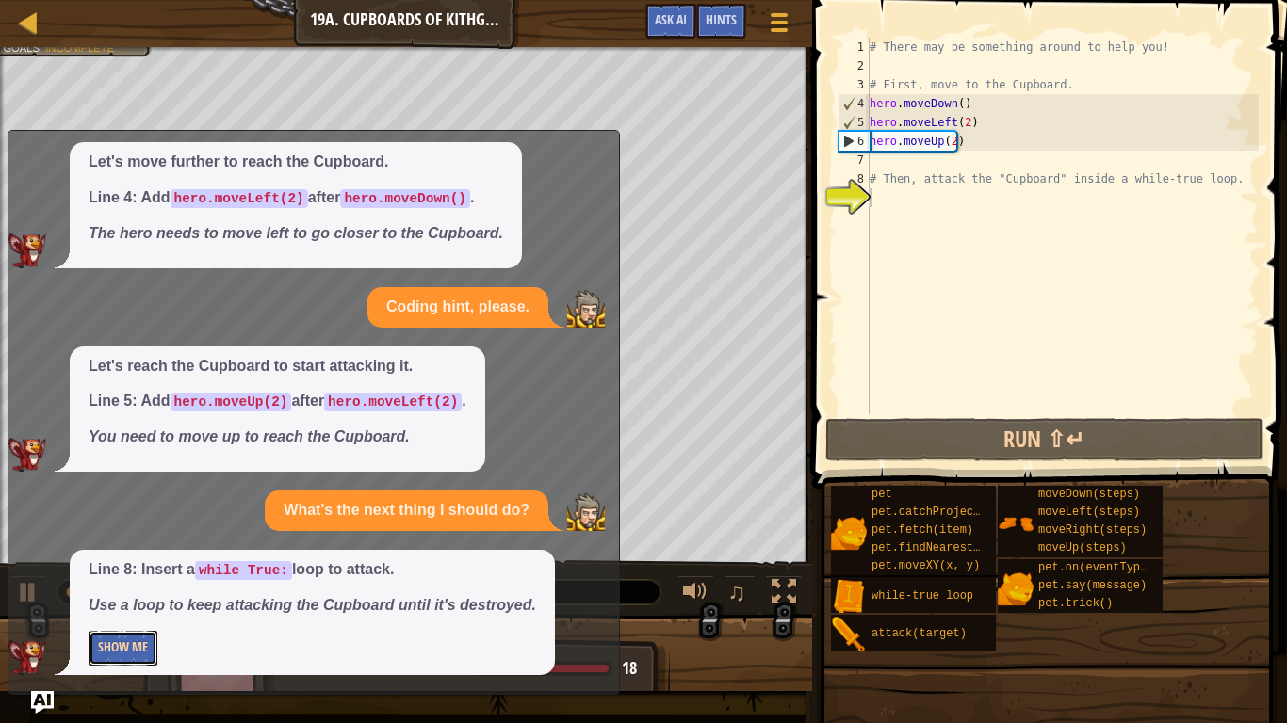
click at [145, 610] on button "Show Me" at bounding box center [123, 648] width 69 height 35
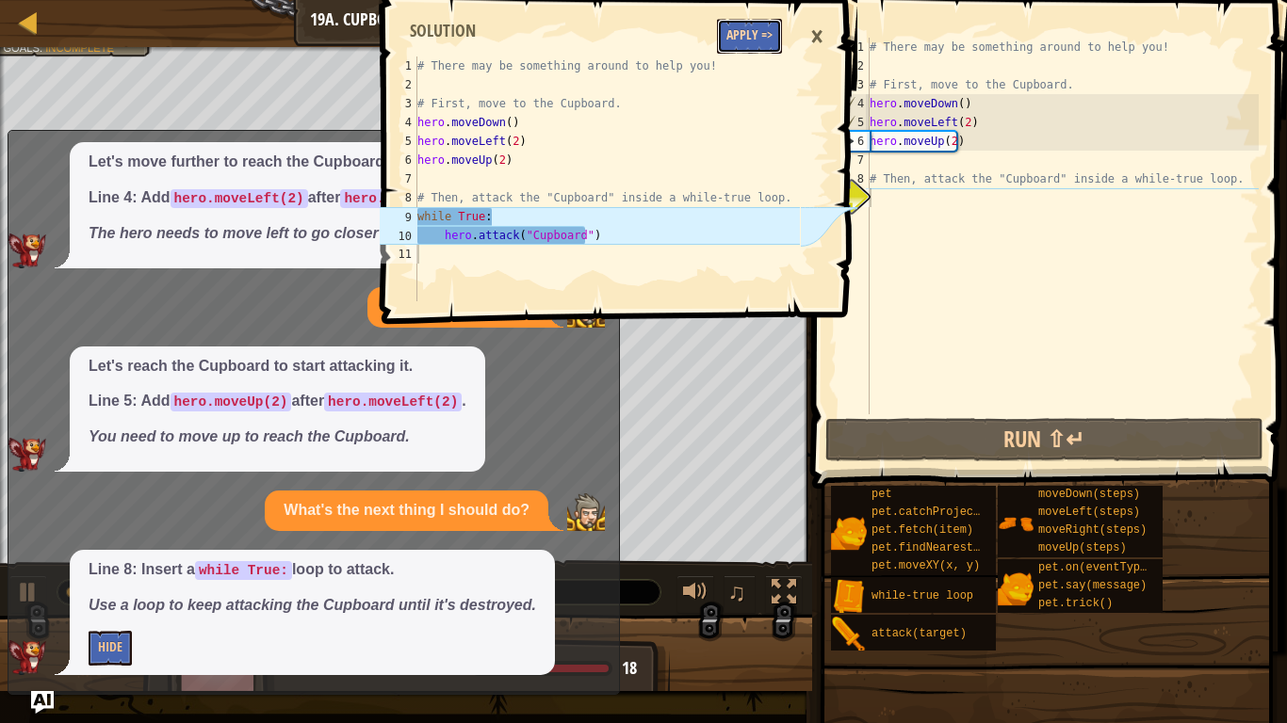
click at [732, 40] on button "Apply =>" at bounding box center [749, 36] width 65 height 35
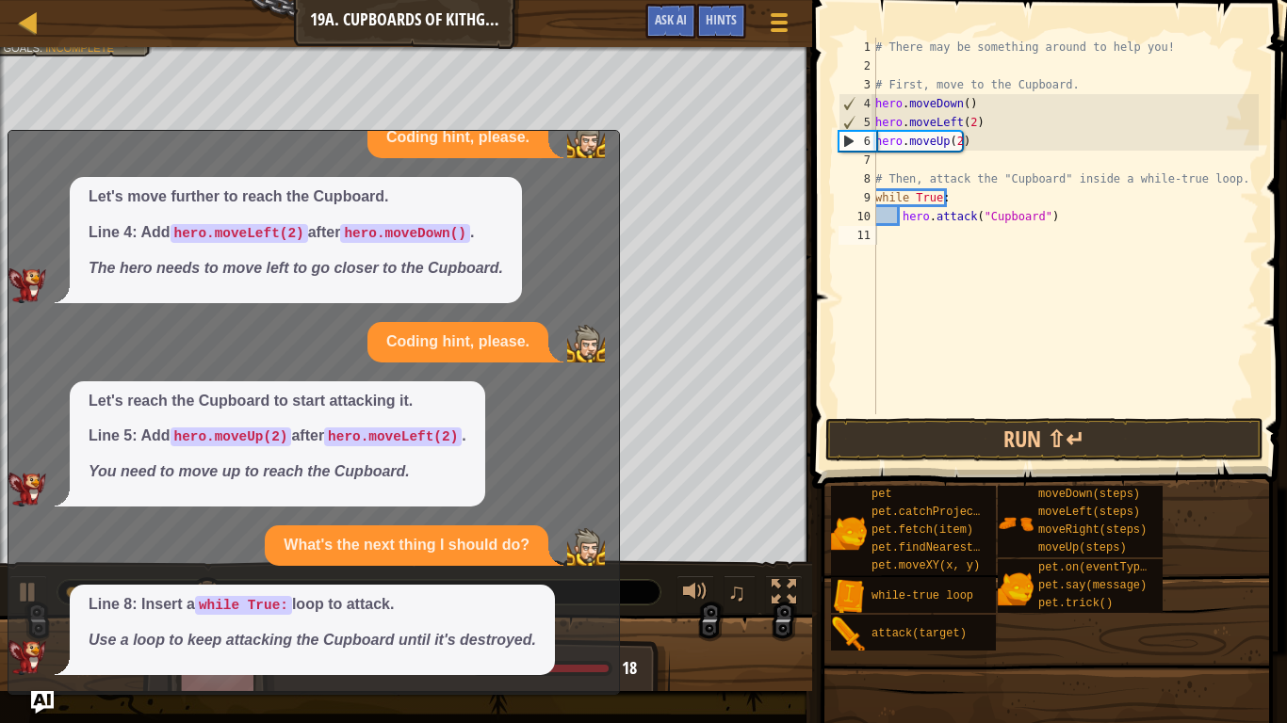
scroll to position [245, 0]
click at [929, 441] on button "Run ⇧↵" at bounding box center [1044, 439] width 439 height 43
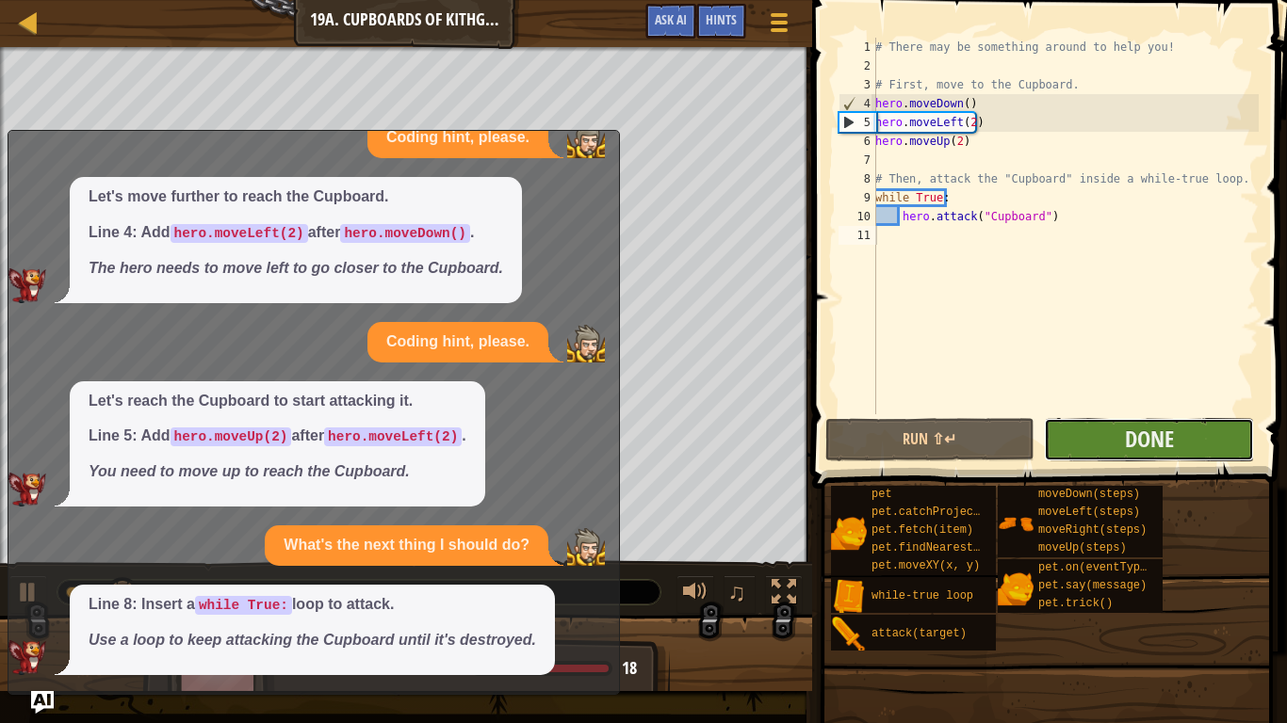
click at [1177, 435] on button "Done" at bounding box center [1149, 439] width 210 height 43
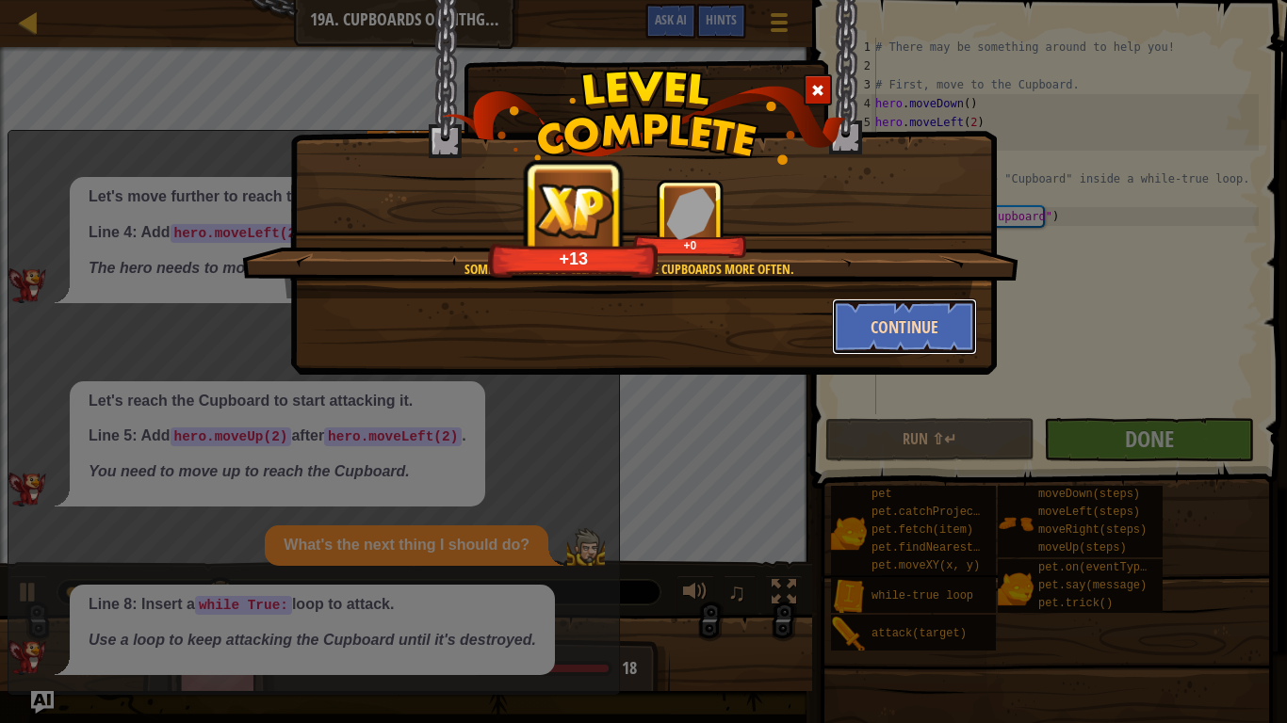
click at [915, 314] on button "Continue" at bounding box center [905, 327] width 146 height 57
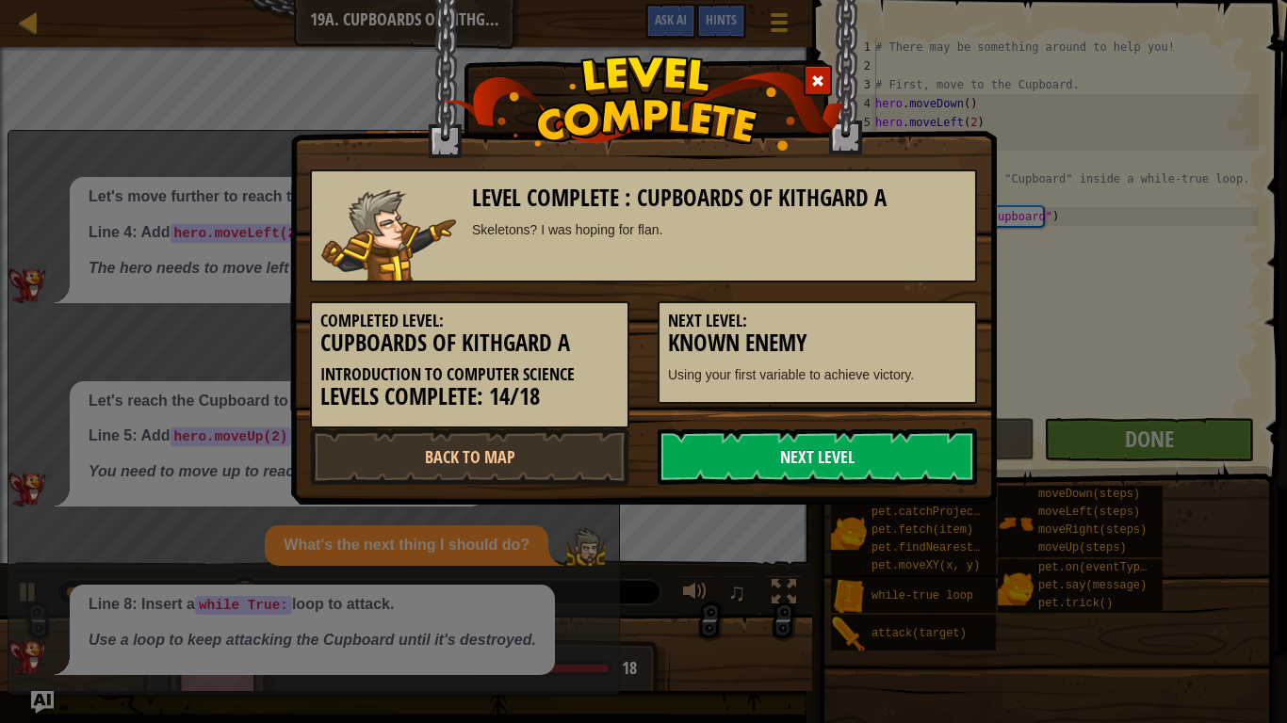
click at [860, 452] on link "Next Level" at bounding box center [816, 457] width 319 height 57
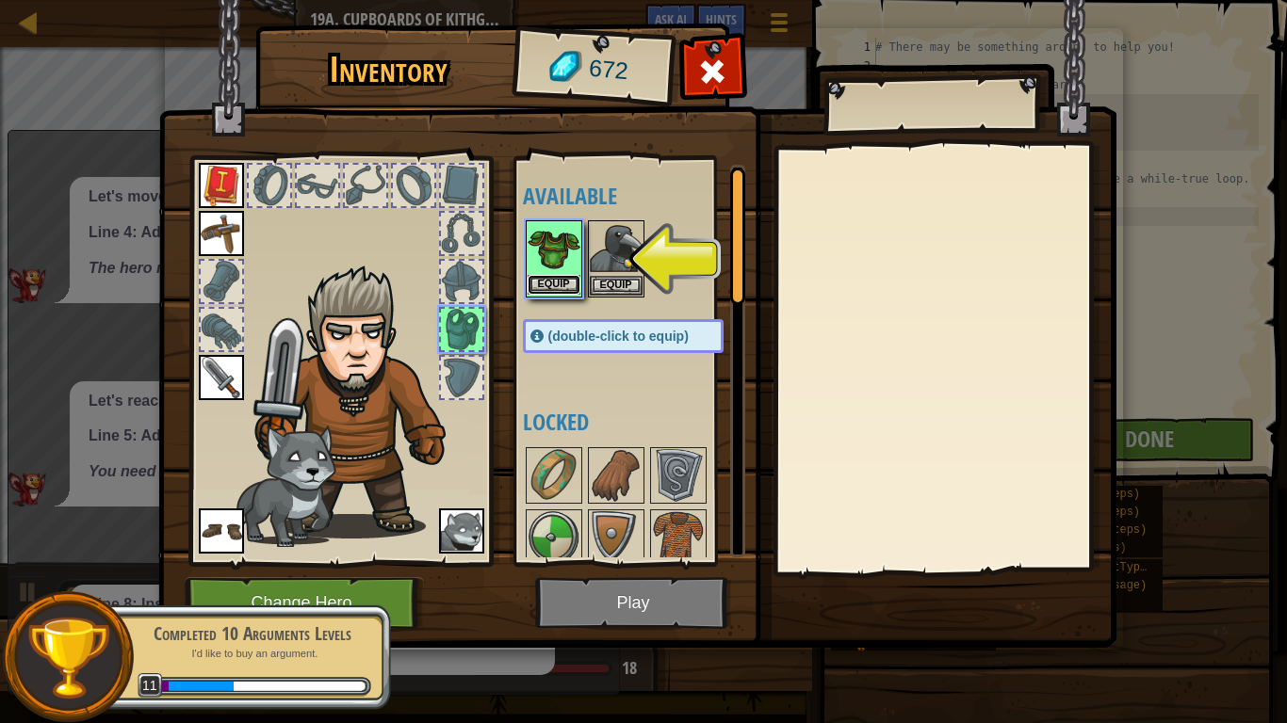
click at [549, 284] on button "Equip" at bounding box center [553, 285] width 53 height 20
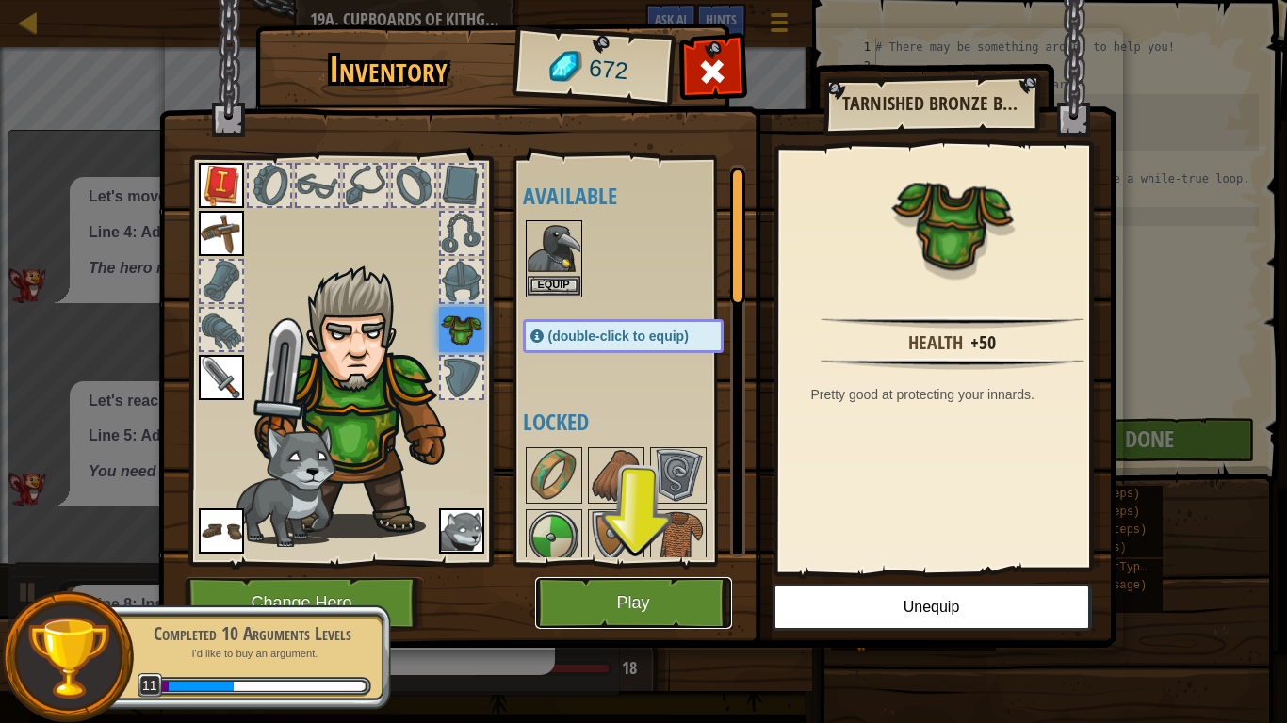
click at [609, 595] on button "Play" at bounding box center [633, 603] width 197 height 52
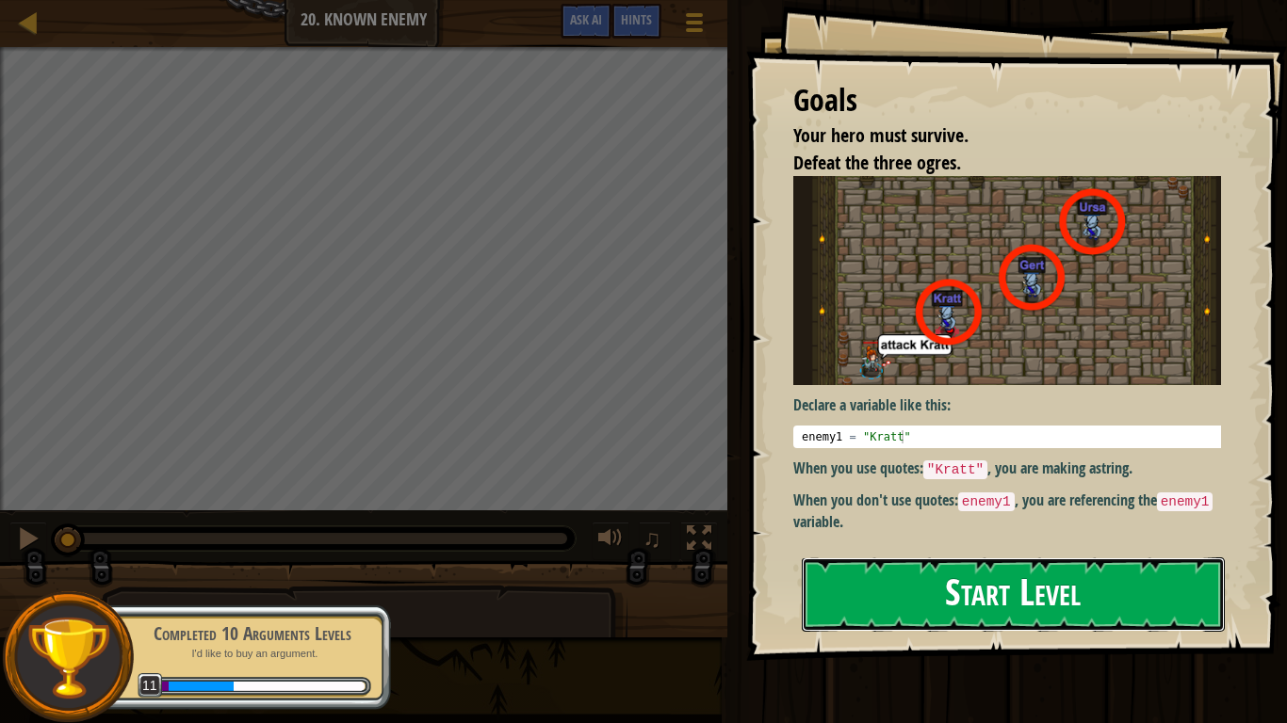
click at [887, 558] on button "Start Level" at bounding box center [1012, 595] width 423 height 74
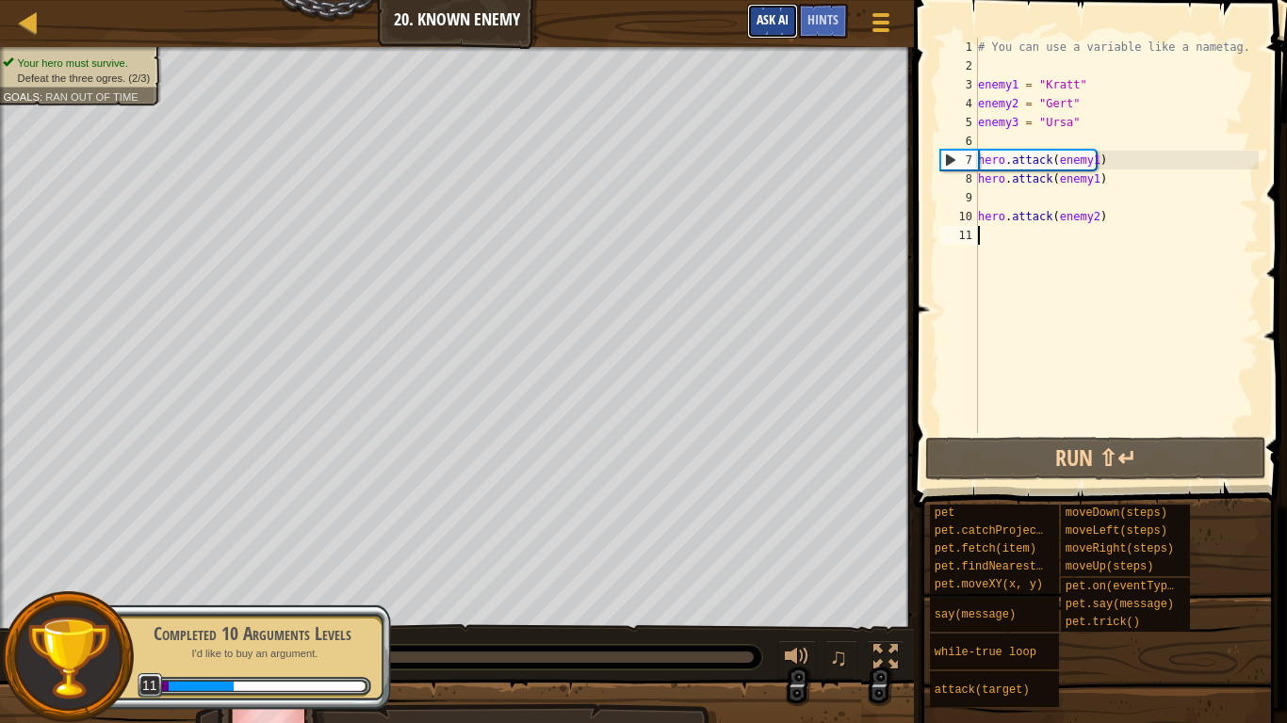
click at [766, 26] on span "Ask AI" at bounding box center [772, 19] width 32 height 18
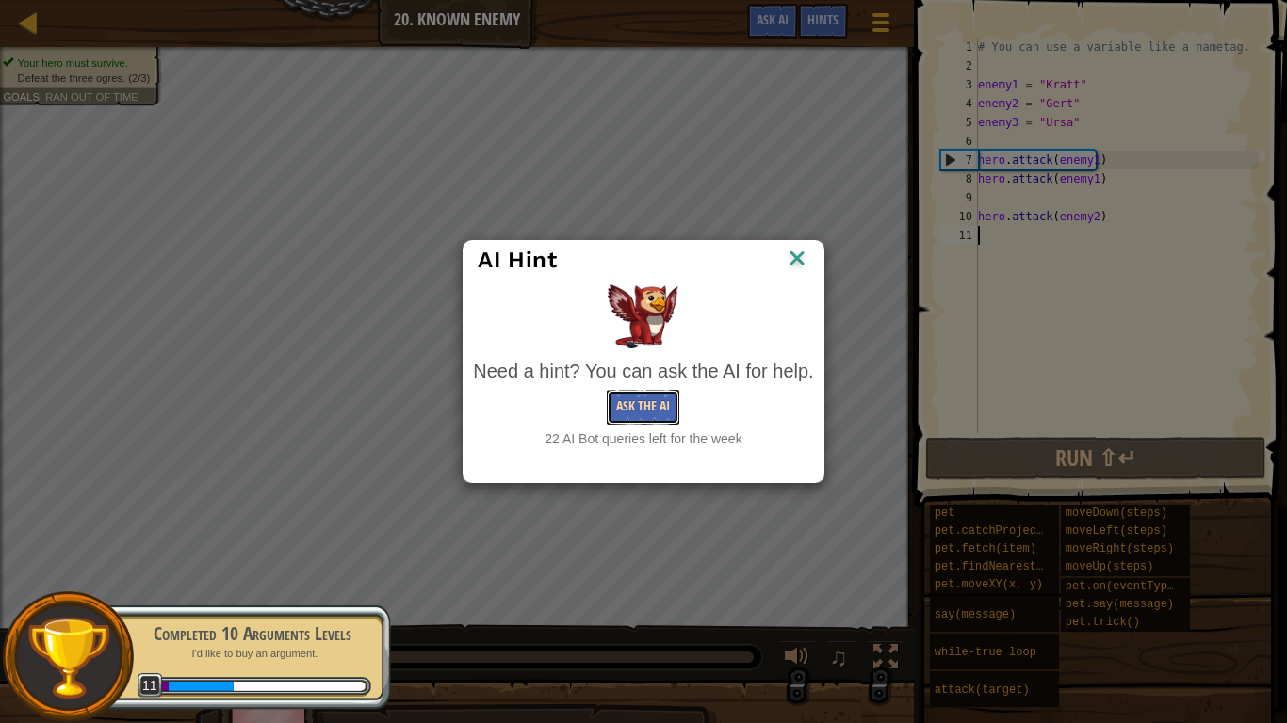
click at [647, 397] on button "Ask the AI" at bounding box center [643, 407] width 73 height 35
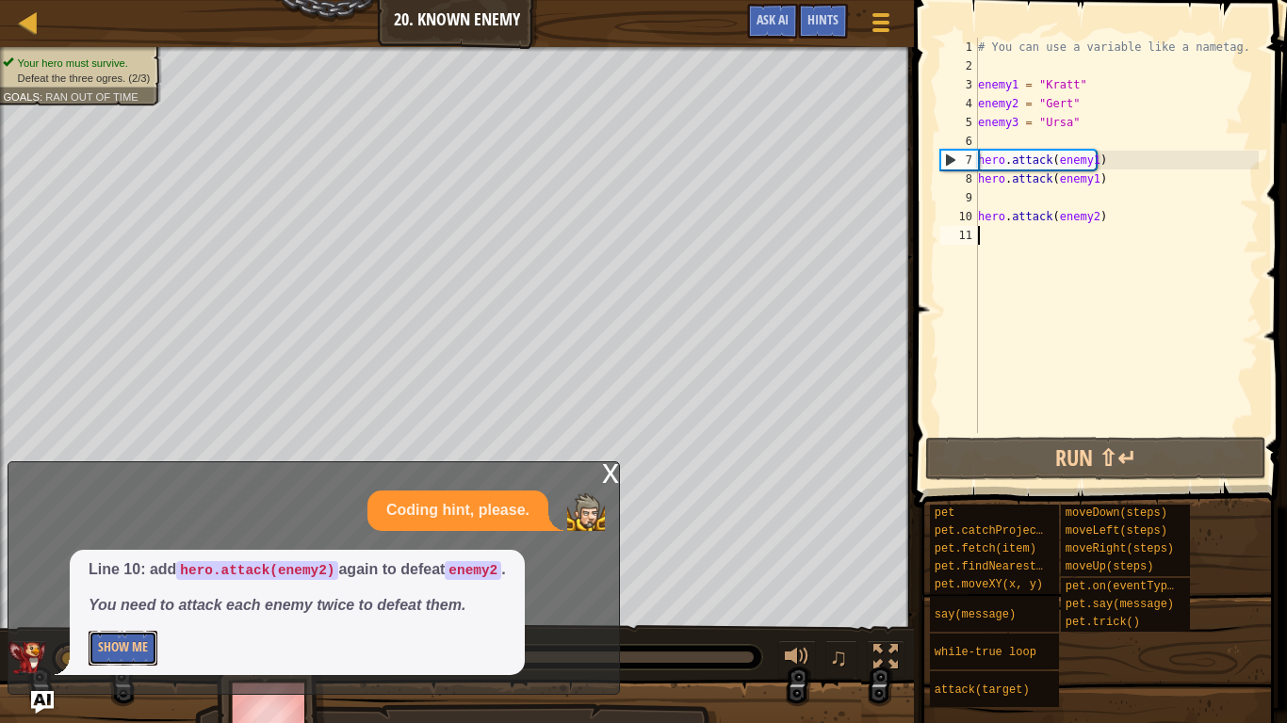
click at [154, 610] on button "Show Me" at bounding box center [123, 648] width 69 height 35
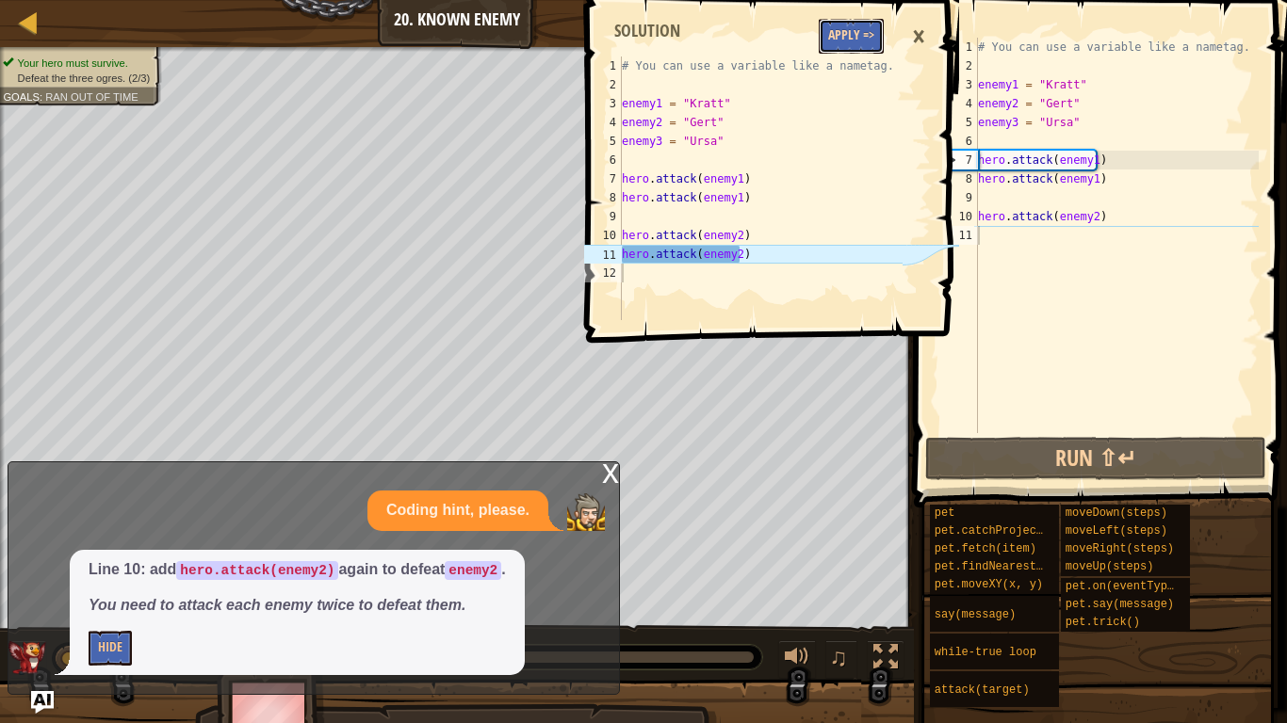
click at [870, 30] on button "Apply =>" at bounding box center [850, 36] width 65 height 35
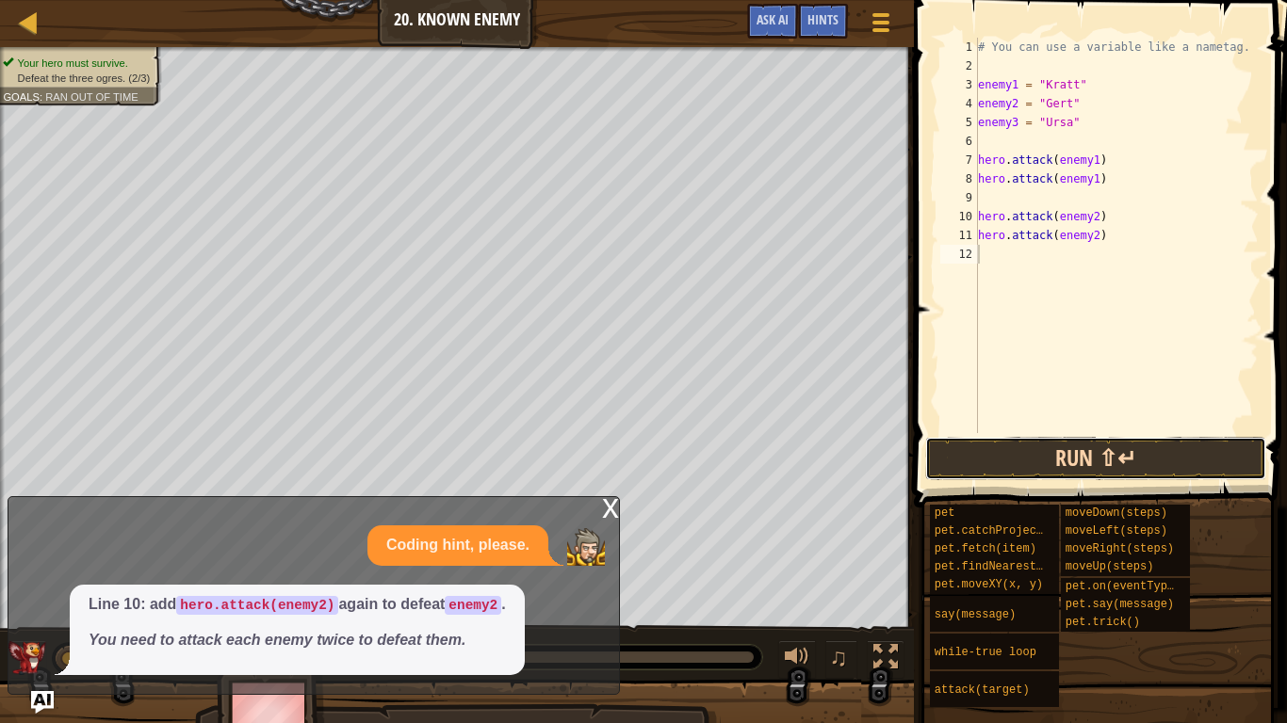
click at [1082, 454] on button "Run ⇧↵" at bounding box center [1095, 458] width 340 height 43
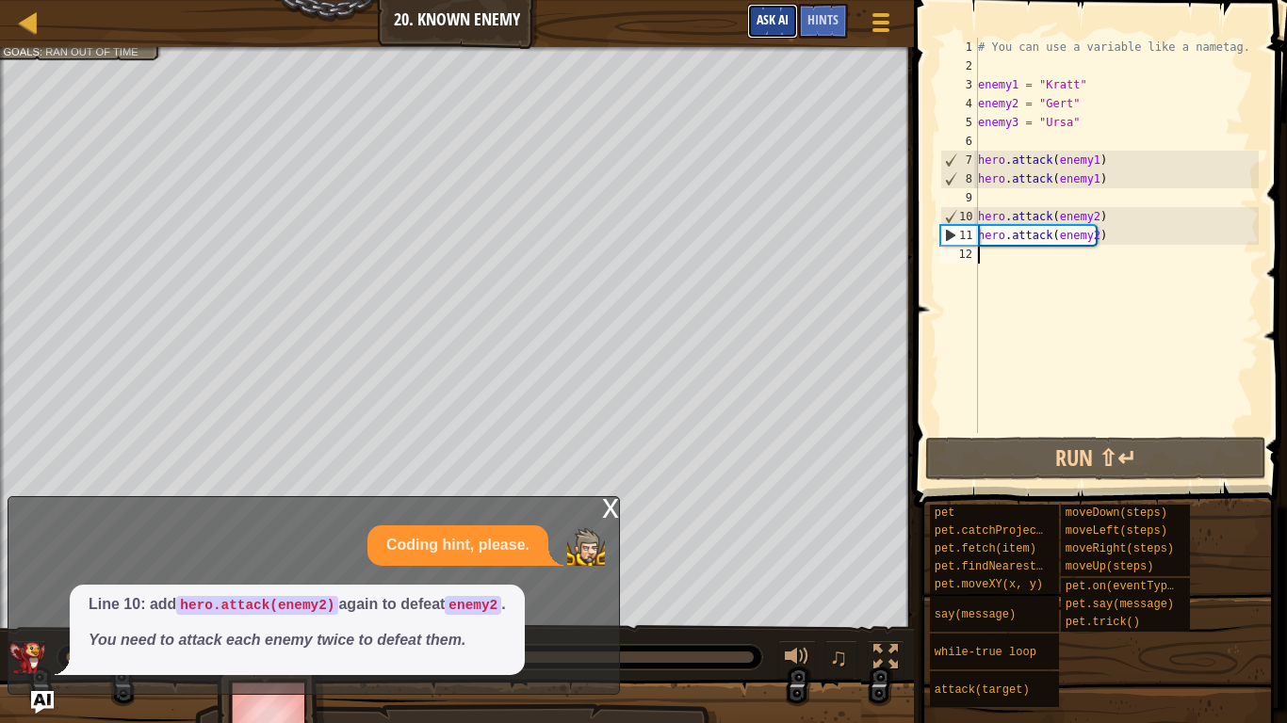
click at [774, 6] on button "Ask AI" at bounding box center [772, 21] width 51 height 35
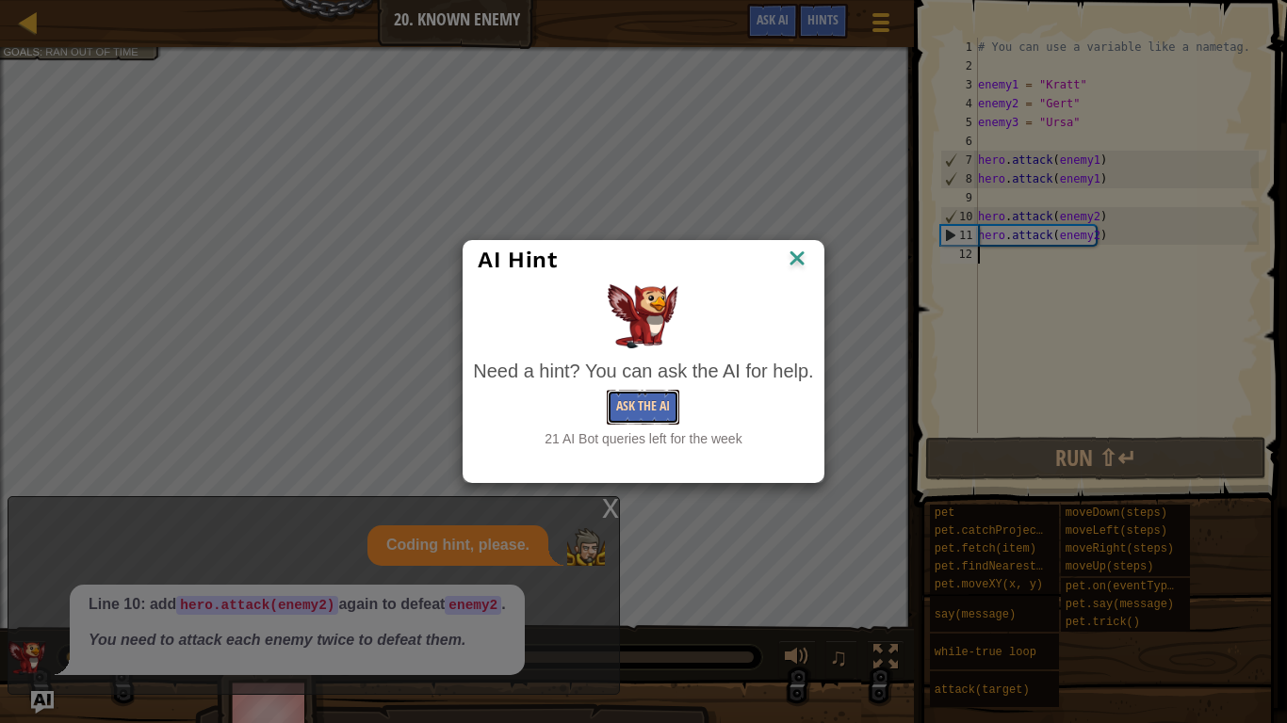
click at [634, 397] on button "Ask the AI" at bounding box center [643, 407] width 73 height 35
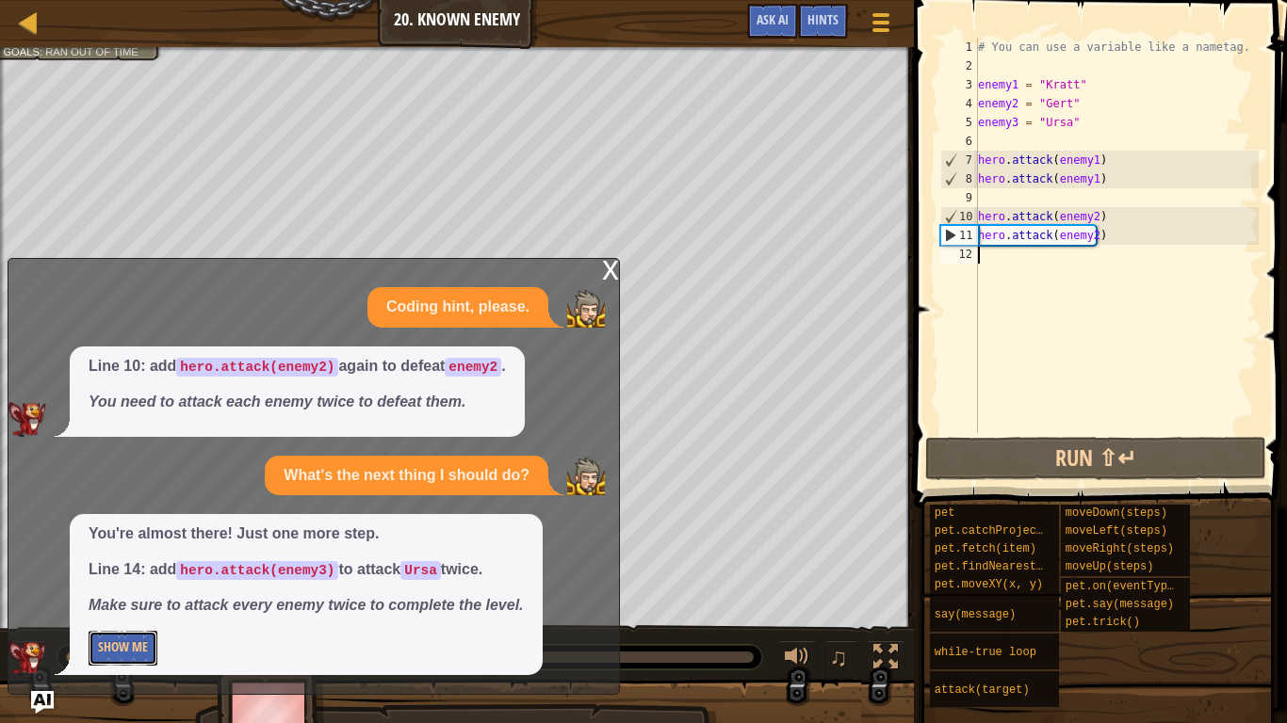
click at [135, 610] on button "Show Me" at bounding box center [123, 648] width 69 height 35
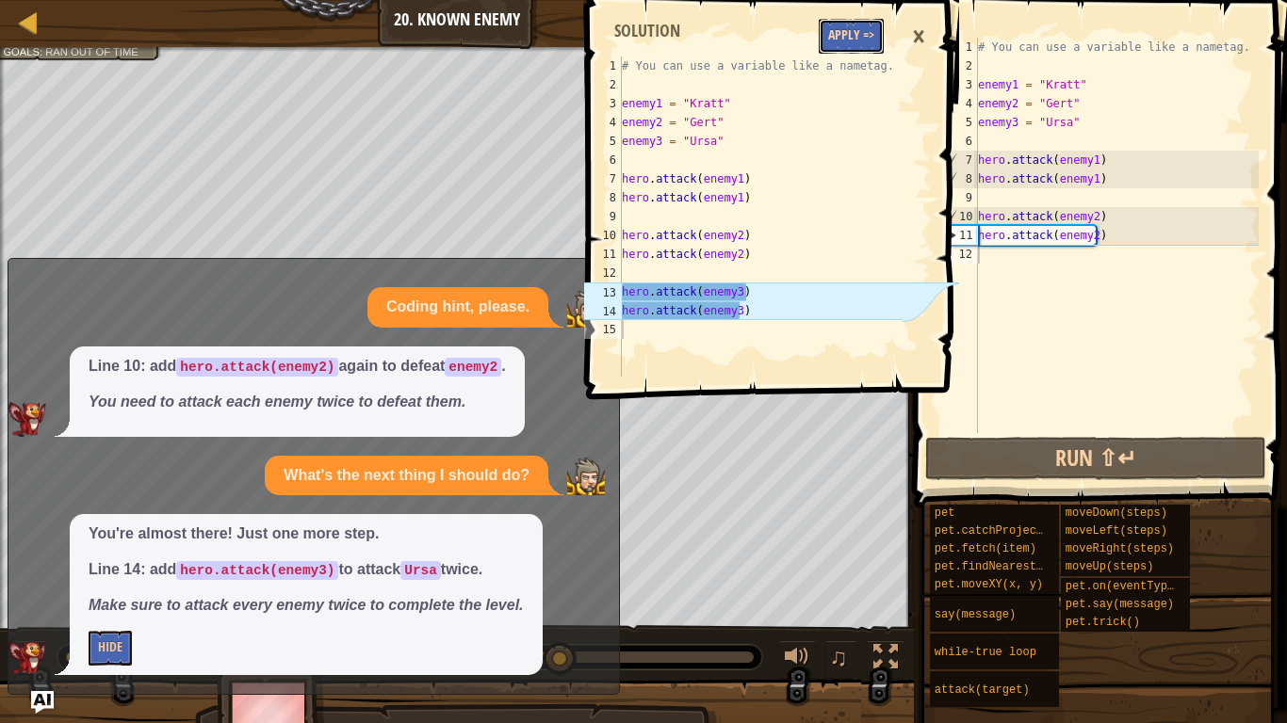
click at [858, 24] on button "Apply =>" at bounding box center [850, 36] width 65 height 35
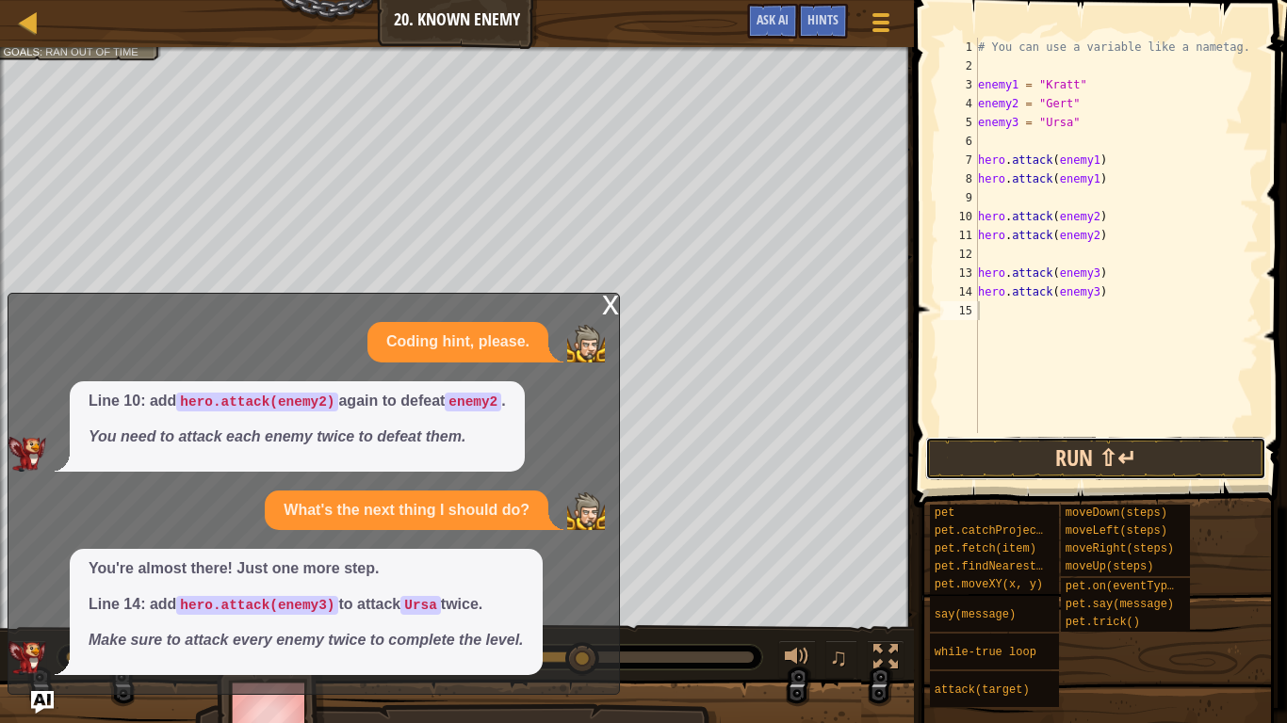
click at [1116, 460] on button "Run ⇧↵" at bounding box center [1095, 458] width 340 height 43
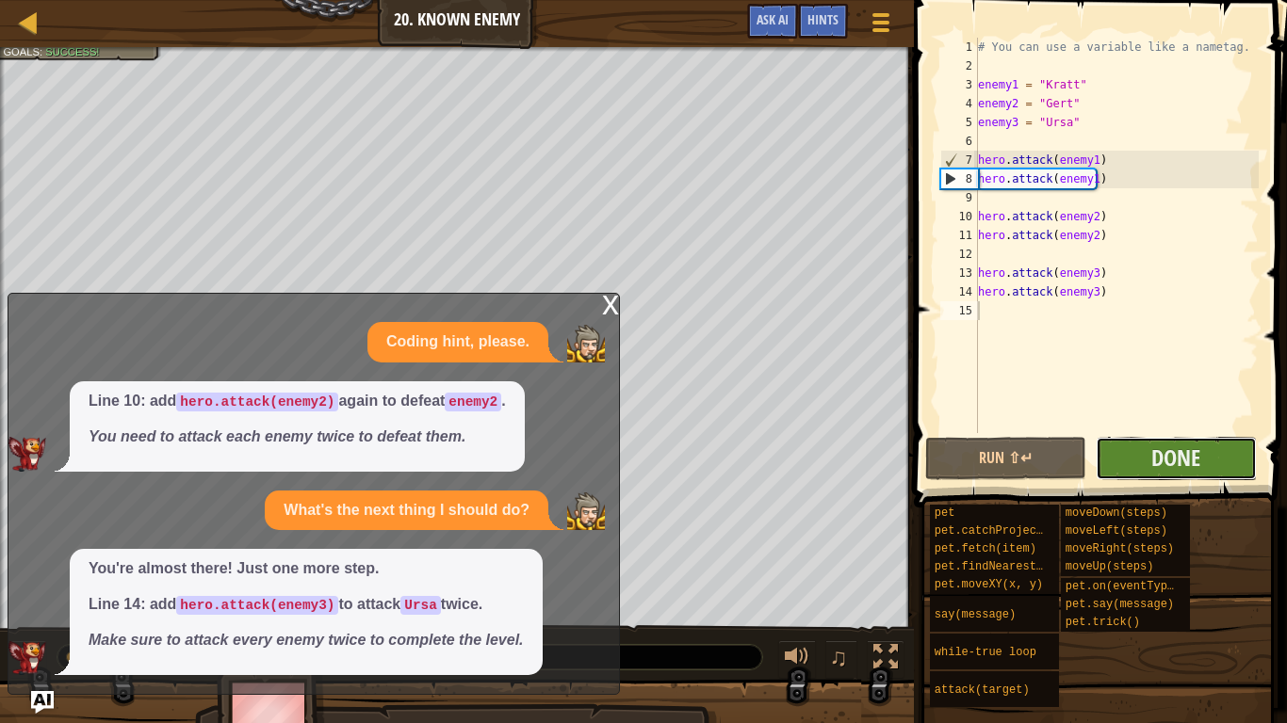
click at [1147, 452] on button "Done" at bounding box center [1175, 458] width 161 height 43
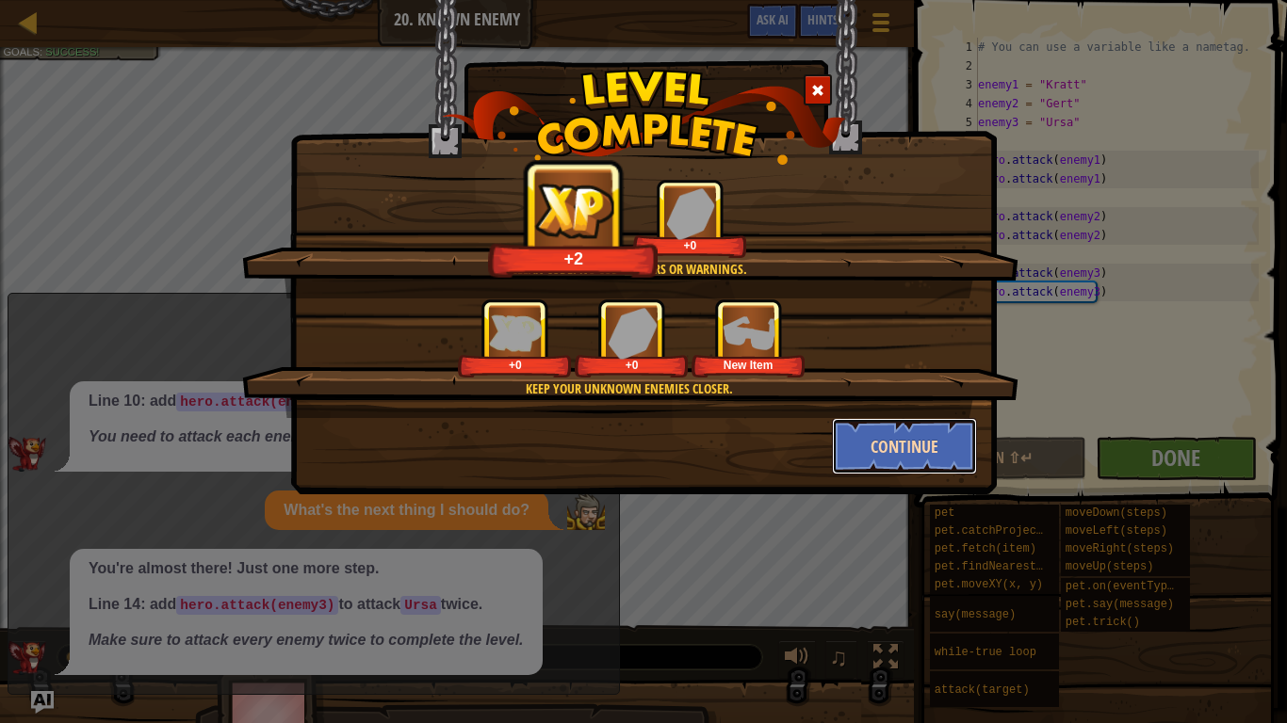
click at [894, 444] on button "Continue" at bounding box center [905, 446] width 146 height 57
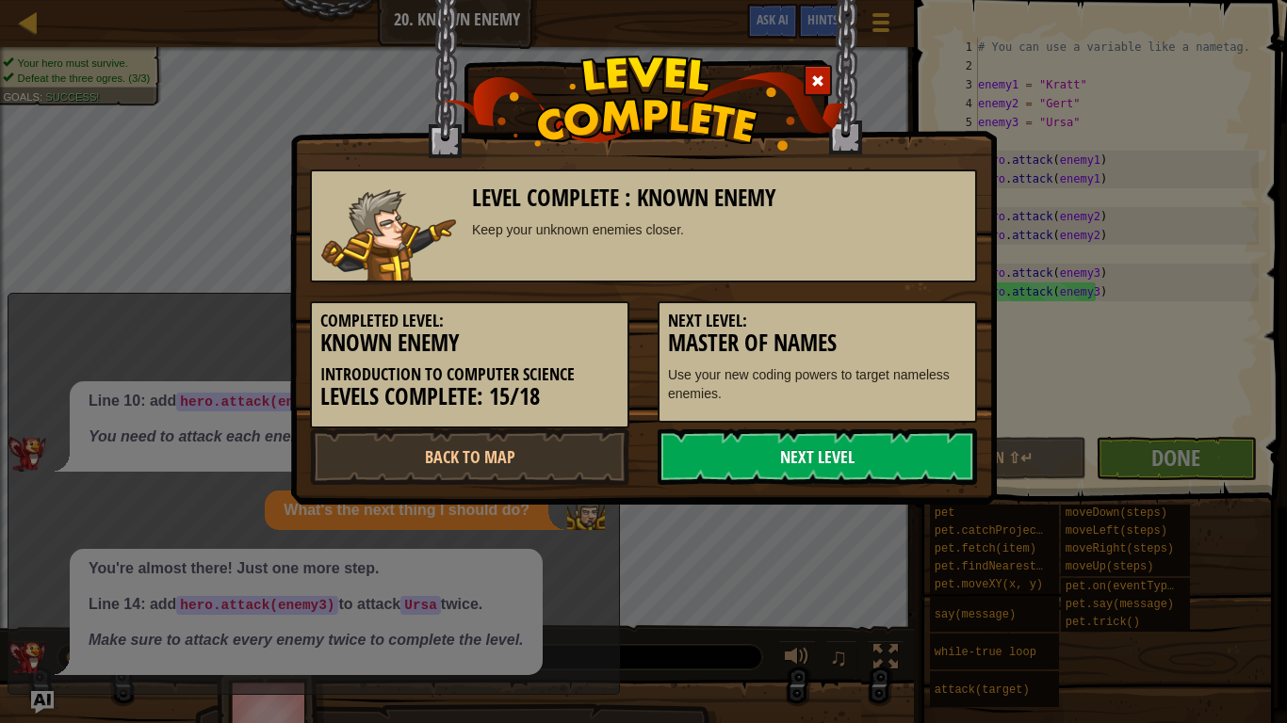
click at [884, 445] on link "Next Level" at bounding box center [816, 457] width 319 height 57
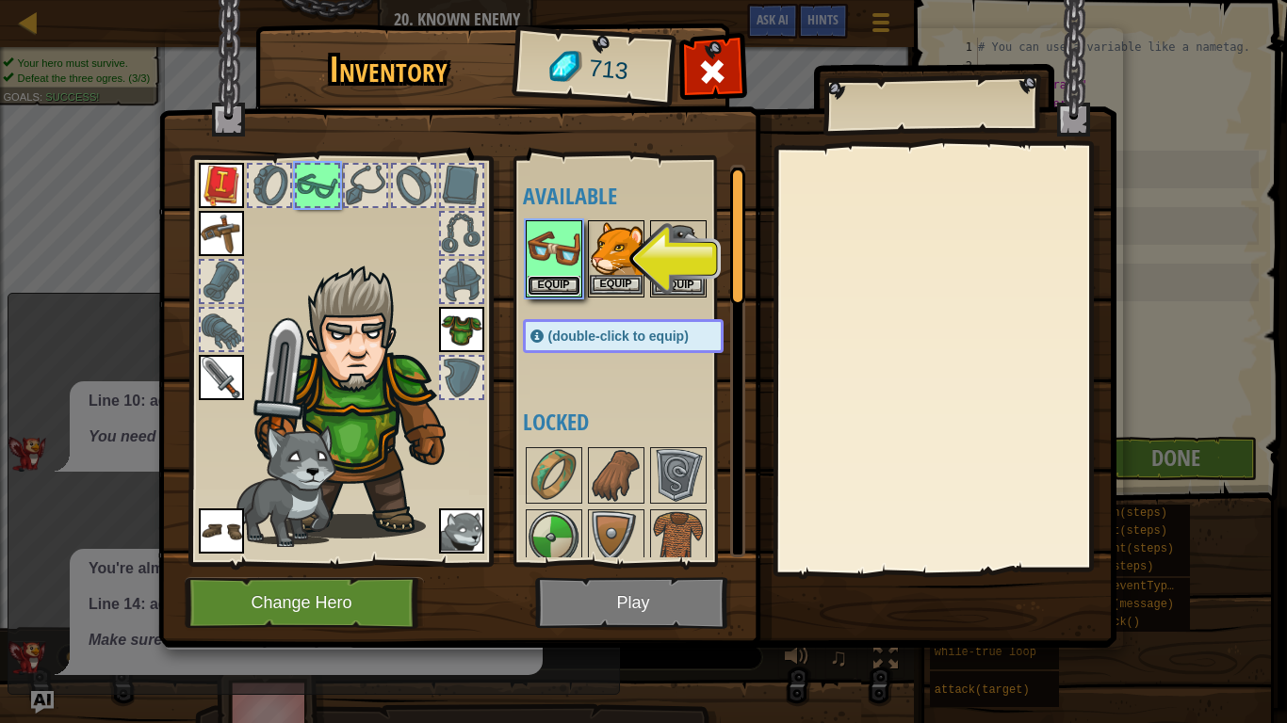
click at [559, 278] on button "Equip" at bounding box center [553, 286] width 53 height 20
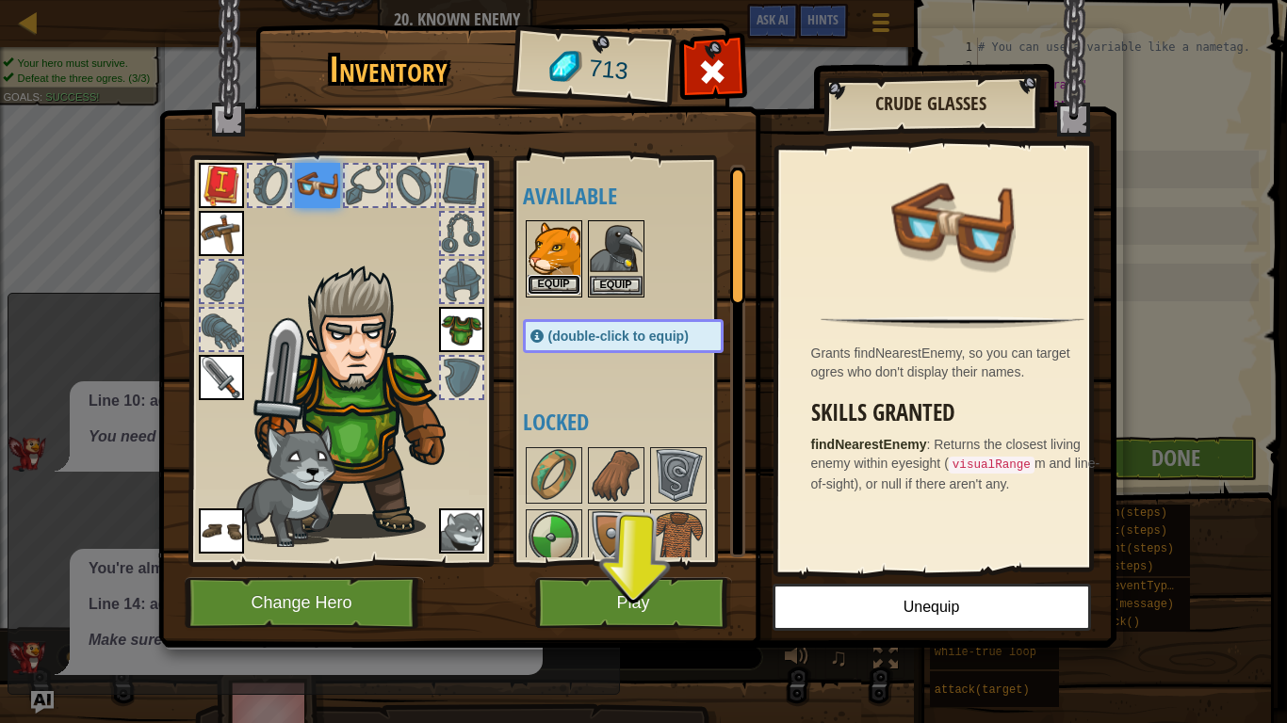
click at [575, 283] on button "Equip" at bounding box center [553, 285] width 53 height 20
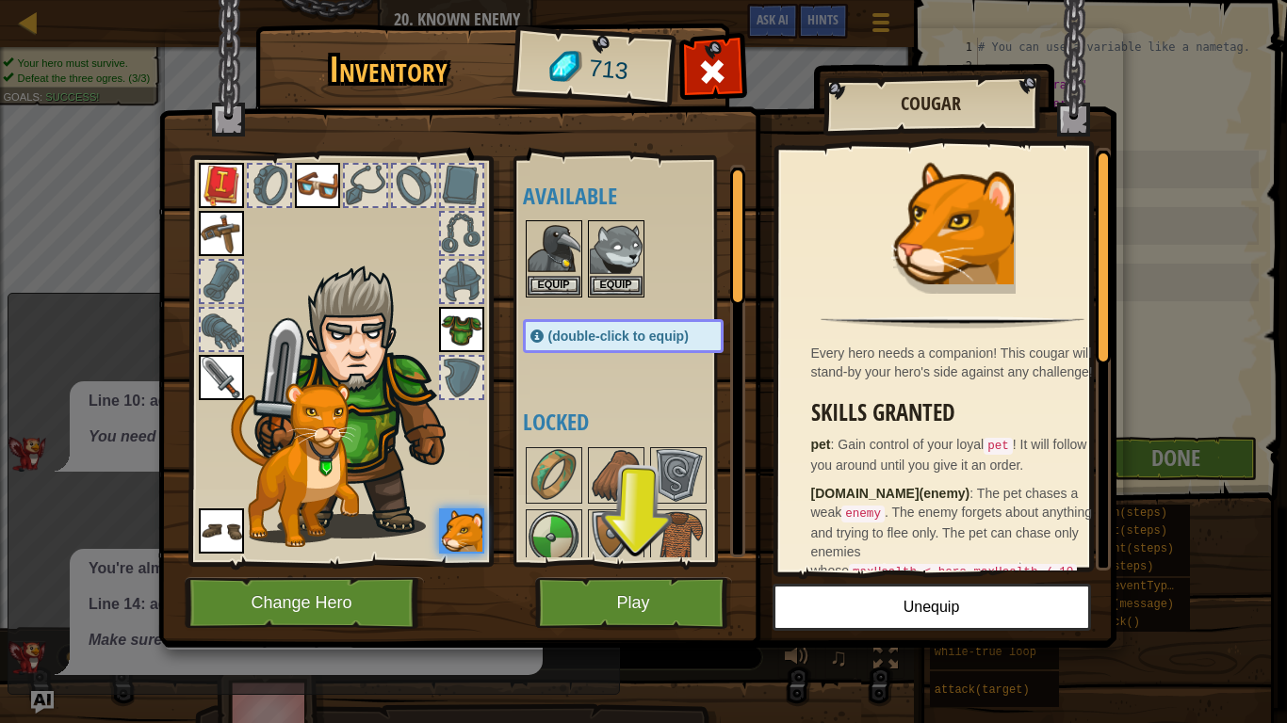
click at [620, 571] on img at bounding box center [637, 306] width 958 height 684
click at [646, 586] on button "Play" at bounding box center [633, 603] width 197 height 52
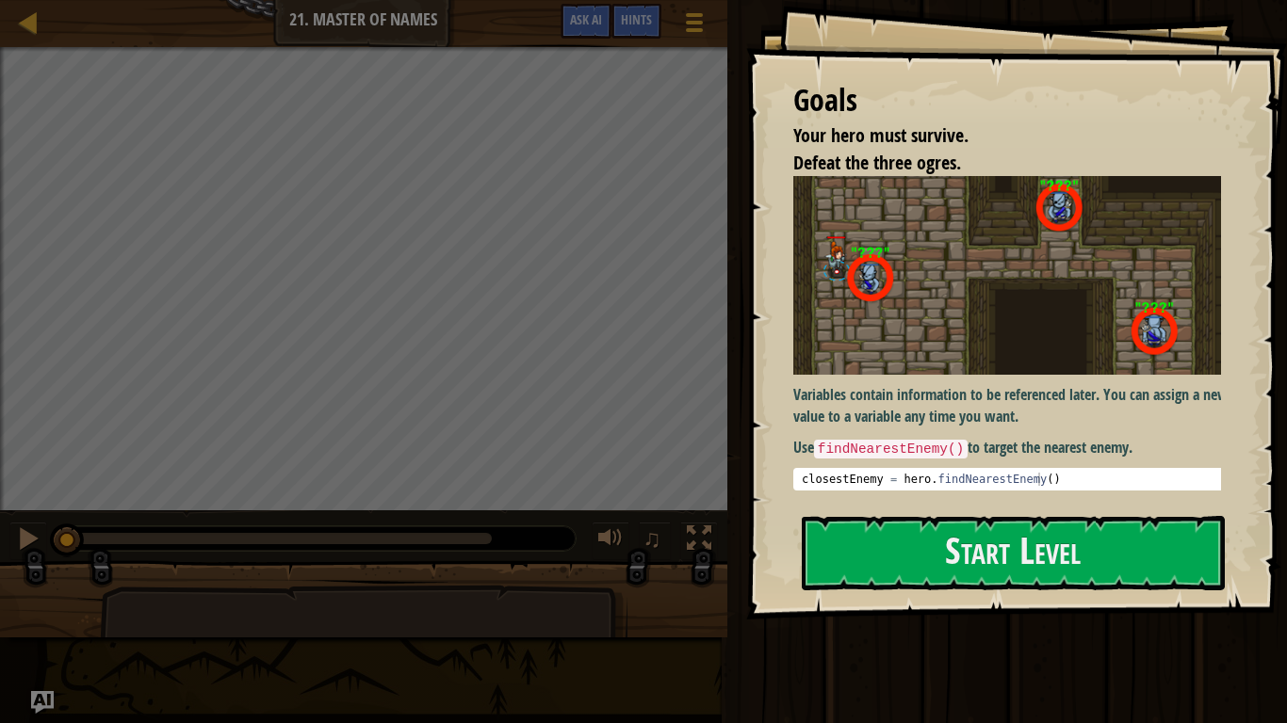
click at [952, 348] on img at bounding box center [1015, 275] width 444 height 199
click at [984, 570] on button "Start Level" at bounding box center [1012, 553] width 423 height 74
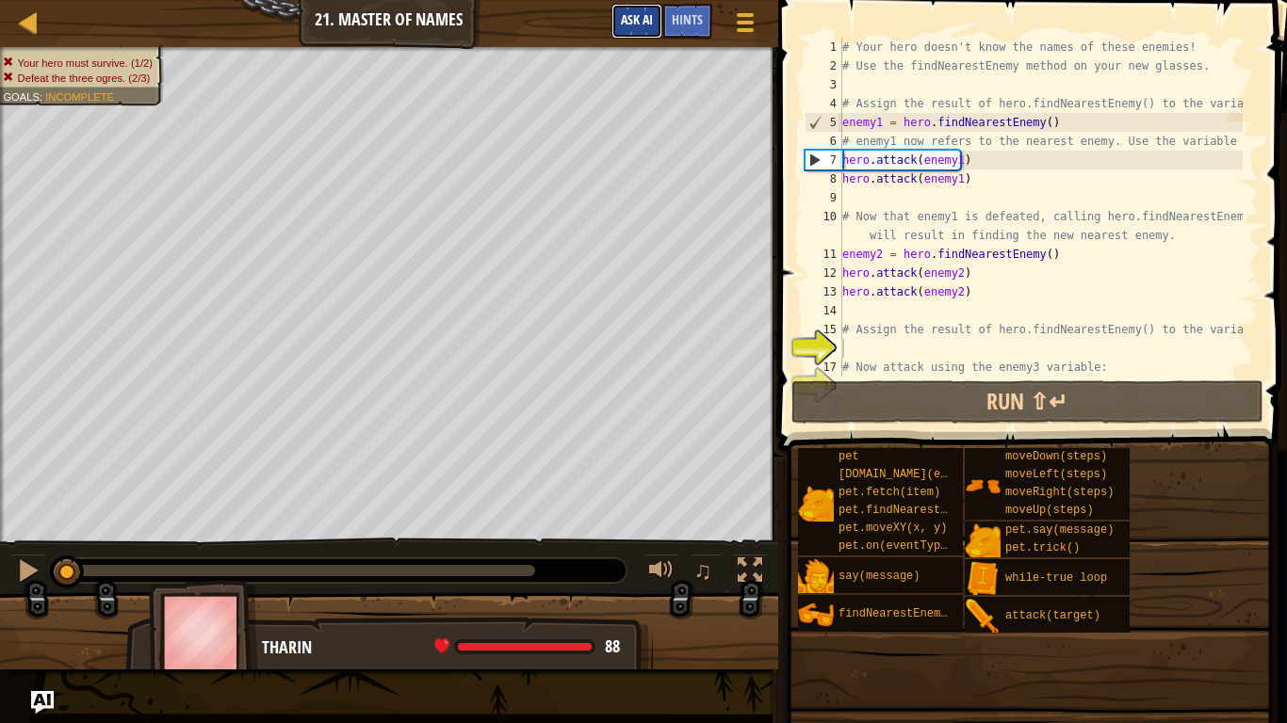
click at [650, 20] on span "Ask AI" at bounding box center [637, 19] width 32 height 18
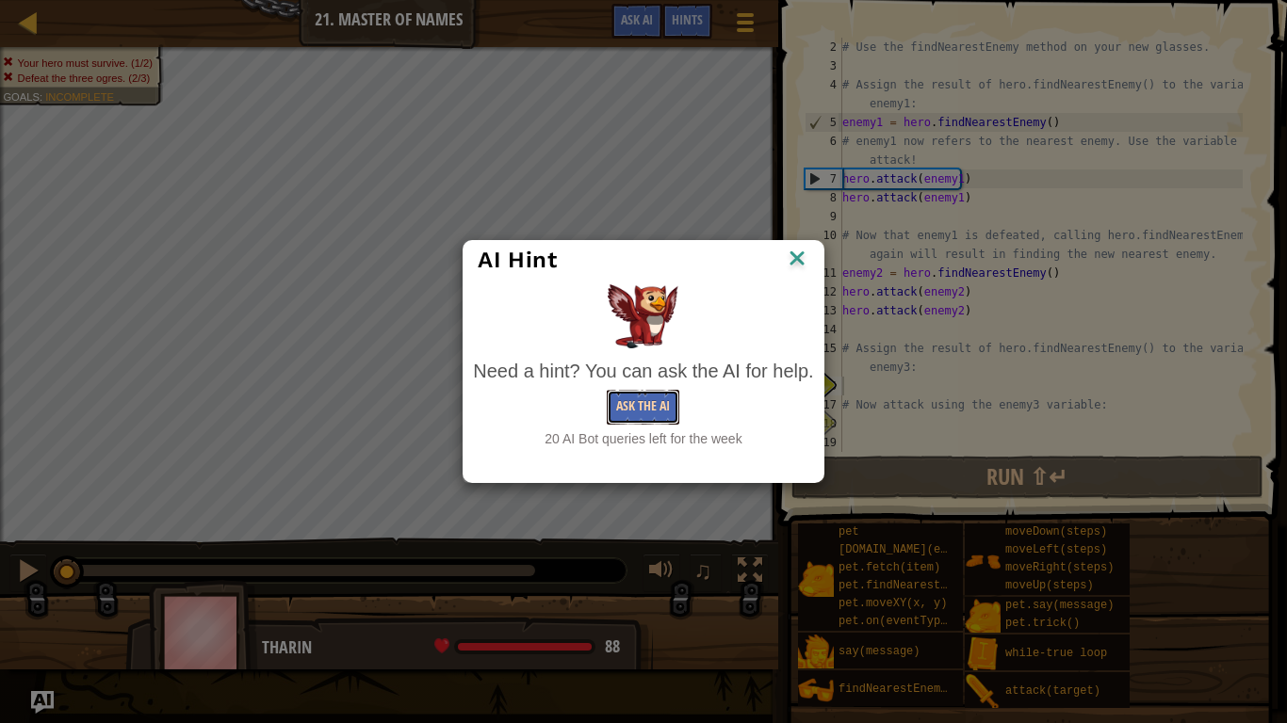
click at [643, 413] on button "Ask the AI" at bounding box center [643, 407] width 73 height 35
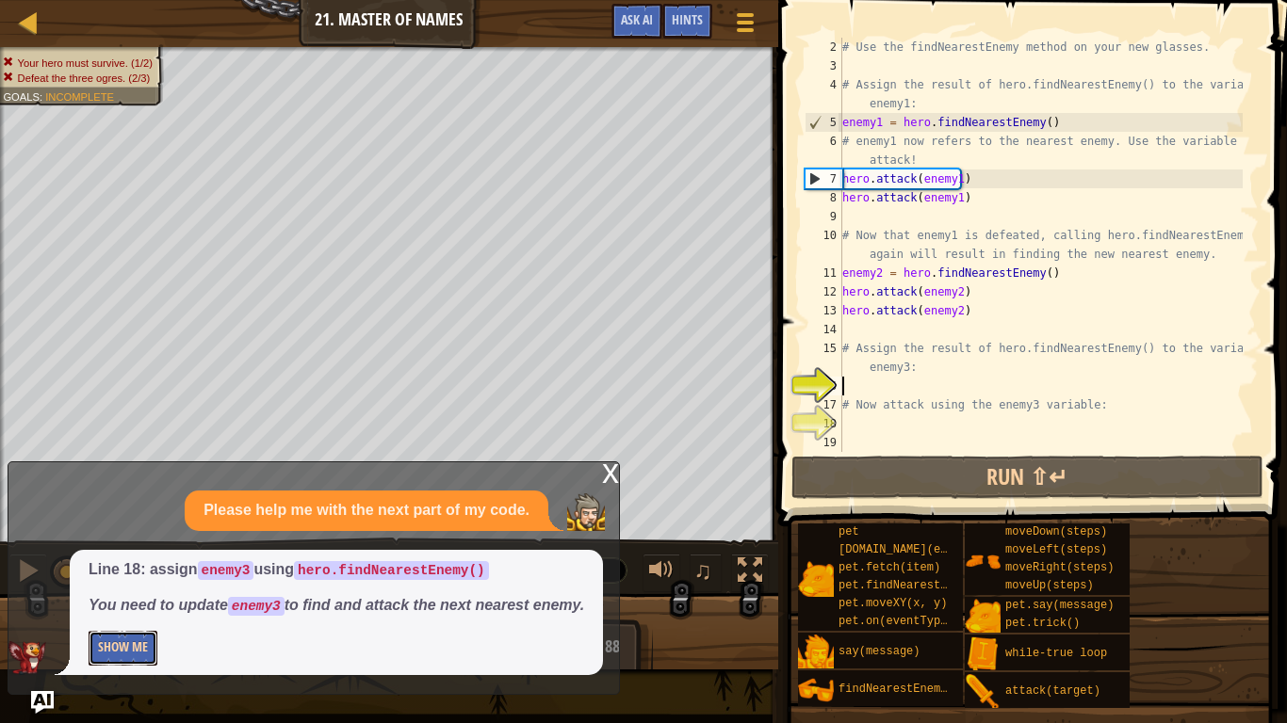
click at [141, 610] on button "Show Me" at bounding box center [123, 648] width 69 height 35
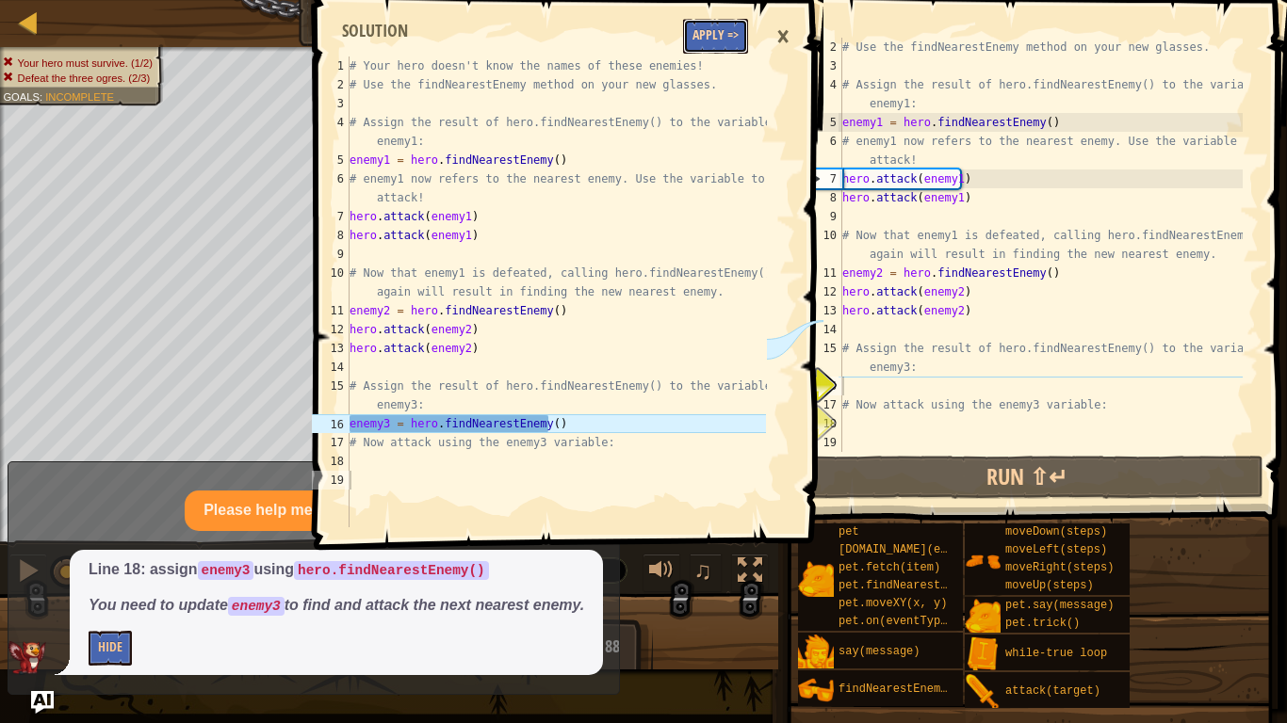
click at [729, 30] on button "Apply =>" at bounding box center [715, 36] width 65 height 35
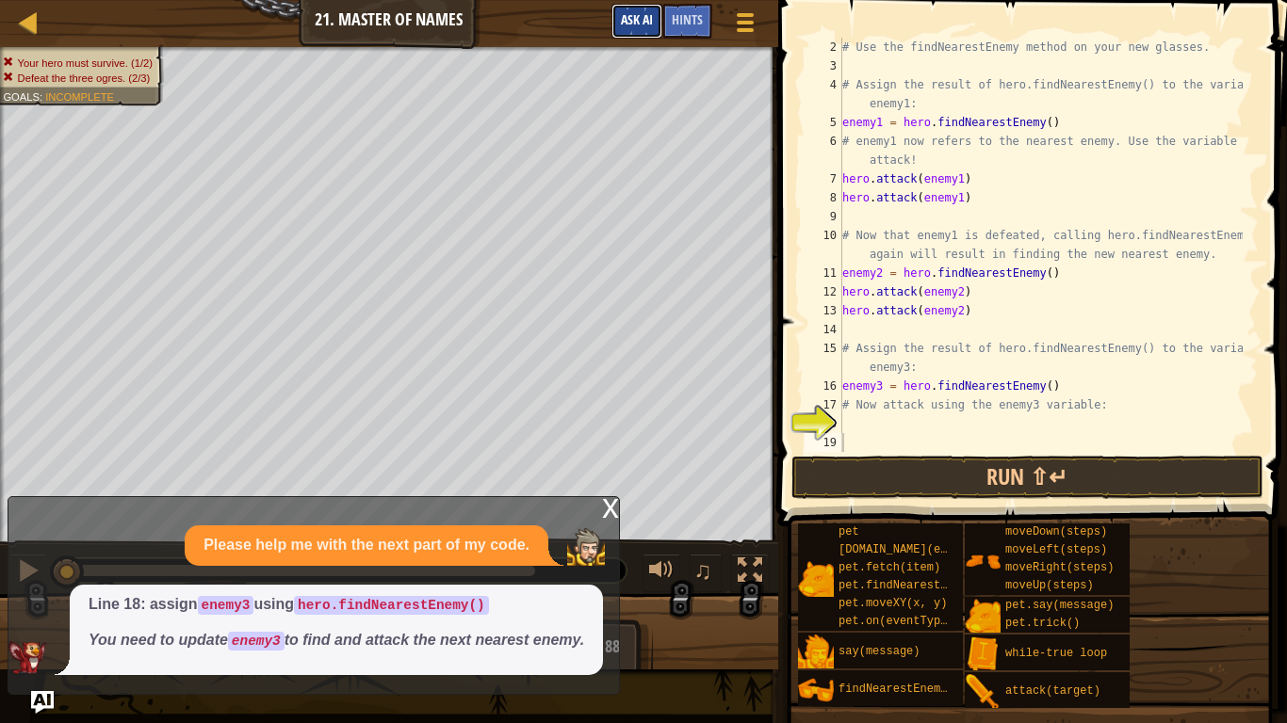
click at [647, 13] on span "Ask AI" at bounding box center [637, 19] width 32 height 18
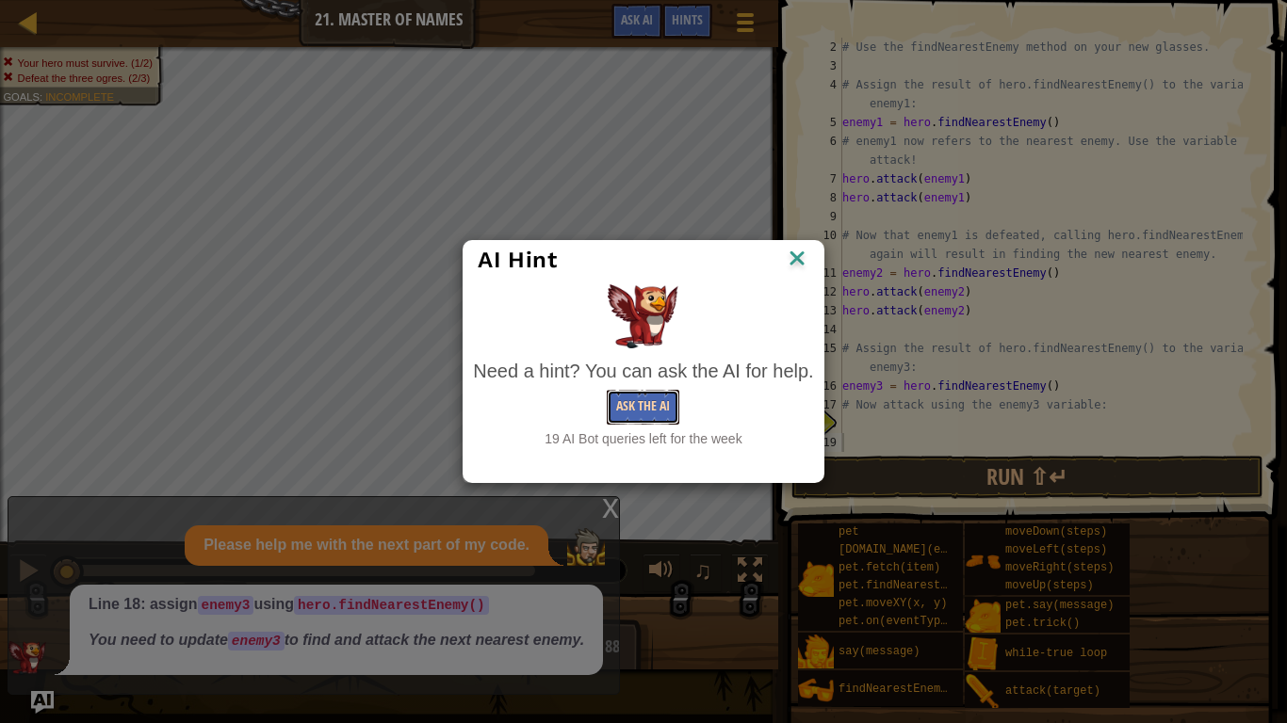
click at [626, 413] on button "Ask the AI" at bounding box center [643, 407] width 73 height 35
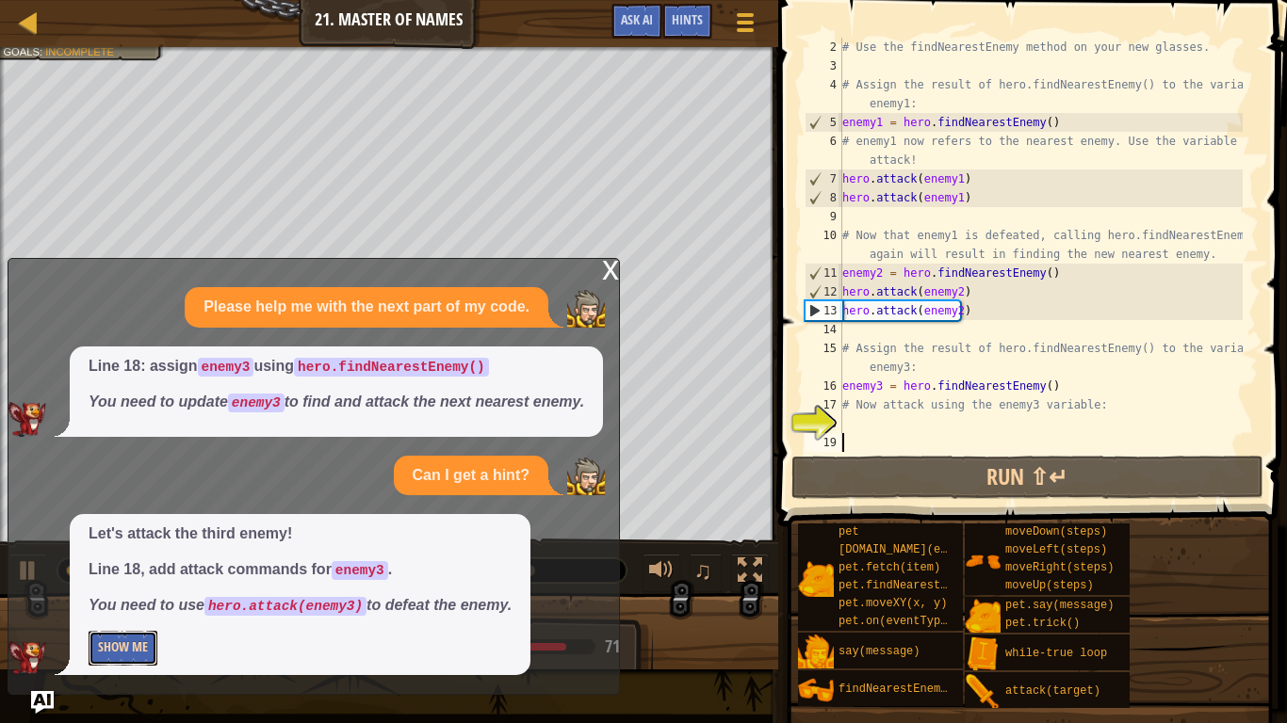
drag, startPoint x: 113, startPoint y: 652, endPoint x: 121, endPoint y: 646, distance: 10.2
click at [112, 610] on button "Show Me" at bounding box center [123, 648] width 69 height 35
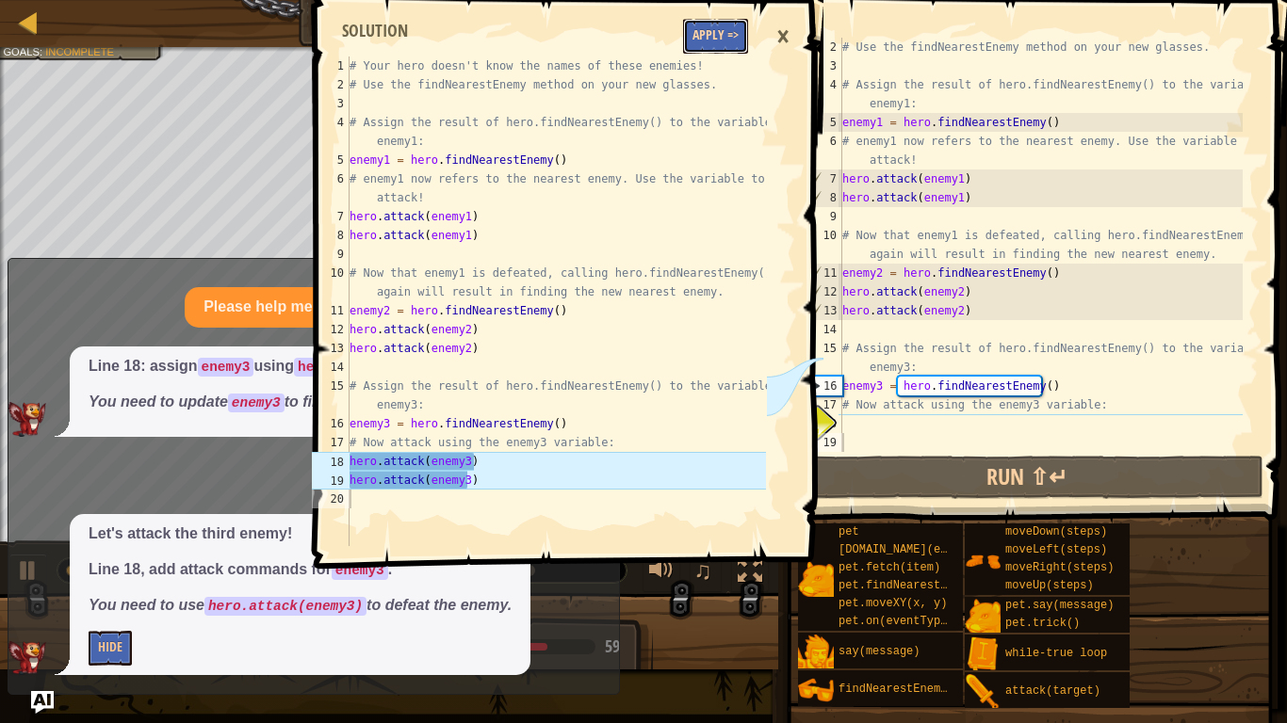
click at [716, 41] on button "Apply =>" at bounding box center [715, 36] width 65 height 35
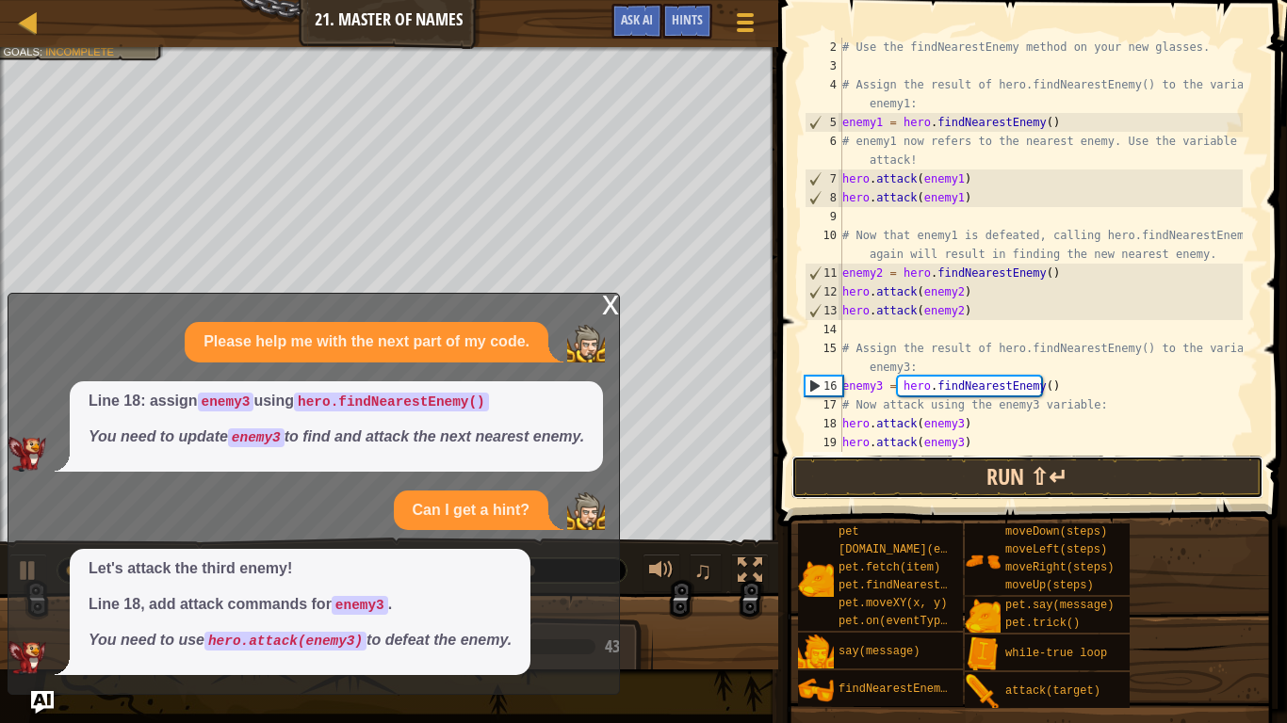
click at [954, 475] on button "Run ⇧↵" at bounding box center [1027, 477] width 472 height 43
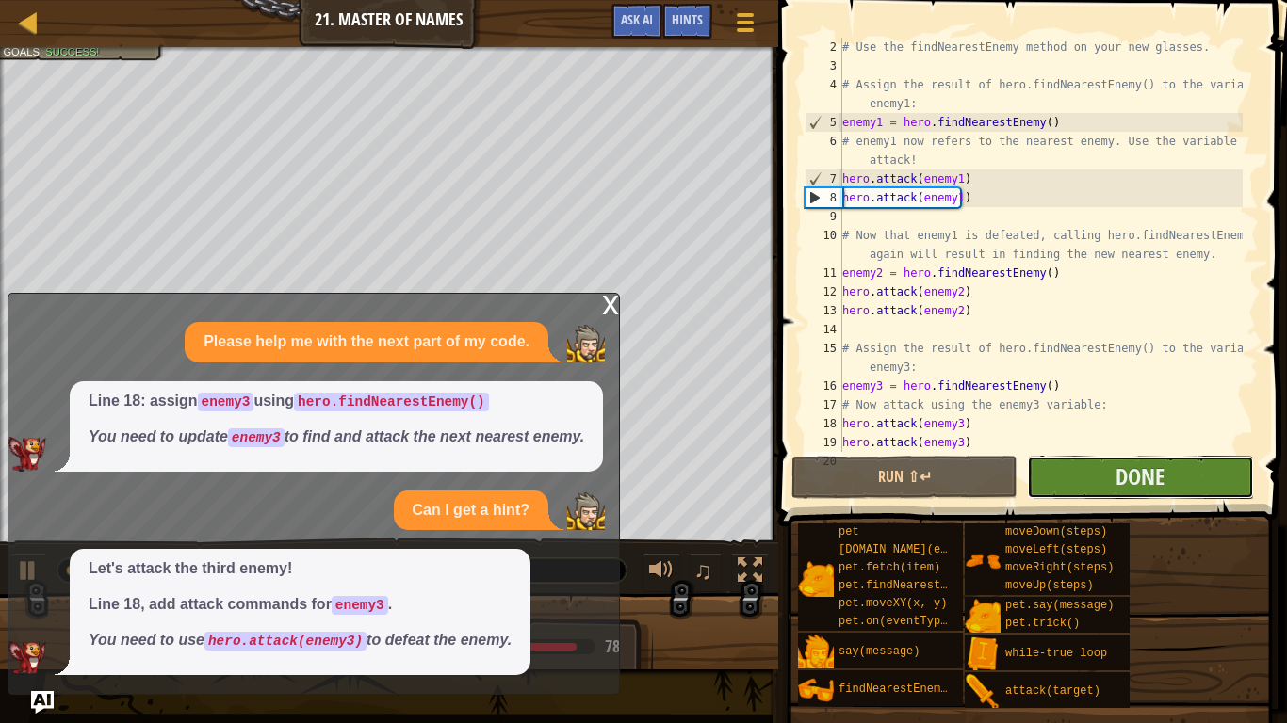
click at [1069, 469] on button "Done" at bounding box center [1140, 477] width 226 height 43
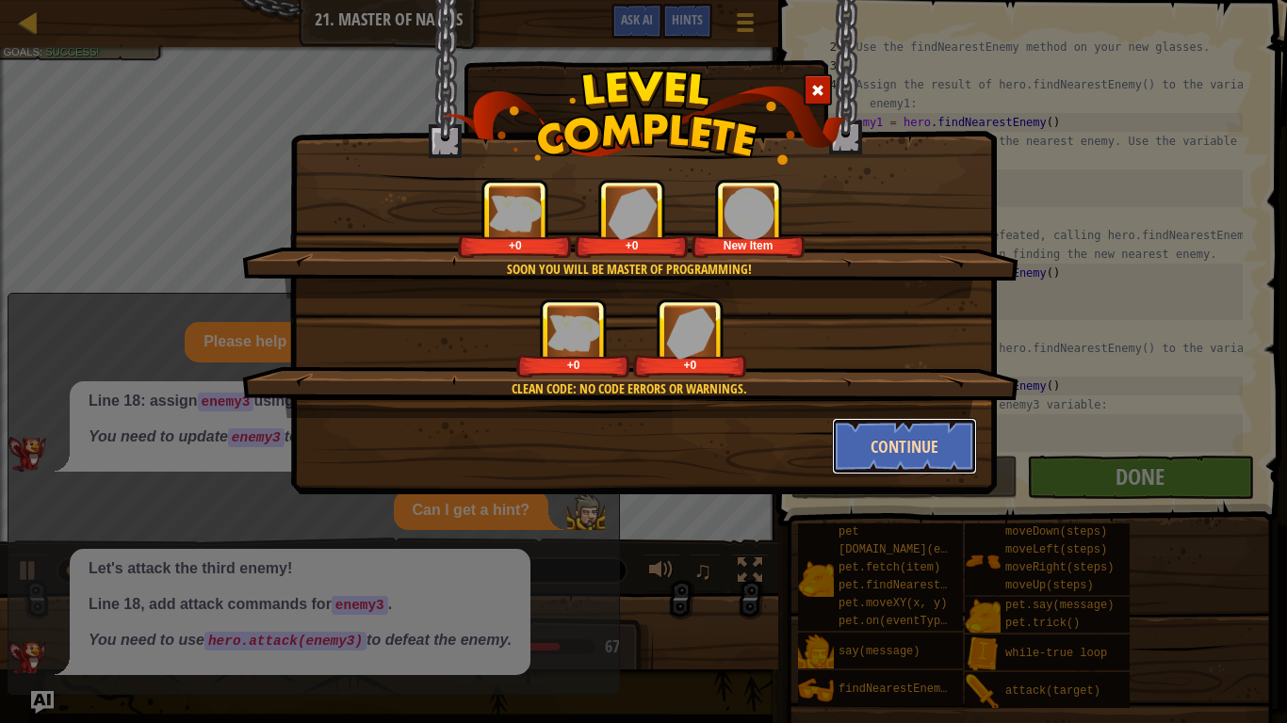
click at [916, 453] on button "Continue" at bounding box center [905, 446] width 146 height 57
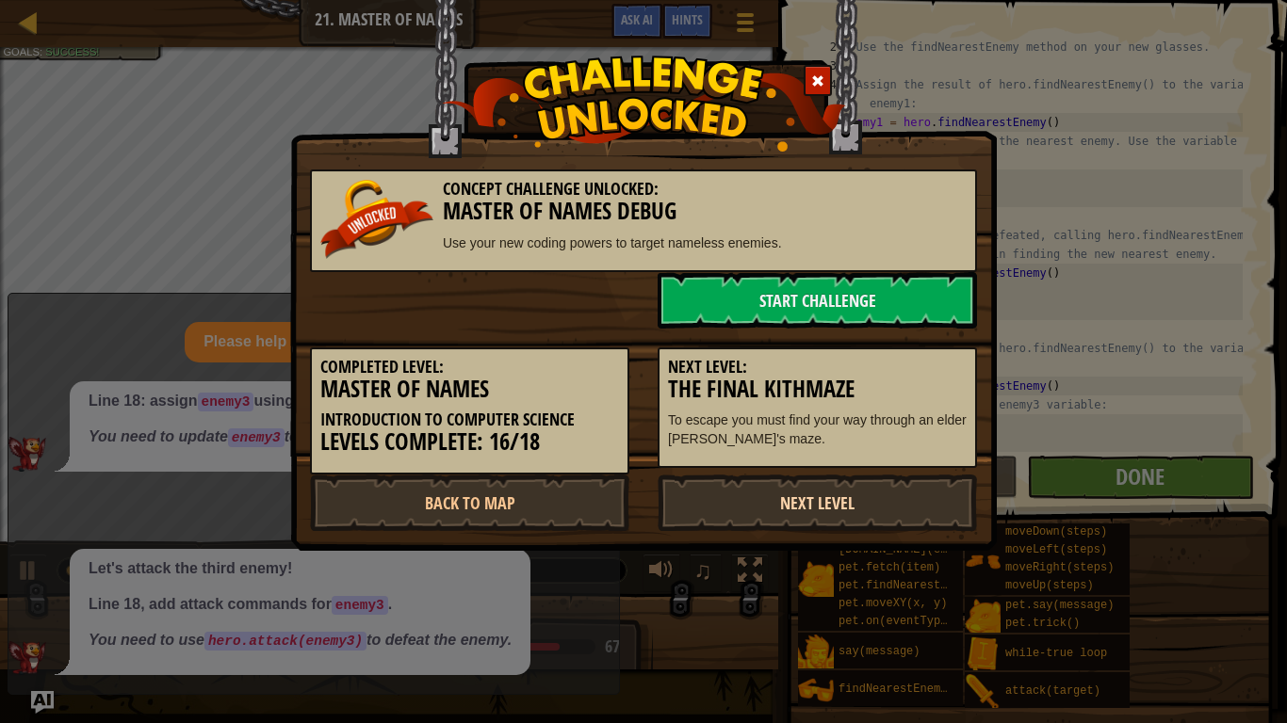
click at [879, 485] on link "Next Level" at bounding box center [816, 503] width 319 height 57
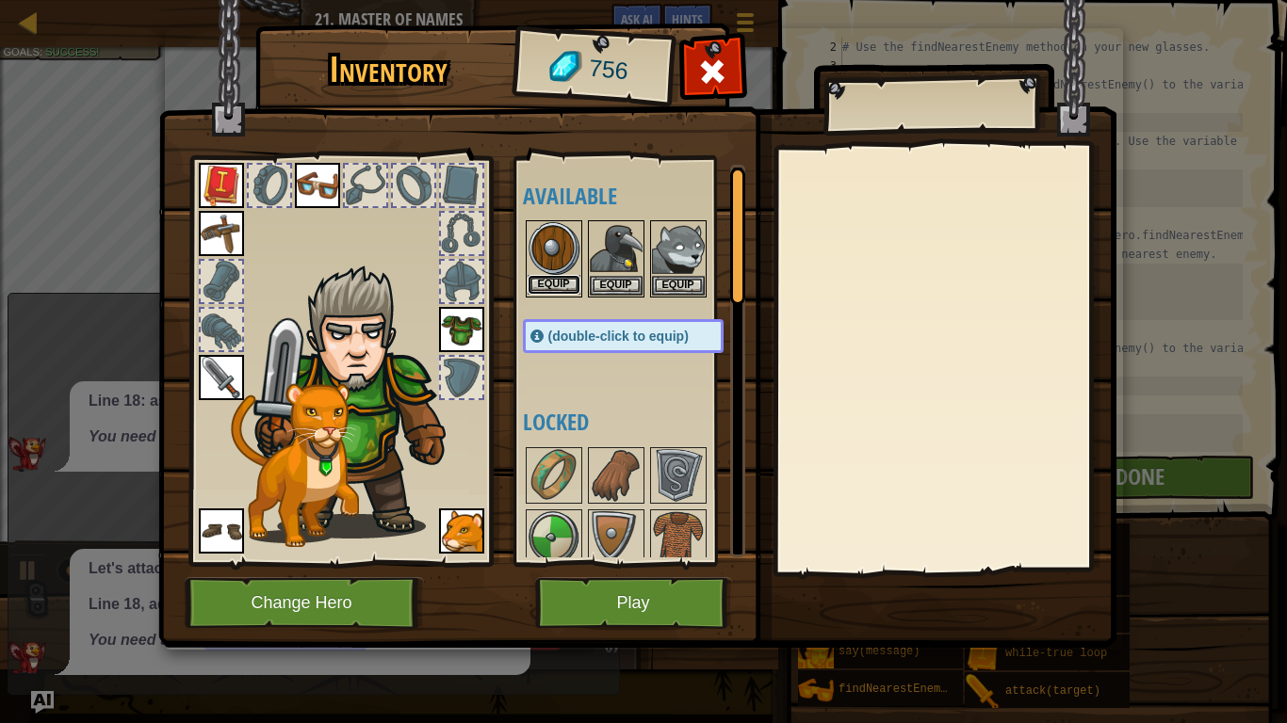
click at [563, 284] on button "Equip" at bounding box center [553, 285] width 53 height 20
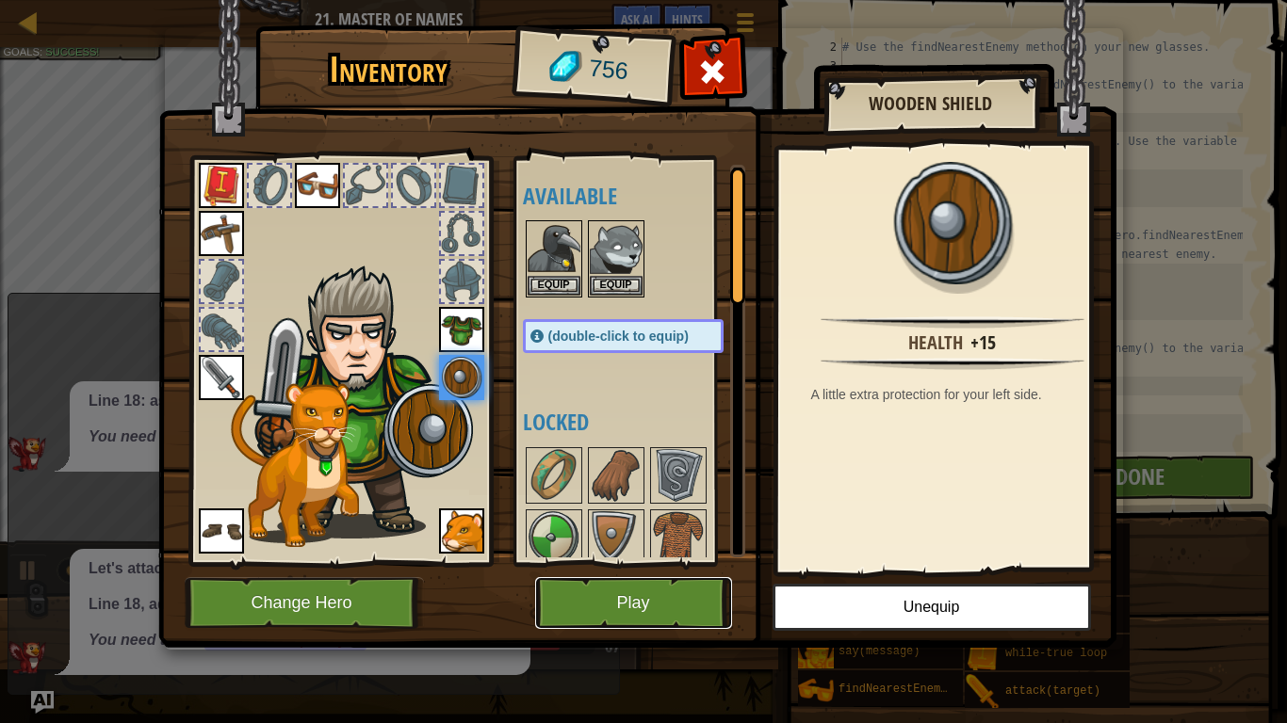
click at [604, 588] on button "Play" at bounding box center [633, 603] width 197 height 52
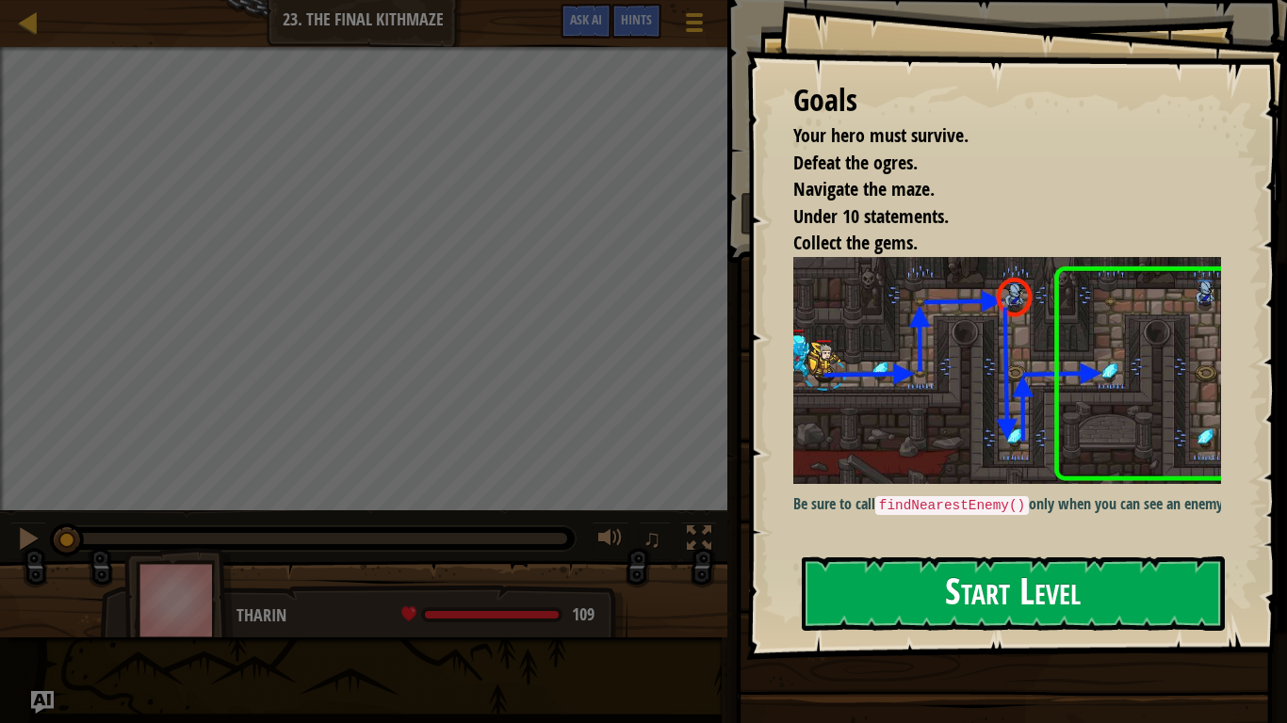
click at [951, 579] on button "Start Level" at bounding box center [1012, 594] width 423 height 74
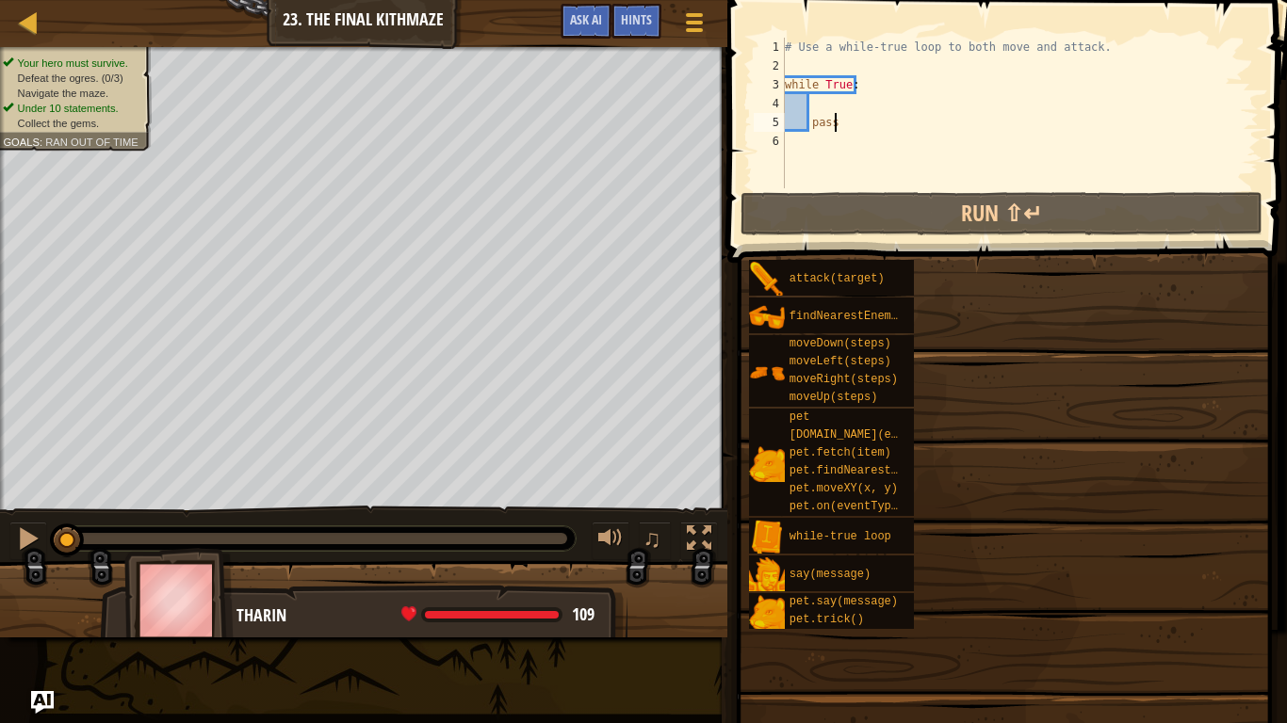
click at [563, 16] on div "Map Introduction to Computer Science 23. The Final Kithmaze Game Menu Done Hint…" at bounding box center [363, 23] width 727 height 47
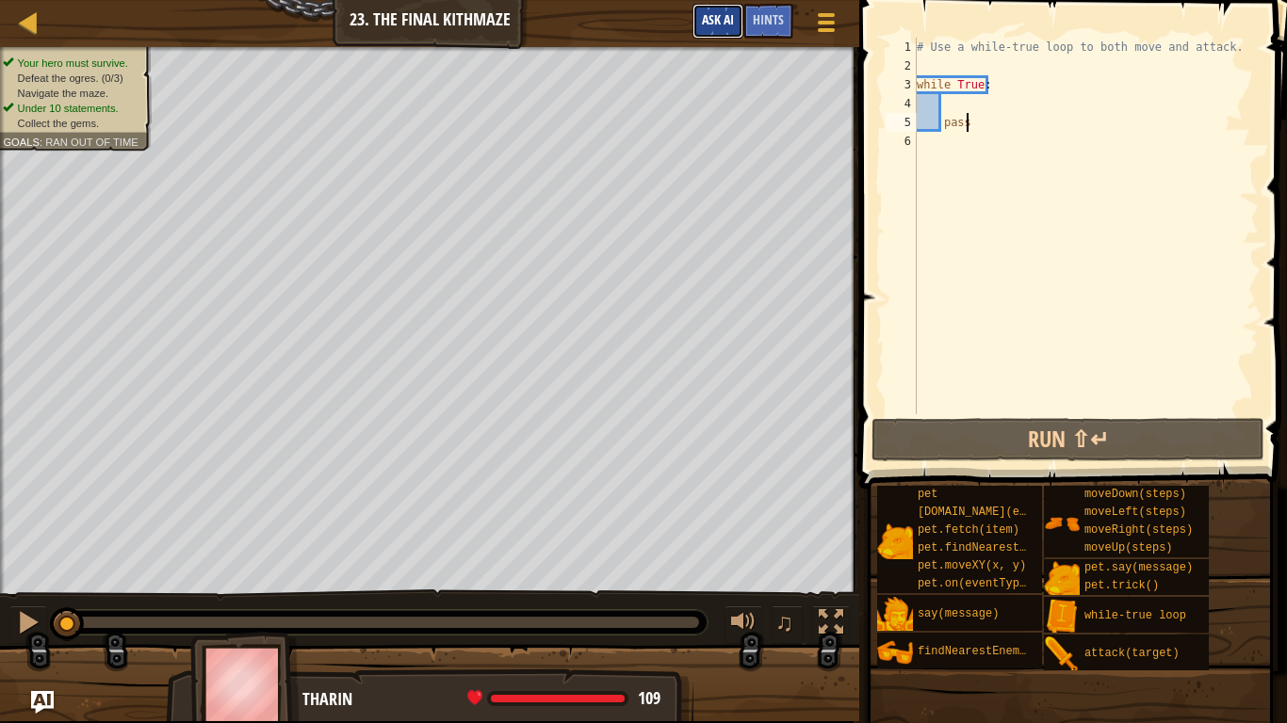
click at [701, 21] on button "Ask AI" at bounding box center [717, 21] width 51 height 35
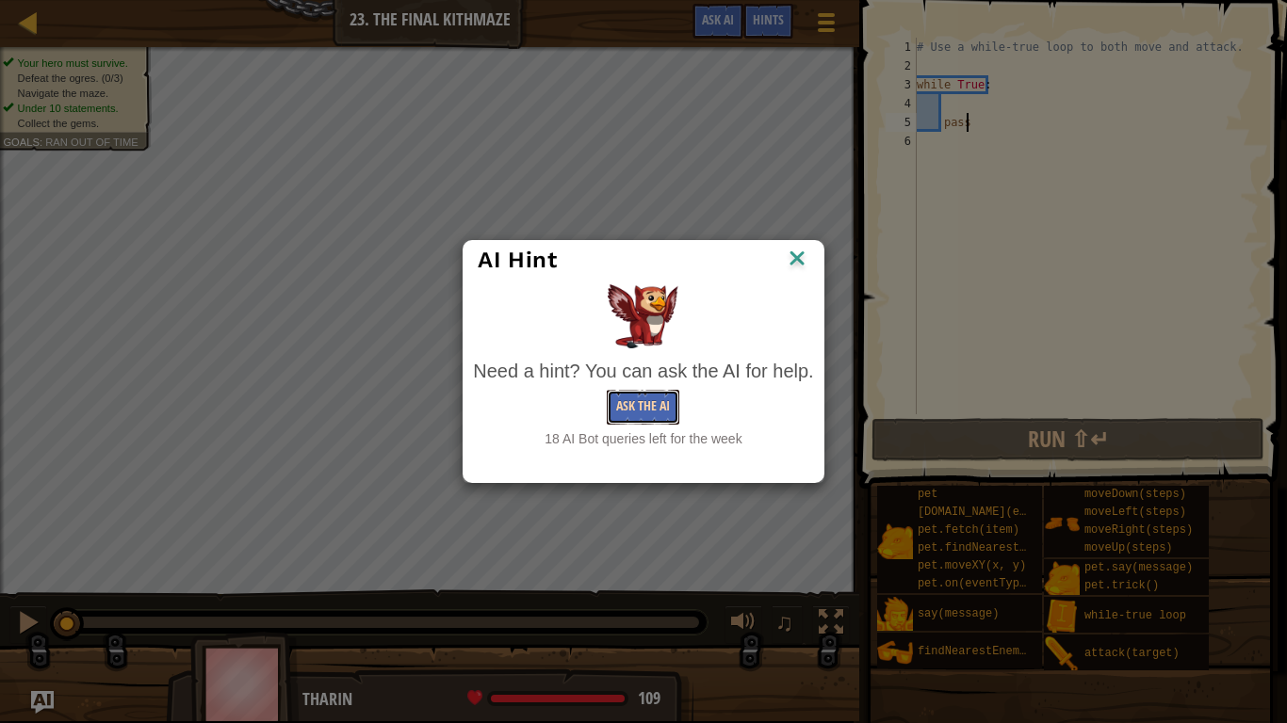
click at [647, 392] on button "Ask the AI" at bounding box center [643, 407] width 73 height 35
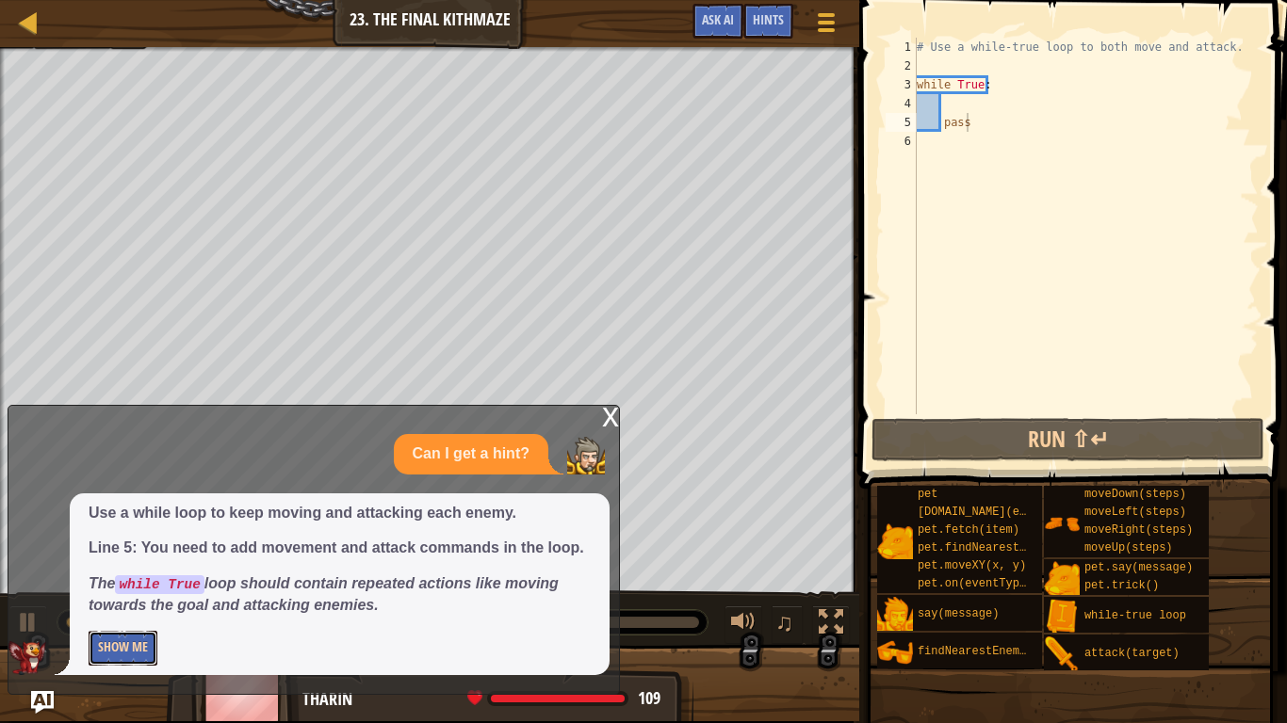
click at [147, 610] on button "Show Me" at bounding box center [123, 648] width 69 height 35
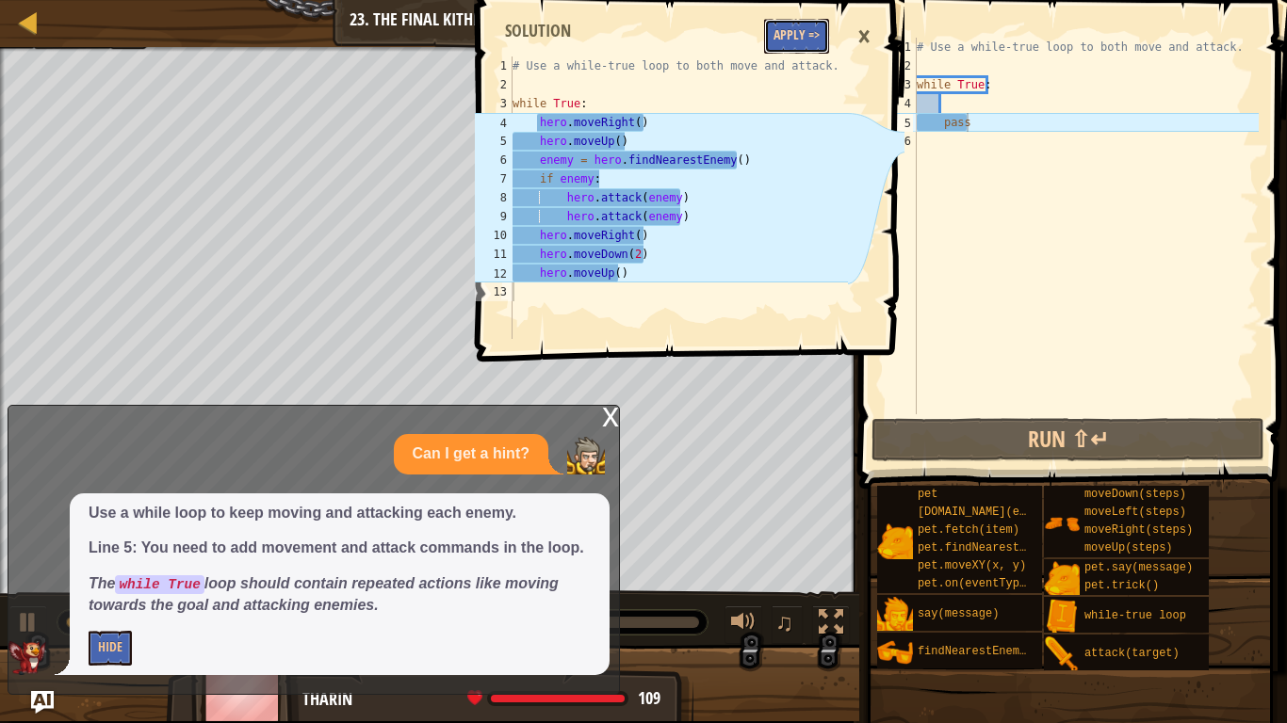
click at [808, 43] on button "Apply =>" at bounding box center [796, 36] width 65 height 35
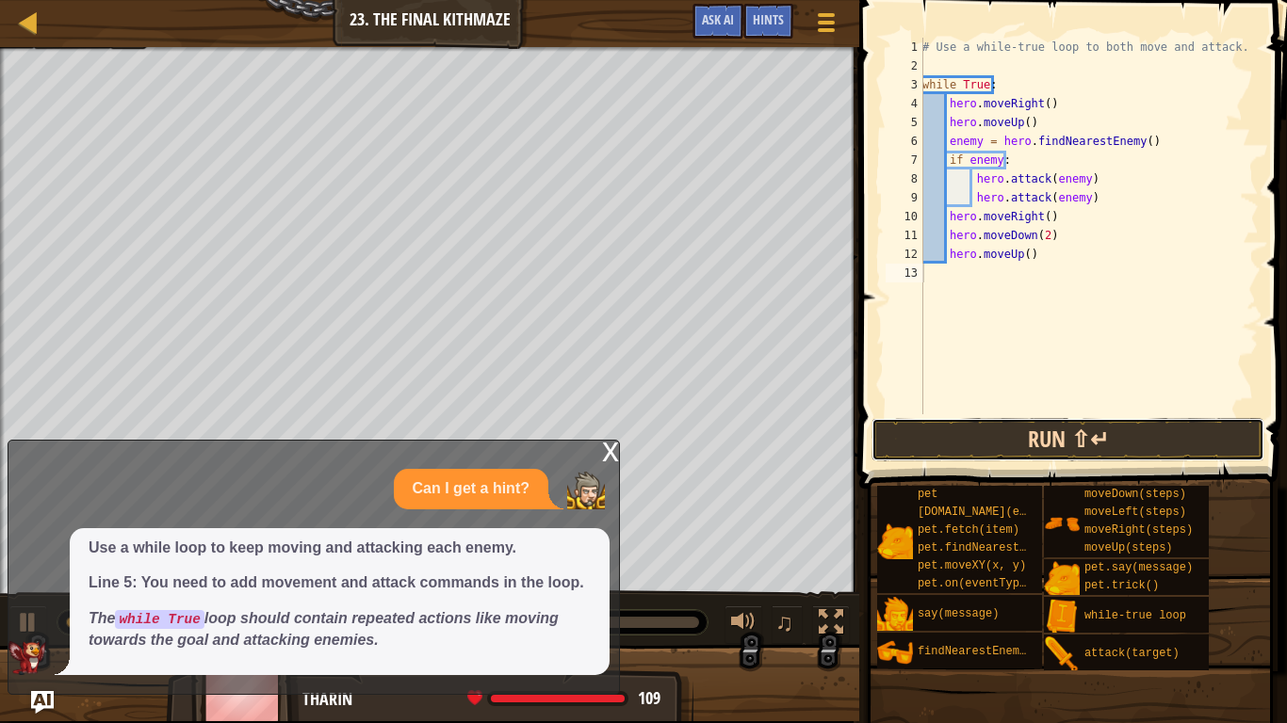
click at [1119, 420] on button "Run ⇧↵" at bounding box center [1067, 439] width 393 height 43
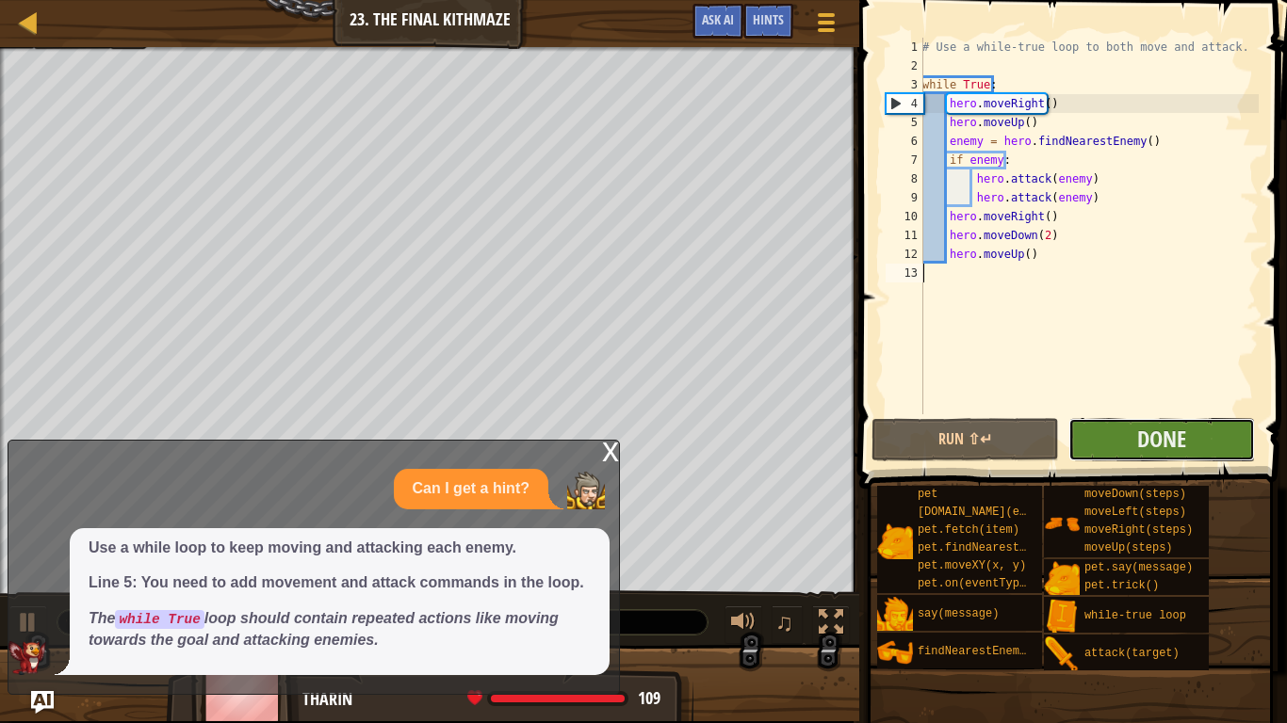
click at [1208, 448] on button "Done" at bounding box center [1161, 439] width 186 height 43
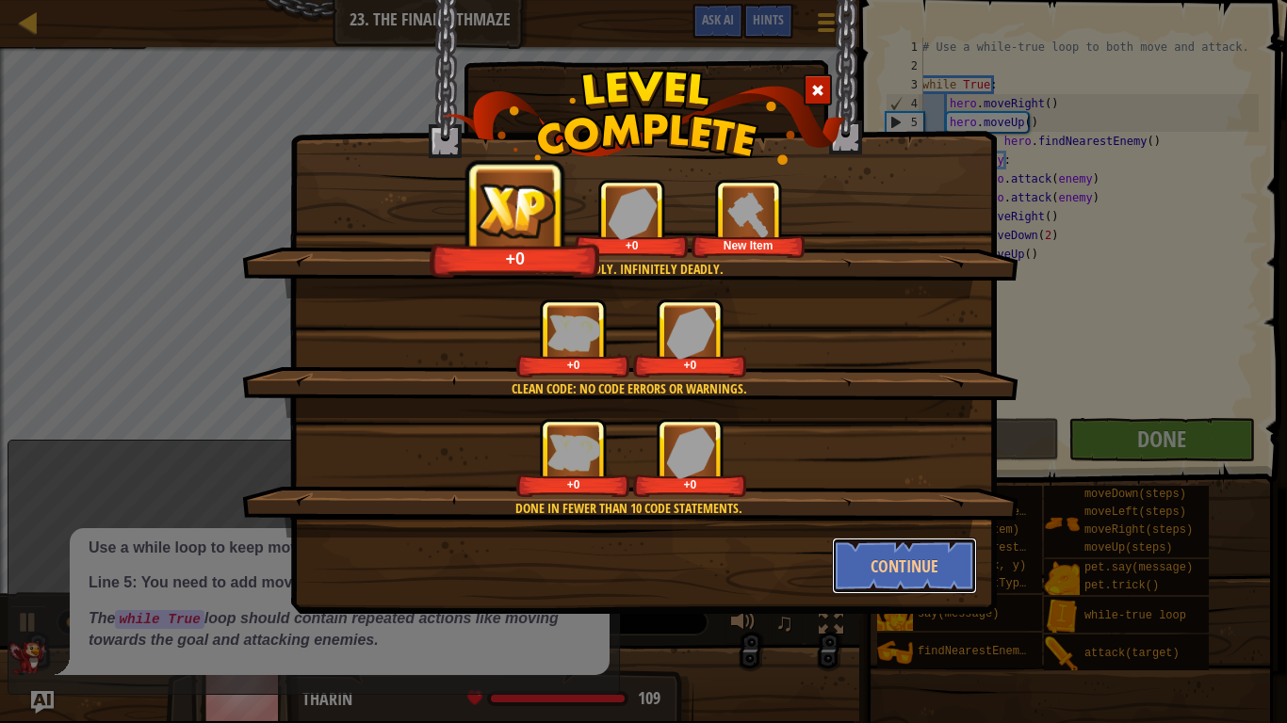
click at [892, 568] on button "Continue" at bounding box center [905, 566] width 146 height 57
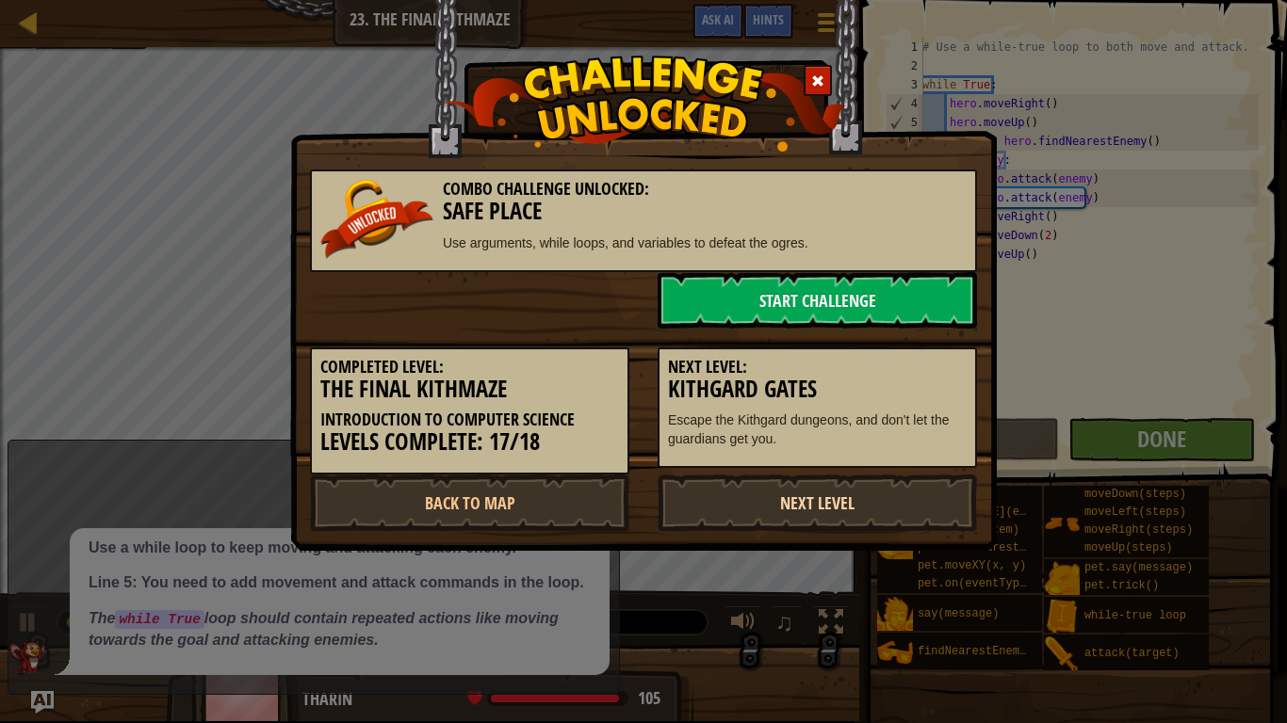
click at [853, 498] on link "Next Level" at bounding box center [816, 503] width 319 height 57
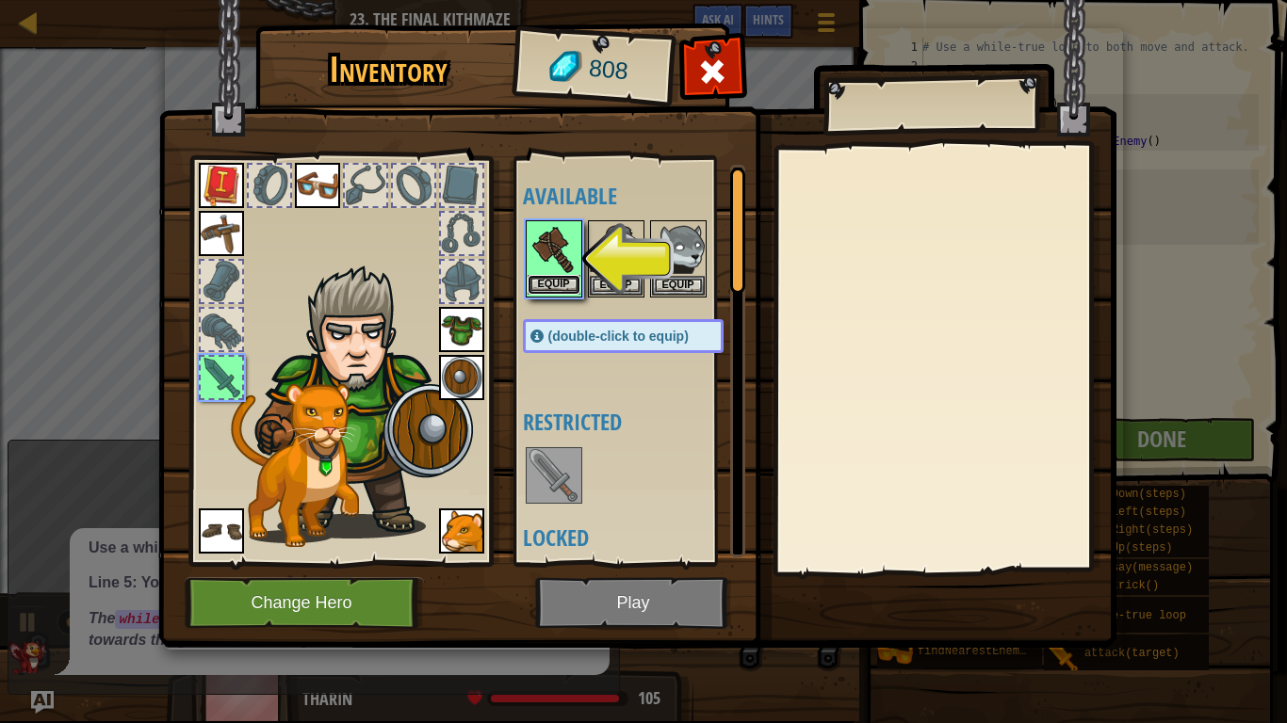
click at [560, 279] on button "Equip" at bounding box center [553, 285] width 53 height 20
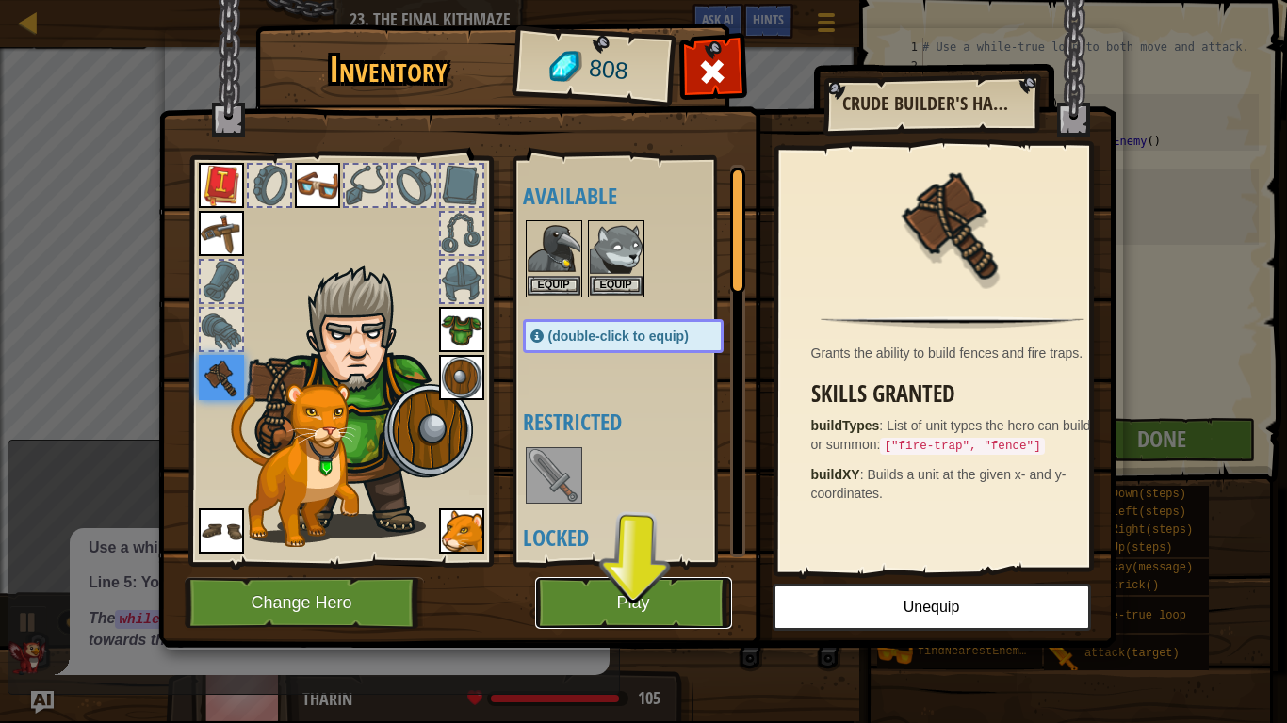
click at [673, 591] on button "Play" at bounding box center [633, 603] width 197 height 52
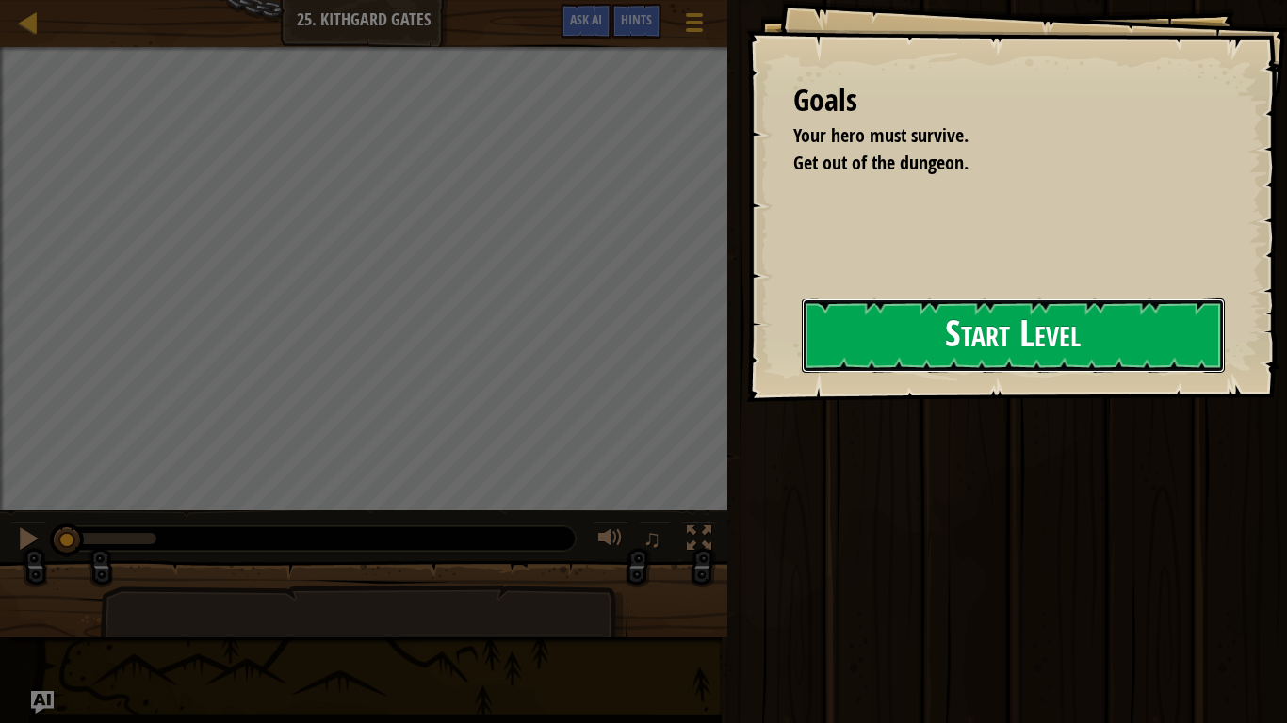
click at [863, 319] on button "Start Level" at bounding box center [1012, 336] width 423 height 74
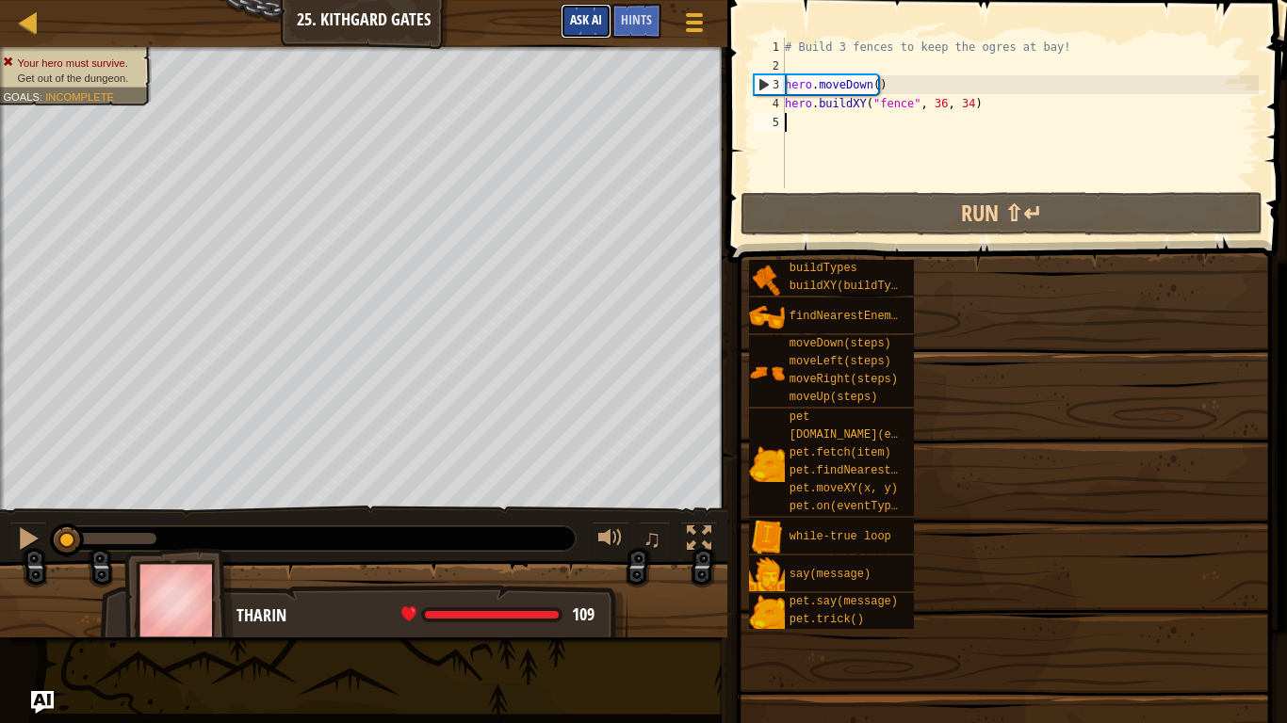
click at [604, 20] on button "Ask AI" at bounding box center [585, 21] width 51 height 35
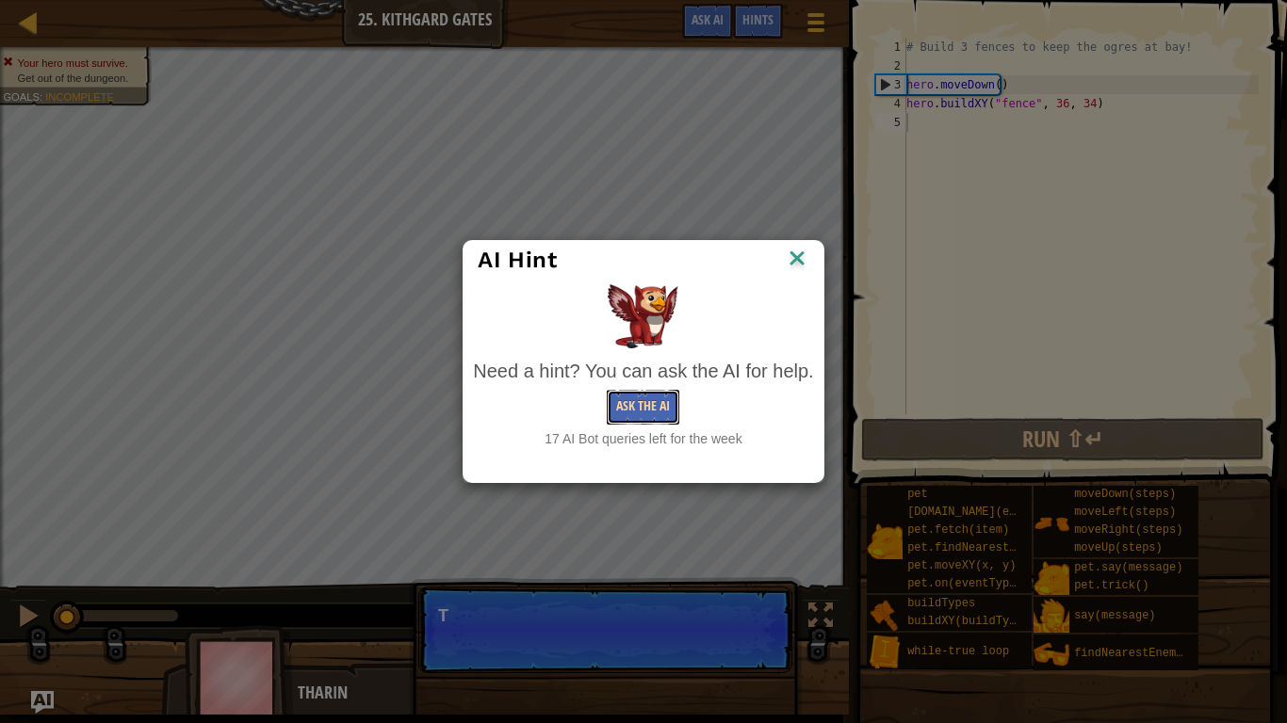
click at [666, 402] on button "Ask the AI" at bounding box center [643, 407] width 73 height 35
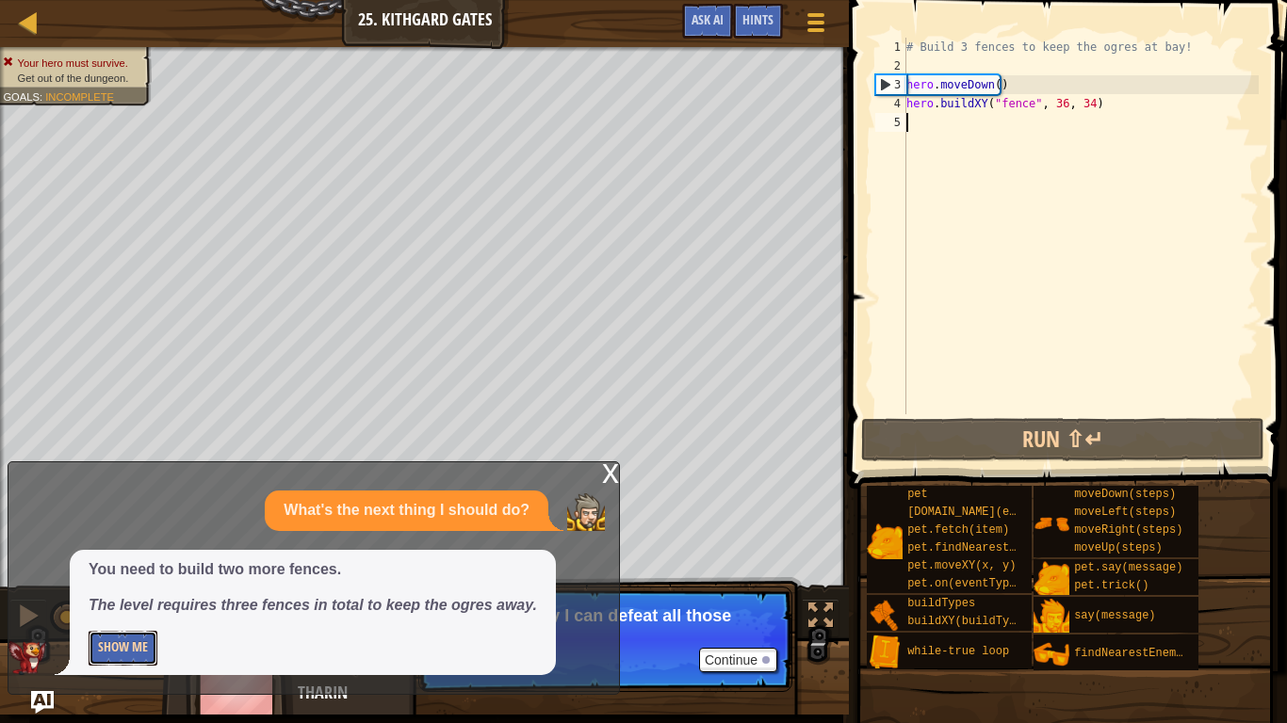
click at [146, 610] on button "Show Me" at bounding box center [123, 648] width 69 height 35
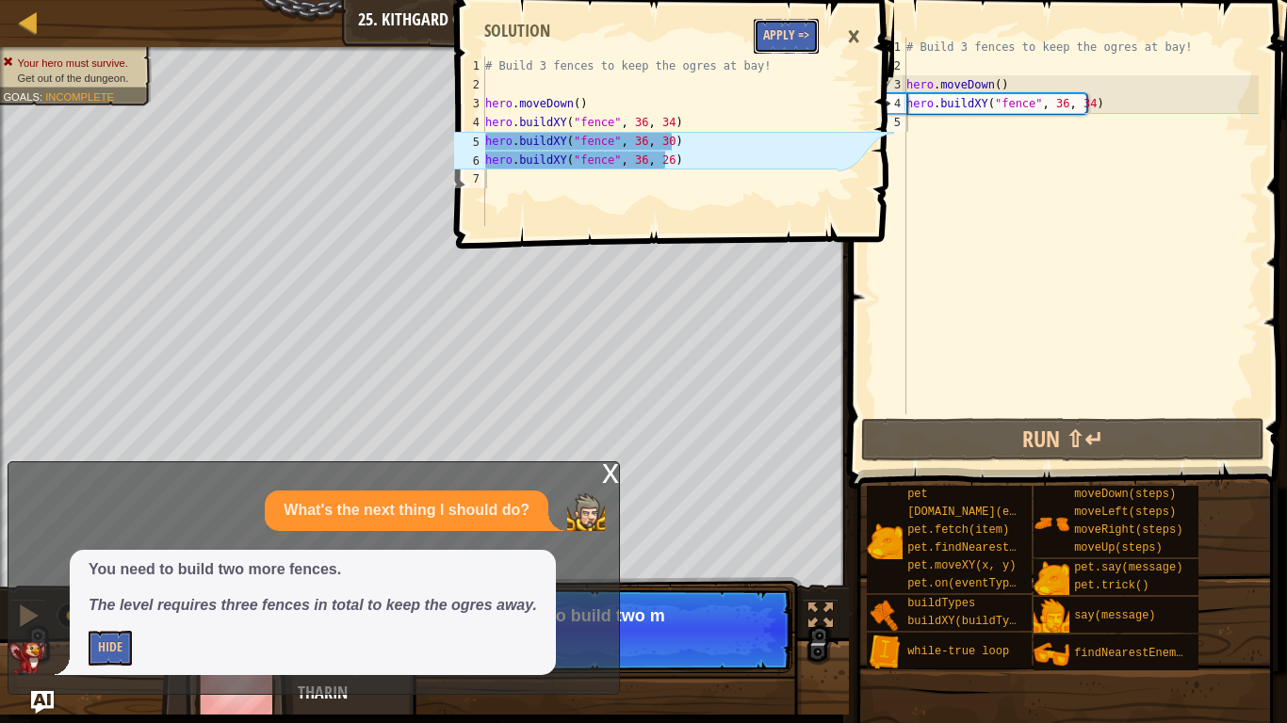
click at [784, 51] on button "Apply =>" at bounding box center [785, 36] width 65 height 35
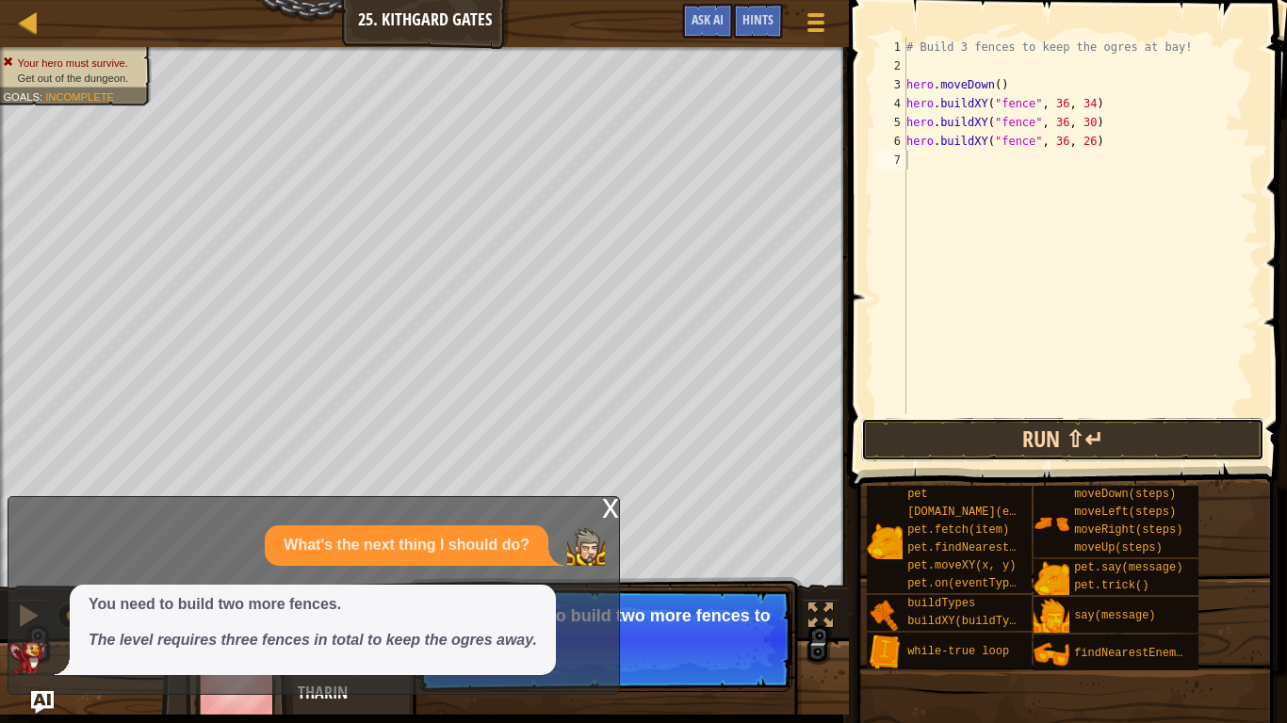
click at [954, 441] on button "Run ⇧↵" at bounding box center [1062, 439] width 403 height 43
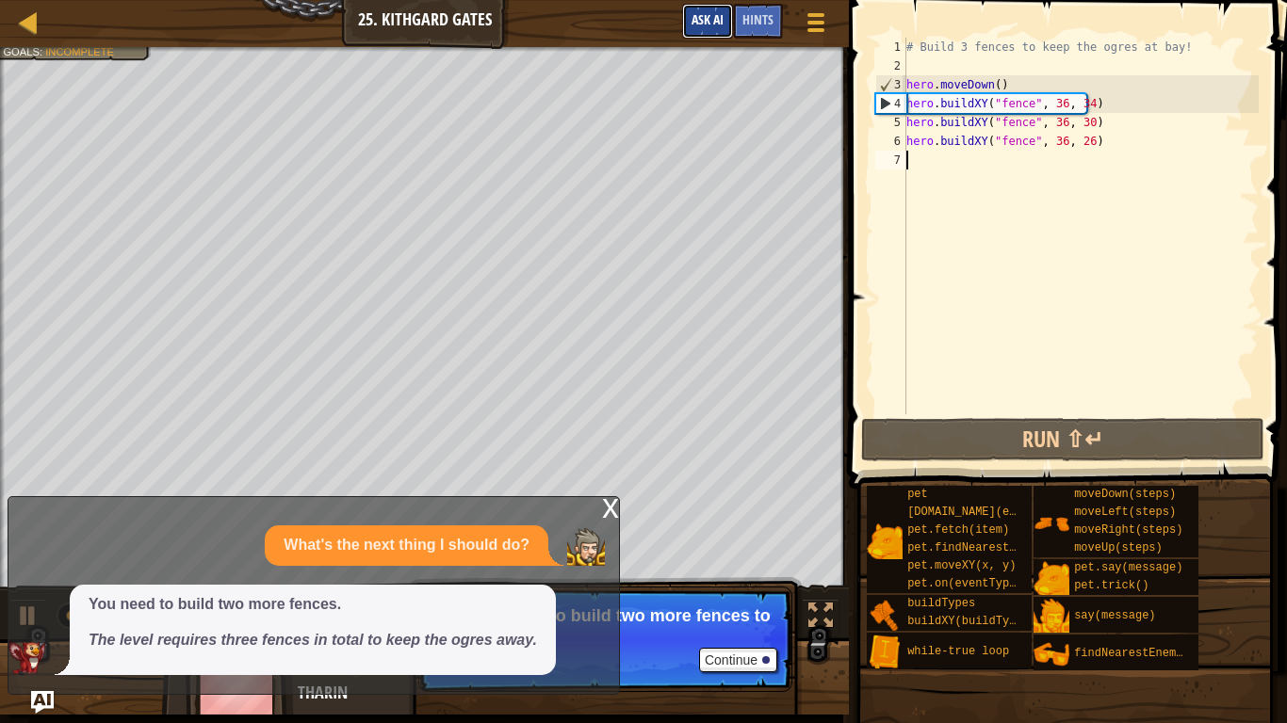
click at [701, 14] on span "Ask AI" at bounding box center [707, 19] width 32 height 18
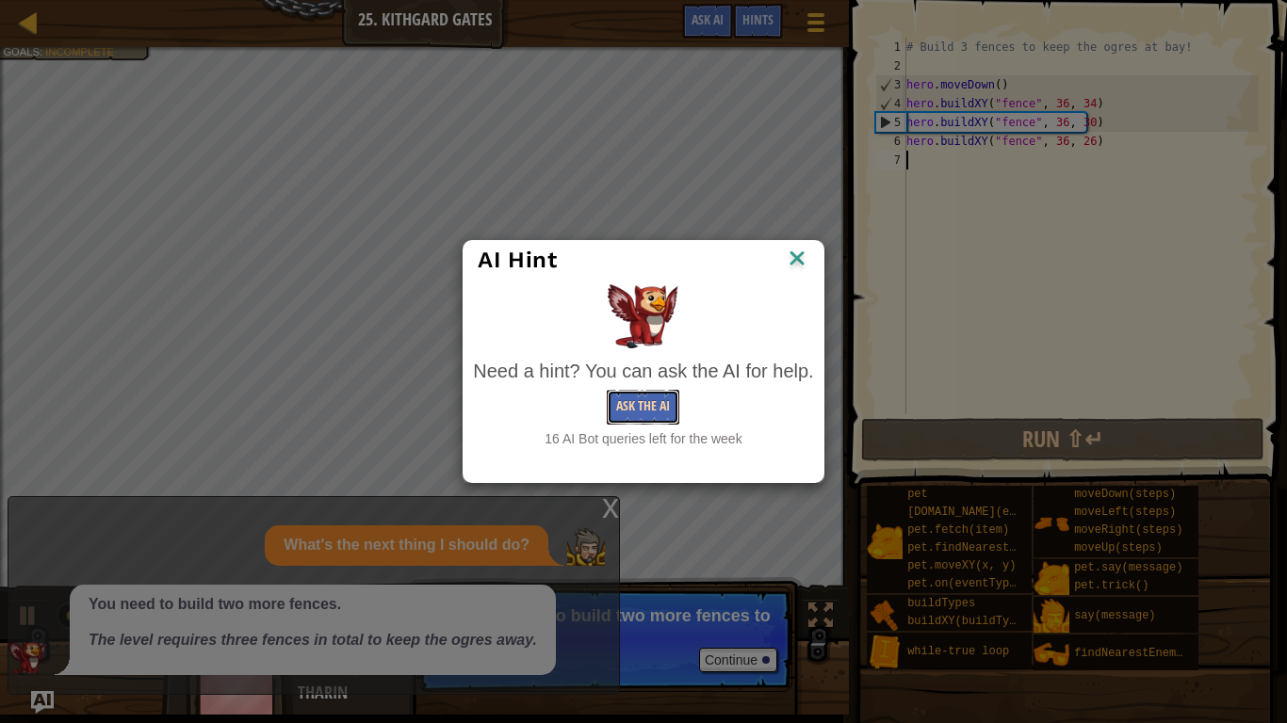
click at [650, 400] on button "Ask the AI" at bounding box center [643, 407] width 73 height 35
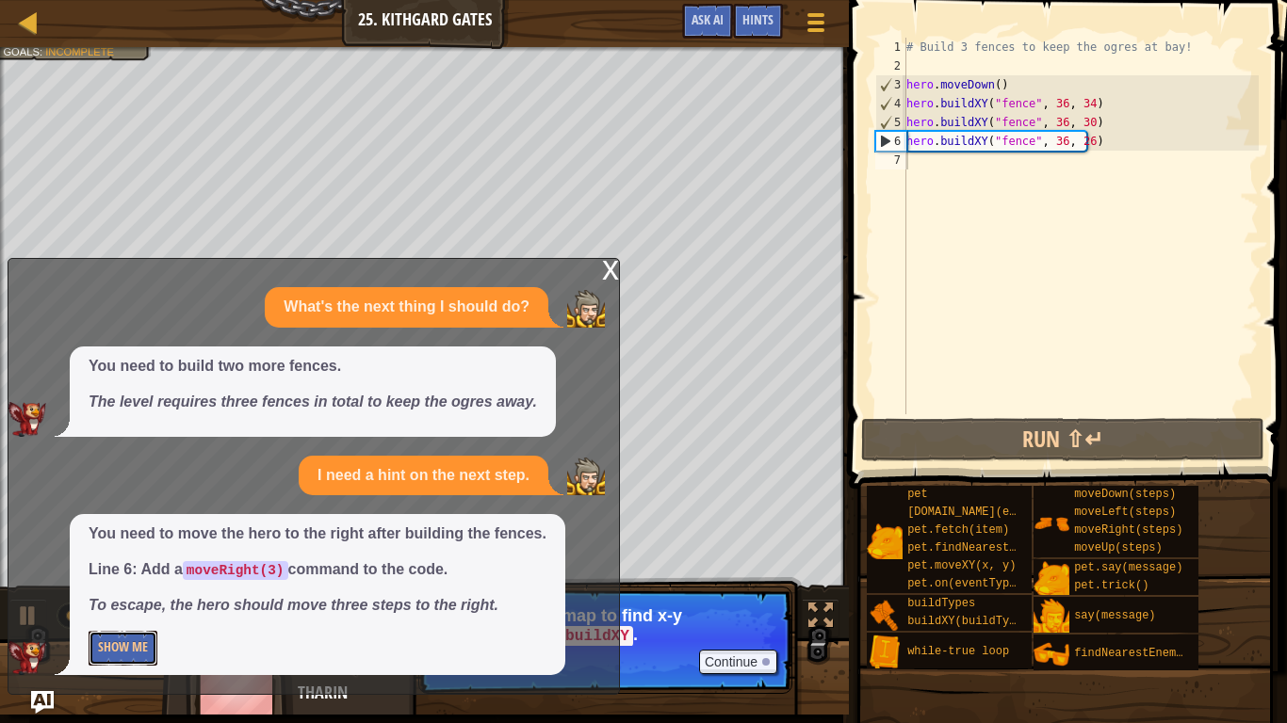
click at [139, 610] on button "Show Me" at bounding box center [123, 648] width 69 height 35
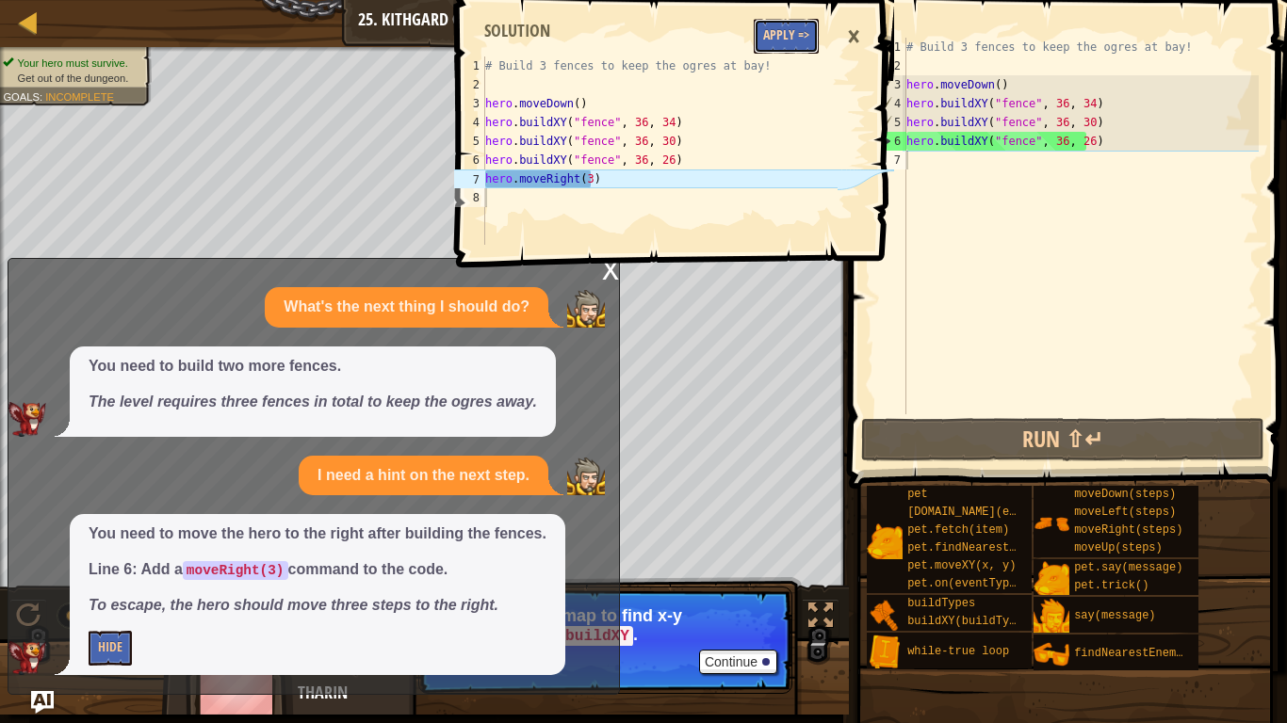
click at [809, 45] on button "Apply =>" at bounding box center [785, 36] width 65 height 35
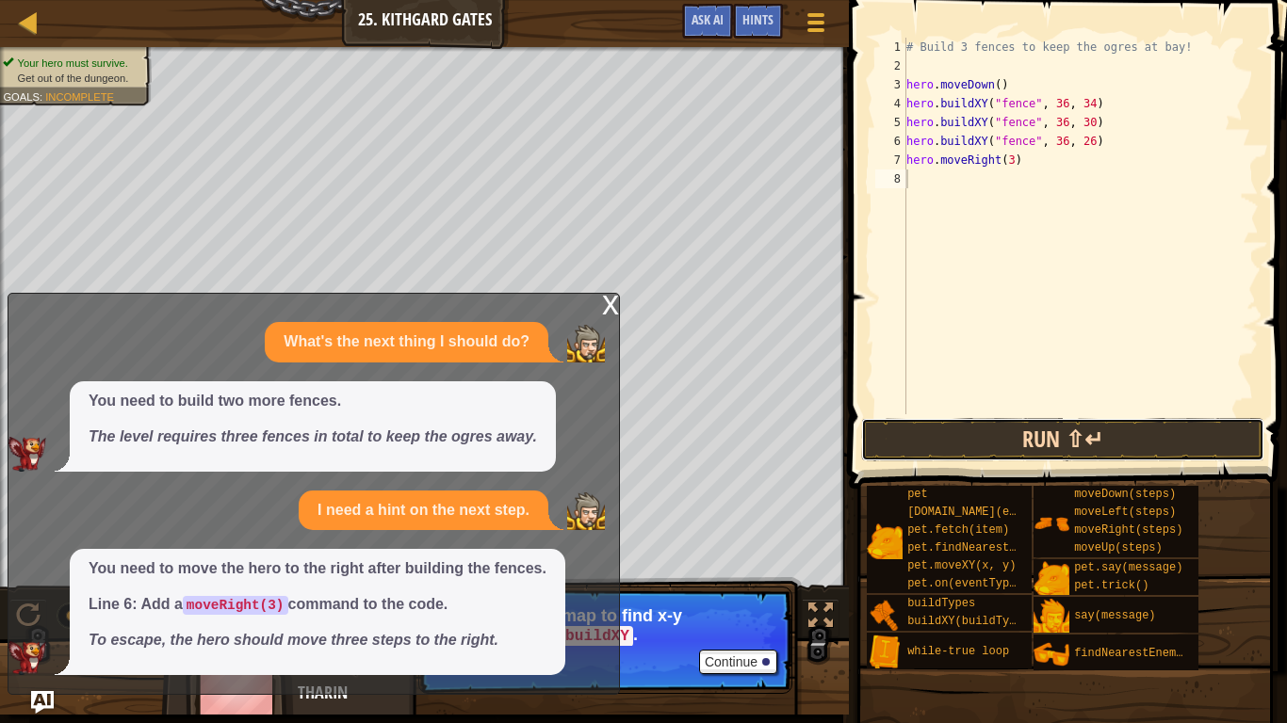
click at [1068, 453] on button "Run ⇧↵" at bounding box center [1062, 439] width 403 height 43
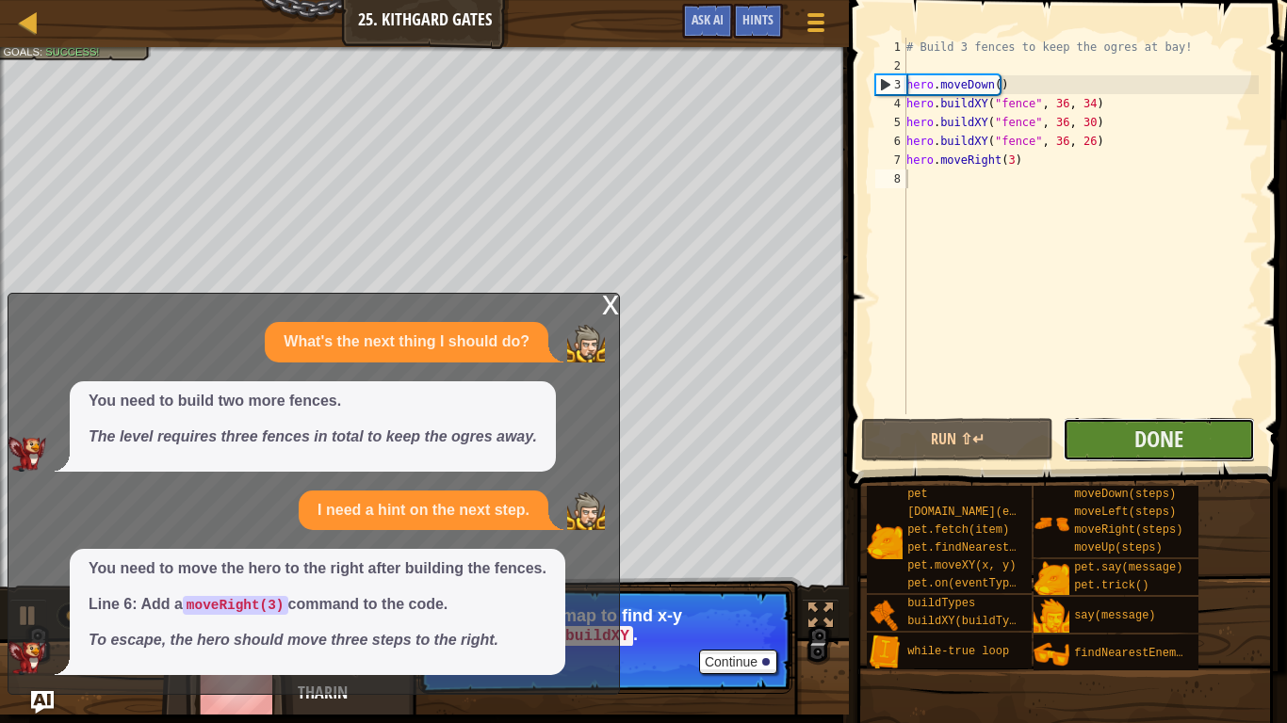
click at [1113, 437] on button "Done" at bounding box center [1158, 439] width 192 height 43
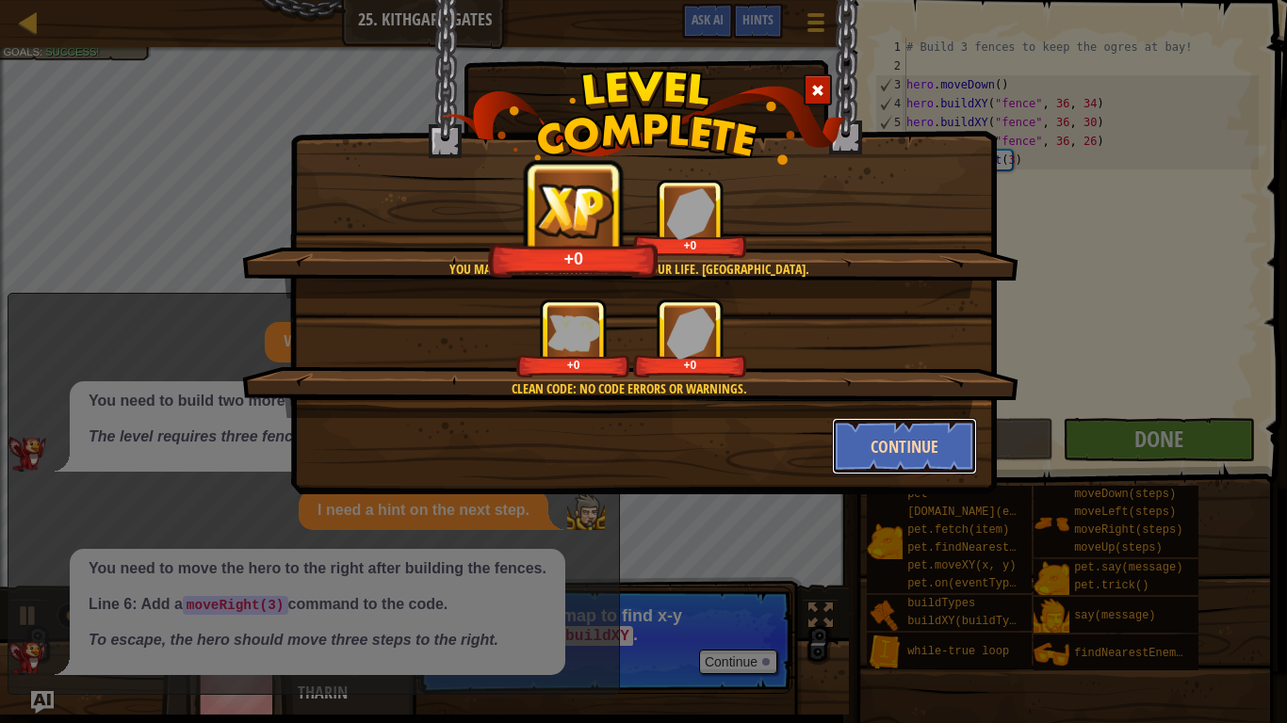
click at [922, 429] on button "Continue" at bounding box center [905, 446] width 146 height 57
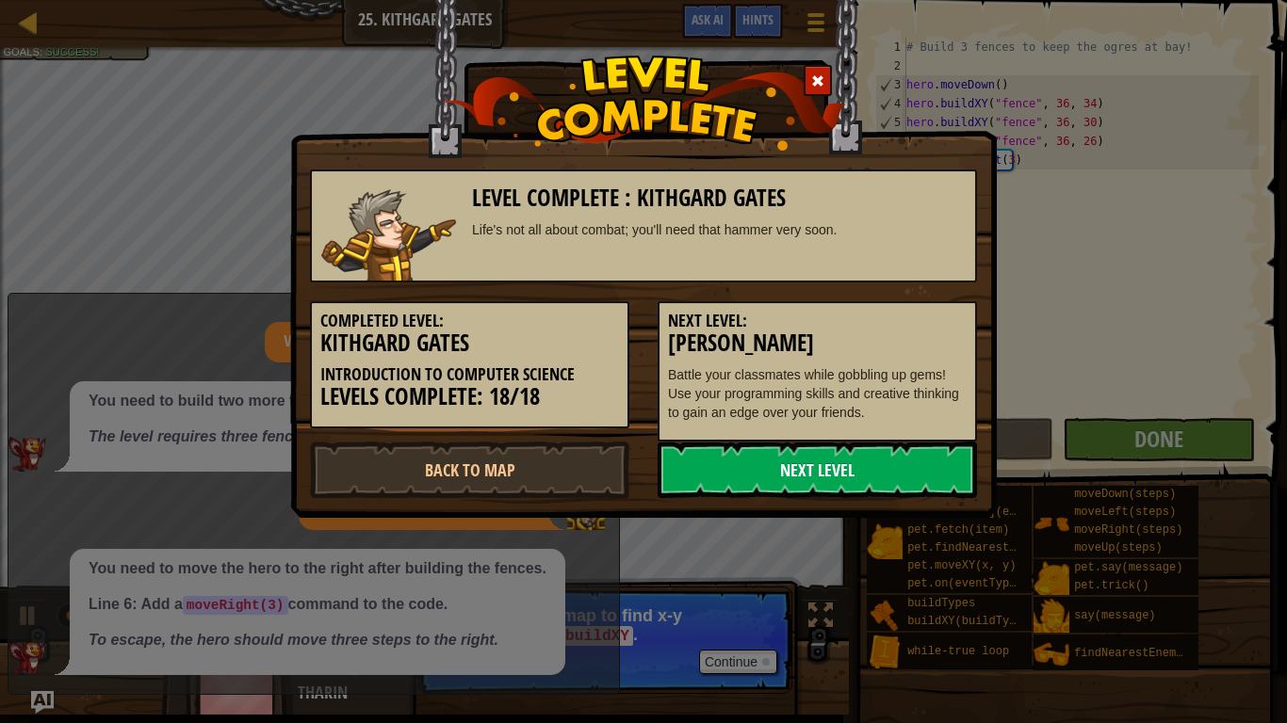
click at [929, 457] on link "Next Level" at bounding box center [816, 470] width 319 height 57
click at [888, 471] on link "Next Level" at bounding box center [816, 470] width 319 height 57
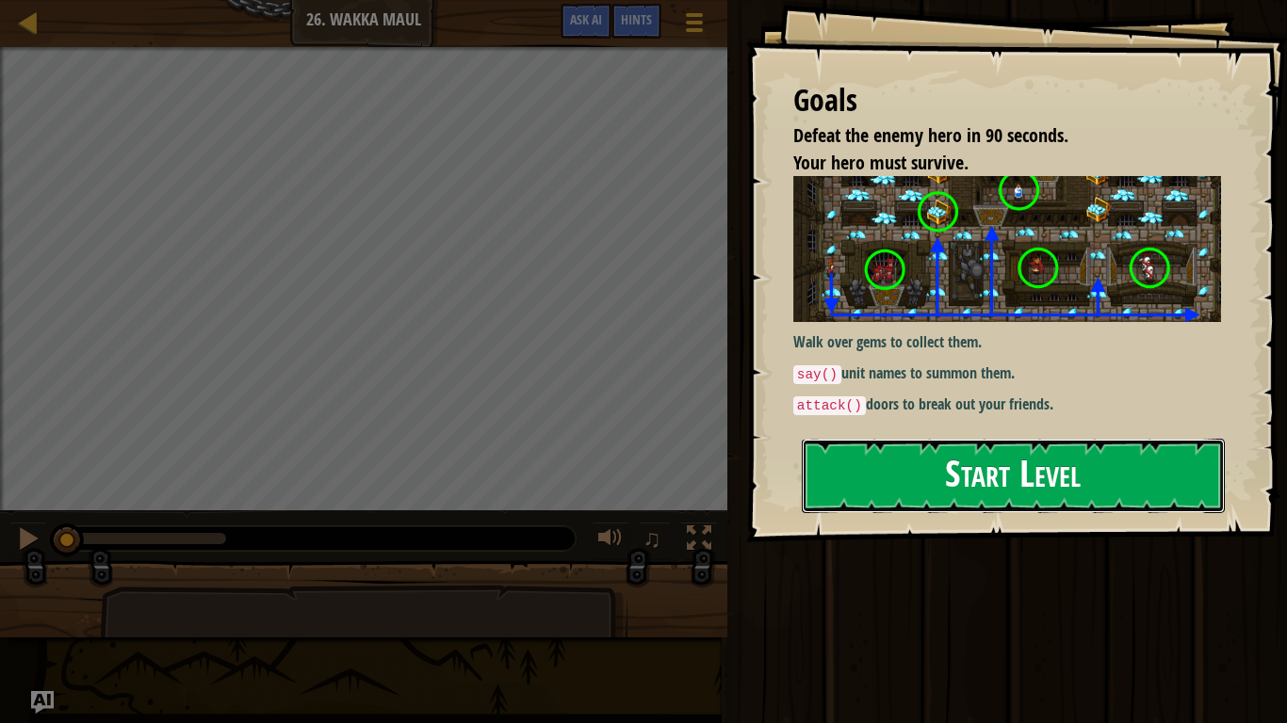
click at [906, 484] on button "Start Level" at bounding box center [1012, 476] width 423 height 74
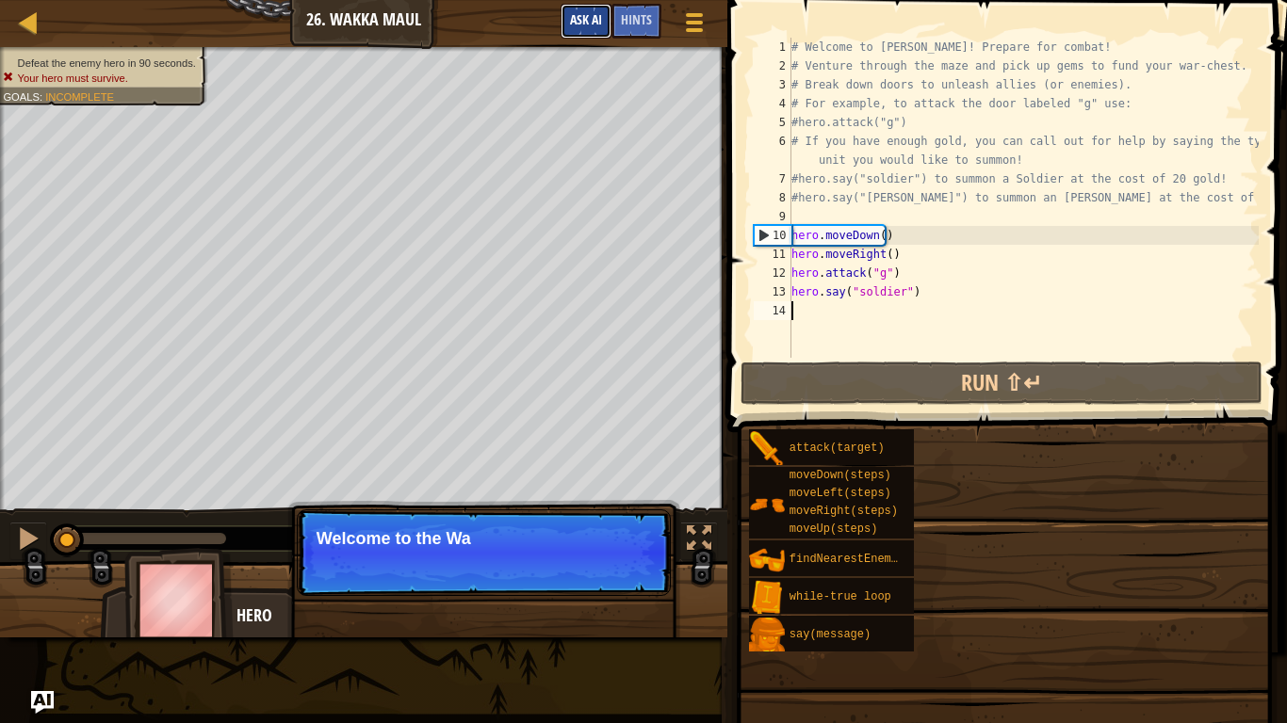
click at [595, 18] on span "Ask AI" at bounding box center [586, 19] width 32 height 18
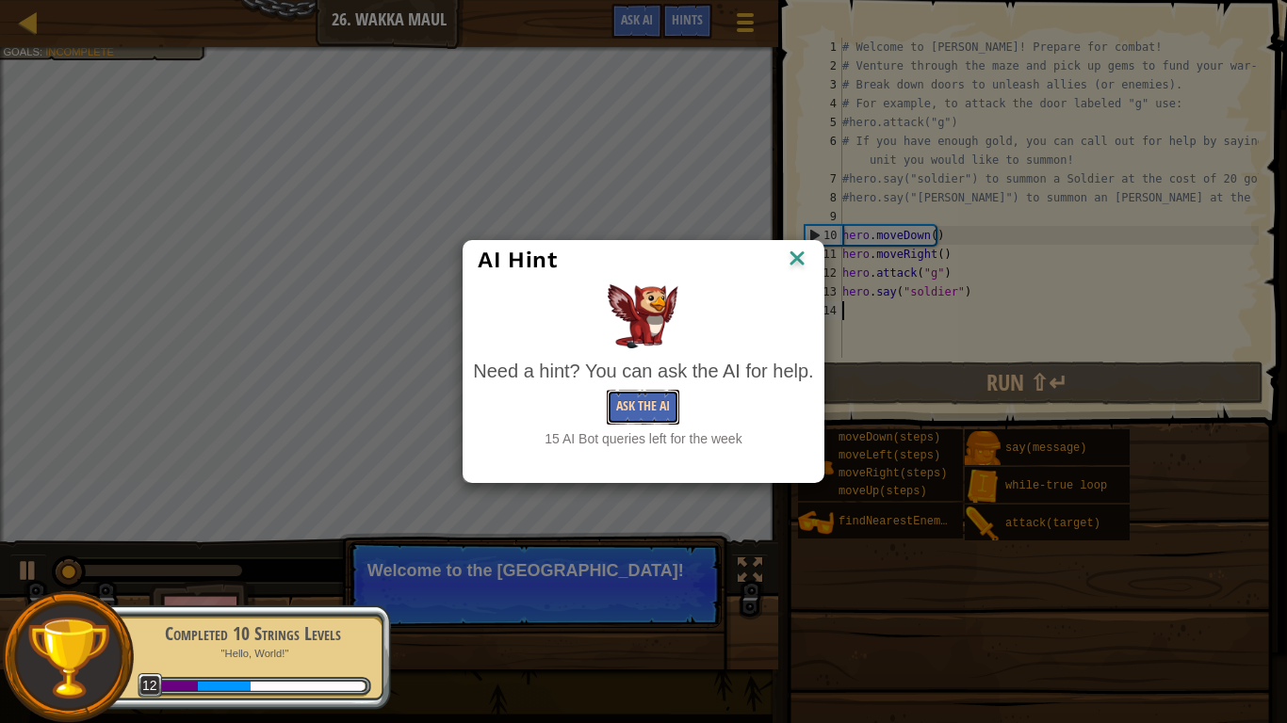
click at [653, 413] on button "Ask the AI" at bounding box center [643, 407] width 73 height 35
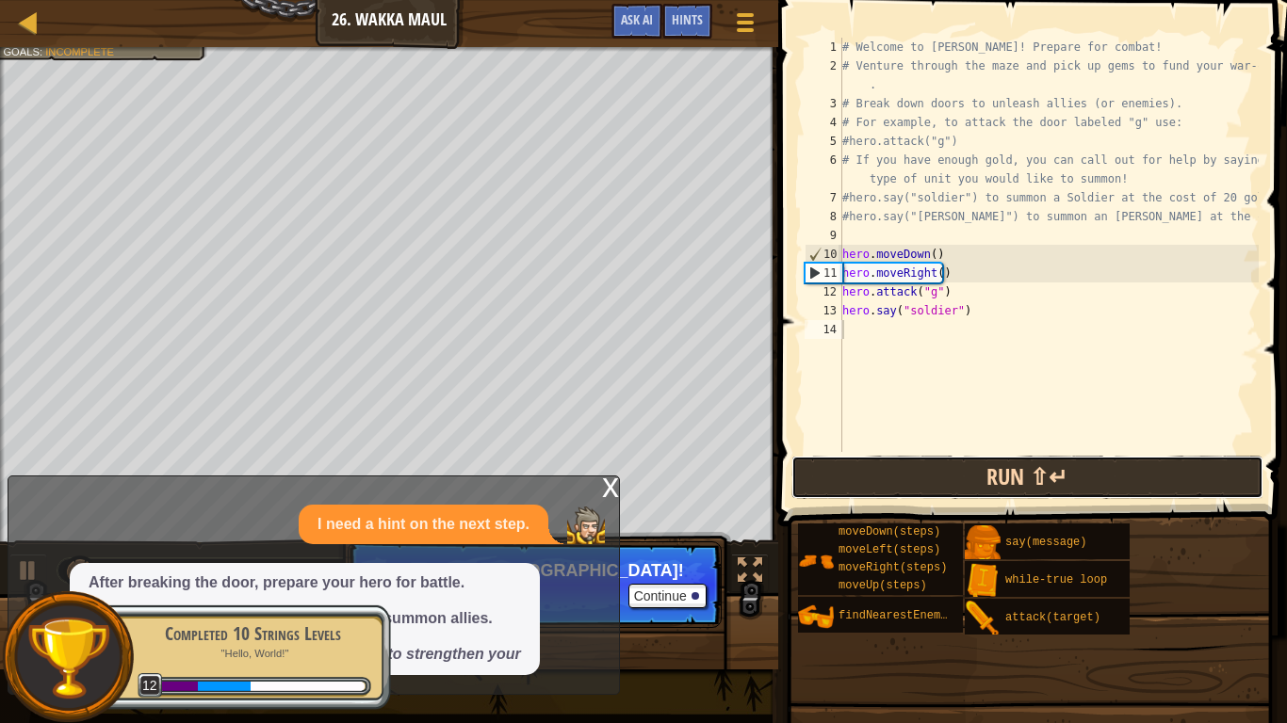
click at [854, 476] on button "Run ⇧↵" at bounding box center [1027, 477] width 472 height 43
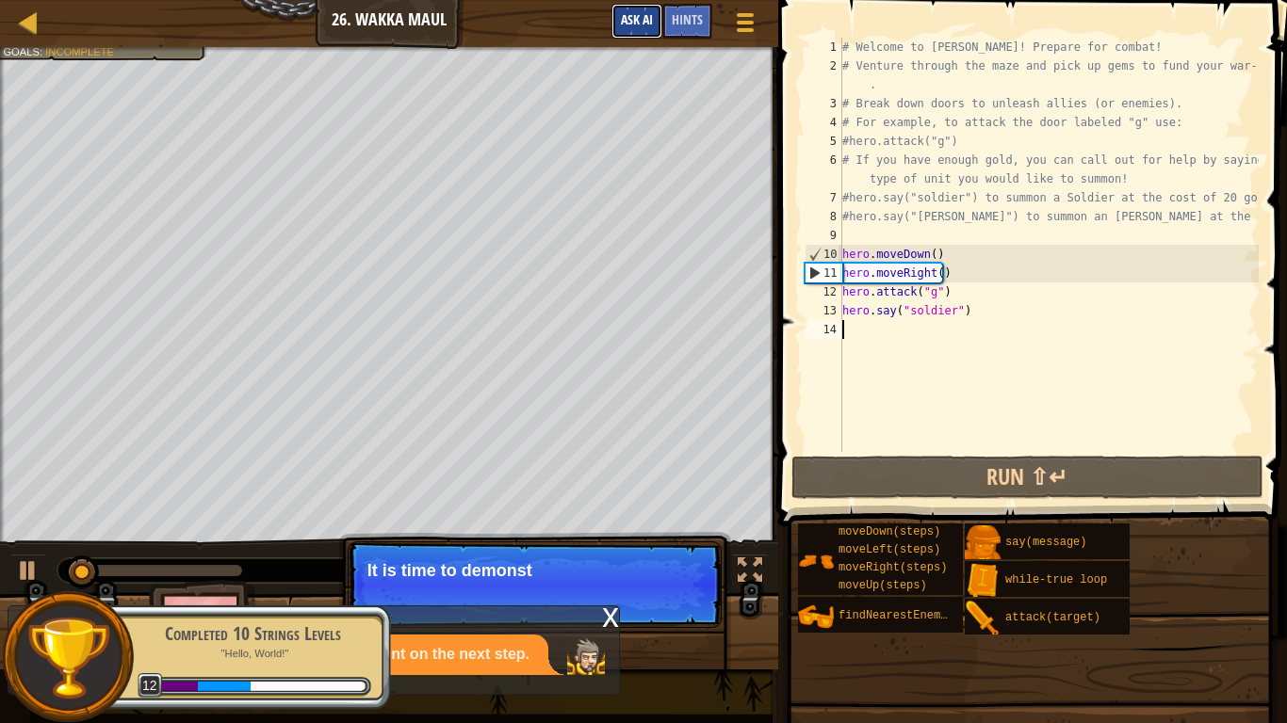
click at [635, 16] on span "Ask AI" at bounding box center [637, 19] width 32 height 18
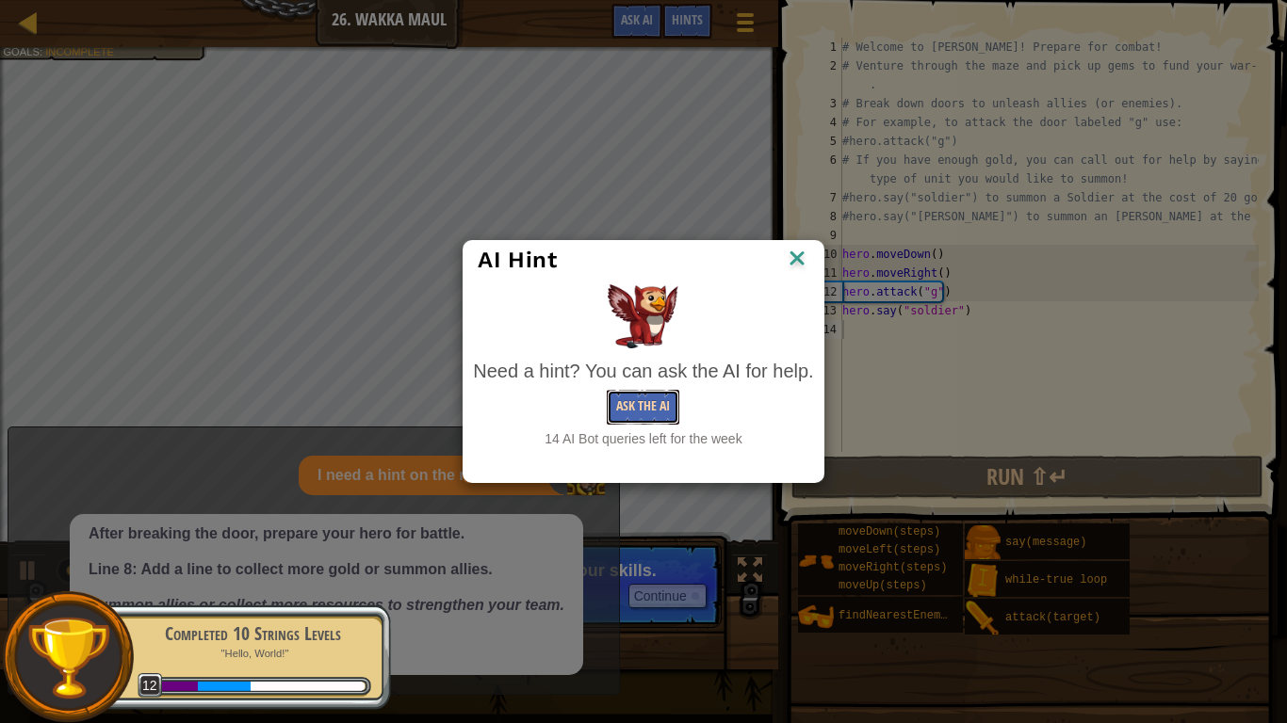
click at [659, 406] on button "Ask the AI" at bounding box center [643, 407] width 73 height 35
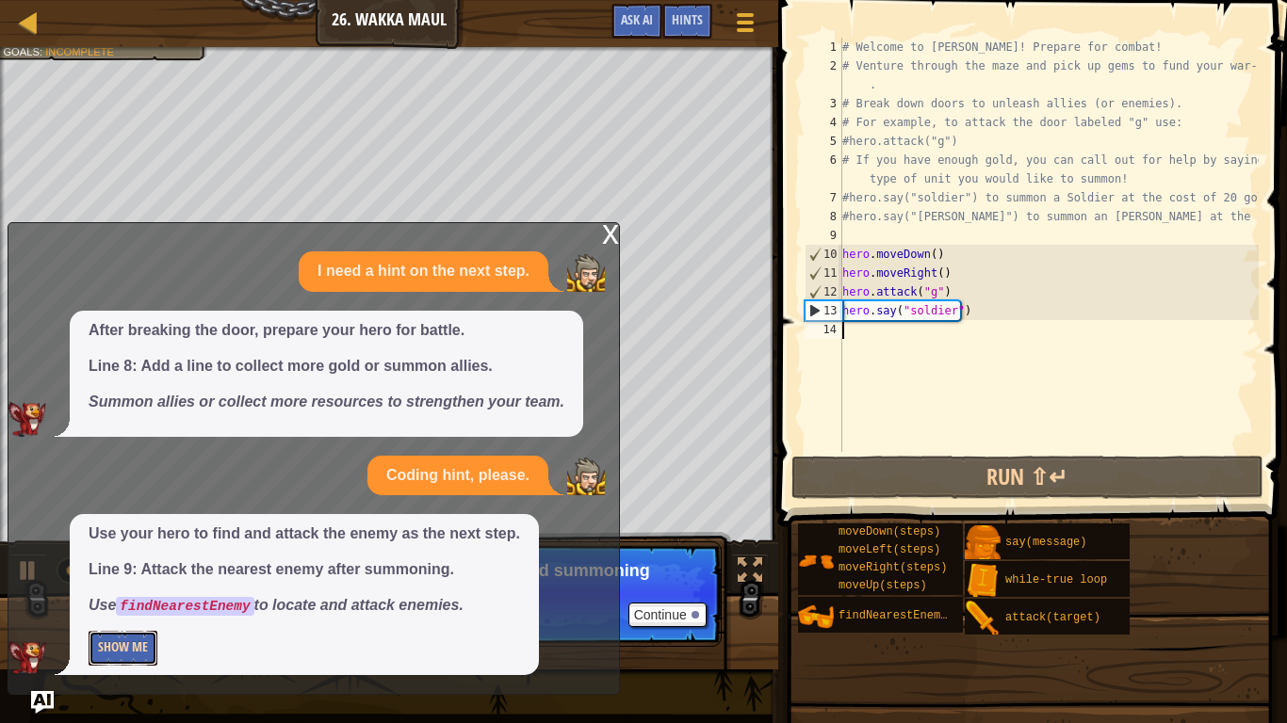
click at [137, 610] on button "Show Me" at bounding box center [123, 648] width 69 height 35
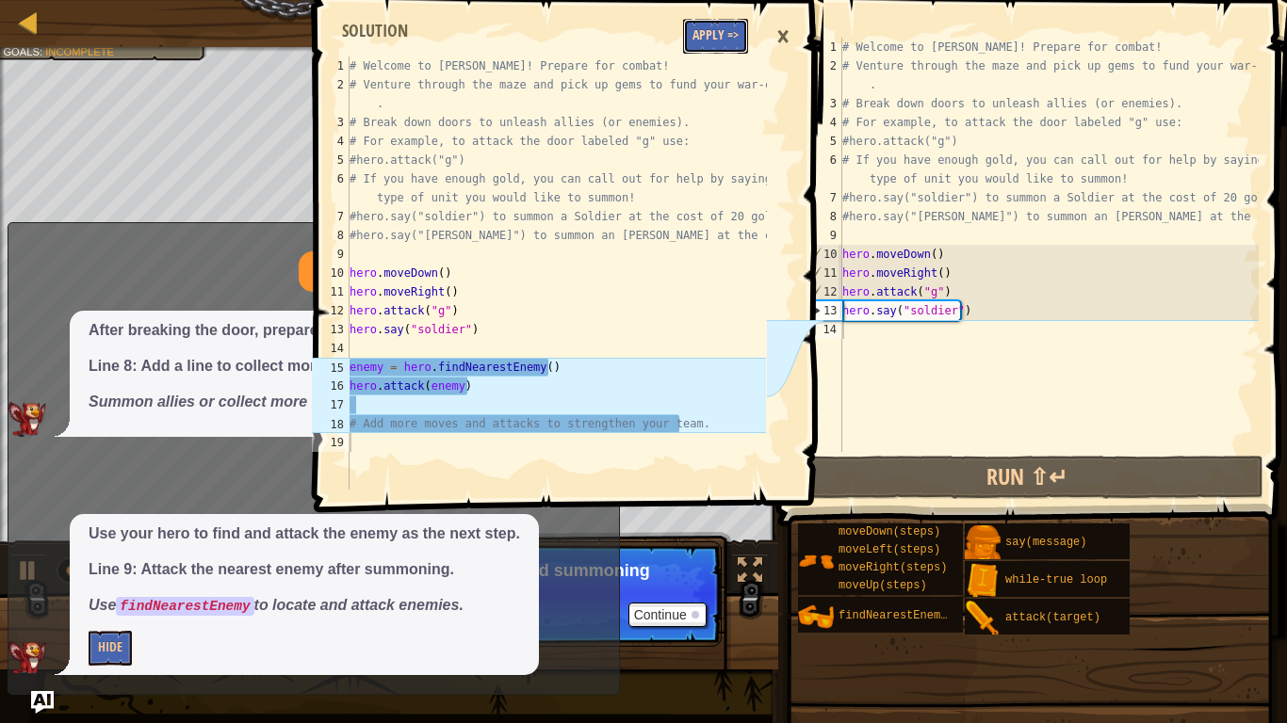
click at [726, 22] on button "Apply =>" at bounding box center [715, 36] width 65 height 35
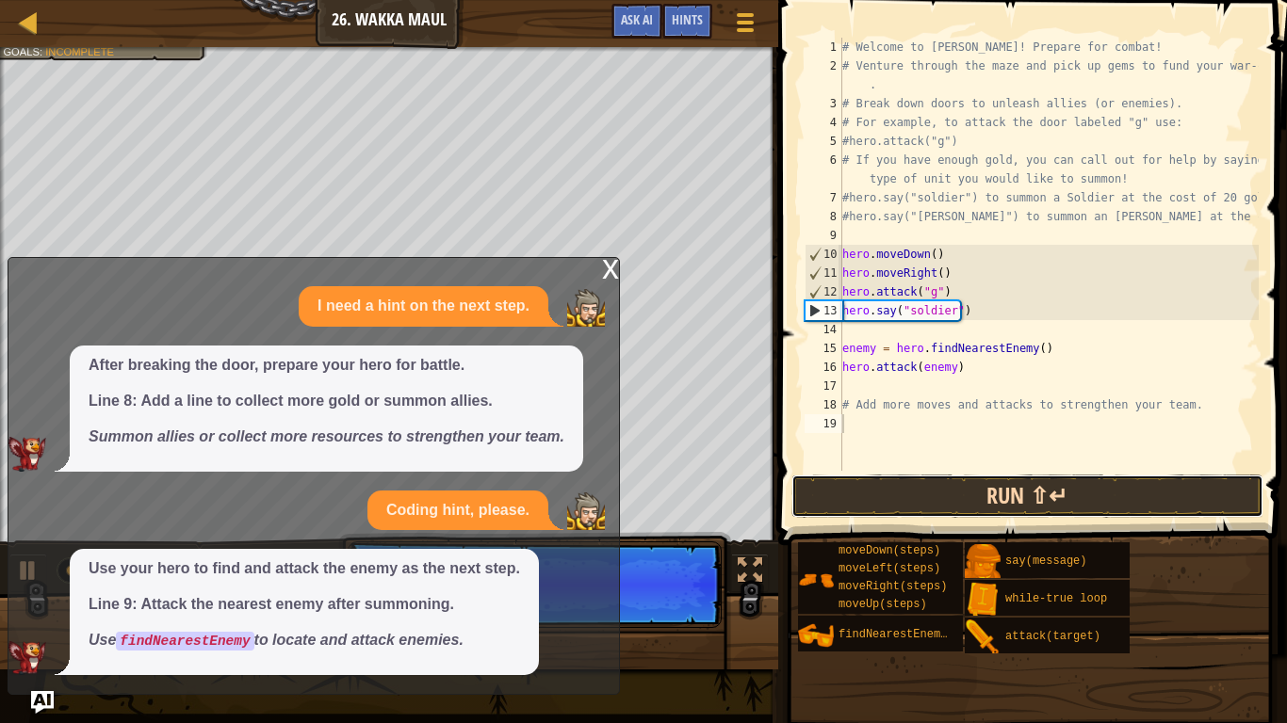
click at [979, 507] on button "Run ⇧↵" at bounding box center [1027, 496] width 472 height 43
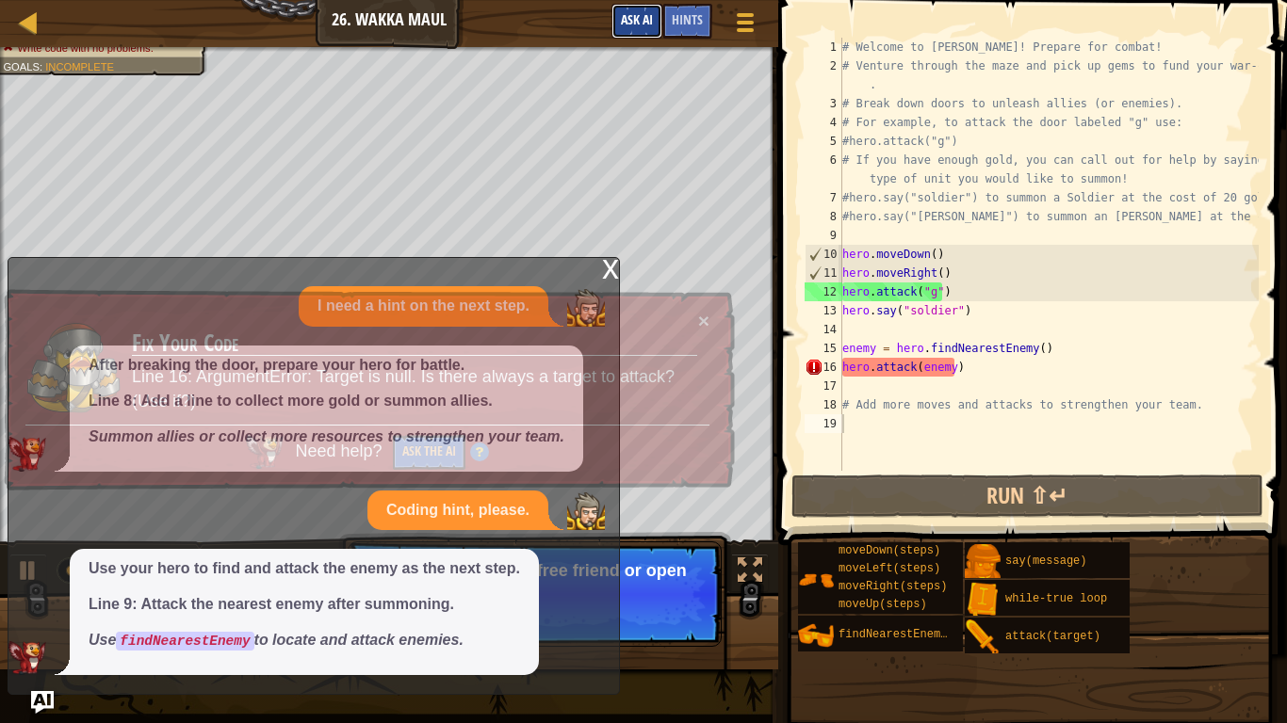
click at [634, 9] on button "Ask AI" at bounding box center [636, 21] width 51 height 35
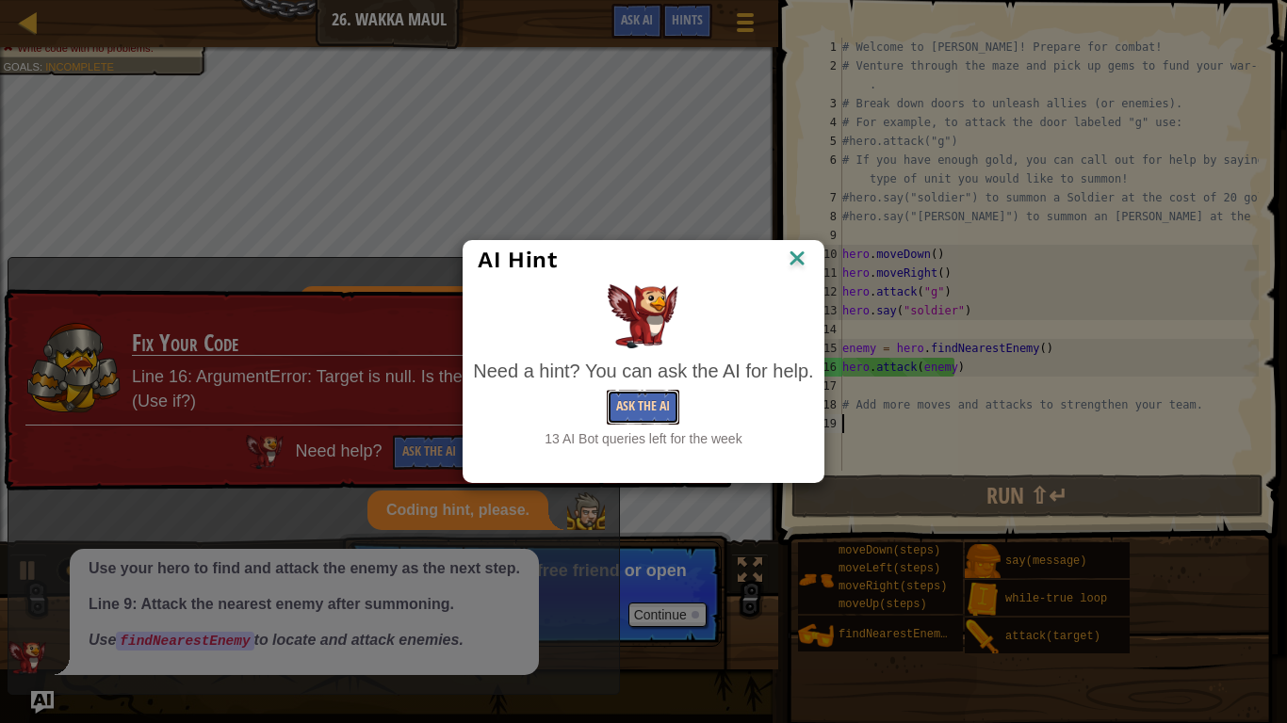
click at [650, 407] on button "Ask the AI" at bounding box center [643, 407] width 73 height 35
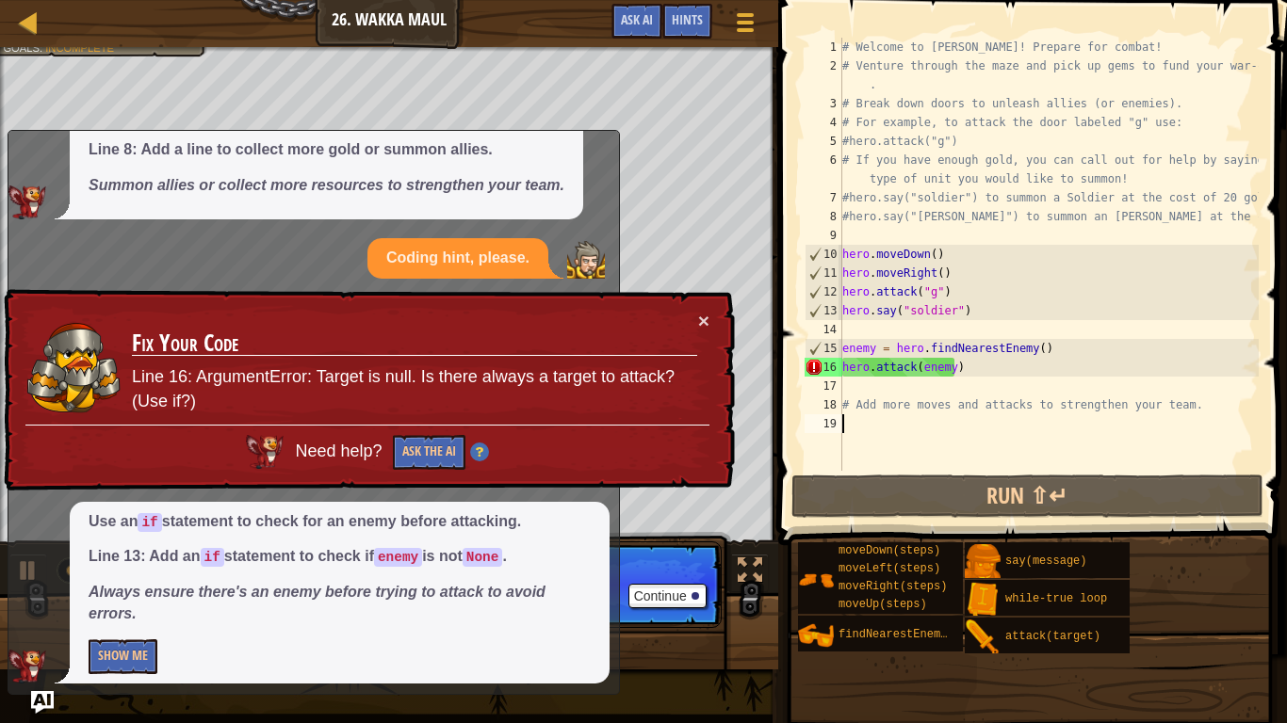
scroll to position [133, 0]
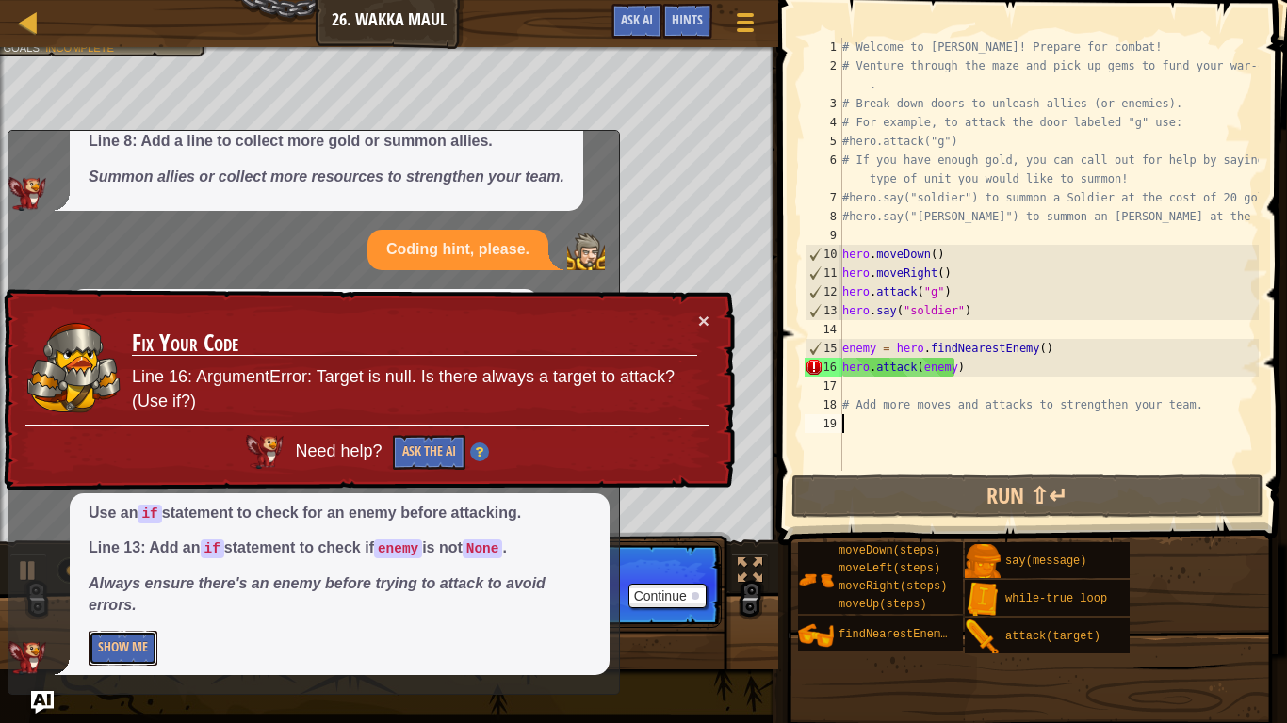
click at [132, 610] on button "Show Me" at bounding box center [123, 648] width 69 height 35
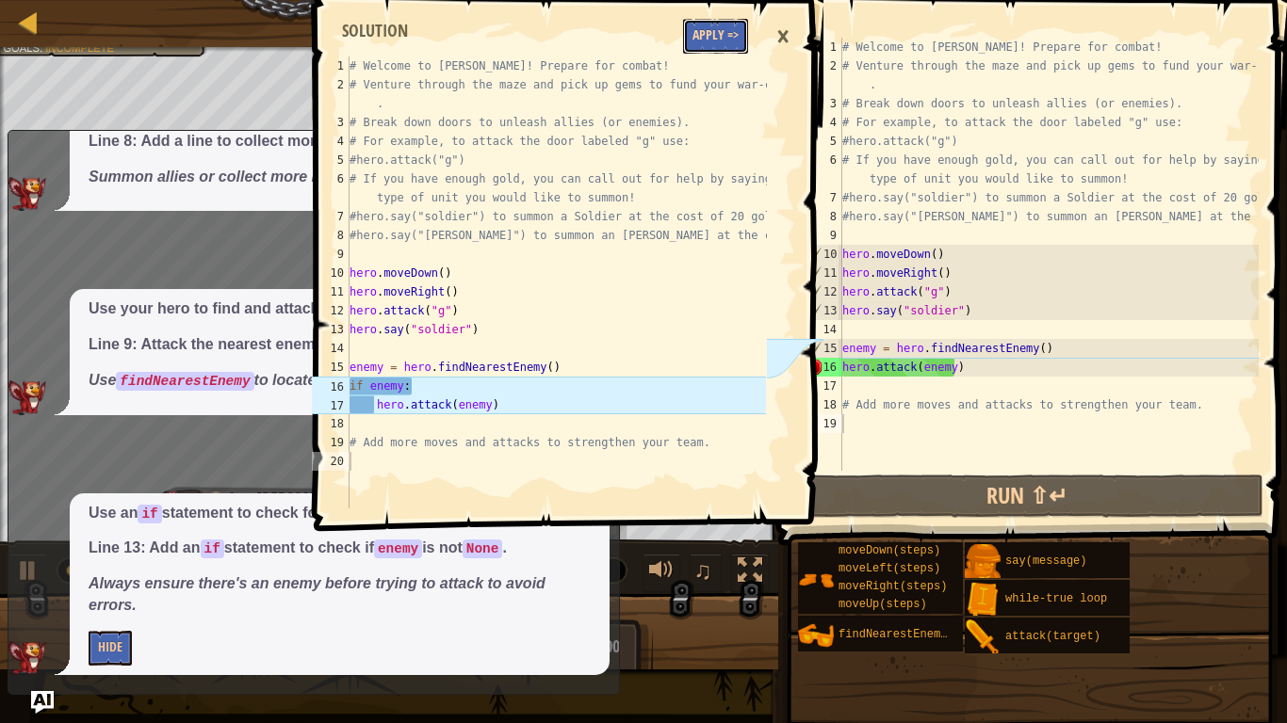
click at [713, 34] on button "Apply =>" at bounding box center [715, 36] width 65 height 35
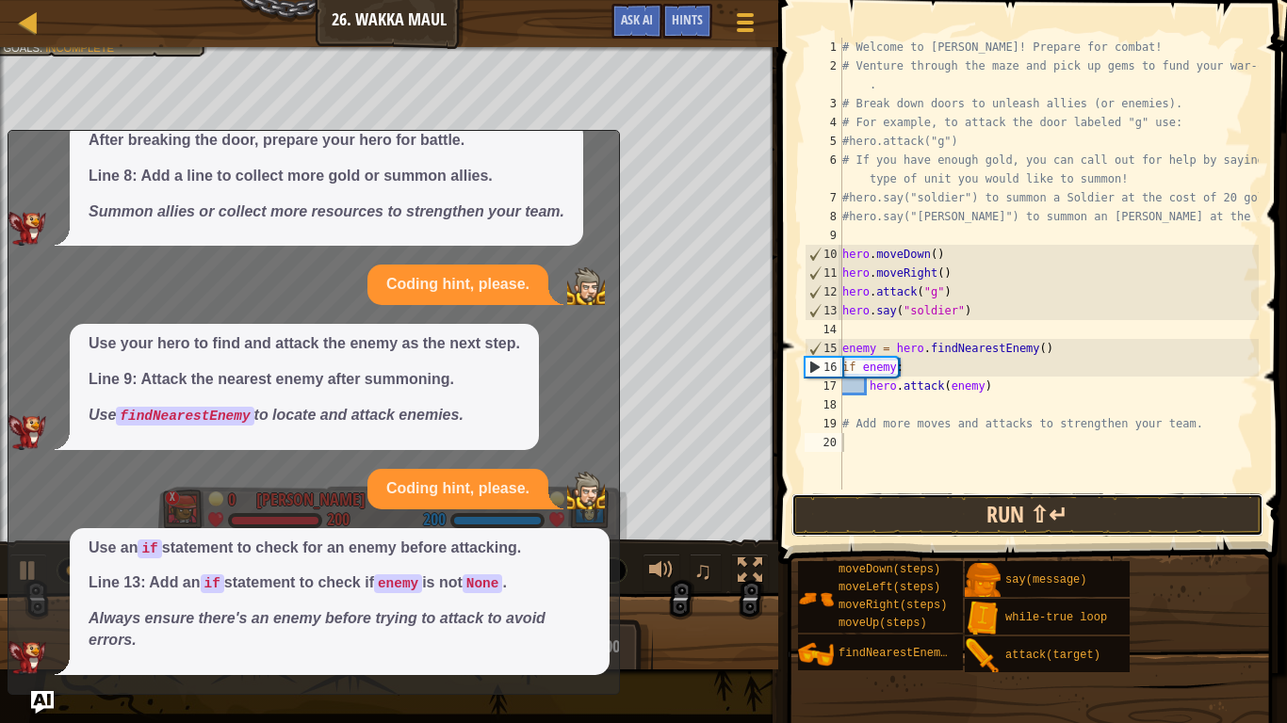
click at [931, 495] on button "Run ⇧↵" at bounding box center [1027, 515] width 472 height 43
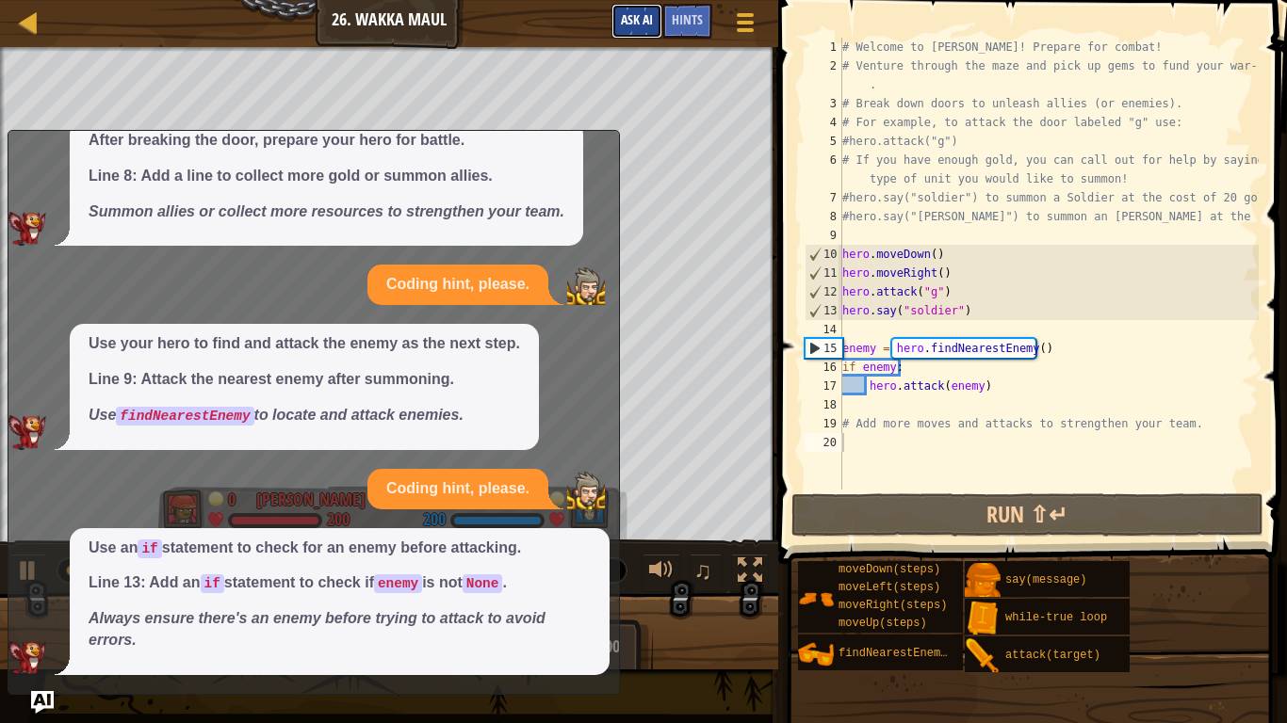
click at [648, 10] on button "Ask AI" at bounding box center [636, 21] width 51 height 35
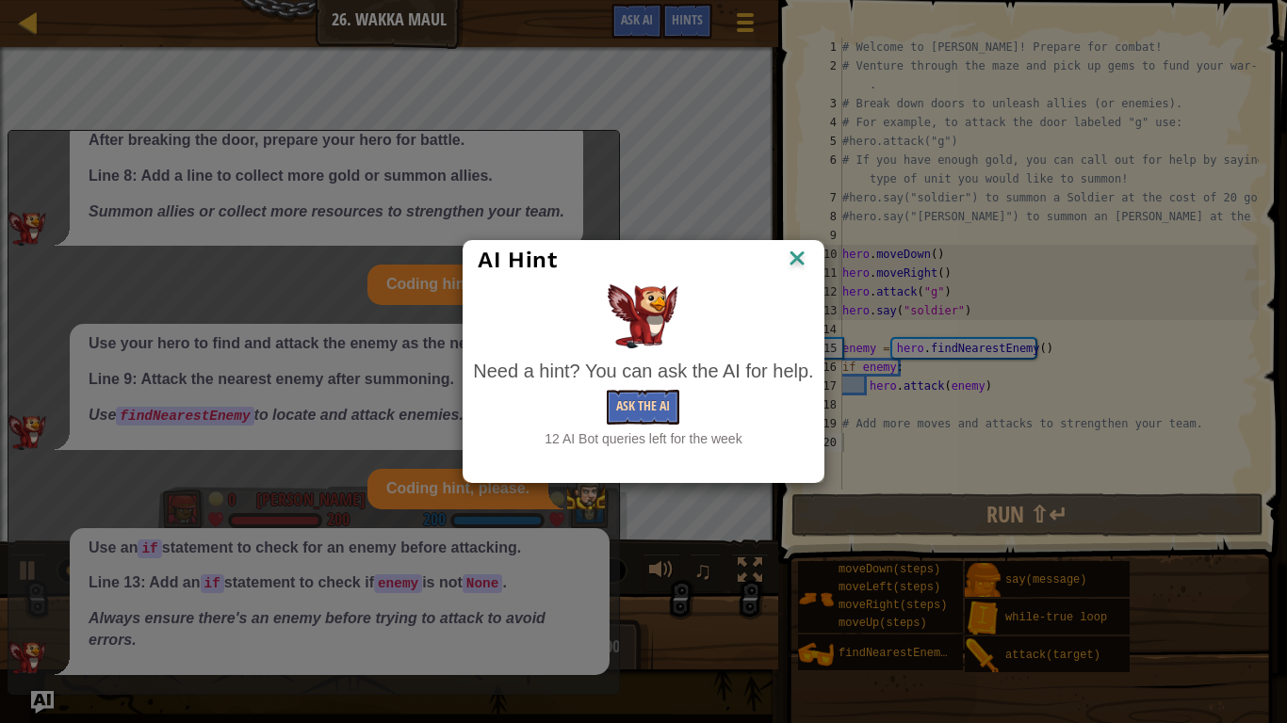
drag, startPoint x: 643, startPoint y: 335, endPoint x: 664, endPoint y: 397, distance: 64.6
drag, startPoint x: 664, startPoint y: 397, endPoint x: 638, endPoint y: 405, distance: 27.7
click at [638, 405] on button "Ask the AI" at bounding box center [643, 407] width 73 height 35
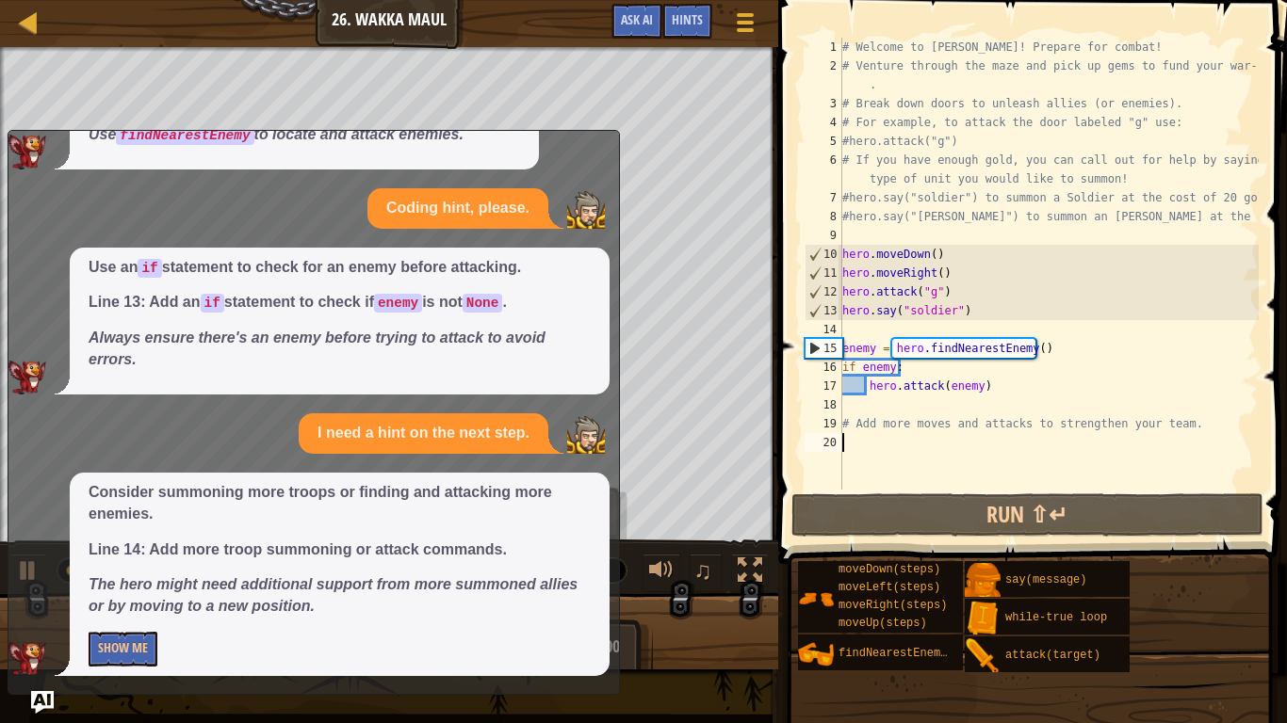
scroll to position [380, 0]
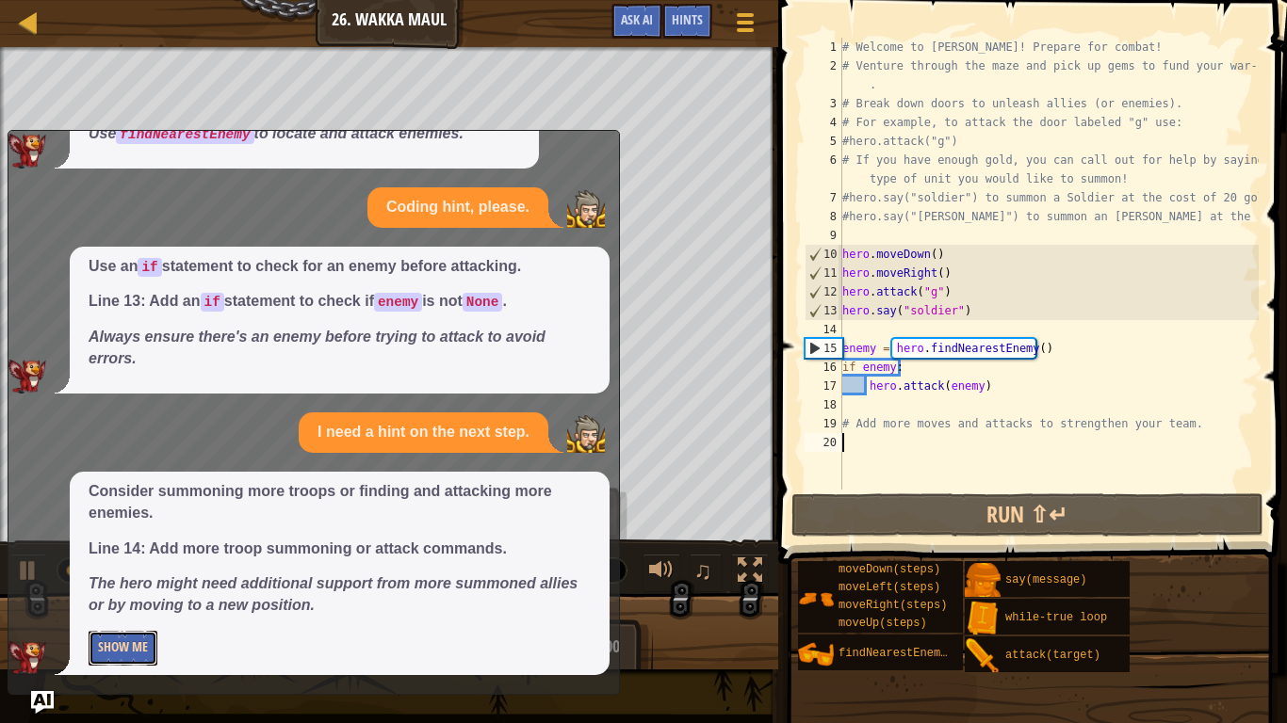
click at [113, 610] on button "Show Me" at bounding box center [123, 648] width 69 height 35
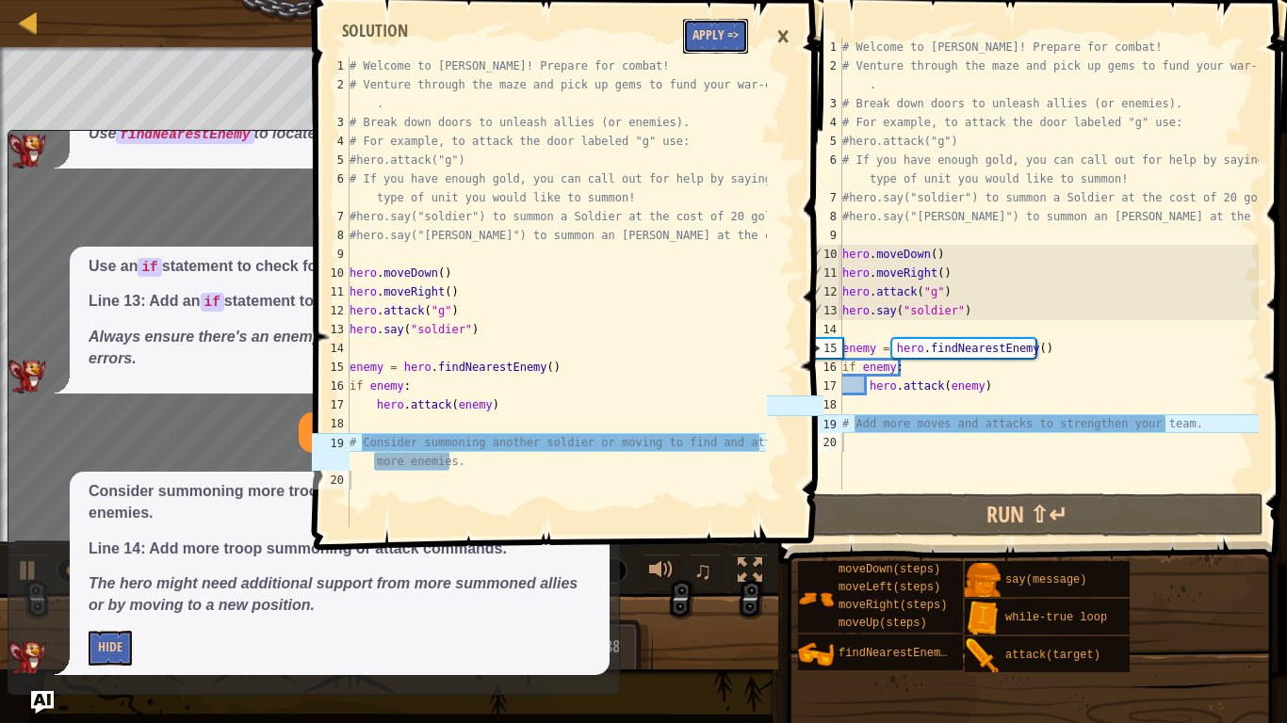
click at [727, 22] on button "Apply =>" at bounding box center [715, 36] width 65 height 35
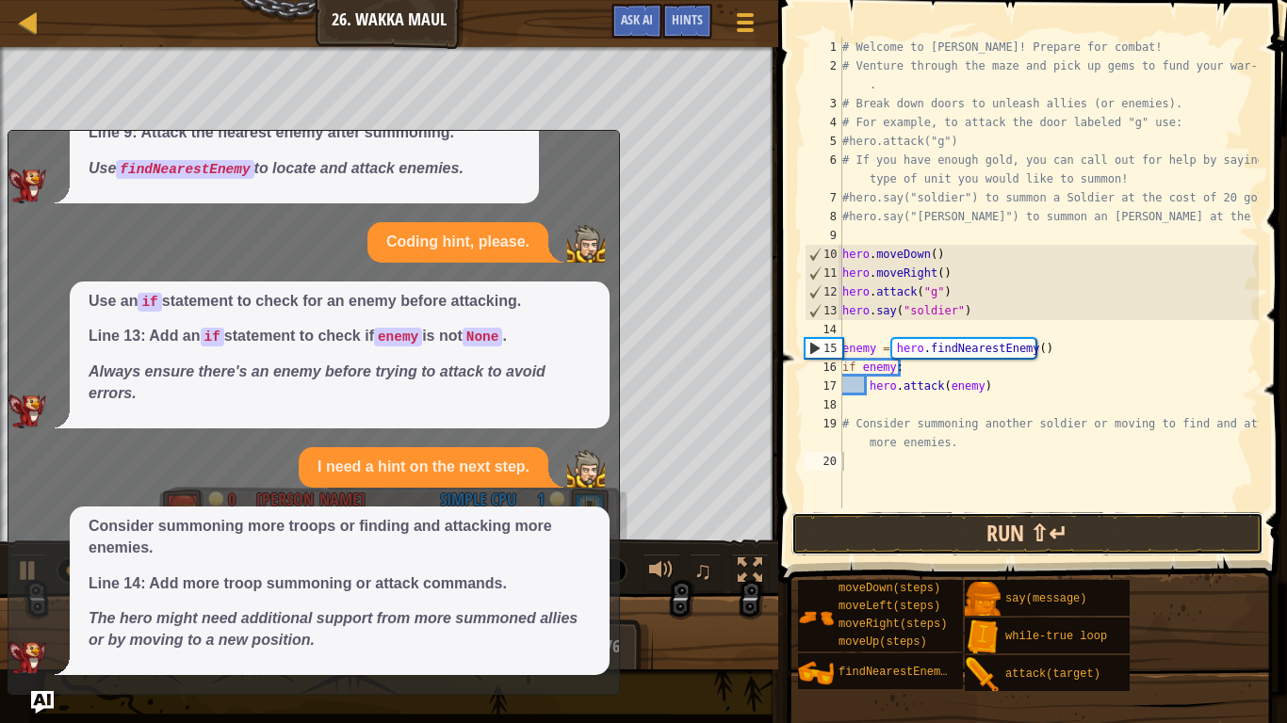
click at [953, 537] on button "Run ⇧↵" at bounding box center [1027, 533] width 472 height 43
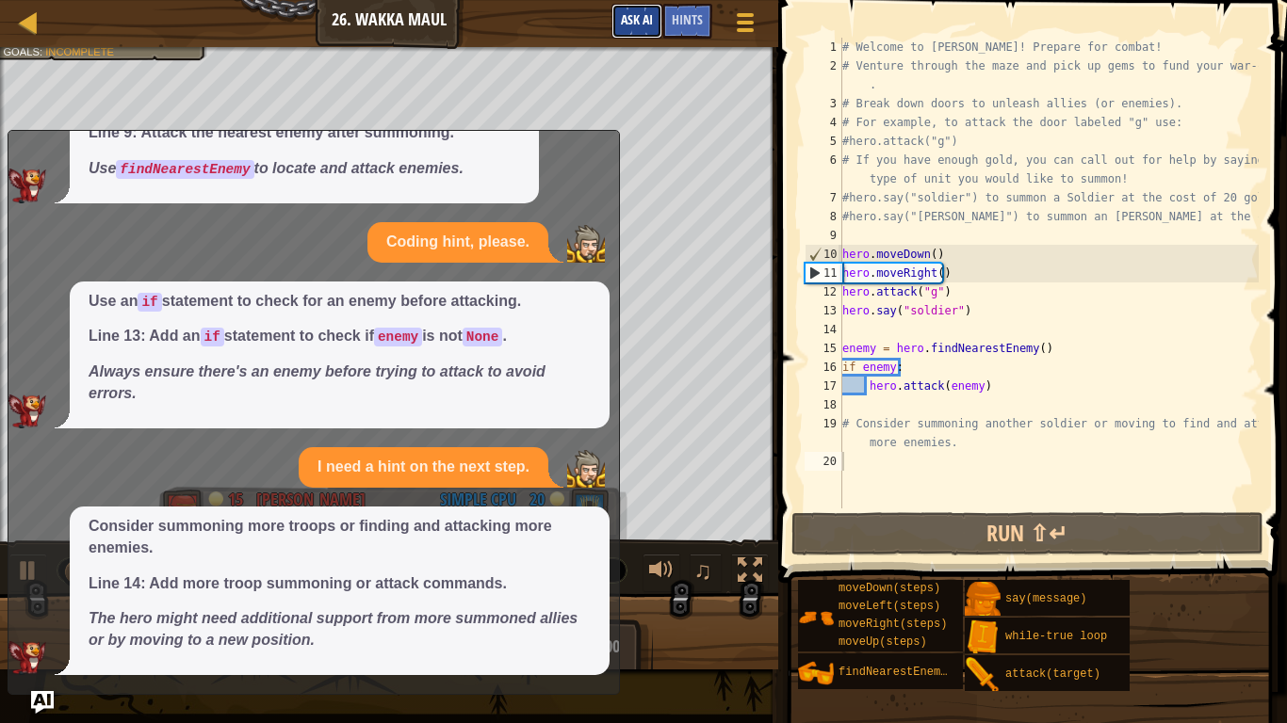
click at [648, 14] on span "Ask AI" at bounding box center [637, 19] width 32 height 18
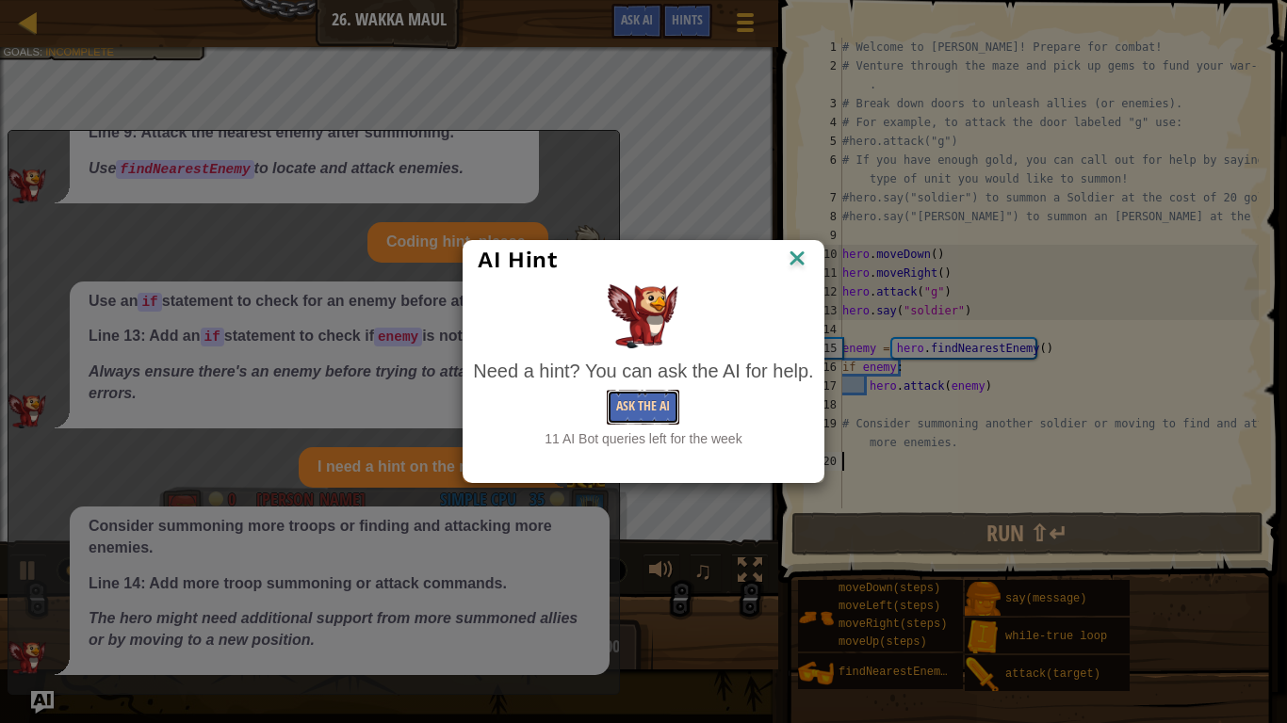
click at [628, 408] on button "Ask the AI" at bounding box center [643, 407] width 73 height 35
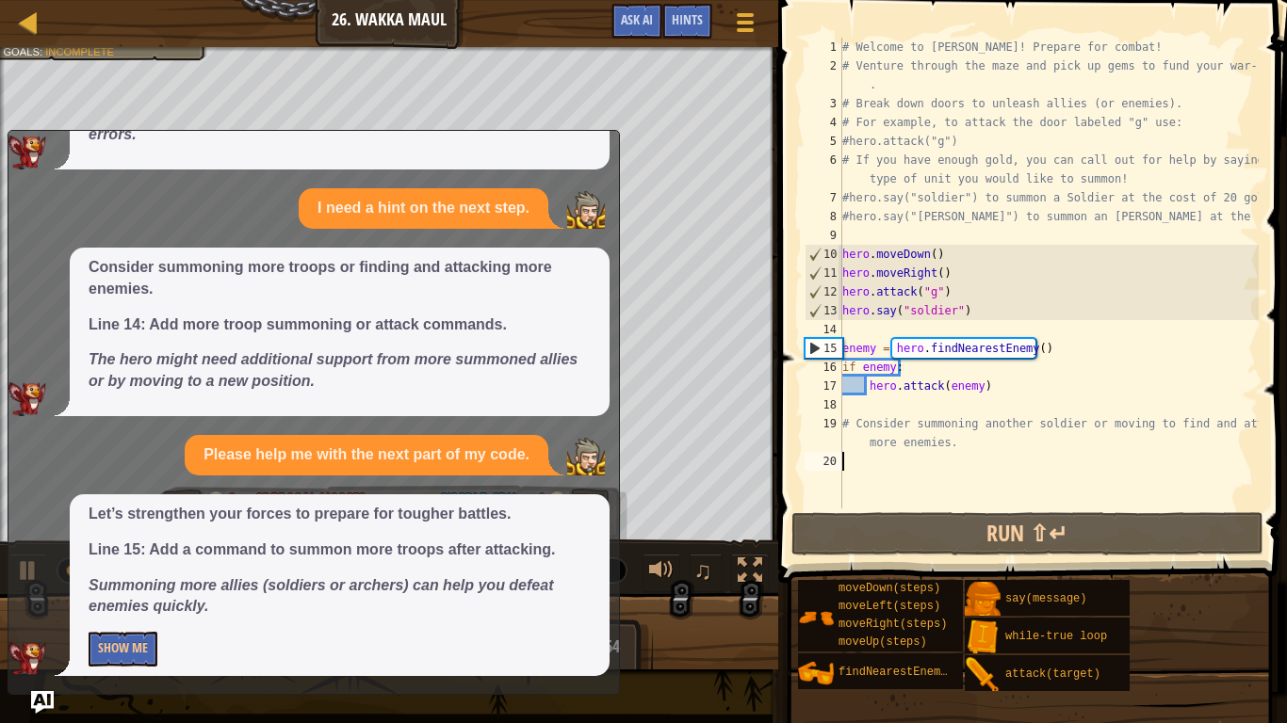
scroll to position [605, 0]
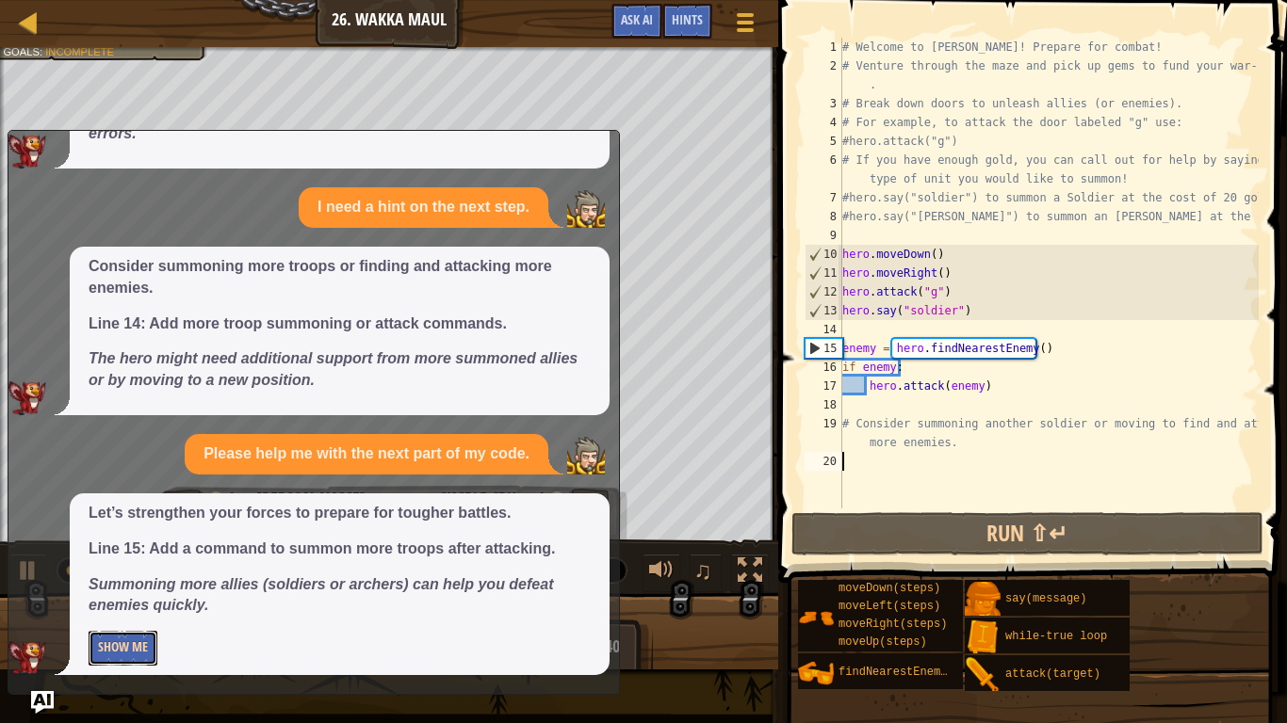
click at [146, 610] on button "Show Me" at bounding box center [123, 648] width 69 height 35
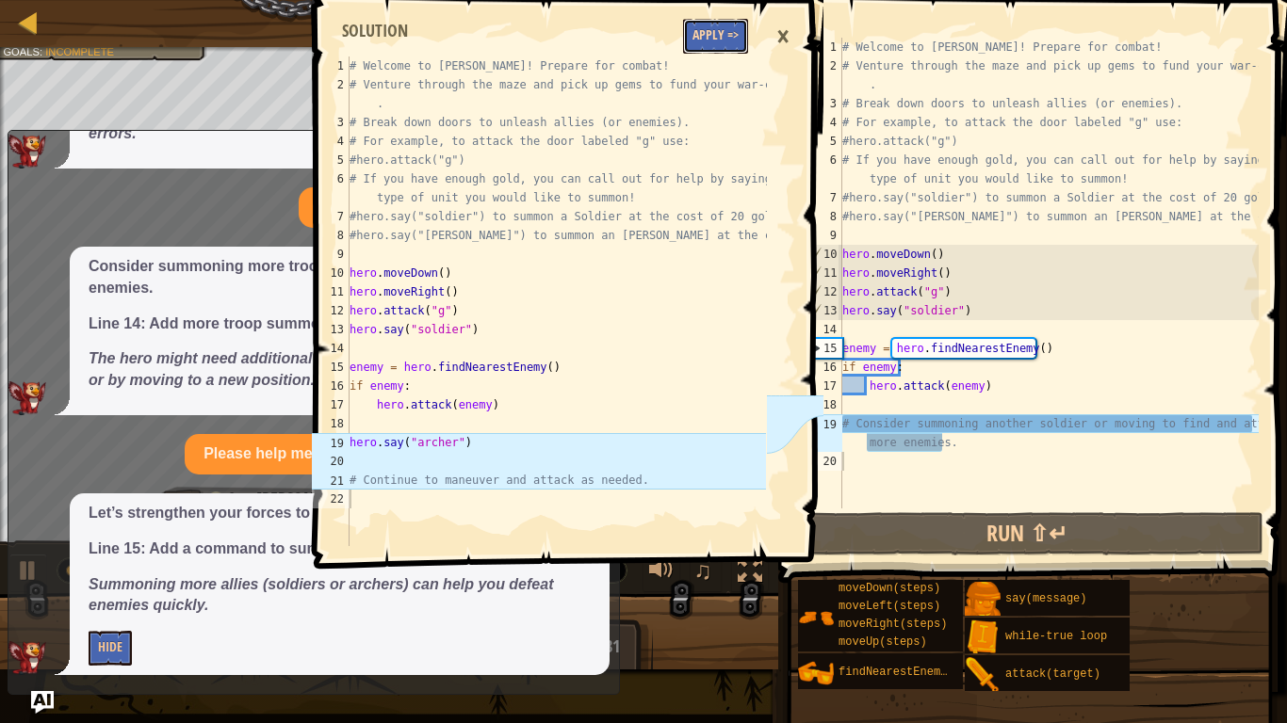
click at [704, 40] on button "Apply =>" at bounding box center [715, 36] width 65 height 35
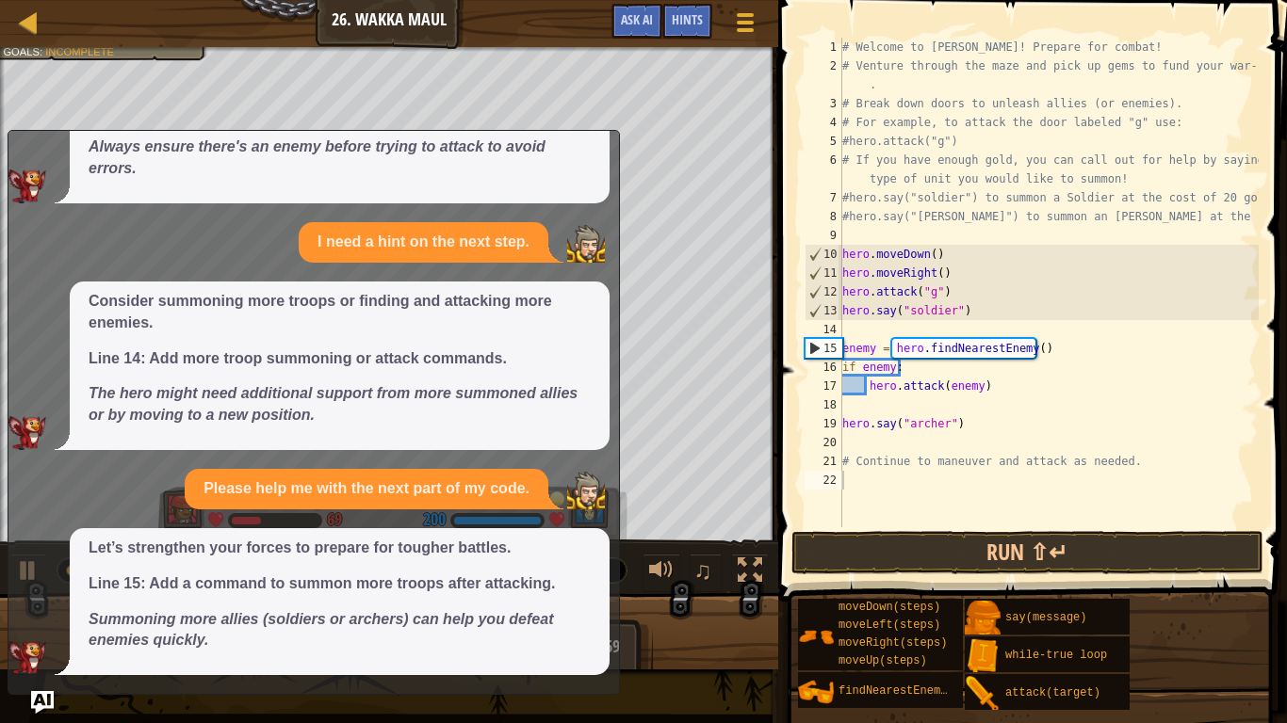
scroll to position [570, 0]
click at [1025, 555] on button "Run ⇧↵" at bounding box center [1027, 552] width 472 height 43
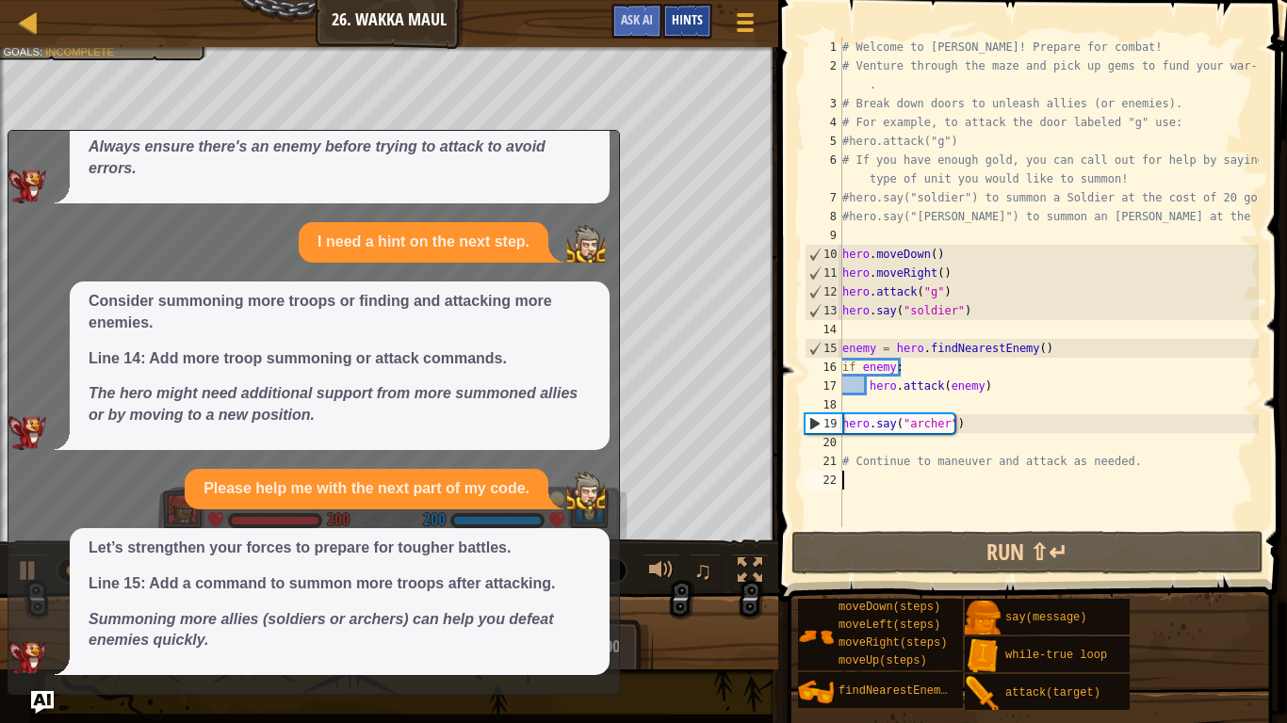
click at [662, 29] on div "Hints" at bounding box center [687, 21] width 50 height 35
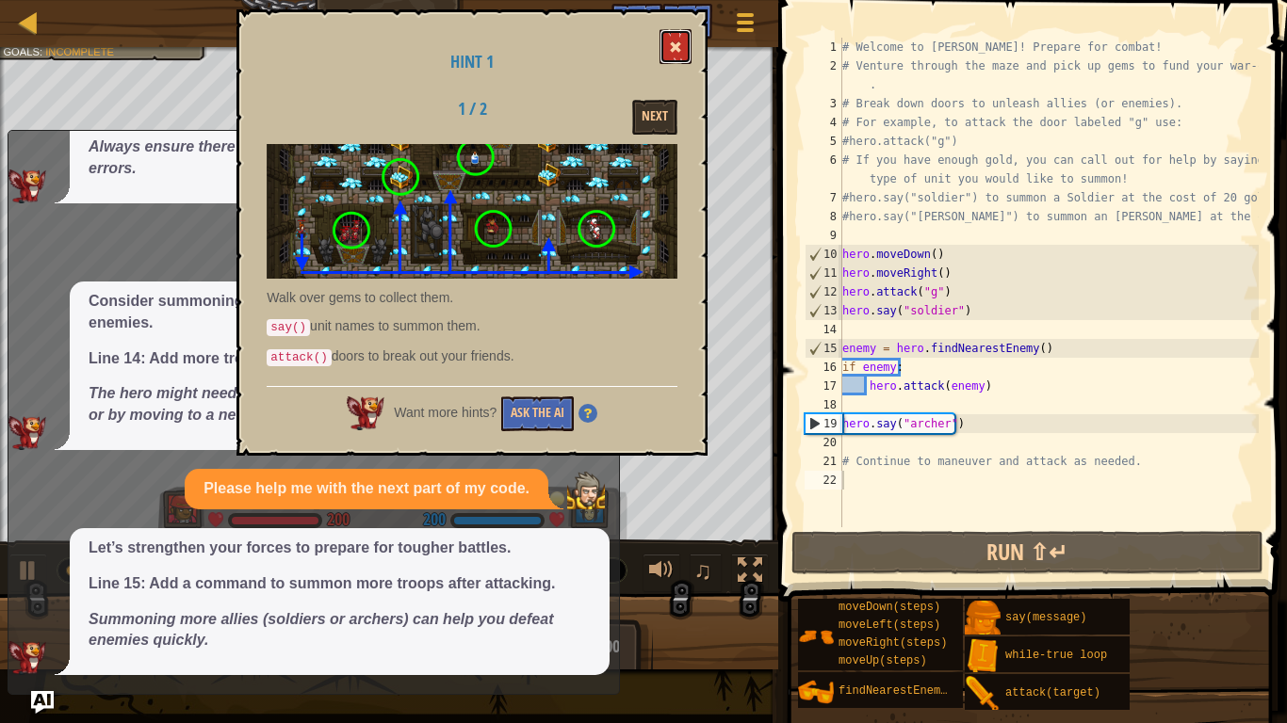
click at [669, 37] on button at bounding box center [675, 46] width 32 height 35
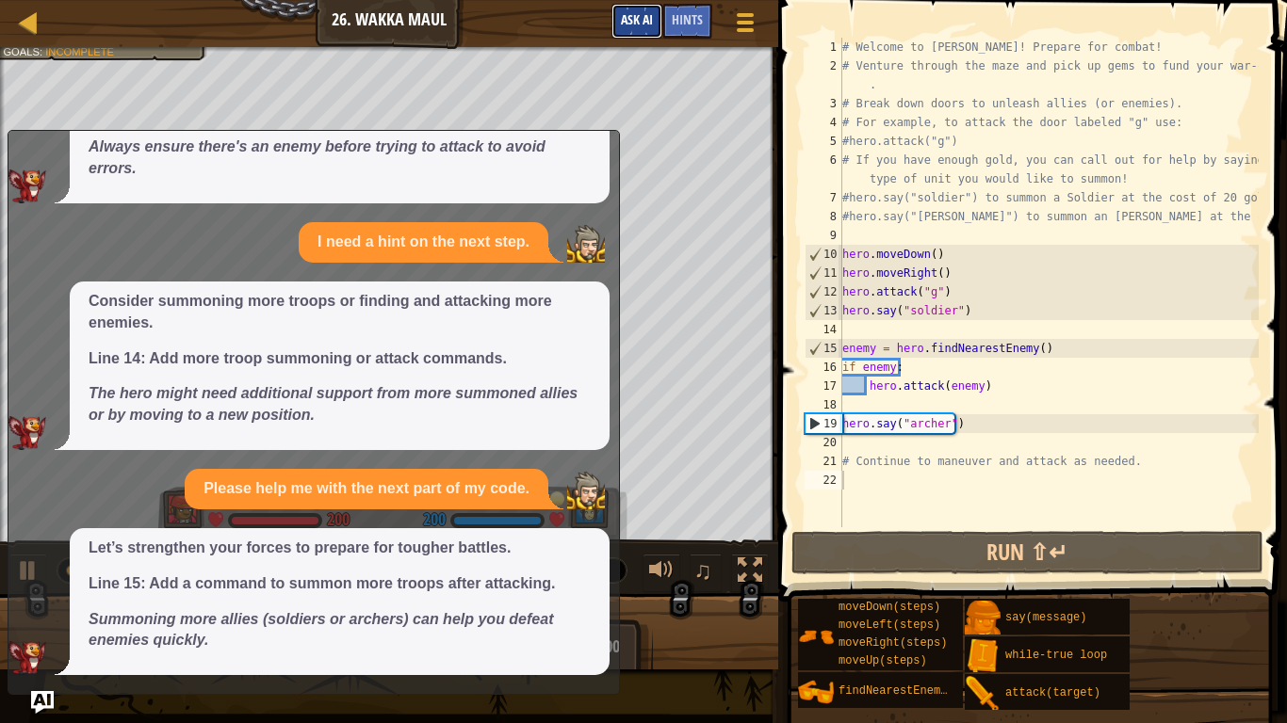
click at [650, 27] on span "Ask AI" at bounding box center [637, 19] width 32 height 18
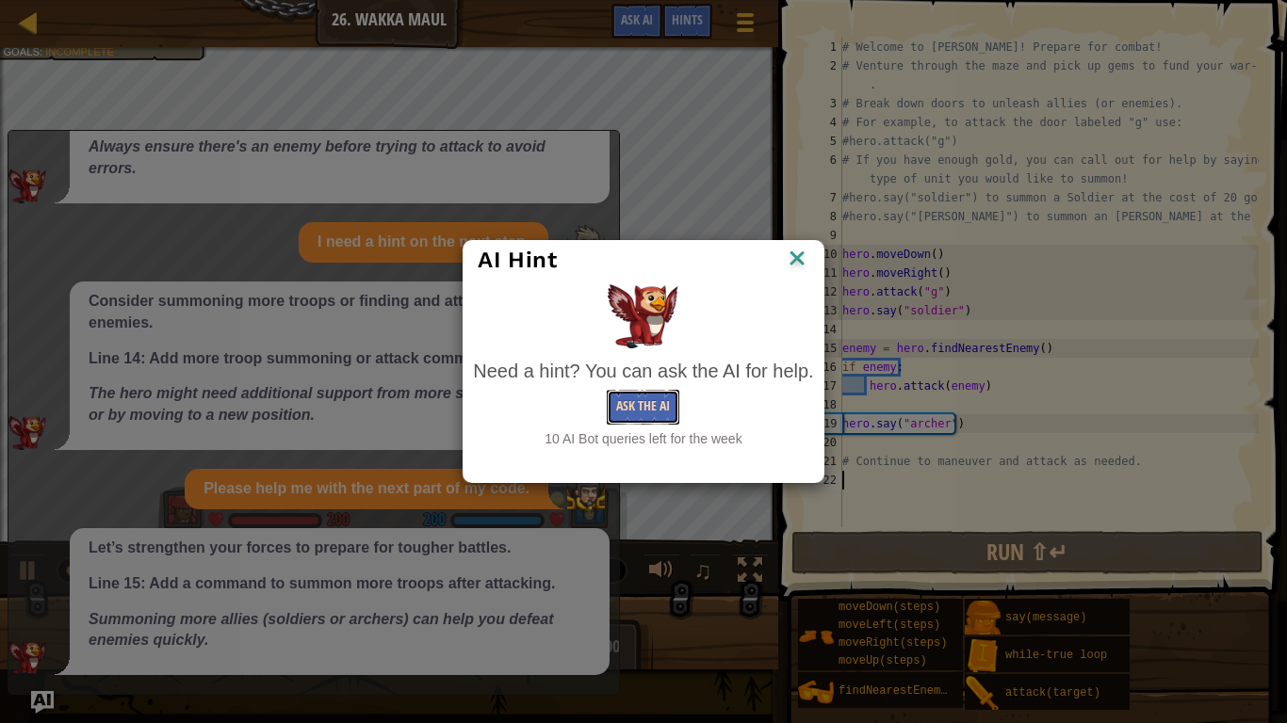
click at [669, 409] on button "Ask the AI" at bounding box center [643, 407] width 73 height 35
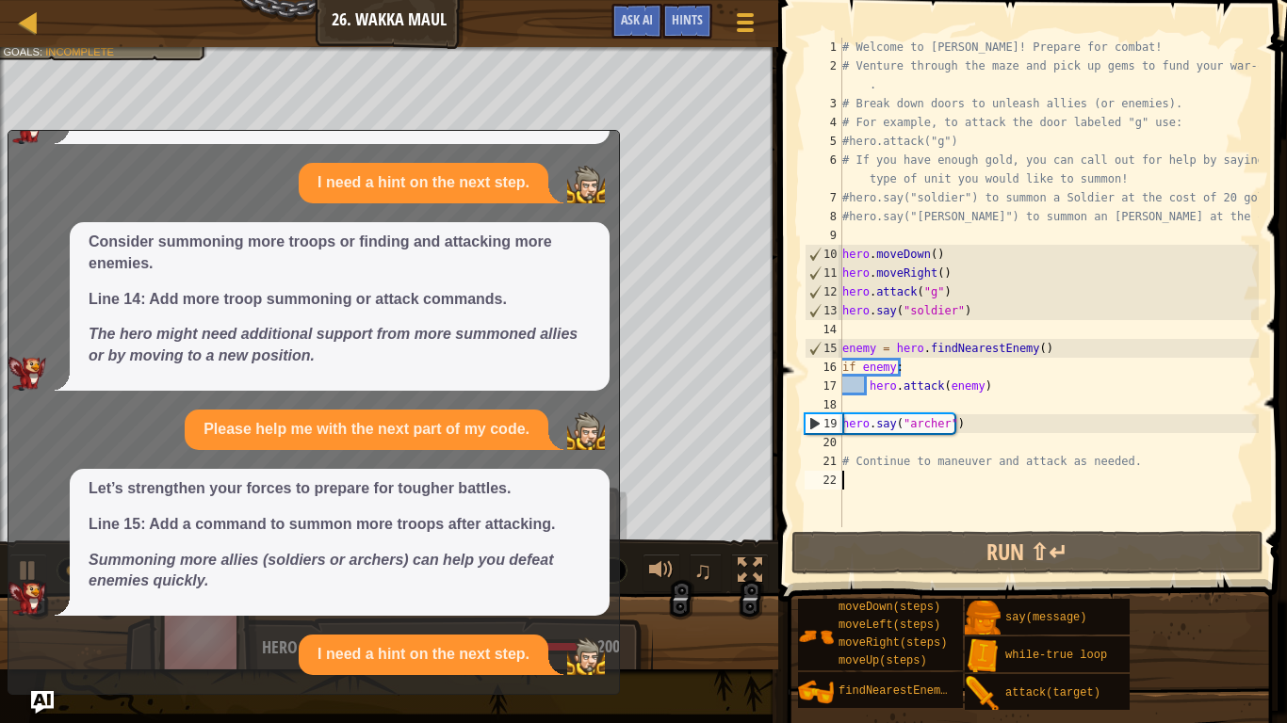
scroll to position [830, 0]
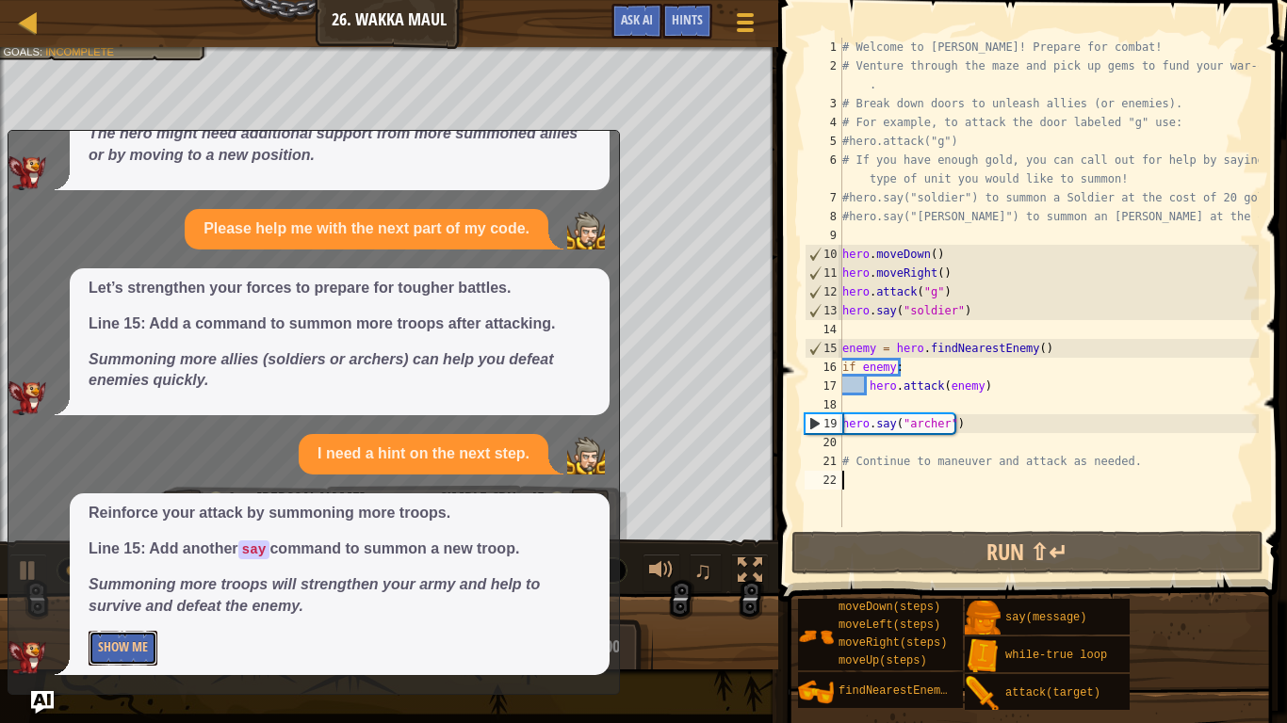
click at [138, 610] on button "Show Me" at bounding box center [123, 648] width 69 height 35
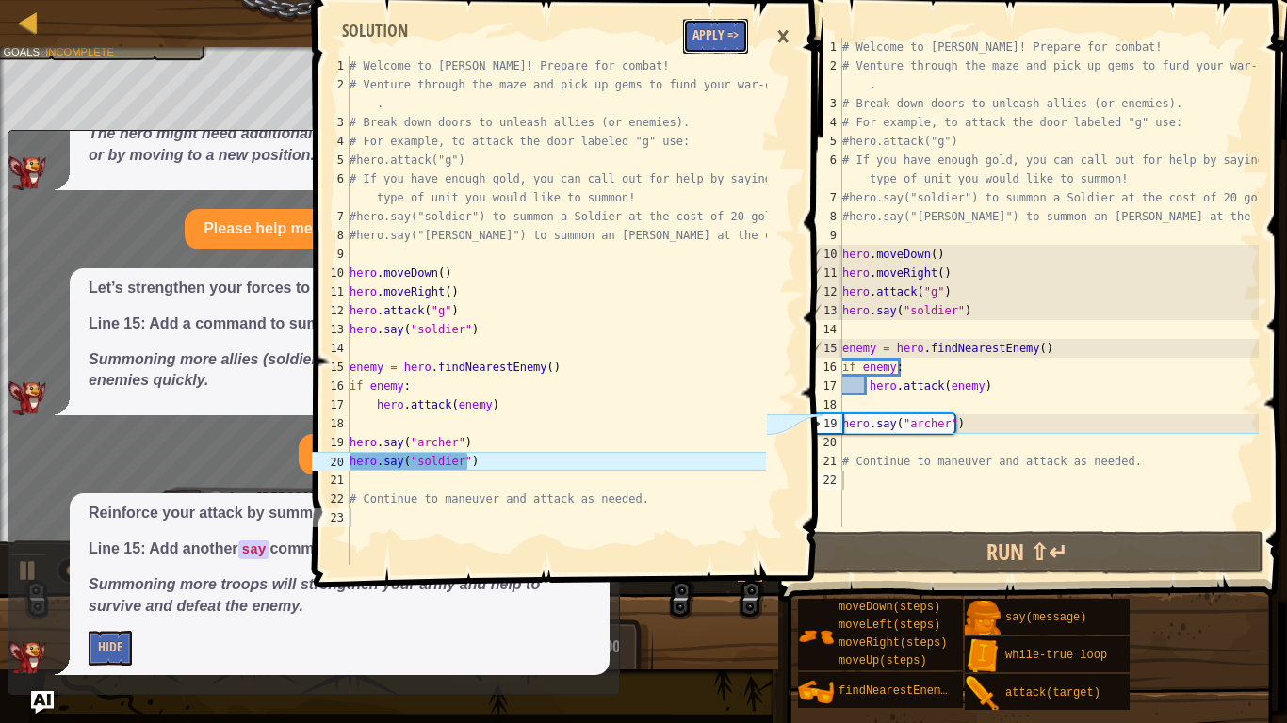
click at [692, 50] on button "Apply =>" at bounding box center [715, 36] width 65 height 35
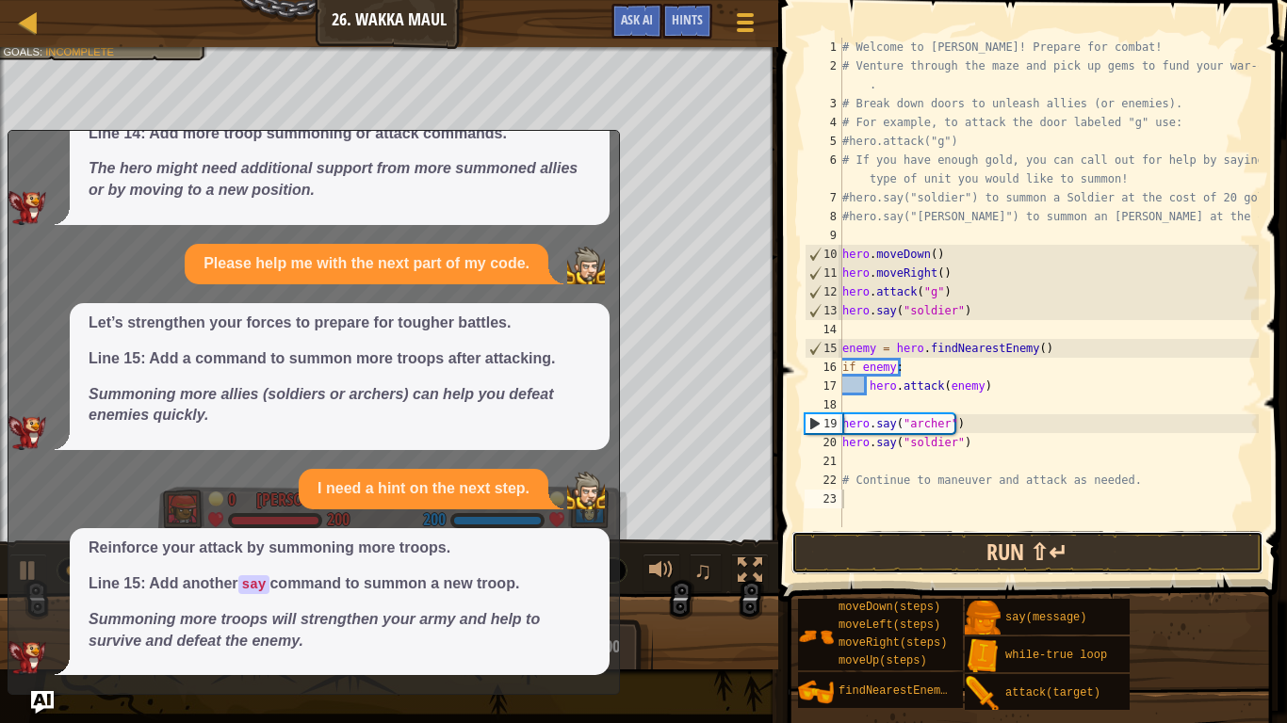
click at [1030, 552] on button "Run ⇧↵" at bounding box center [1027, 552] width 472 height 43
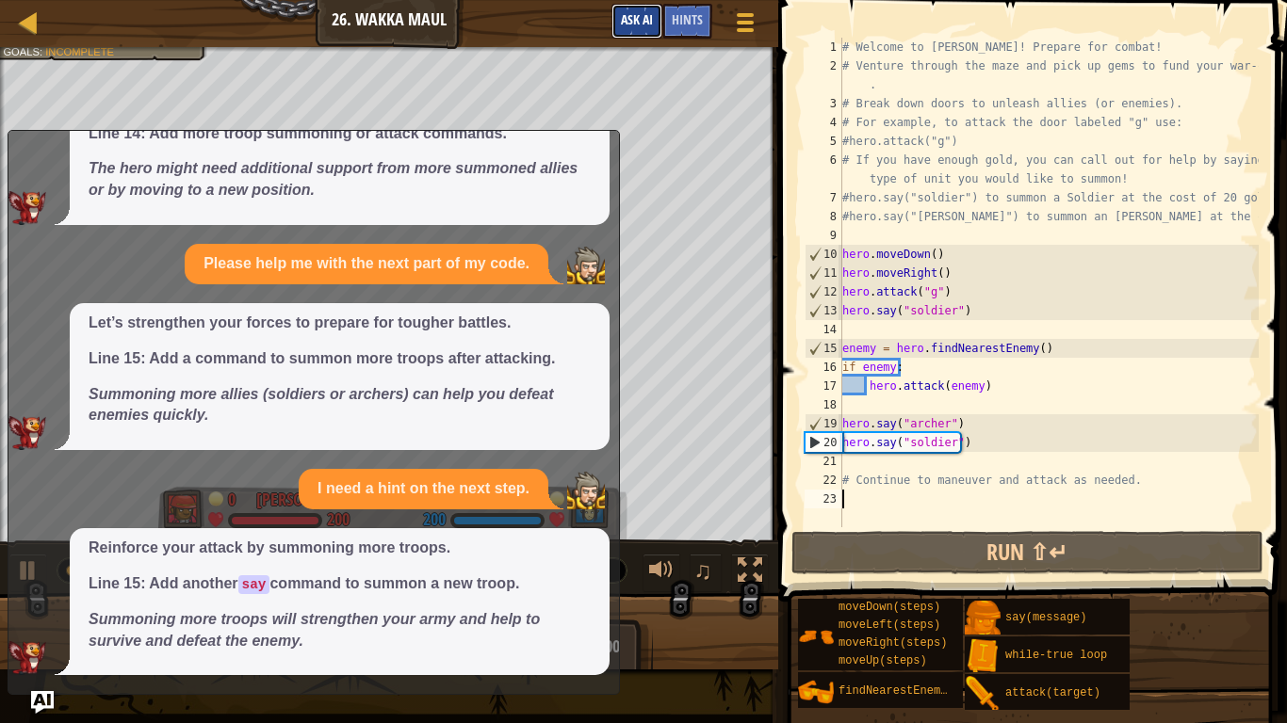
click at [638, 16] on span "Ask AI" at bounding box center [637, 19] width 32 height 18
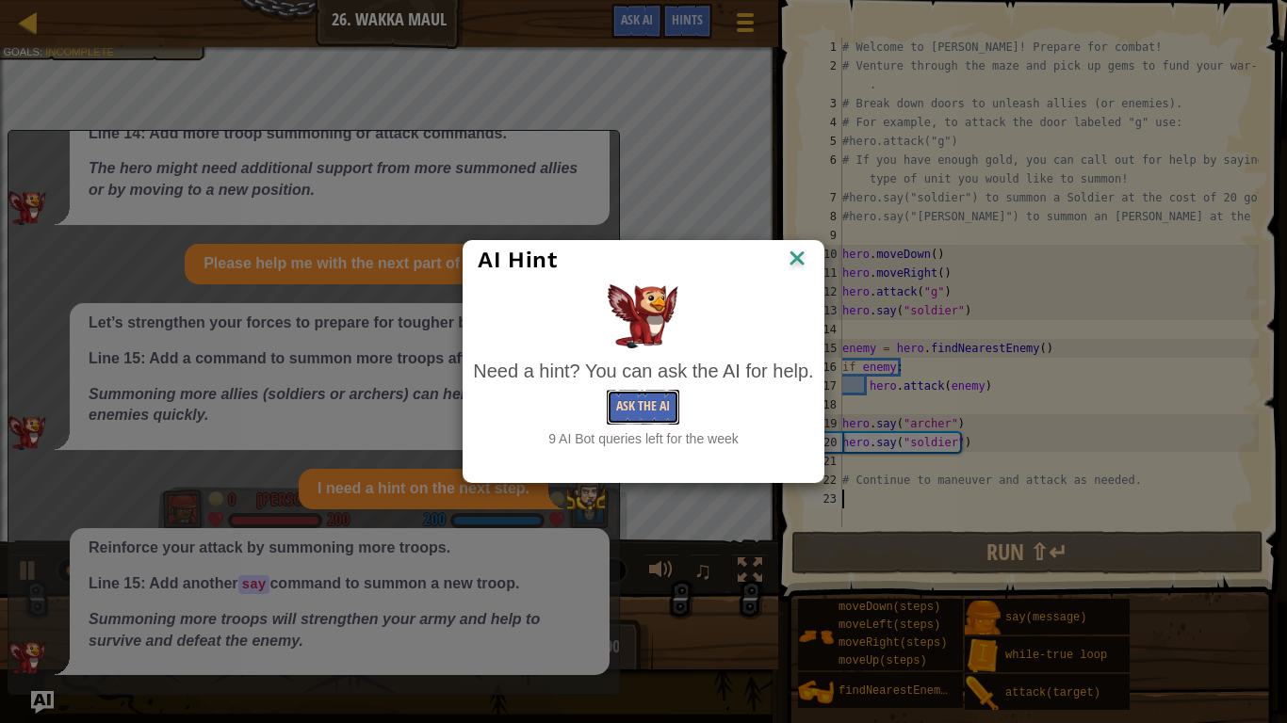
click at [677, 404] on button "Ask the AI" at bounding box center [643, 407] width 73 height 35
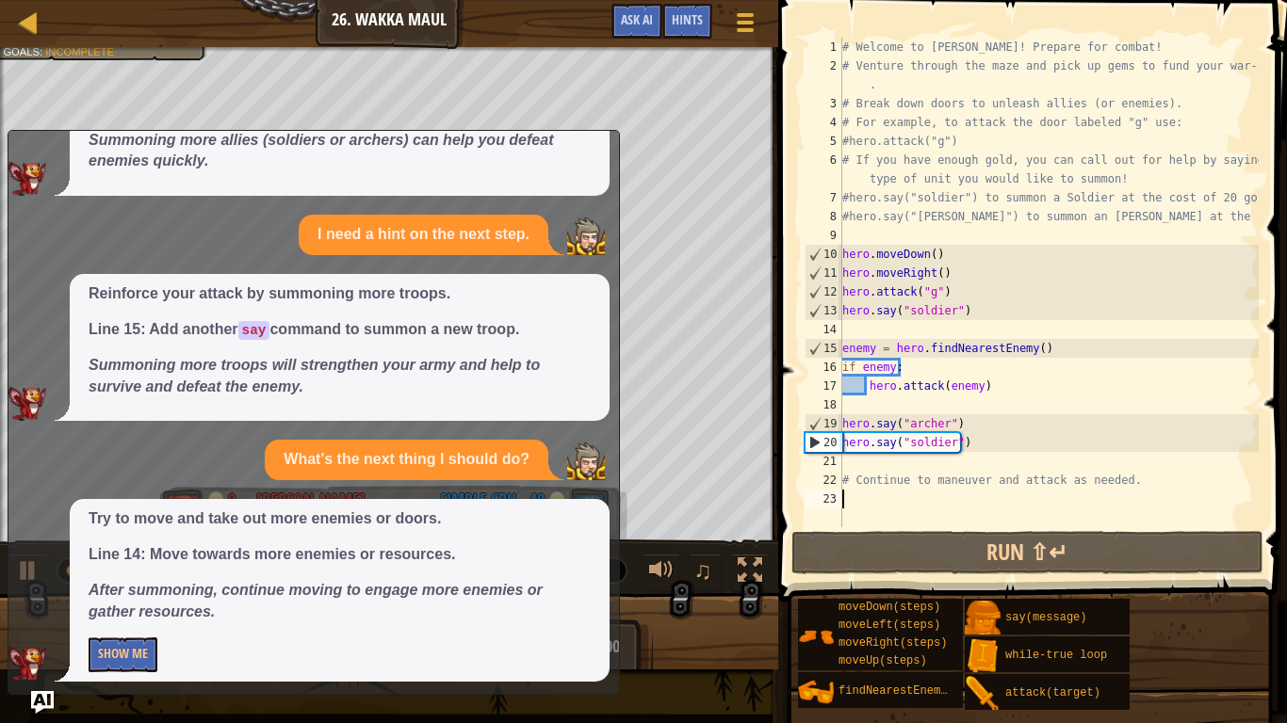
scroll to position [1056, 0]
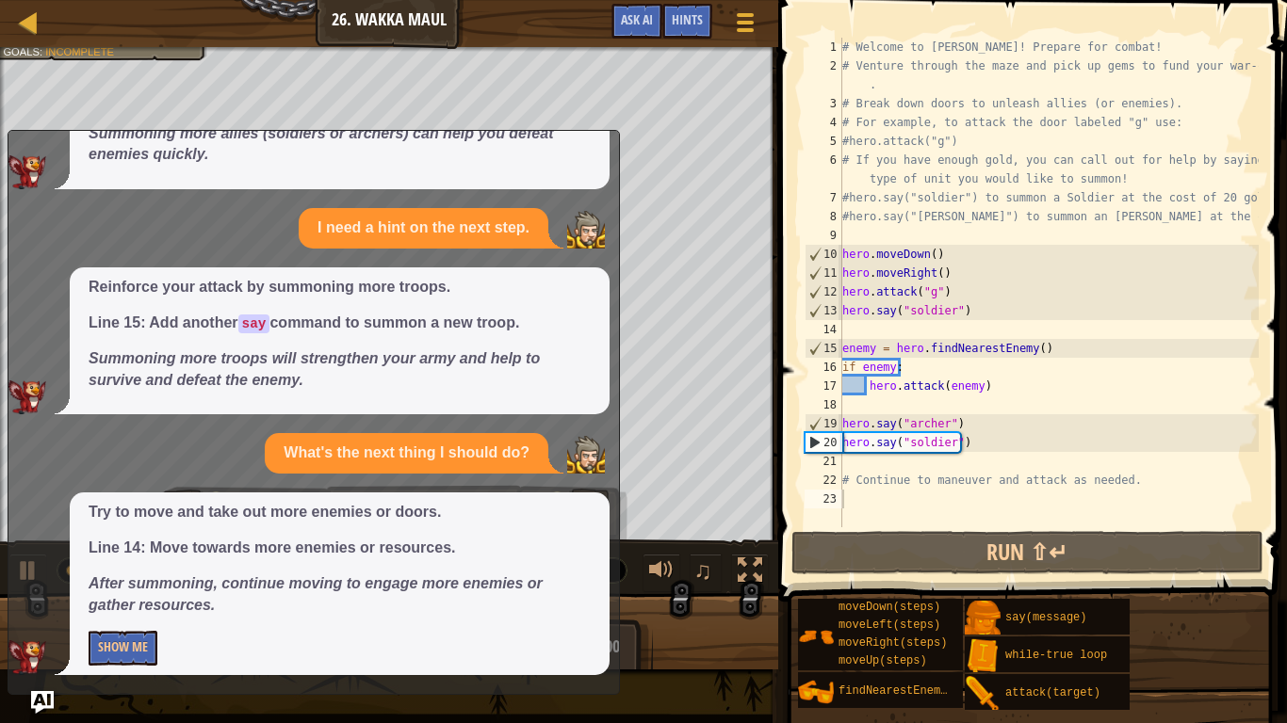
click at [88, 610] on div "Try to move and take out more enemies or doors. Line 14: Move towards more enem…" at bounding box center [340, 584] width 540 height 182
click at [113, 610] on button "Show Me" at bounding box center [123, 648] width 69 height 35
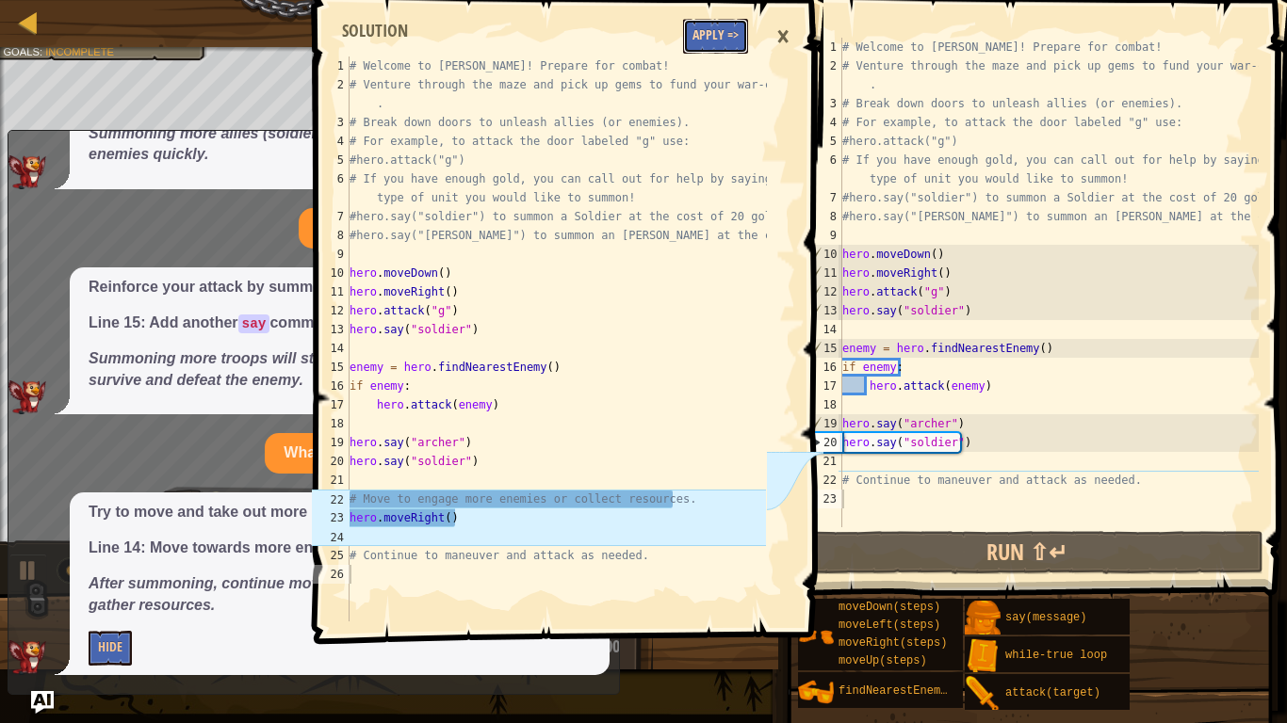
click at [742, 36] on button "Apply =>" at bounding box center [715, 36] width 65 height 35
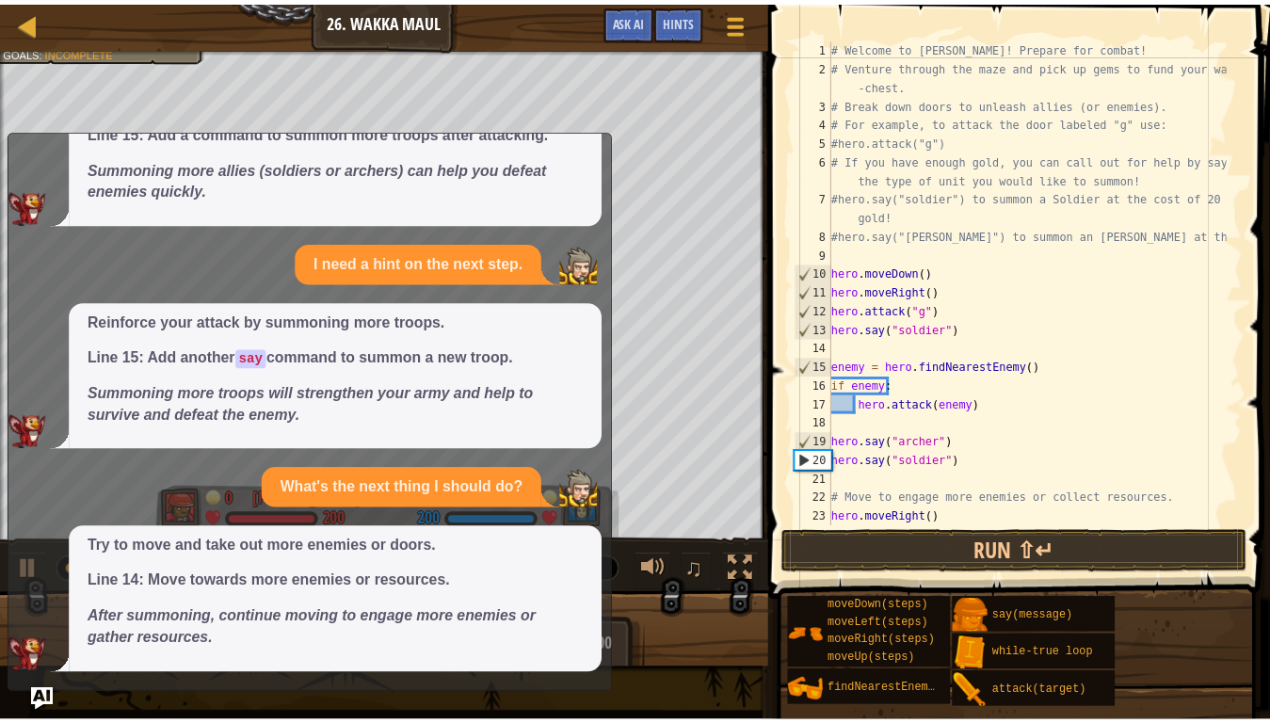
scroll to position [1021, 0]
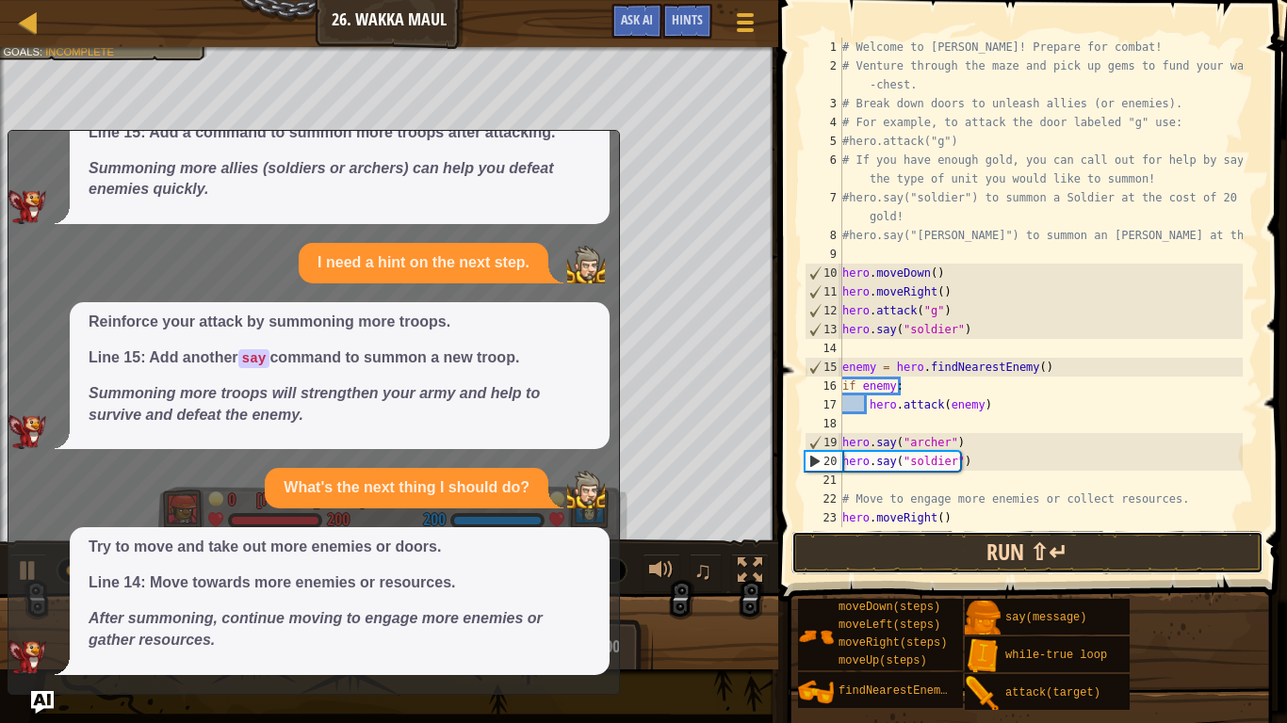
click at [998, 566] on button "Run ⇧↵" at bounding box center [1027, 552] width 472 height 43
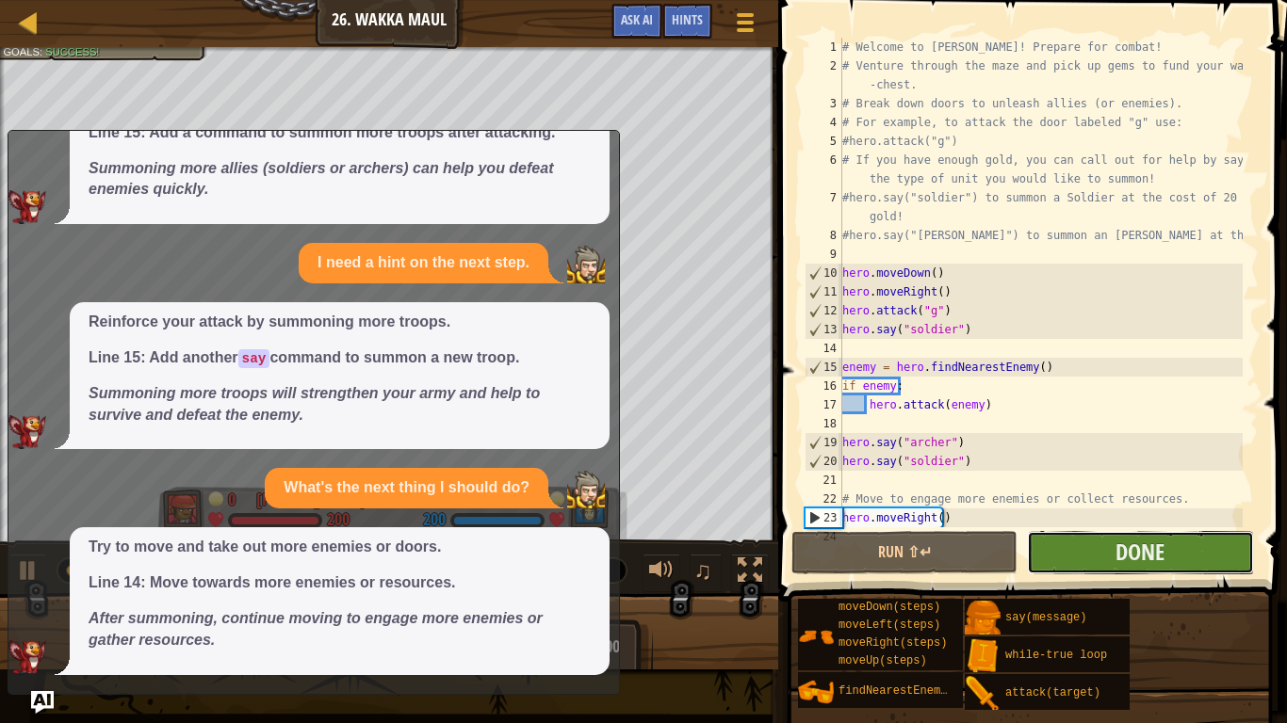
click at [1194, 545] on button "Done" at bounding box center [1140, 552] width 226 height 43
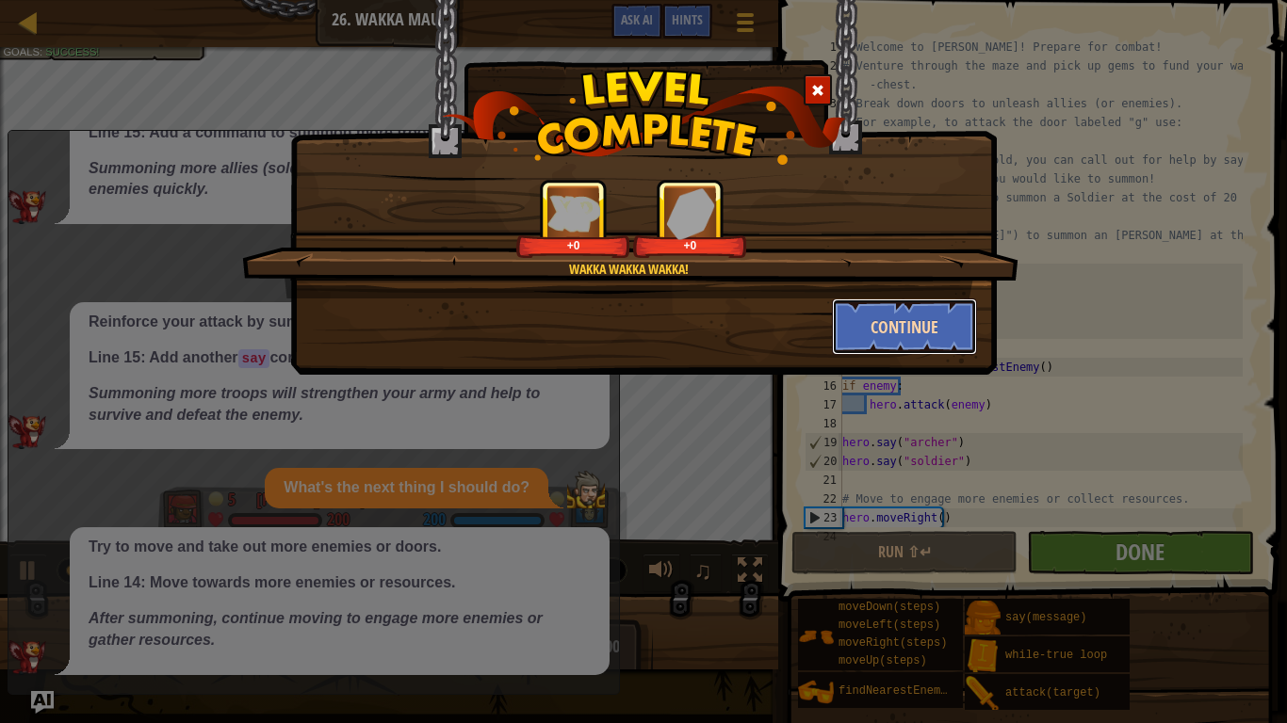
click at [942, 309] on button "Continue" at bounding box center [905, 327] width 146 height 57
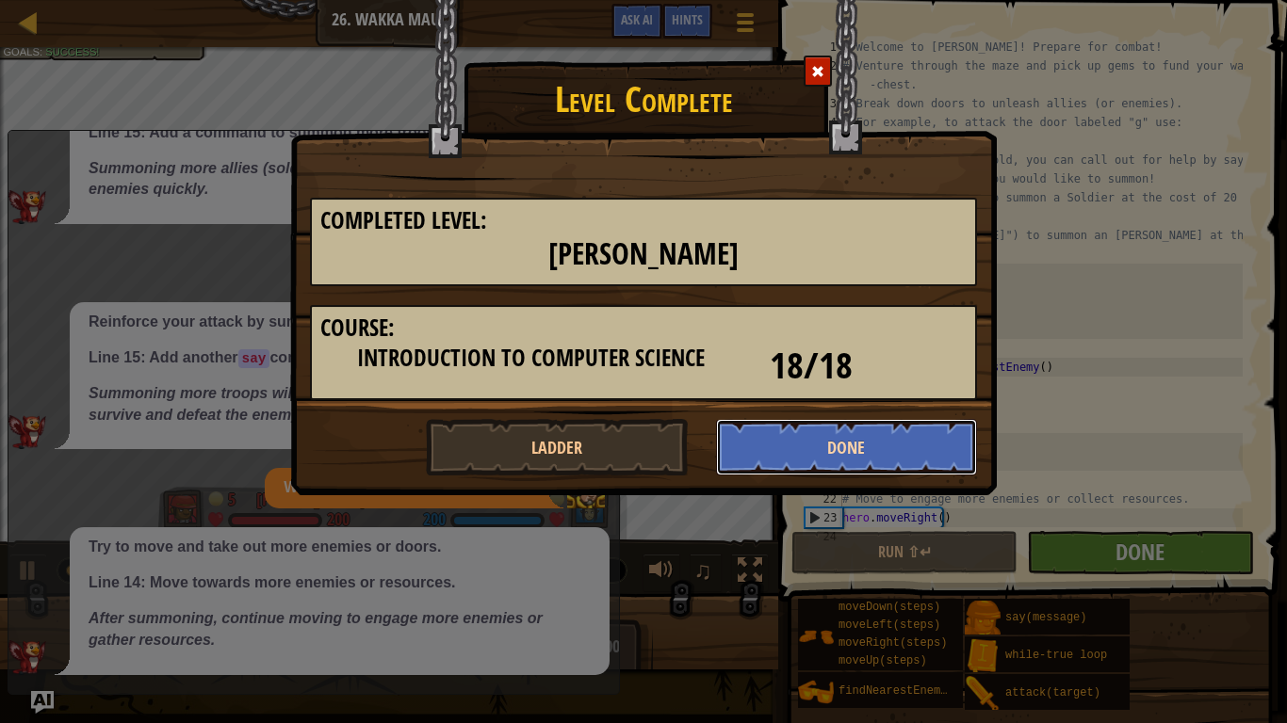
click at [926, 432] on button "Done" at bounding box center [847, 447] width 262 height 57
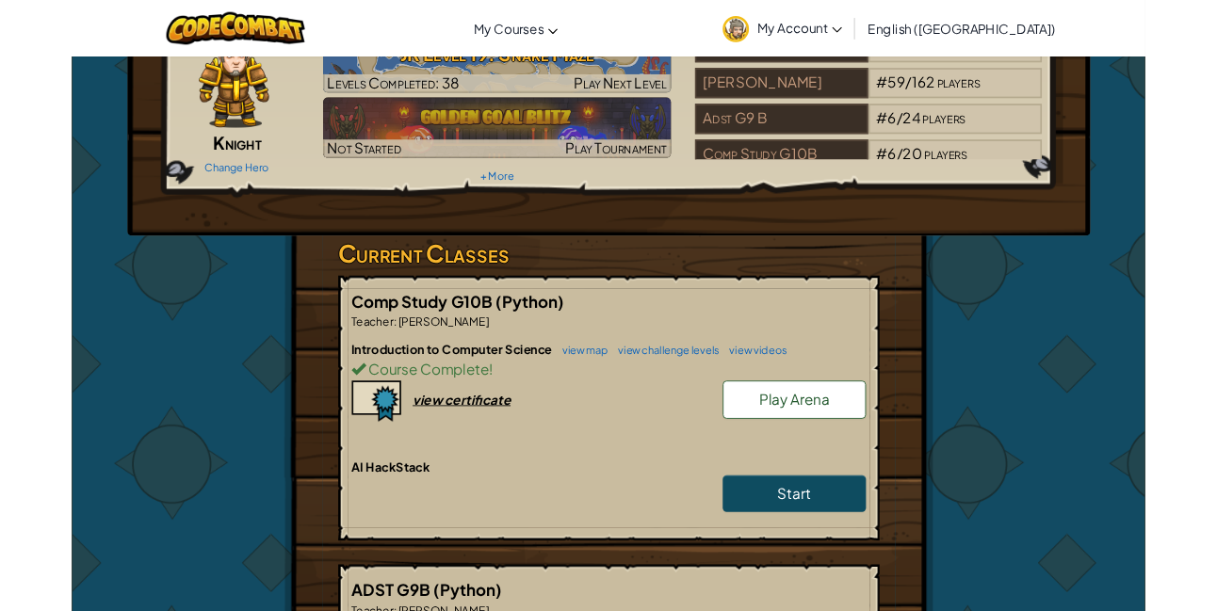
scroll to position [108, 0]
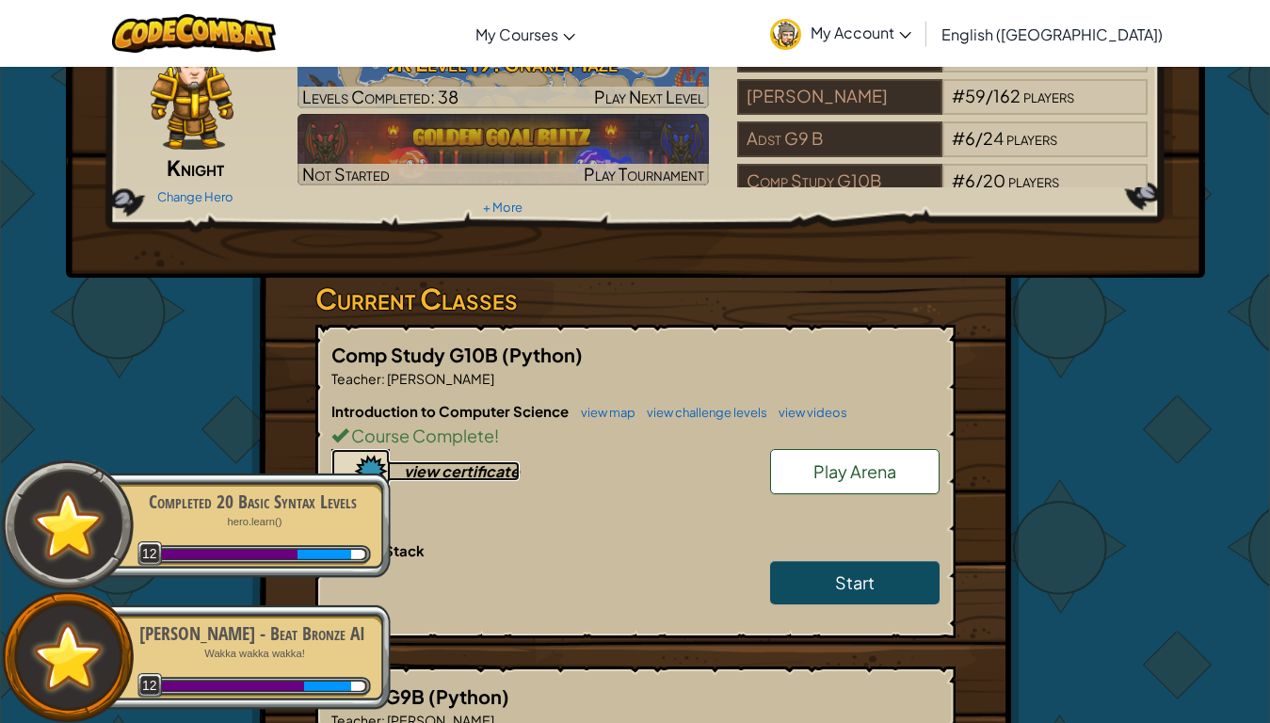
click at [437, 461] on div "view certificate" at bounding box center [462, 471] width 116 height 20
